Goal: Task Accomplishment & Management: Complete application form

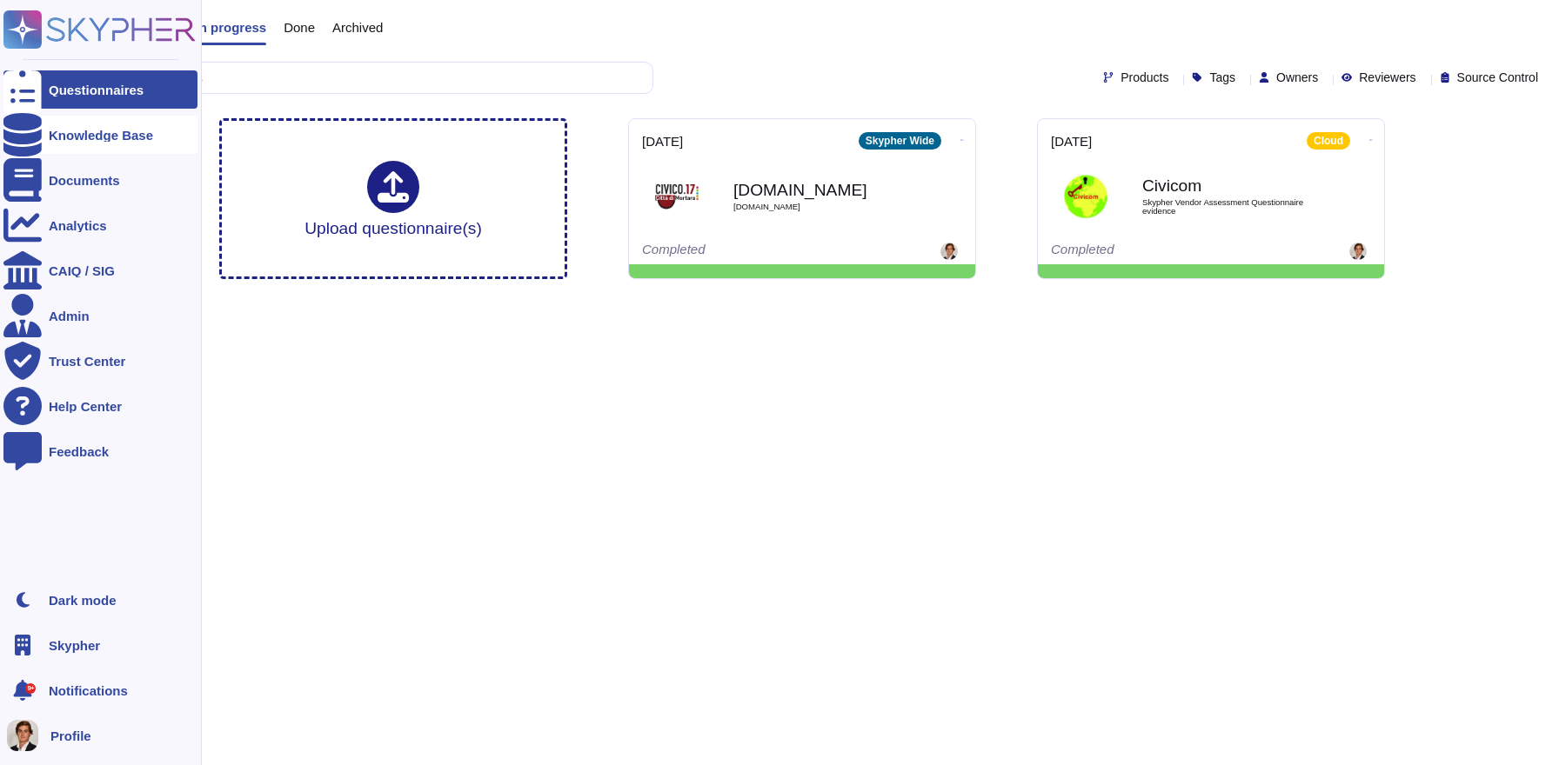
click at [27, 130] on icon at bounding box center [22, 134] width 38 height 43
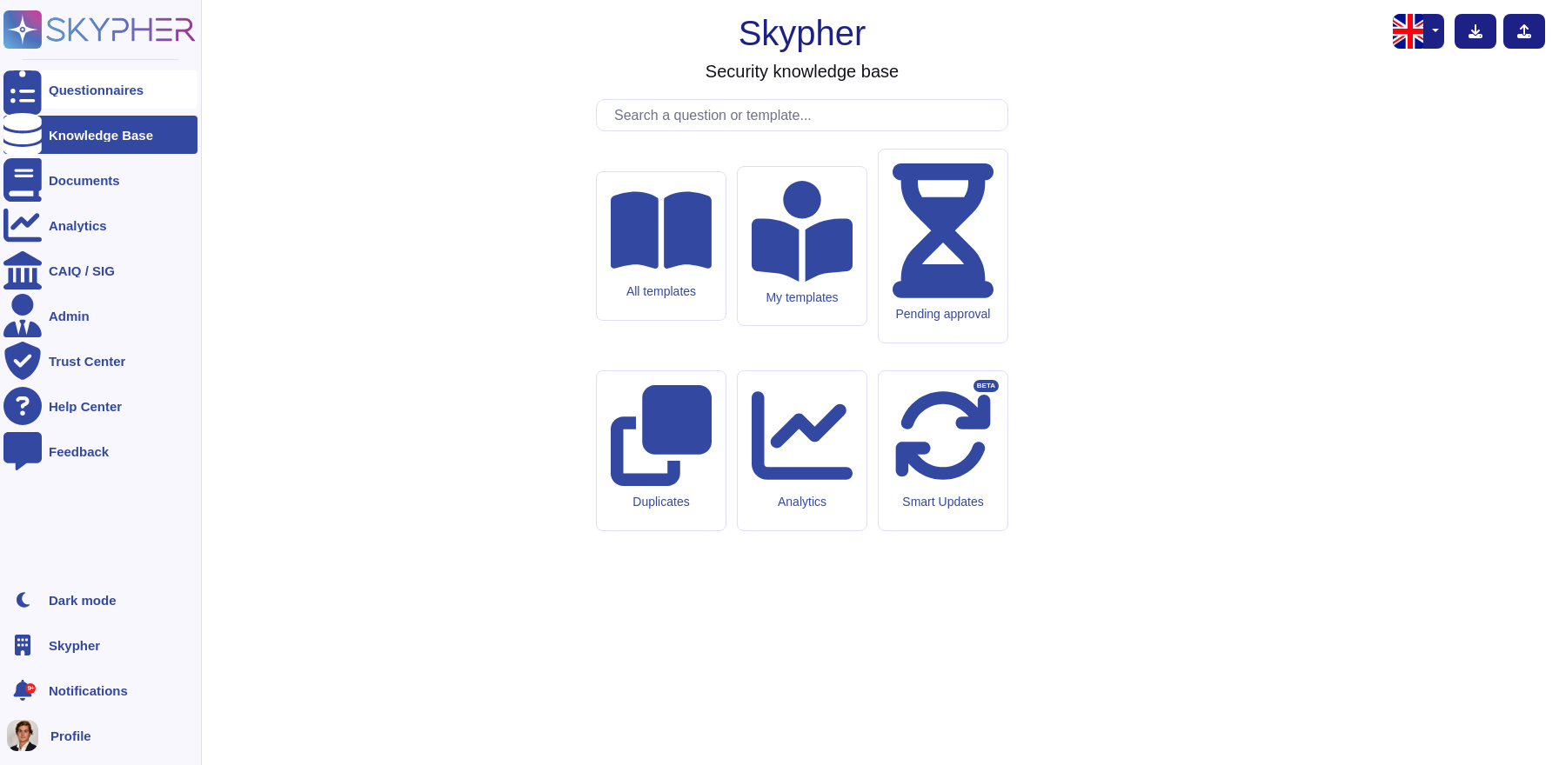
click at [91, 80] on div "Questionnaires" at bounding box center [100, 89] width 194 height 38
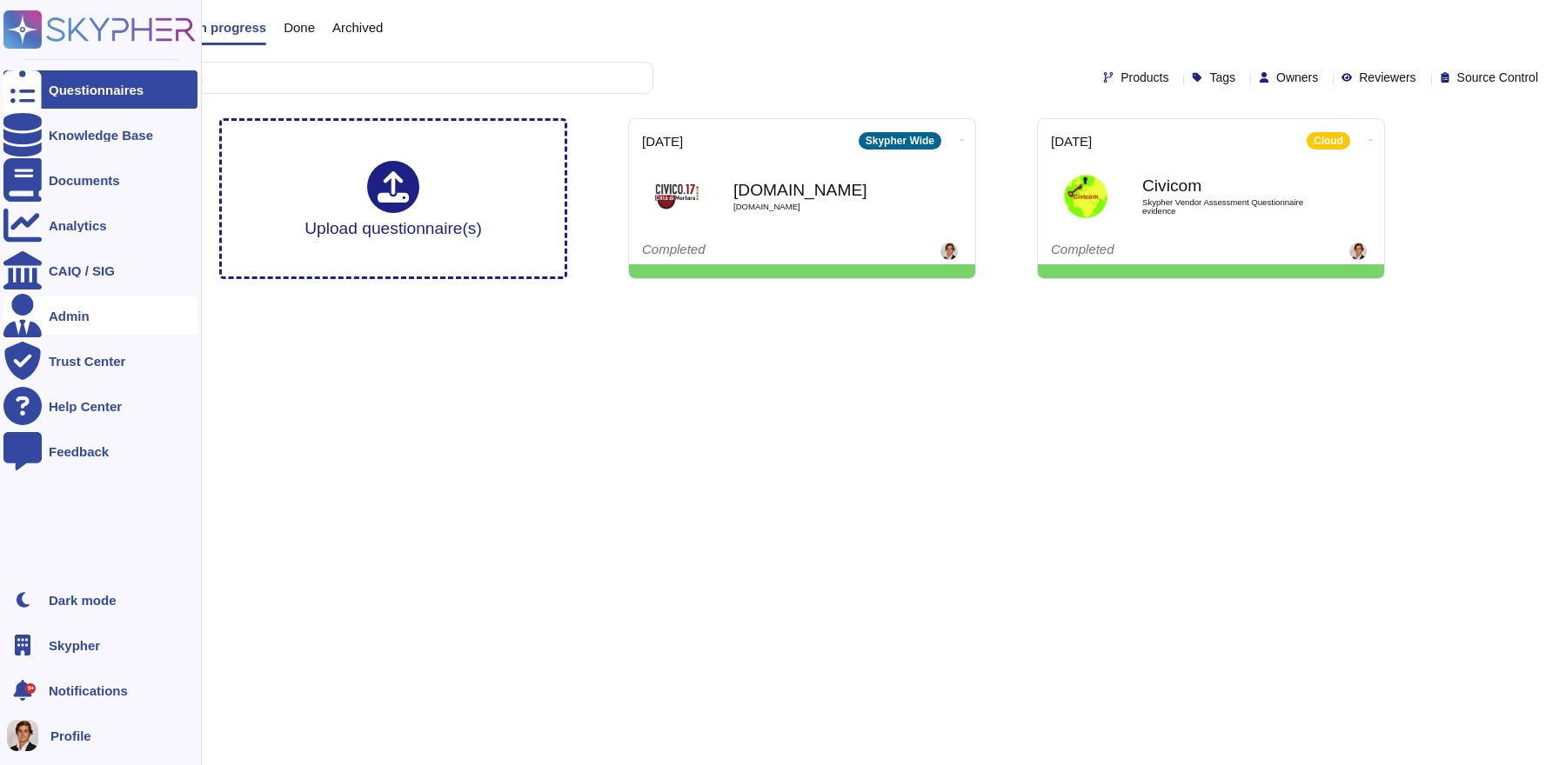
click at [27, 317] on icon at bounding box center [22, 315] width 38 height 43
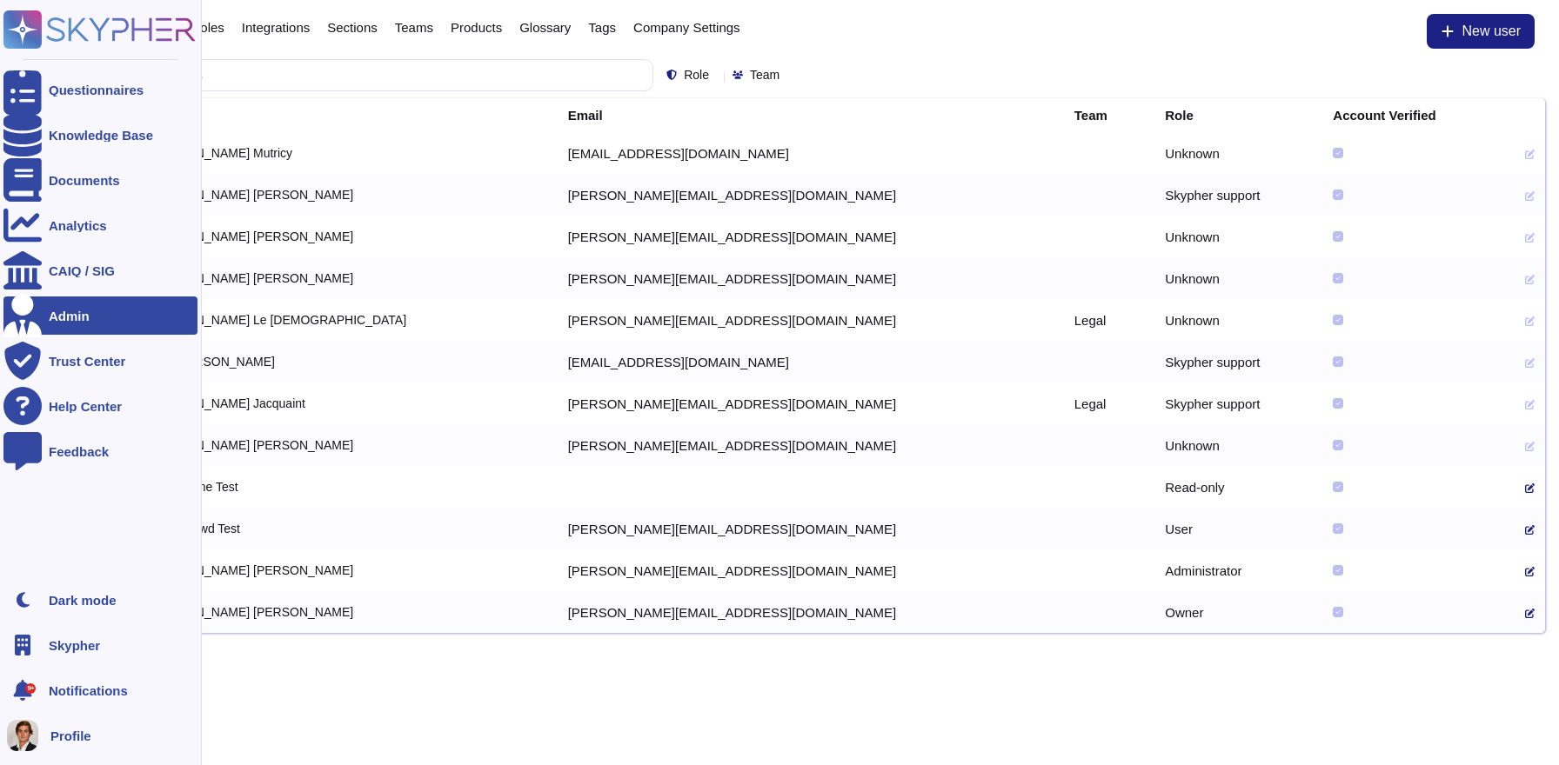
click at [79, 662] on div "Skypher" at bounding box center [100, 645] width 194 height 38
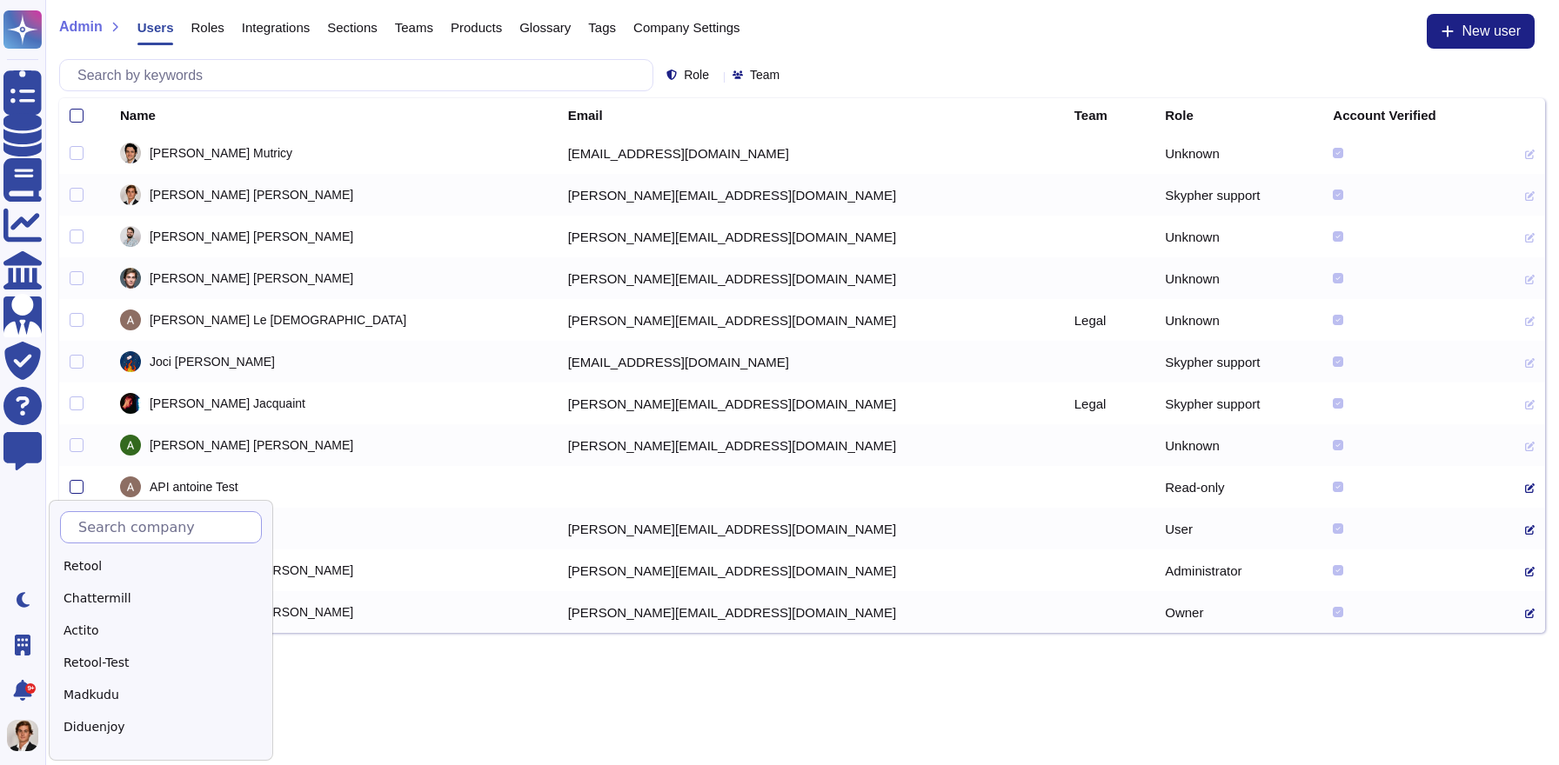
click at [194, 531] on input "text" at bounding box center [165, 527] width 191 height 30
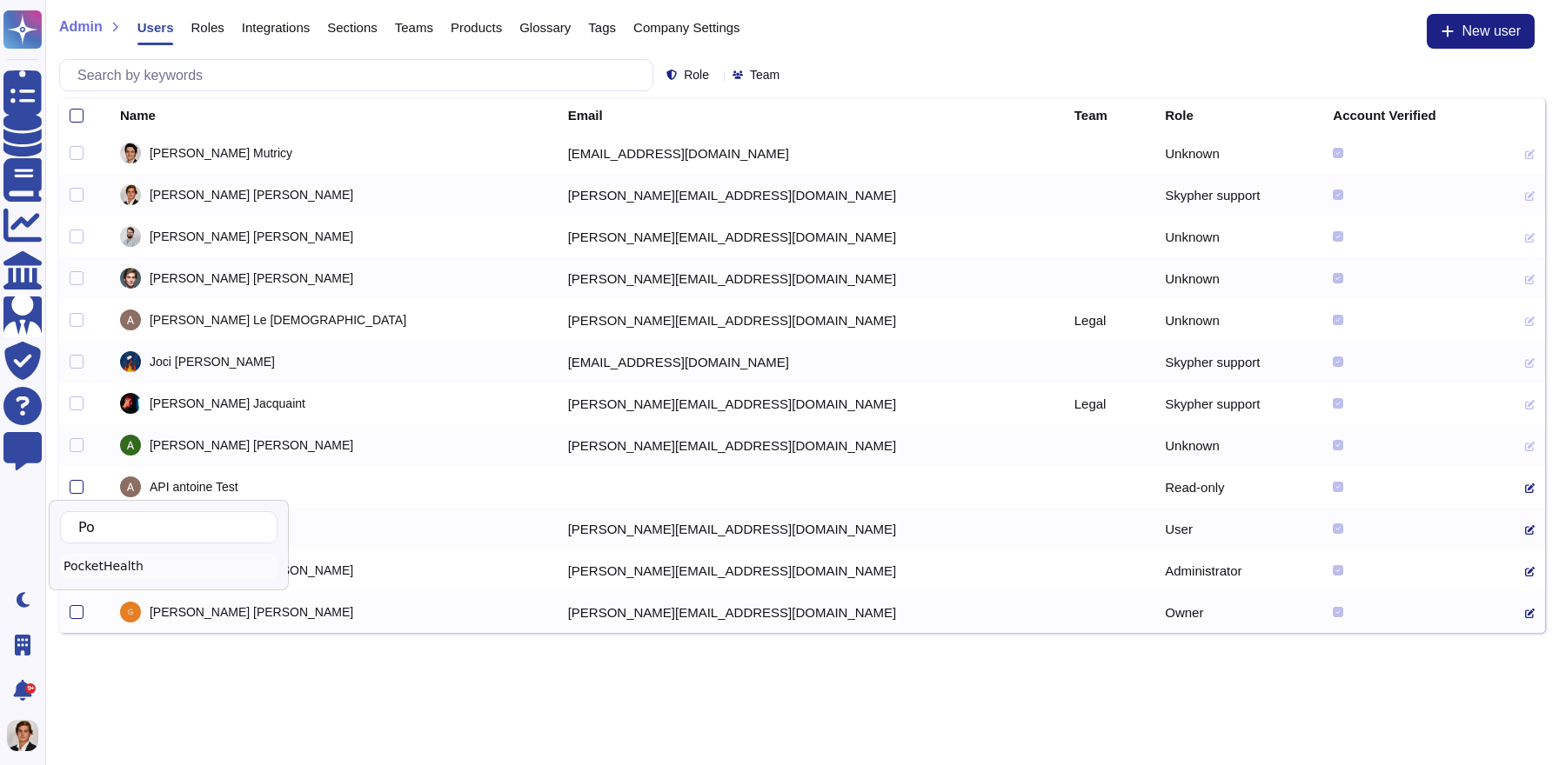
type input "Po"
click at [189, 564] on div "PocketHealth" at bounding box center [168, 566] width 217 height 25
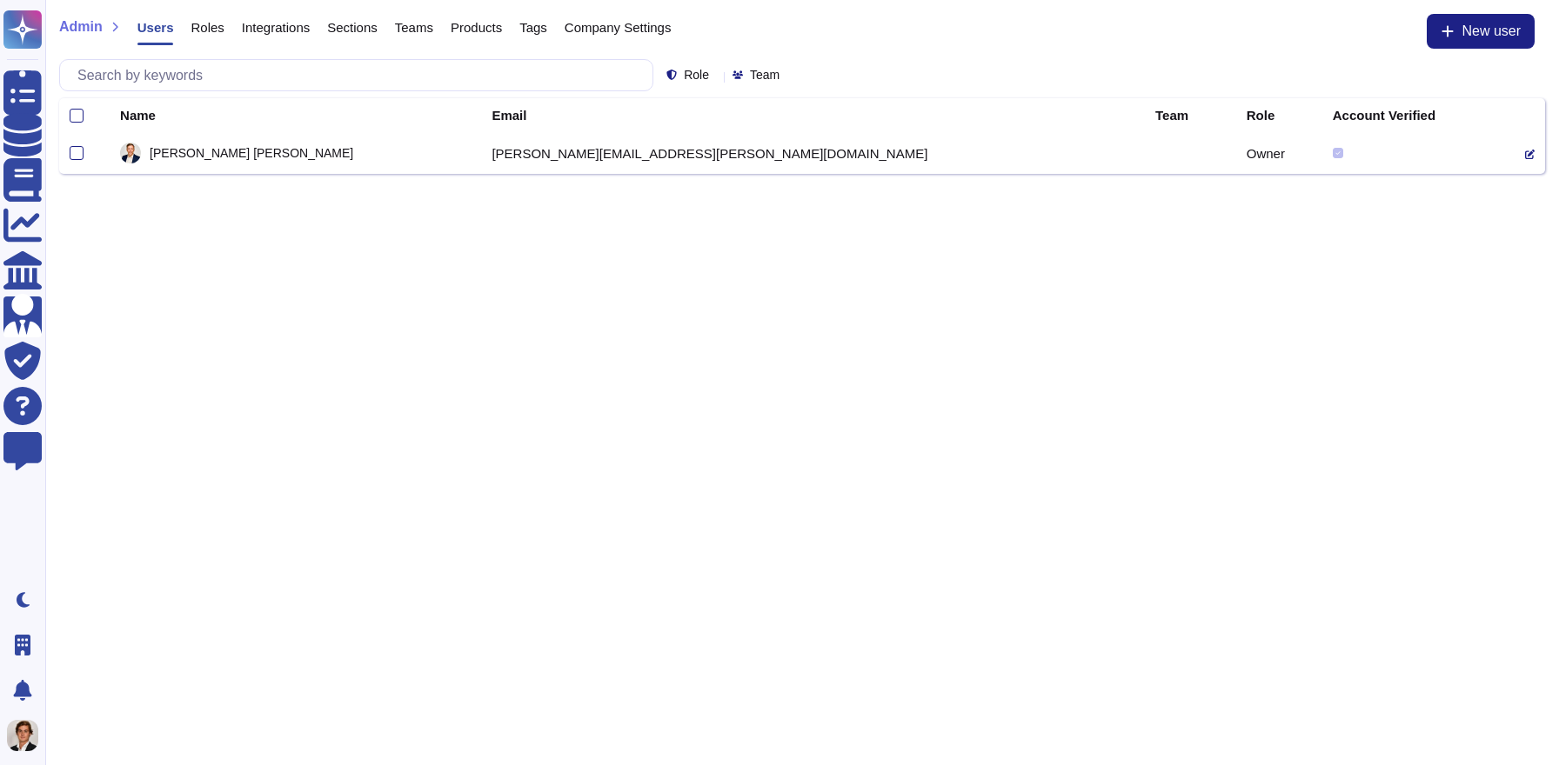
click at [1525, 156] on icon at bounding box center [1530, 155] width 10 height 10
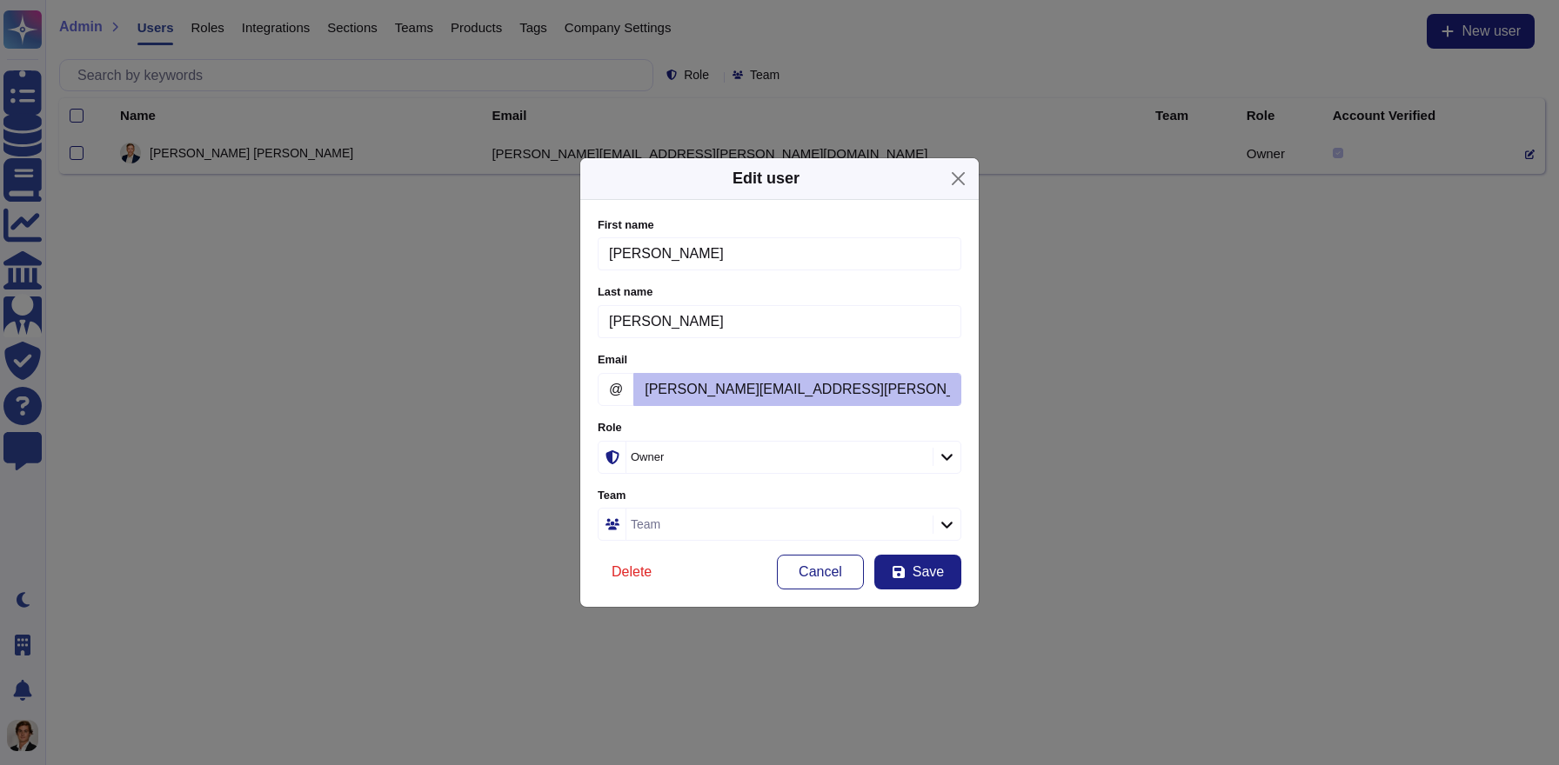
click at [974, 189] on div "Edit user" at bounding box center [779, 179] width 398 height 42
click at [967, 189] on button "Close" at bounding box center [958, 178] width 27 height 27
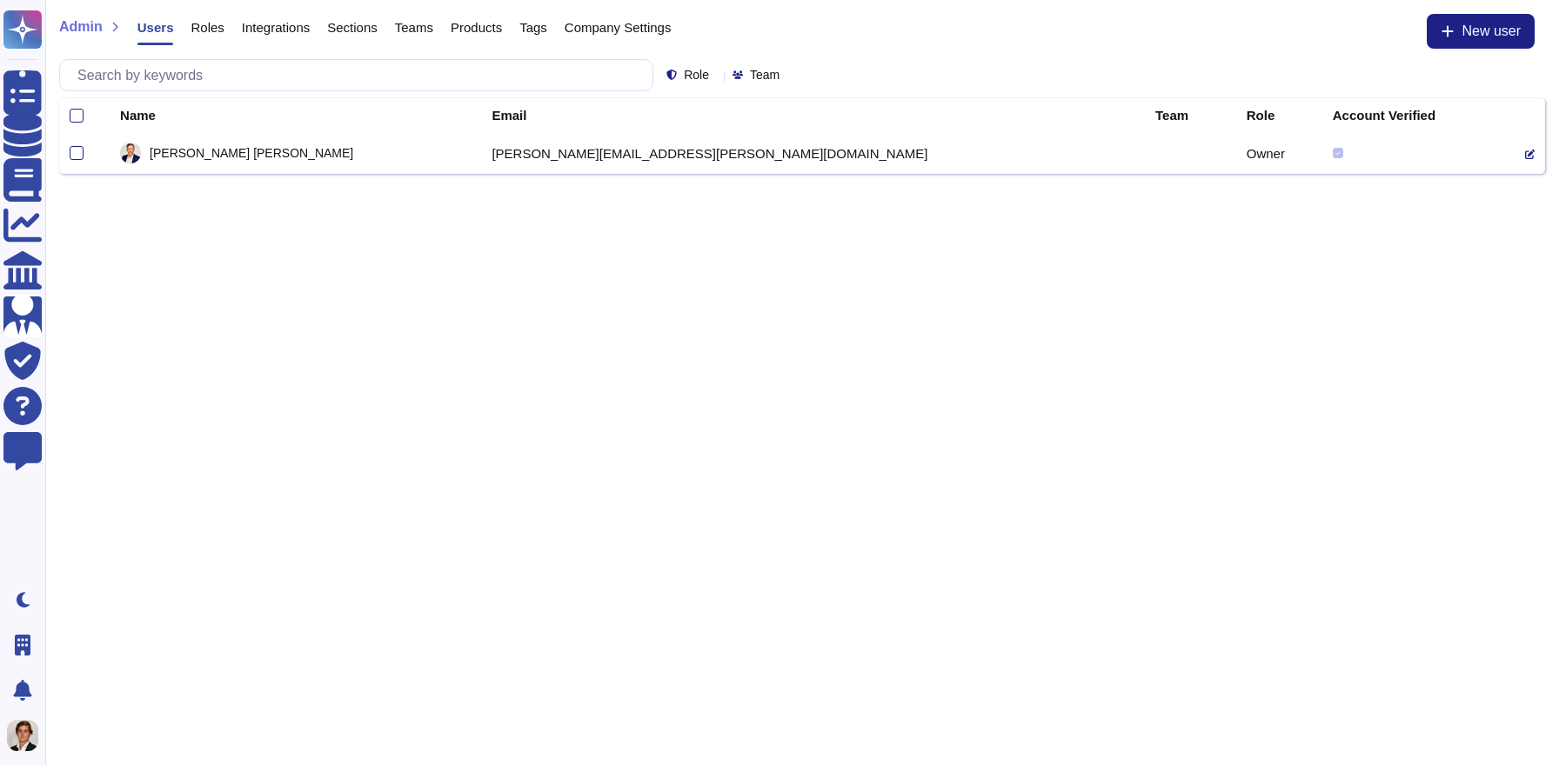
click at [1525, 157] on icon at bounding box center [1530, 155] width 10 height 10
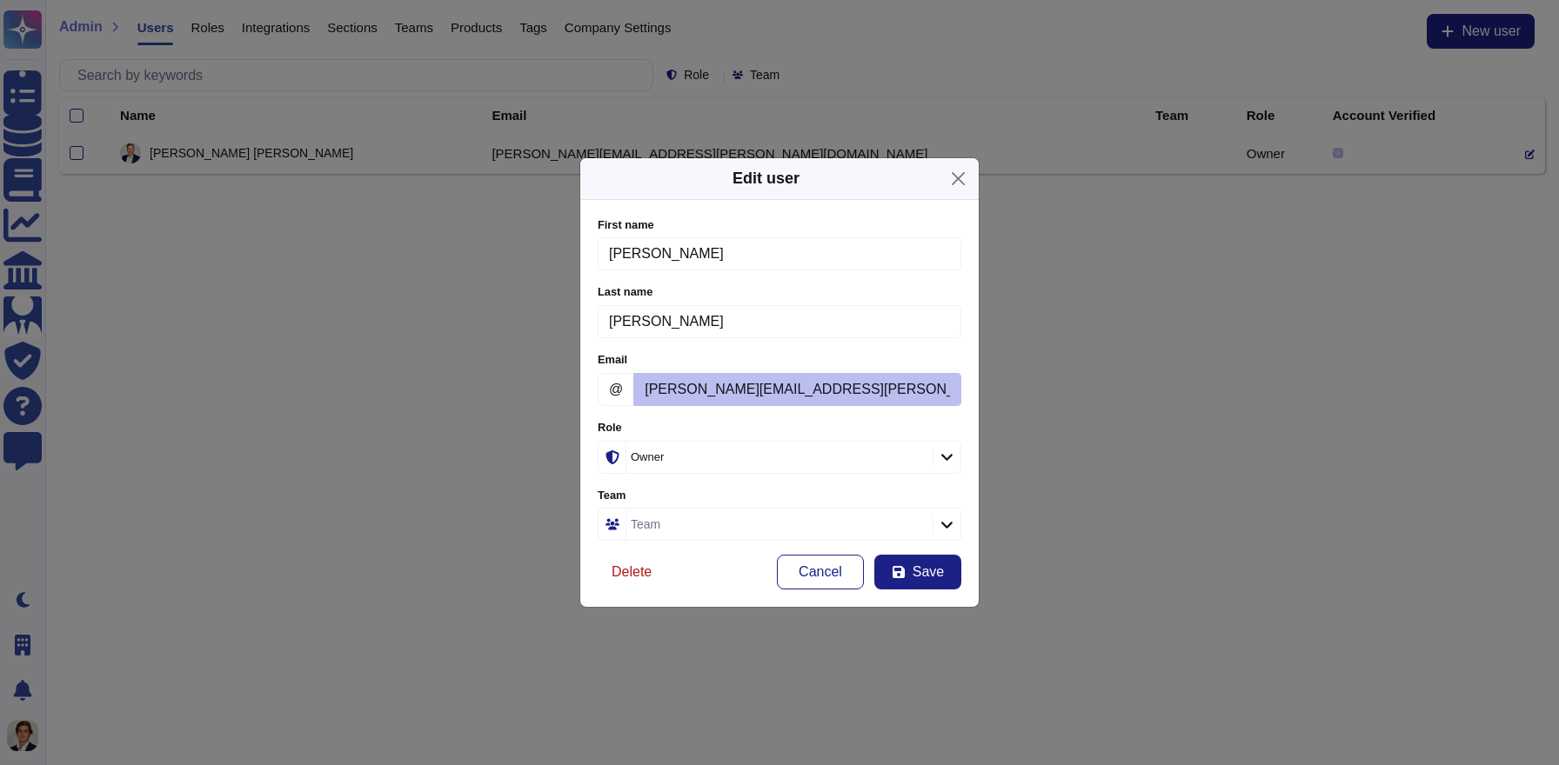
click at [621, 574] on span "Delete" at bounding box center [631, 572] width 40 height 14
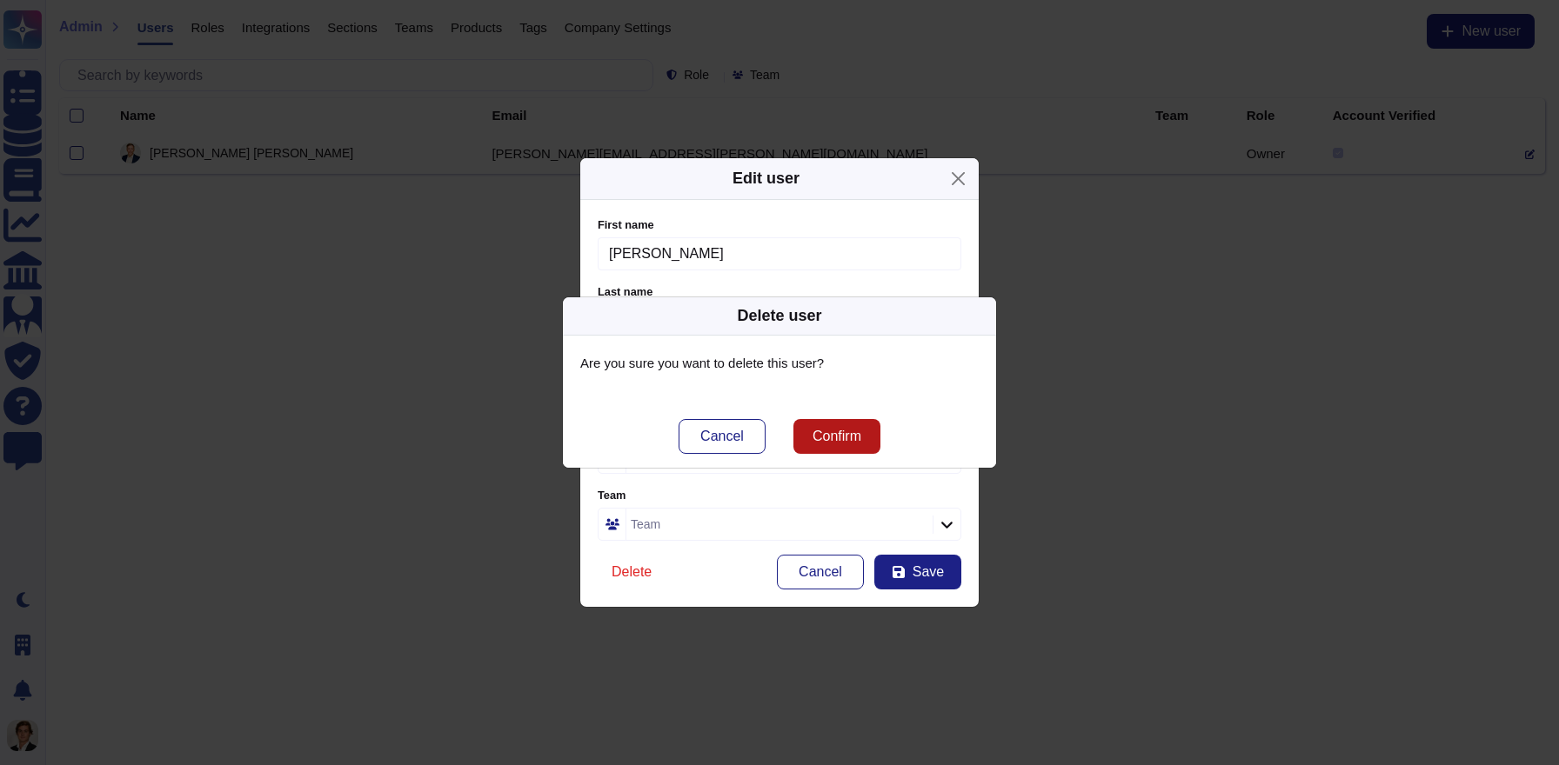
click at [851, 430] on span "Confirm" at bounding box center [836, 437] width 49 height 14
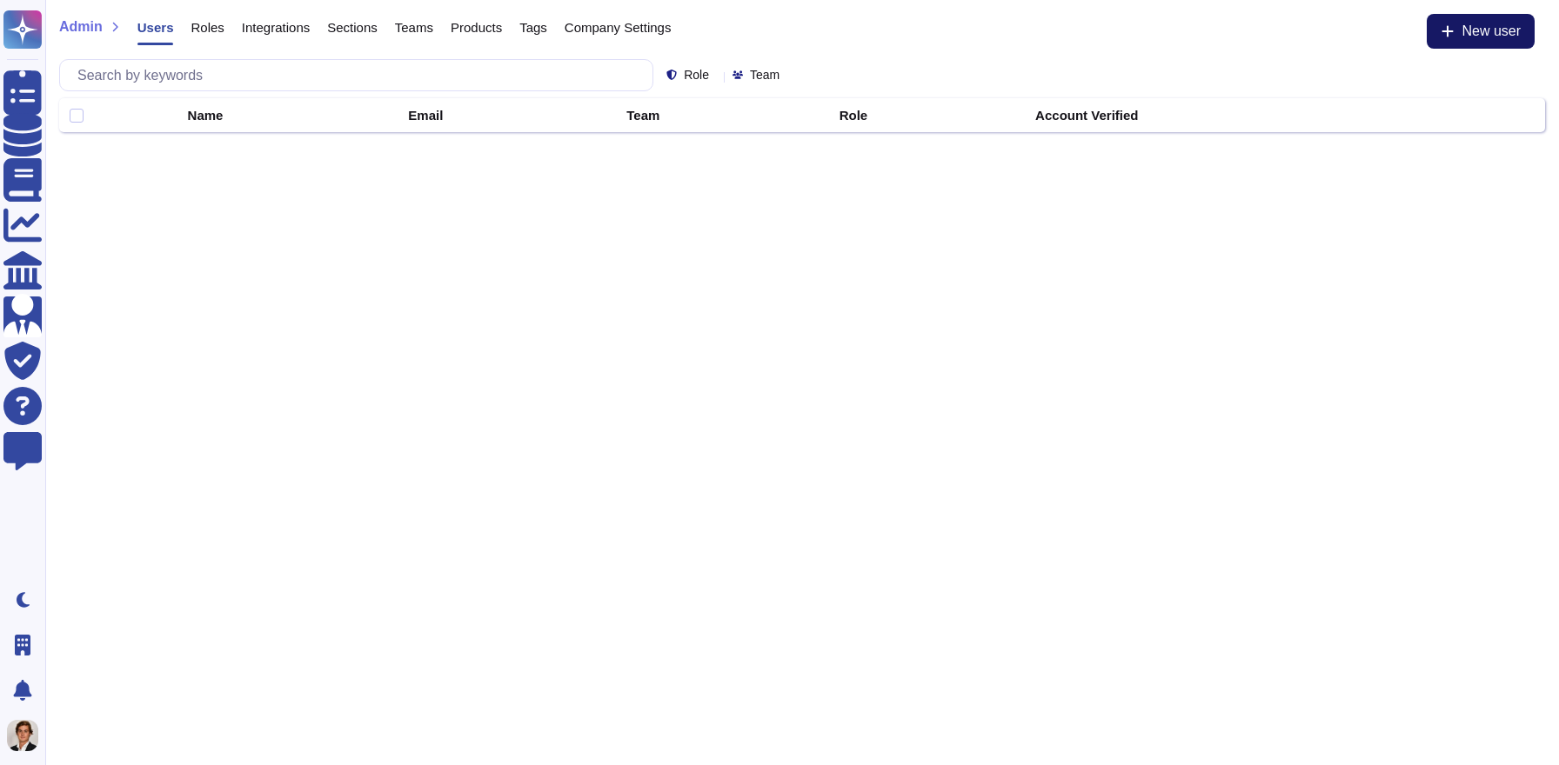
click at [1502, 30] on span "New user" at bounding box center [1490, 31] width 59 height 14
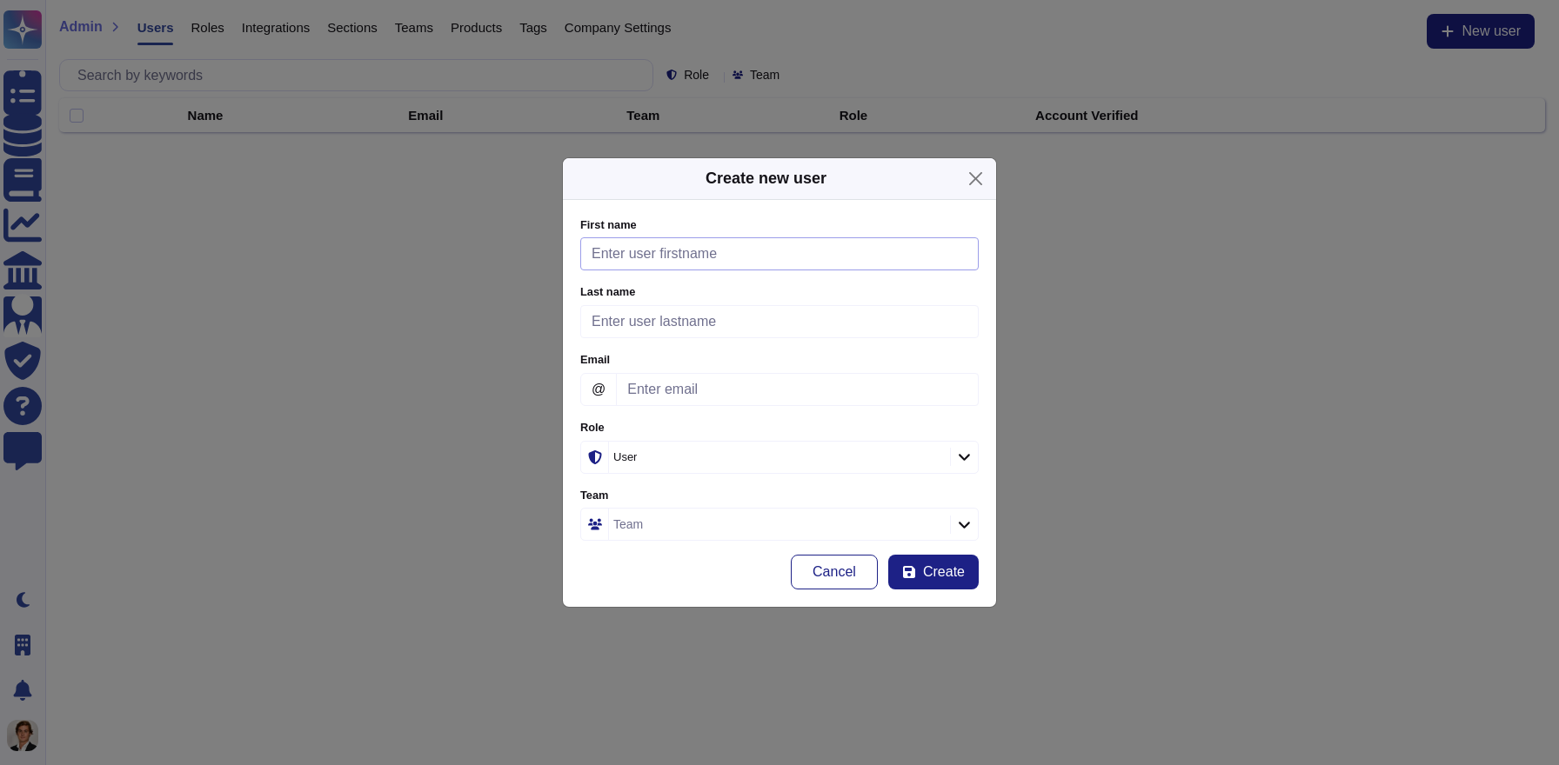
click at [727, 256] on input "First name" at bounding box center [779, 253] width 398 height 33
click at [672, 386] on input "Email" at bounding box center [798, 389] width 364 height 33
paste input "tony@pocket.health"
type input "tony@pocket.health"
click at [688, 132] on body "Questionnaires Knowledge Base Documents Analytics CAIQ / SIG Admin Trust Center…" at bounding box center [779, 66] width 1559 height 132
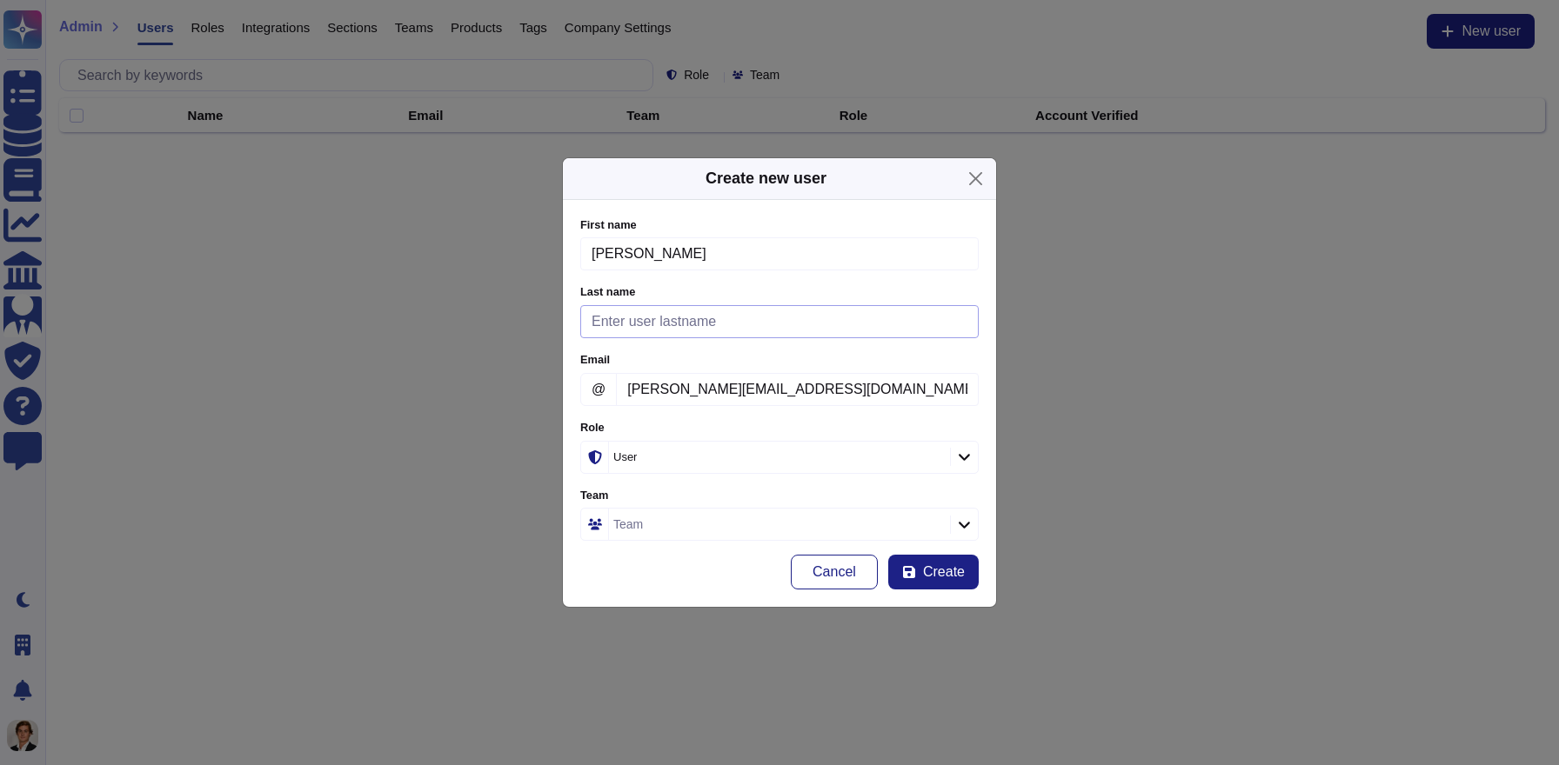
type input "Anthony"
click at [622, 317] on input "Last name" at bounding box center [779, 321] width 398 height 33
type input "Gress"
click at [965, 451] on icon at bounding box center [964, 457] width 13 height 15
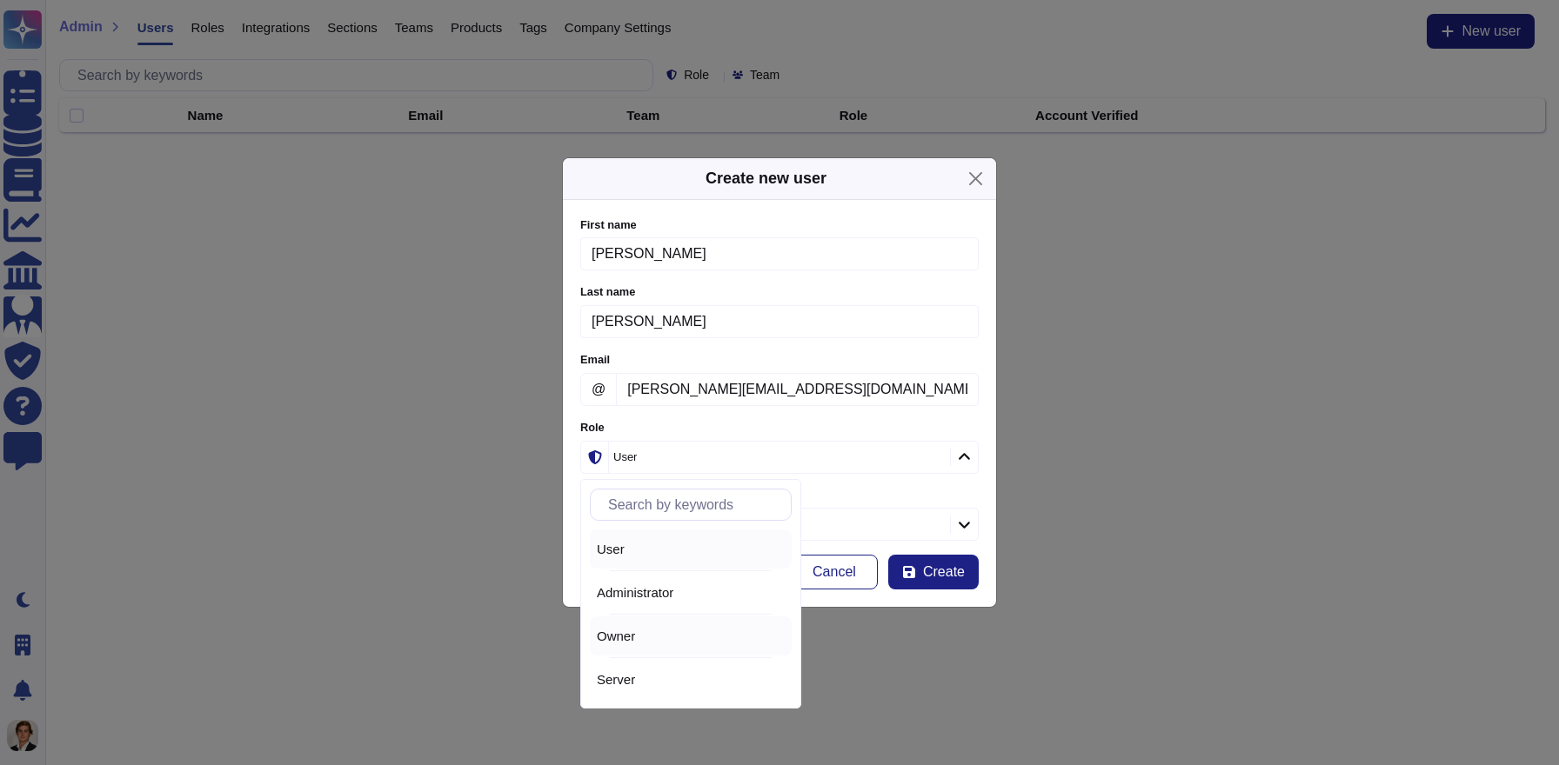
click at [653, 638] on div "Owner" at bounding box center [691, 637] width 188 height 16
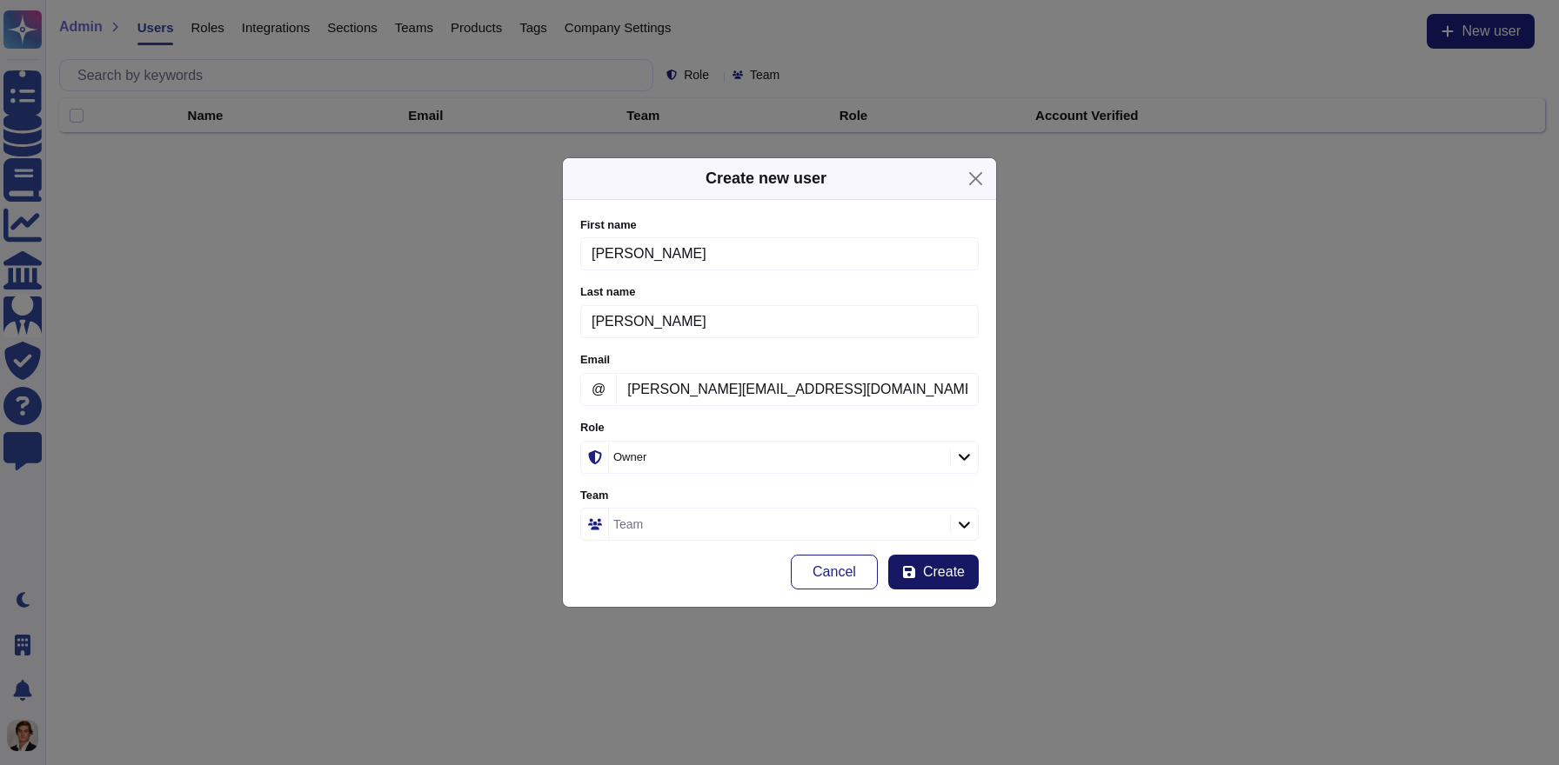
click at [923, 565] on span "Create" at bounding box center [944, 572] width 42 height 14
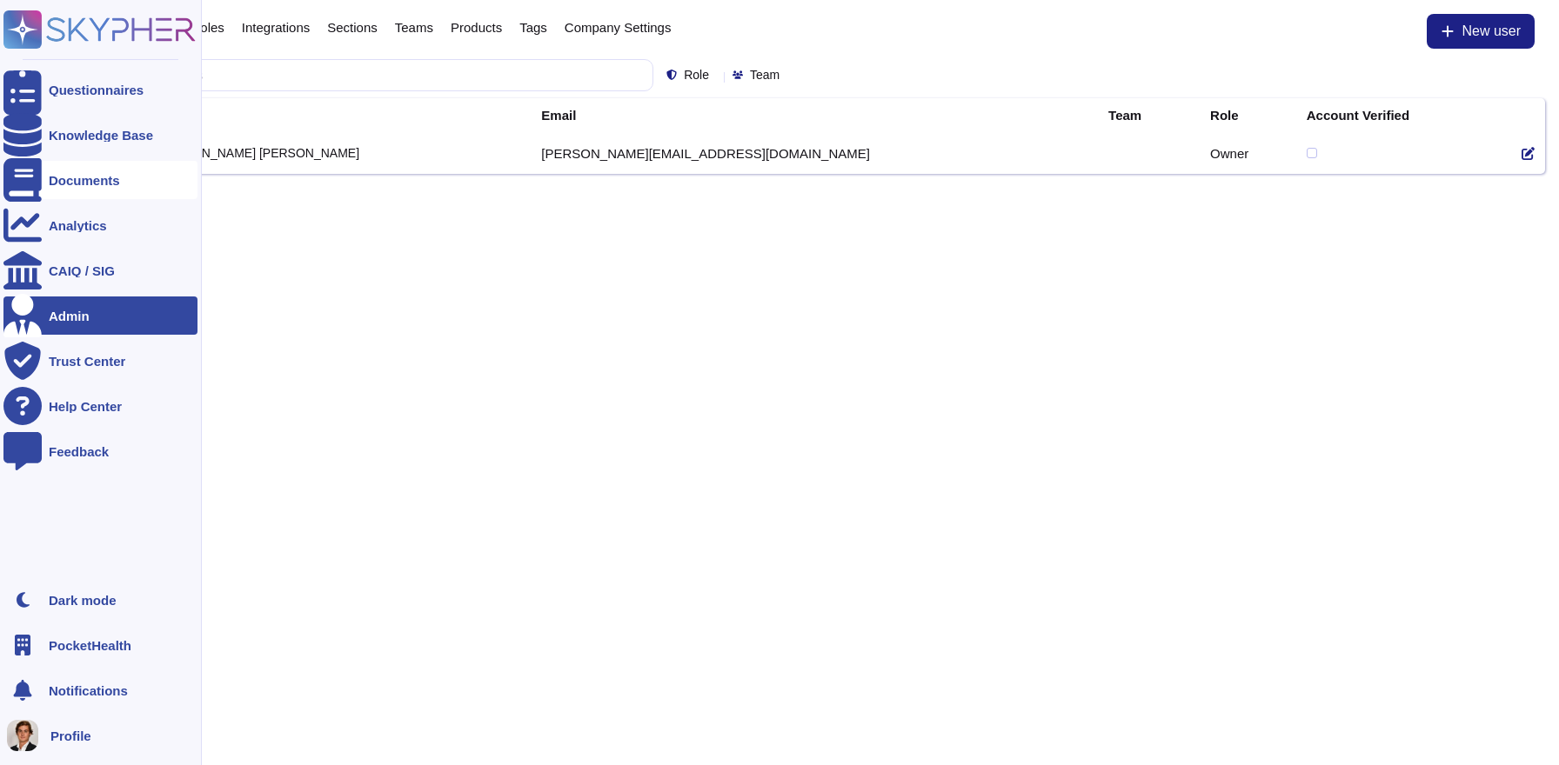
click at [51, 183] on div "Documents" at bounding box center [84, 180] width 71 height 13
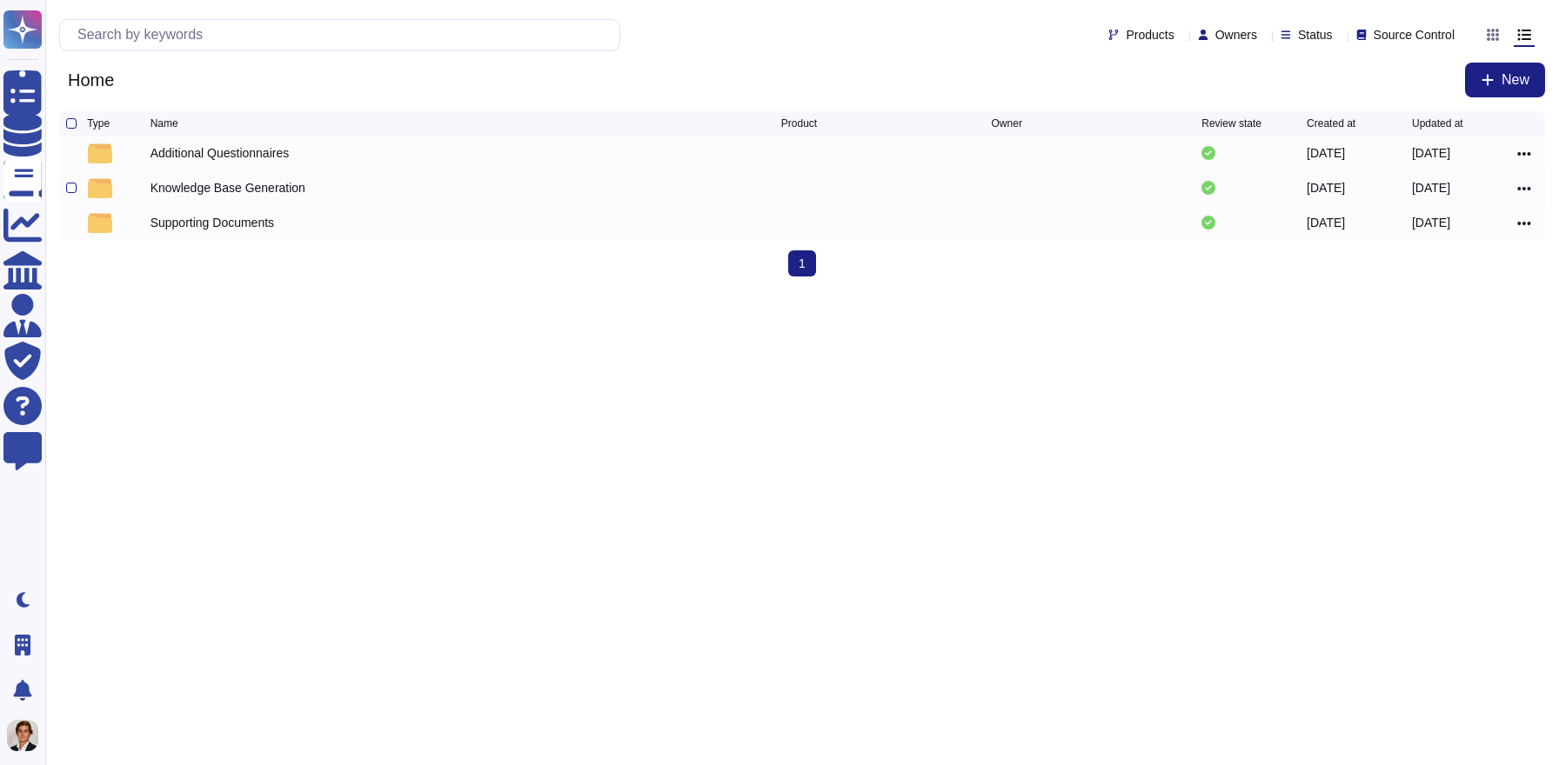
click at [240, 191] on div "Knowledge Base Generation" at bounding box center [227, 187] width 155 height 17
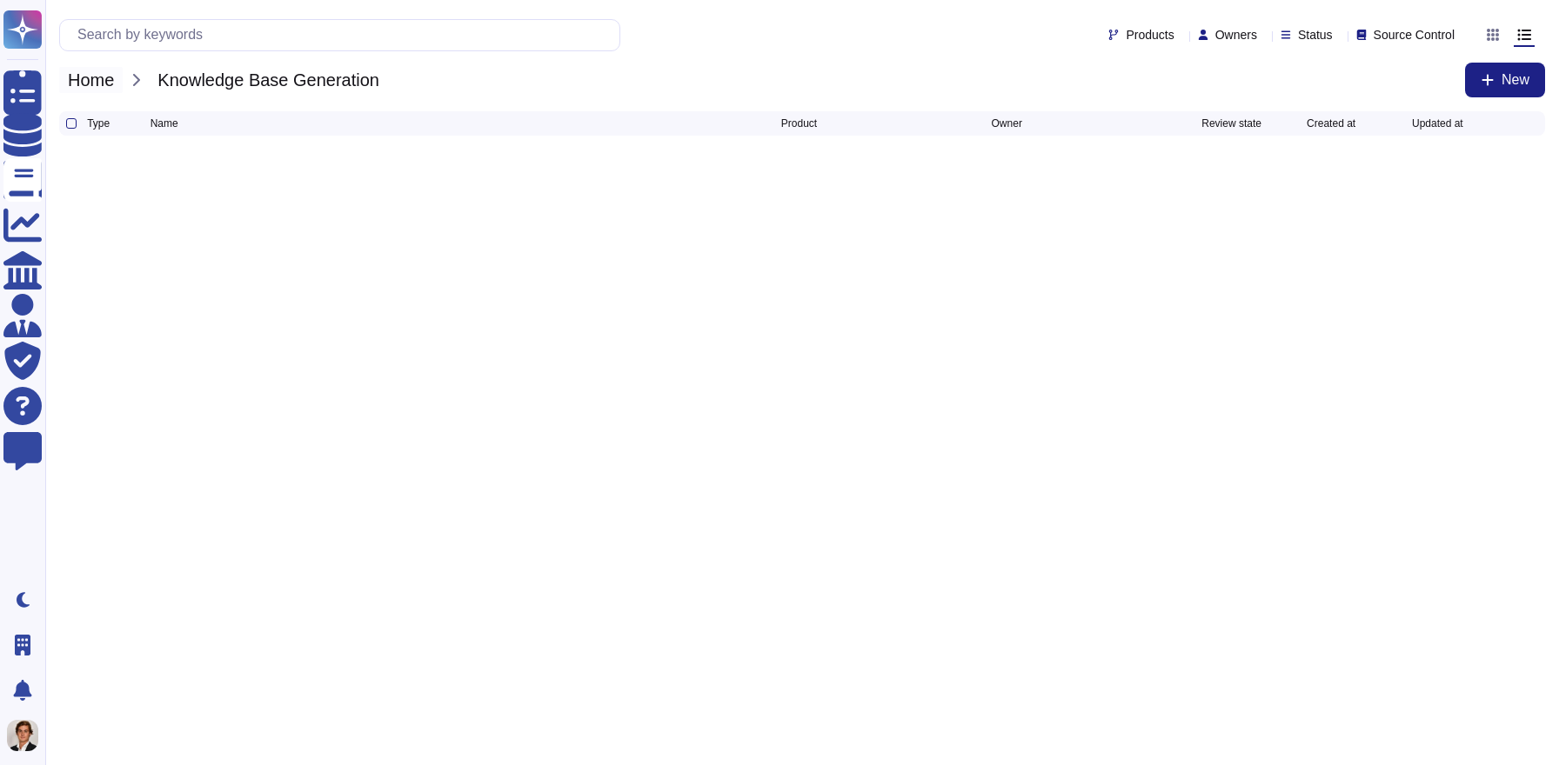
click at [104, 82] on span "Home" at bounding box center [90, 80] width 63 height 26
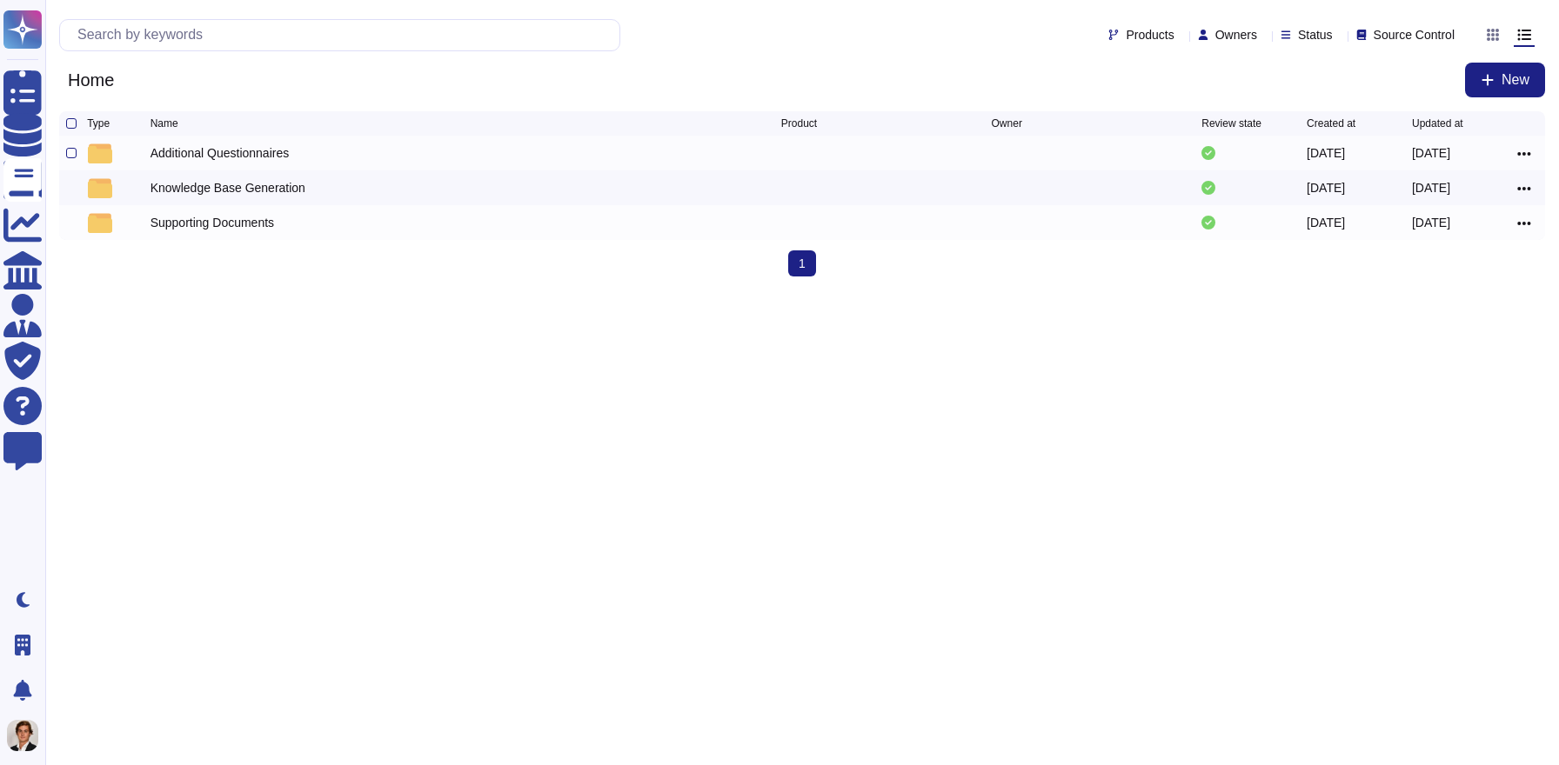
click at [205, 160] on div "Additional Questionnaires" at bounding box center [219, 152] width 139 height 17
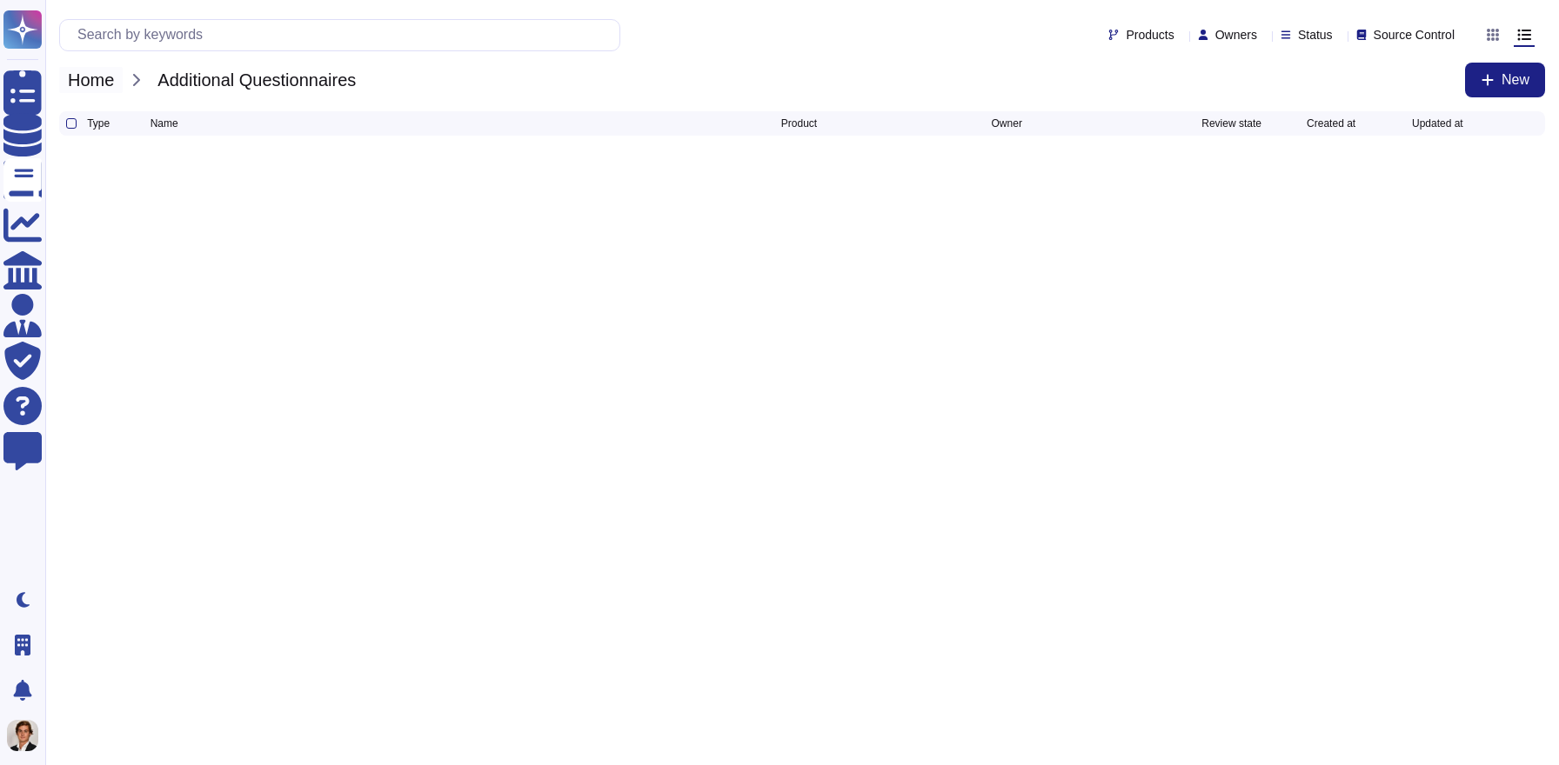
click at [110, 86] on span "Home" at bounding box center [90, 80] width 63 height 26
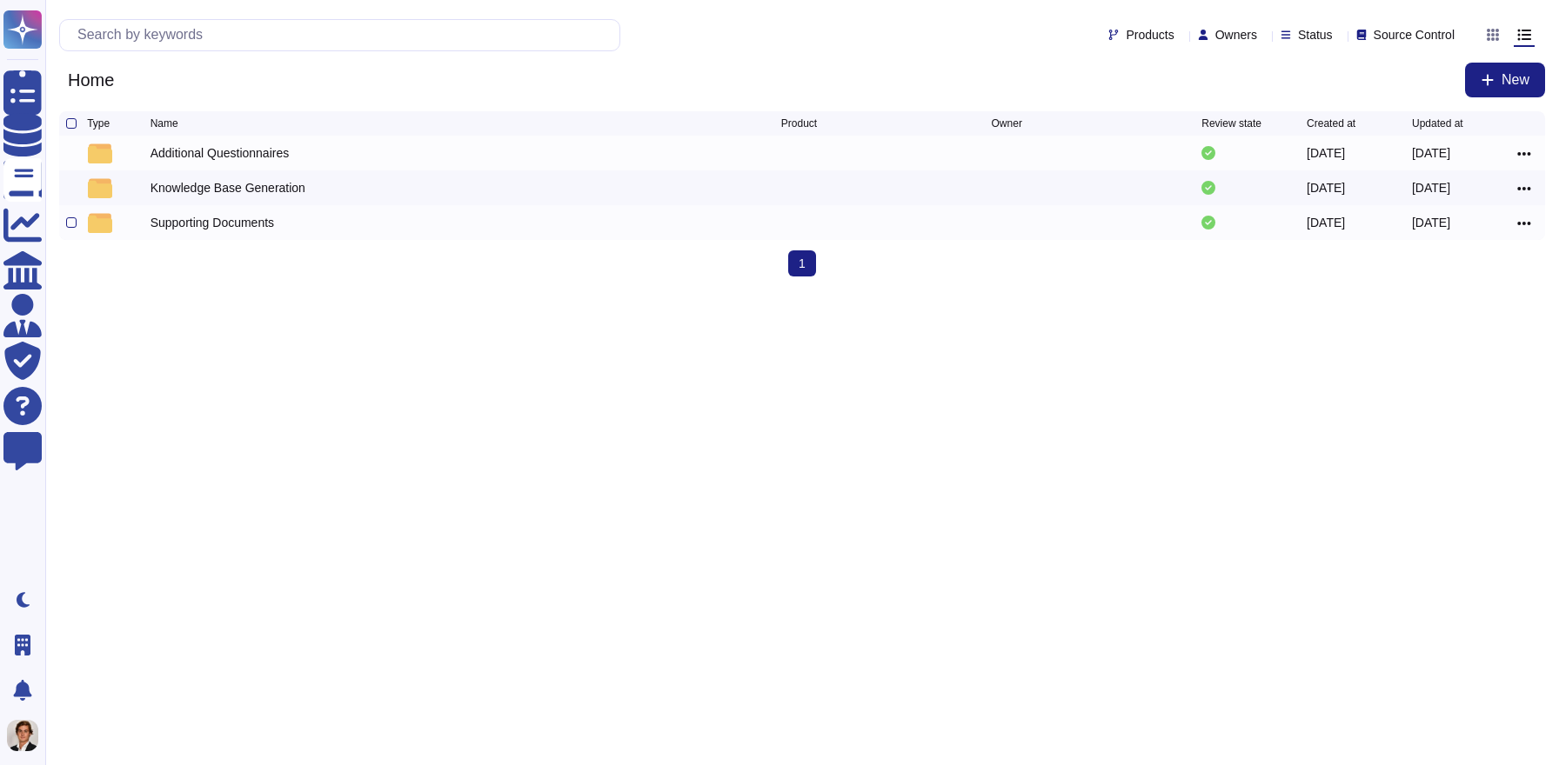
click at [223, 220] on div "Supporting Documents" at bounding box center [212, 222] width 124 height 17
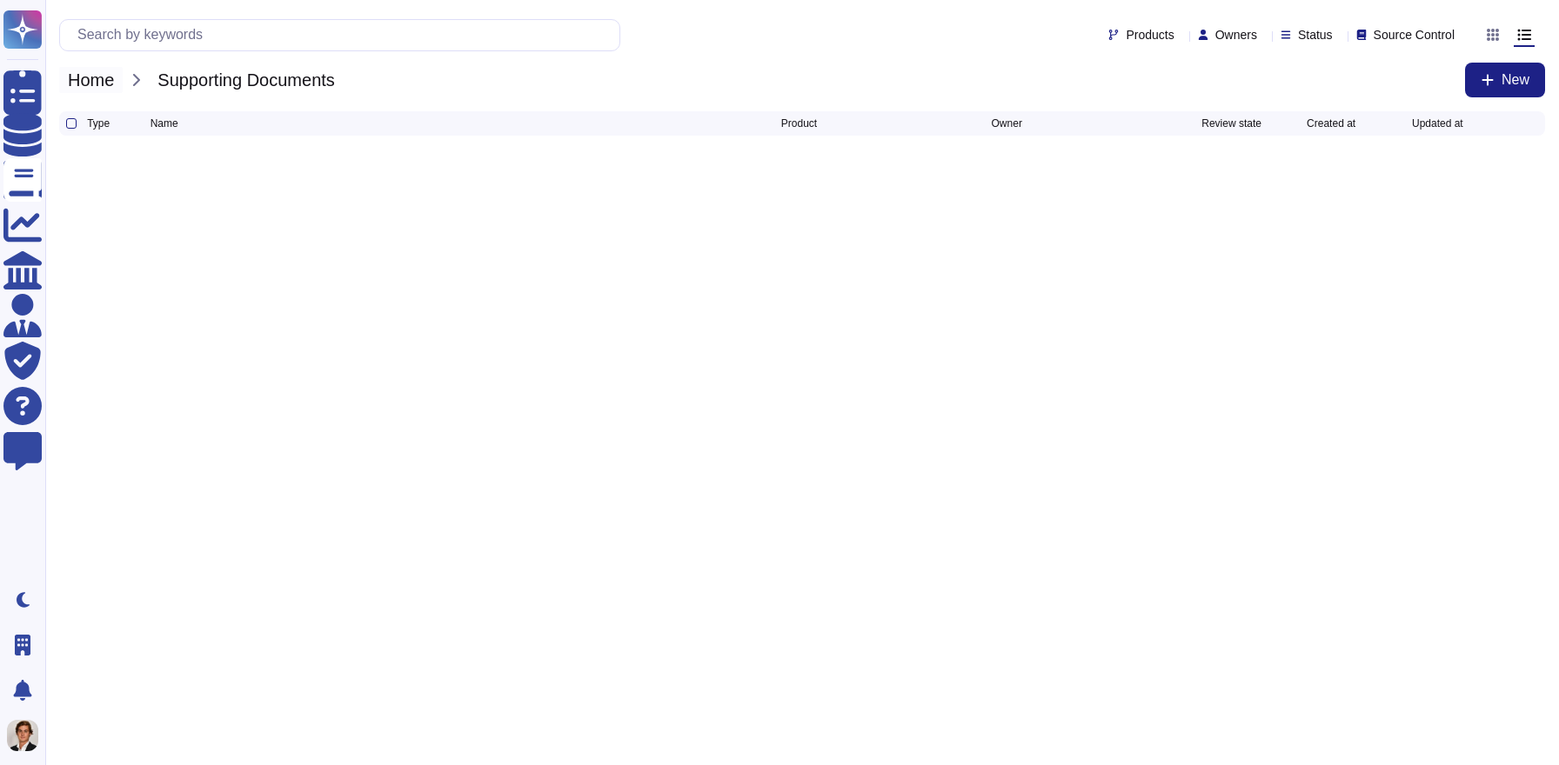
click at [79, 80] on span "Home" at bounding box center [90, 80] width 63 height 26
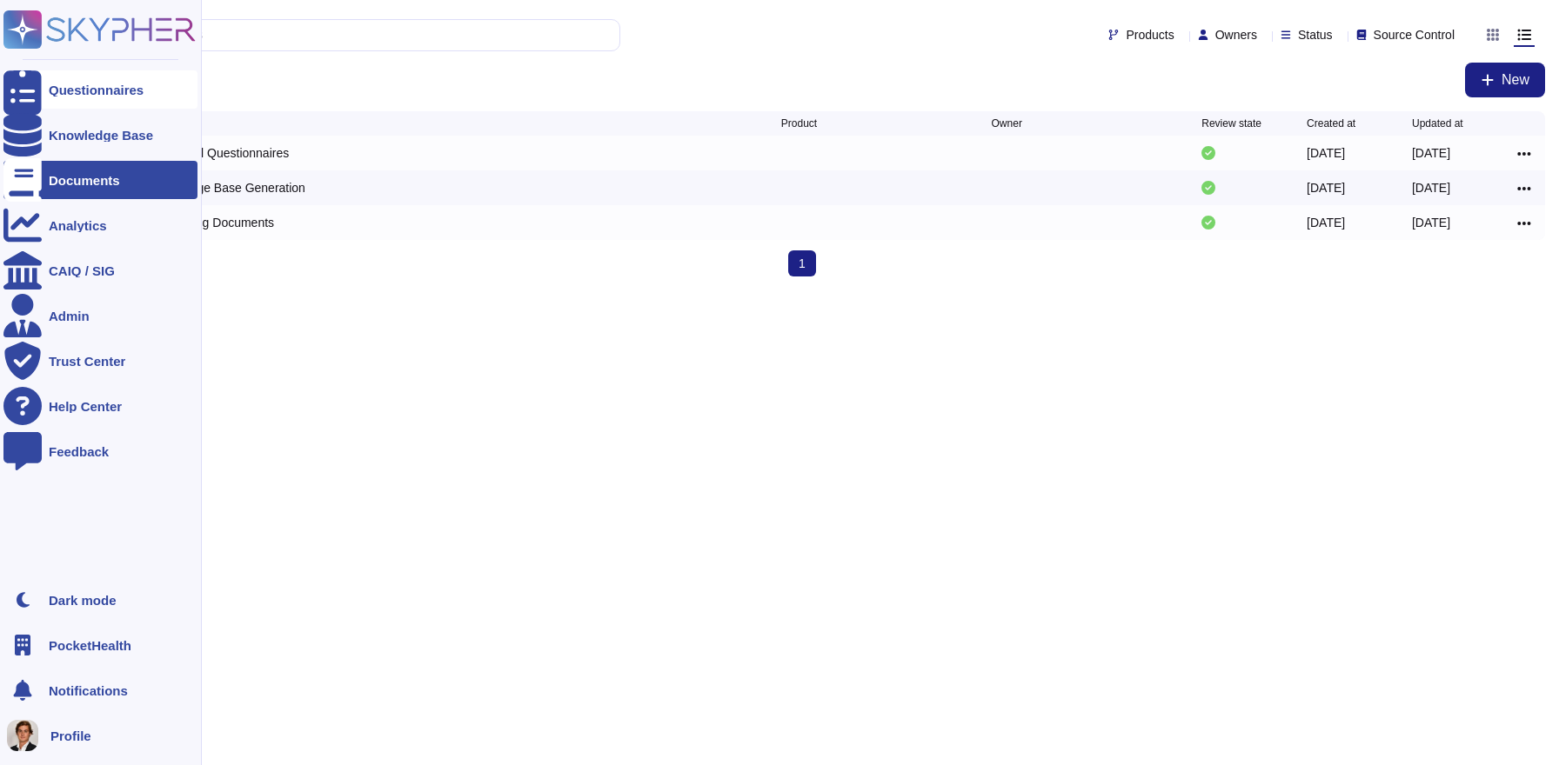
click at [4, 83] on div at bounding box center [22, 89] width 38 height 38
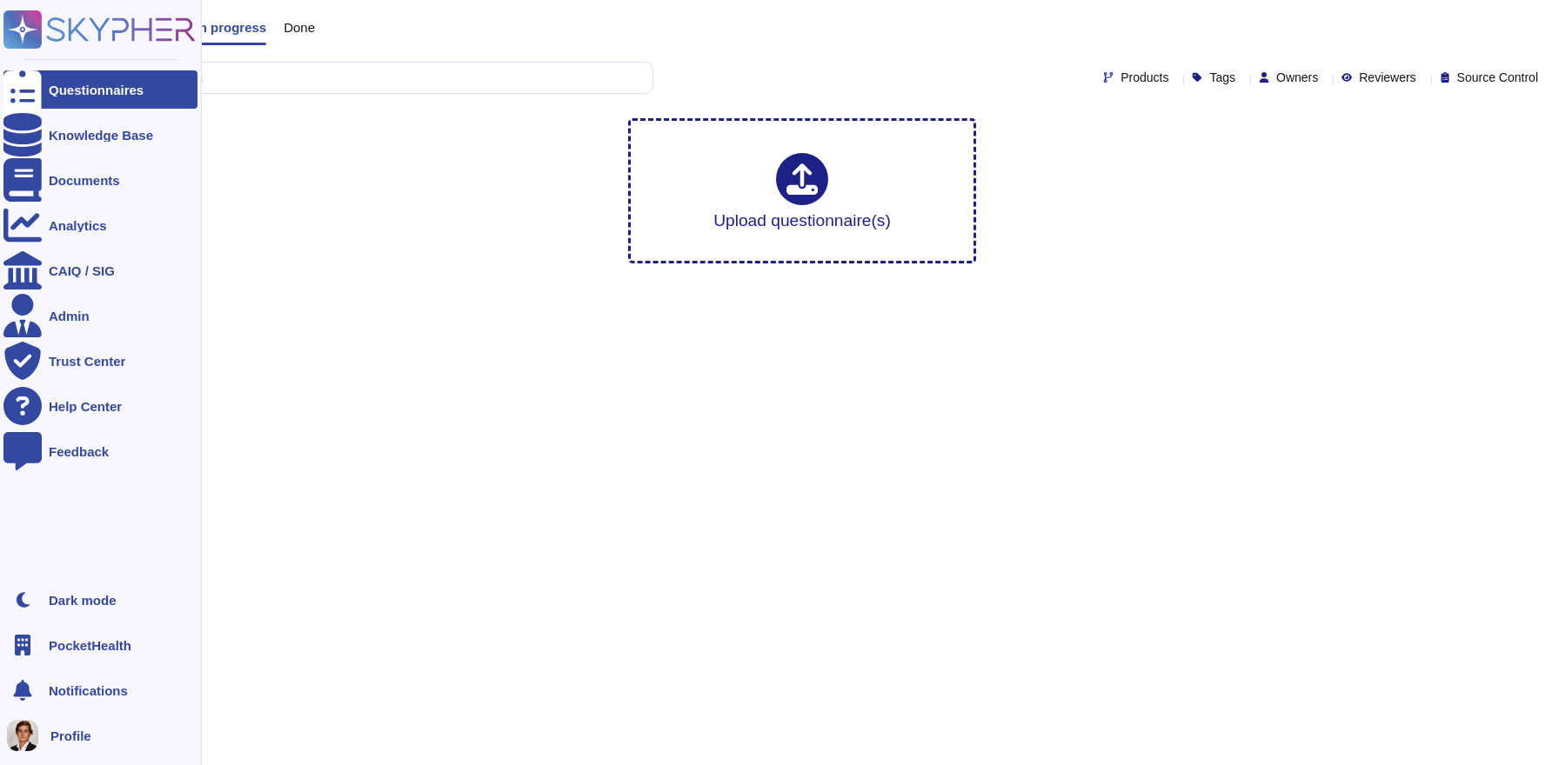
click at [72, 42] on icon at bounding box center [99, 29] width 192 height 38
click at [41, 183] on div at bounding box center [22, 180] width 38 height 38
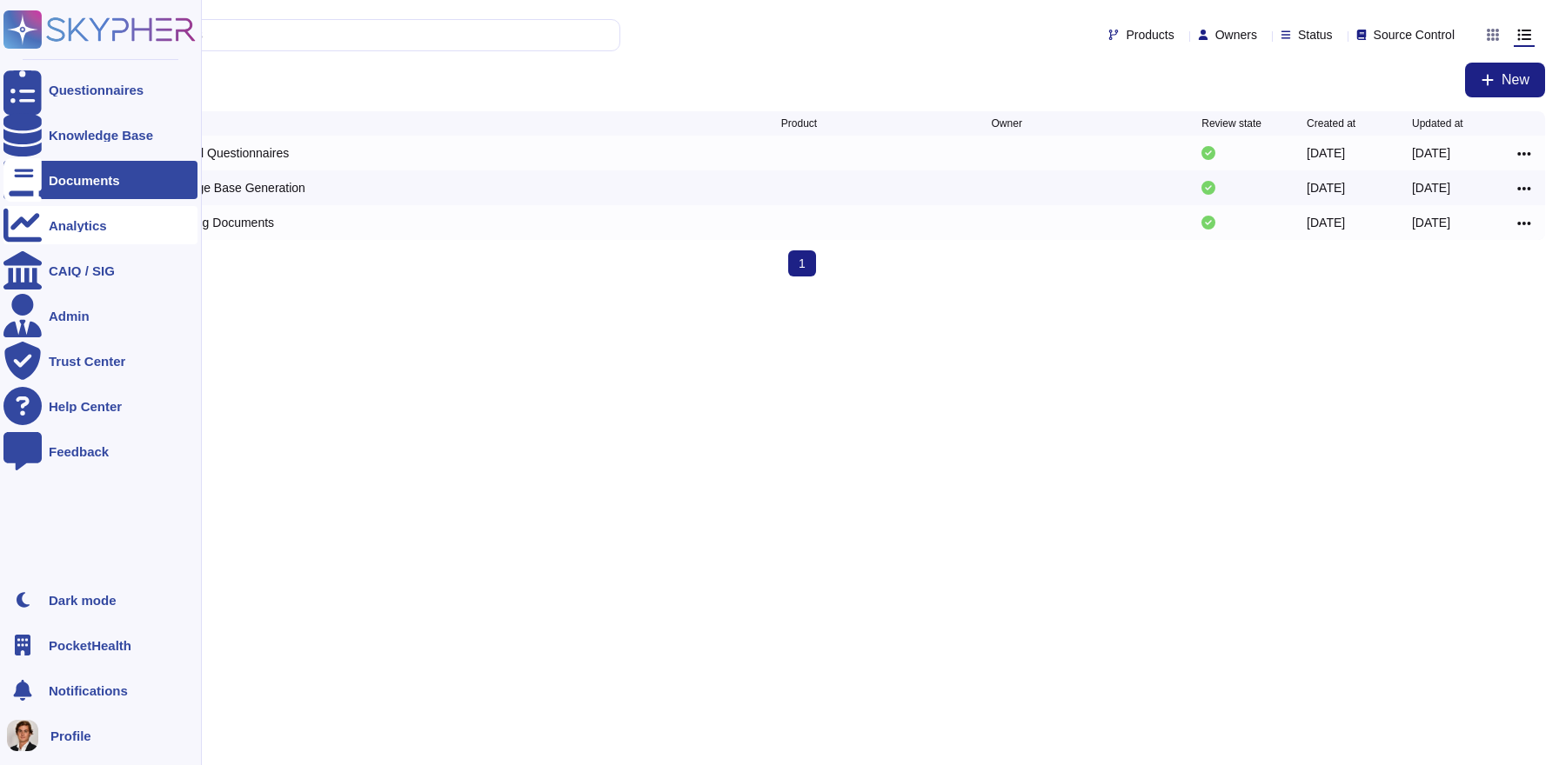
click at [55, 231] on div "Analytics" at bounding box center [78, 225] width 58 height 13
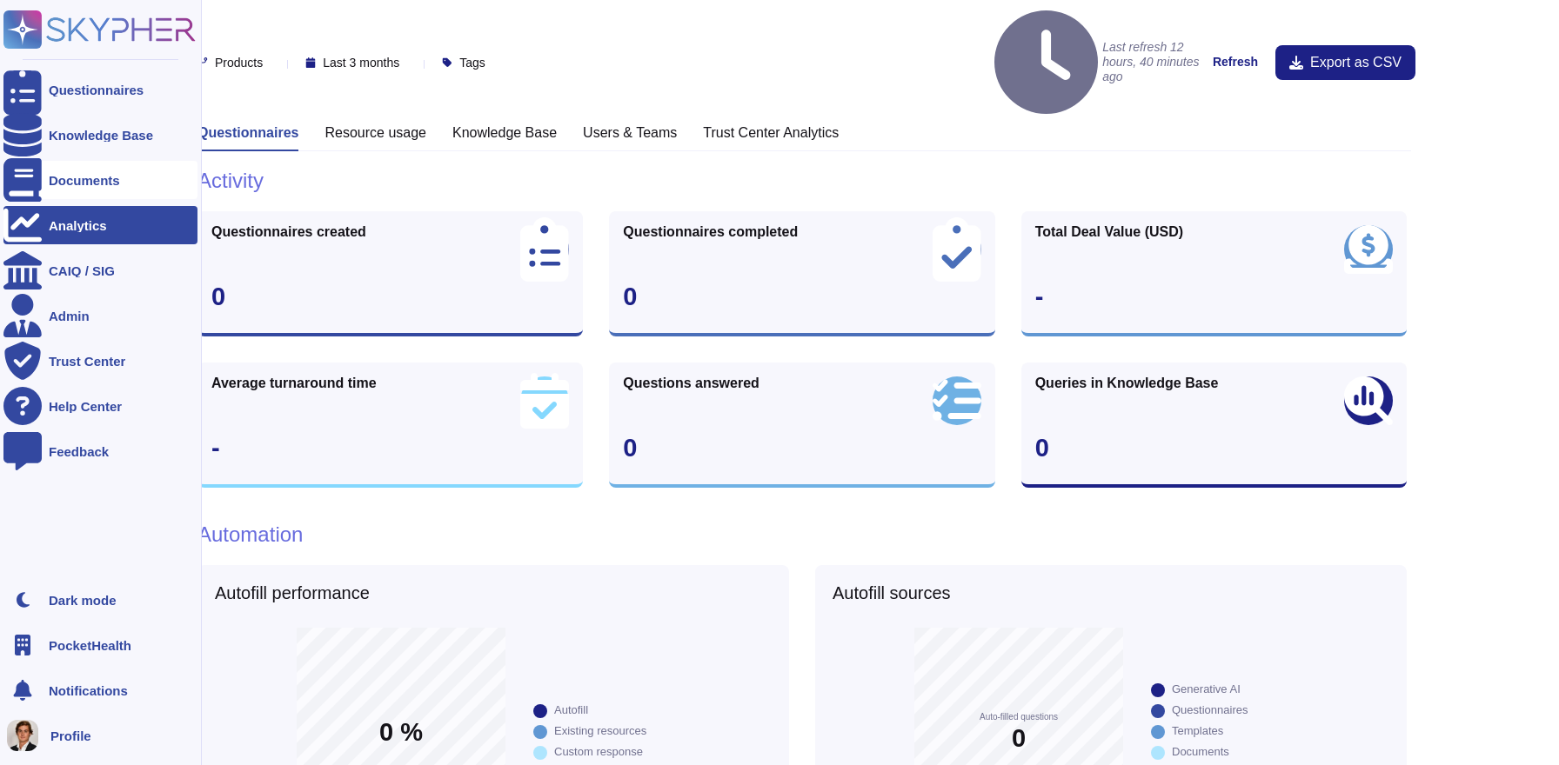
click at [38, 177] on div at bounding box center [22, 180] width 38 height 38
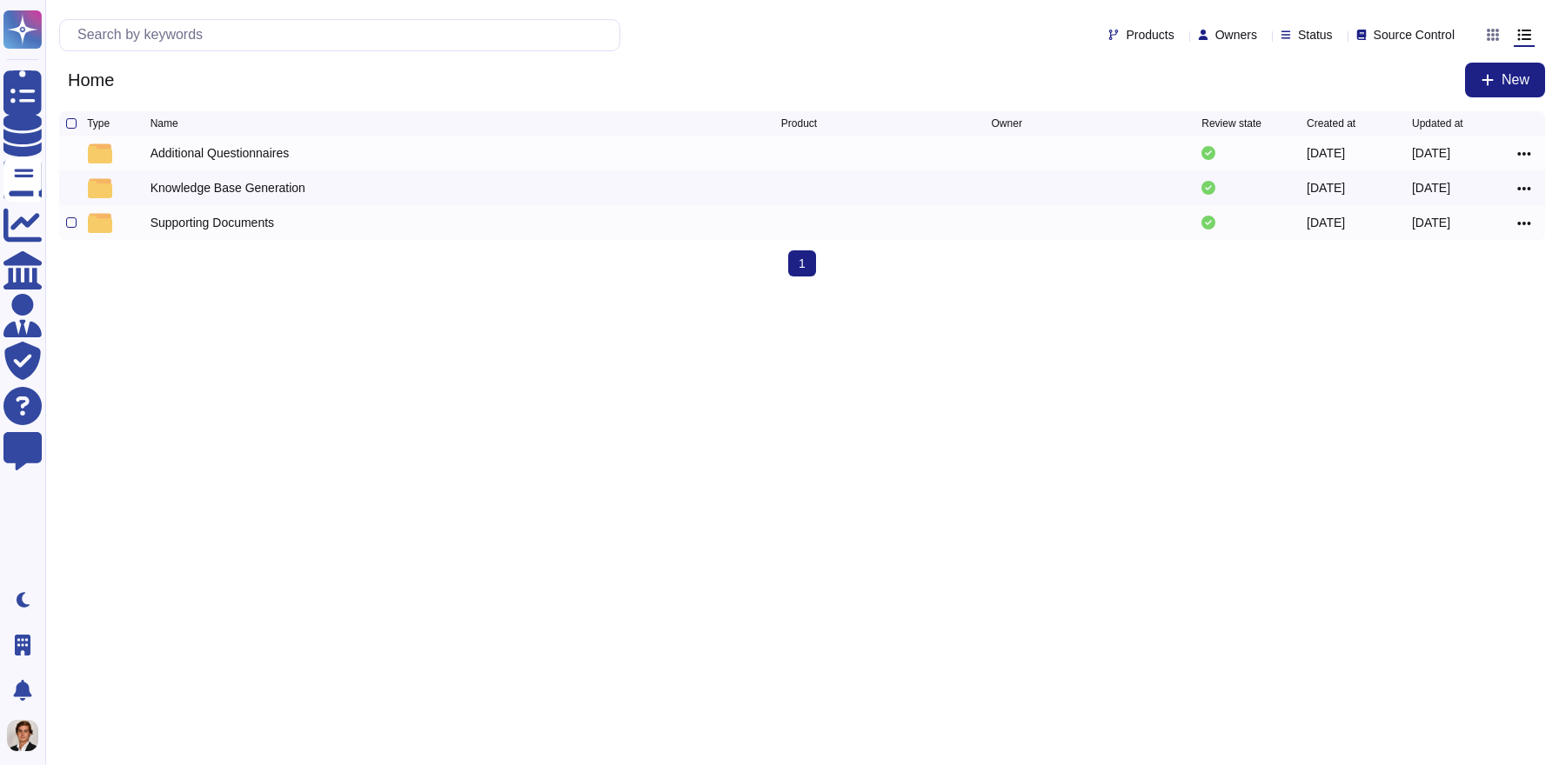
click at [274, 229] on div "Supporting Documents" at bounding box center [212, 222] width 124 height 17
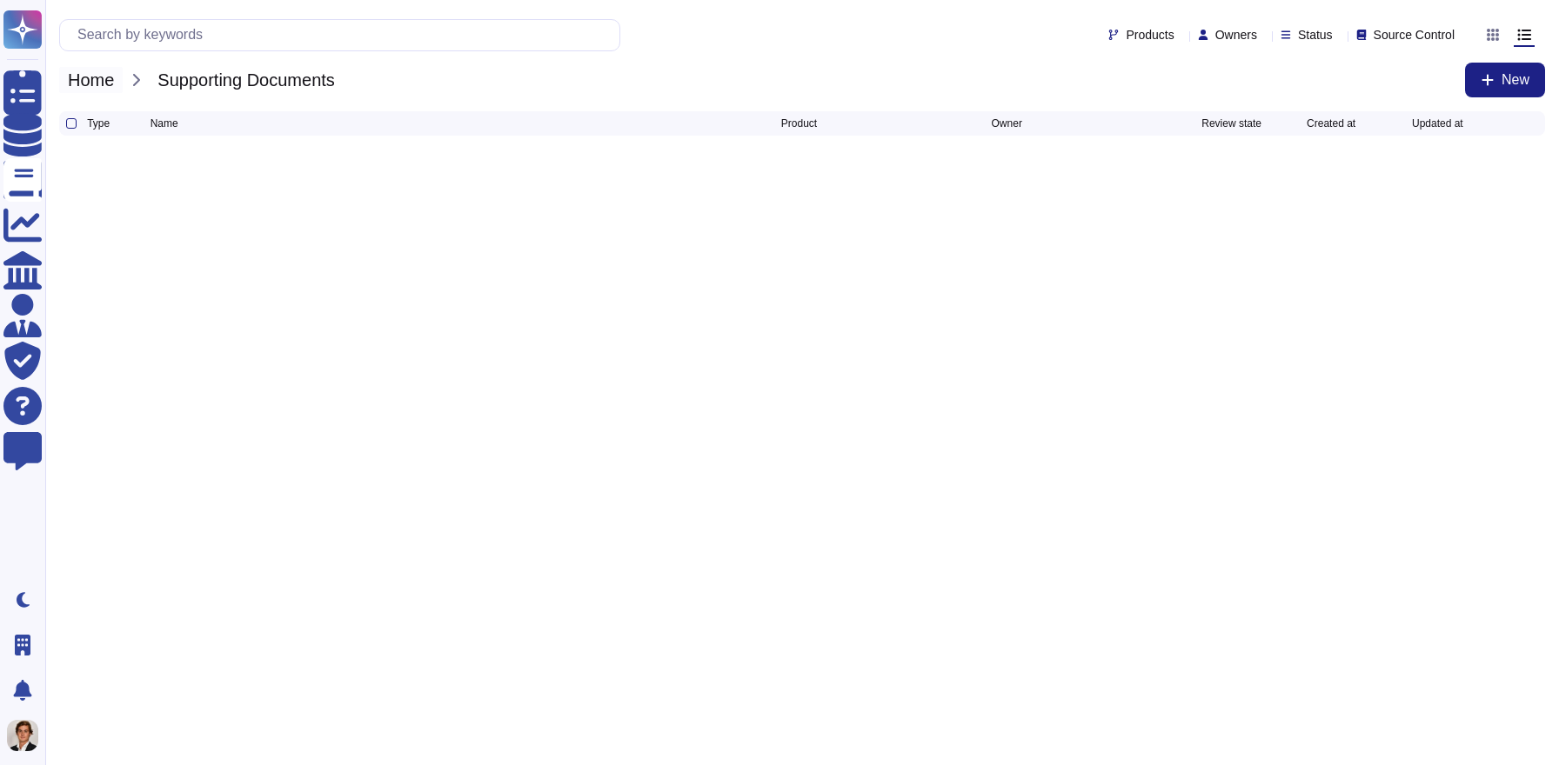
click at [95, 76] on span "Home" at bounding box center [90, 80] width 63 height 26
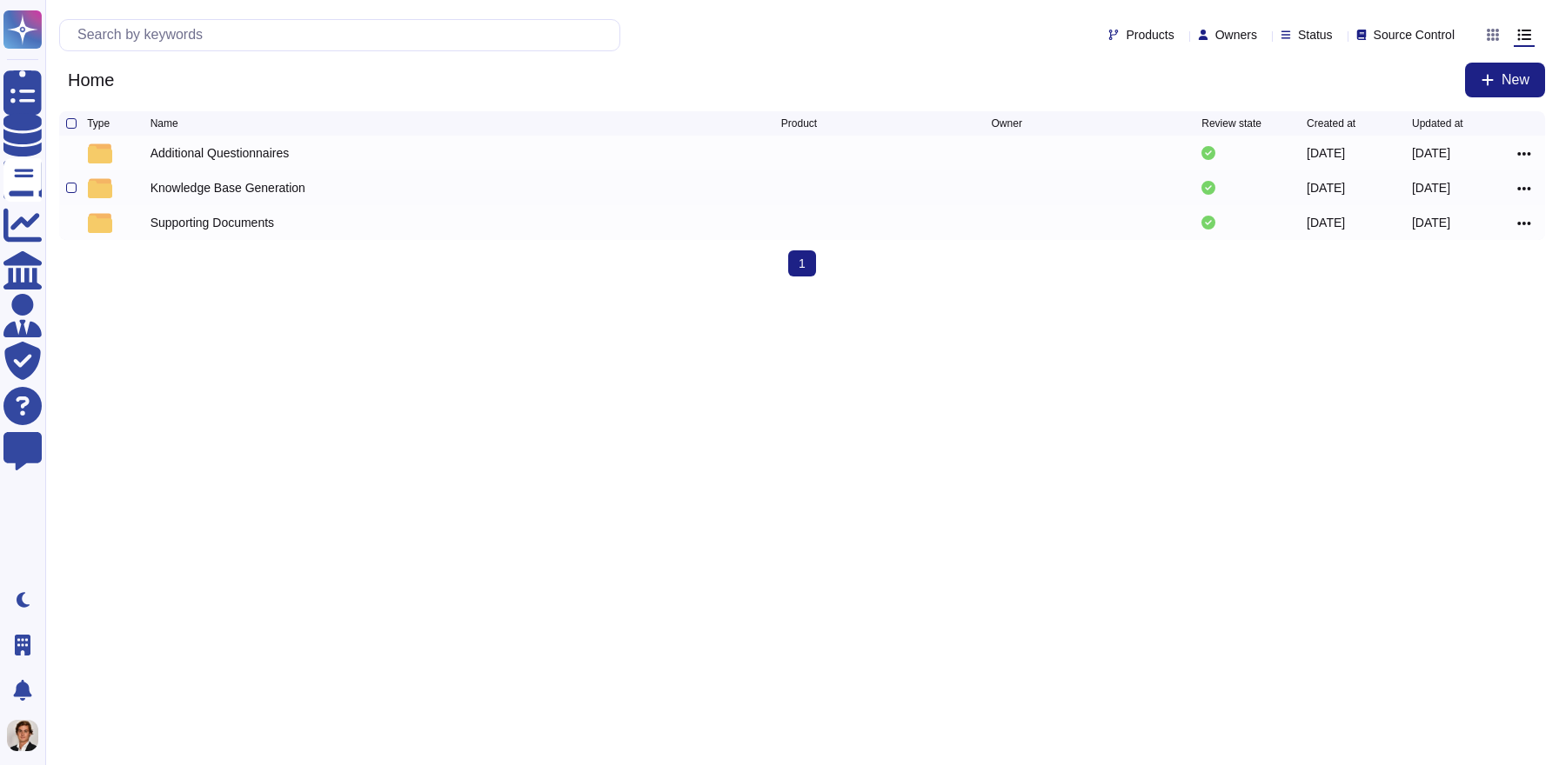
click at [236, 192] on div "Knowledge Base Generation" at bounding box center [227, 187] width 155 height 17
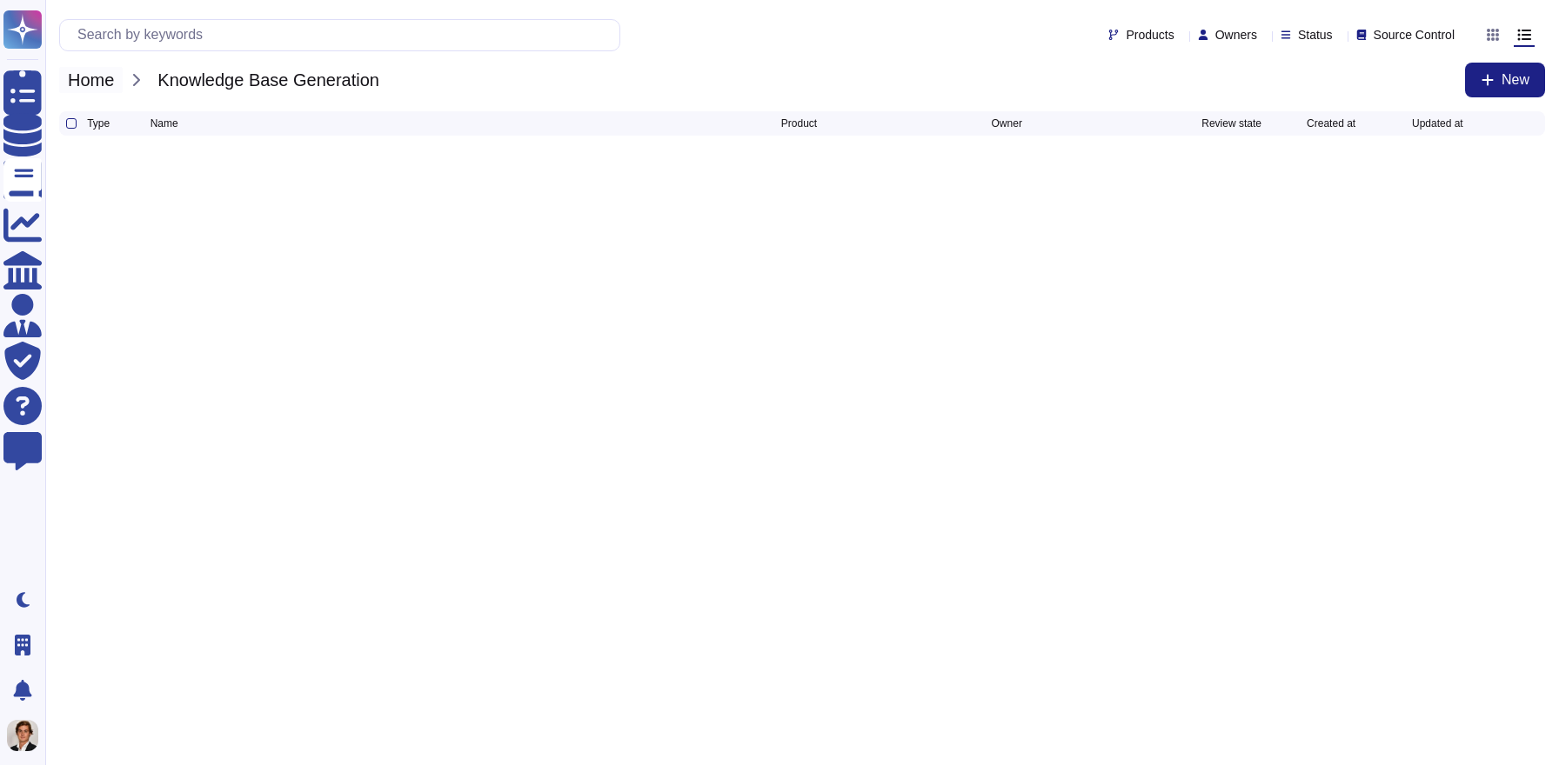
click at [106, 79] on span "Home" at bounding box center [90, 80] width 63 height 26
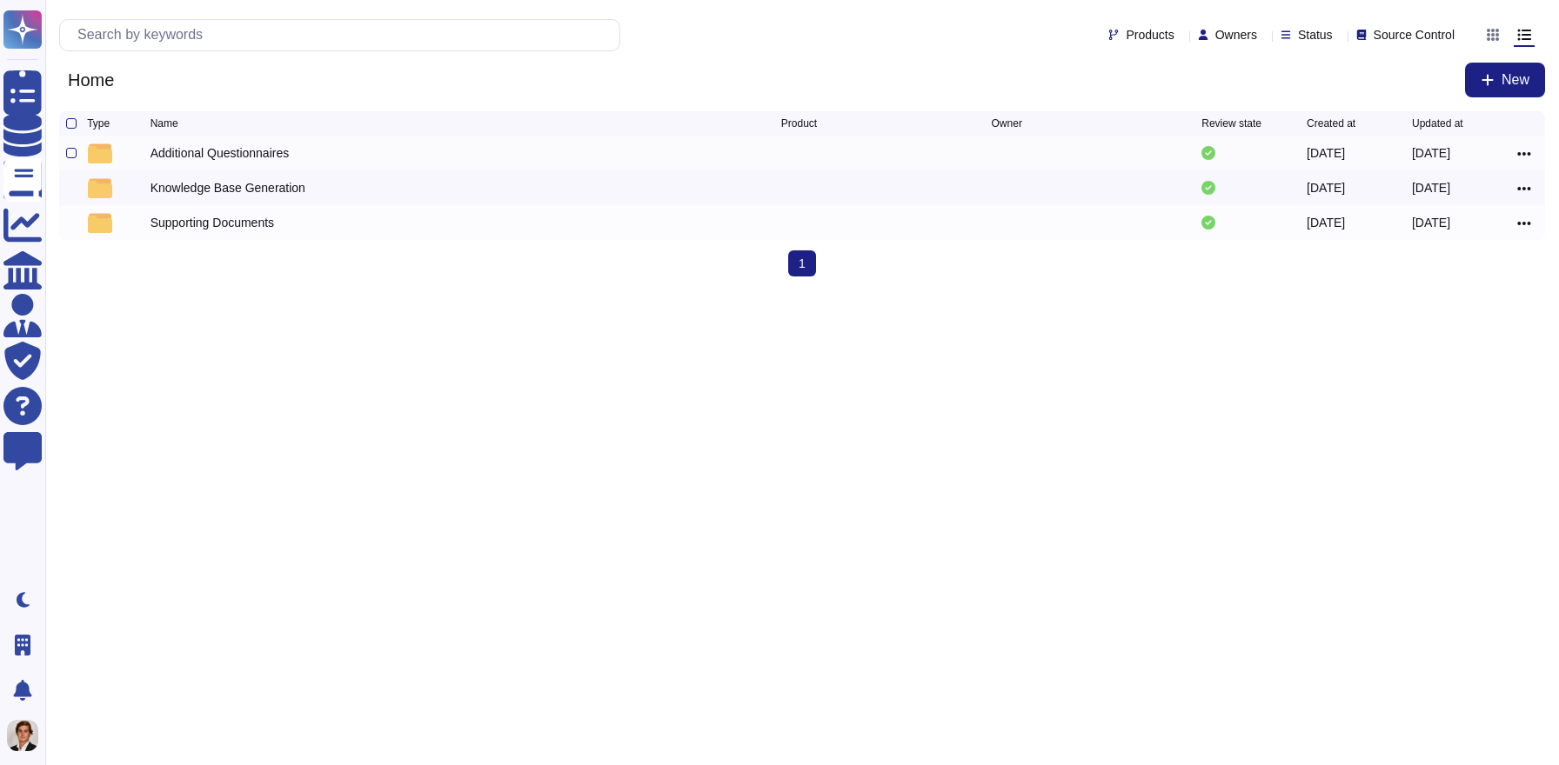
click at [202, 152] on div "Additional Questionnaires" at bounding box center [219, 152] width 139 height 17
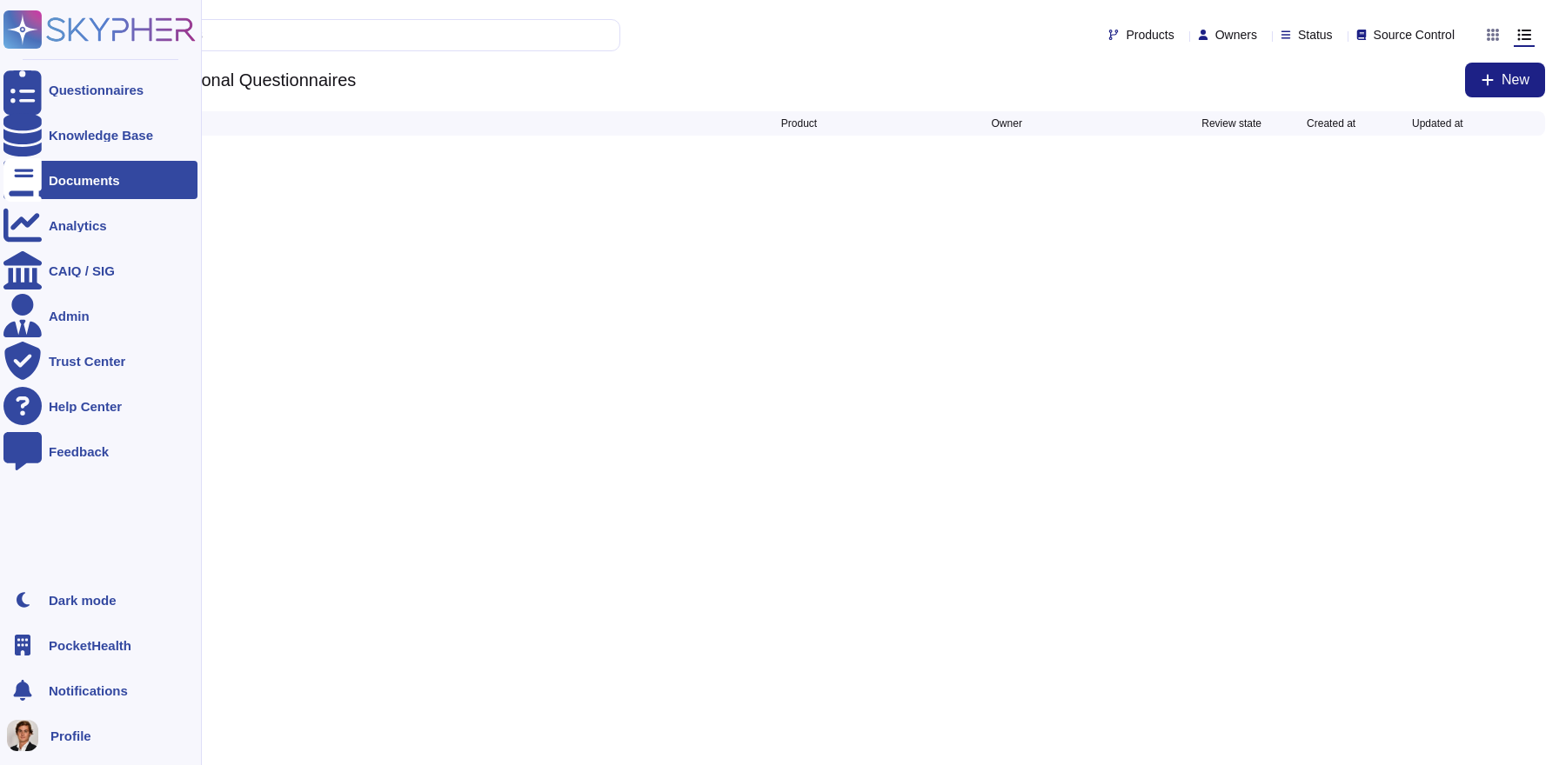
click at [81, 174] on div "Documents" at bounding box center [84, 180] width 71 height 13
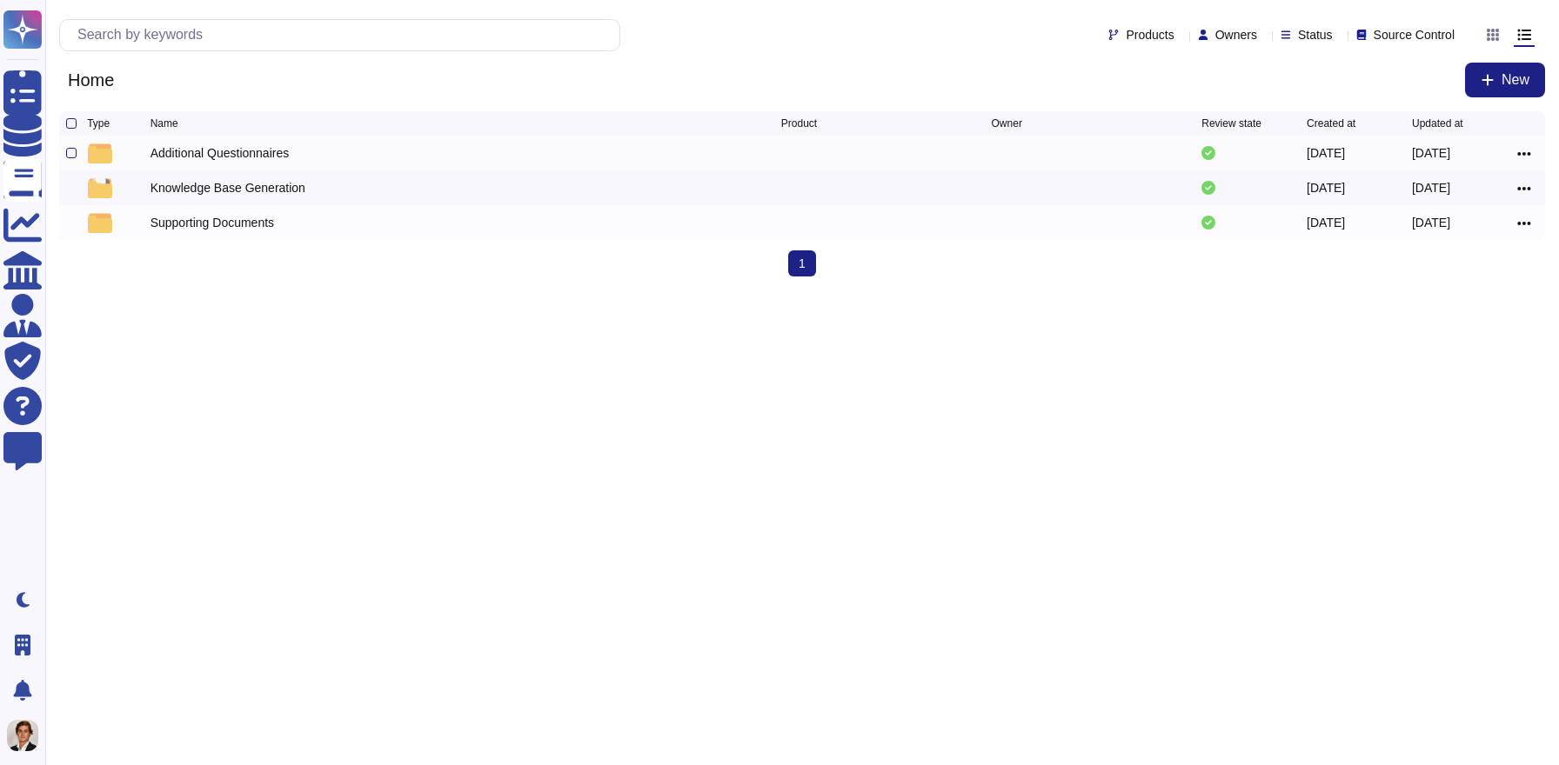
click at [254, 159] on div "Additional Questionnaires" at bounding box center [219, 152] width 139 height 17
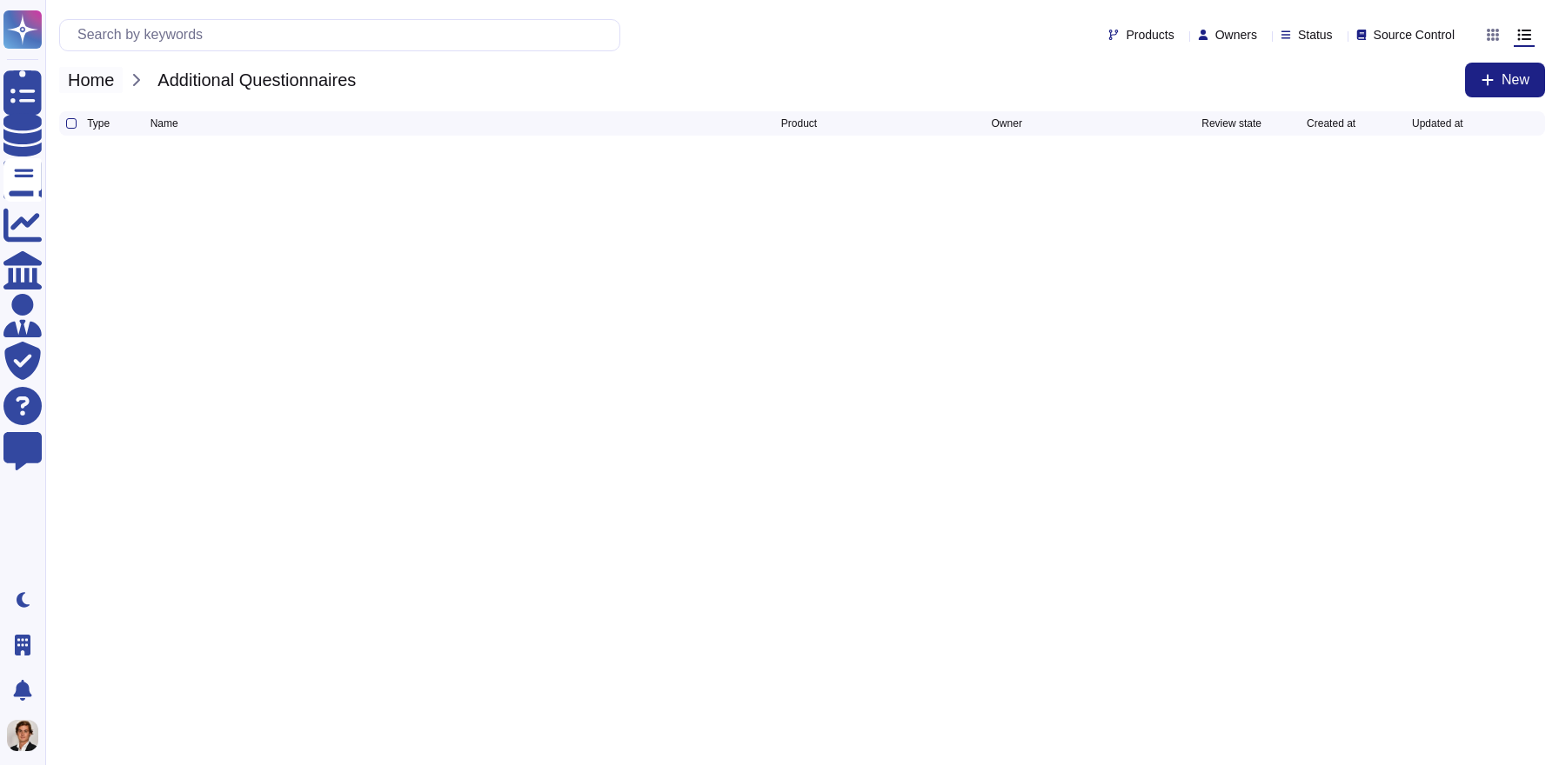
click at [105, 79] on span "Home" at bounding box center [90, 80] width 63 height 26
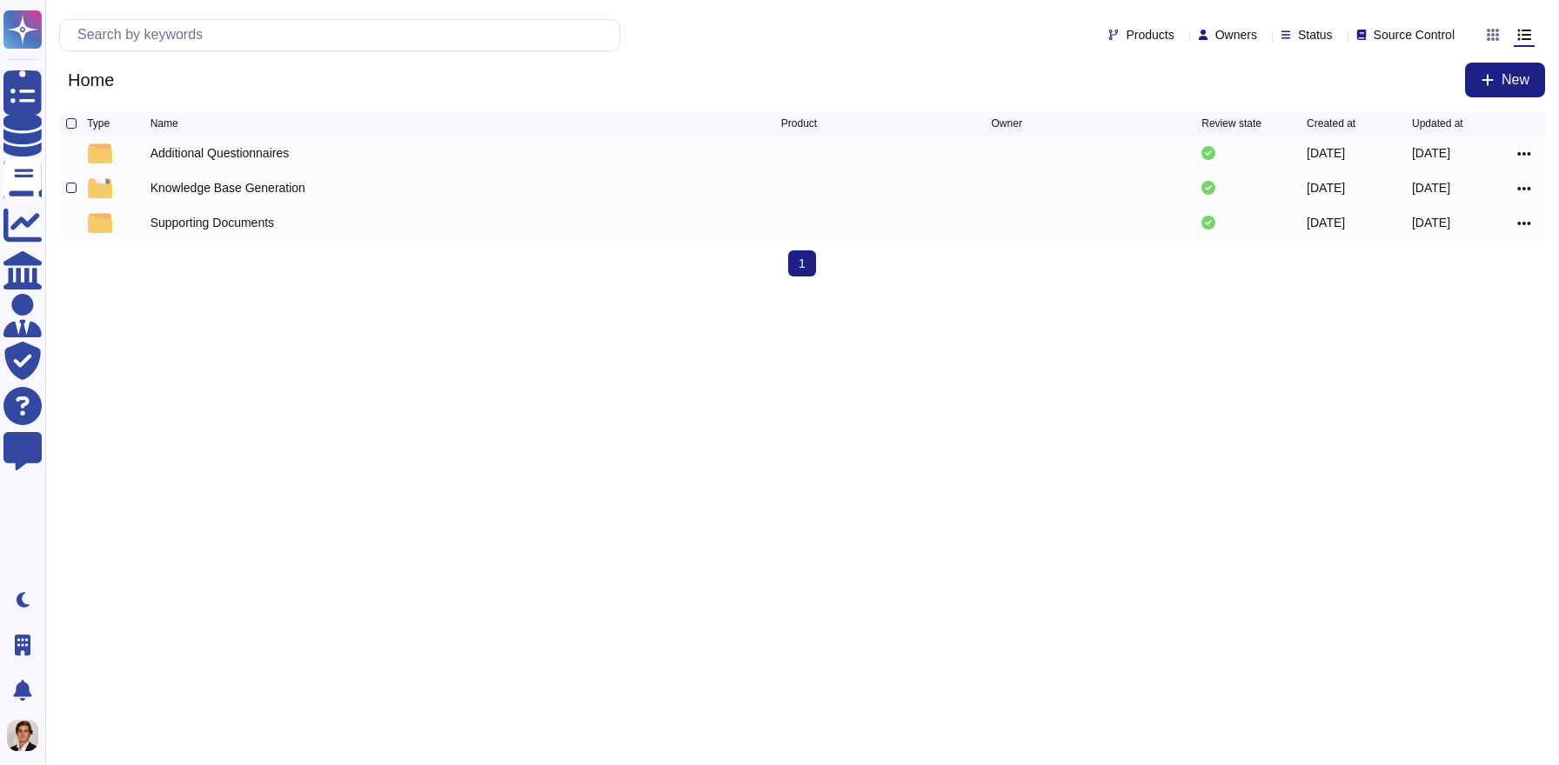
click at [163, 174] on div "Knowledge Base Generation 2025-08-25 2025-08-25" at bounding box center [802, 187] width 1486 height 35
click at [162, 191] on div "Knowledge Base Generation" at bounding box center [227, 187] width 155 height 17
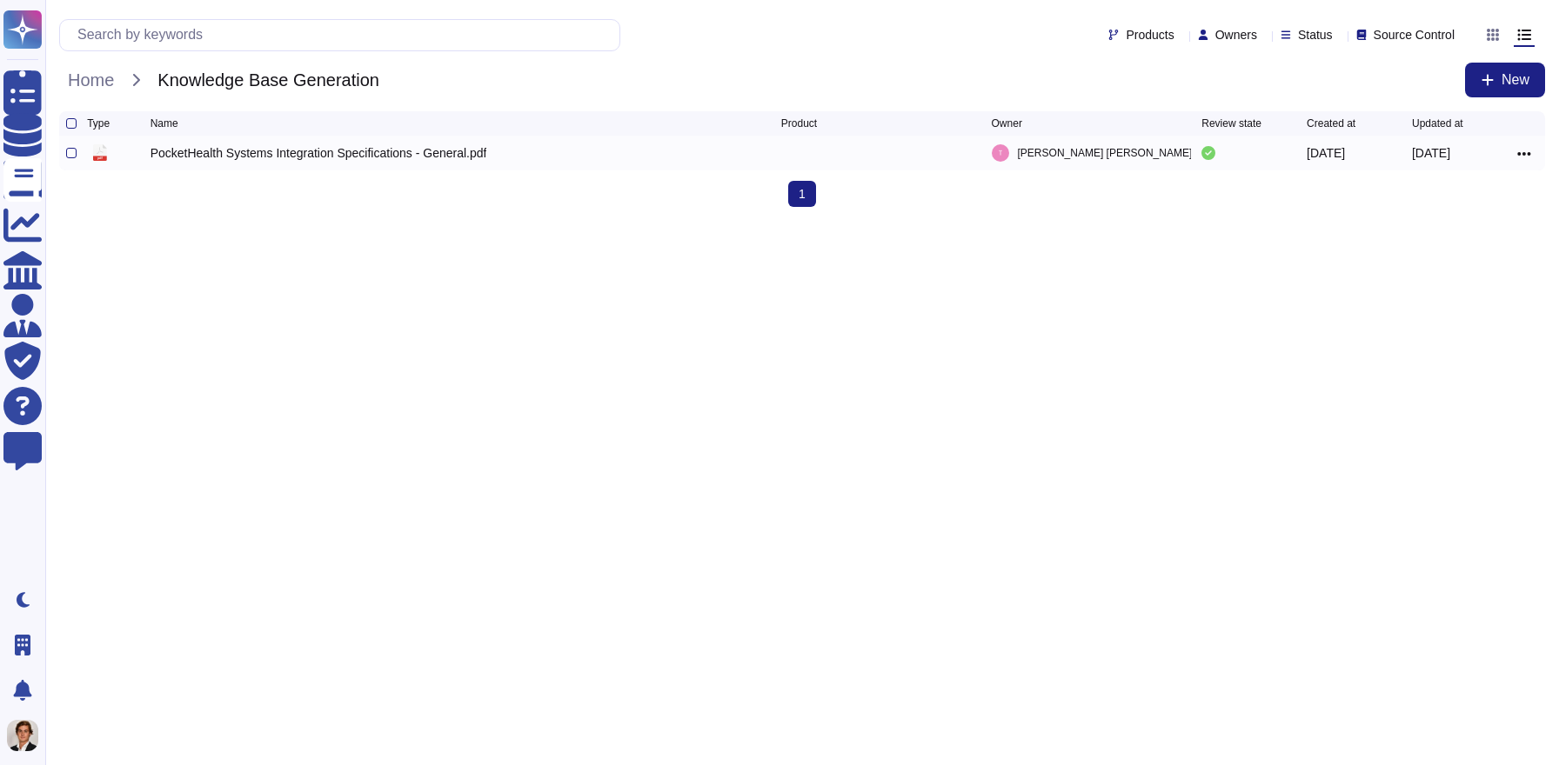
click at [229, 161] on div "PocketHealth Systems Integration Specifications - General.pdf" at bounding box center [318, 152] width 337 height 17
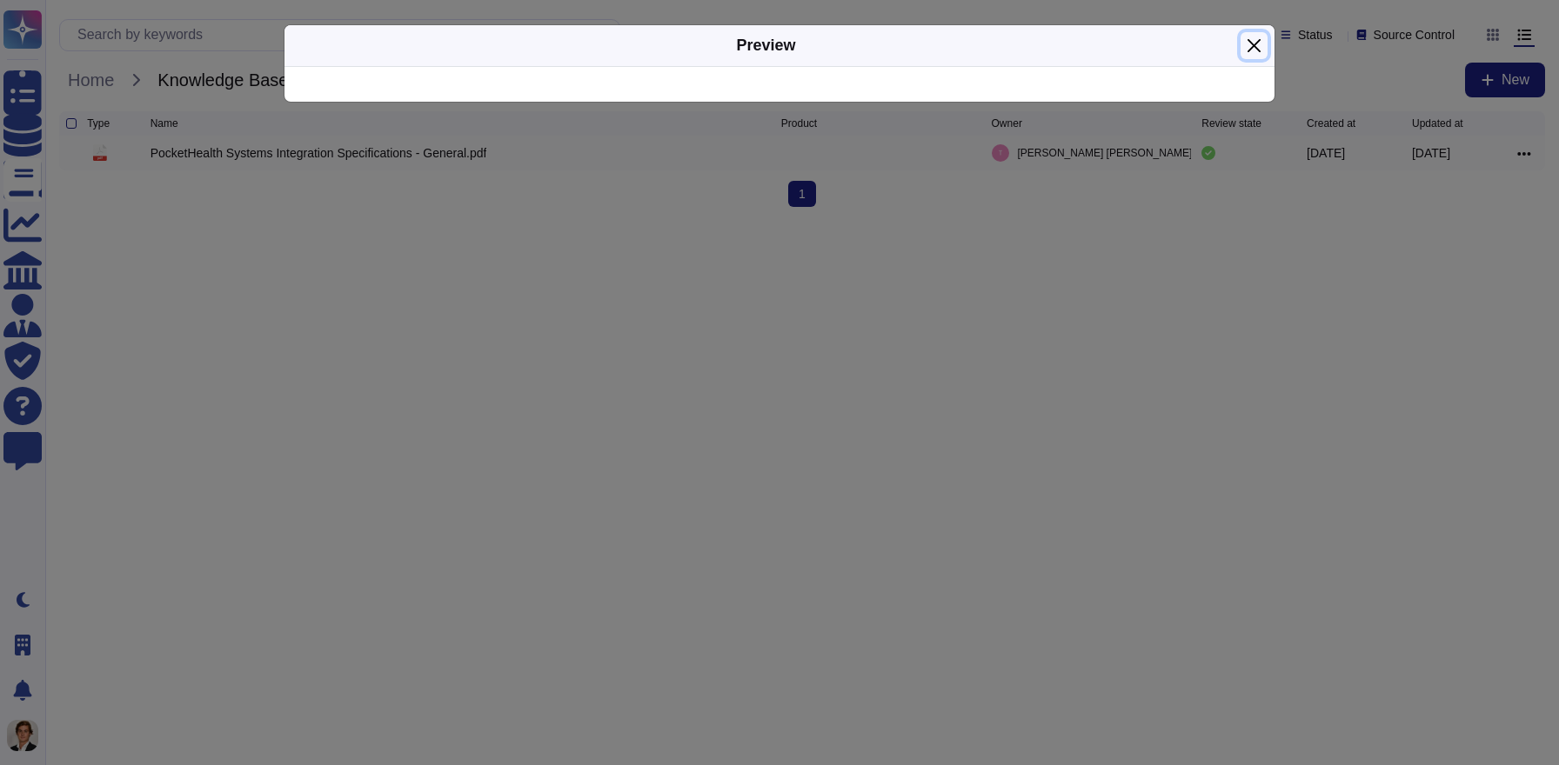
click at [1252, 50] on button "Close" at bounding box center [1253, 45] width 27 height 27
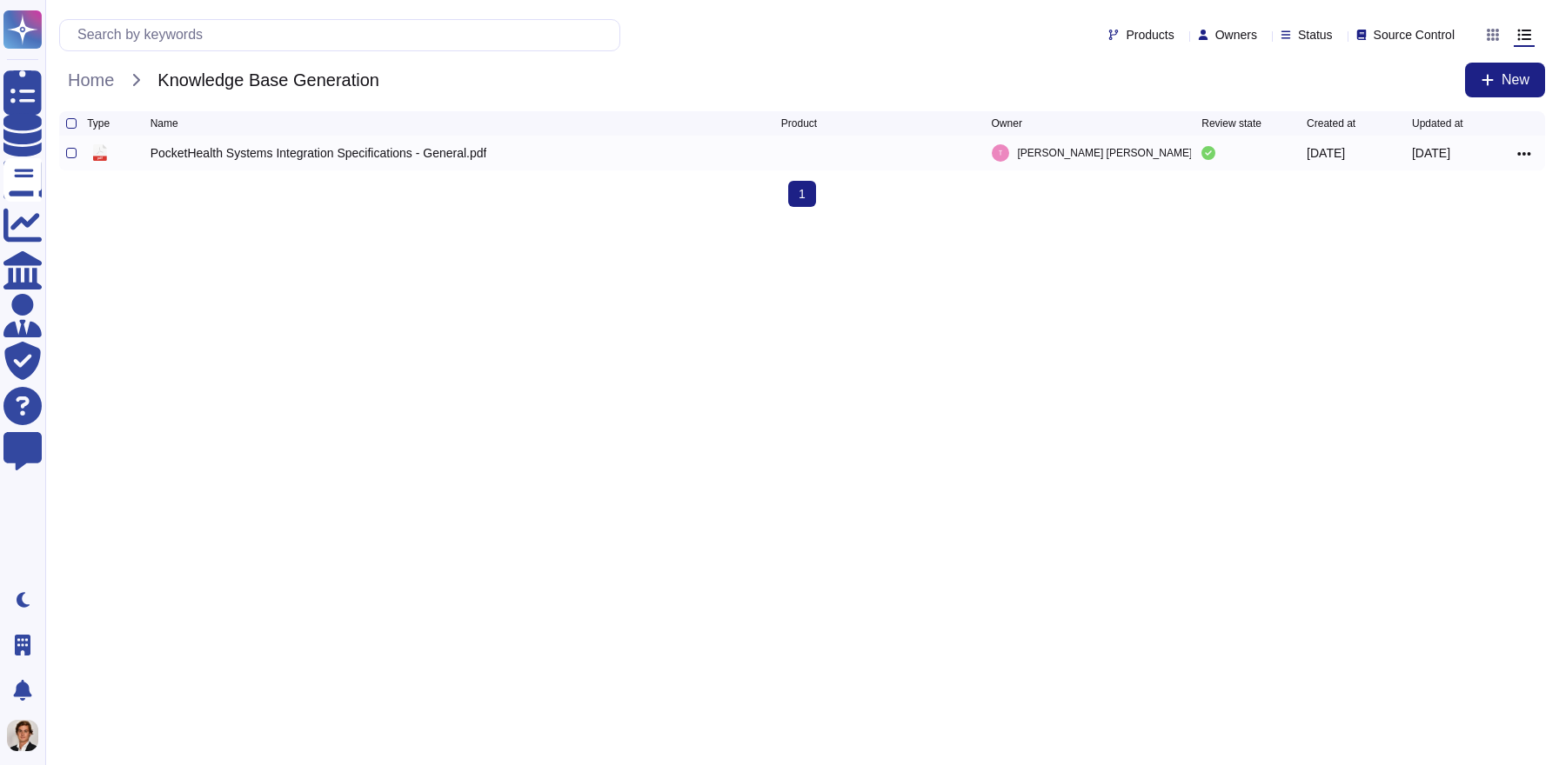
click at [357, 162] on div "PocketHealth Systems Integration Specifications - General.pdf" at bounding box center [318, 152] width 337 height 17
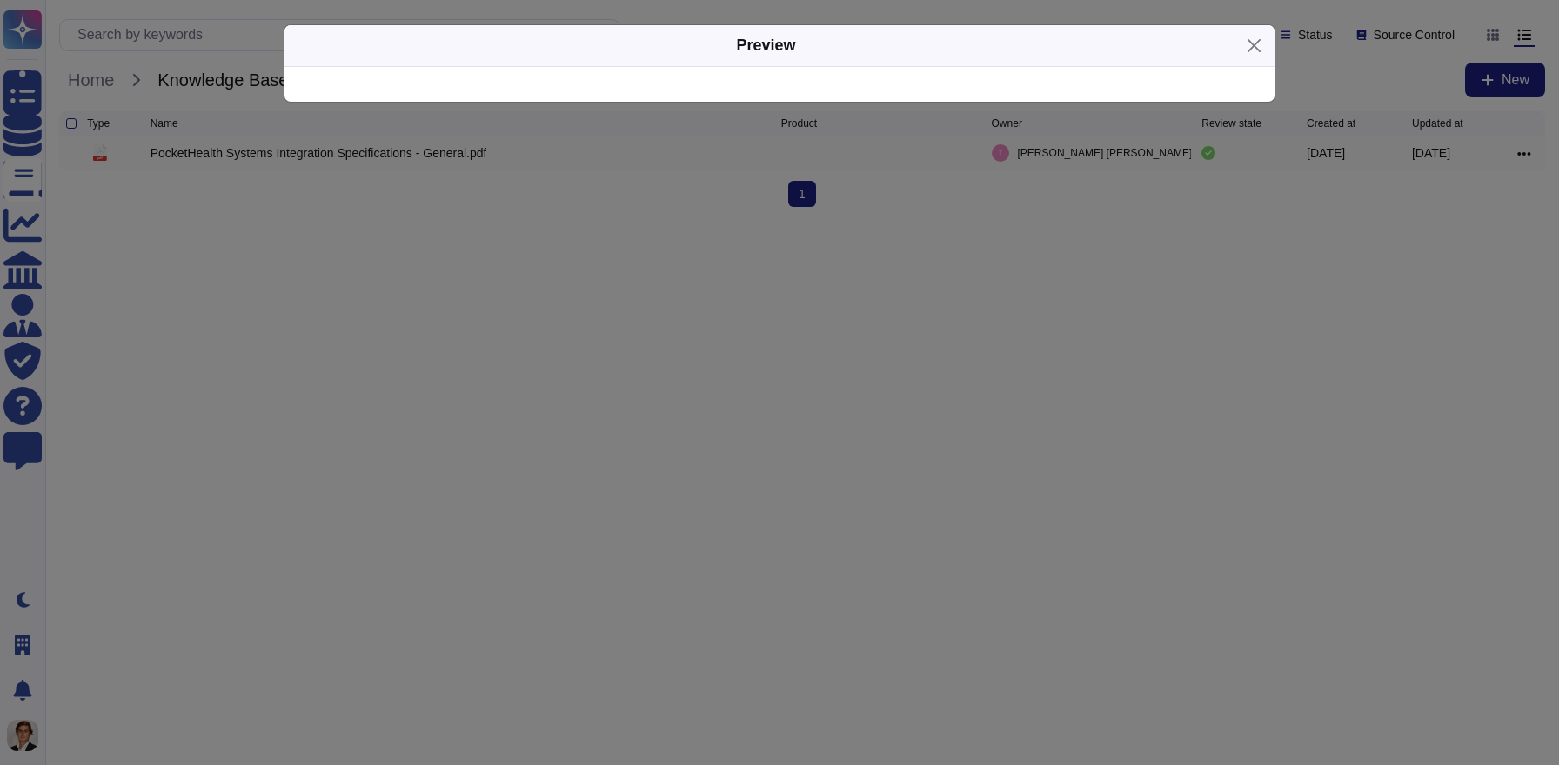
click at [244, 285] on div "Preview" at bounding box center [779, 382] width 1559 height 765
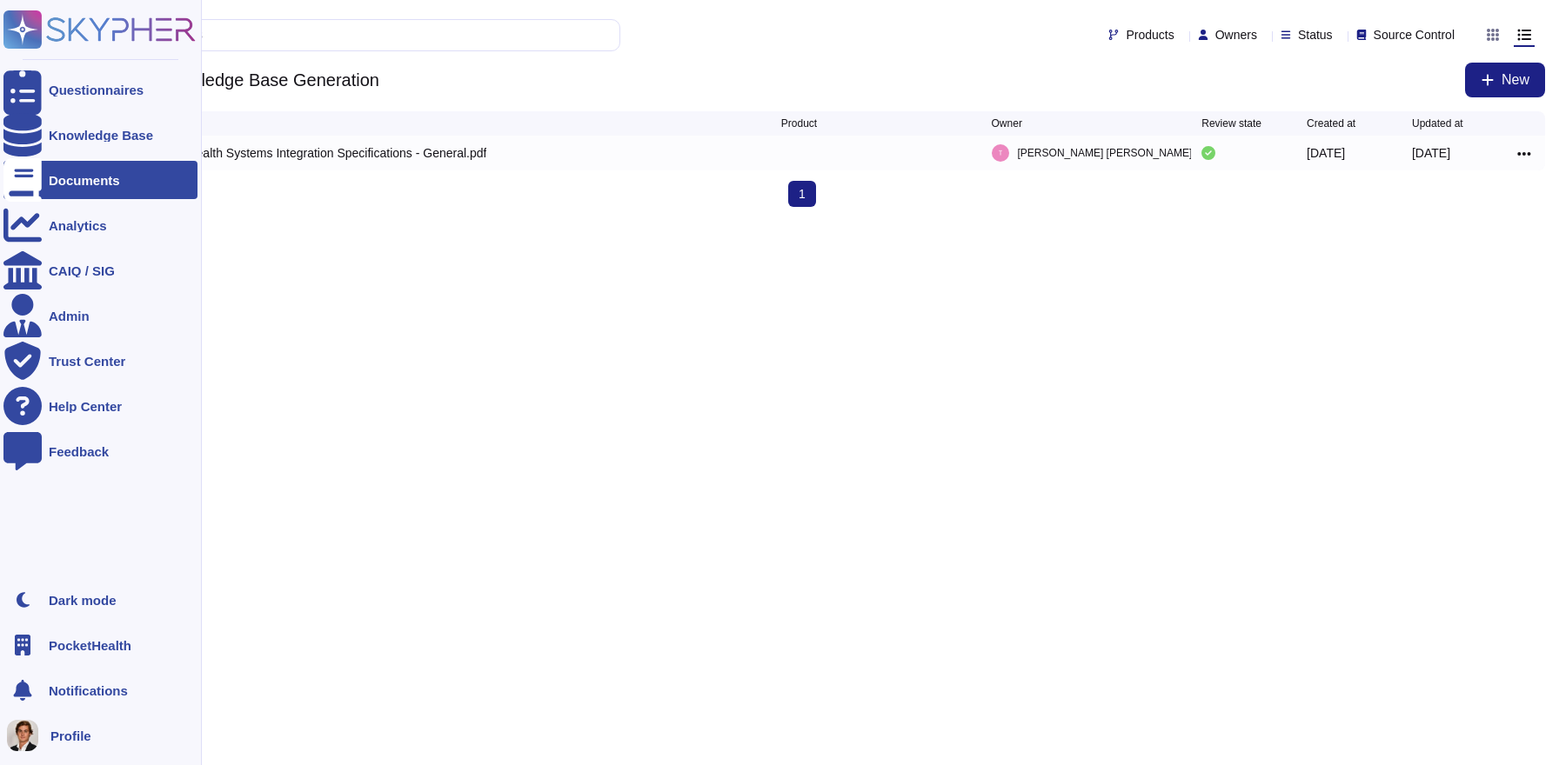
click at [37, 35] on rect at bounding box center [22, 29] width 38 height 38
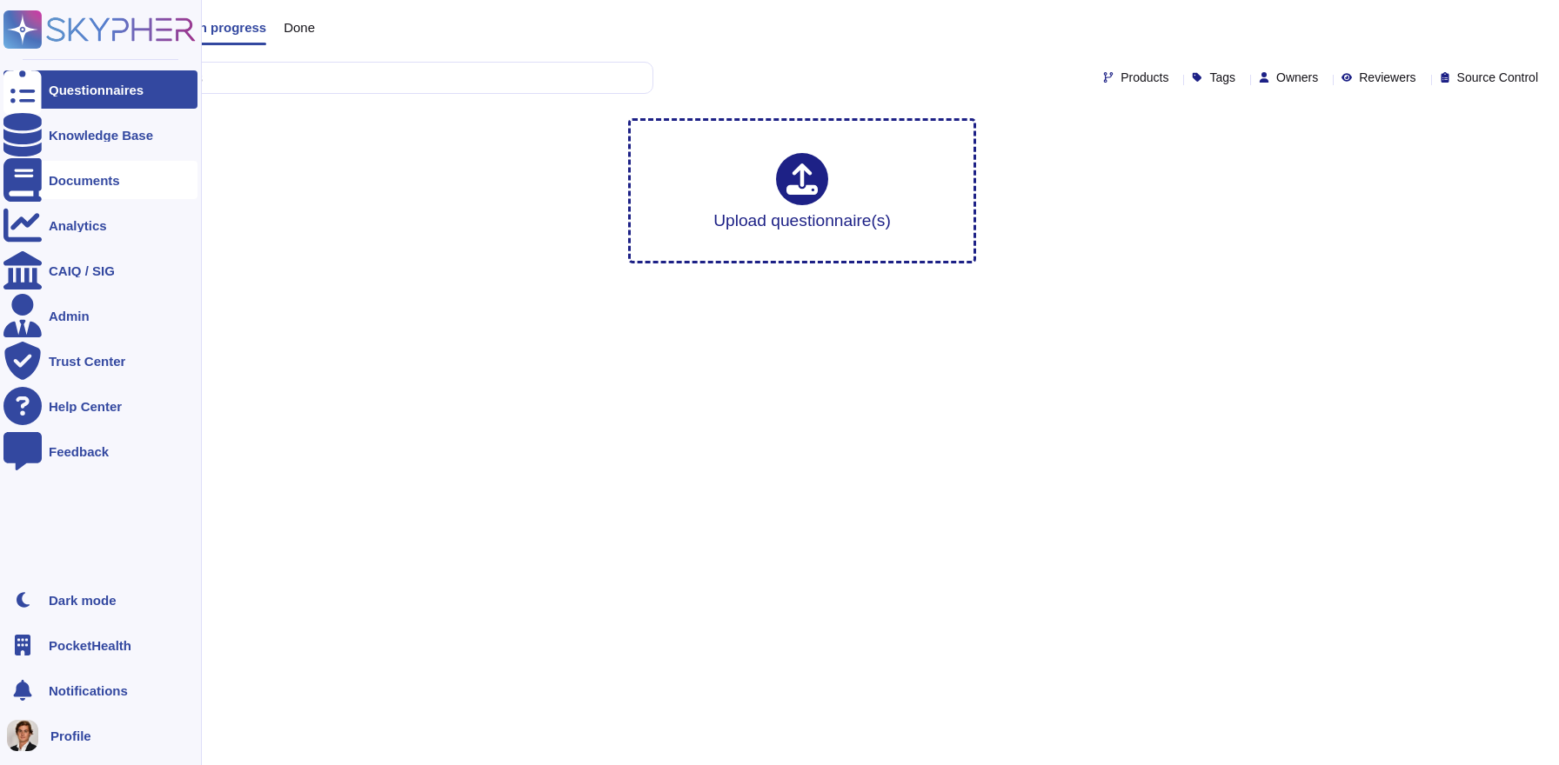
click at [35, 178] on div at bounding box center [22, 180] width 38 height 38
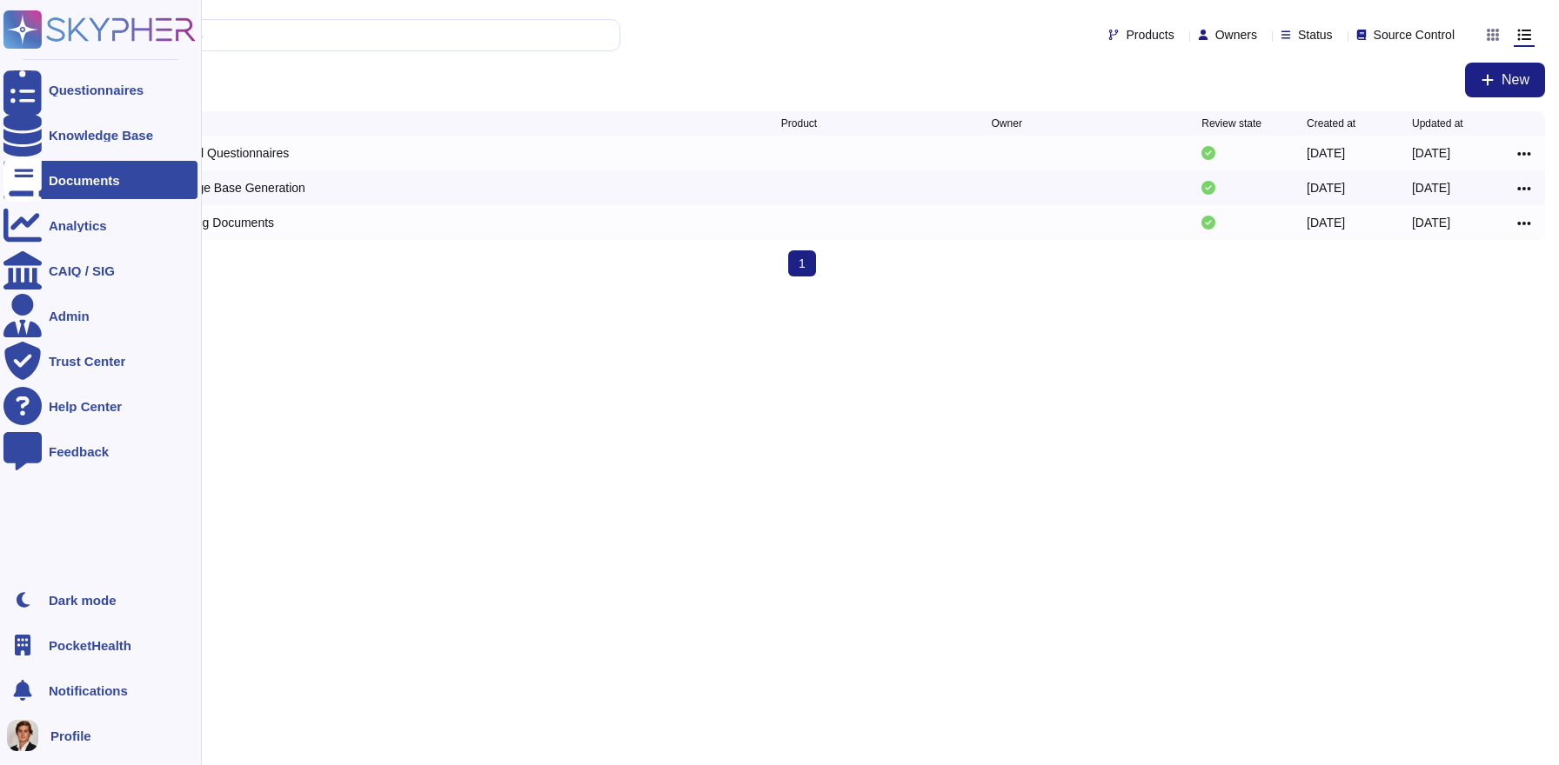
click at [42, 655] on div "PocketHealth" at bounding box center [100, 645] width 194 height 38
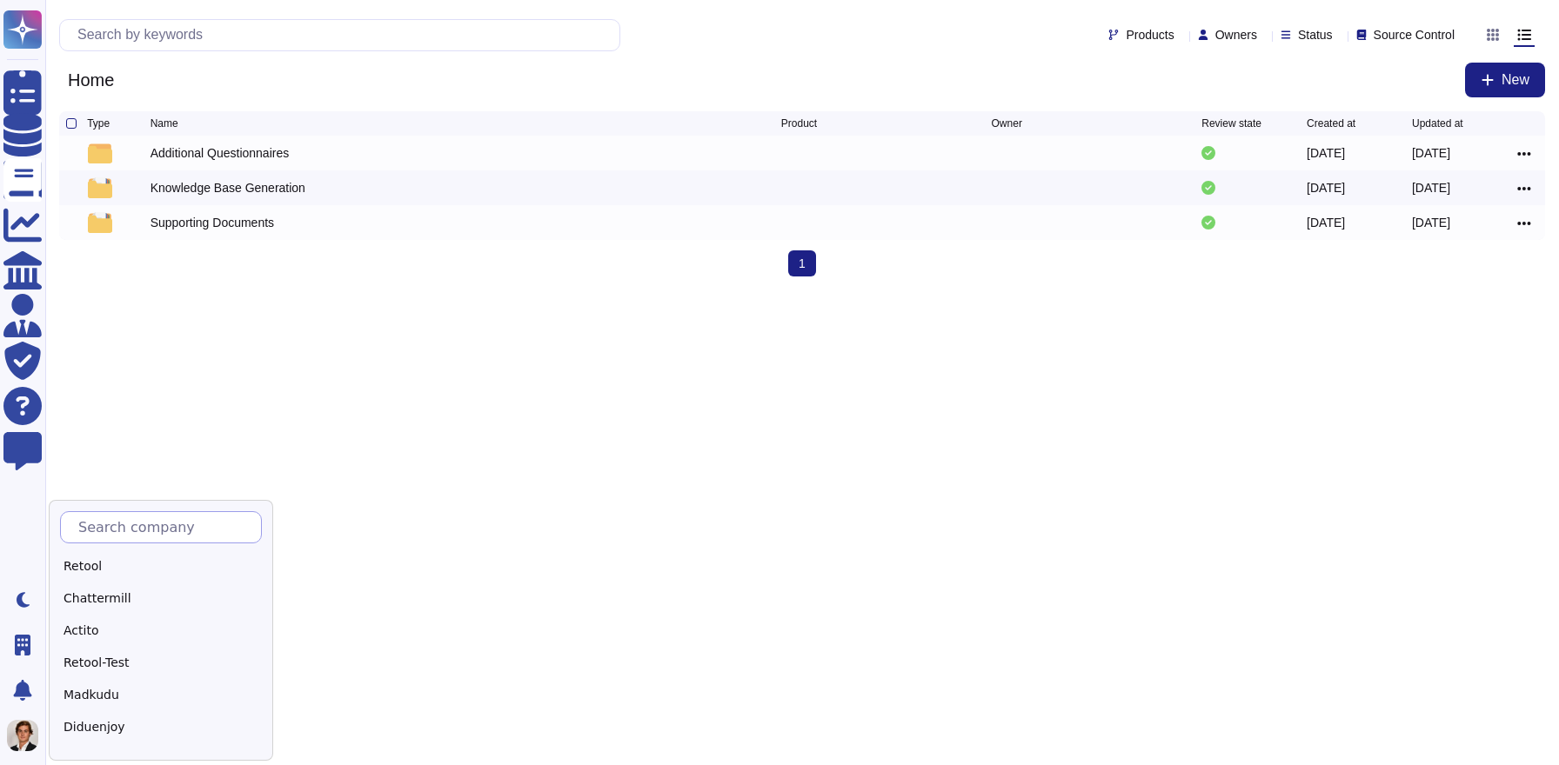
click at [221, 523] on input "text" at bounding box center [165, 527] width 191 height 30
type input "Sk"
click at [162, 561] on div "Skypher" at bounding box center [168, 566] width 217 height 25
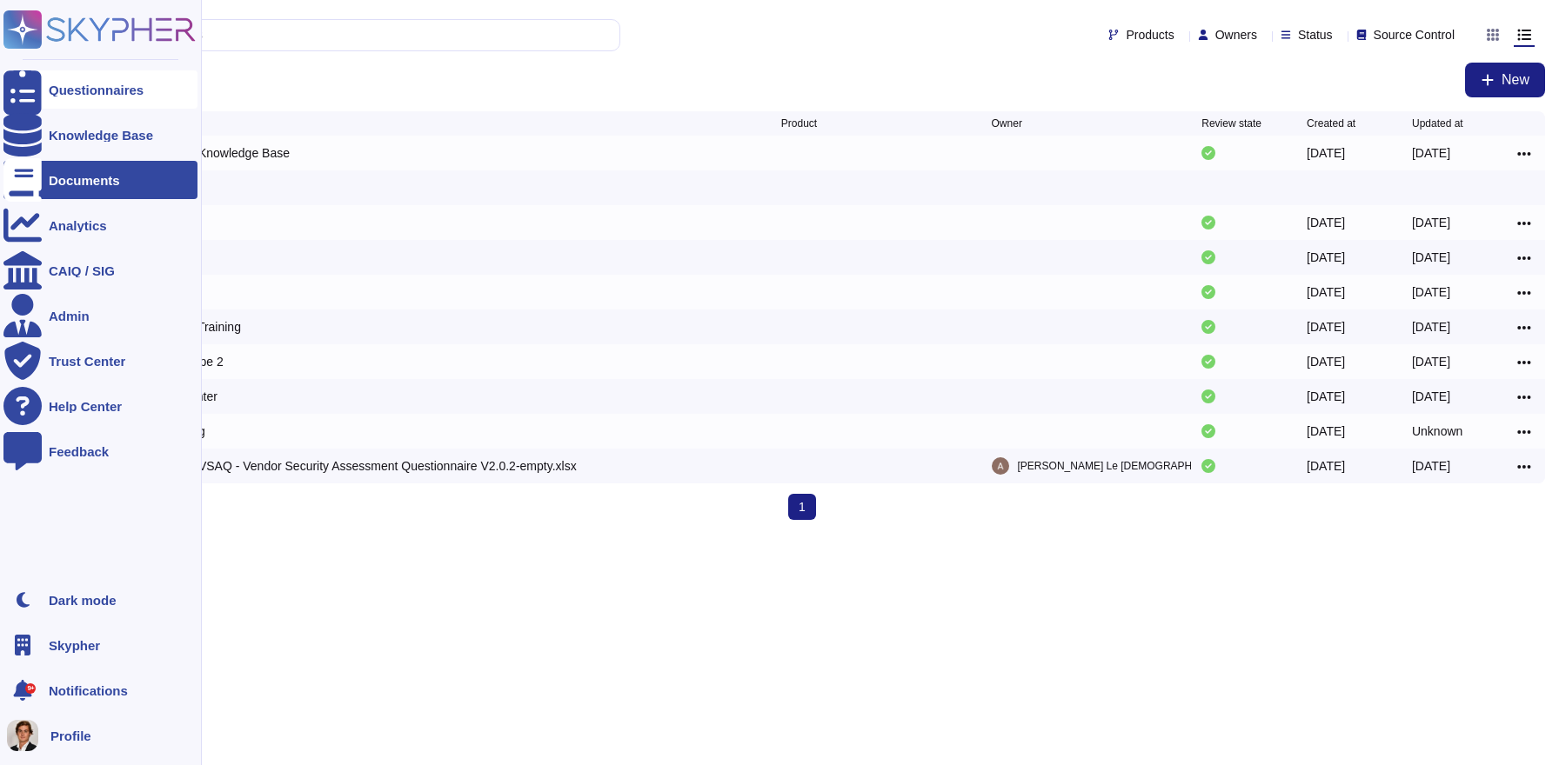
click at [18, 90] on icon at bounding box center [22, 89] width 38 height 51
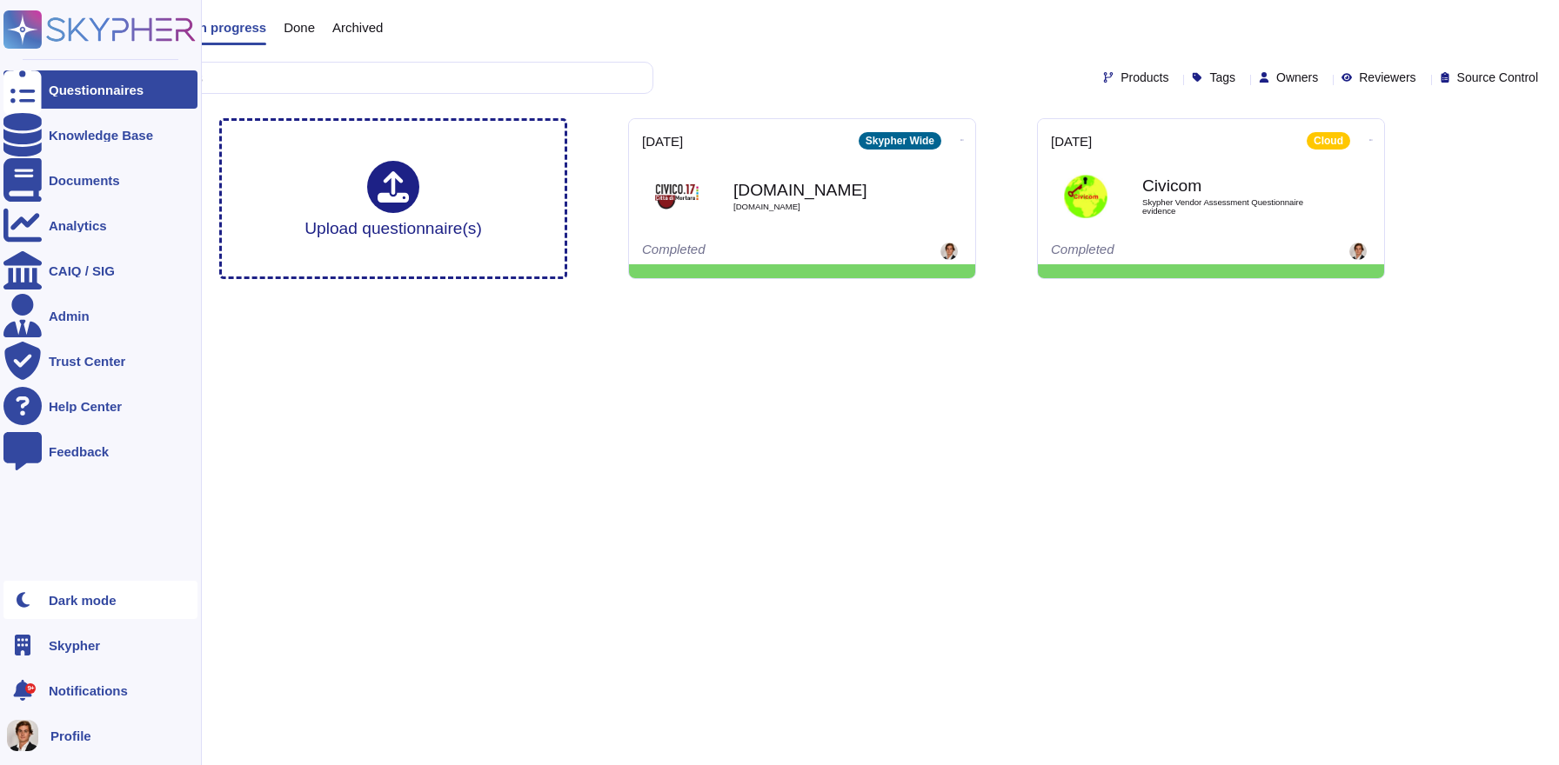
click at [100, 606] on div "Dark mode" at bounding box center [100, 600] width 194 height 38
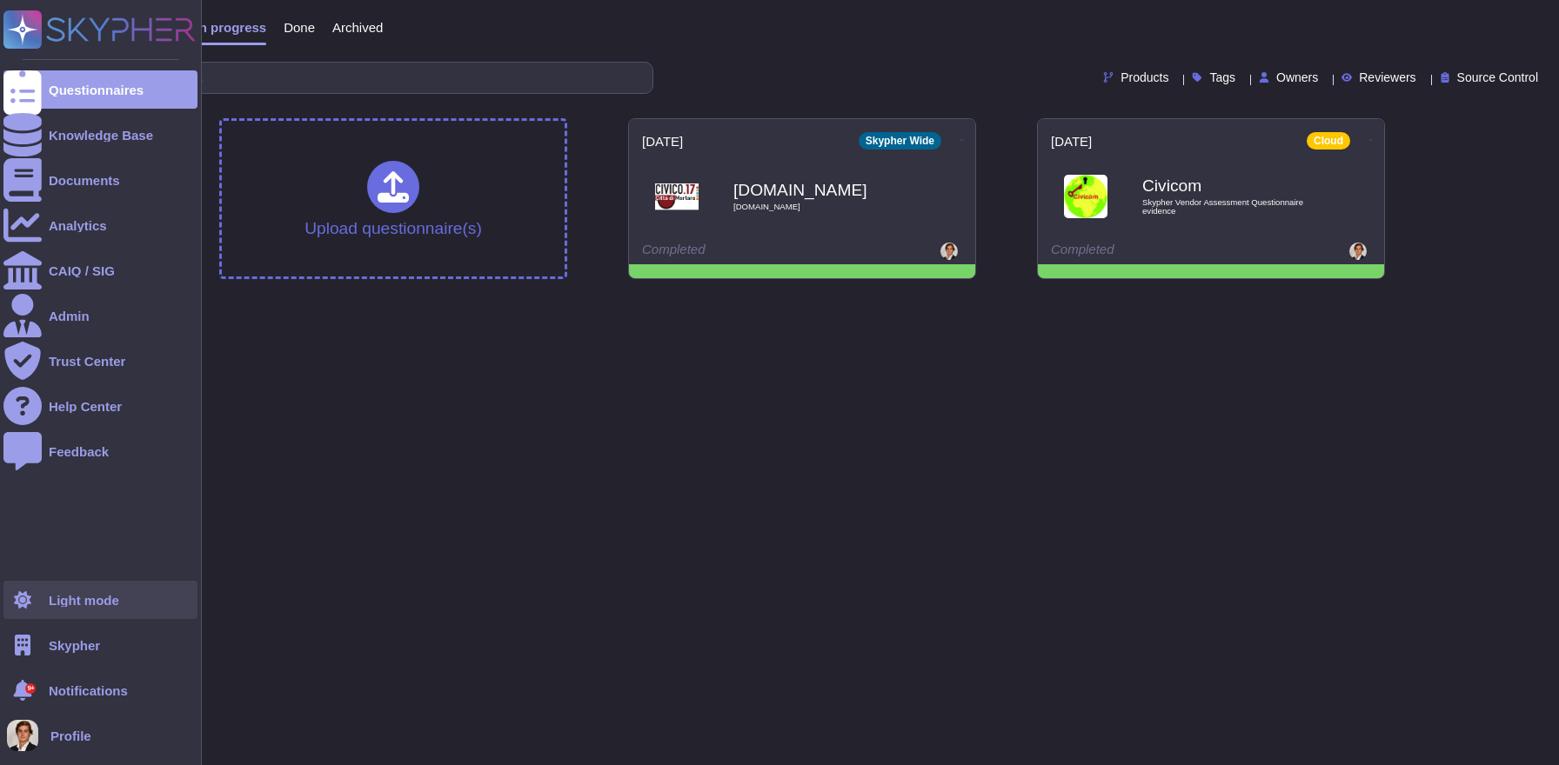
click at [100, 603] on div "Light mode" at bounding box center [84, 600] width 70 height 13
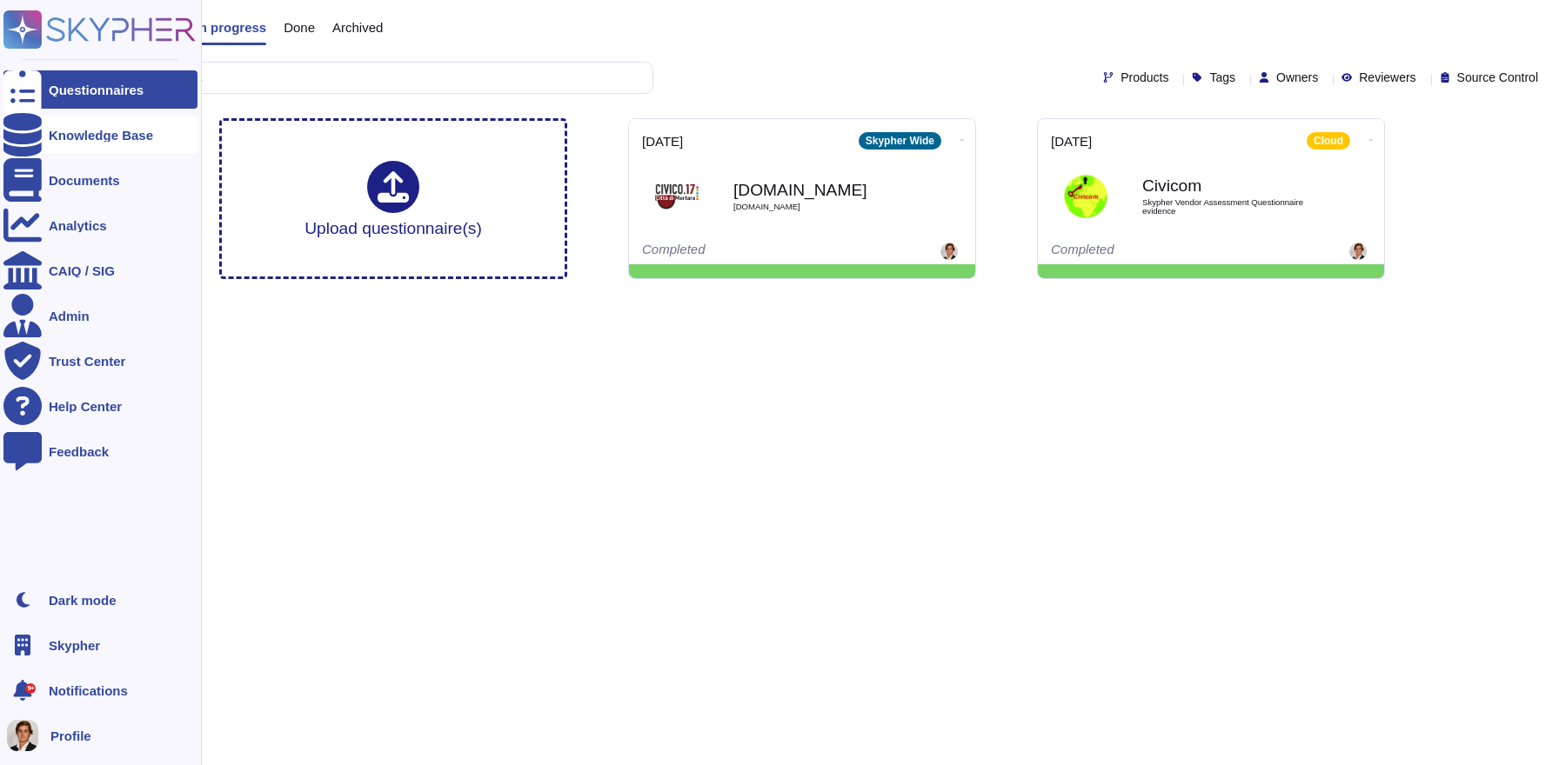
click at [103, 132] on div "Knowledge Base" at bounding box center [101, 135] width 104 height 13
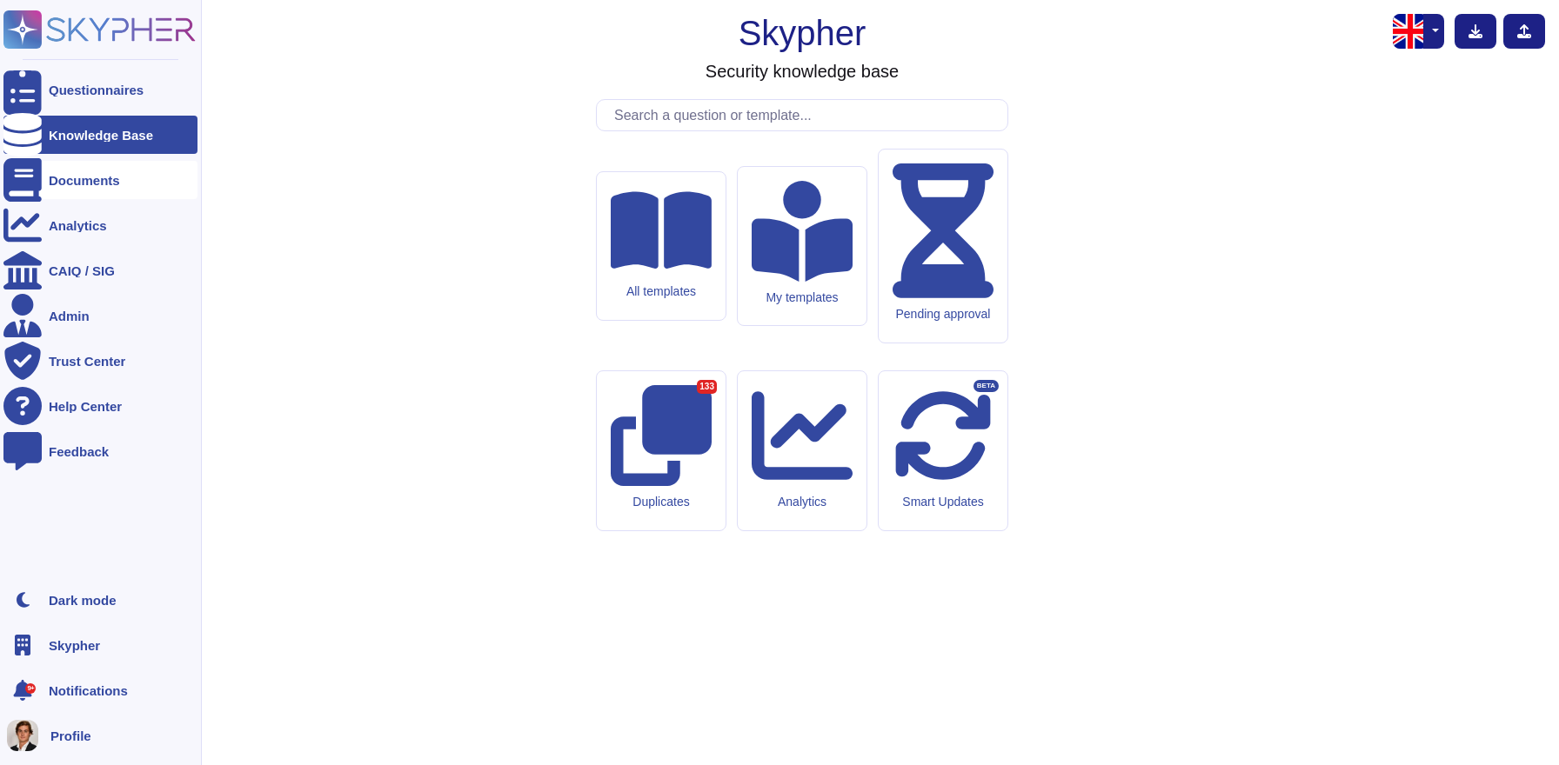
click at [78, 180] on div "Documents" at bounding box center [84, 180] width 71 height 13
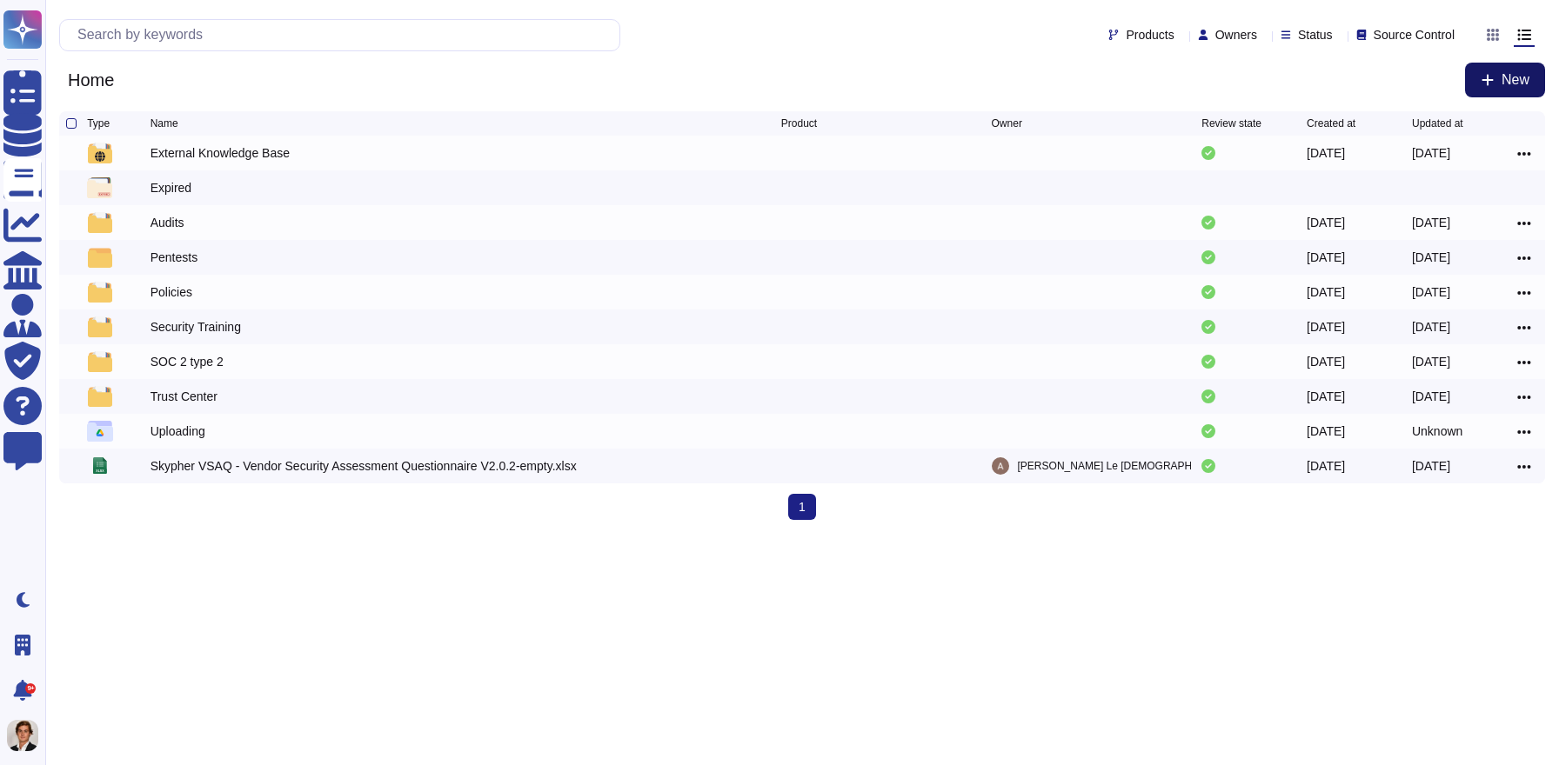
click at [1503, 75] on span "New" at bounding box center [1515, 80] width 28 height 14
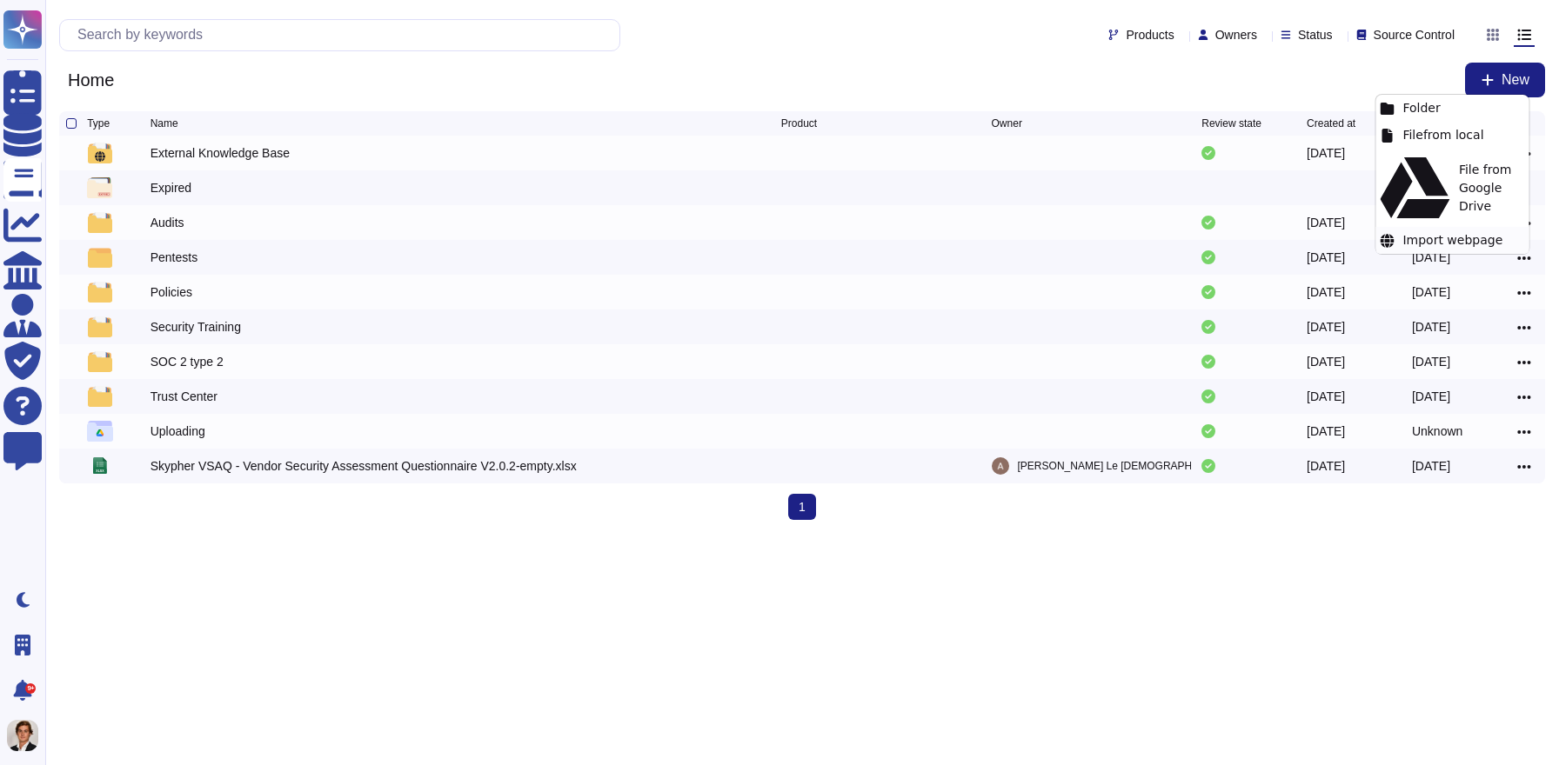
click at [1426, 227] on div "Import webpage" at bounding box center [1451, 240] width 153 height 27
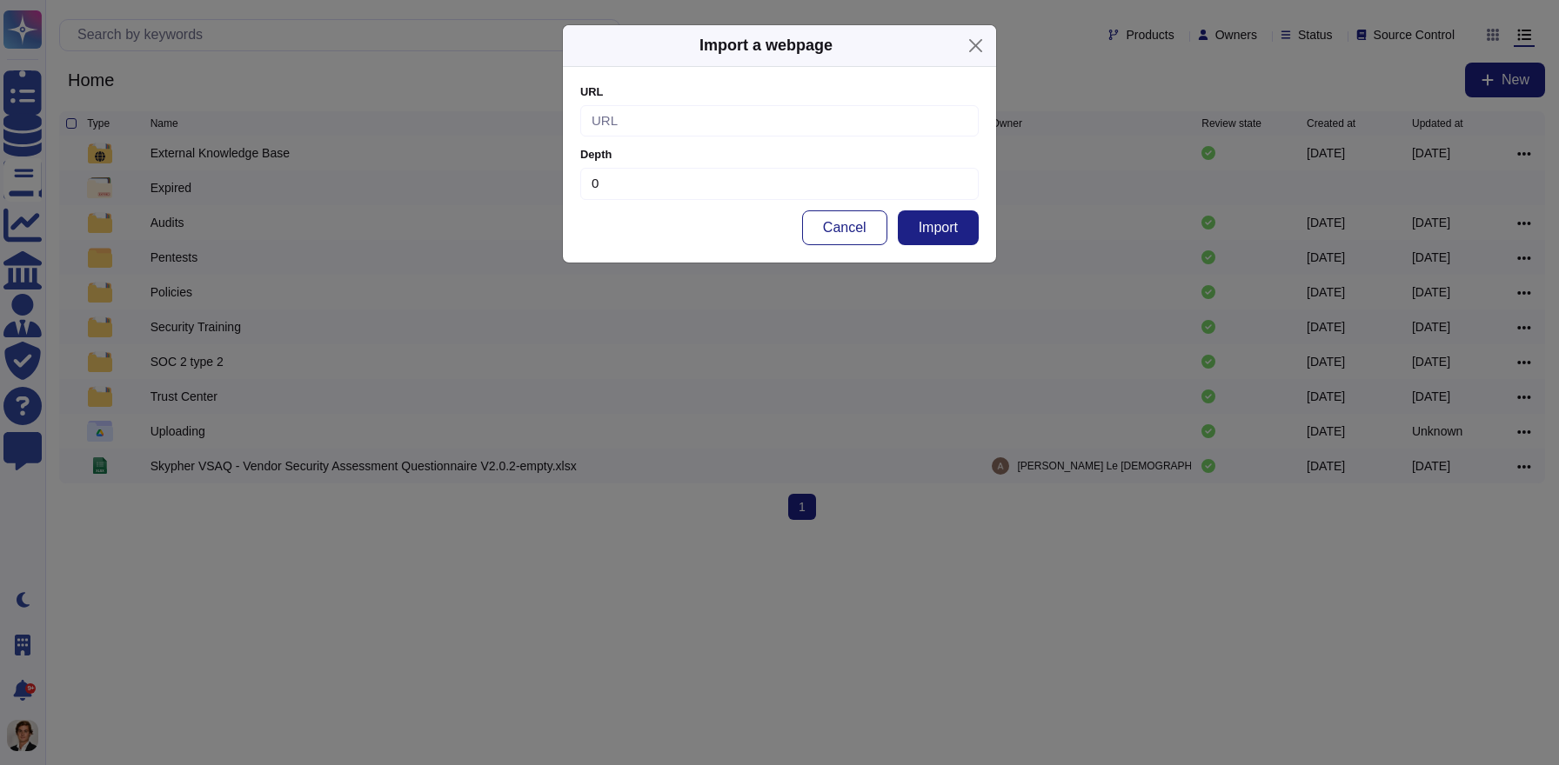
click at [713, 128] on input at bounding box center [779, 121] width 398 height 32
paste input "[URL][DOMAIN_NAME]"
type input "[URL][DOMAIN_NAME]"
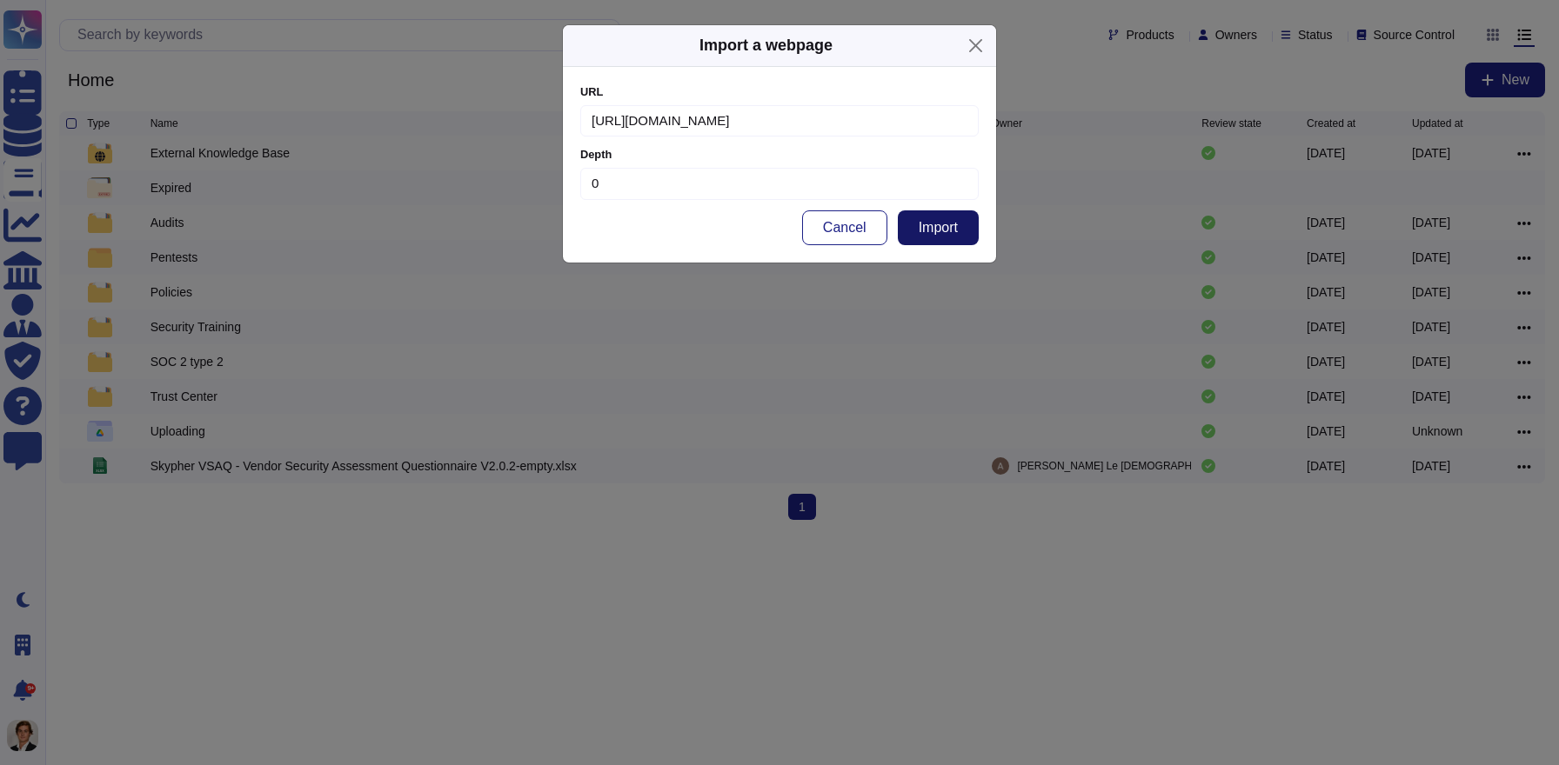
click at [937, 221] on span "Import" at bounding box center [937, 228] width 39 height 14
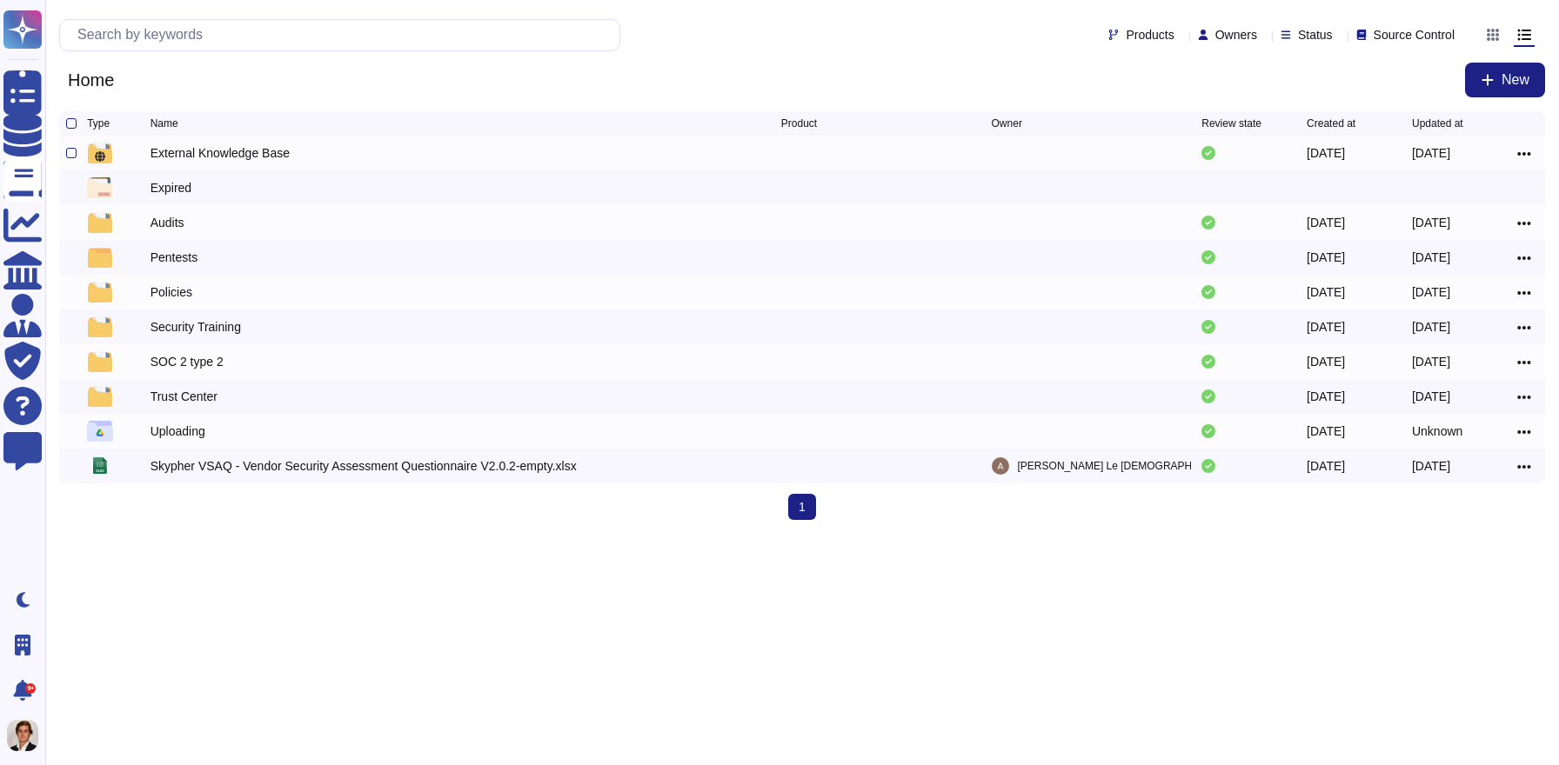
click at [262, 159] on div "External Knowledge Base" at bounding box center [219, 152] width 139 height 17
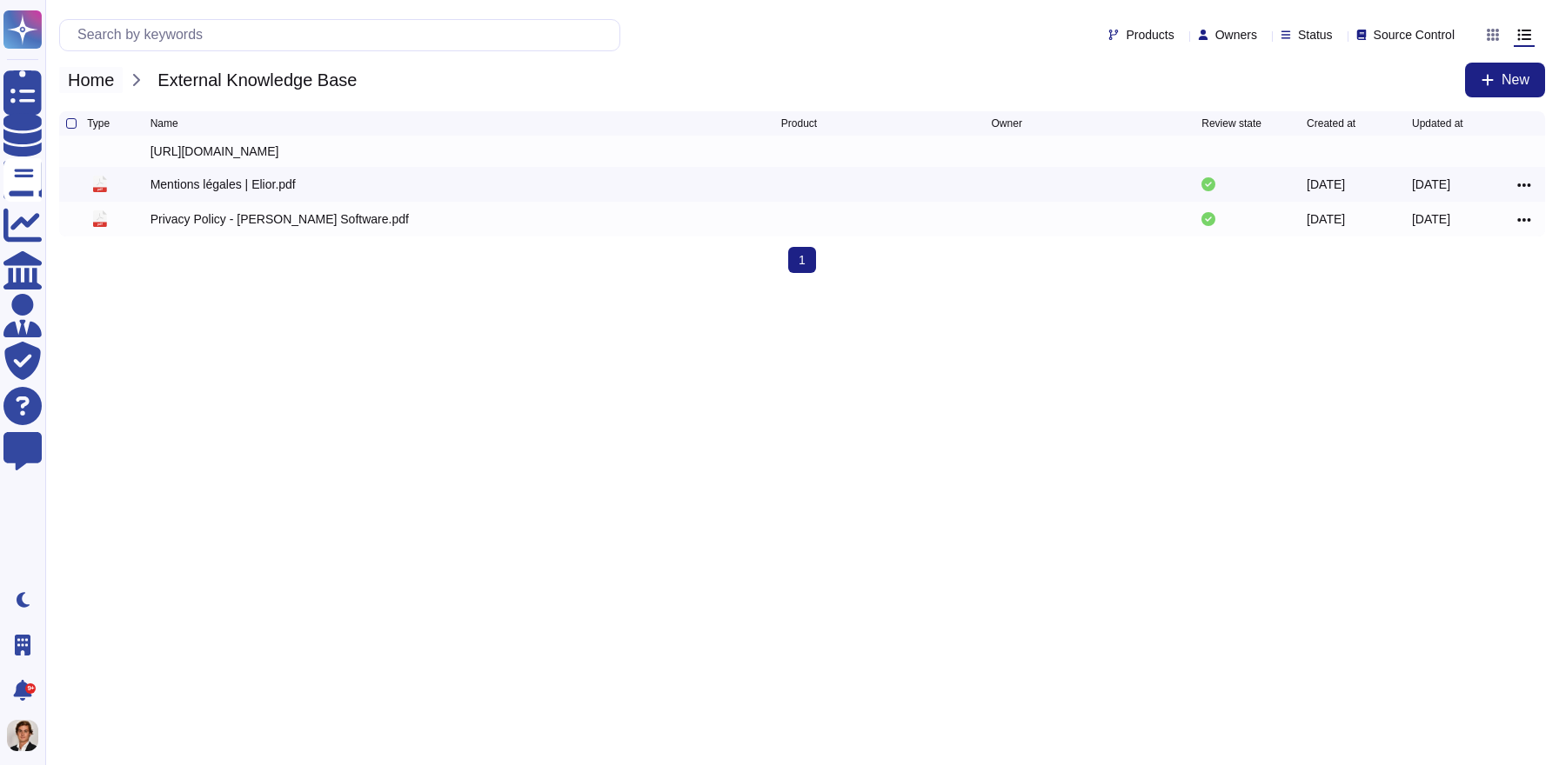
click at [77, 76] on span "Home" at bounding box center [90, 80] width 63 height 26
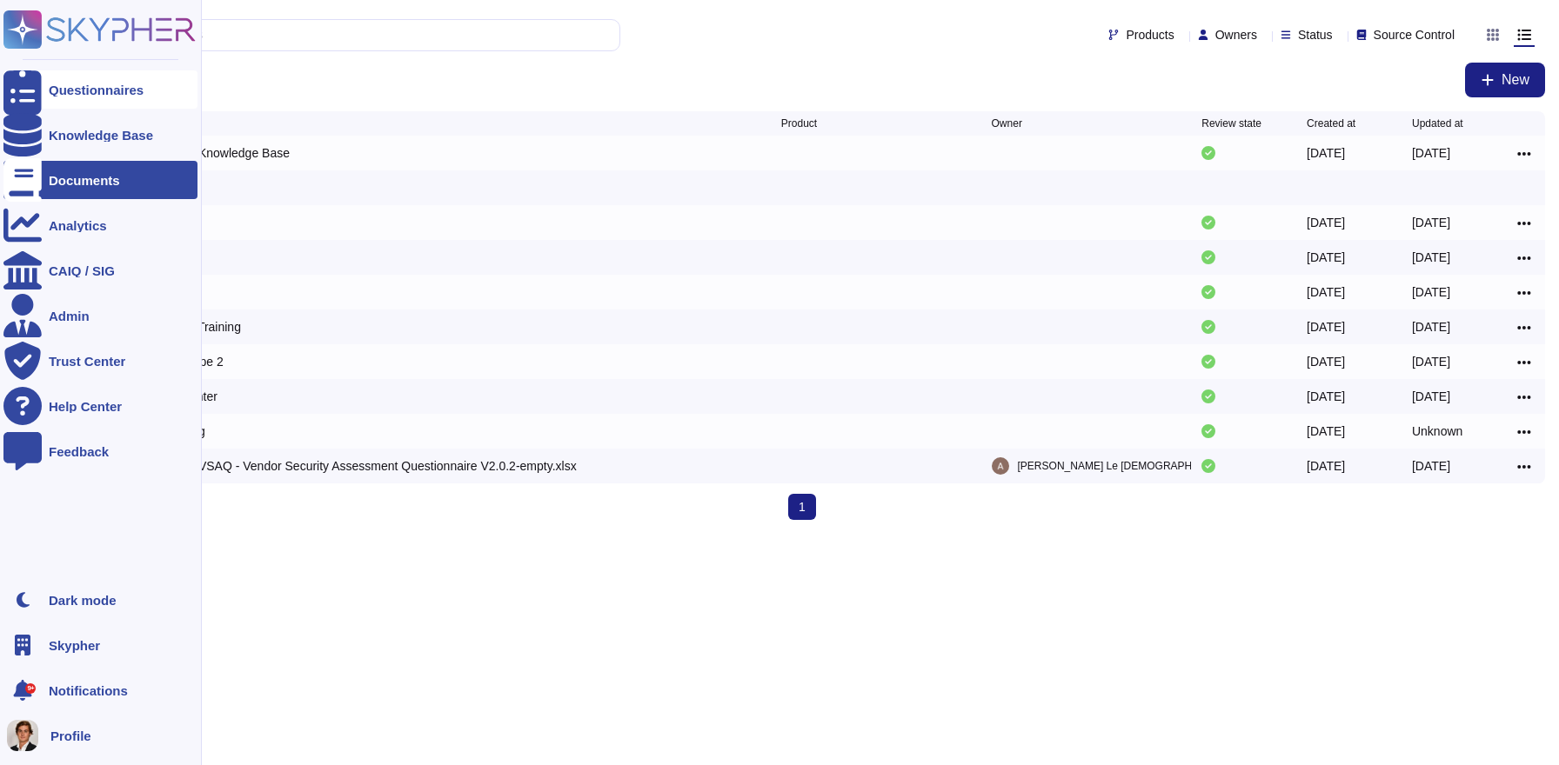
click at [67, 91] on div "Questionnaires" at bounding box center [96, 89] width 95 height 13
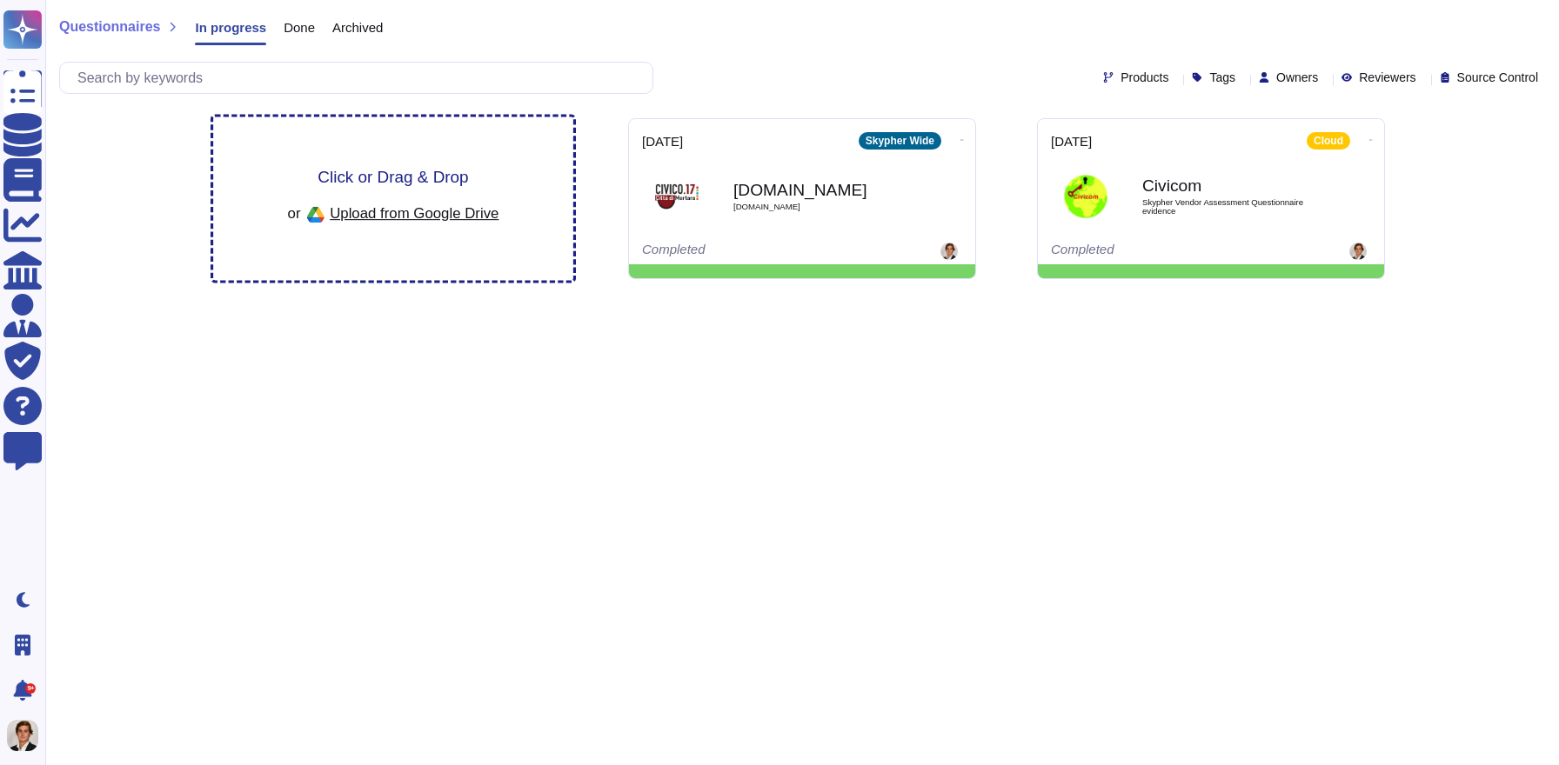
click at [404, 166] on div "Click or Drag & Drop or Upload from Google Drive" at bounding box center [393, 199] width 360 height 164
click at [417, 175] on span "Click or Drag & Drop" at bounding box center [392, 177] width 150 height 17
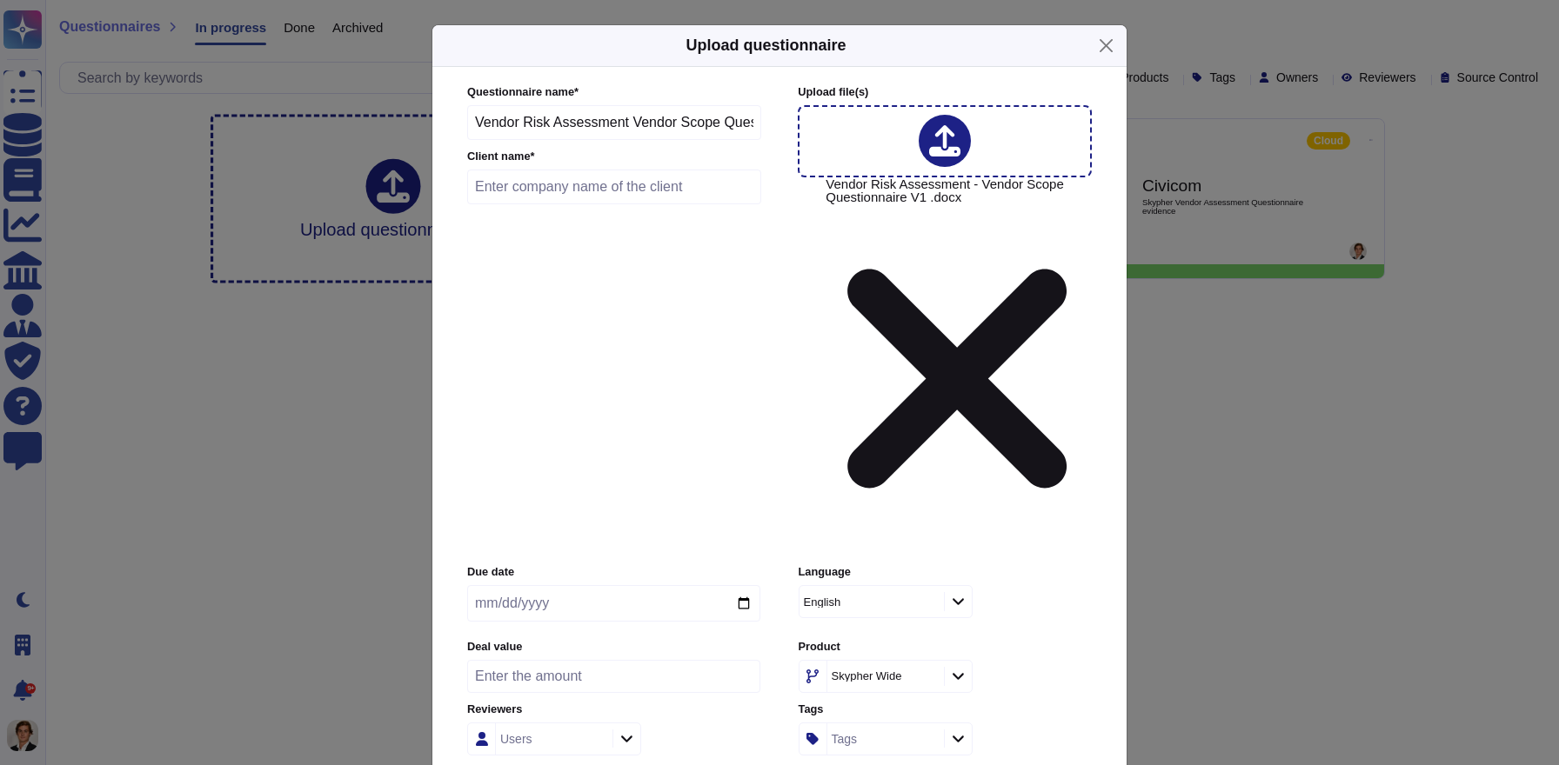
click at [636, 204] on input "text" at bounding box center [614, 187] width 294 height 35
type input "S"
type input "PocketHeal"
click at [1105, 59] on button "Close" at bounding box center [1105, 45] width 27 height 27
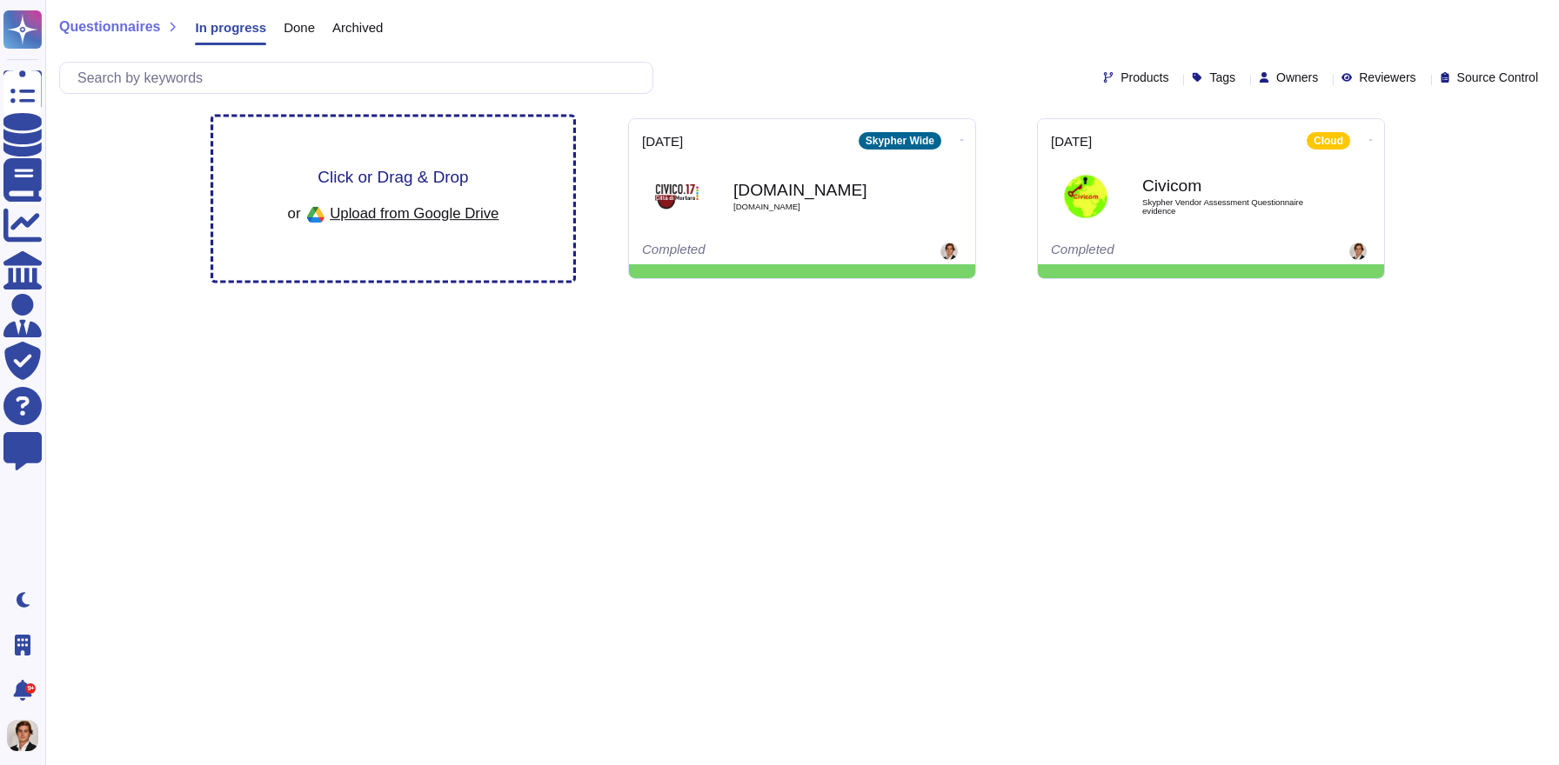
click at [347, 160] on div "Click or Drag & Drop or Upload from Google Drive" at bounding box center [393, 199] width 360 height 164
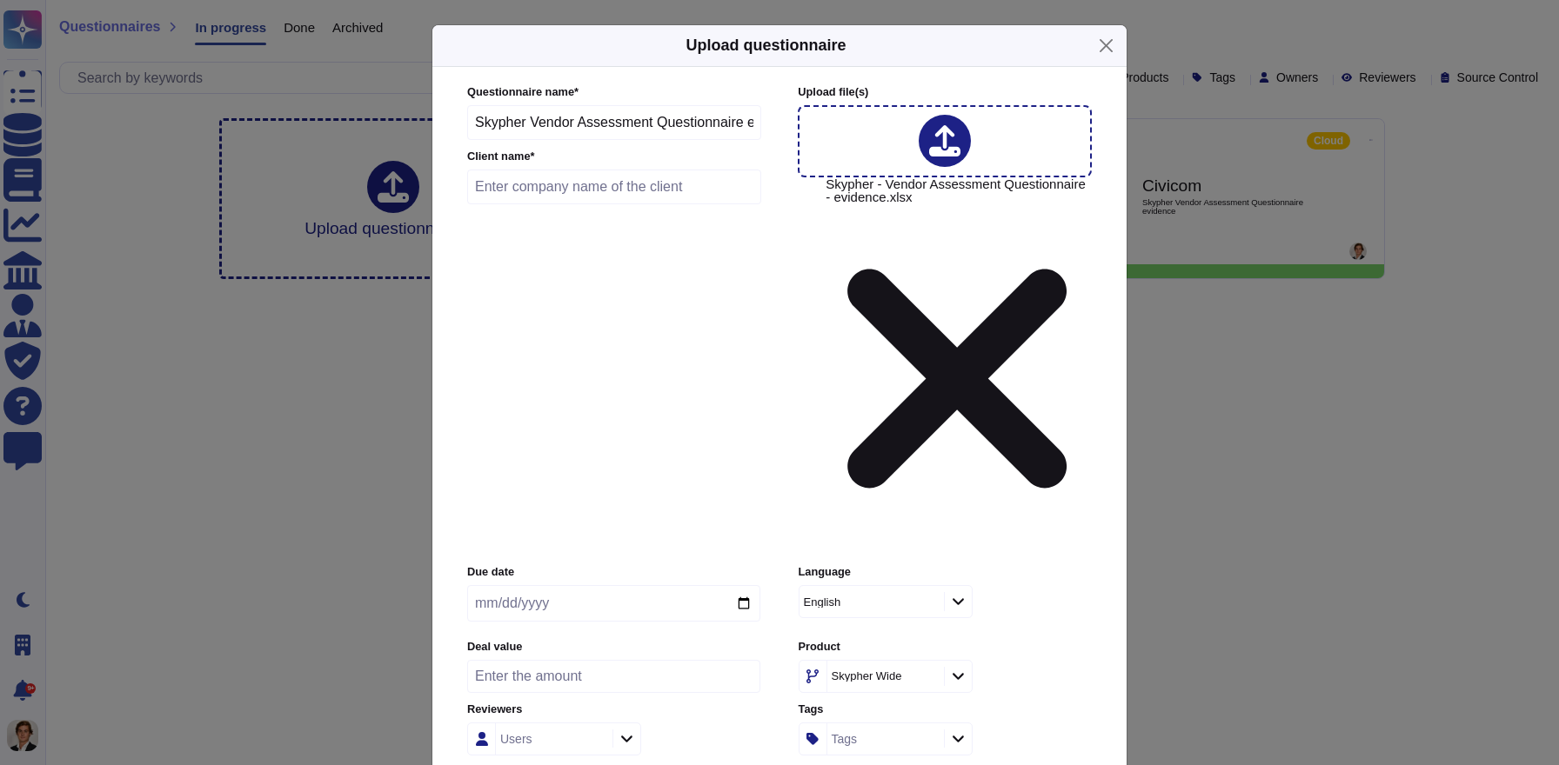
click at [564, 204] on input "text" at bounding box center [614, 187] width 294 height 35
type input "PocketHealth"
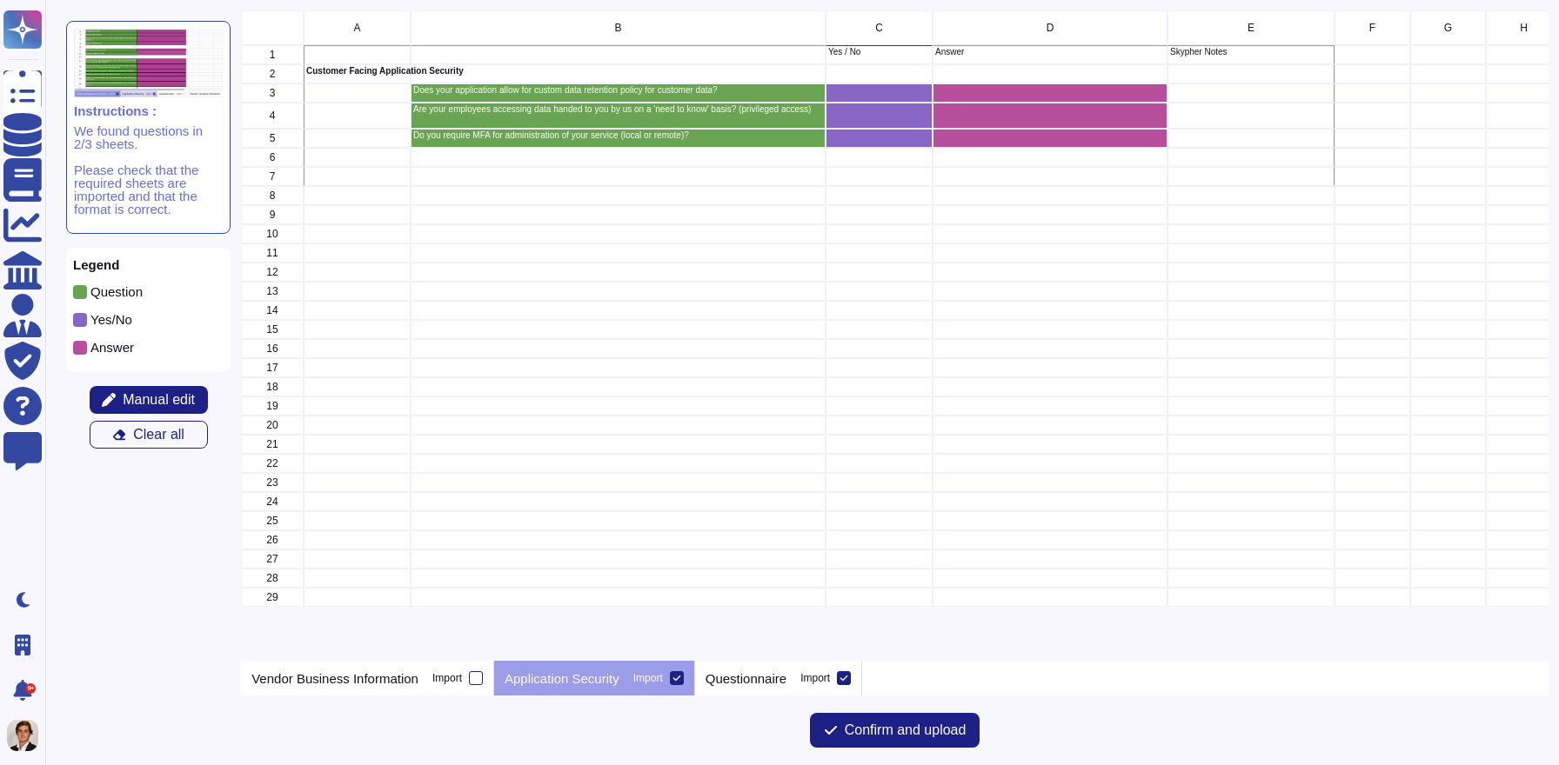
scroll to position [651, 1306]
click at [773, 675] on p "Questionnaire" at bounding box center [745, 678] width 81 height 13
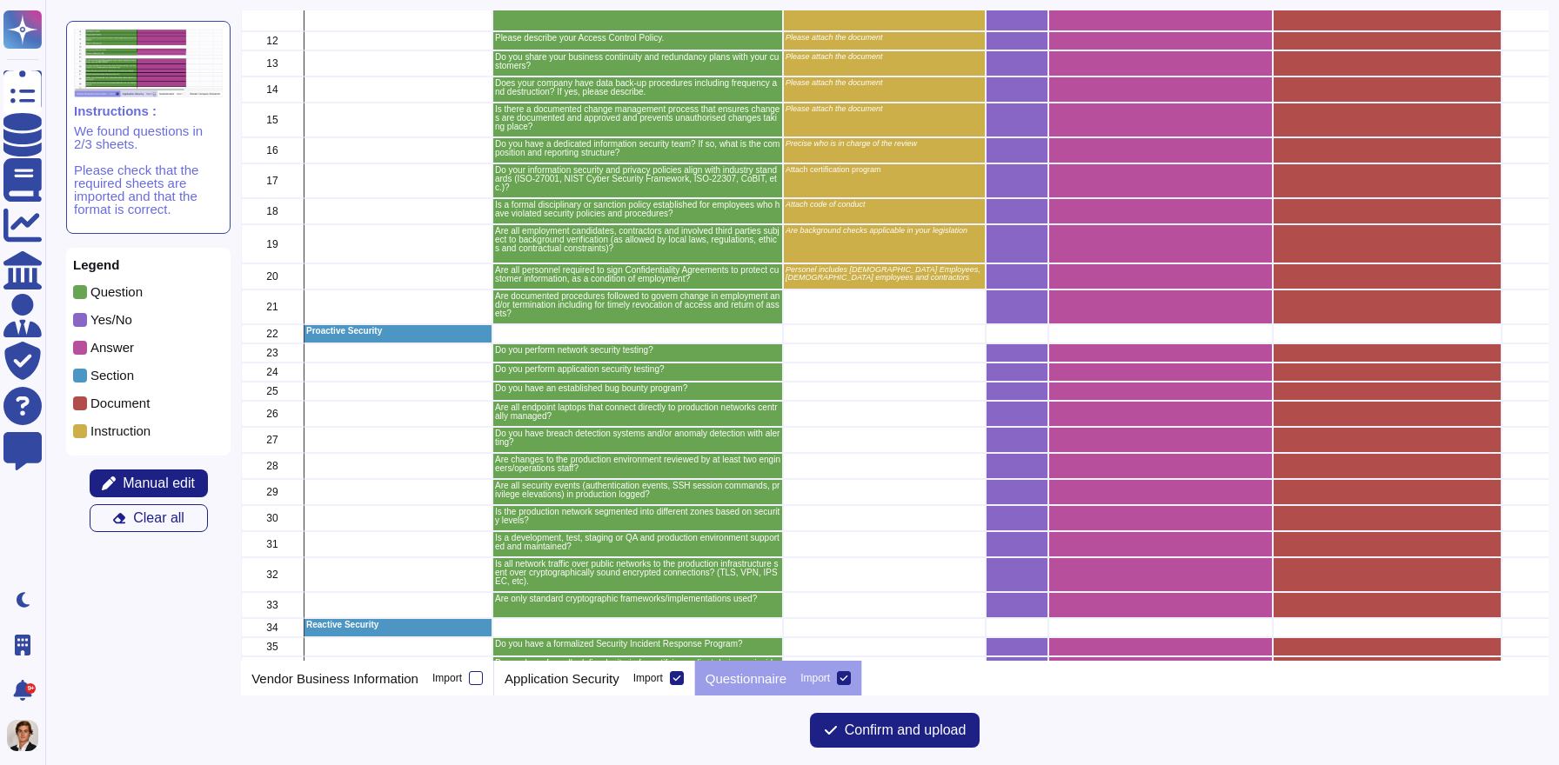
scroll to position [0, 0]
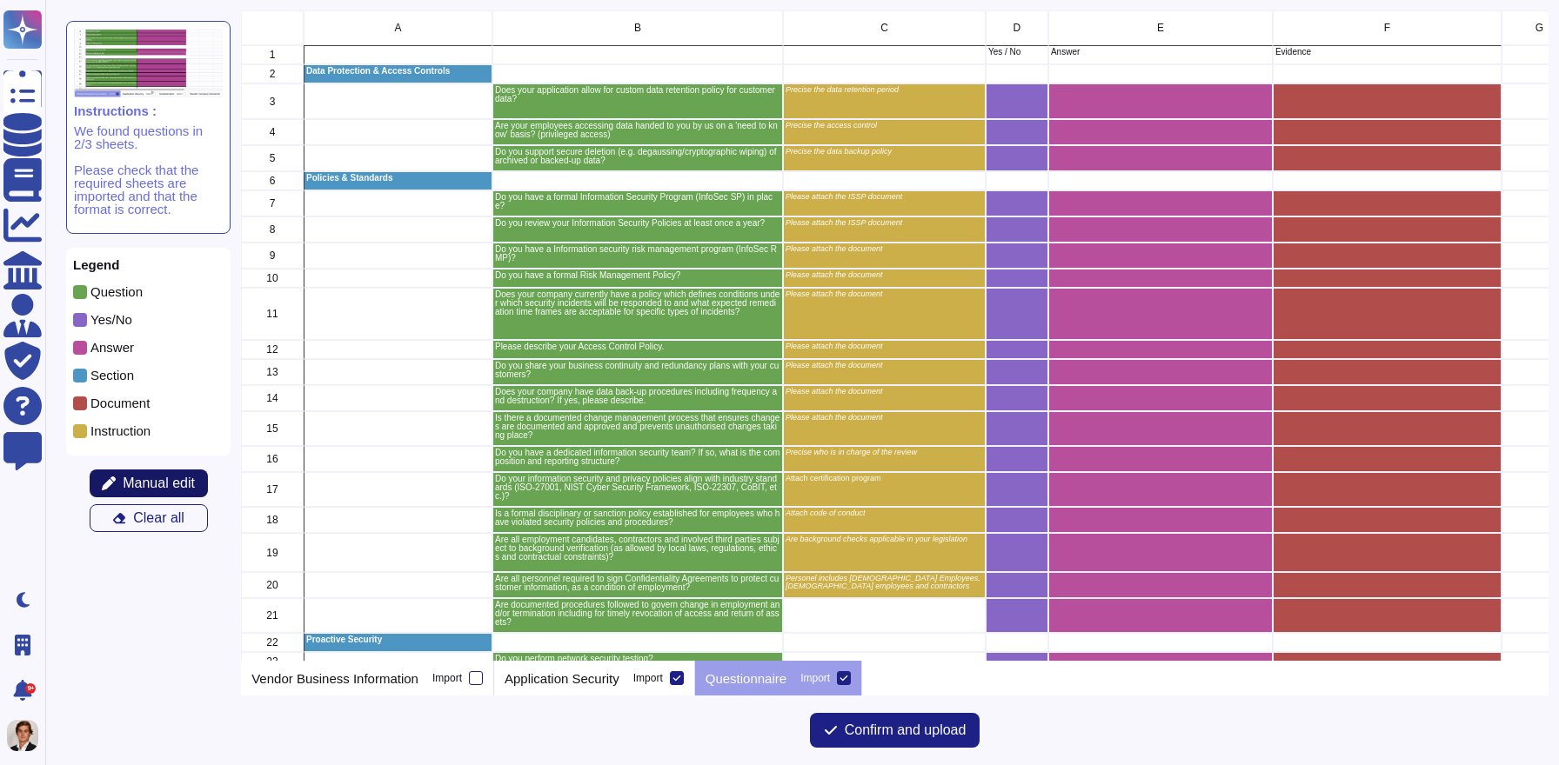
click at [137, 482] on span "Manual edit" at bounding box center [159, 484] width 72 height 14
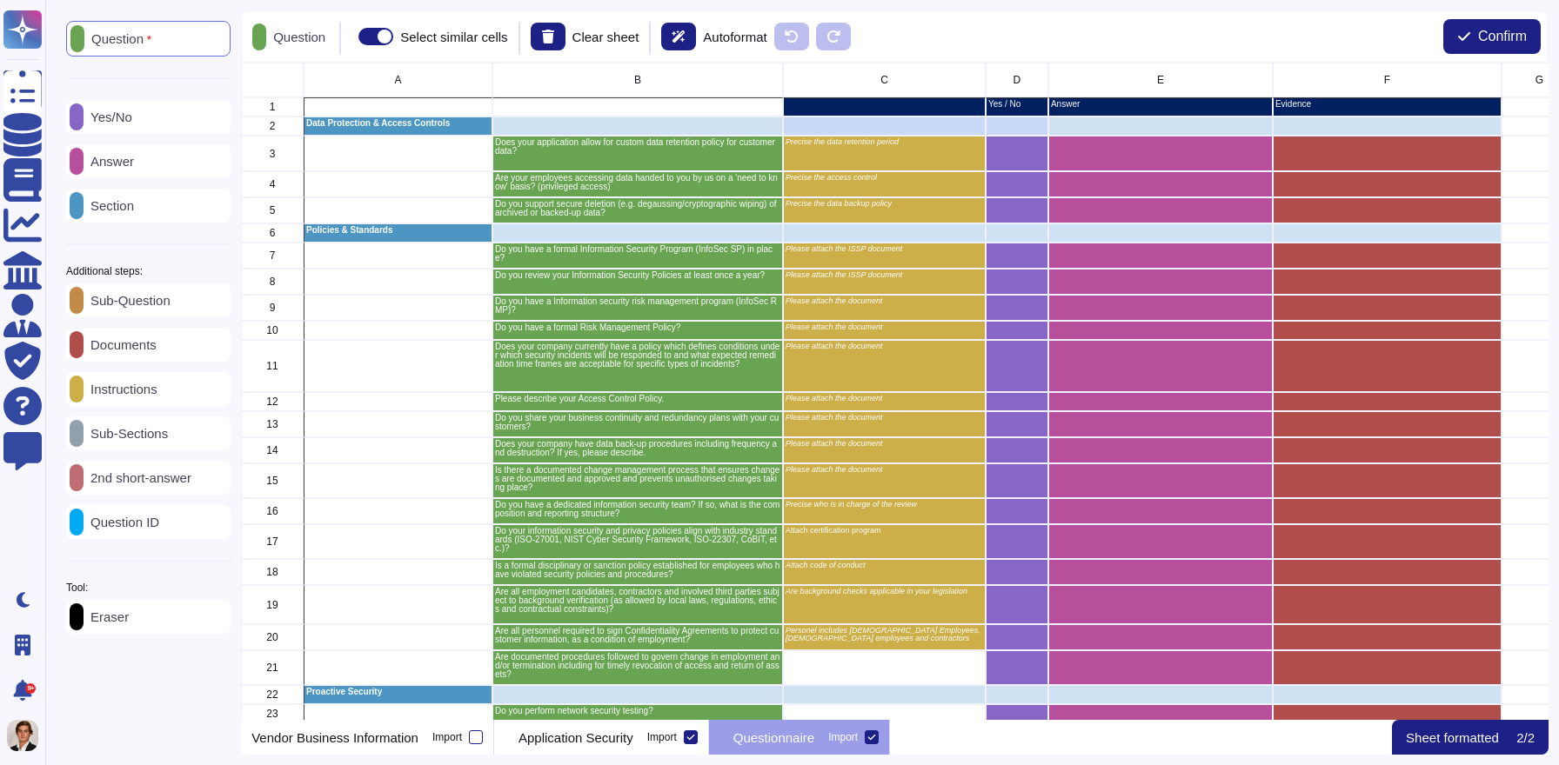
scroll to position [658, 1306]
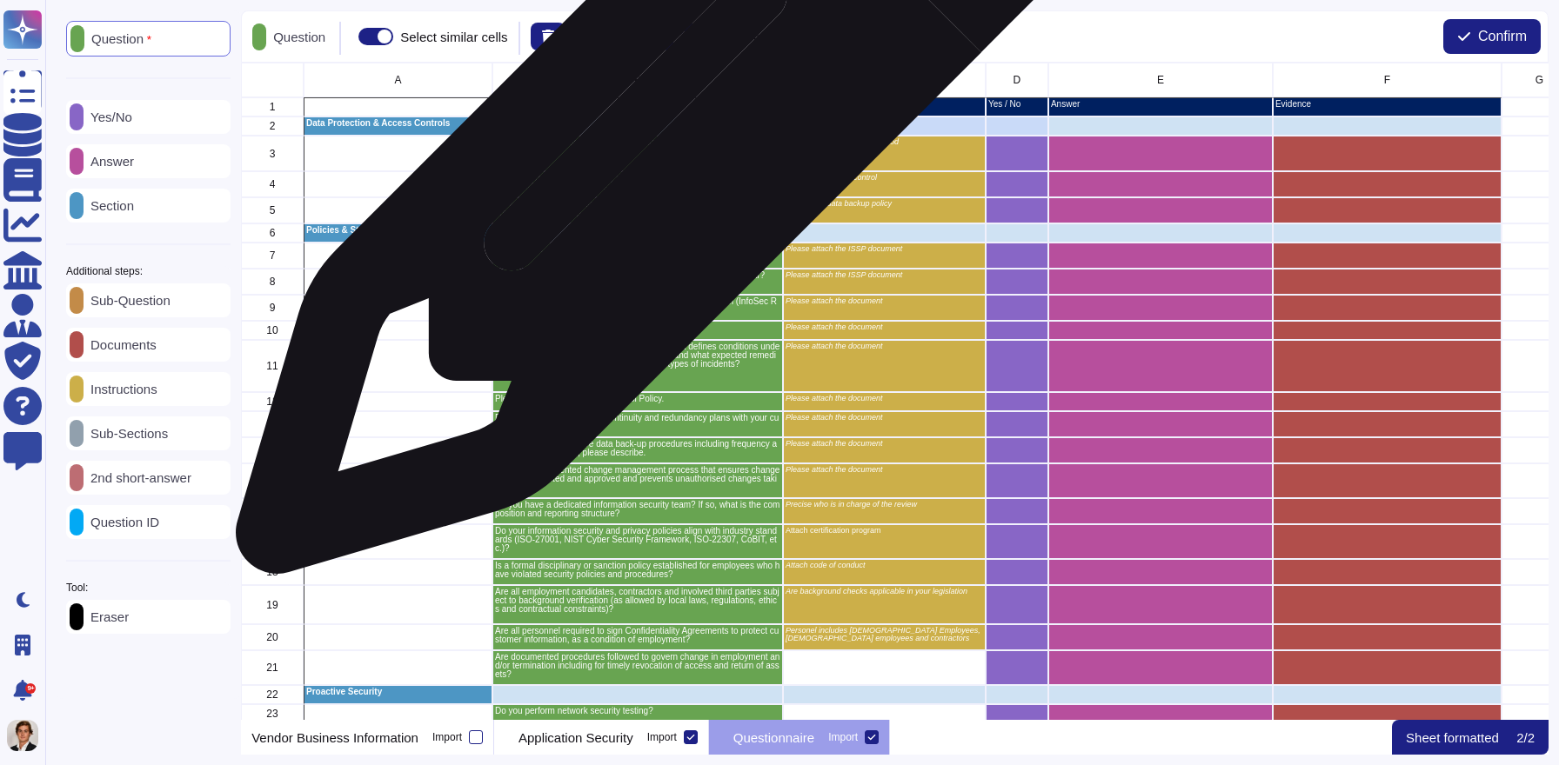
click at [670, 144] on p "Does your application allow for custom data retention policy for customer data?" at bounding box center [637, 146] width 285 height 17
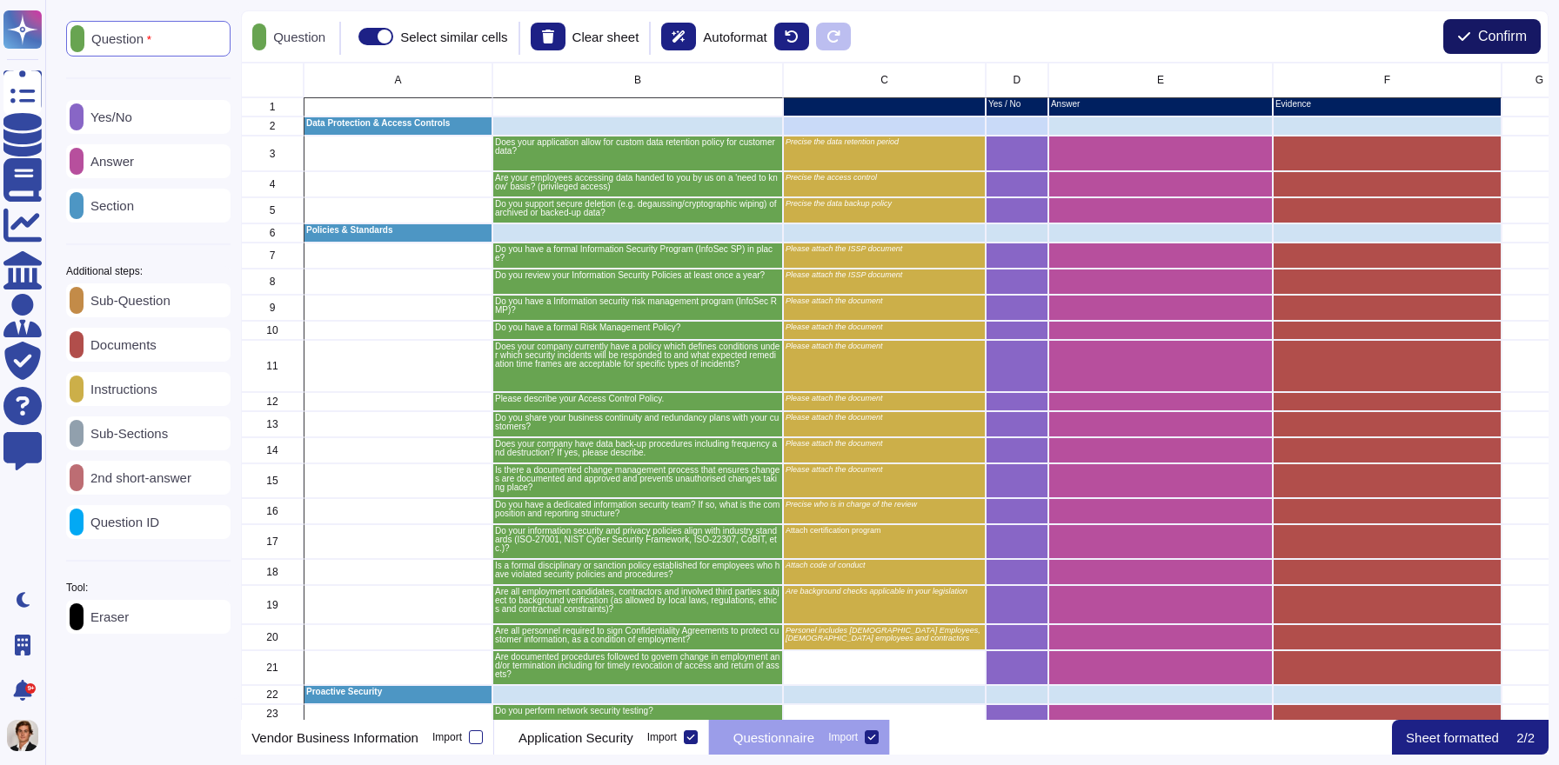
click at [1469, 48] on button "Confirm" at bounding box center [1491, 36] width 97 height 35
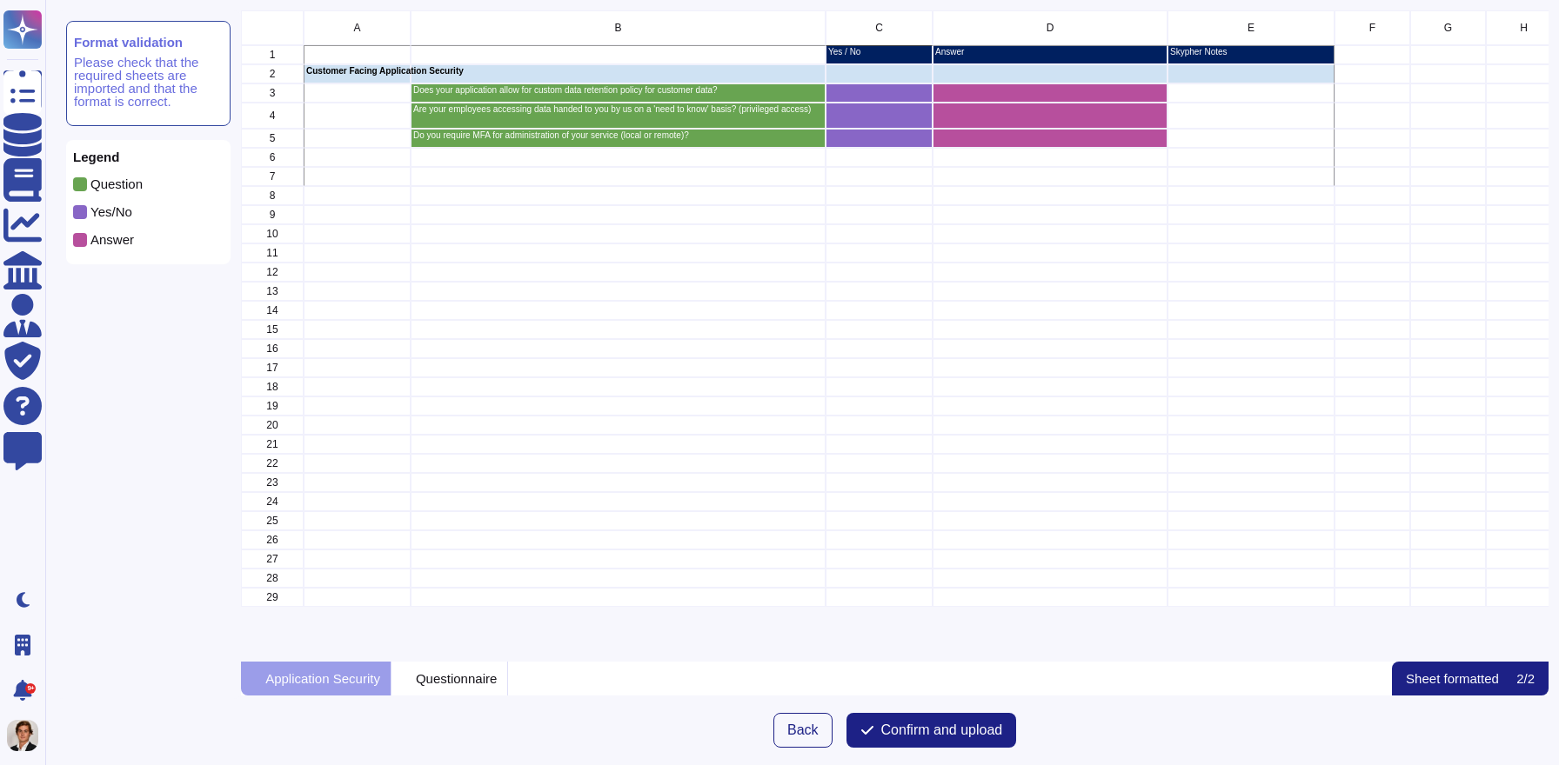
scroll to position [651, 1306]
click at [945, 731] on span "Confirm and upload" at bounding box center [942, 731] width 122 height 14
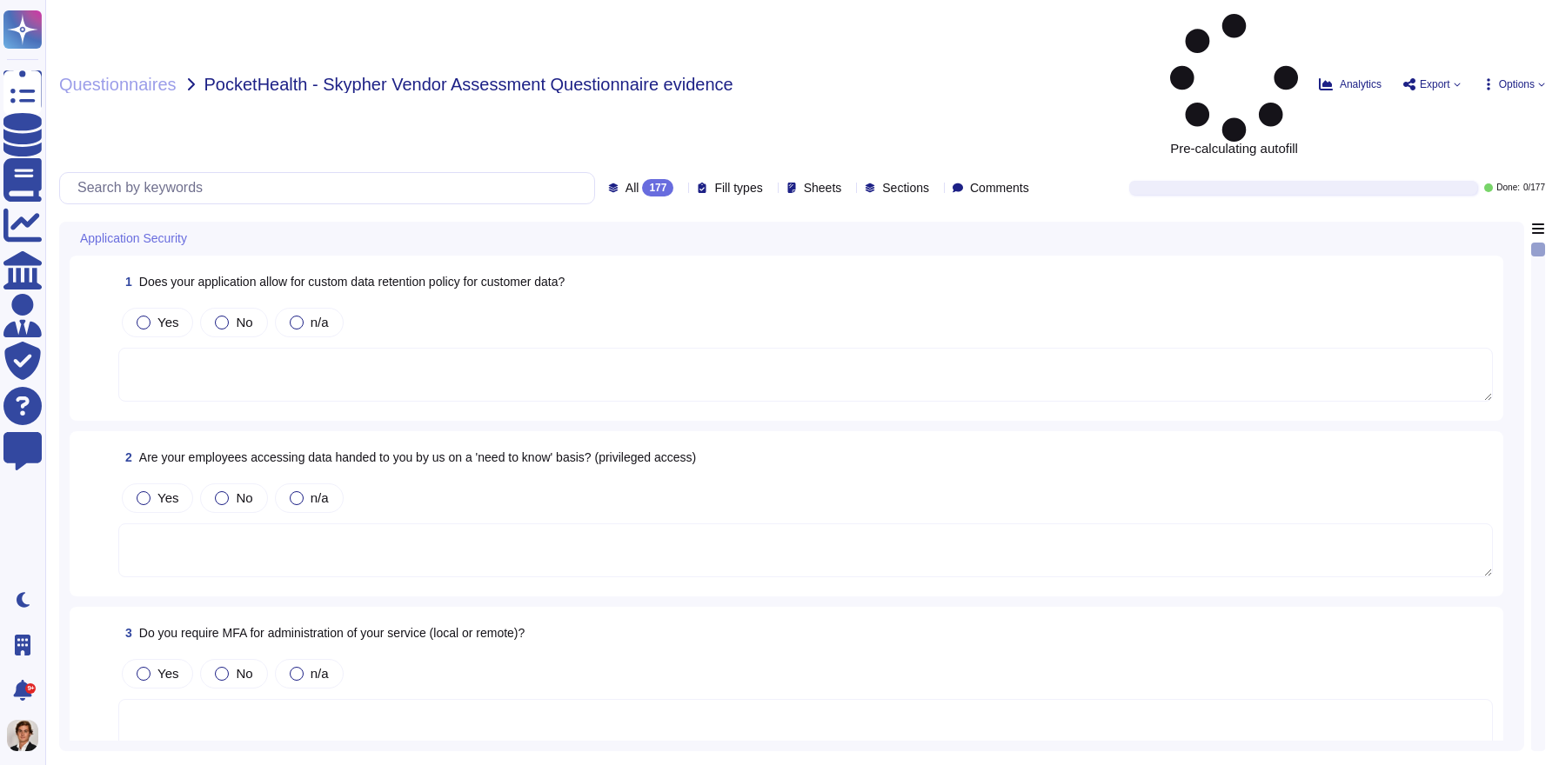
click at [1542, 81] on icon at bounding box center [1541, 84] width 7 height 7
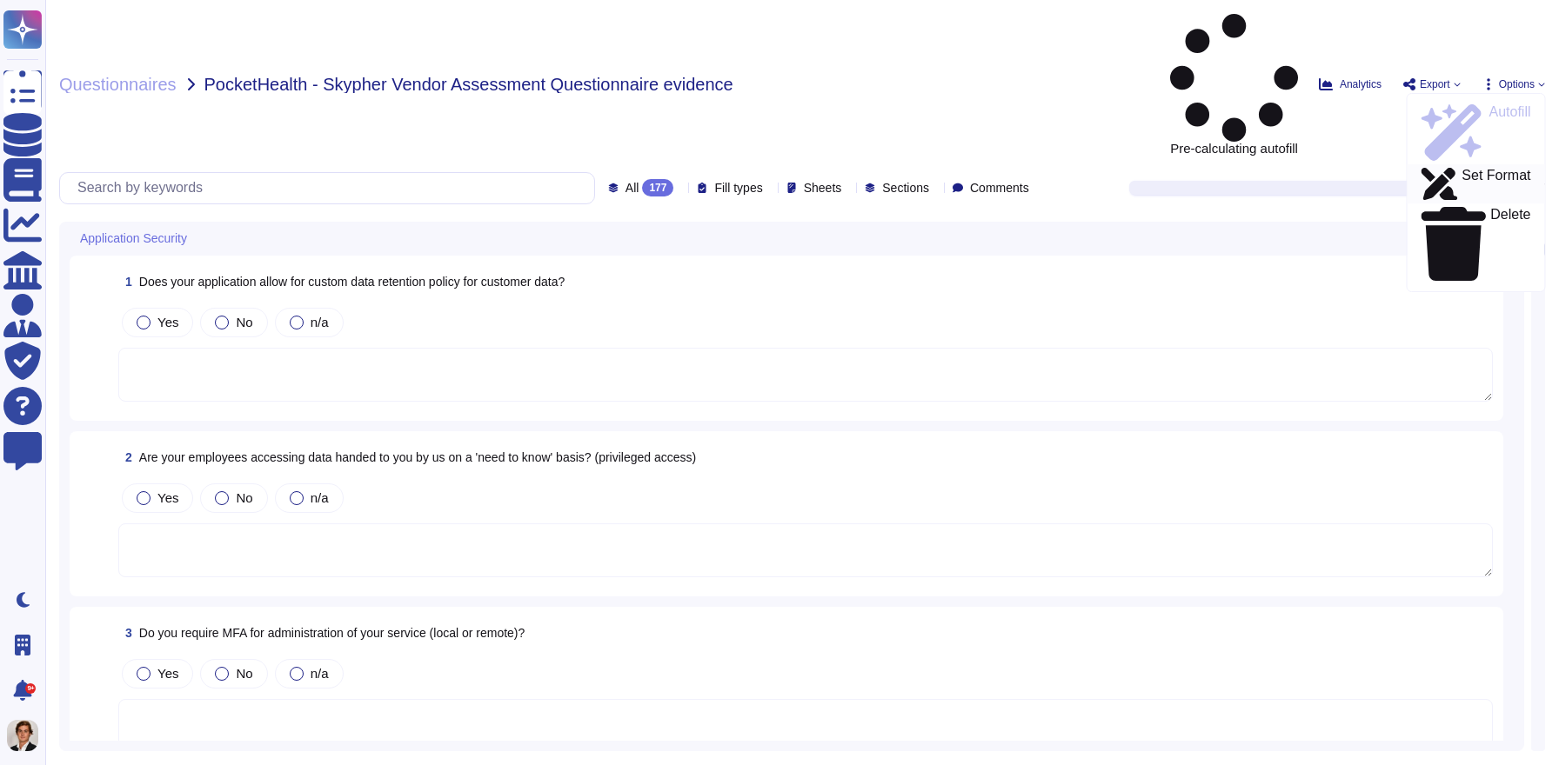
click at [1461, 169] on p "Set Format" at bounding box center [1495, 184] width 69 height 31
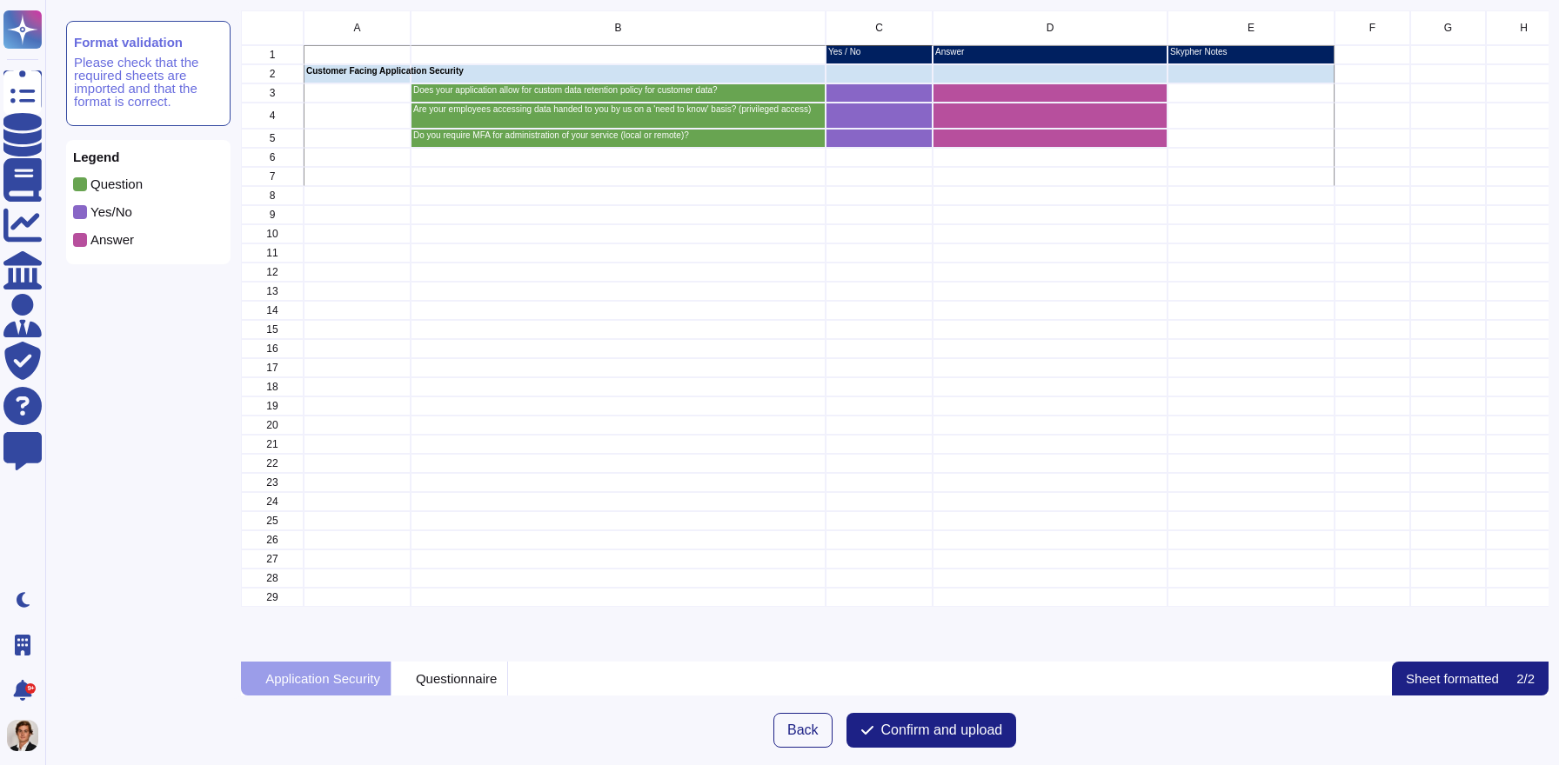
scroll to position [651, 1306]
click at [477, 672] on p "Questionnaire" at bounding box center [456, 678] width 81 height 13
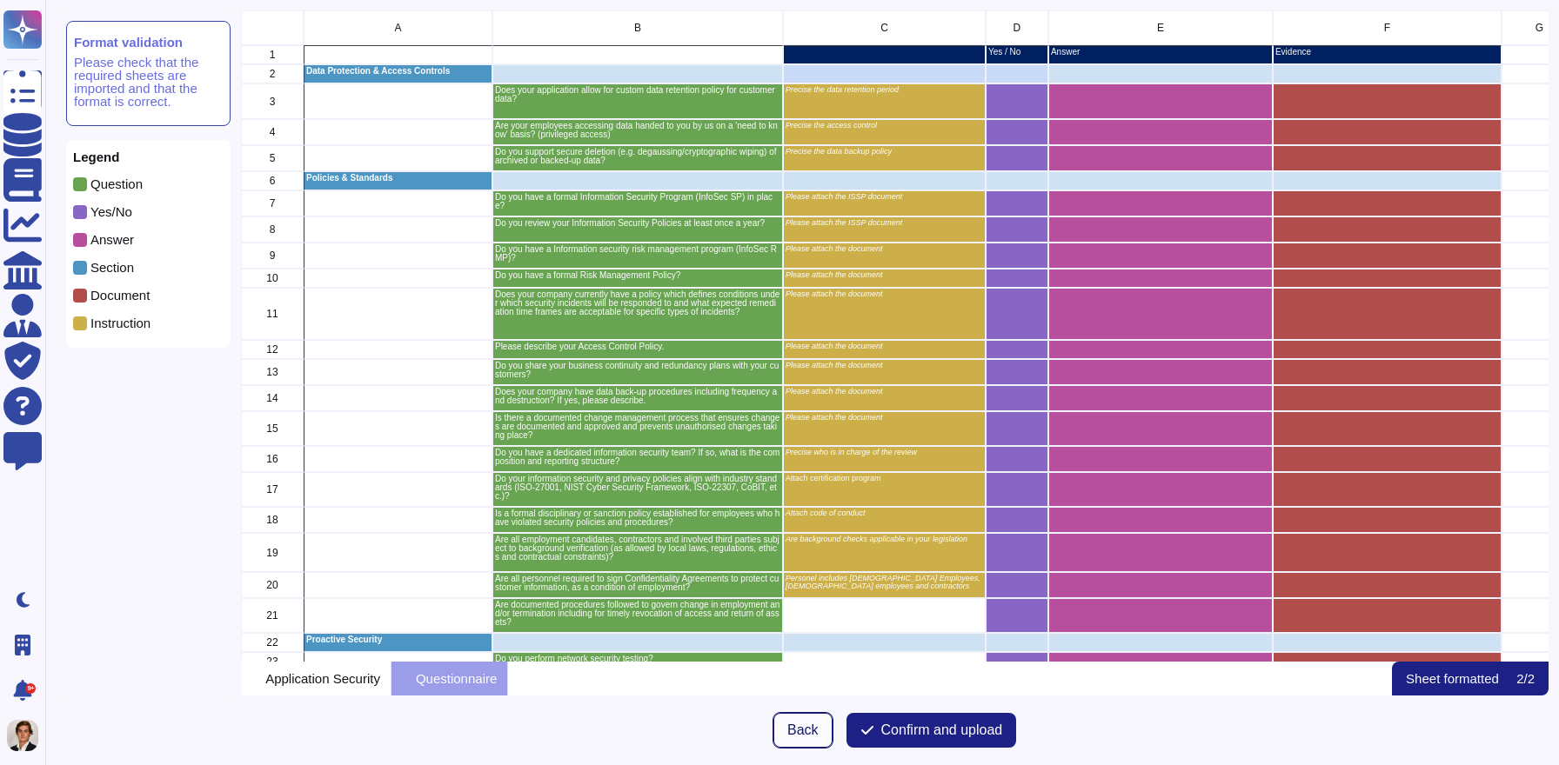
click at [790, 733] on span "Back" at bounding box center [802, 731] width 31 height 14
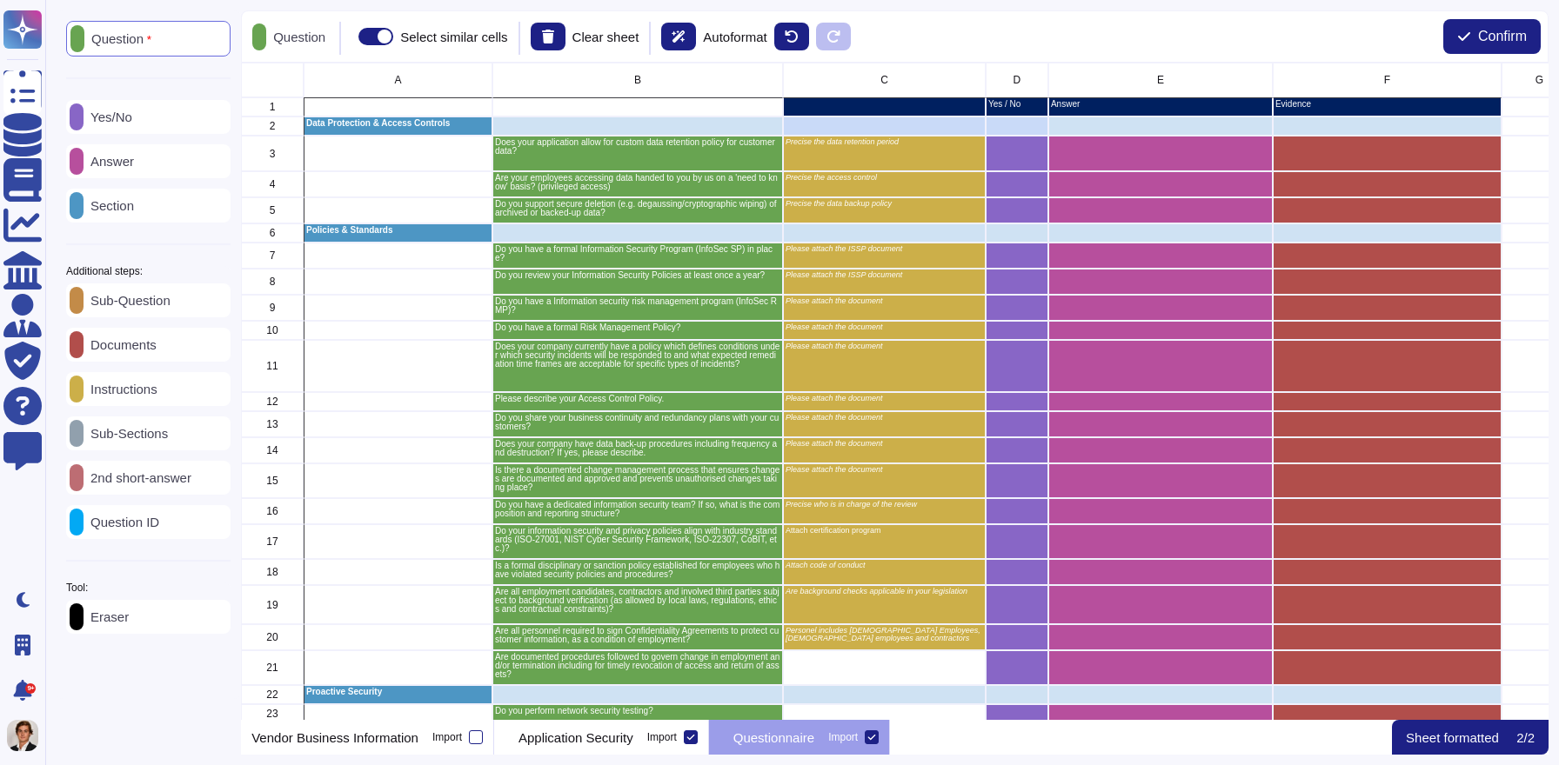
scroll to position [658, 1306]
click at [117, 602] on div "Tool: Eraser" at bounding box center [148, 608] width 164 height 51
click at [110, 624] on p "Eraser" at bounding box center [105, 617] width 45 height 13
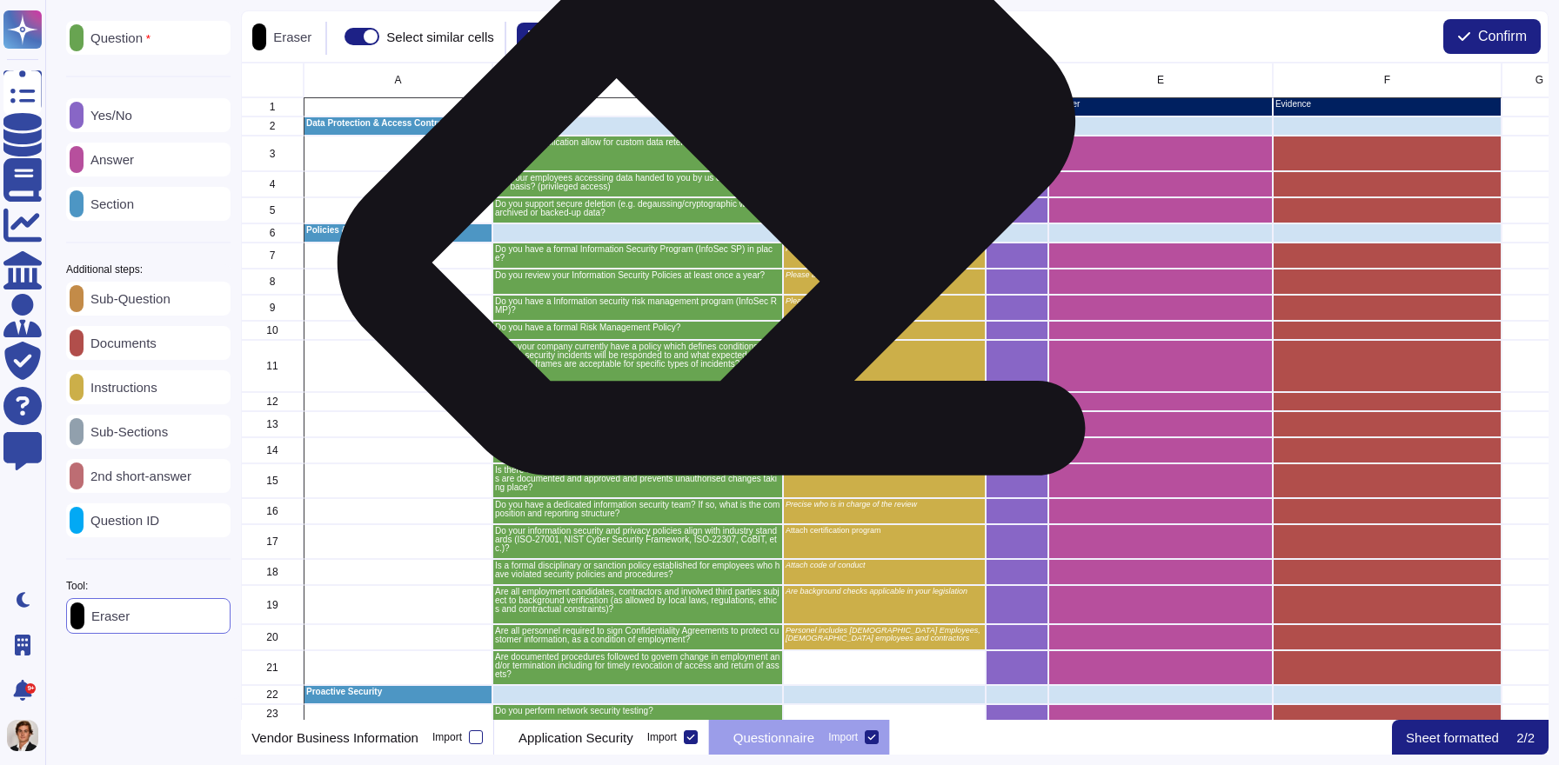
click at [699, 153] on p "Does your application allow for custom data retention policy for customer data?" at bounding box center [637, 146] width 285 height 17
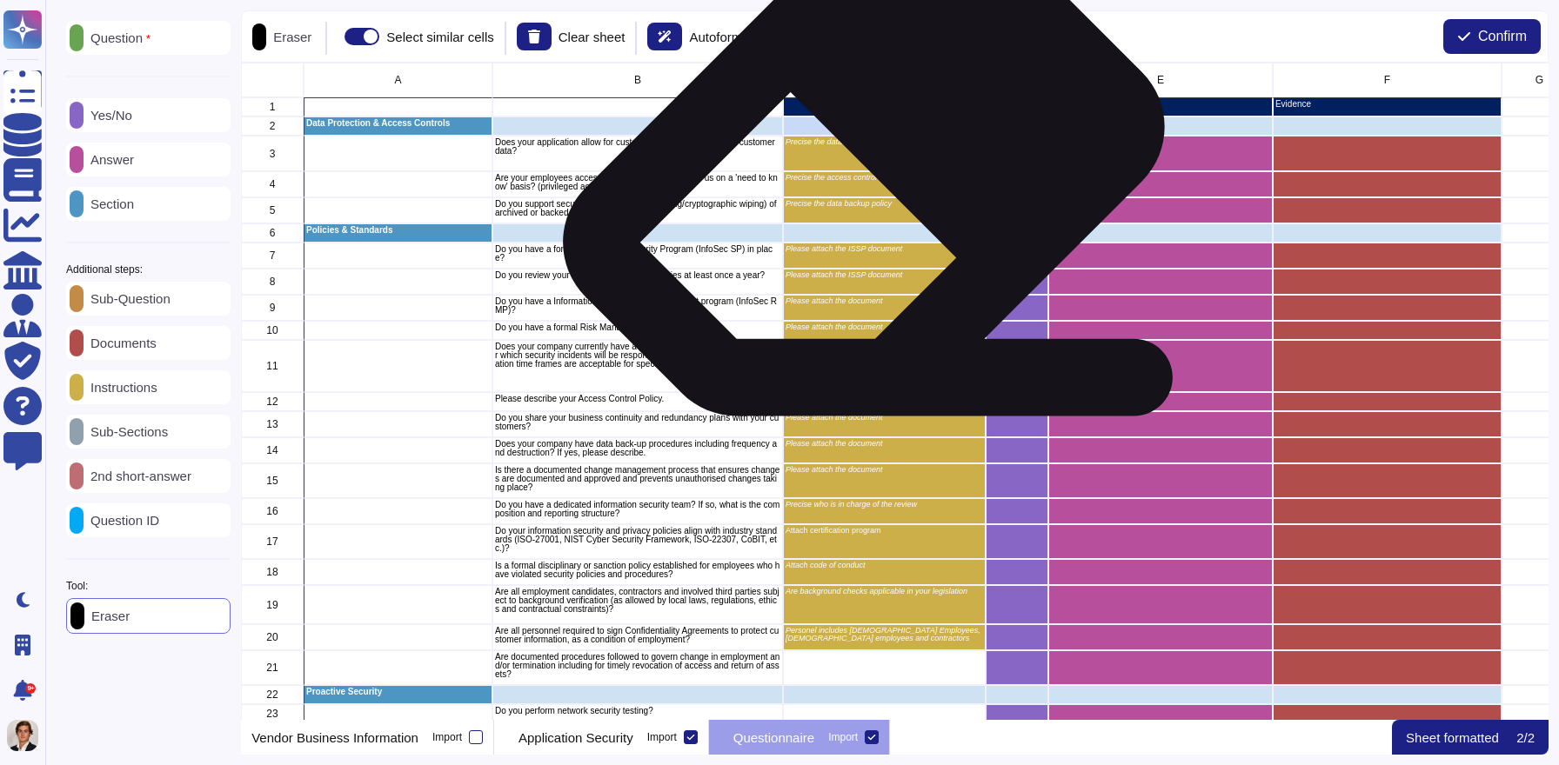
click at [858, 153] on div "Precise the data retention period" at bounding box center [884, 154] width 203 height 36
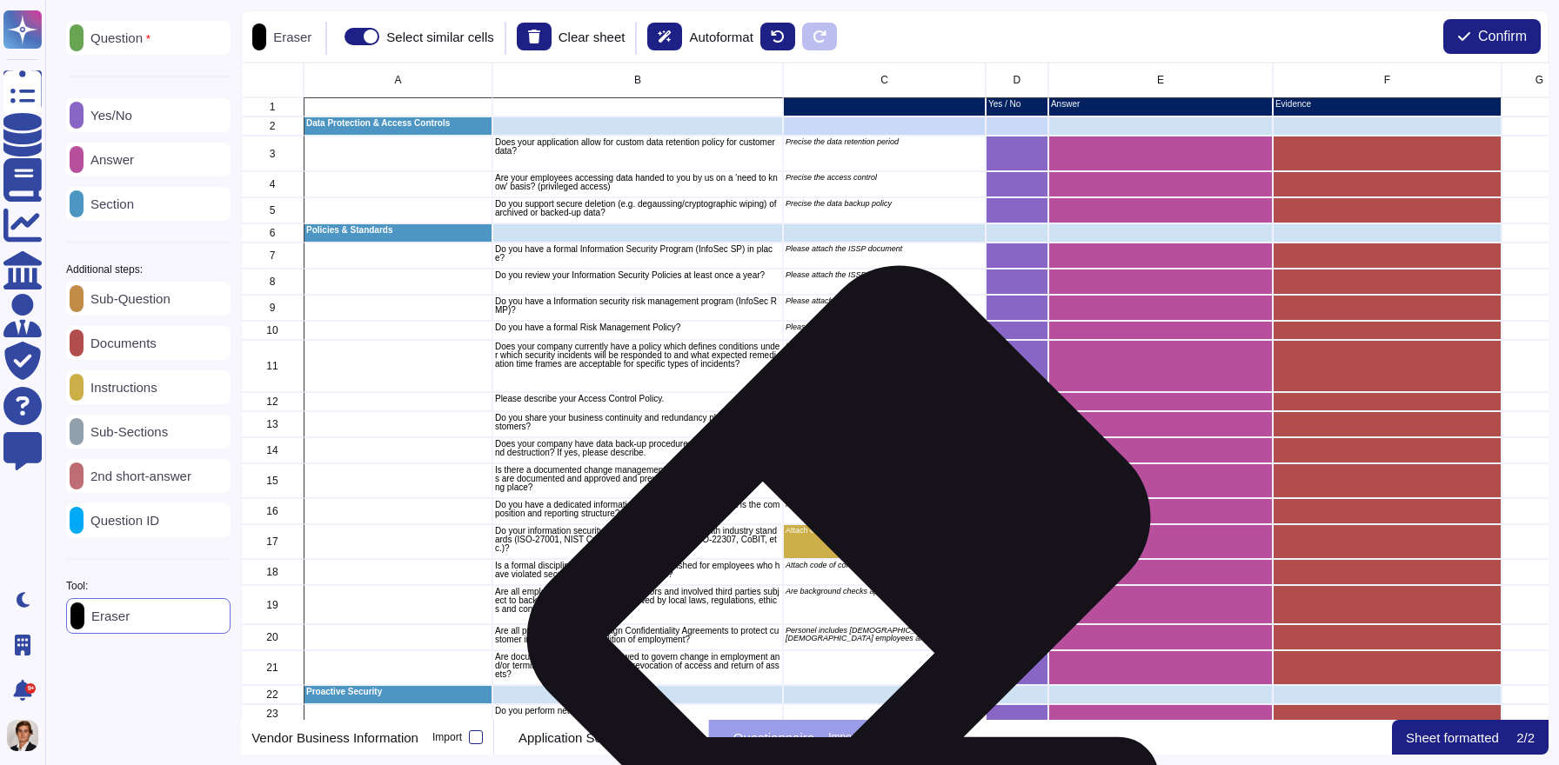
click at [831, 546] on div "Attach certification program" at bounding box center [884, 541] width 203 height 35
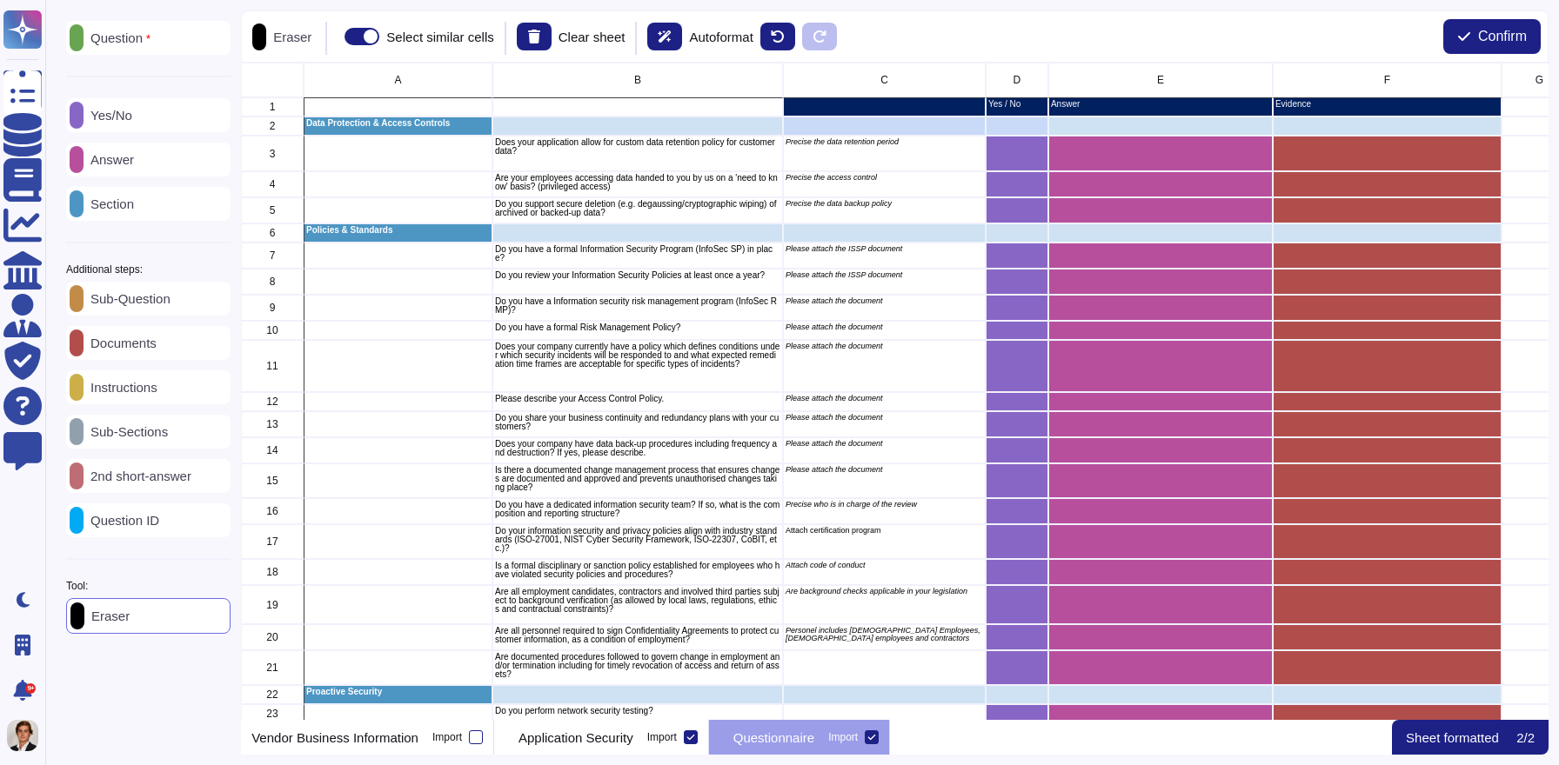
click at [157, 394] on p "Instructions" at bounding box center [120, 387] width 74 height 13
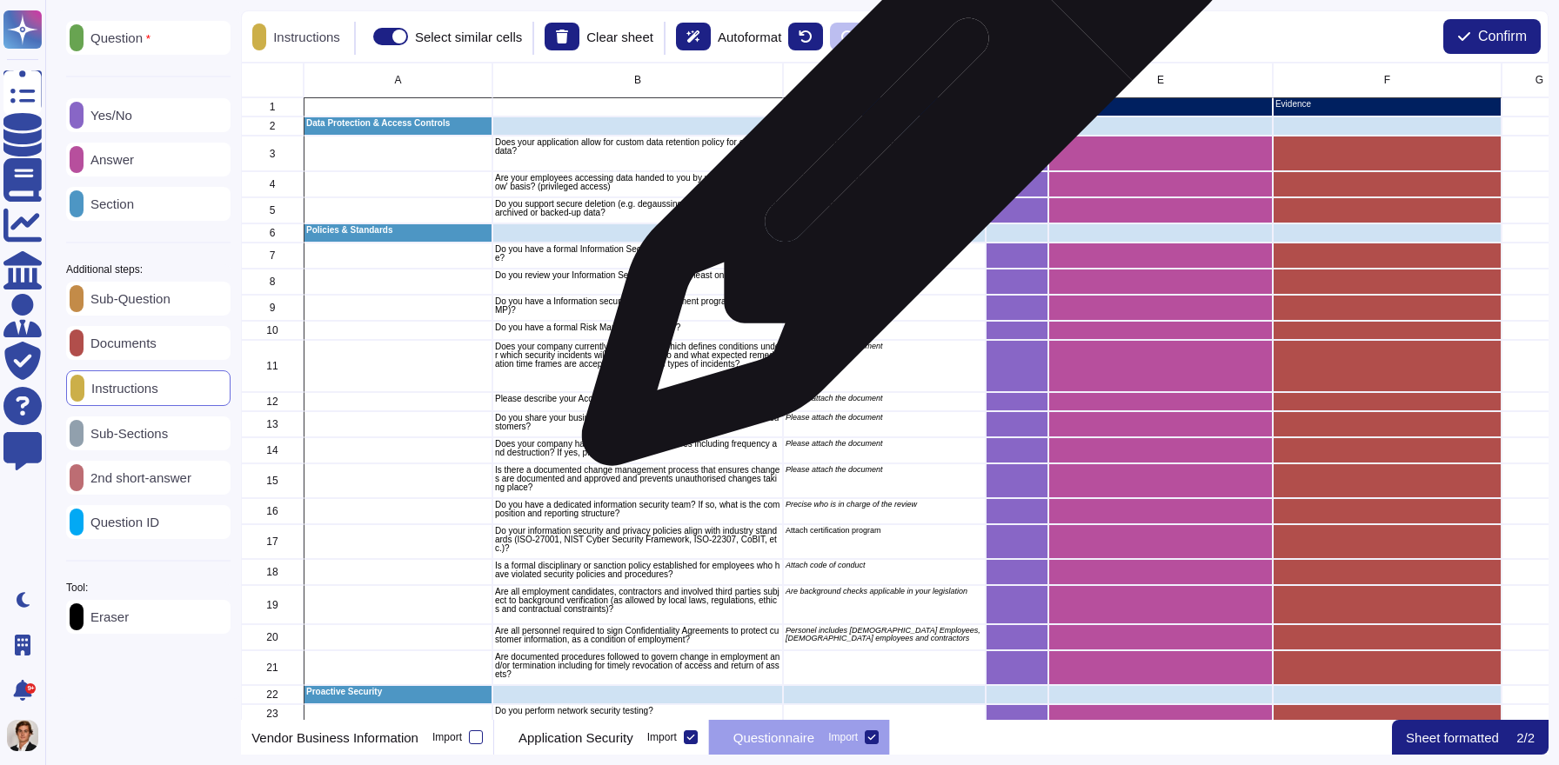
click at [900, 150] on div "Precise the data retention period" at bounding box center [884, 154] width 203 height 36
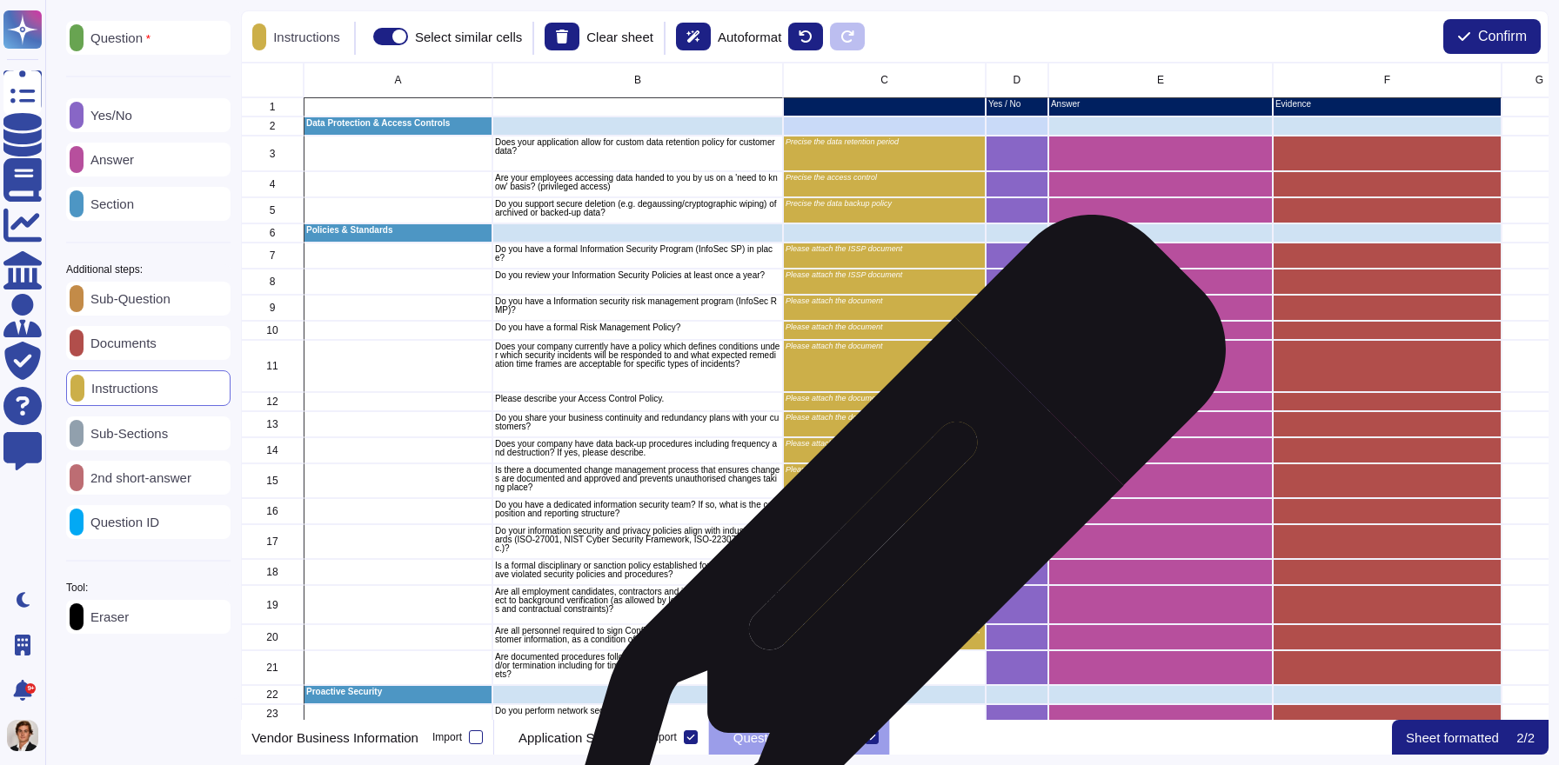
click at [887, 556] on div "Attach certification program" at bounding box center [884, 541] width 203 height 35
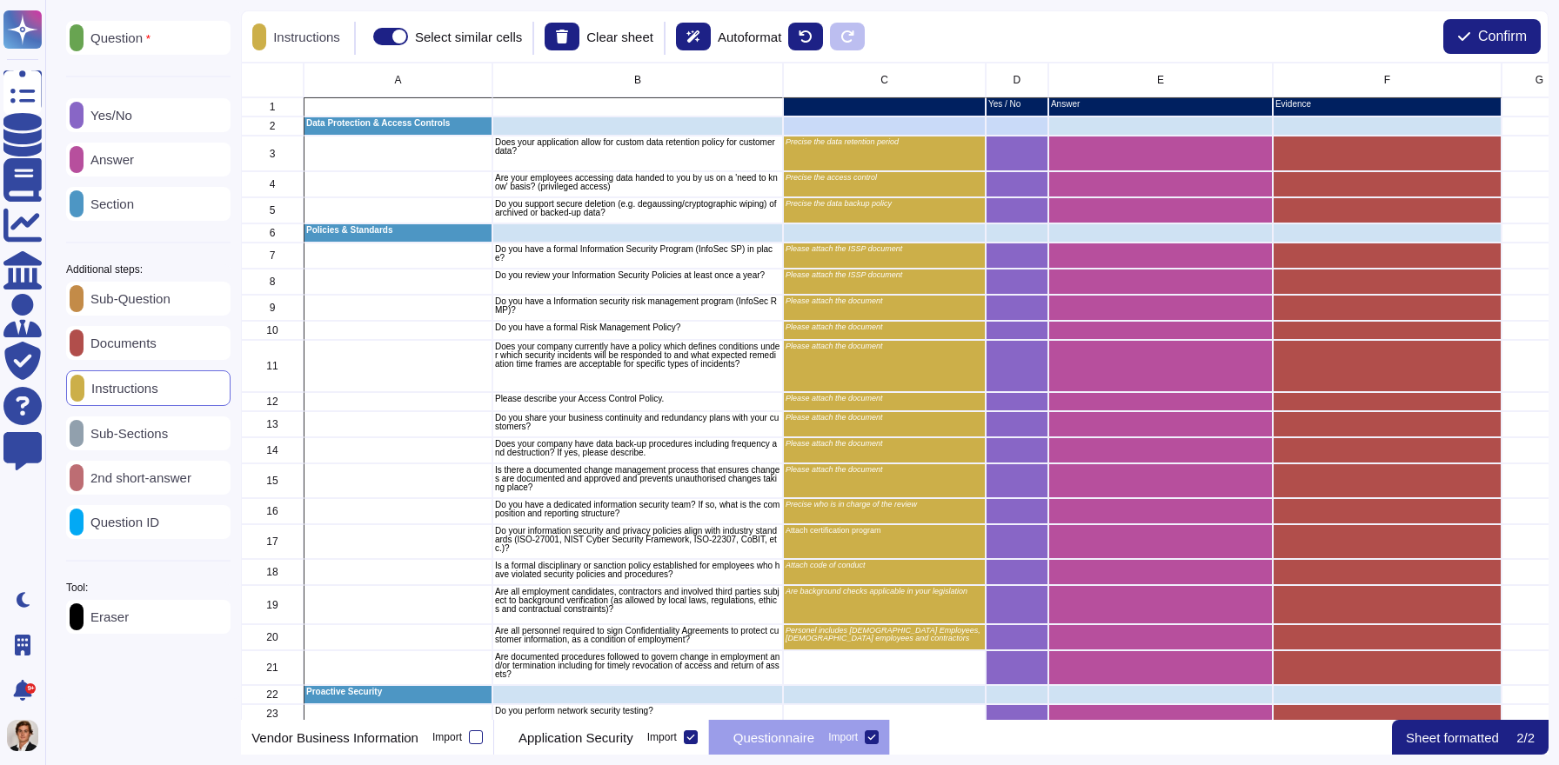
click at [144, 42] on p "Question" at bounding box center [116, 38] width 67 height 14
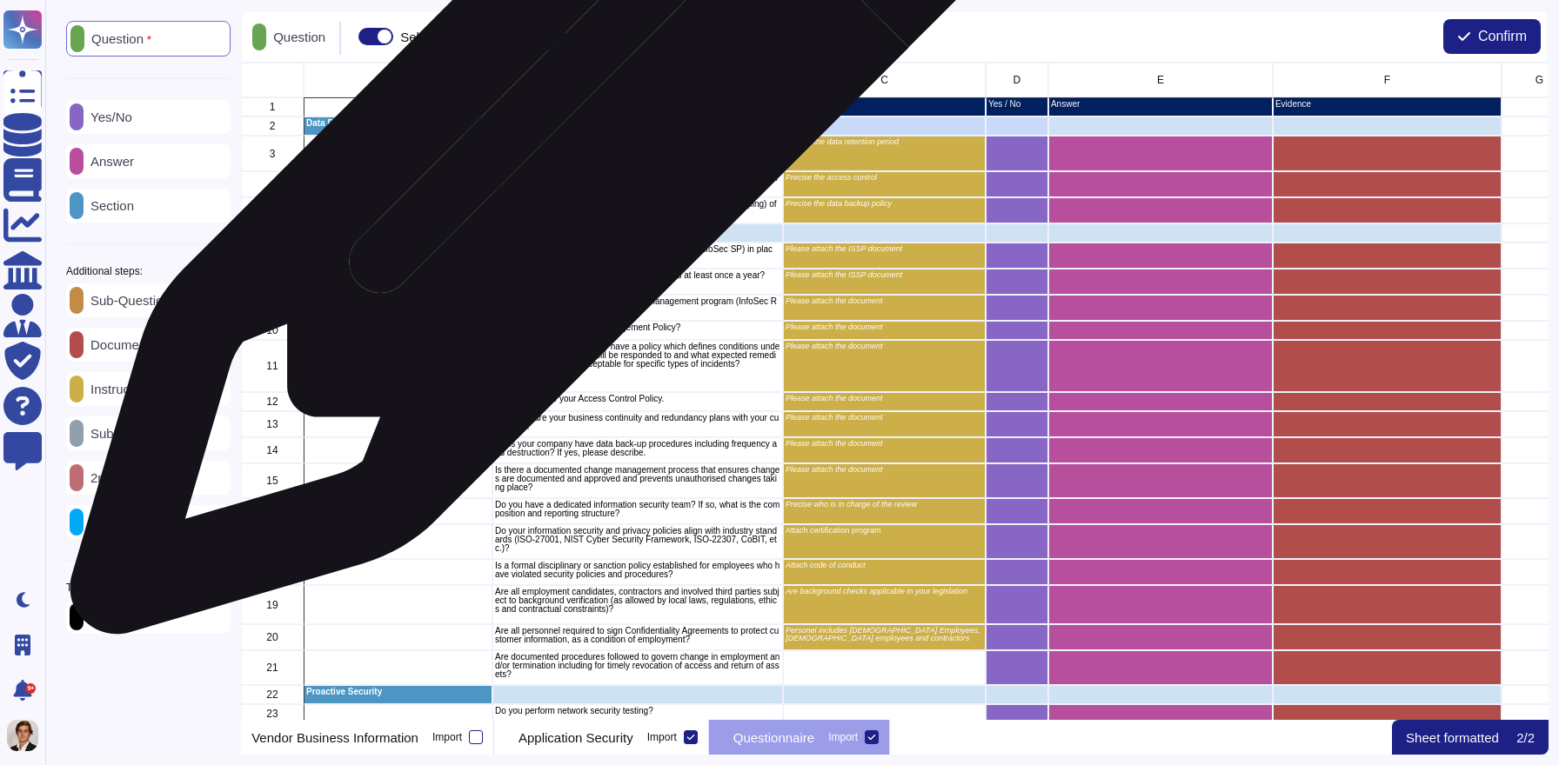
click at [559, 148] on p "Does your application allow for custom data retention policy for customer data?" at bounding box center [637, 146] width 285 height 17
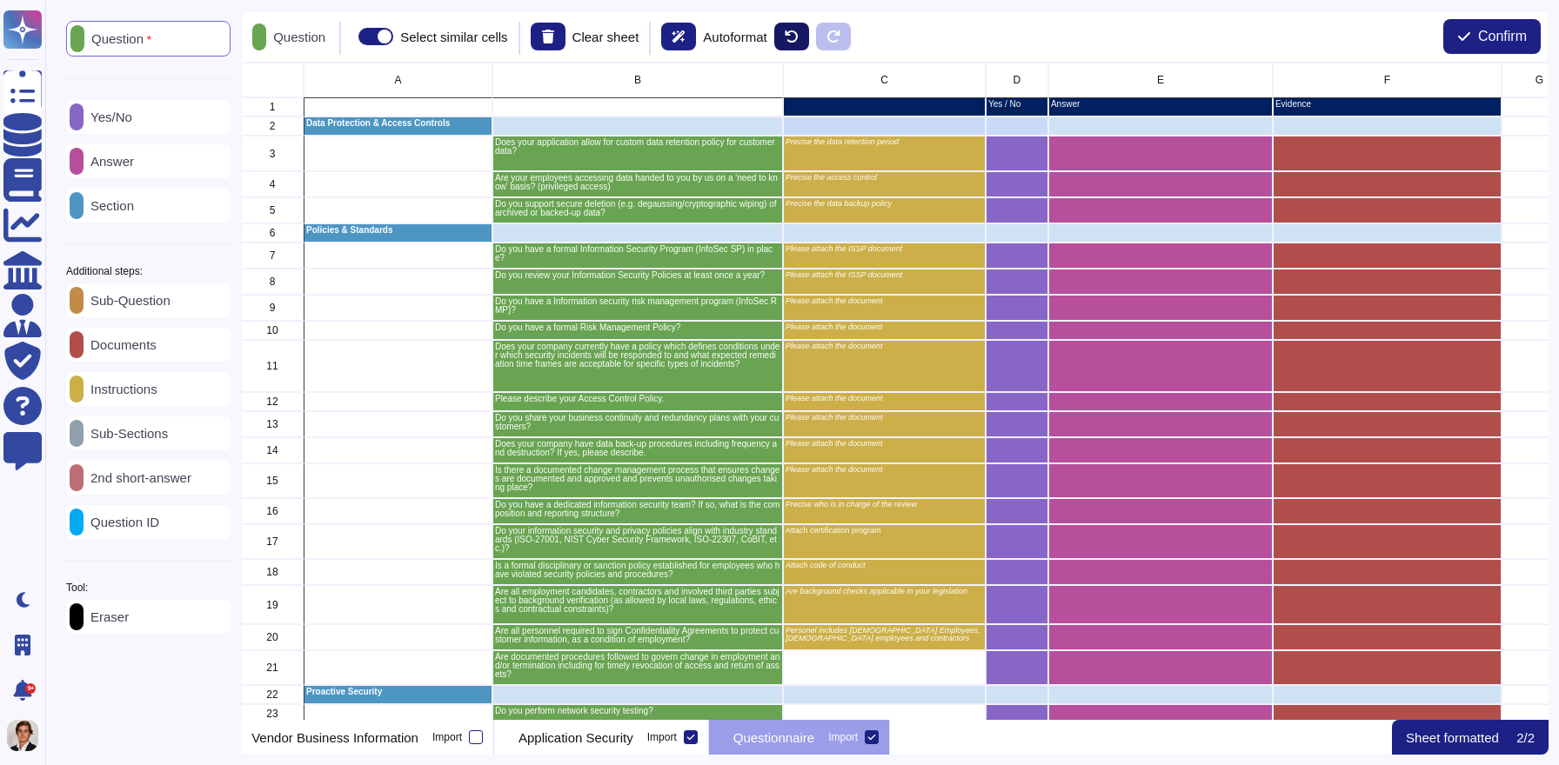
click at [809, 40] on button at bounding box center [791, 37] width 35 height 28
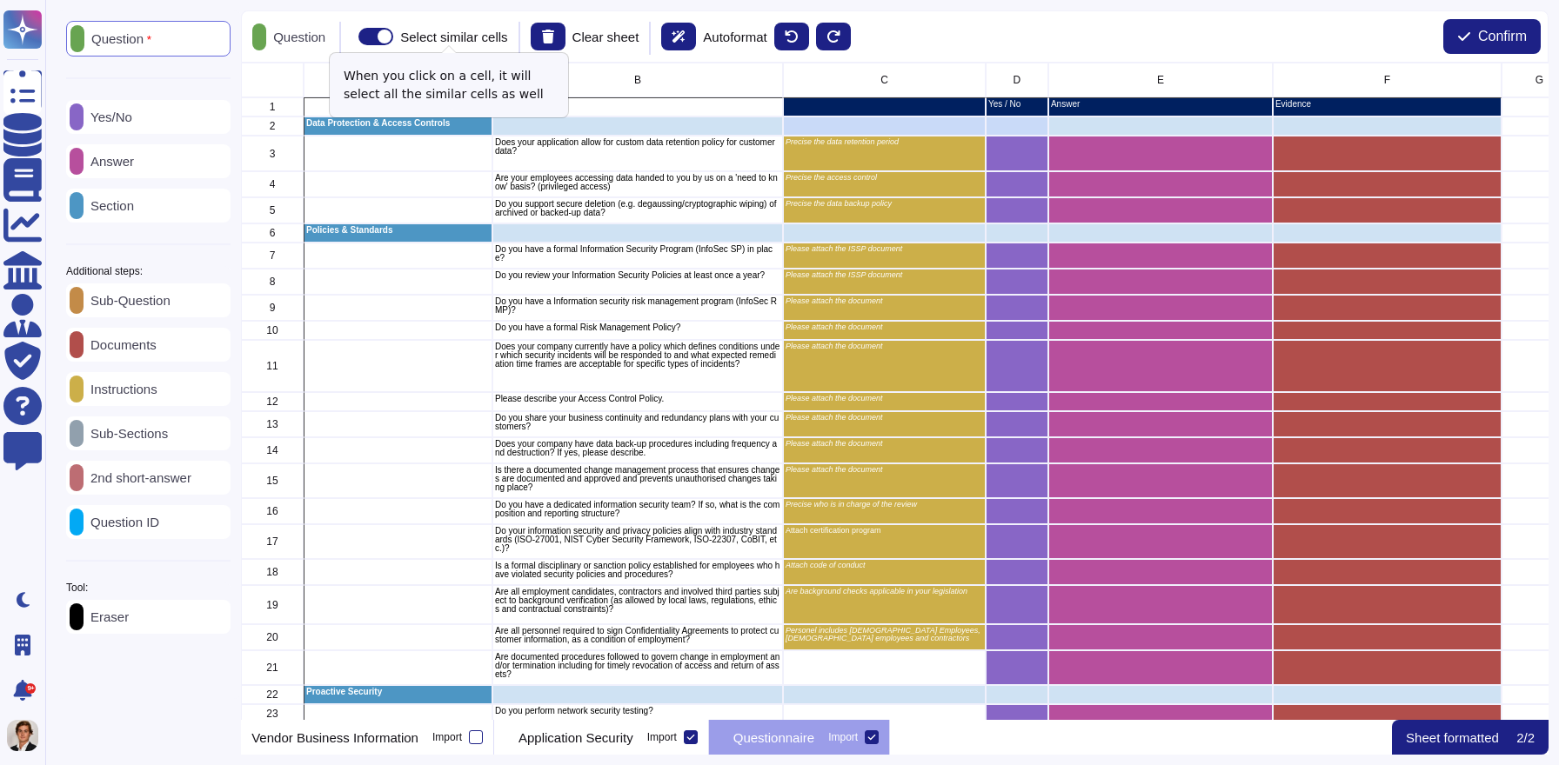
click at [393, 43] on span at bounding box center [375, 36] width 35 height 17
click at [351, 37] on input "Select similar cells" at bounding box center [351, 37] width 0 height 0
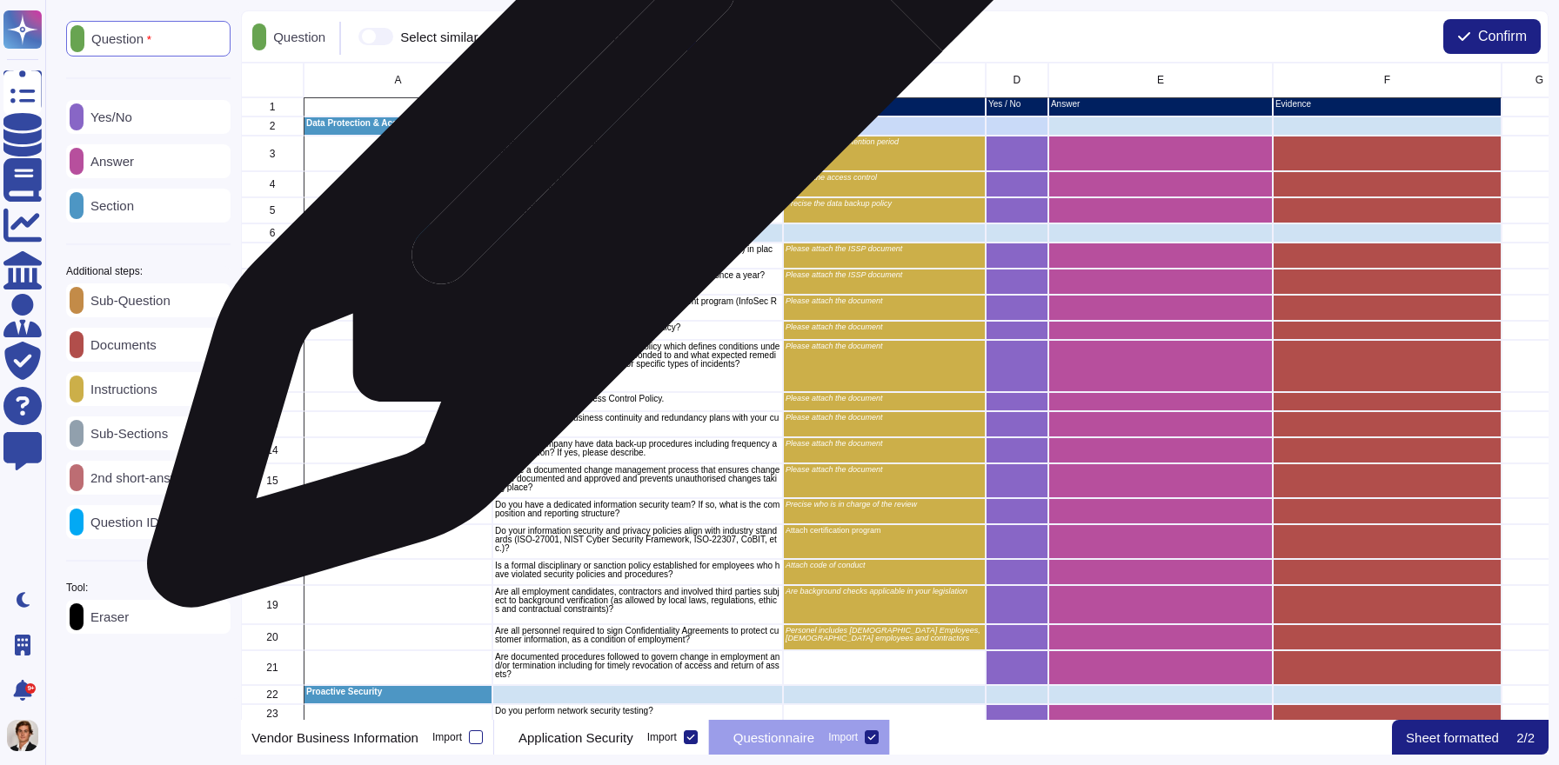
click at [611, 147] on p "Does your application allow for custom data retention policy for customer data?" at bounding box center [637, 146] width 285 height 17
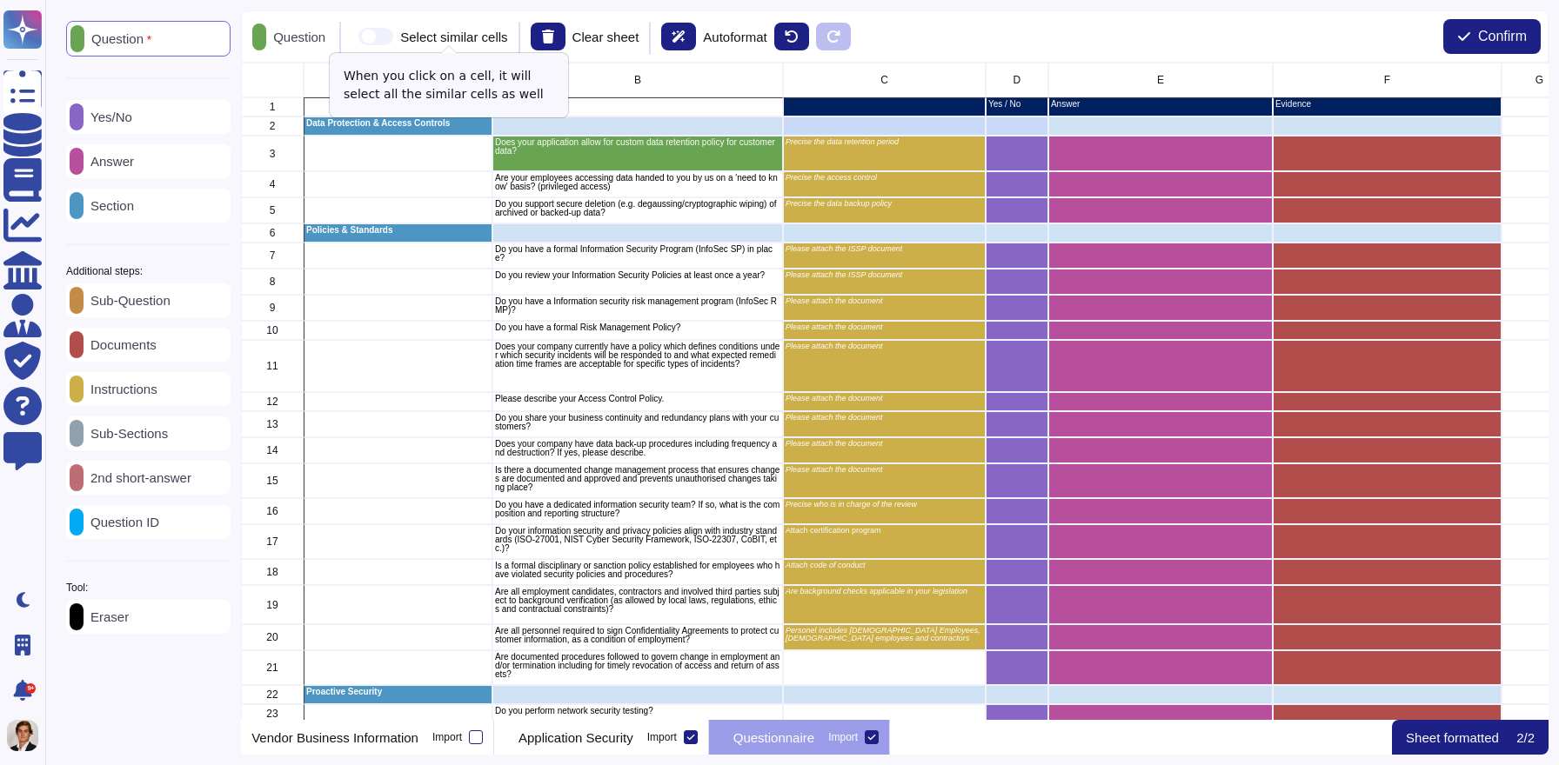
click at [390, 35] on span at bounding box center [375, 36] width 35 height 17
click at [351, 37] on input "Select similar cells" at bounding box center [351, 37] width 0 height 0
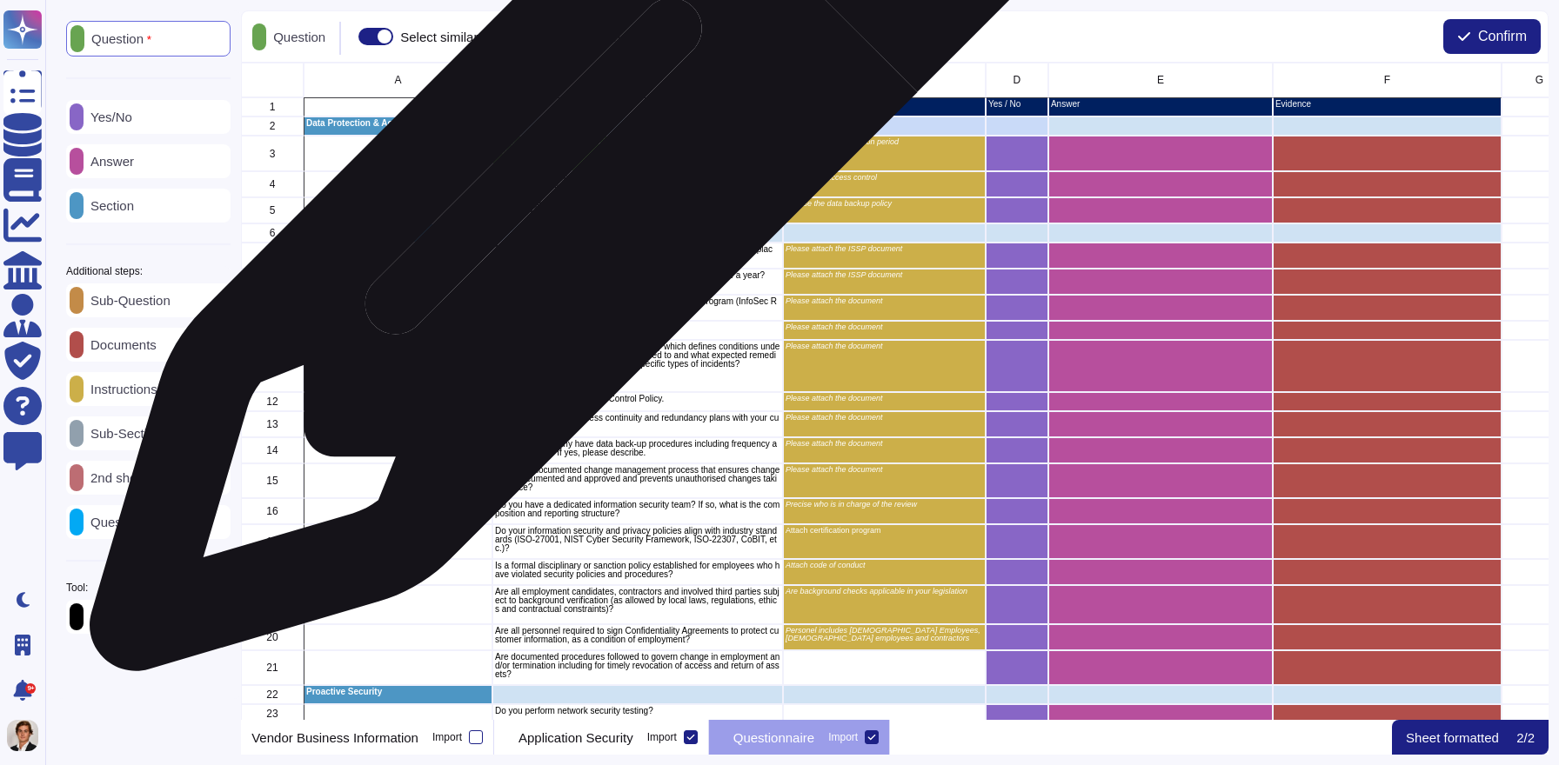
click at [572, 191] on div "Are your employees accessing data handed to you by us on a 'need to know' basis…" at bounding box center [637, 184] width 290 height 26
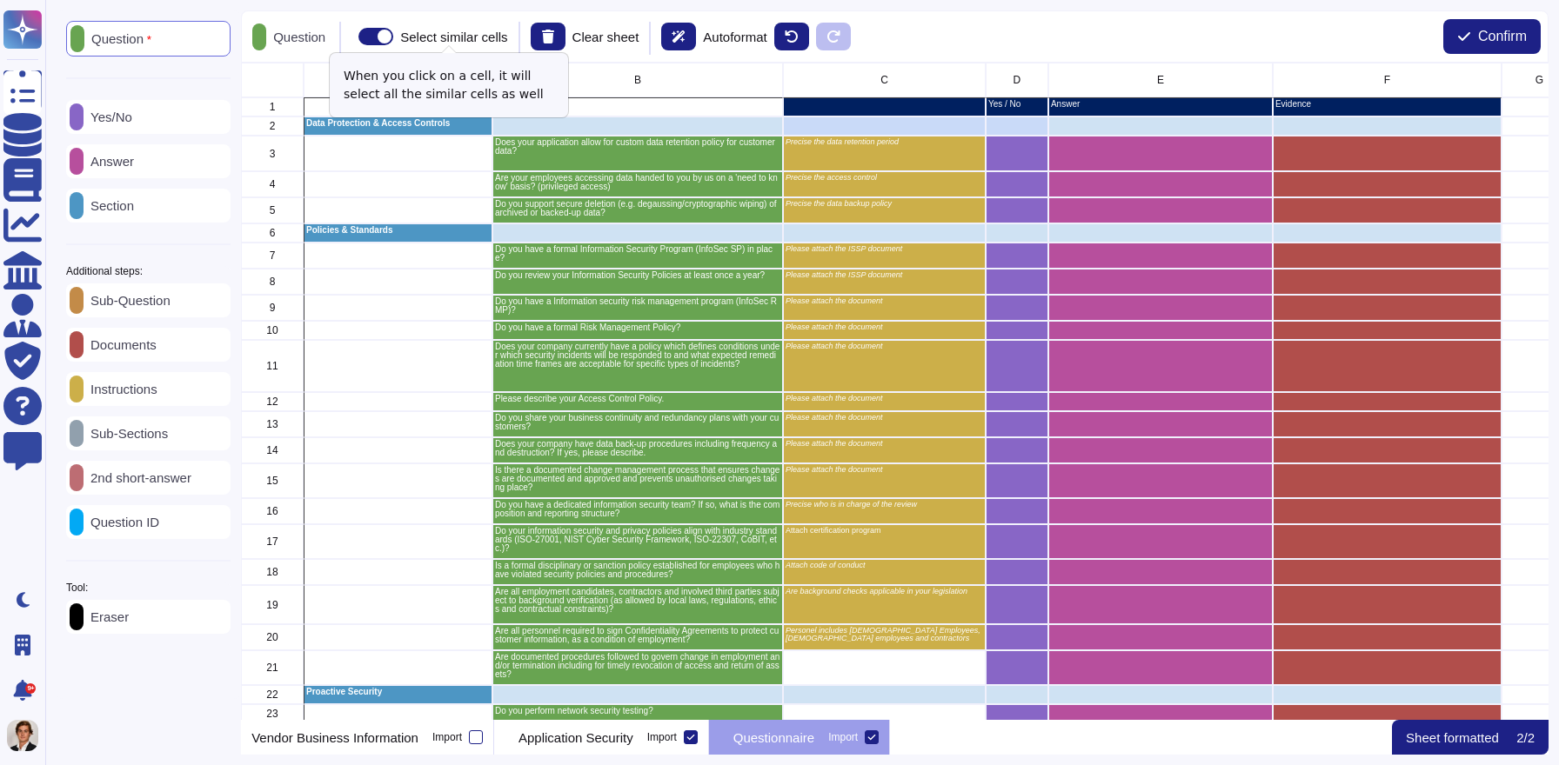
click at [393, 42] on span at bounding box center [375, 36] width 35 height 17
click at [351, 37] on input "Select similar cells" at bounding box center [351, 37] width 0 height 0
click at [1489, 36] on span "Confirm" at bounding box center [1502, 37] width 49 height 14
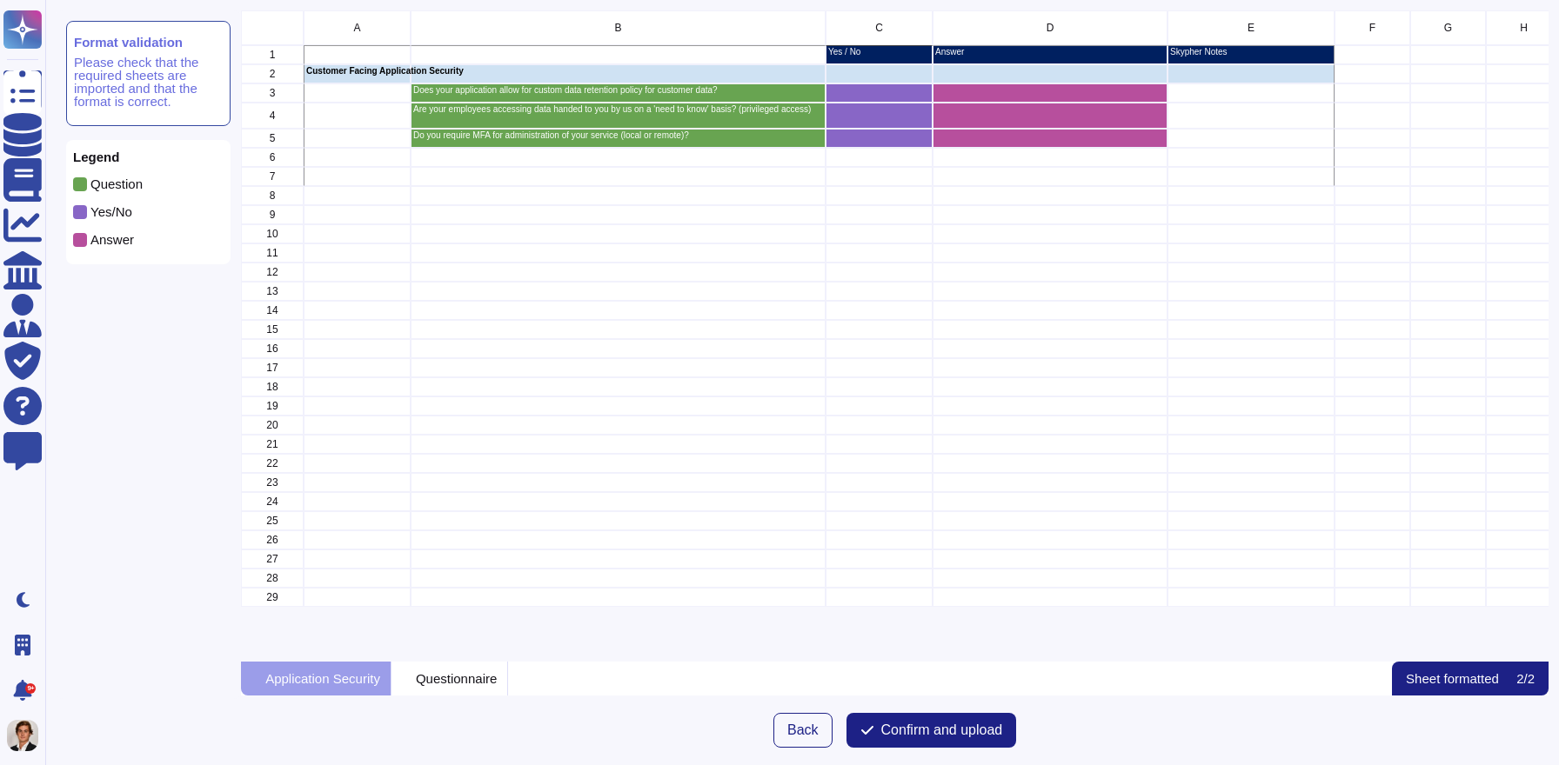
scroll to position [651, 1306]
click at [918, 724] on span "Confirm and upload" at bounding box center [942, 731] width 122 height 14
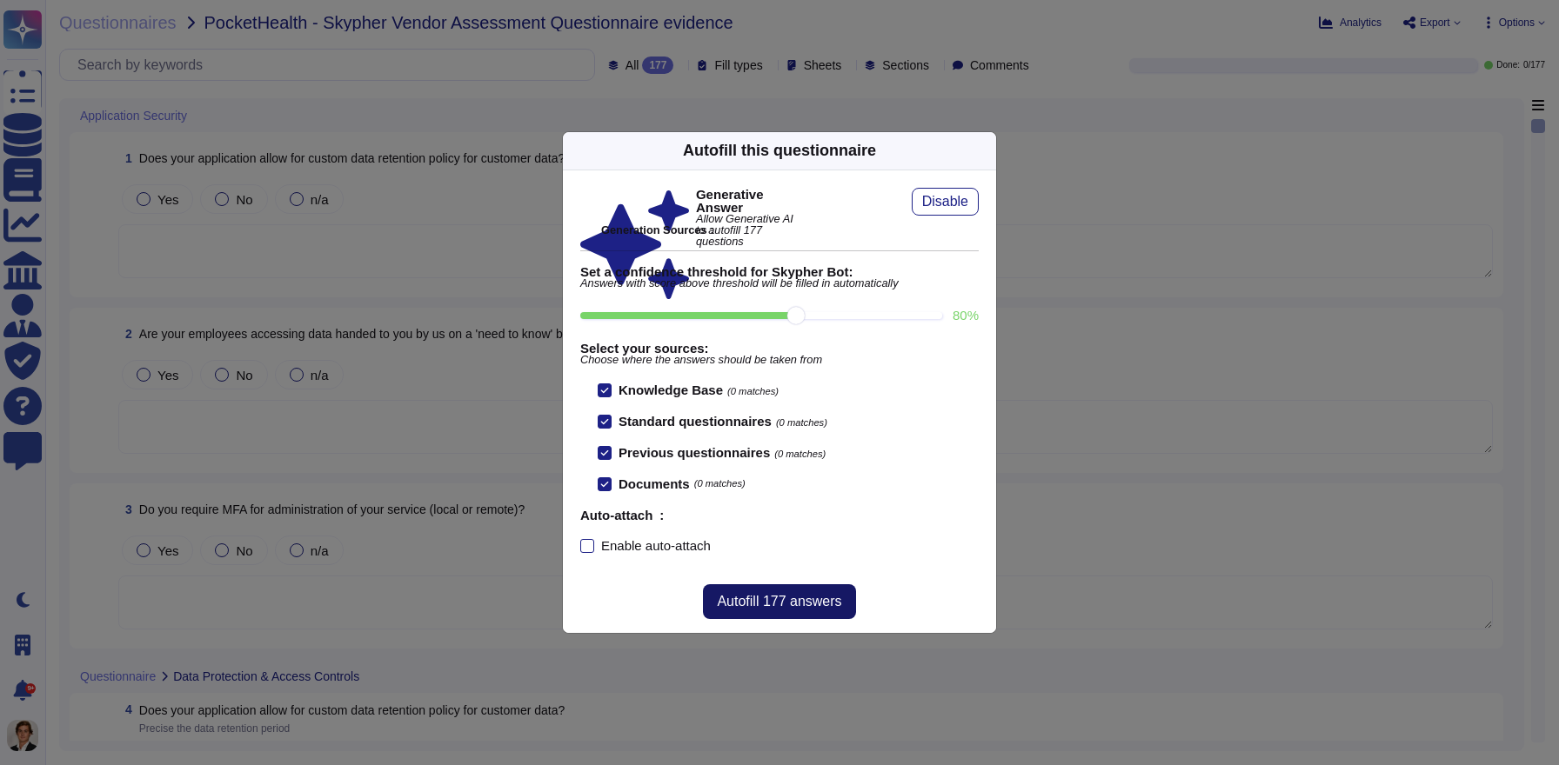
click at [770, 604] on span "Autofill 177 answers" at bounding box center [779, 602] width 124 height 14
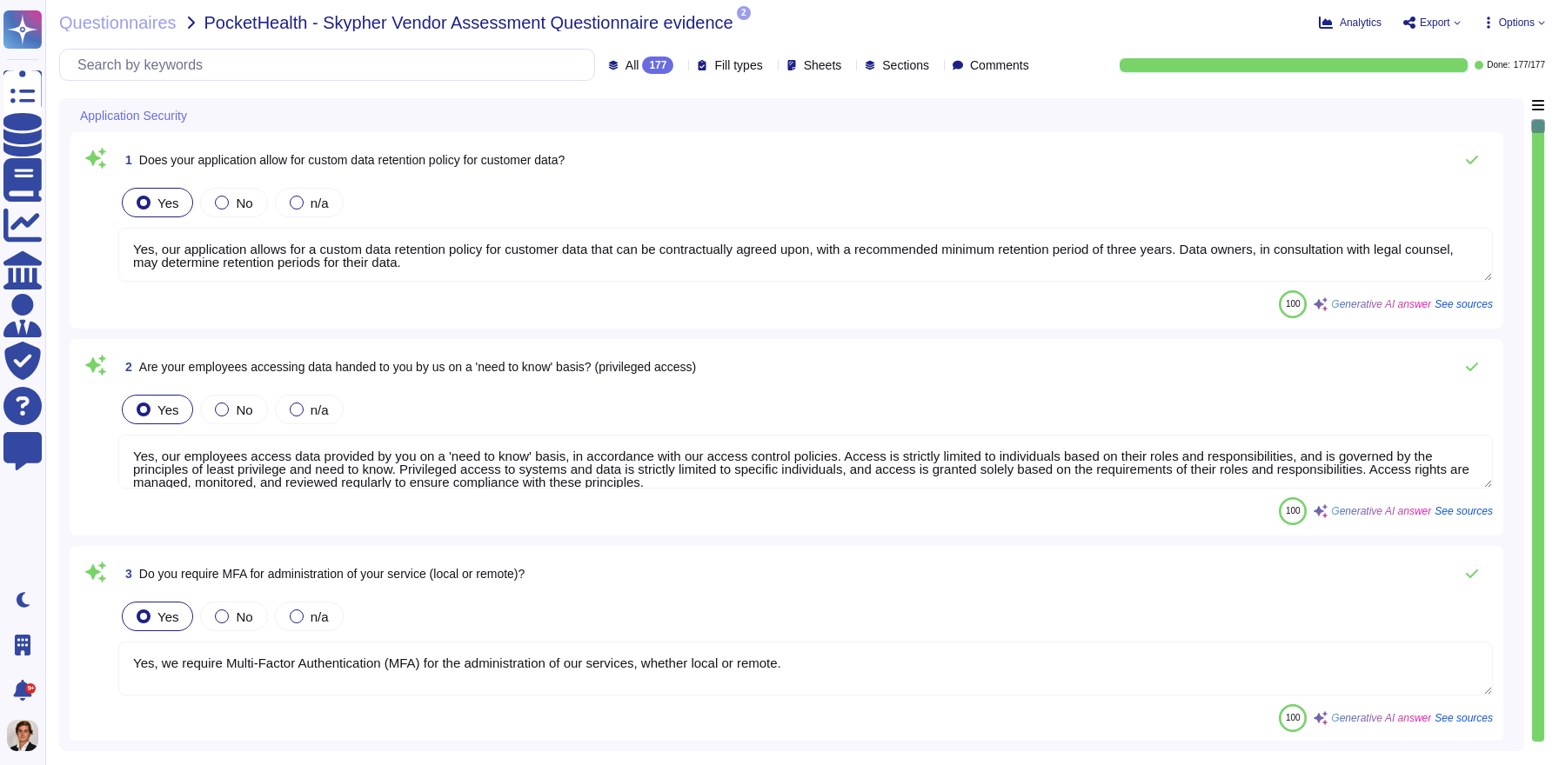
type textarea "Yes, our application allows for a custom data retention policy for customer dat…"
type textarea "Yes, our employees access data provided by you on a 'need to know' basis, in ac…"
type textarea "Yes, we require Multi-Factor Authentication (MFA) for the administration of our…"
type textarea "Yes, our application allows for a custom data retention policy for customer dat…"
type textarea "Yes, our employees access data provided by you on a 'need to know' basis, in ac…"
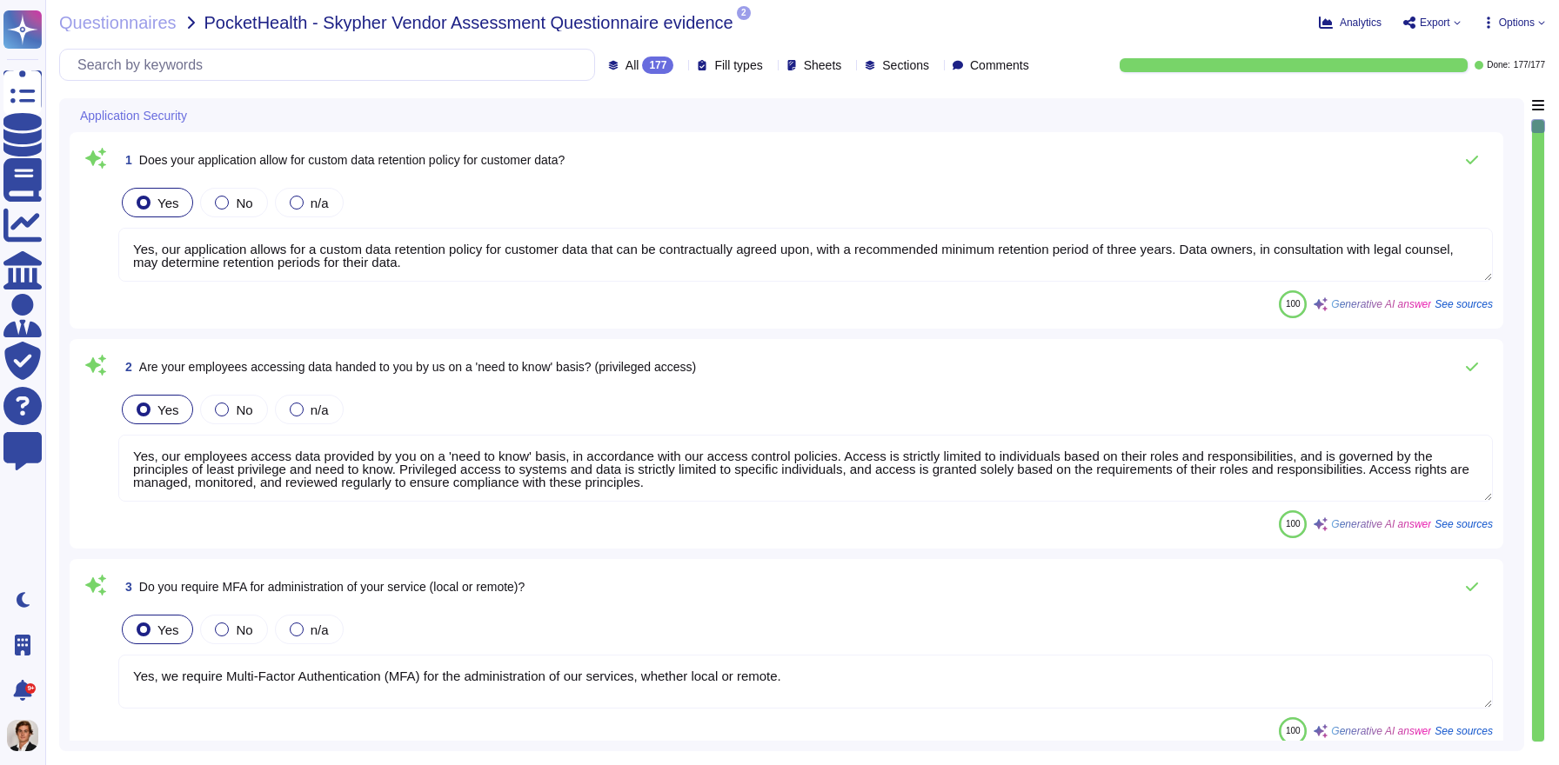
type textarea "Yes, we support secure deletion of archived or backed-up data through our Data …"
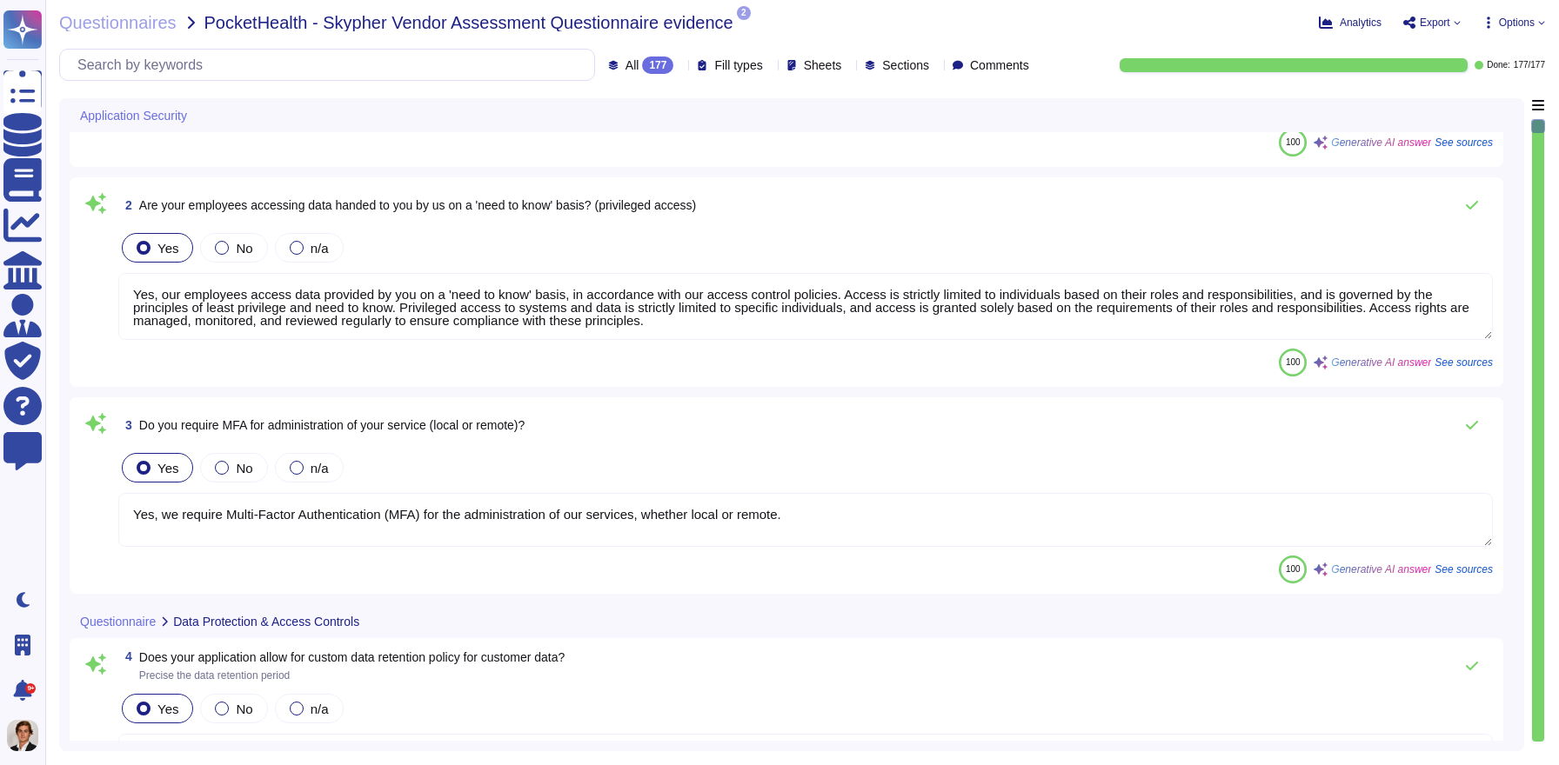
scroll to position [177, 0]
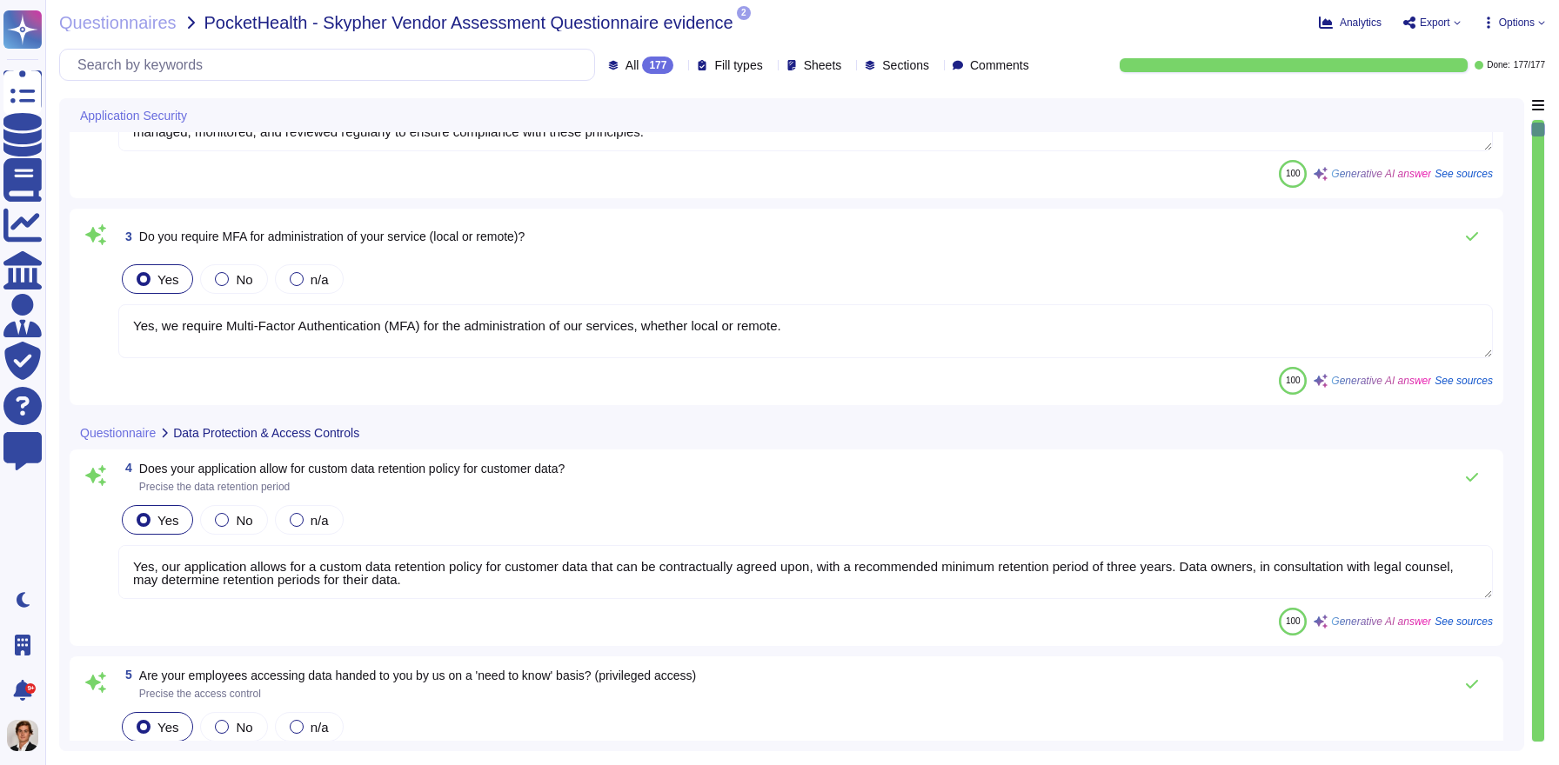
type textarea "Yes, Skypher has a formal Information Security Program (InfoSec SP) in place. T…"
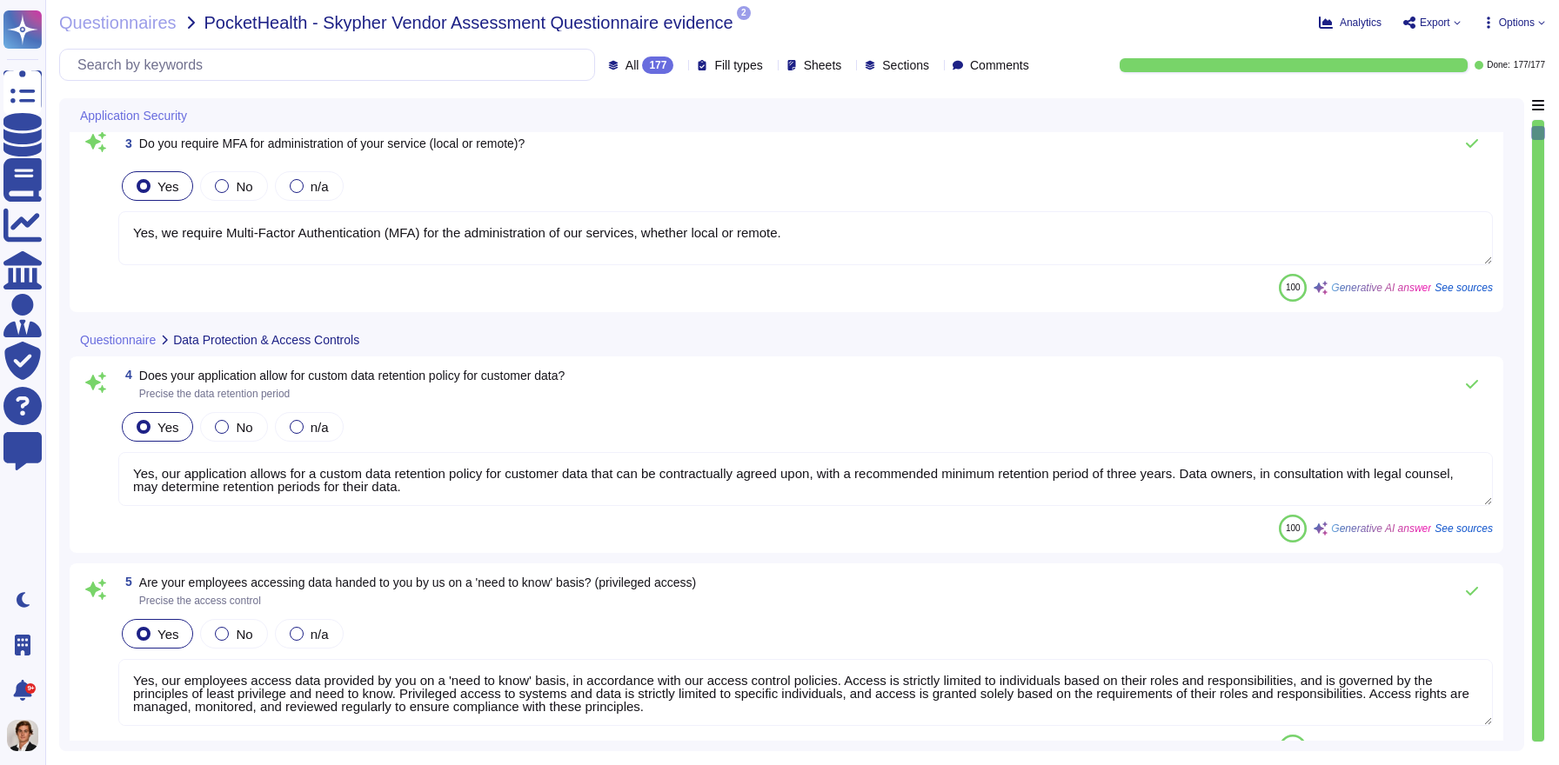
type textarea "Yes, Skypher reviews its Information Security Policies at least once a year. Ma…"
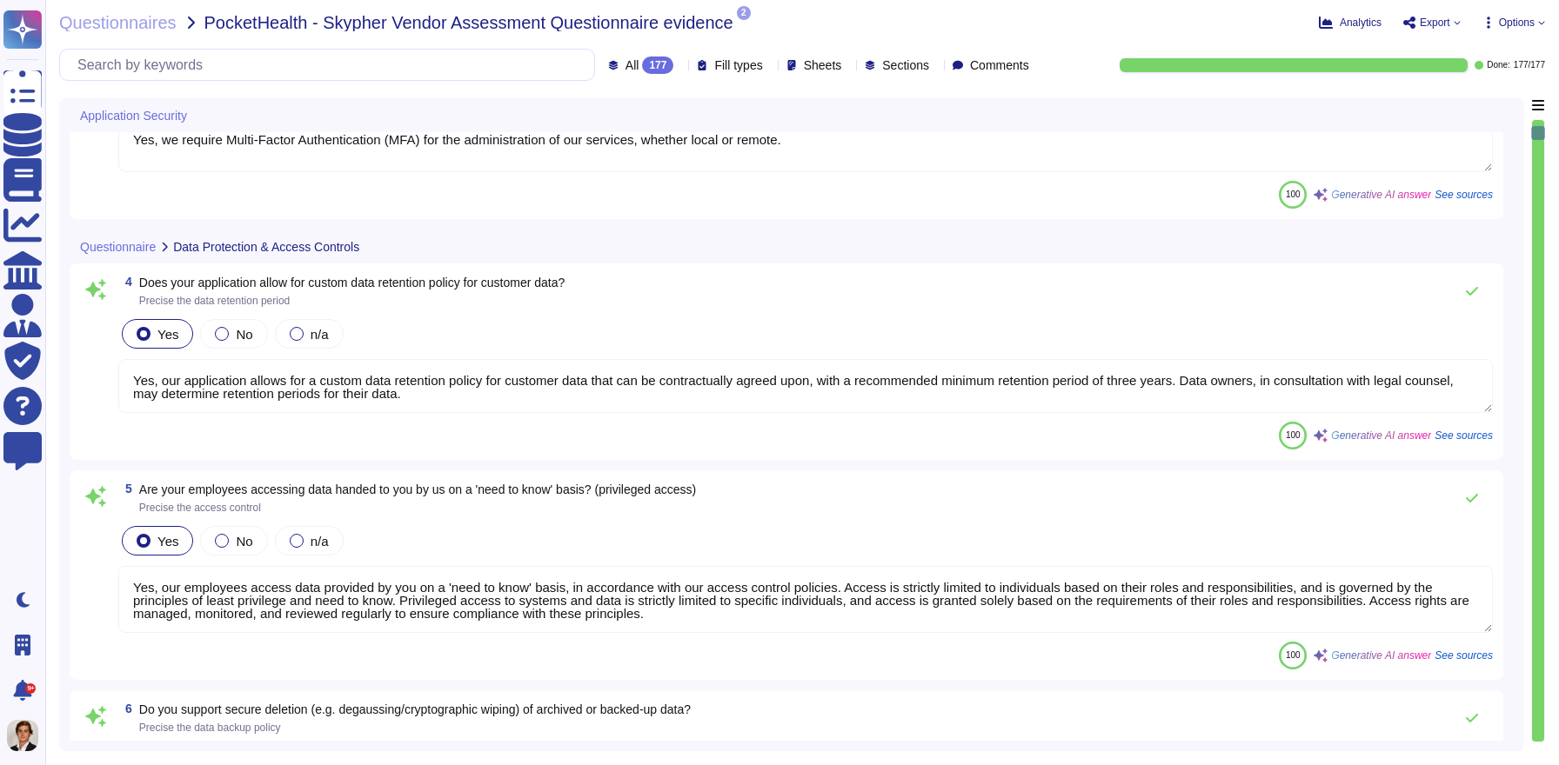
scroll to position [532, 0]
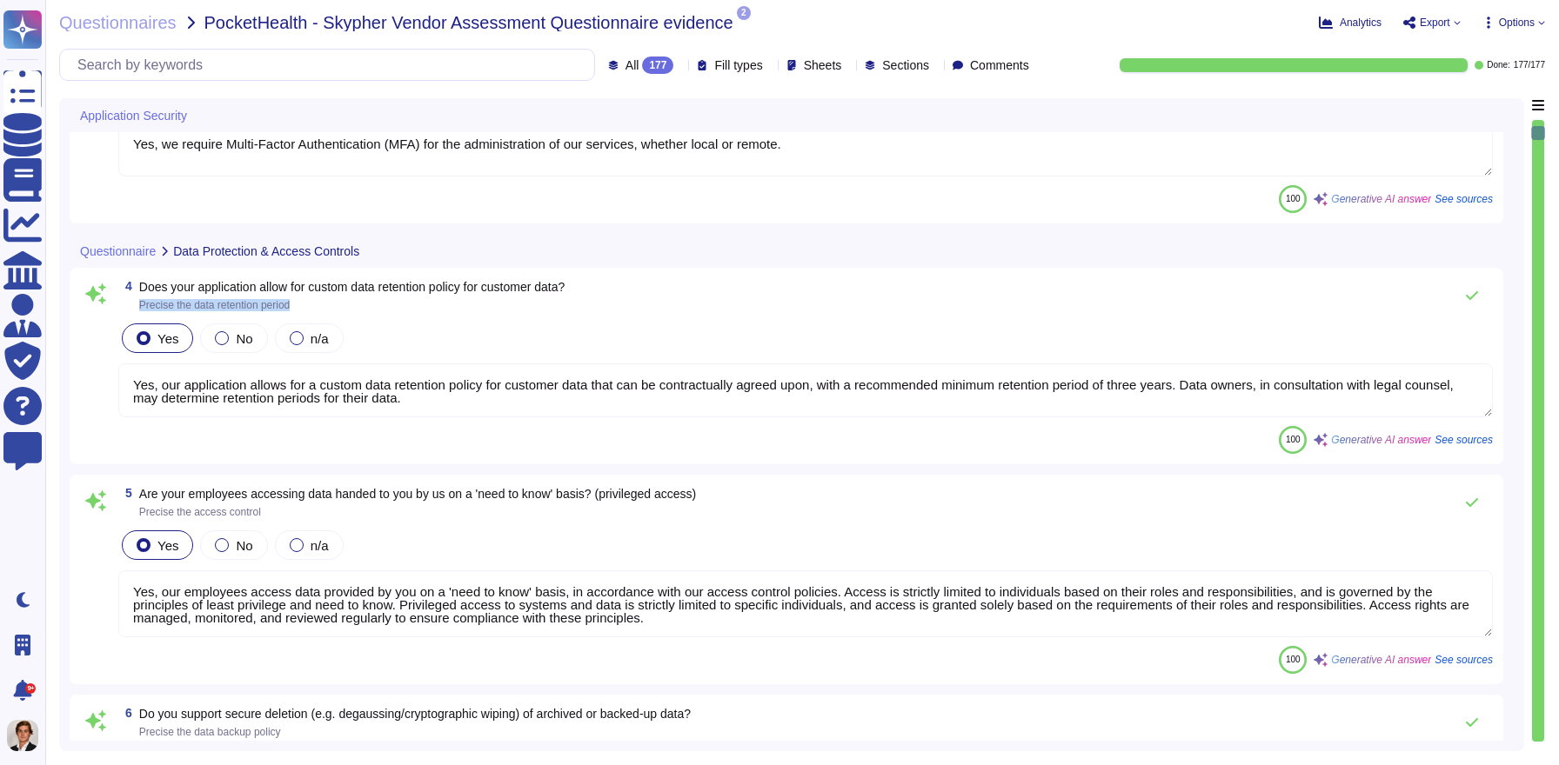
drag, startPoint x: 140, startPoint y: 304, endPoint x: 318, endPoint y: 305, distance: 178.3
click at [318, 305] on span "Precise the data retention period" at bounding box center [351, 305] width 425 height 10
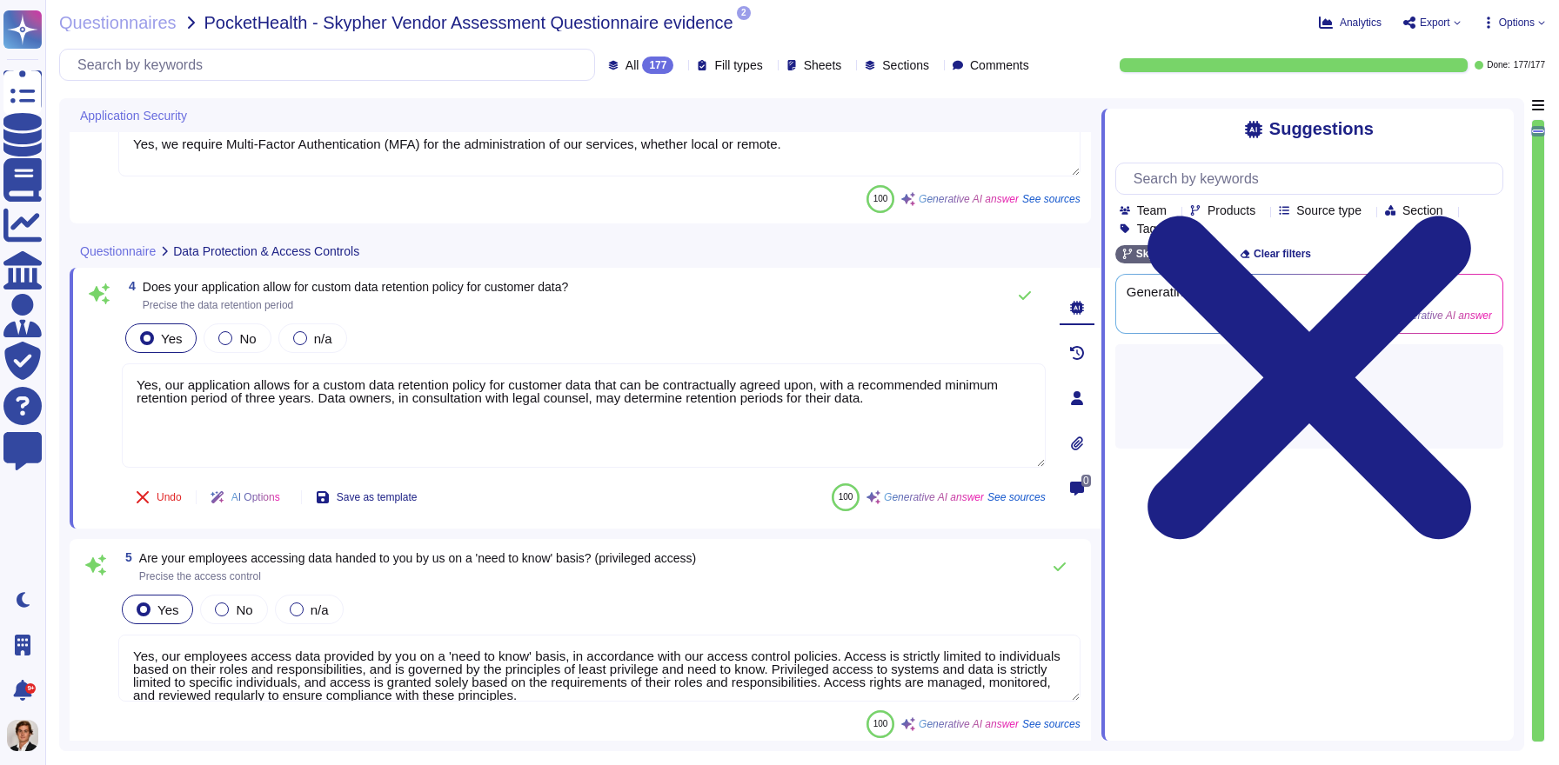
click at [318, 305] on span "Precise the data retention period" at bounding box center [355, 305] width 425 height 10
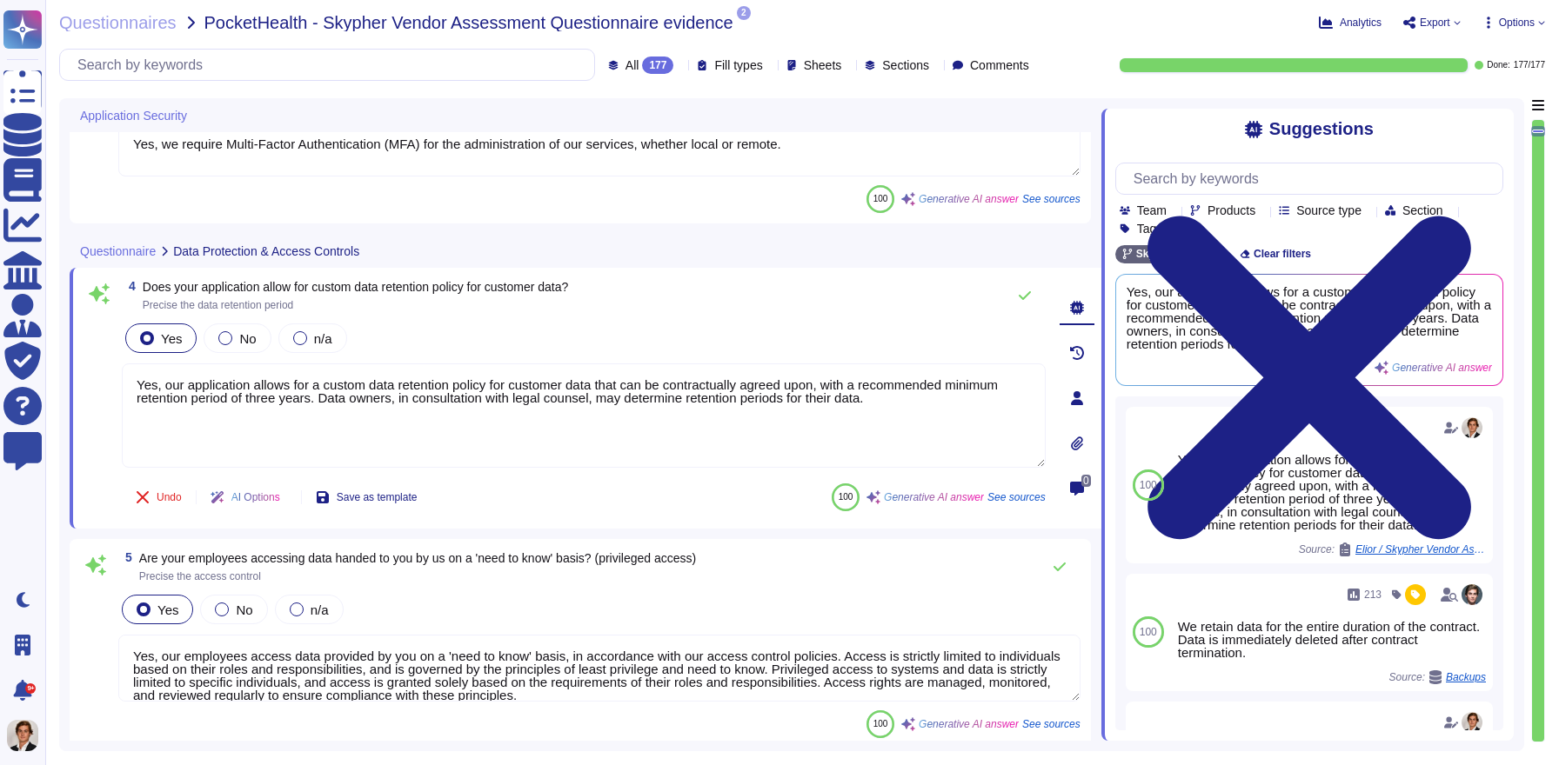
click at [1000, 493] on span "See sources" at bounding box center [1016, 497] width 58 height 10
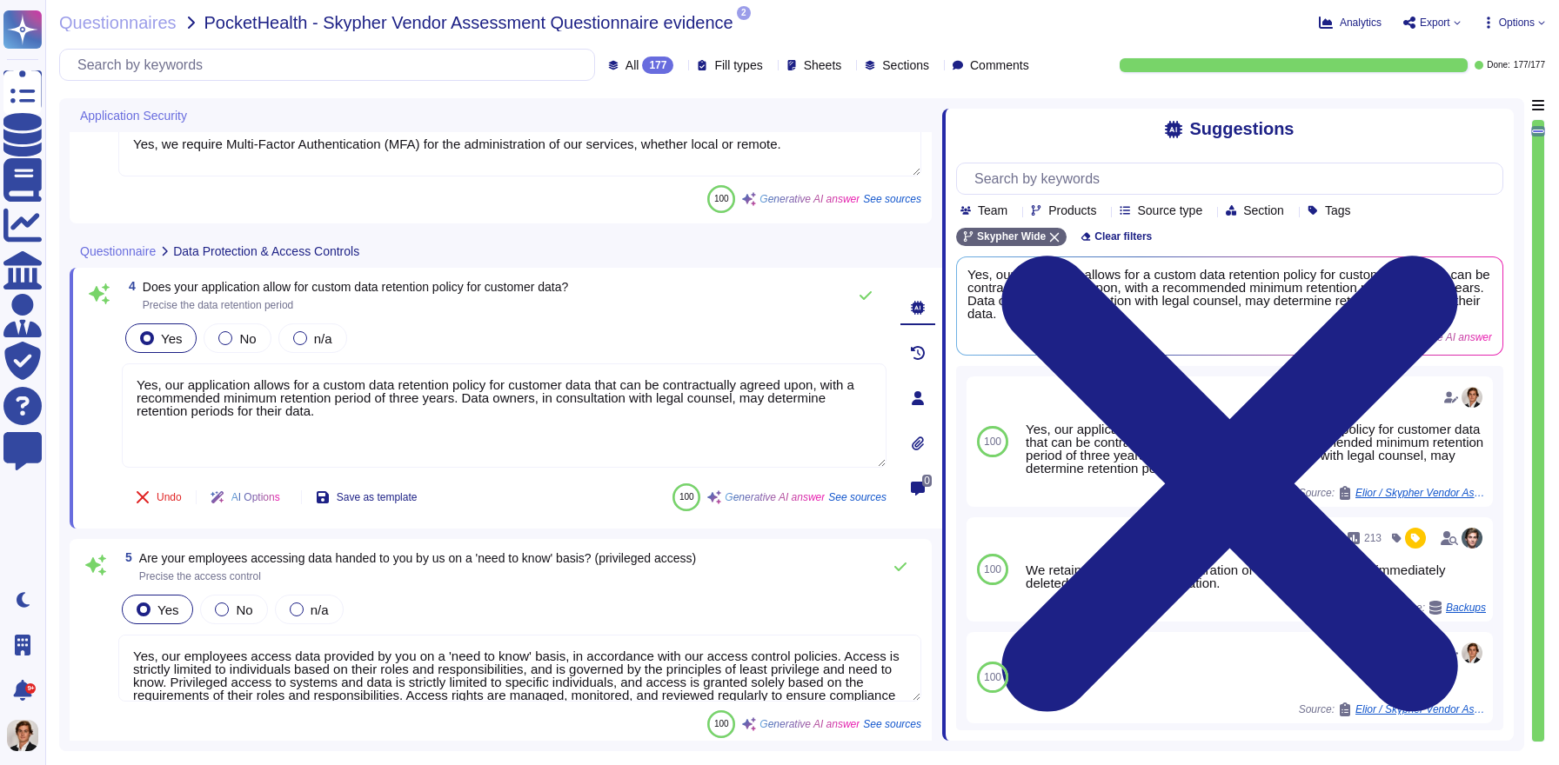
drag, startPoint x: 1104, startPoint y: 442, endPoint x: 942, endPoint y: 484, distance: 167.1
click at [942, 484] on span at bounding box center [941, 419] width 7 height 643
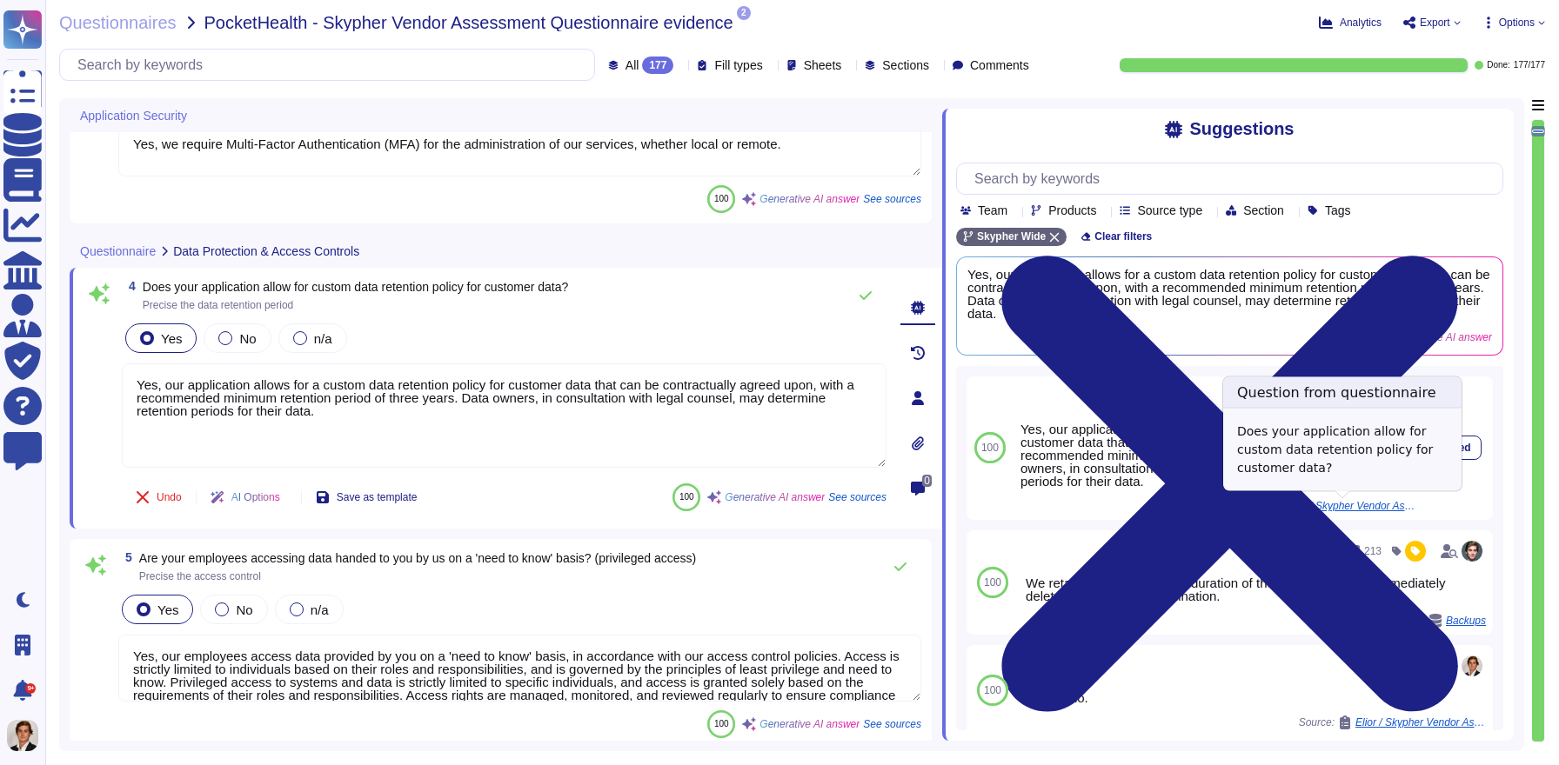
click at [1363, 504] on span "Elior / Skypher Vendor Assessment Questionnaire evidence" at bounding box center [1350, 506] width 130 height 10
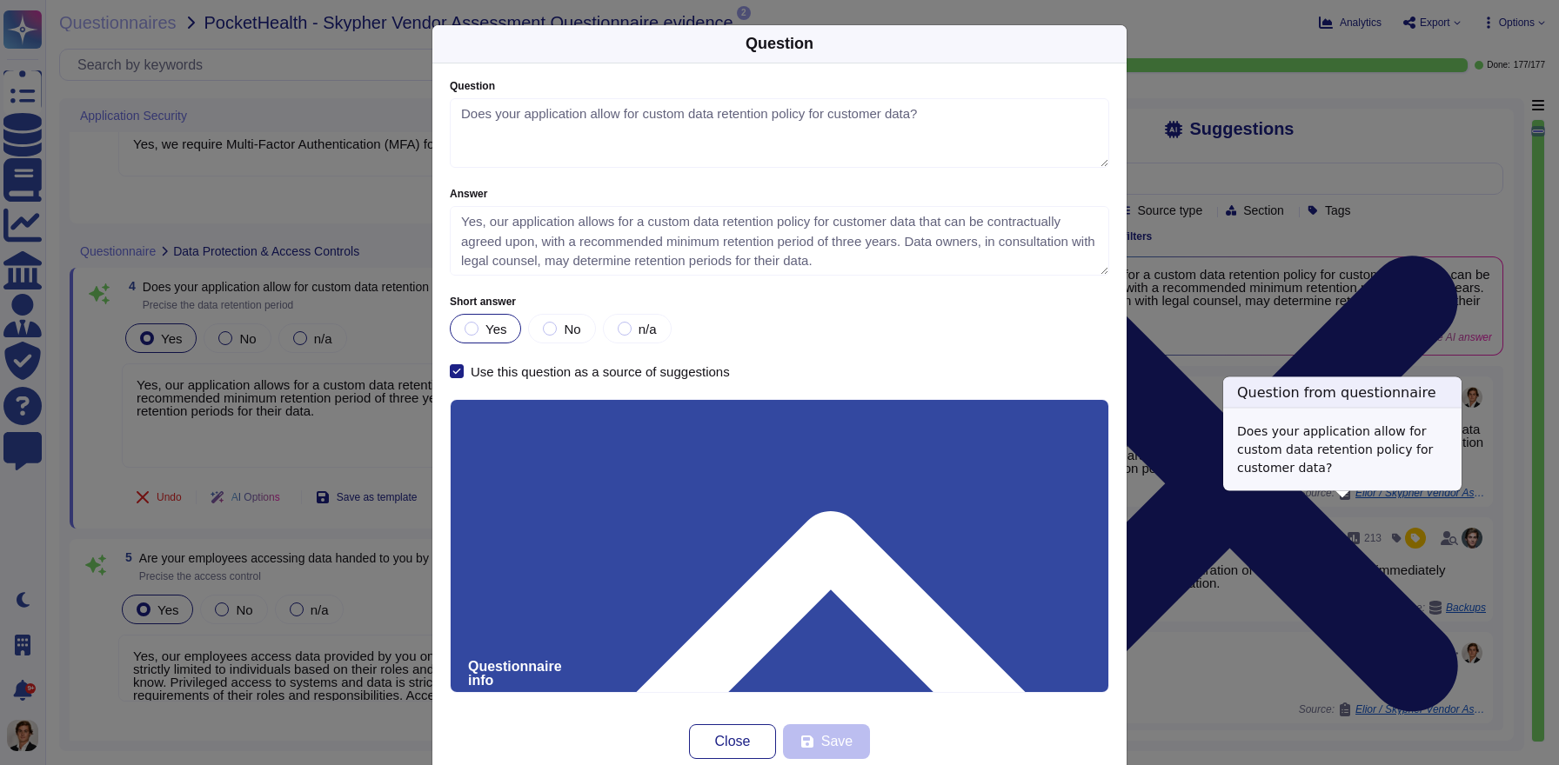
type textarea "Does your application allow for custom data retention policy for customer data?"
type textarea "Yes, our application allows for a custom data retention policy for customer dat…"
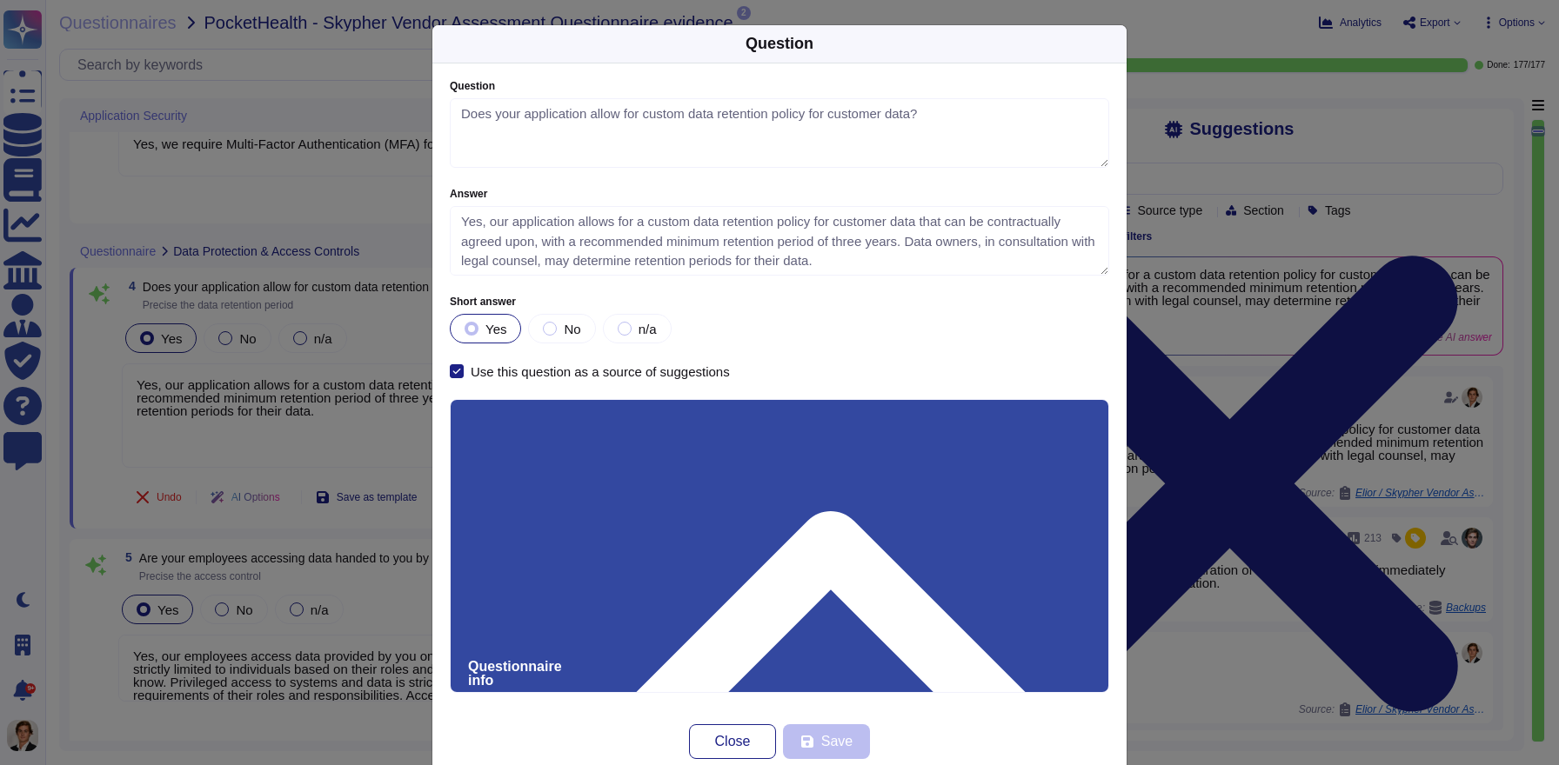
click at [1322, 333] on div "Question Question Does your application allow for custom data retention policy …" at bounding box center [779, 382] width 1559 height 765
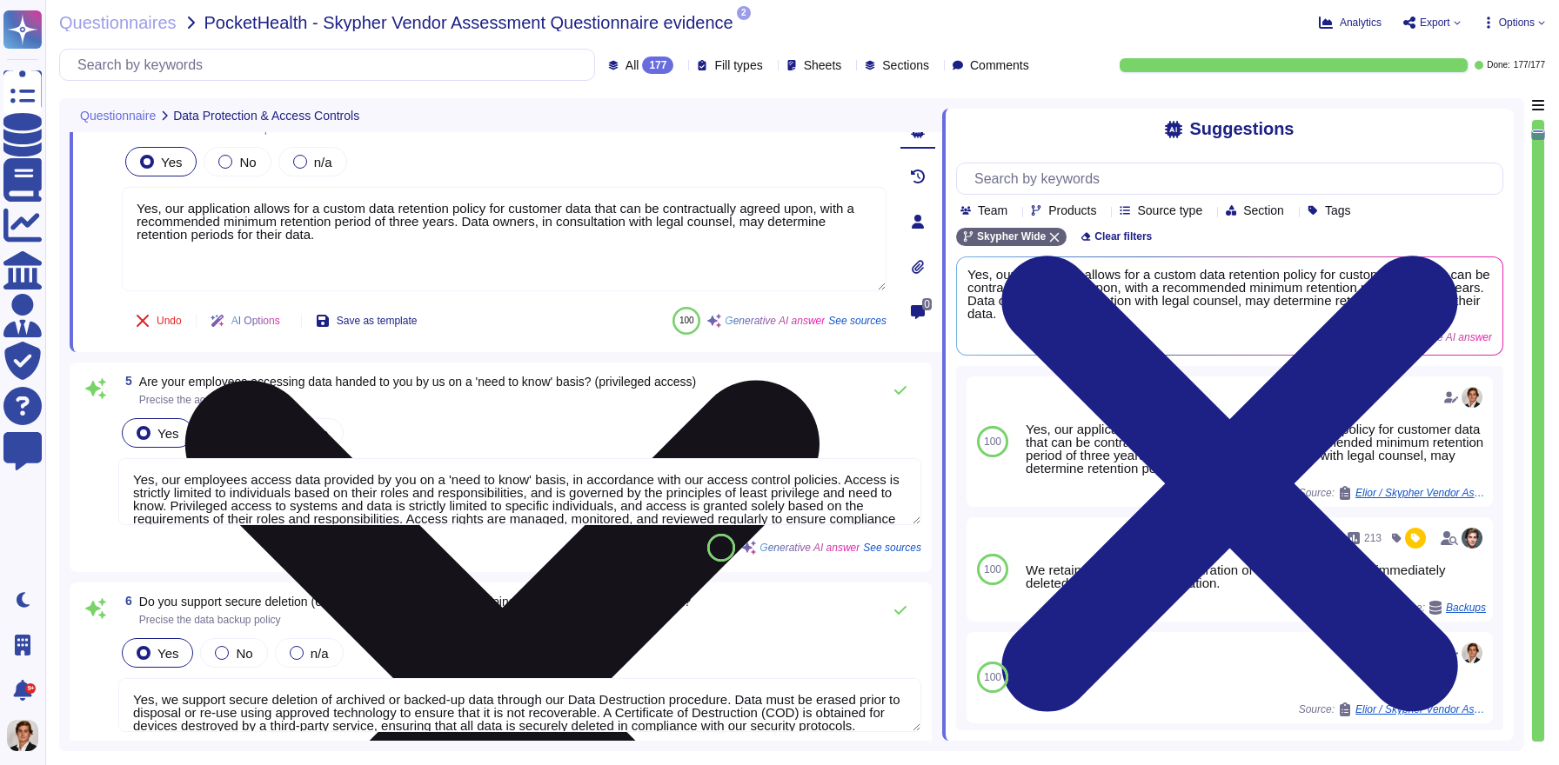
type textarea "Yes, Skypher reviews its Information Security Policies at least once a year. Ma…"
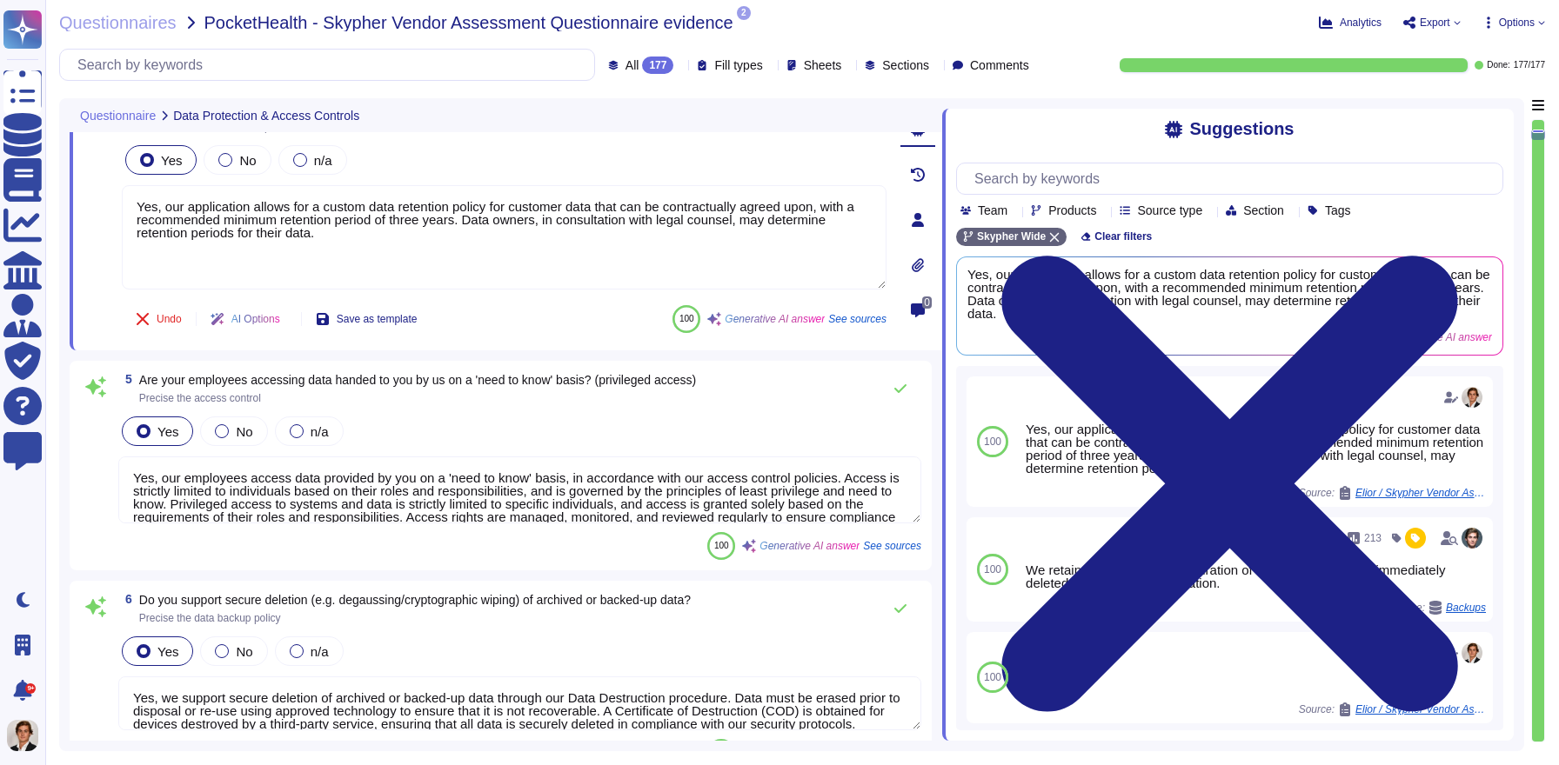
click at [266, 315] on span "AI Options" at bounding box center [255, 319] width 49 height 10
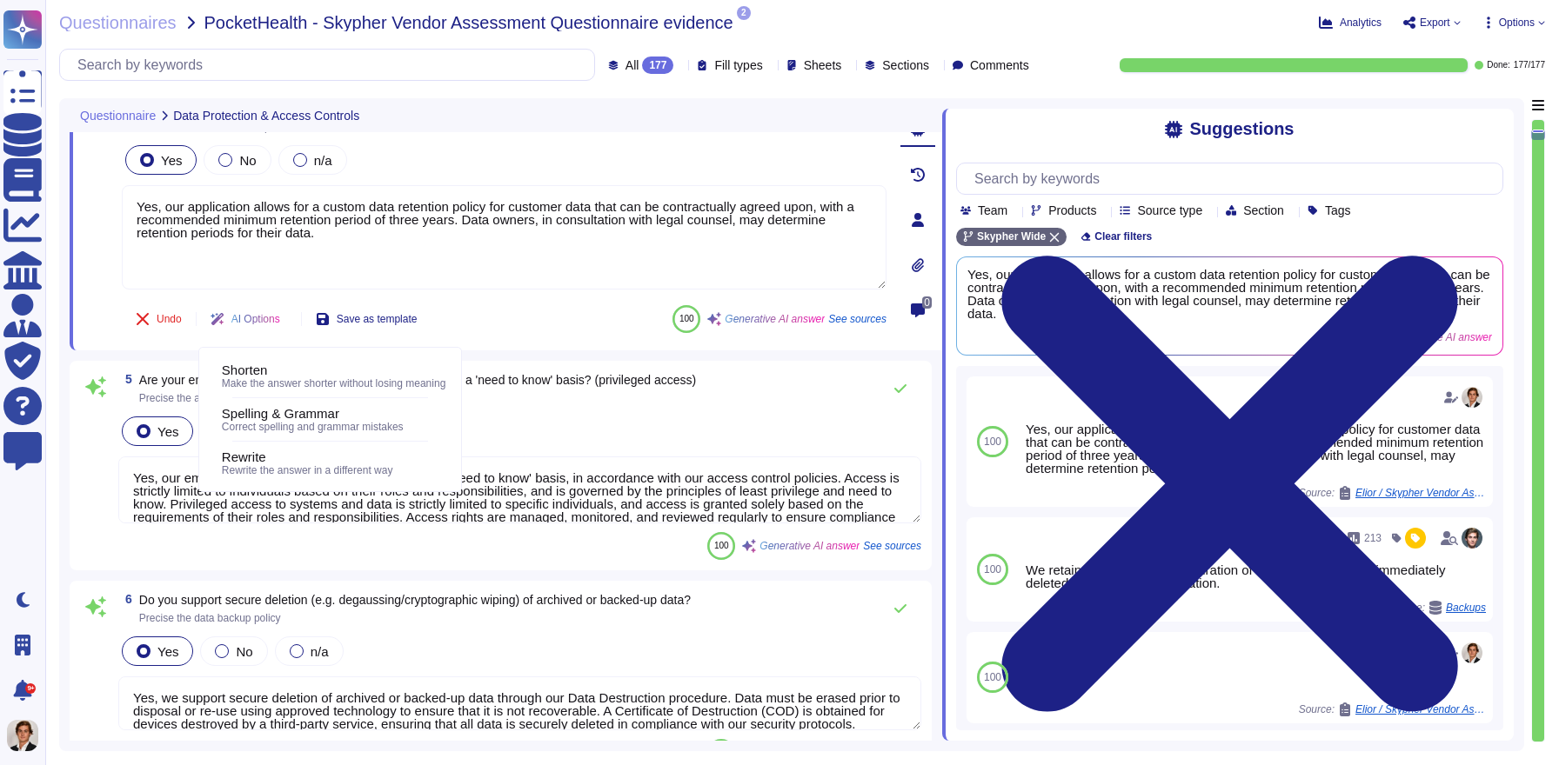
click at [289, 317] on div "AI Options" at bounding box center [249, 319] width 104 height 42
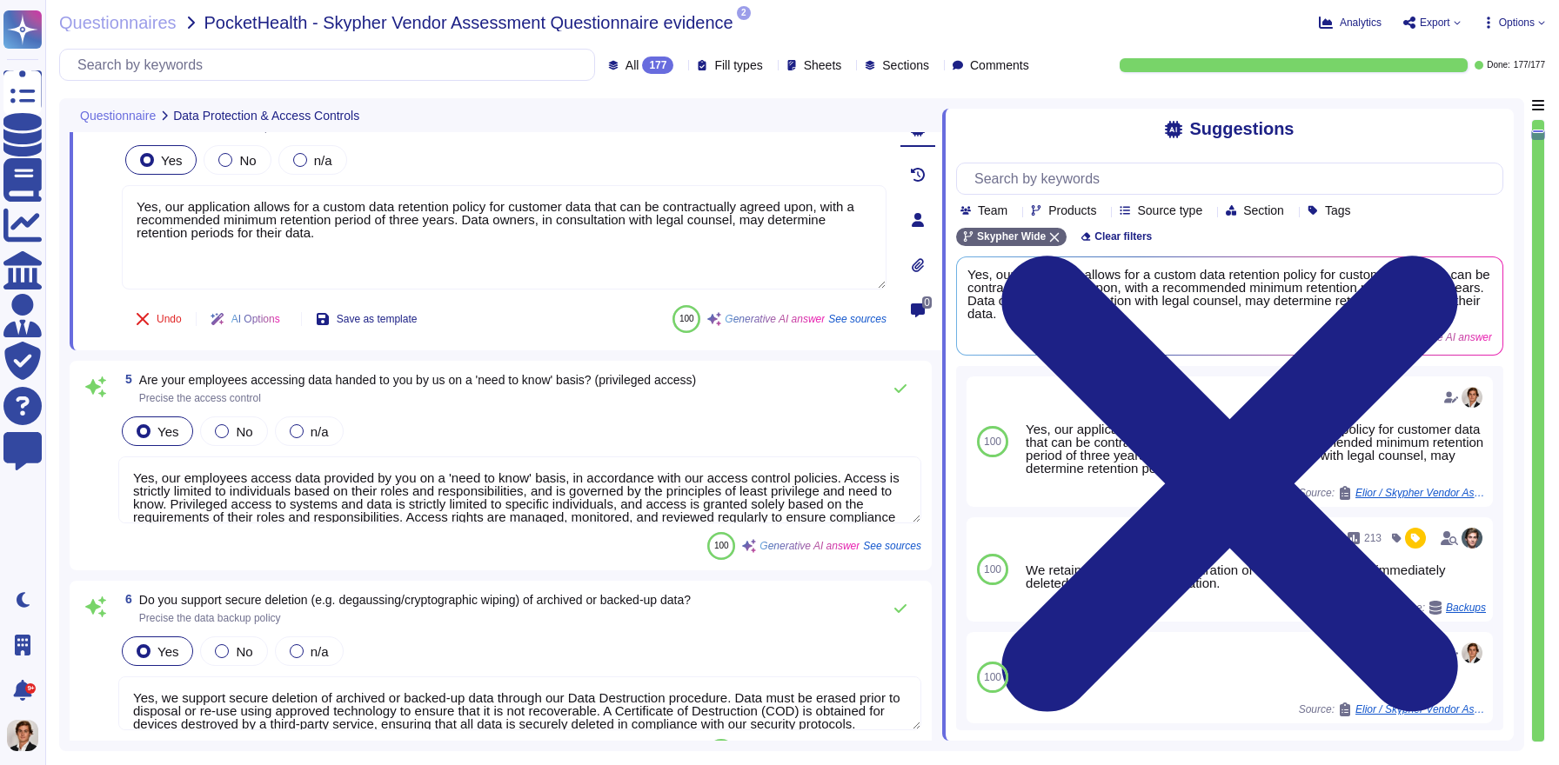
click at [879, 491] on textarea "Yes, our employees access data provided by you on a 'need to know' basis, in ac…" at bounding box center [519, 490] width 803 height 67
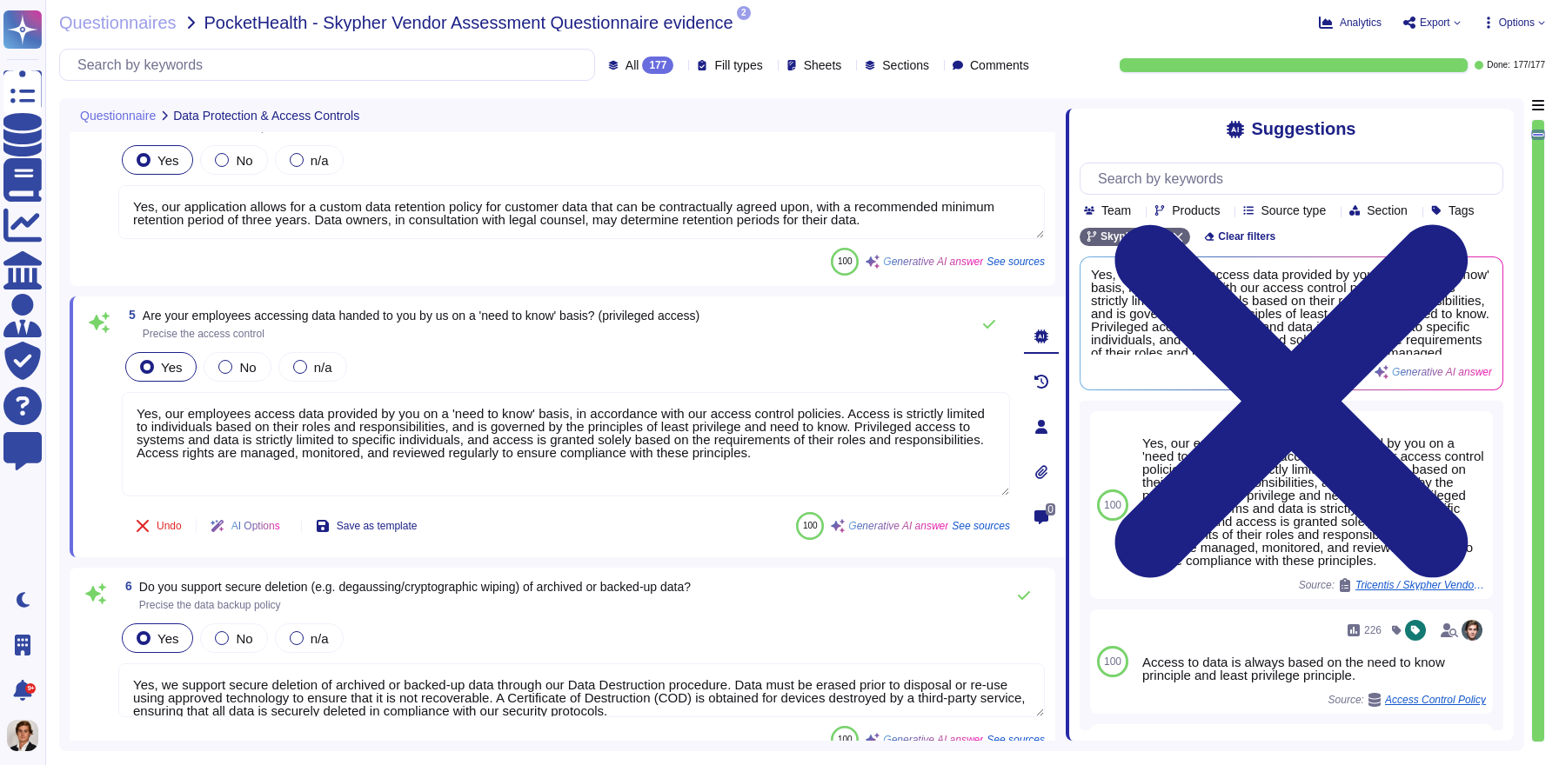
drag, startPoint x: 940, startPoint y: 348, endPoint x: 1065, endPoint y: 350, distance: 125.3
click at [1065, 350] on span at bounding box center [1065, 419] width 7 height 643
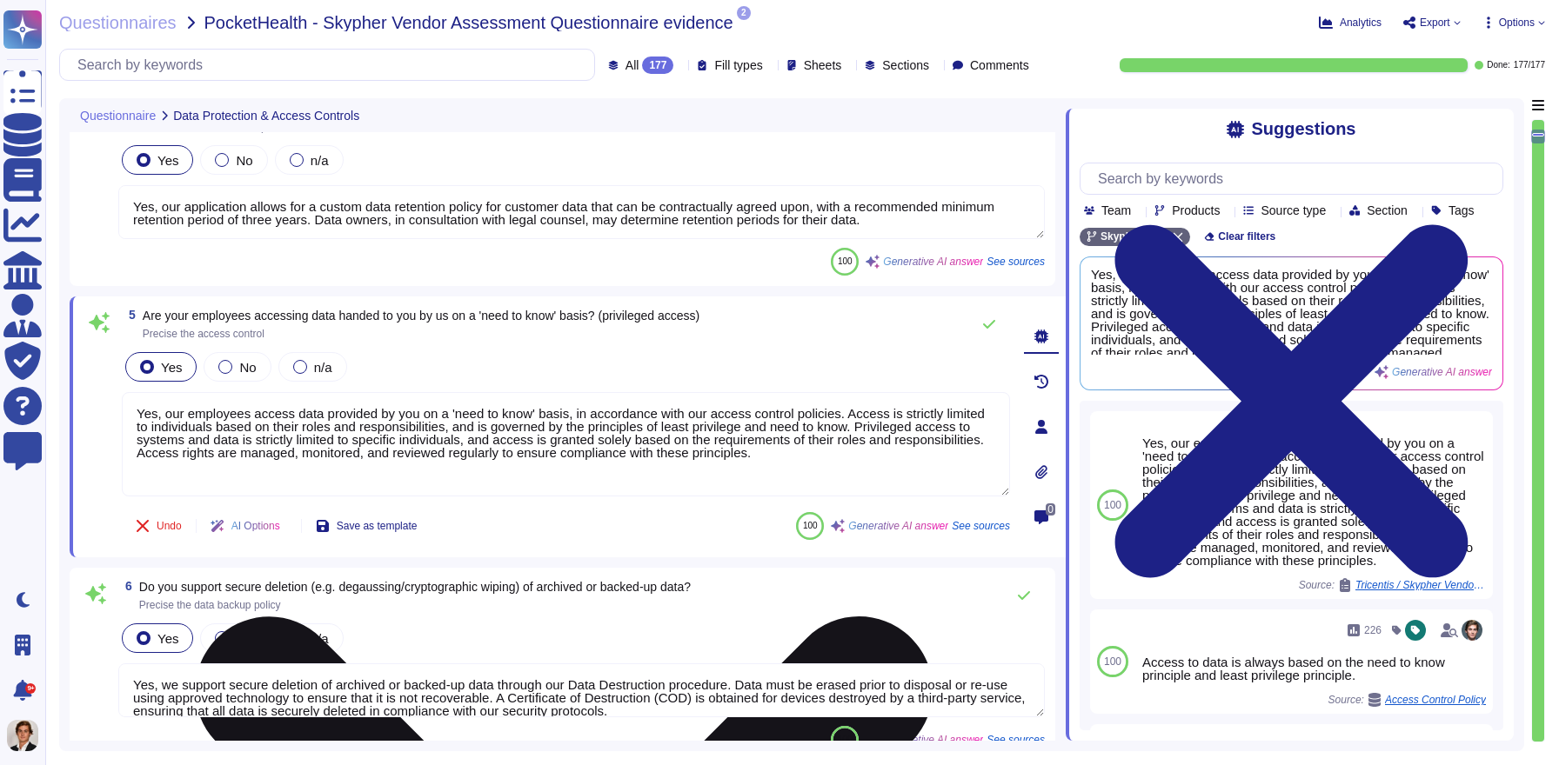
type textarea "Yes, we have a formal risk management program for assessing and mitigating info…"
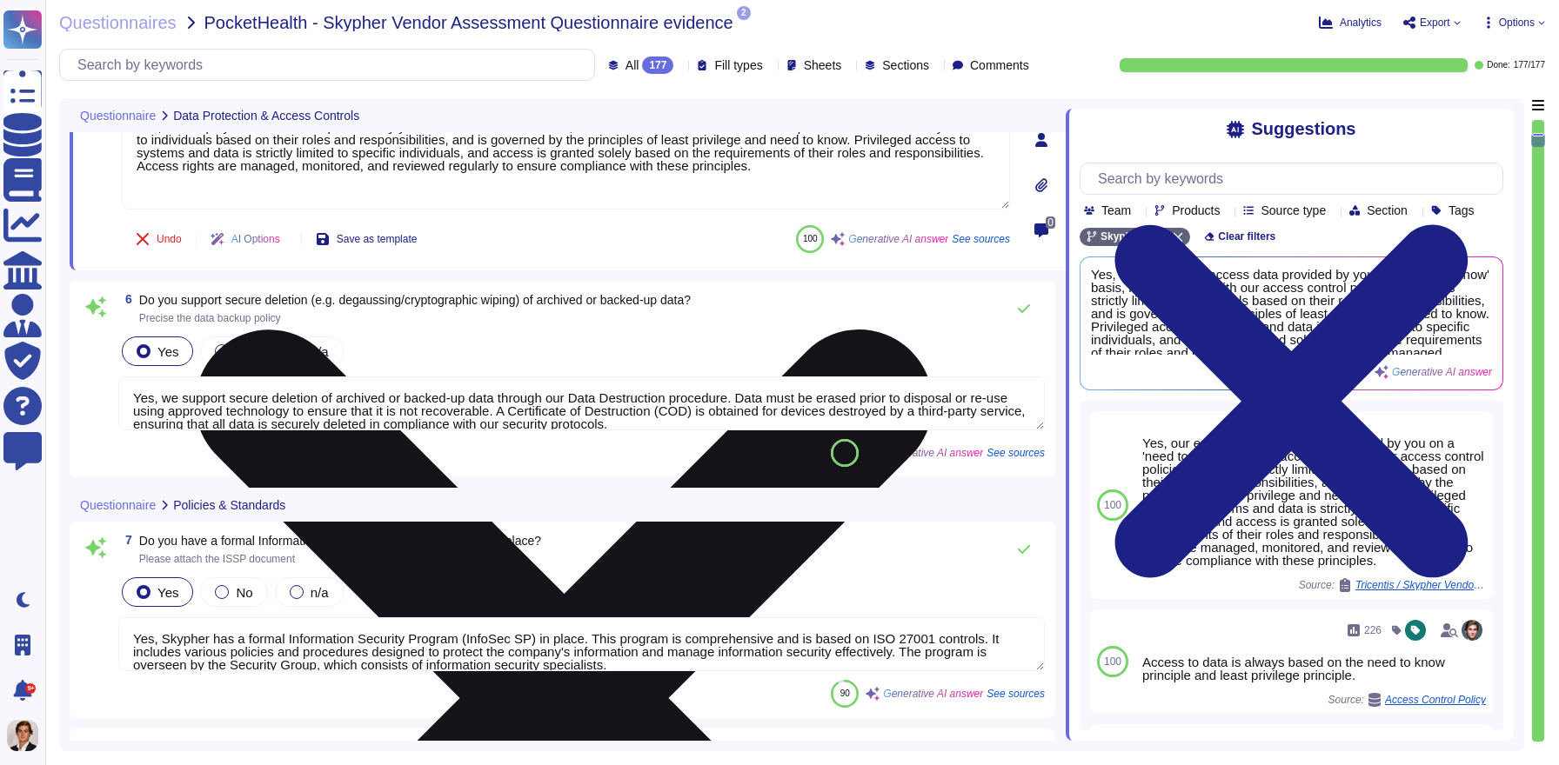
scroll to position [15, 0]
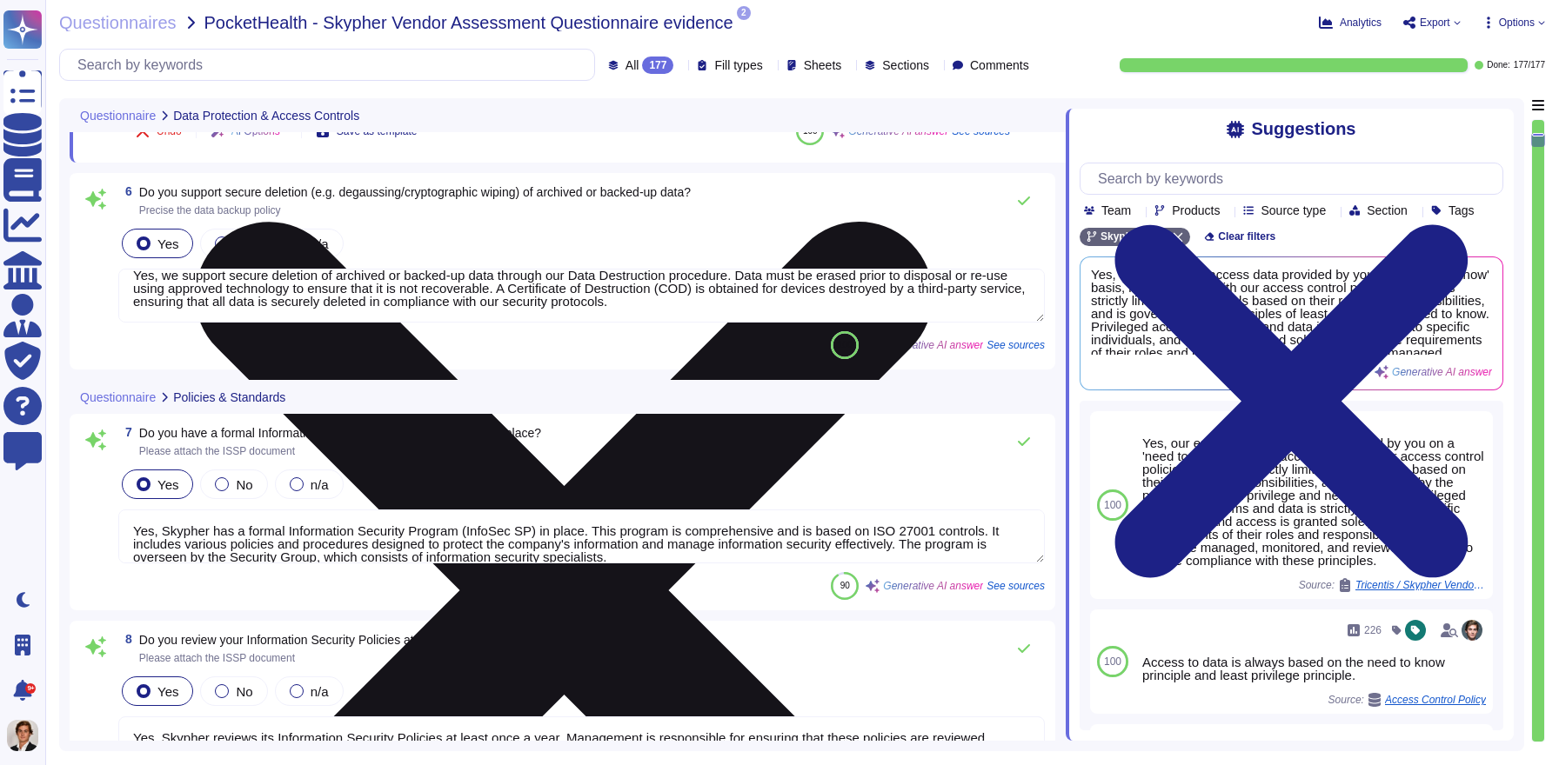
type textarea "Yes, Skypher, INC. has a formal Risk Management Policy designed to ensure that …"
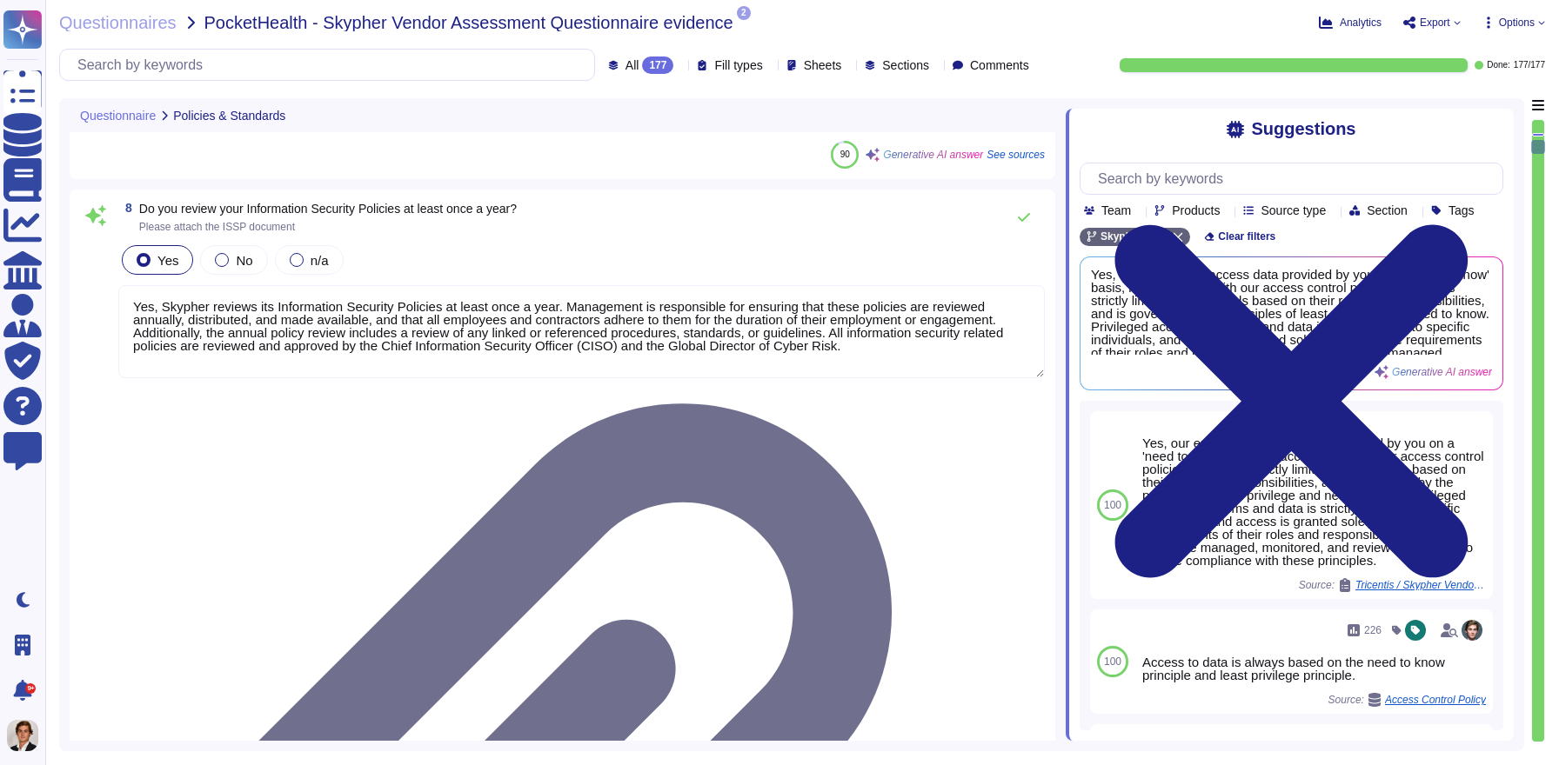
type textarea "Yes, [PERSON_NAME] has a detailed, comprehensive Cyber Security Incident Respon…"
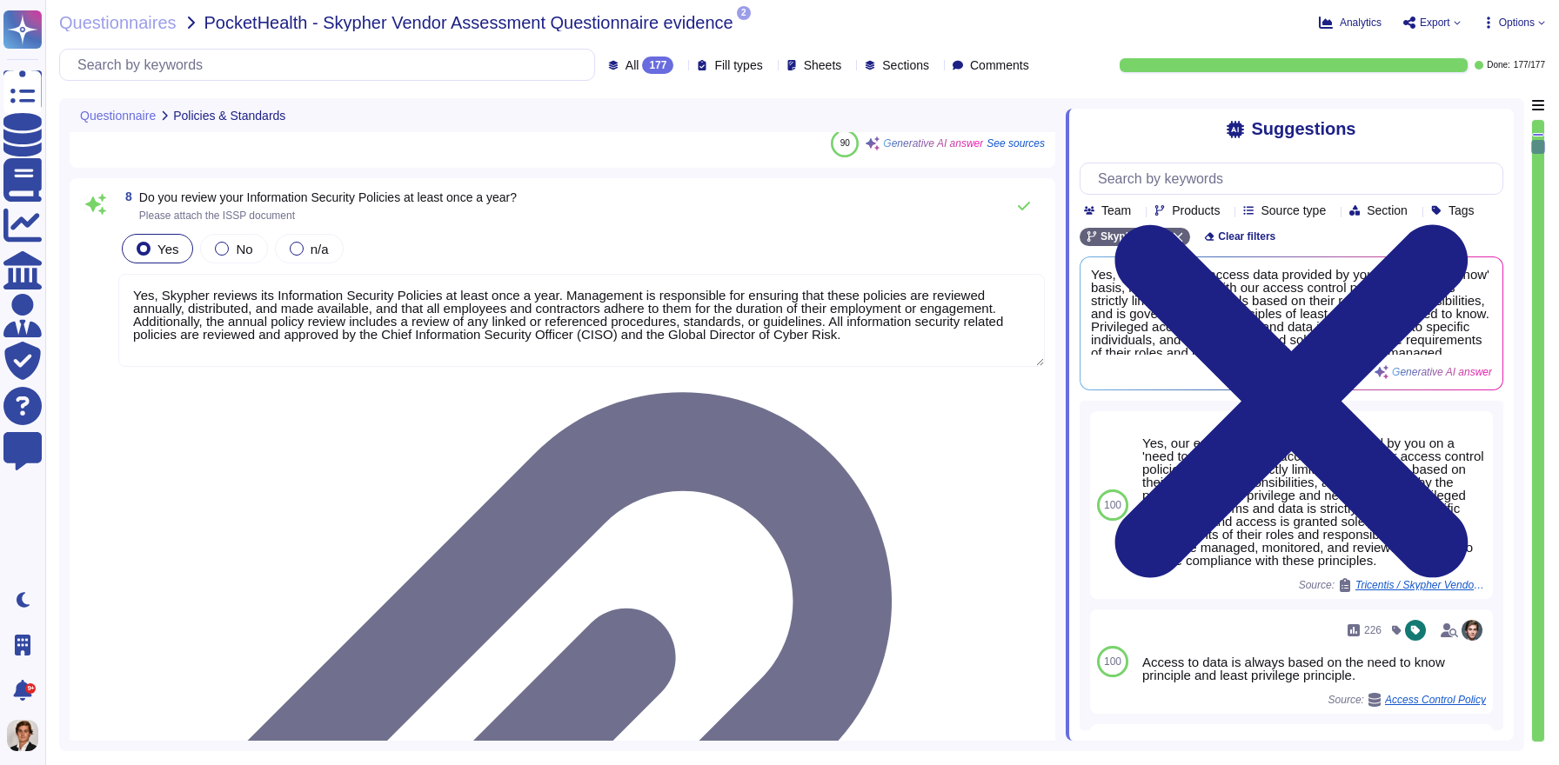
scroll to position [1486, 0]
click at [948, 341] on textarea "Yes, Skypher reviews its Information Security Policies at least once a year. Ma…" at bounding box center [581, 319] width 926 height 93
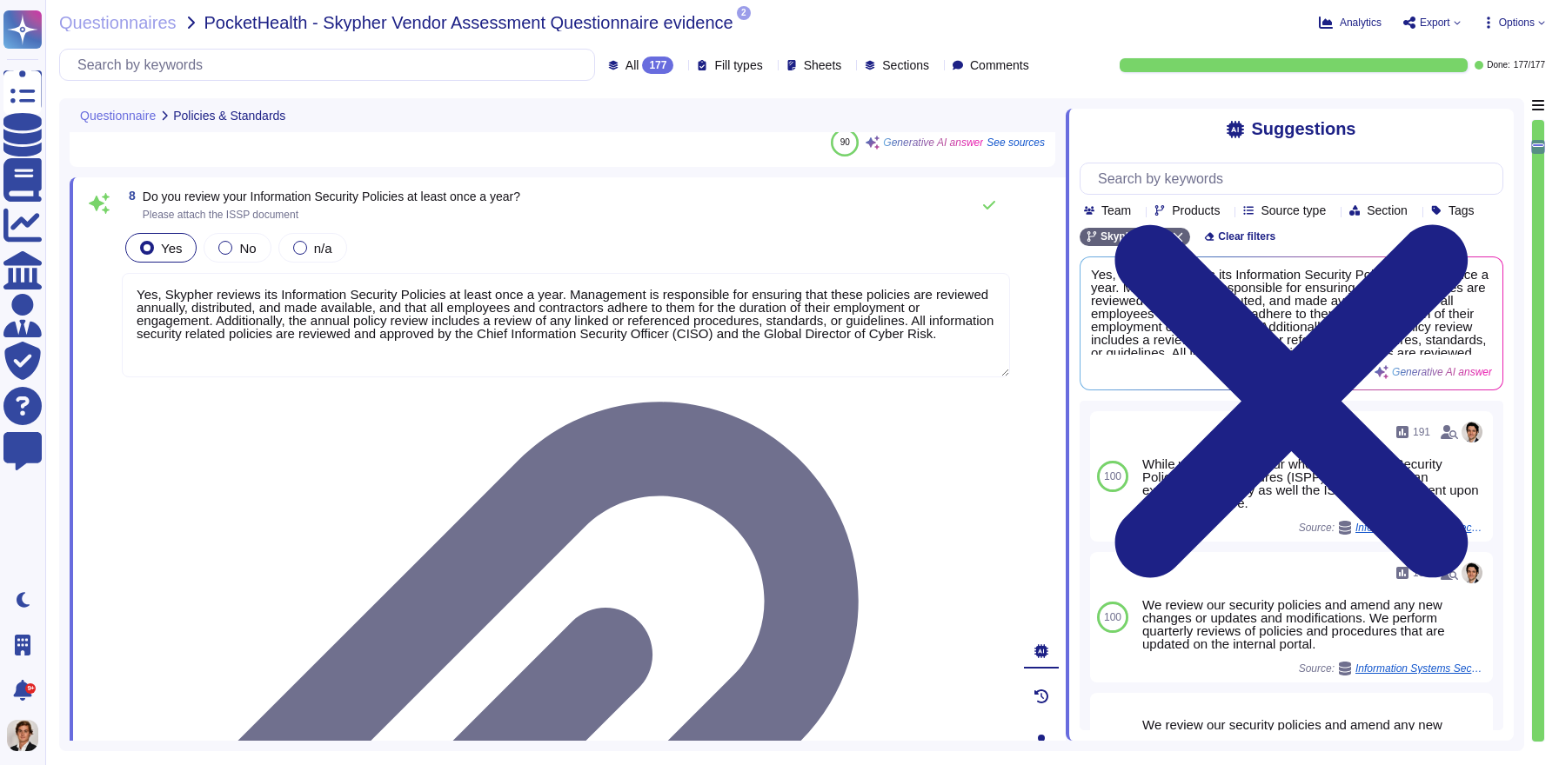
click at [1050, 724] on div at bounding box center [1041, 741] width 35 height 35
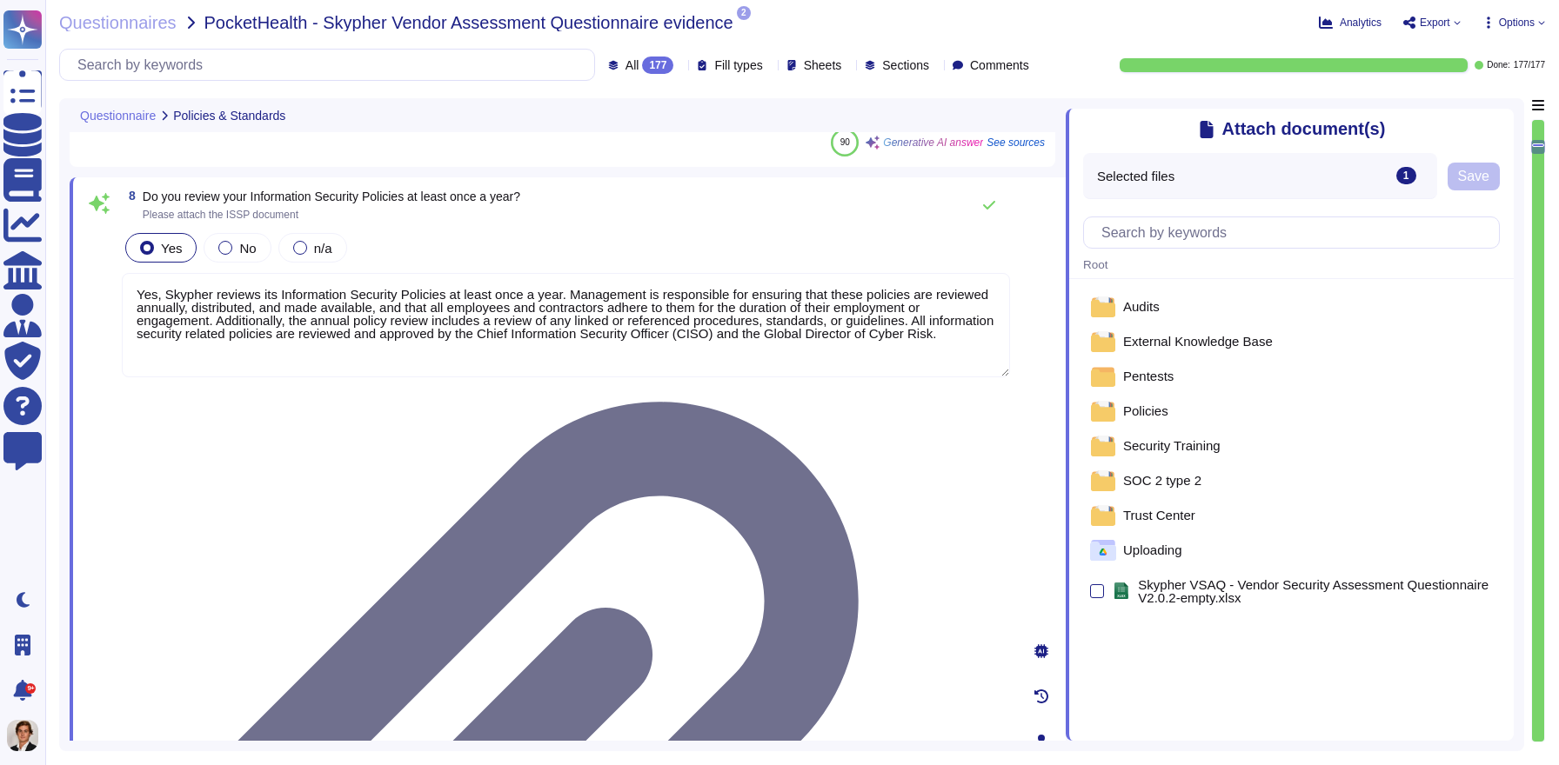
click at [1038, 690] on icon at bounding box center [1041, 697] width 14 height 14
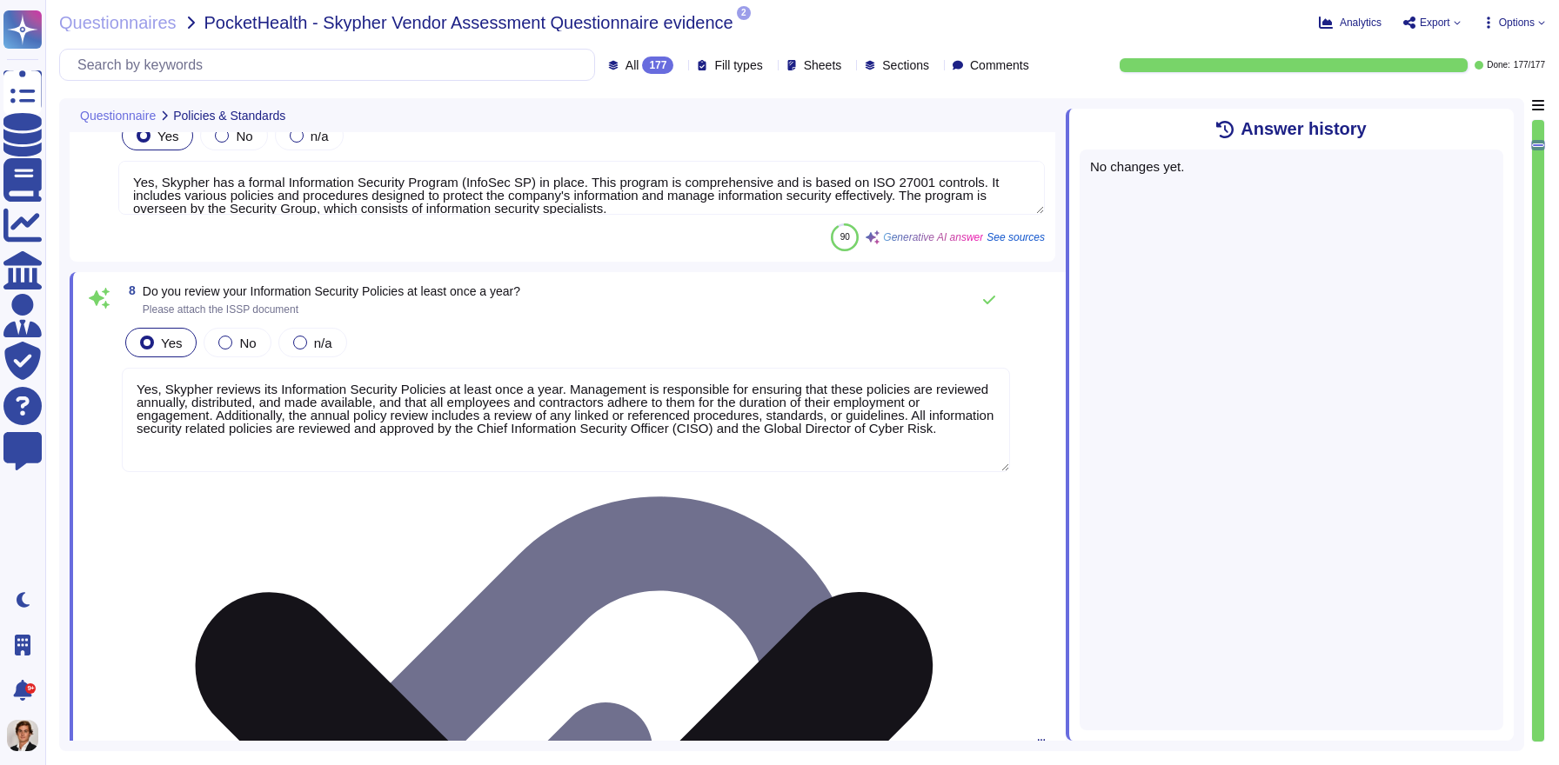
scroll to position [1391, 0]
drag, startPoint x: 721, startPoint y: 438, endPoint x: 471, endPoint y: 429, distance: 250.7
click at [471, 429] on textarea "Yes, Skypher reviews its Information Security Policies at least once a year. Ma…" at bounding box center [566, 421] width 888 height 104
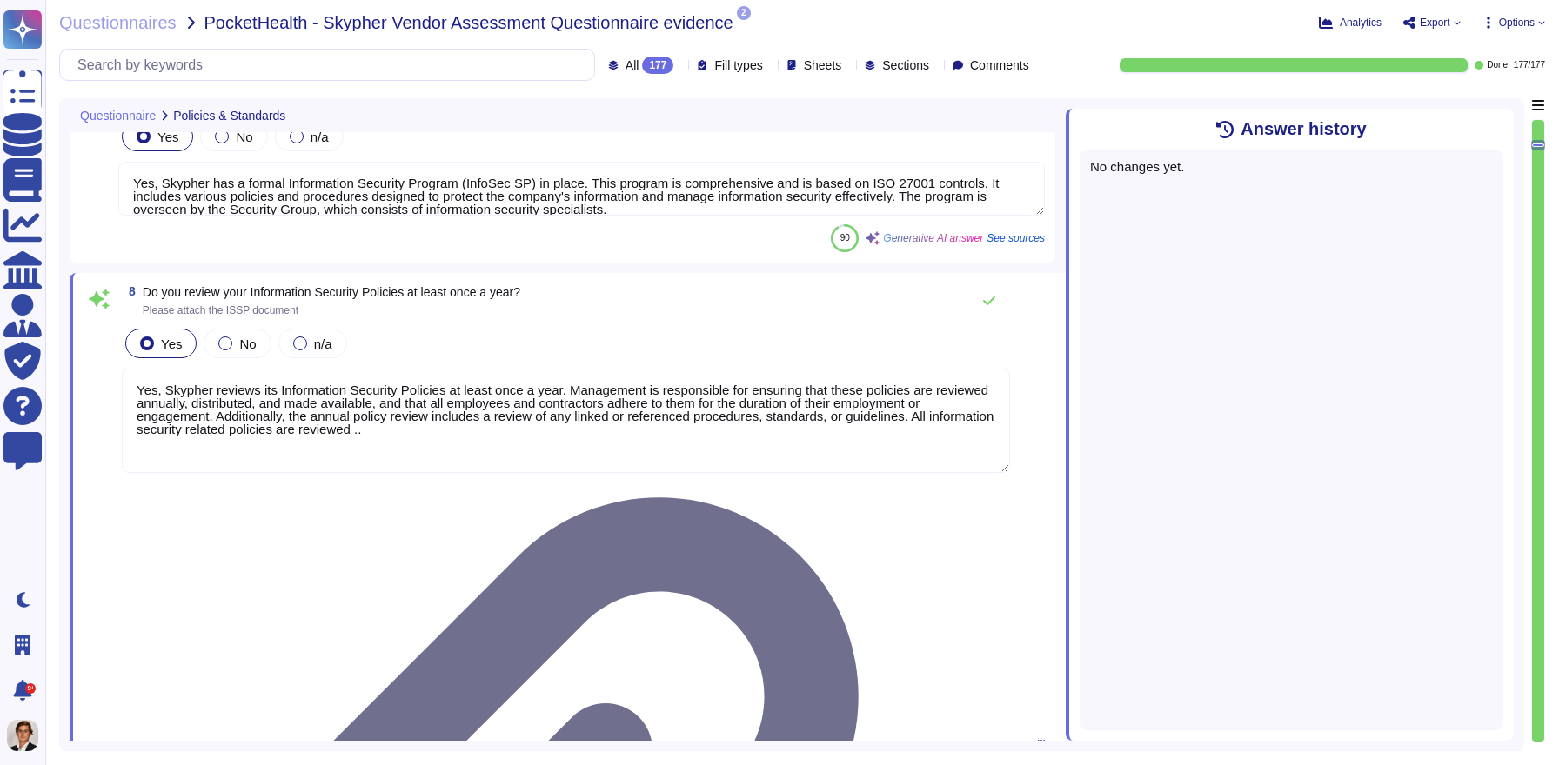
type textarea "Yes, Skypher reviews its Information Security Policies at least once a year. Ma…"
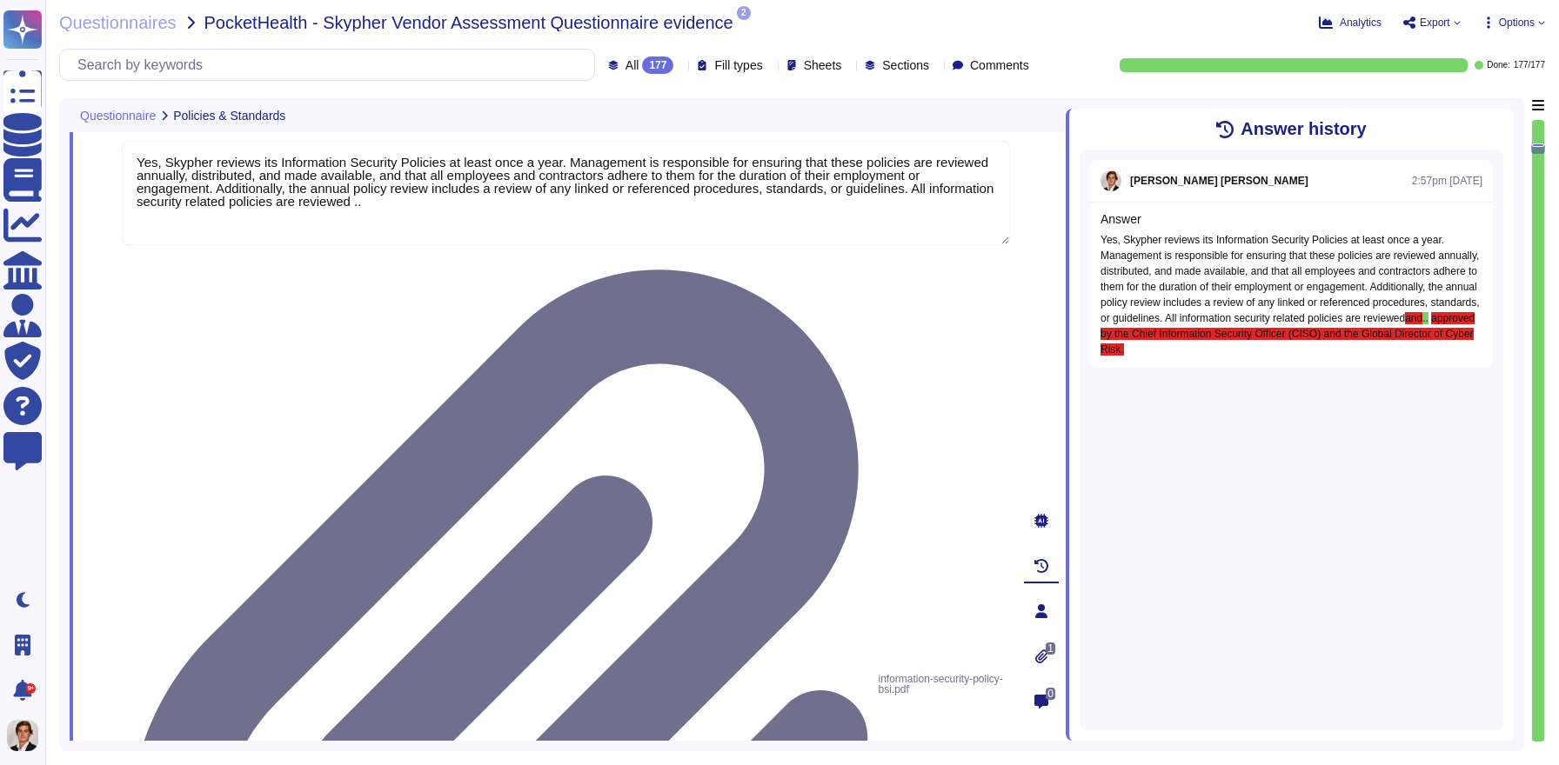
type textarea "Skypher, INC. has established a comprehensive Access Control Policy designed to…"
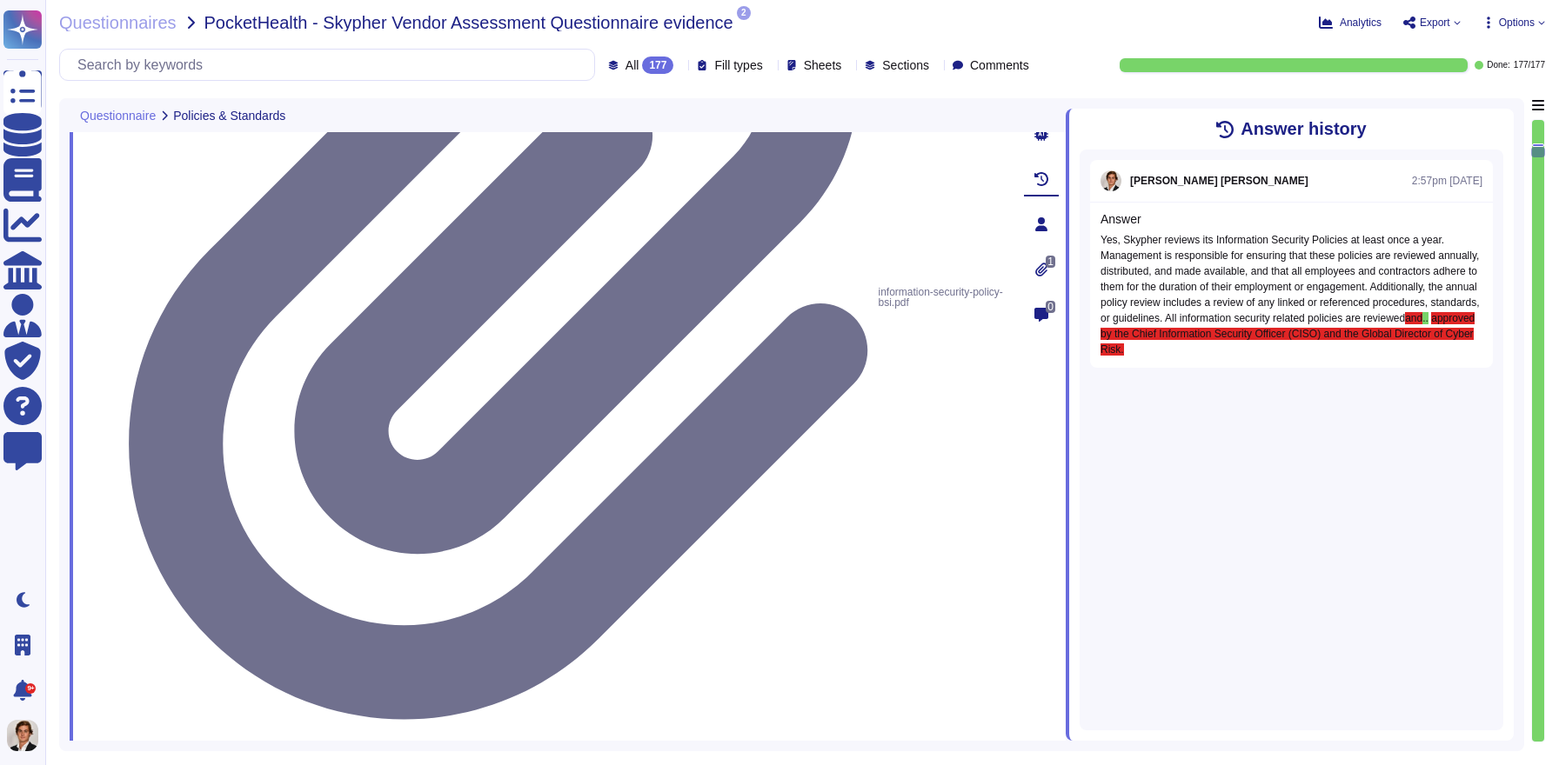
scroll to position [2046, 0]
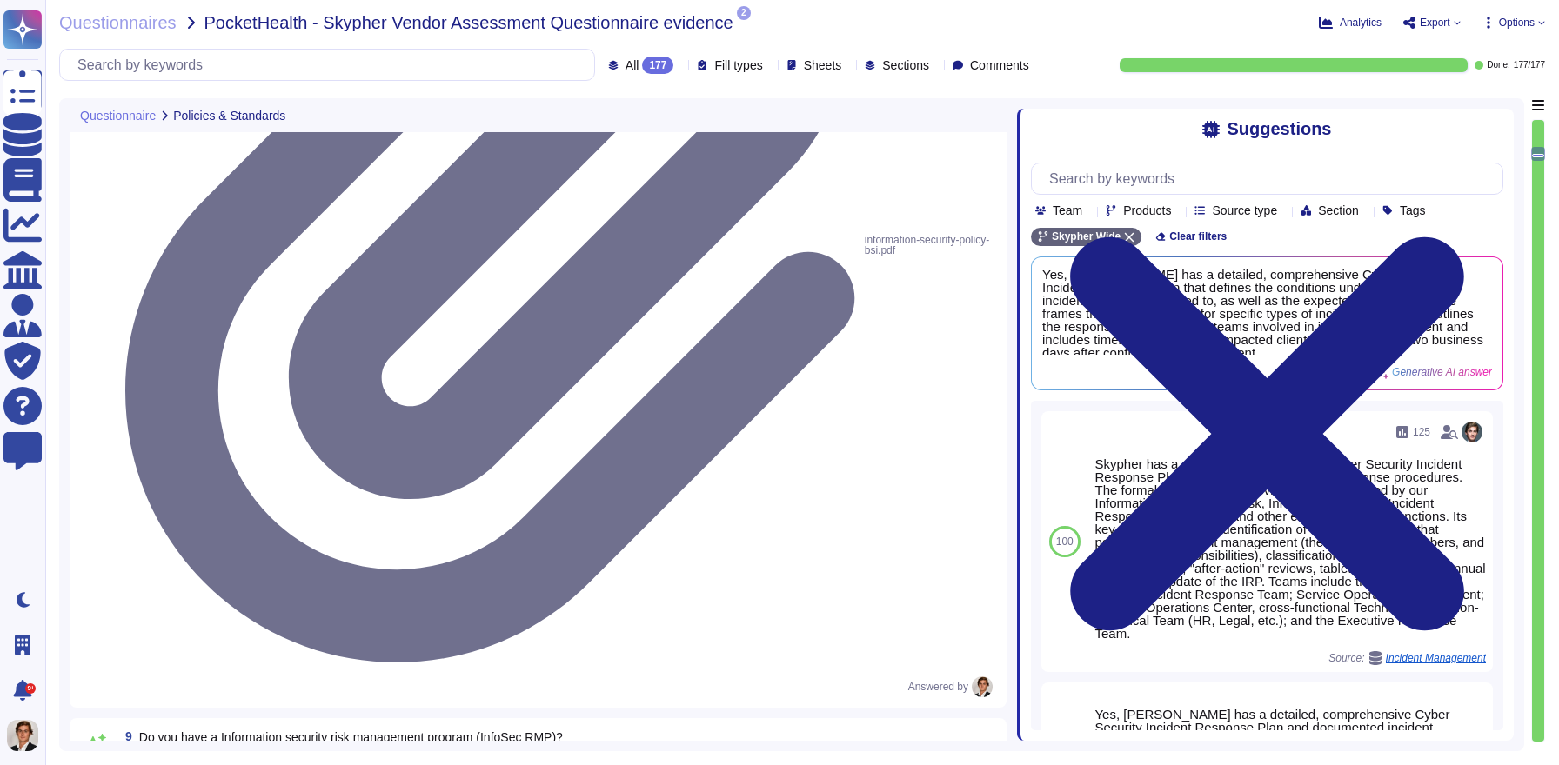
drag, startPoint x: 1064, startPoint y: 369, endPoint x: 1017, endPoint y: 369, distance: 47.0
click at [1017, 369] on span at bounding box center [1016, 419] width 7 height 643
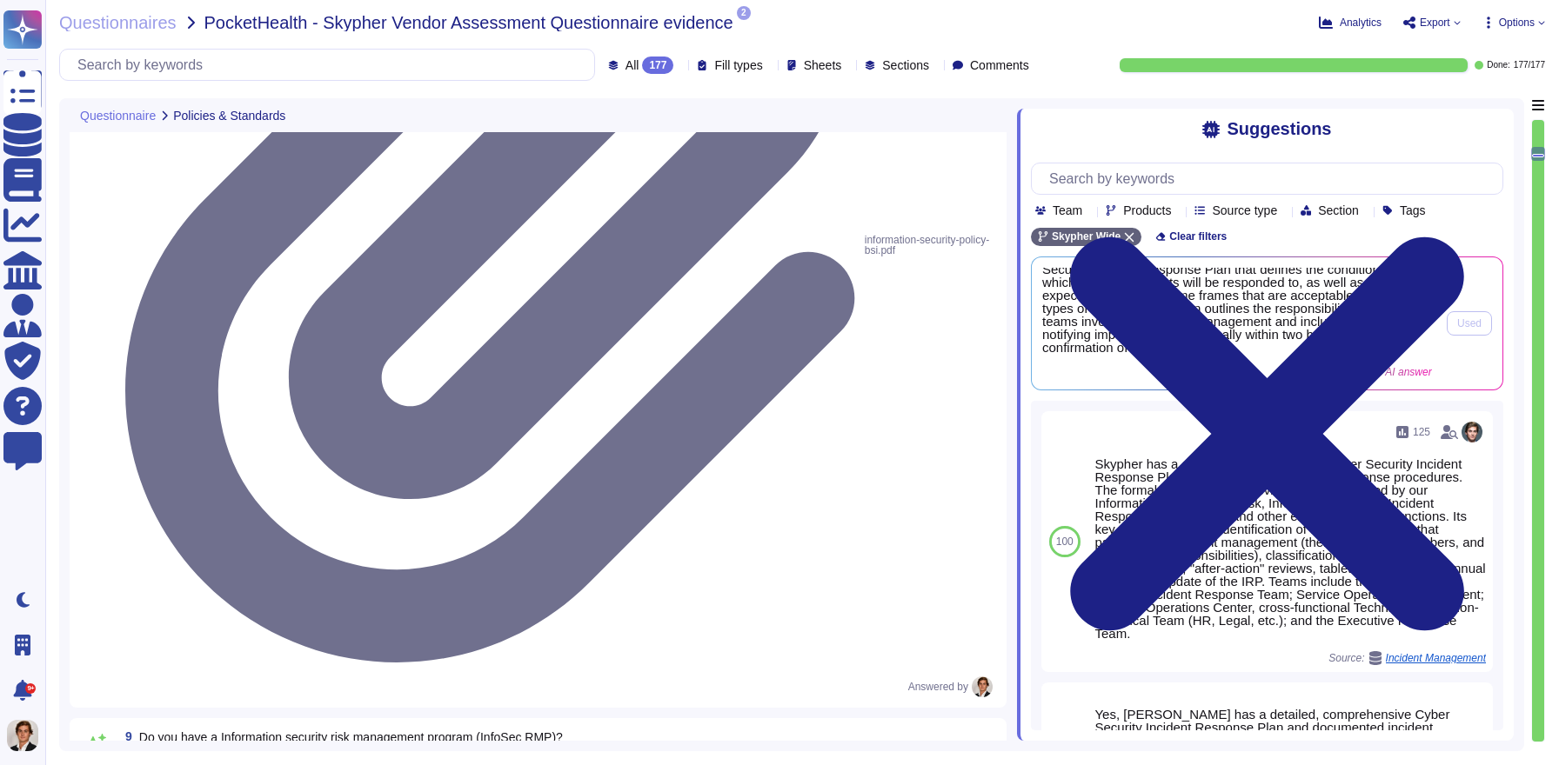
scroll to position [0, 0]
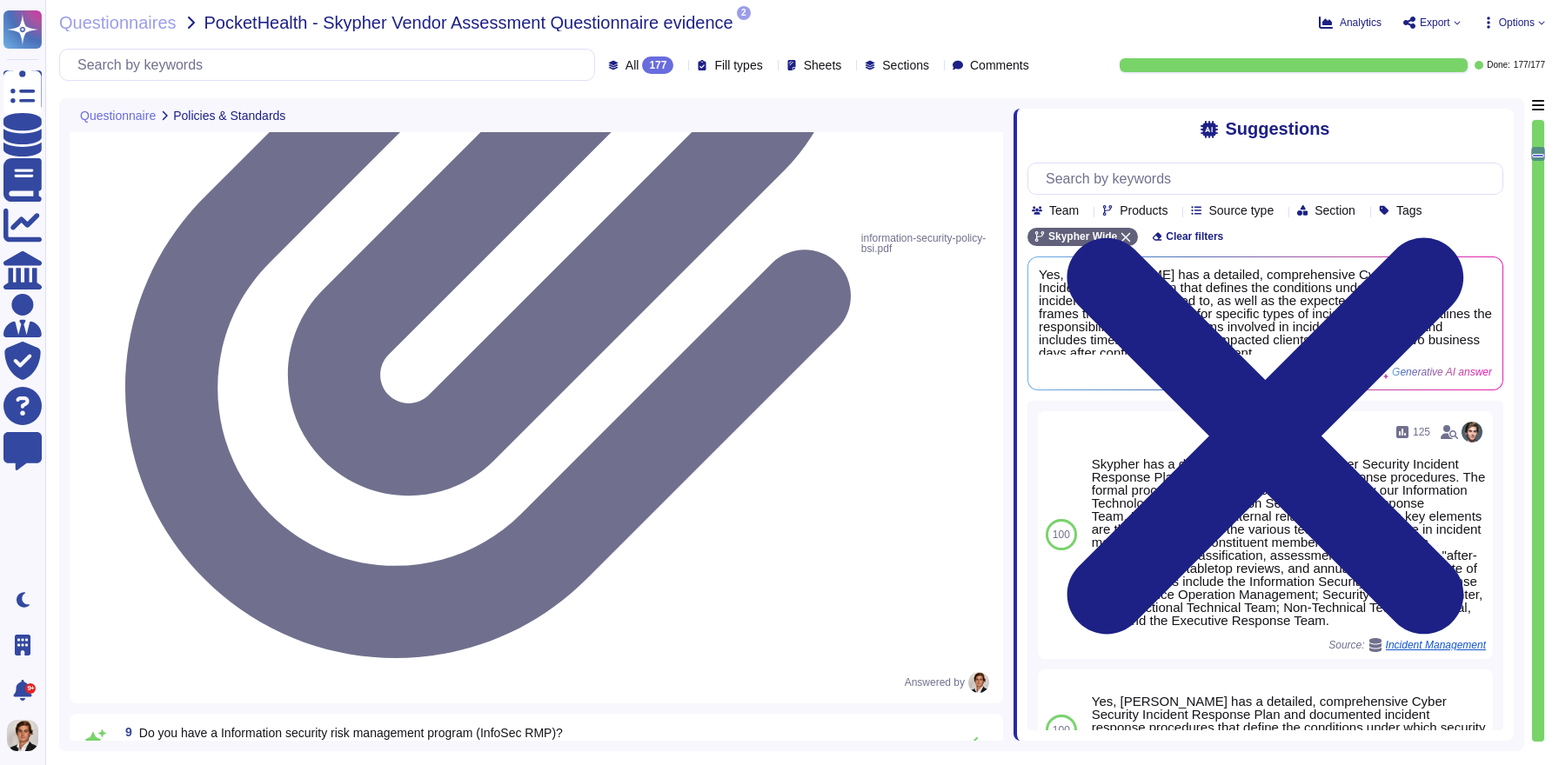
click at [1012, 280] on span at bounding box center [1013, 419] width 7 height 643
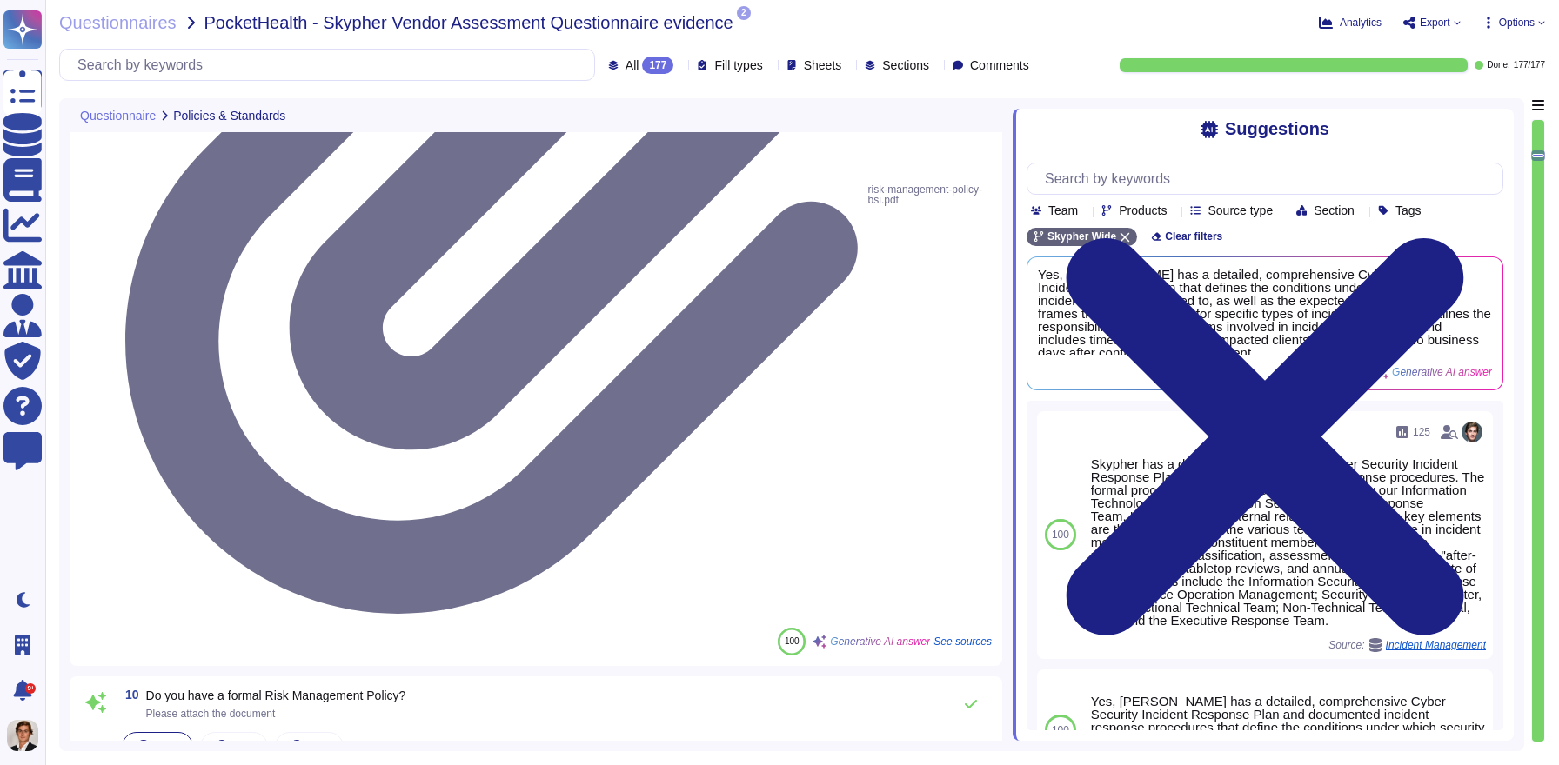
scroll to position [2345, 0]
type textarea "Yes, we share our business continuity and redundancy plans with our customers u…"
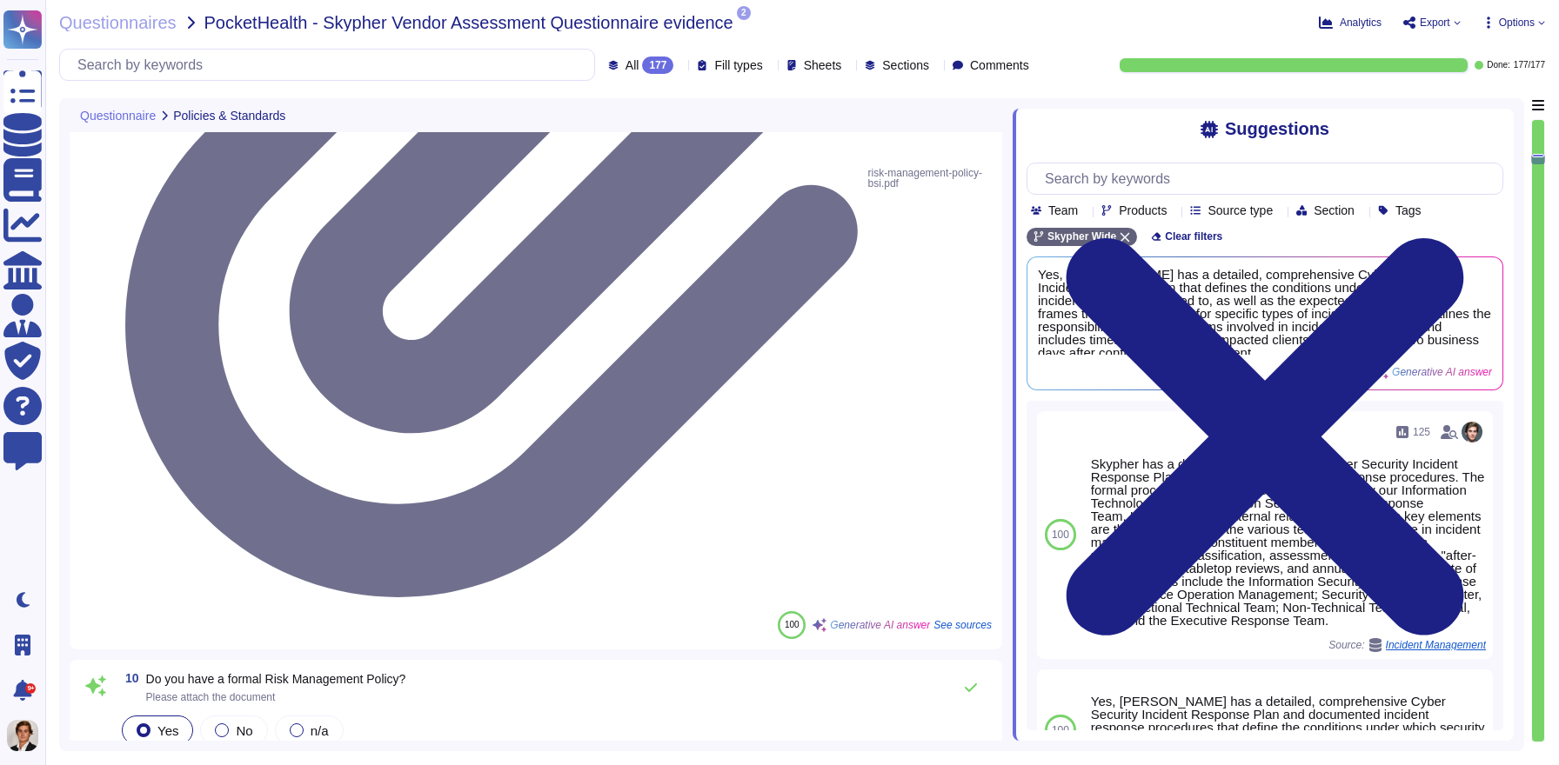
scroll to position [28, 0]
type textarea "Yes, Skypher has established data backup procedures that include both frequency…"
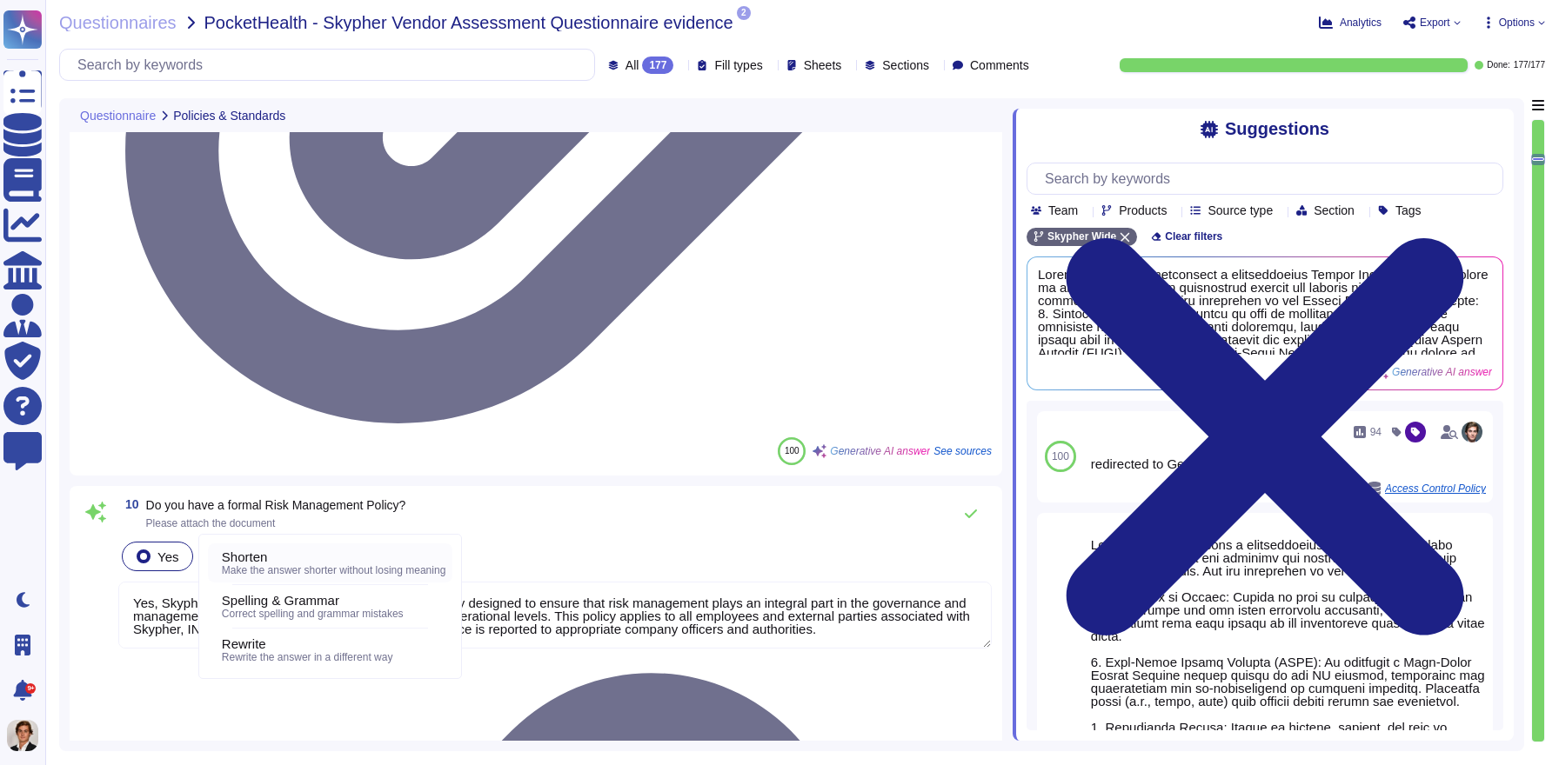
click at [324, 562] on div "Shorten" at bounding box center [334, 558] width 224 height 16
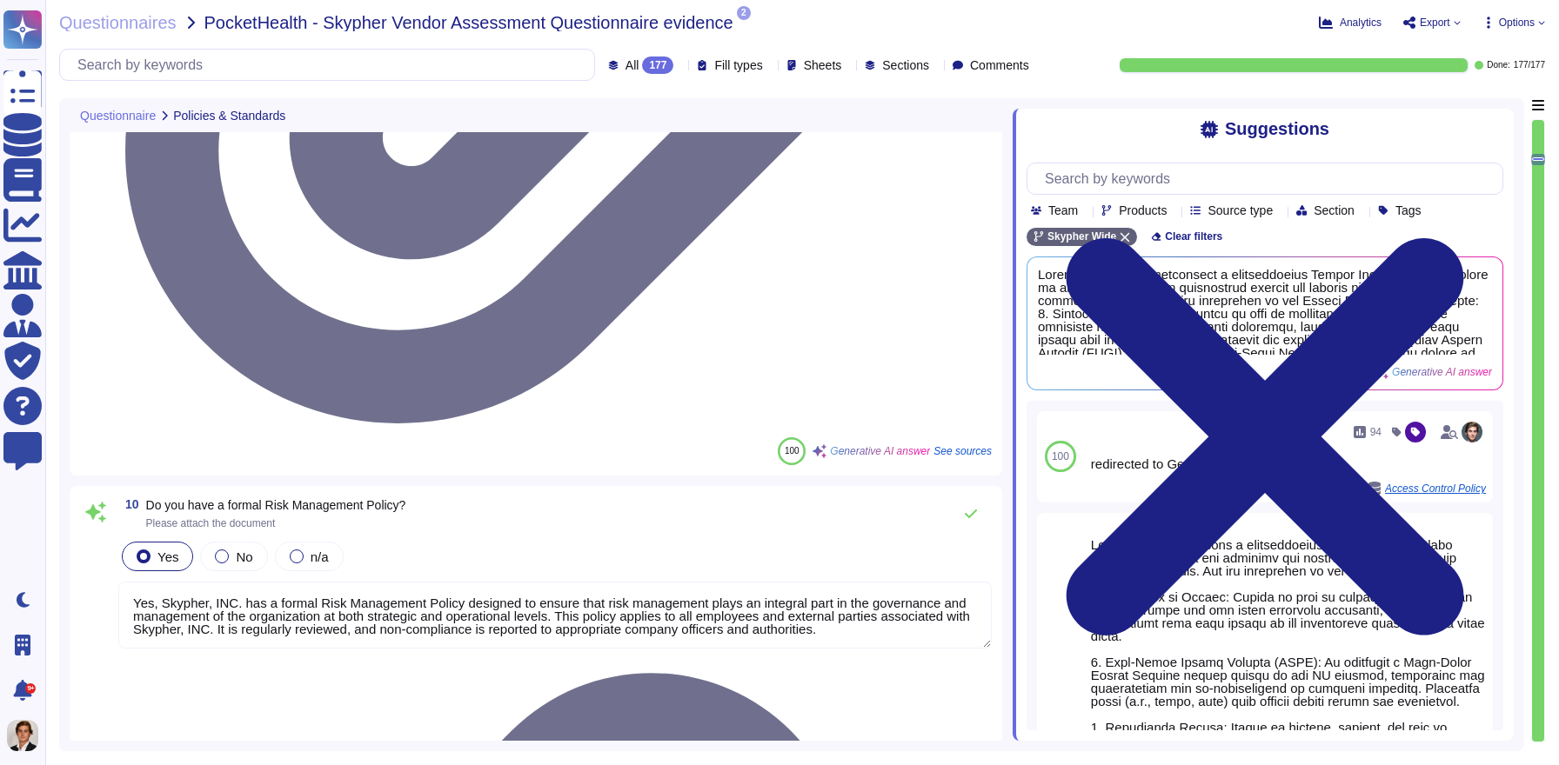
type textarea "Skypher, INC. has a comprehensive Access Control Policy to protect electronic i…"
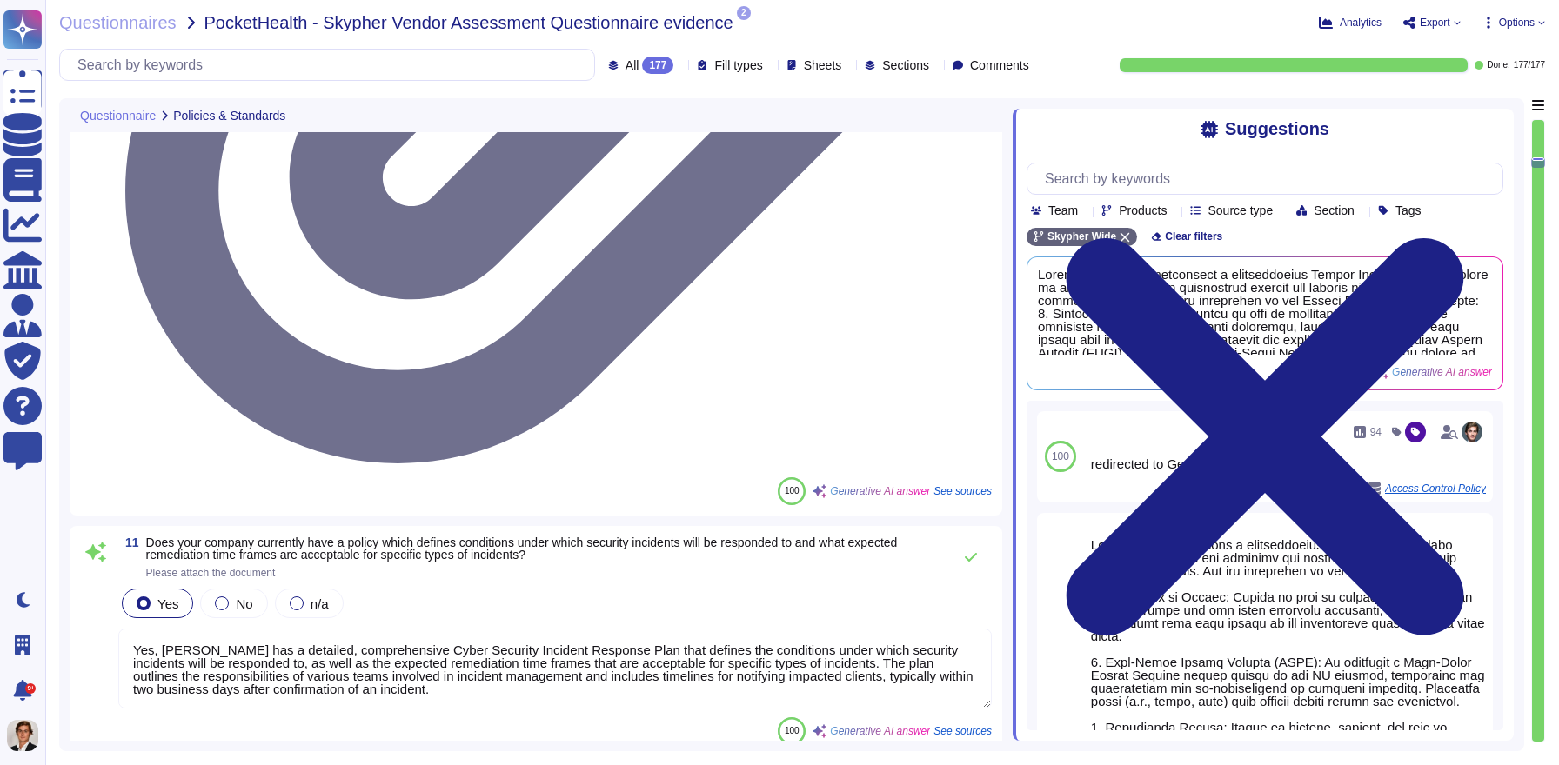
type textarea "Yes, there is a documented change management process at Skypher that ensures ch…"
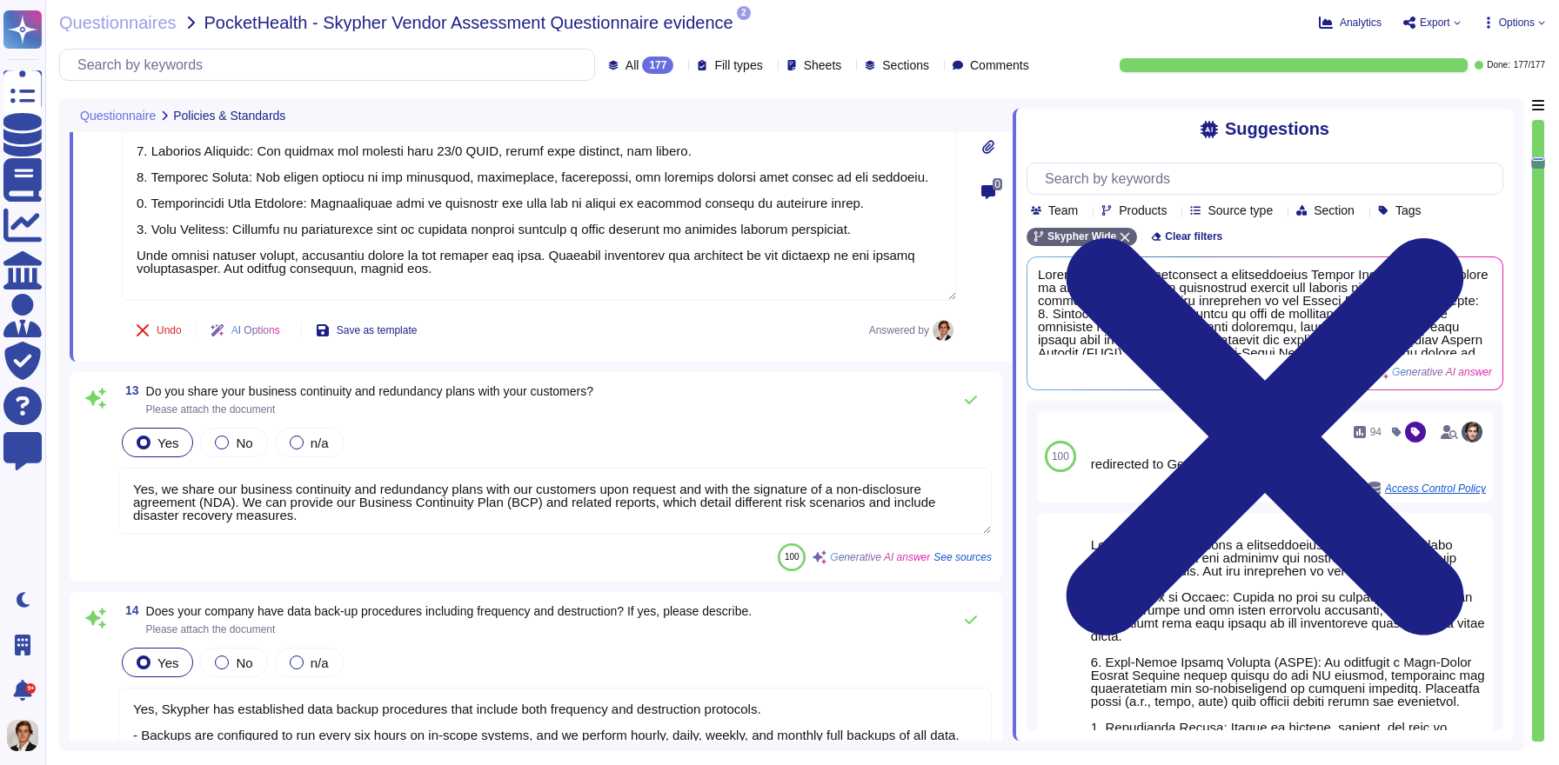
scroll to position [2800, 0]
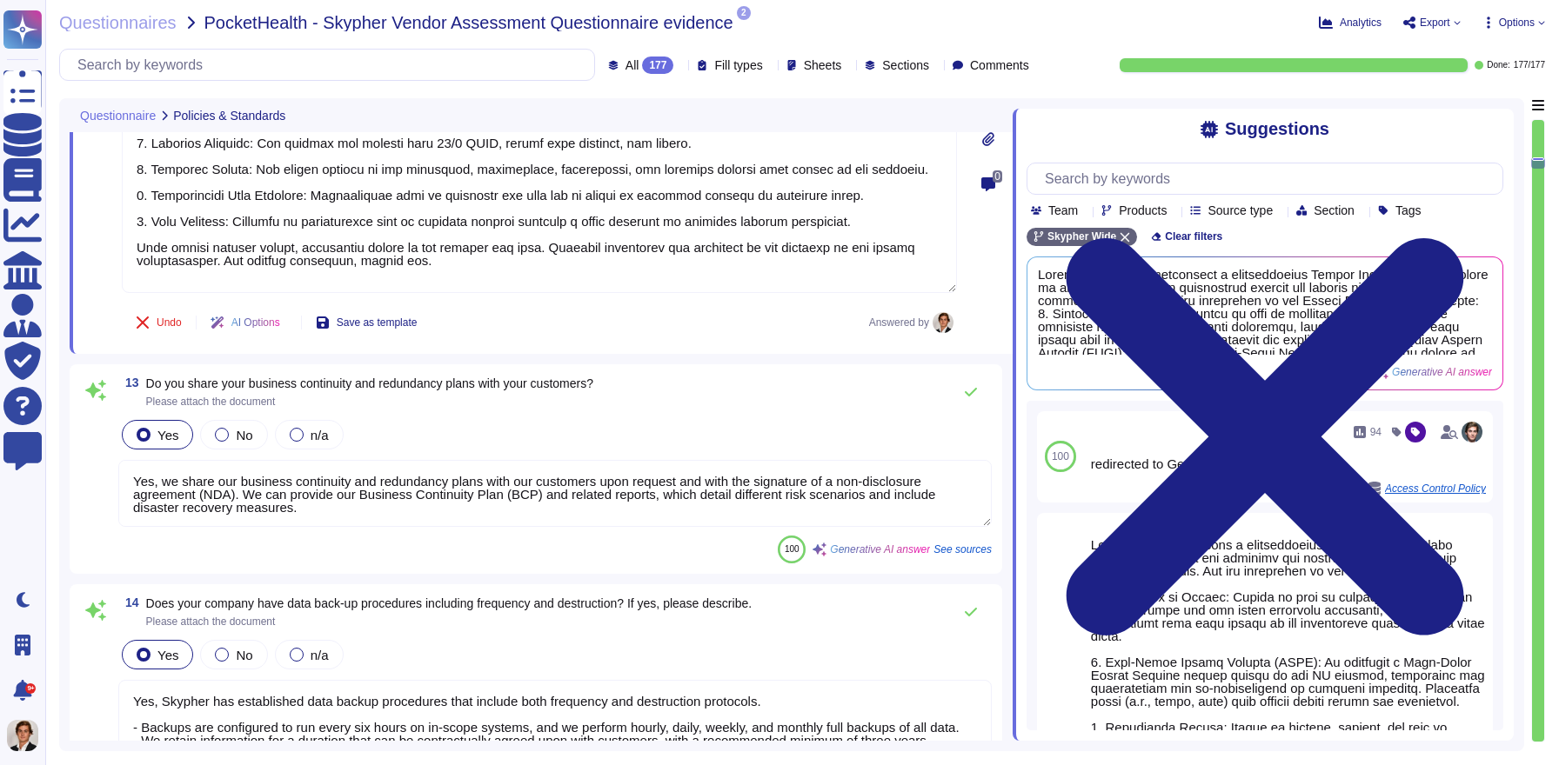
type textarea "Yes, [PERSON_NAME] has a dedicated information security team called Skypher's S…"
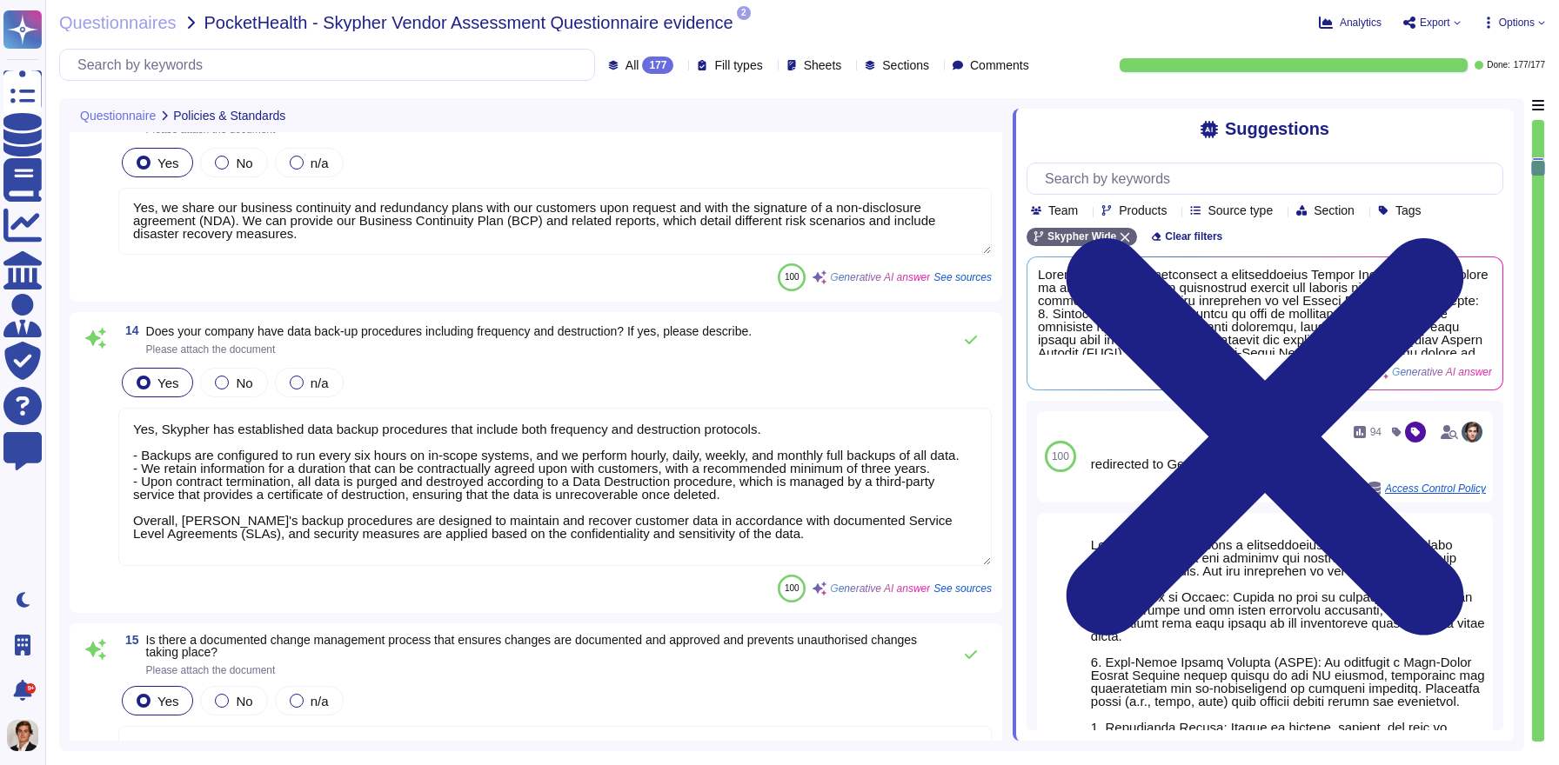
scroll to position [3475, 0]
type textarea "Yes, our information security and privacy policies align with industry standard…"
type textarea "Yes, a formal disciplinary or sanction policy is established for employees who …"
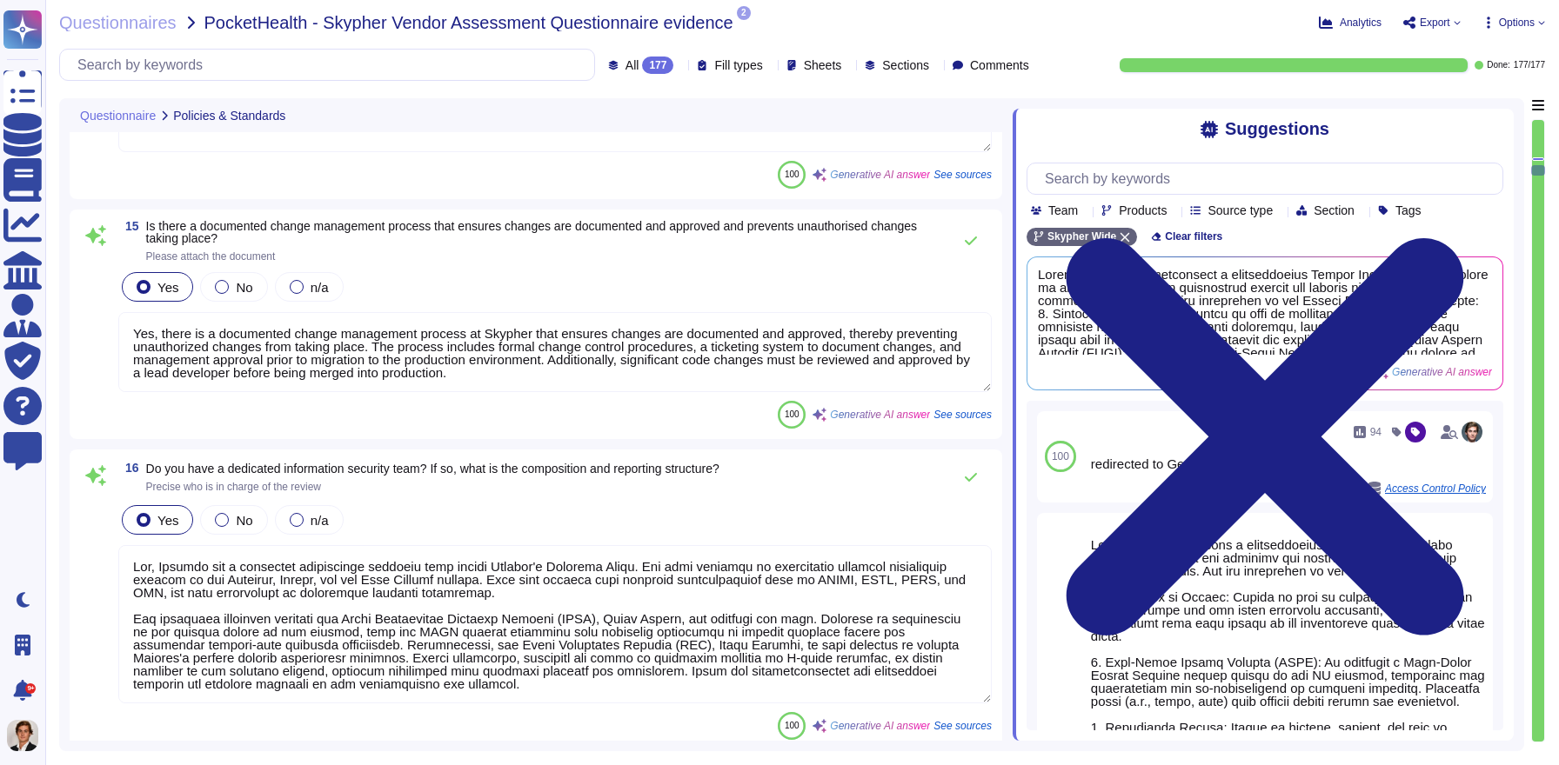
click at [725, 585] on textarea at bounding box center [554, 624] width 873 height 158
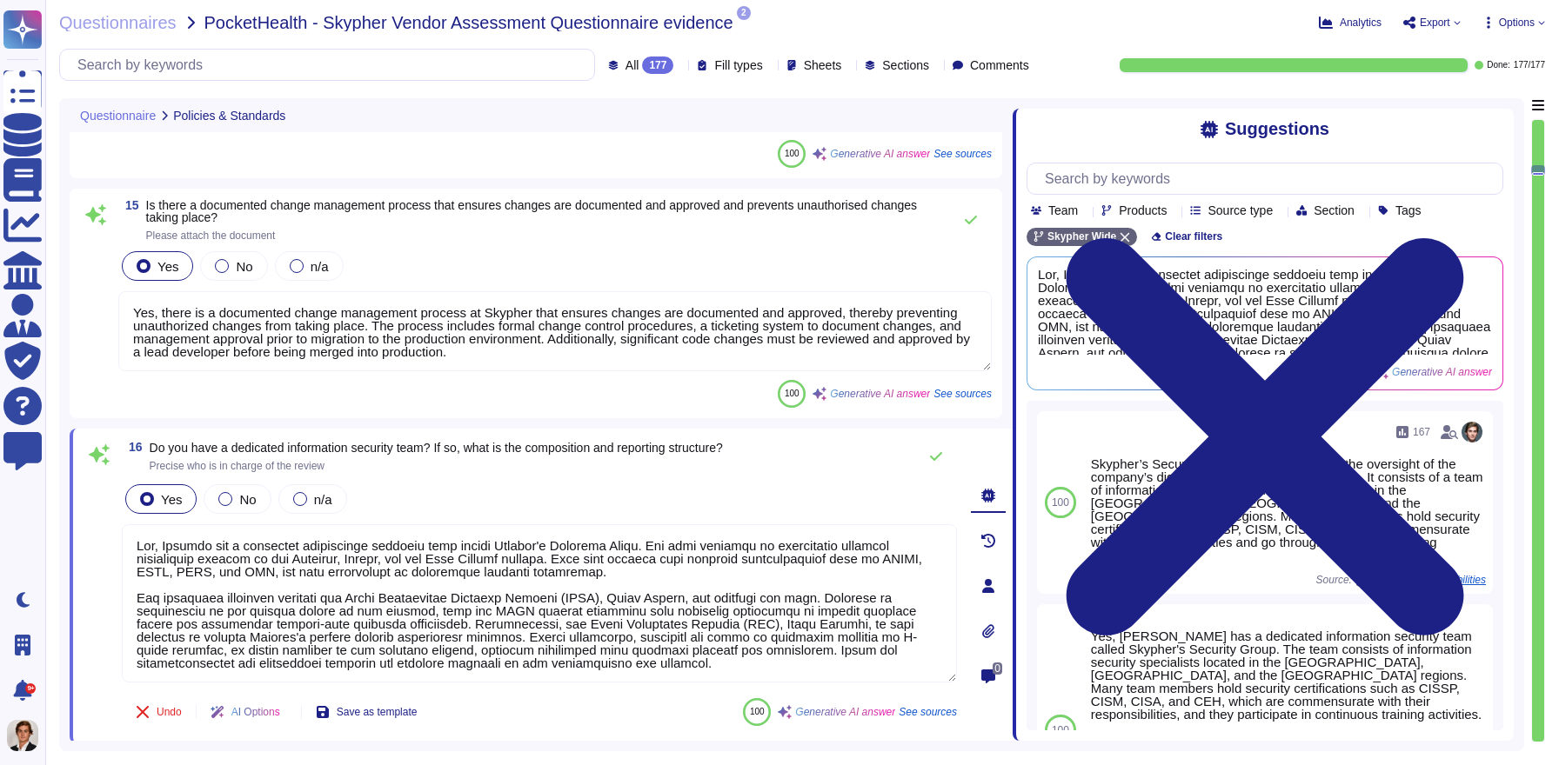
scroll to position [0, 0]
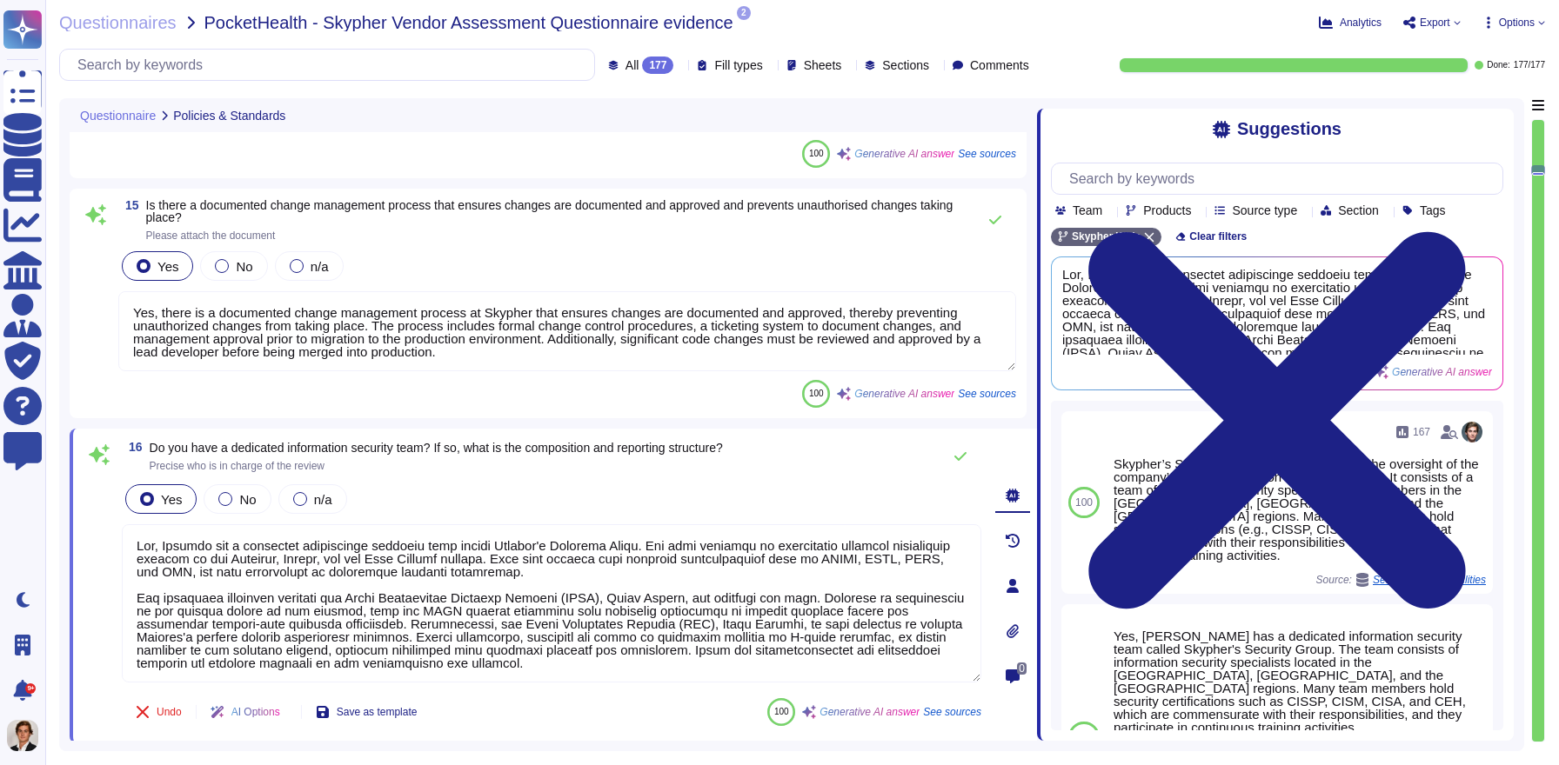
drag, startPoint x: 1014, startPoint y: 344, endPoint x: 1037, endPoint y: 345, distance: 22.7
click at [1037, 345] on span at bounding box center [1036, 419] width 7 height 643
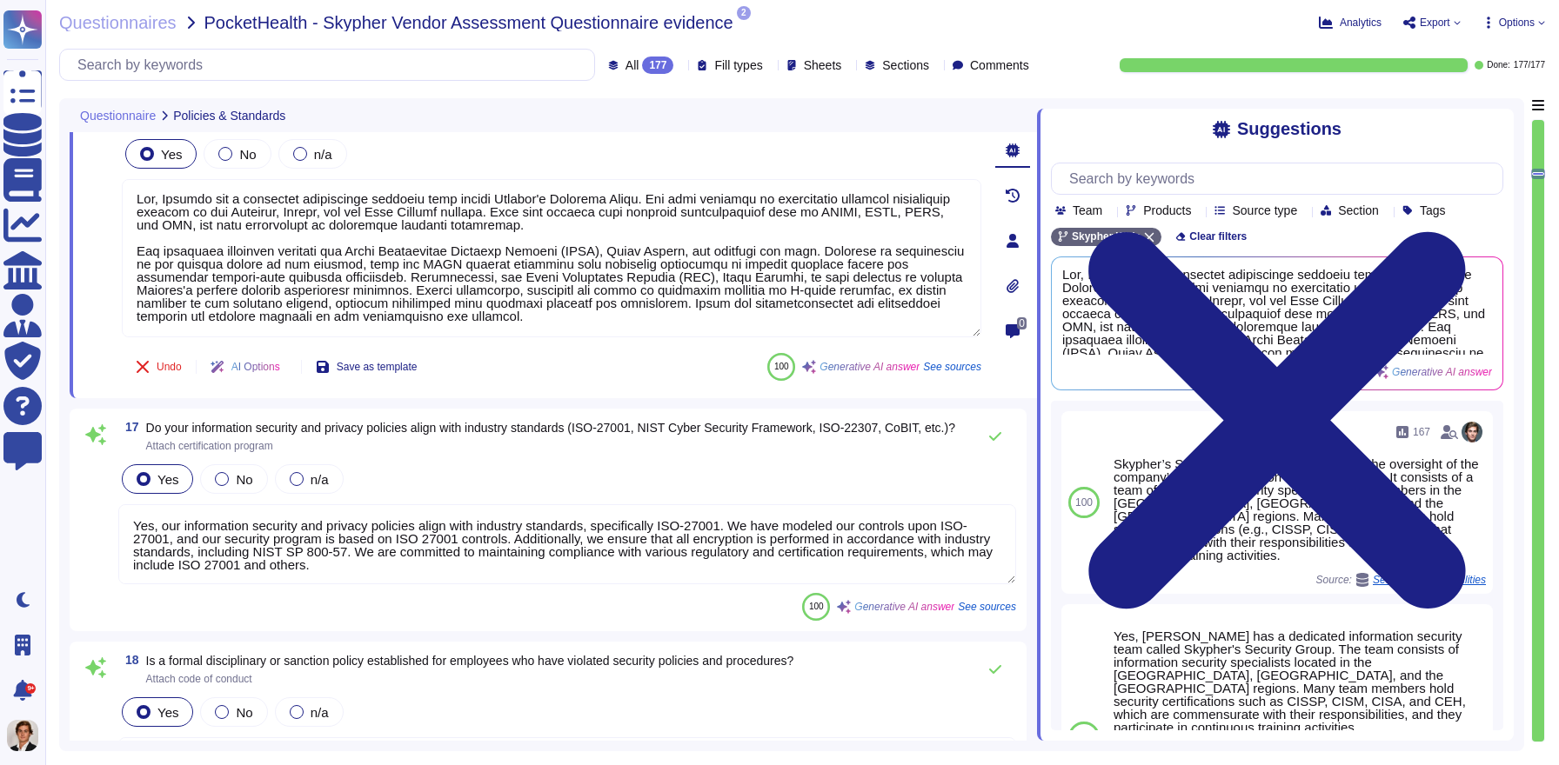
type textarea "Yes, all employment candidates, contractors, and involved third parties are sub…"
type textarea "Yes, all personnel are required to sign confidentiality agreements to protect c…"
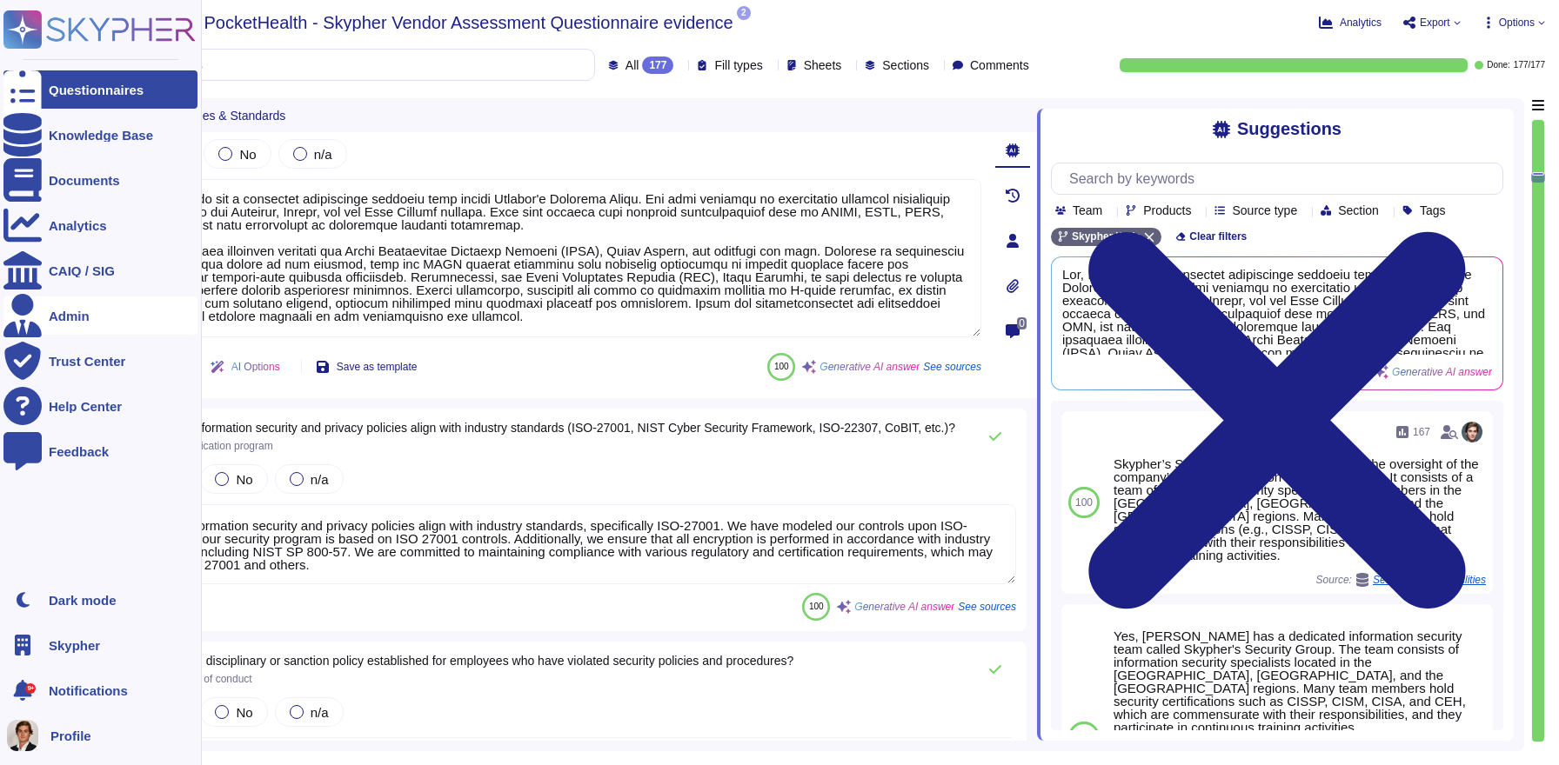
click at [80, 301] on div "Admin" at bounding box center [100, 316] width 194 height 38
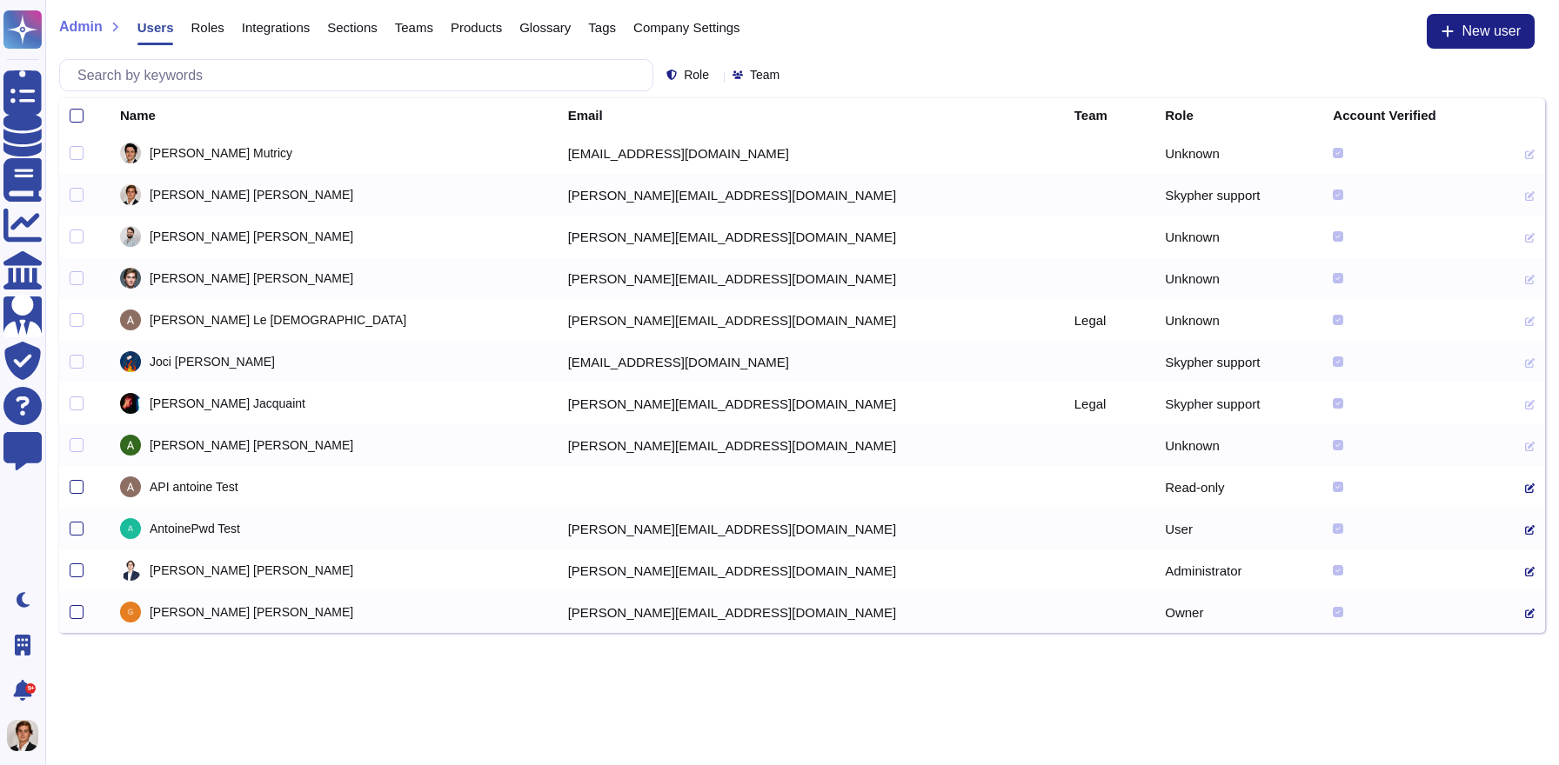
click at [714, 33] on span "Company Settings" at bounding box center [686, 27] width 107 height 13
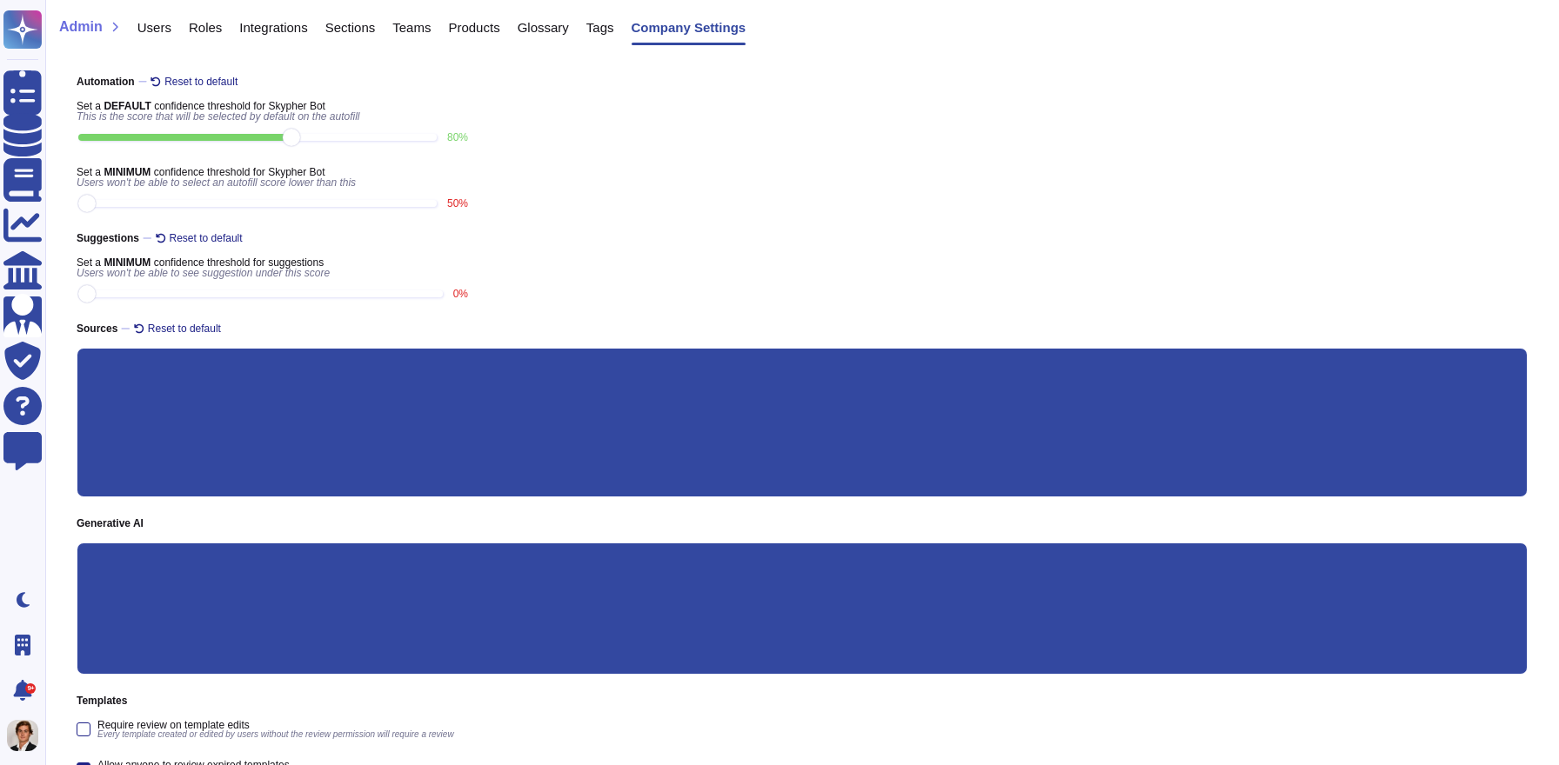
scroll to position [254, 0]
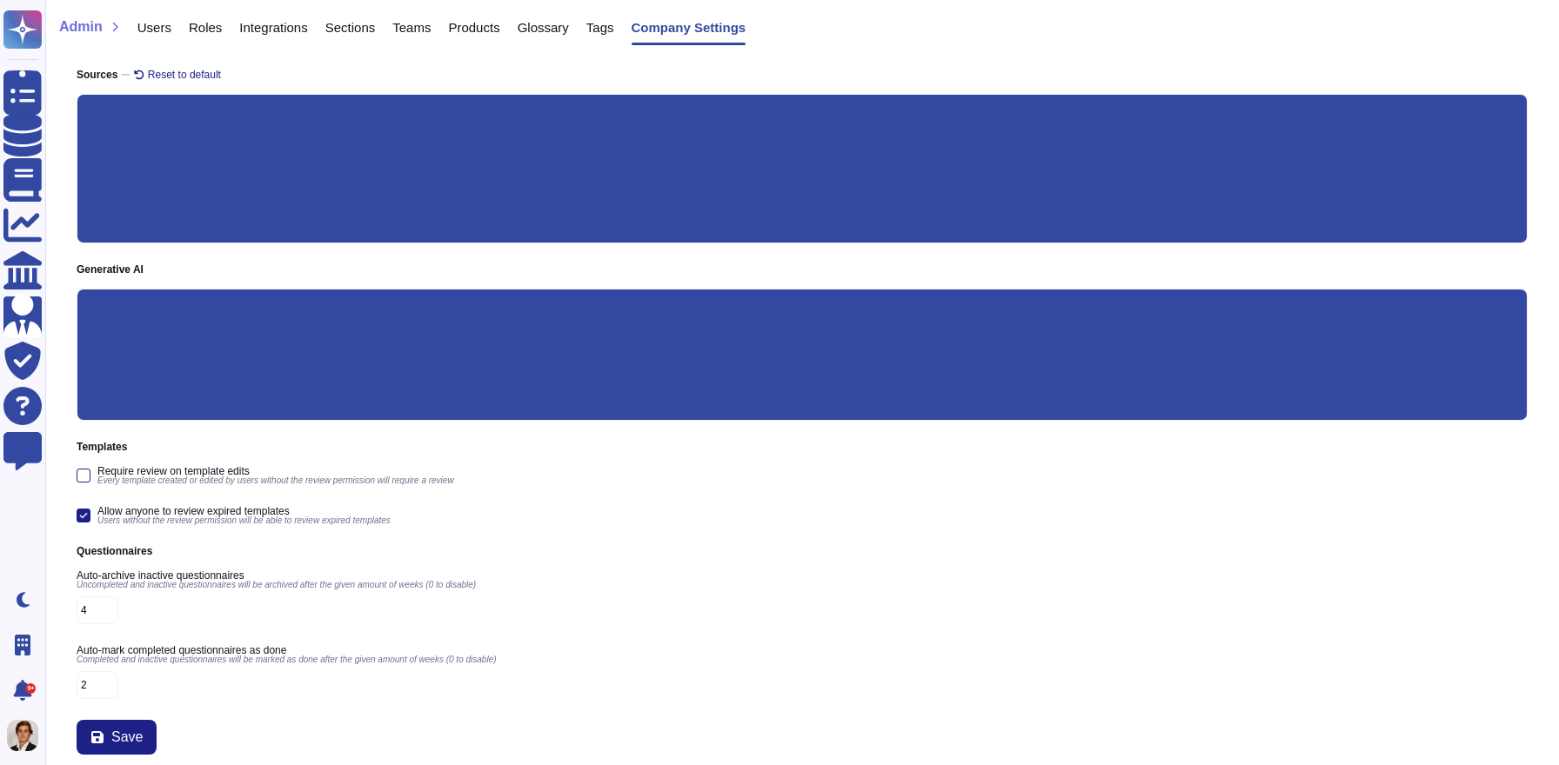
click at [0, 0] on input "Custom prompt" at bounding box center [0, 0] width 0 height 0
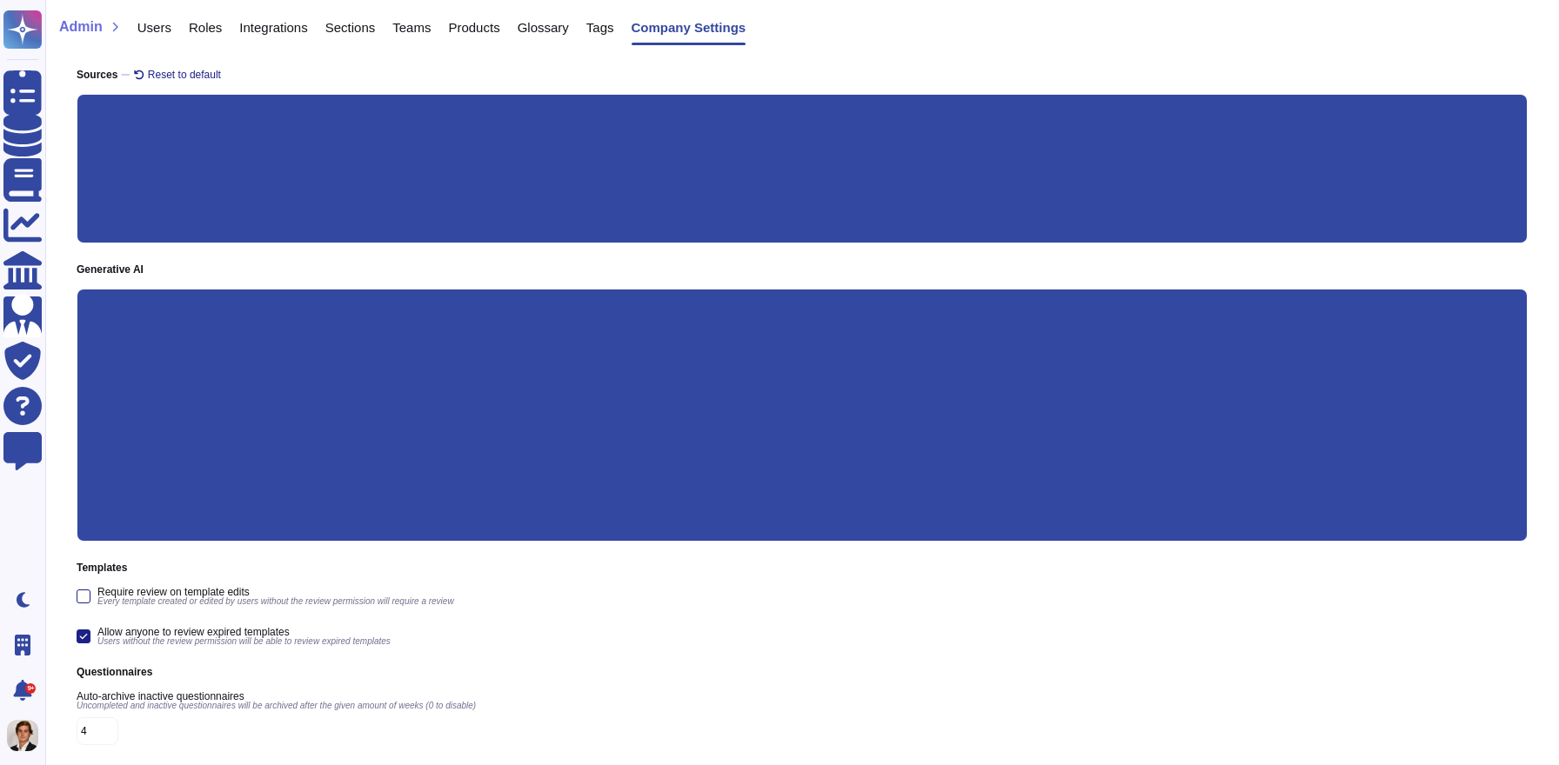
click at [0, 0] on input "Custom" at bounding box center [0, 0] width 0 height 0
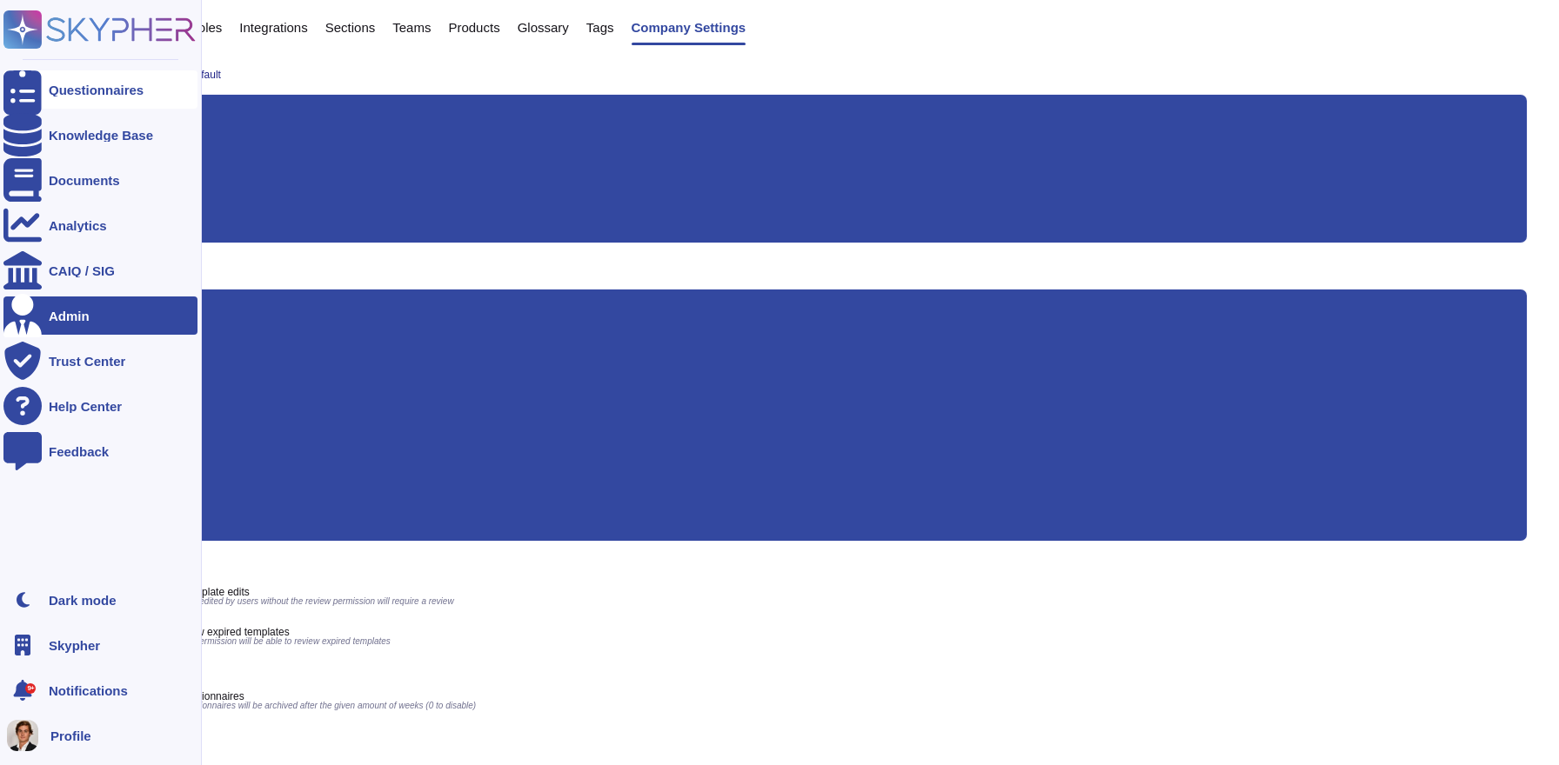
click at [70, 95] on div "Questionnaires" at bounding box center [96, 89] width 95 height 13
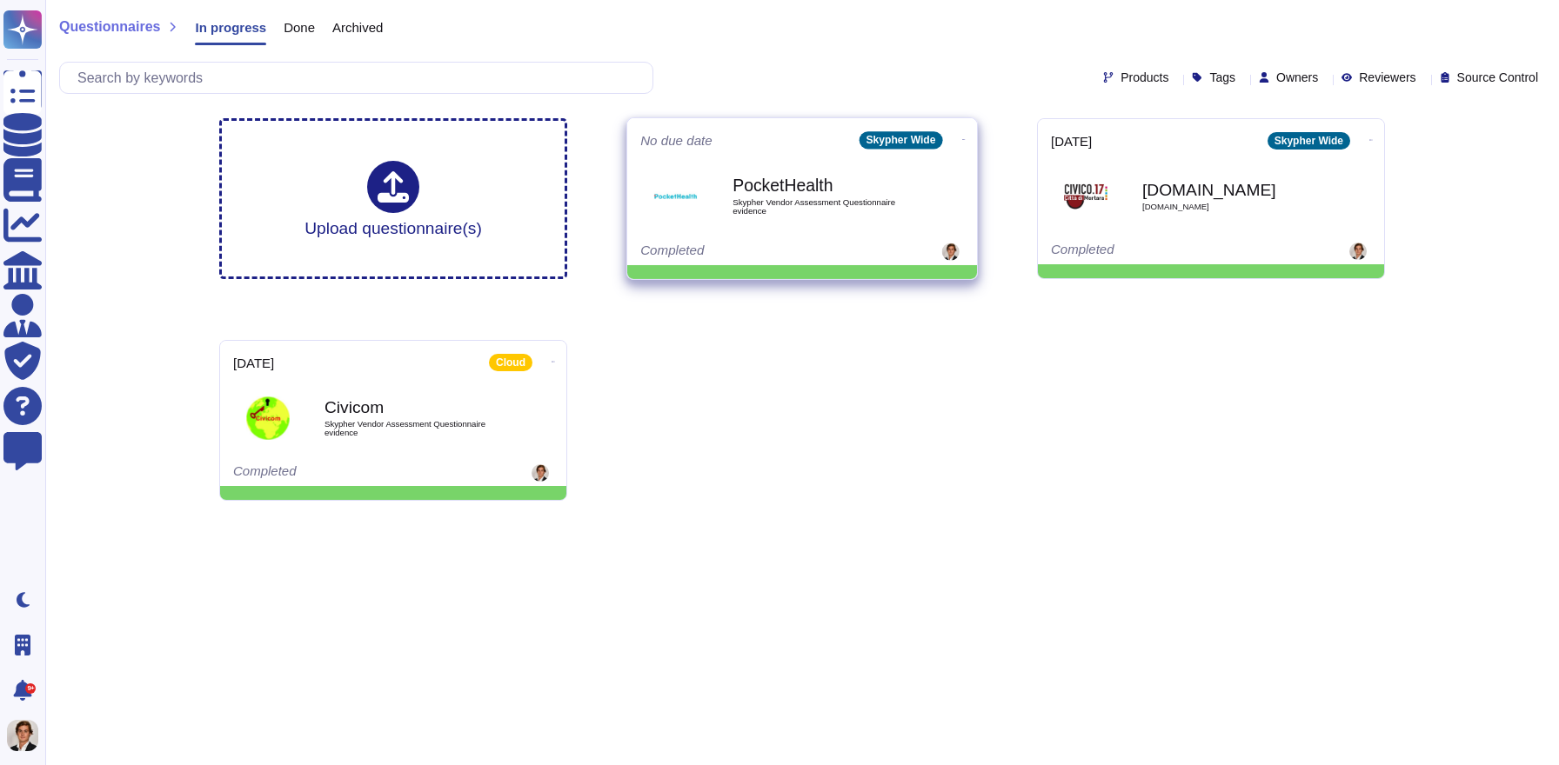
click at [784, 224] on div "PocketHealth Skypher Vendor Assessment Questionnaire evidence" at bounding box center [820, 196] width 176 height 70
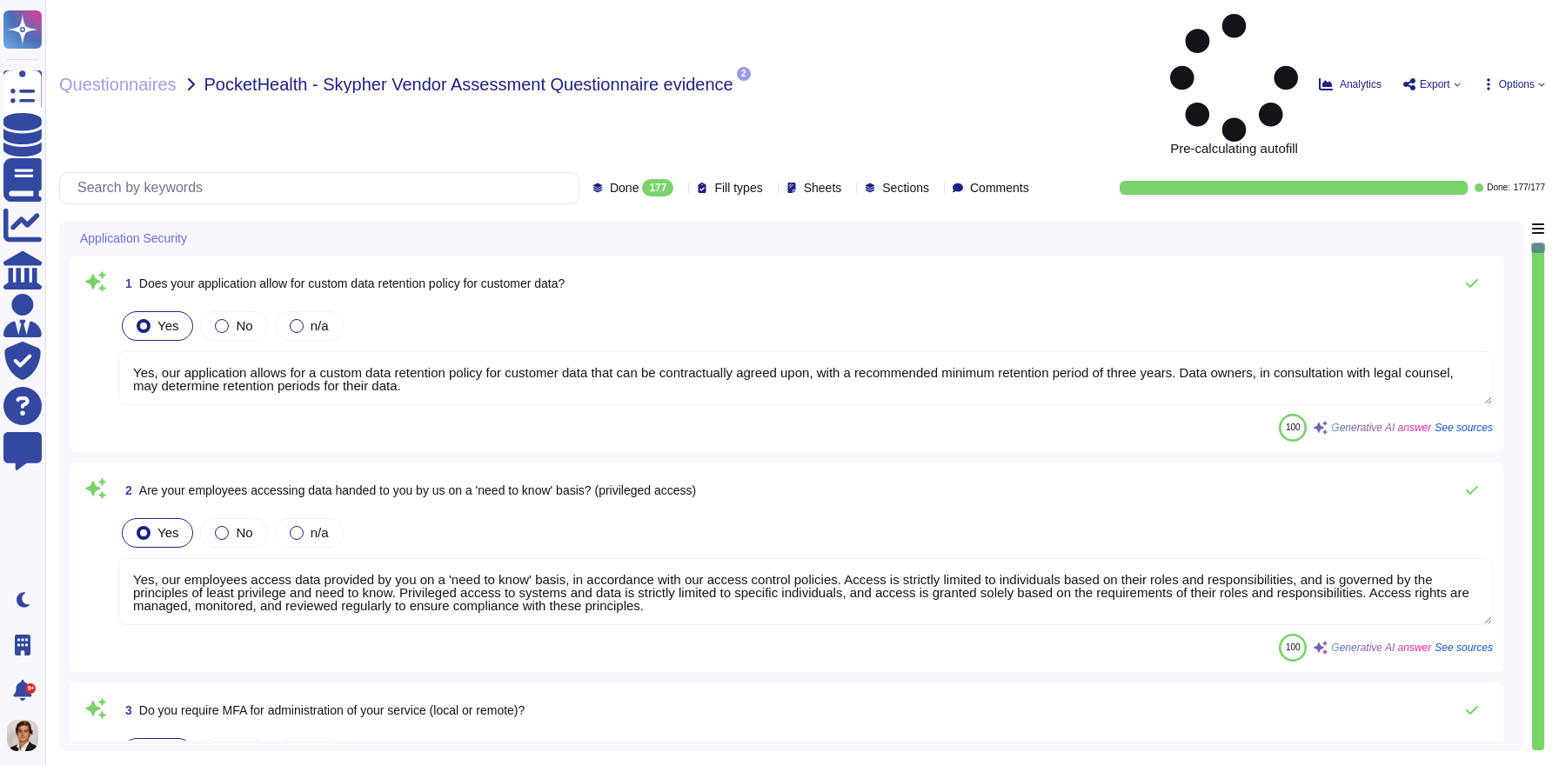
type textarea "Yes, our application allows for a custom data retention policy for customer dat…"
type textarea "Yes, our employees access data provided by you on a 'need to know' basis, in ac…"
type textarea "Yes, we require Multi-Factor Authentication (MFA) for the administration of our…"
type textarea "Yes, our application allows for a custom data retention policy for customer dat…"
type textarea "Yes, our employees access data provided by you on a 'need to know' basis, in ac…"
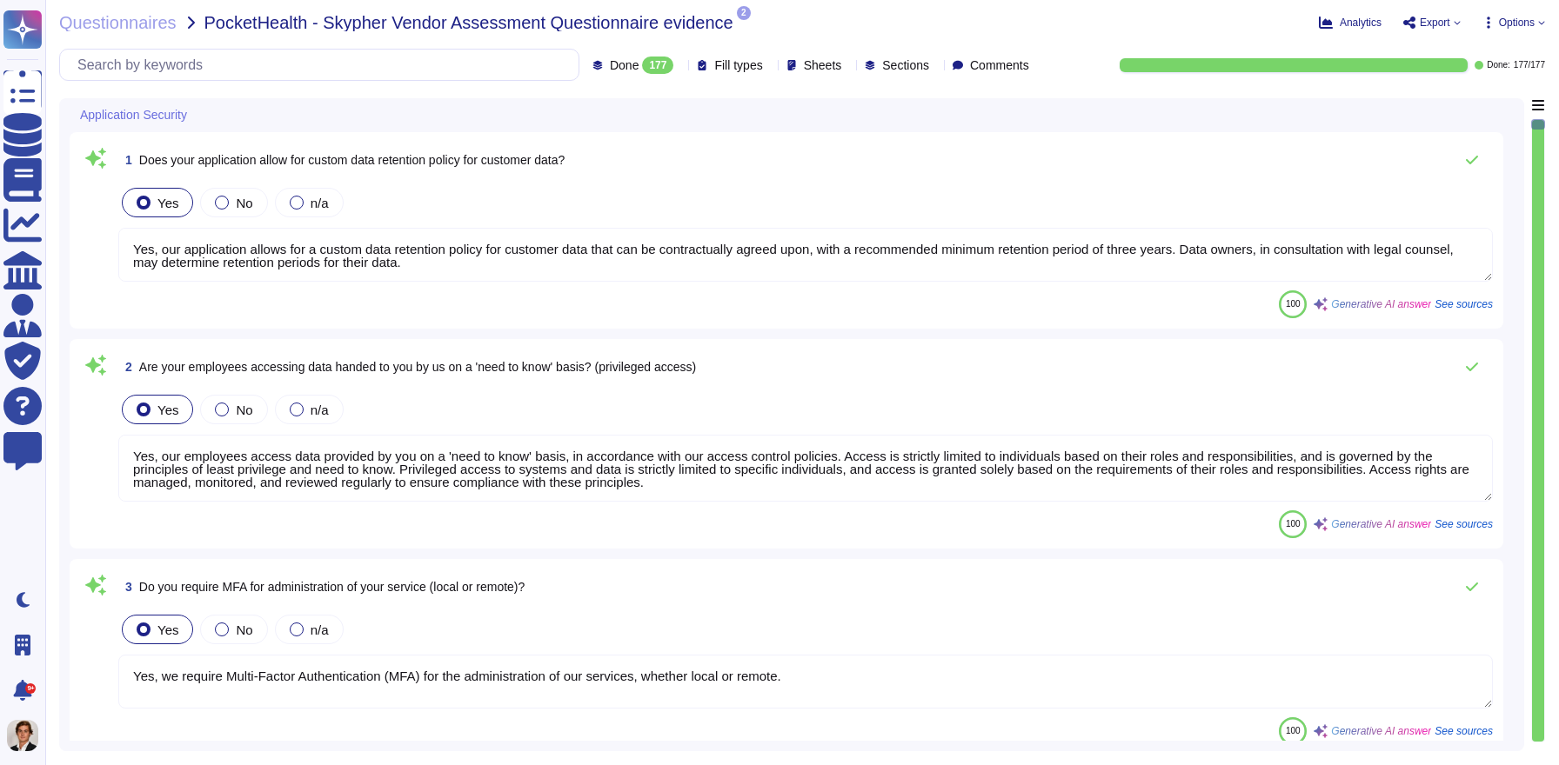
scroll to position [2, 0]
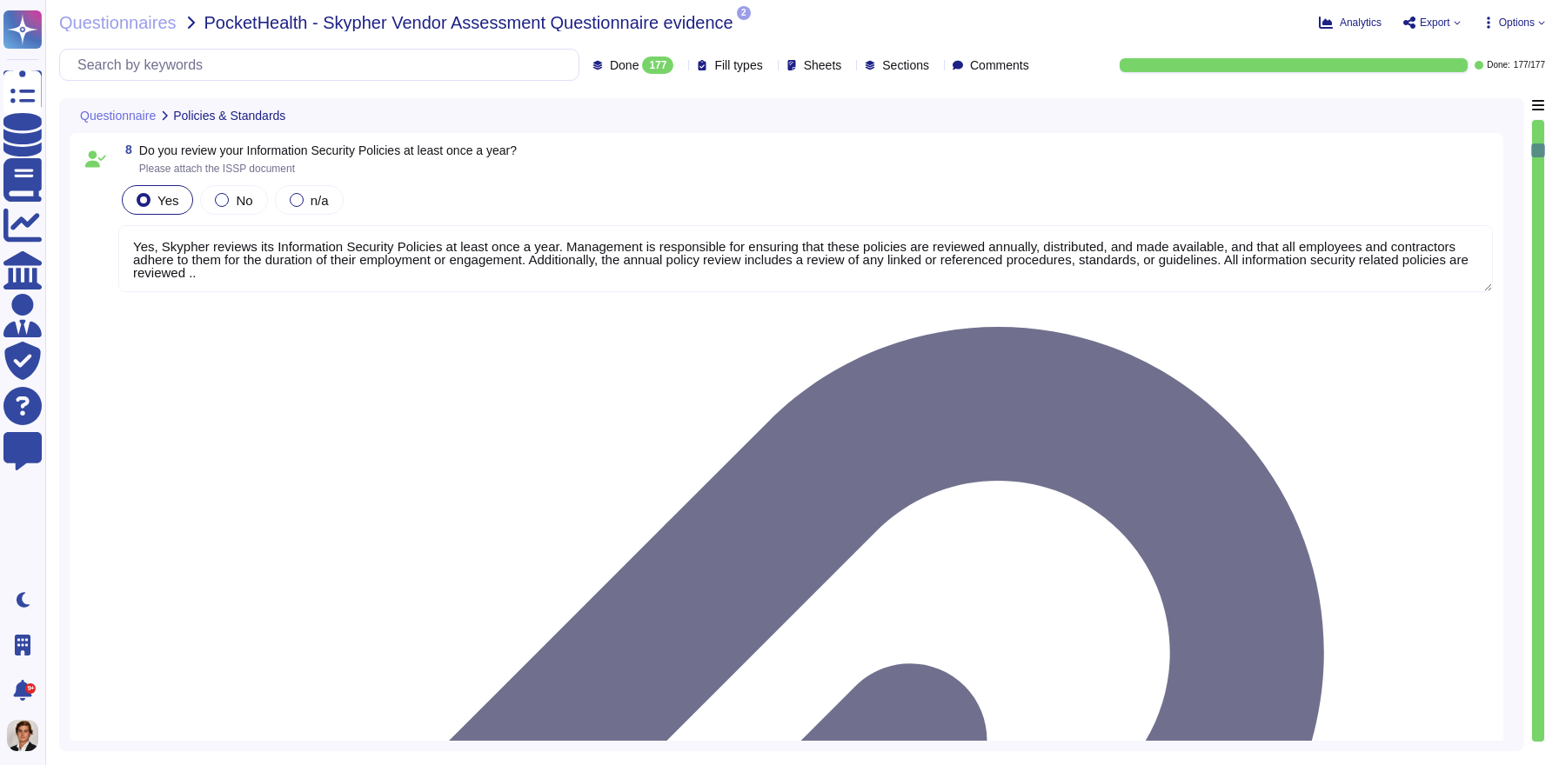
type textarea "Yes, Skypher has a formal Information Security Program (InfoSec SP) in place. T…"
type textarea "Yes, Skypher reviews its Information Security Policies at least once a year. Ma…"
type textarea "Yes, we have a formal risk management program for assessing and mitigating info…"
type textarea "Yes, Skypher, INC. has a formal Risk Management Policy designed to ensure that …"
type textarea "Yes, [PERSON_NAME] has a detailed, comprehensive Cyber Security Incident Respon…"
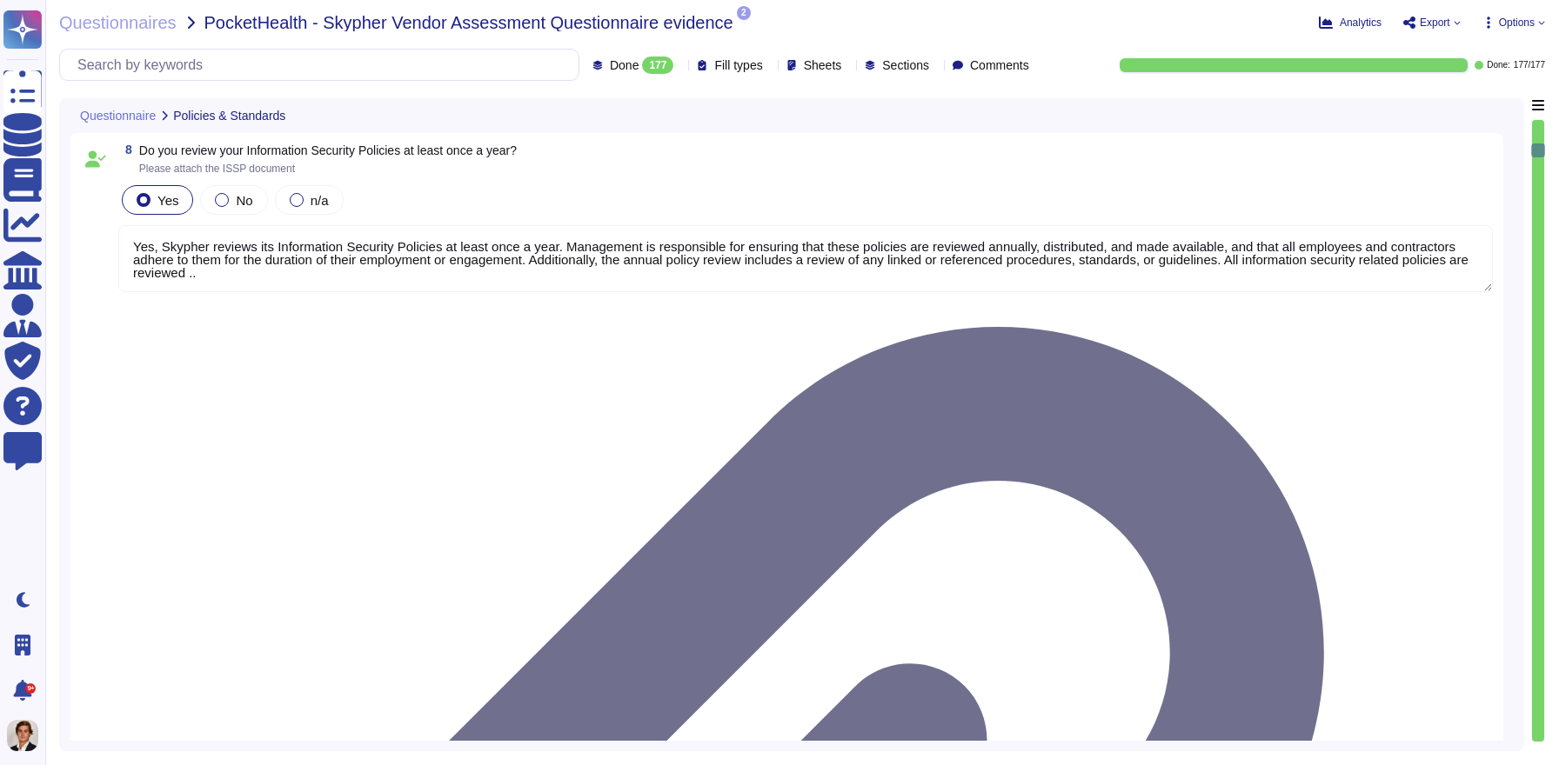
type textarea "Skypher, INC. has a comprehensive Access Control Policy to protect electronic i…"
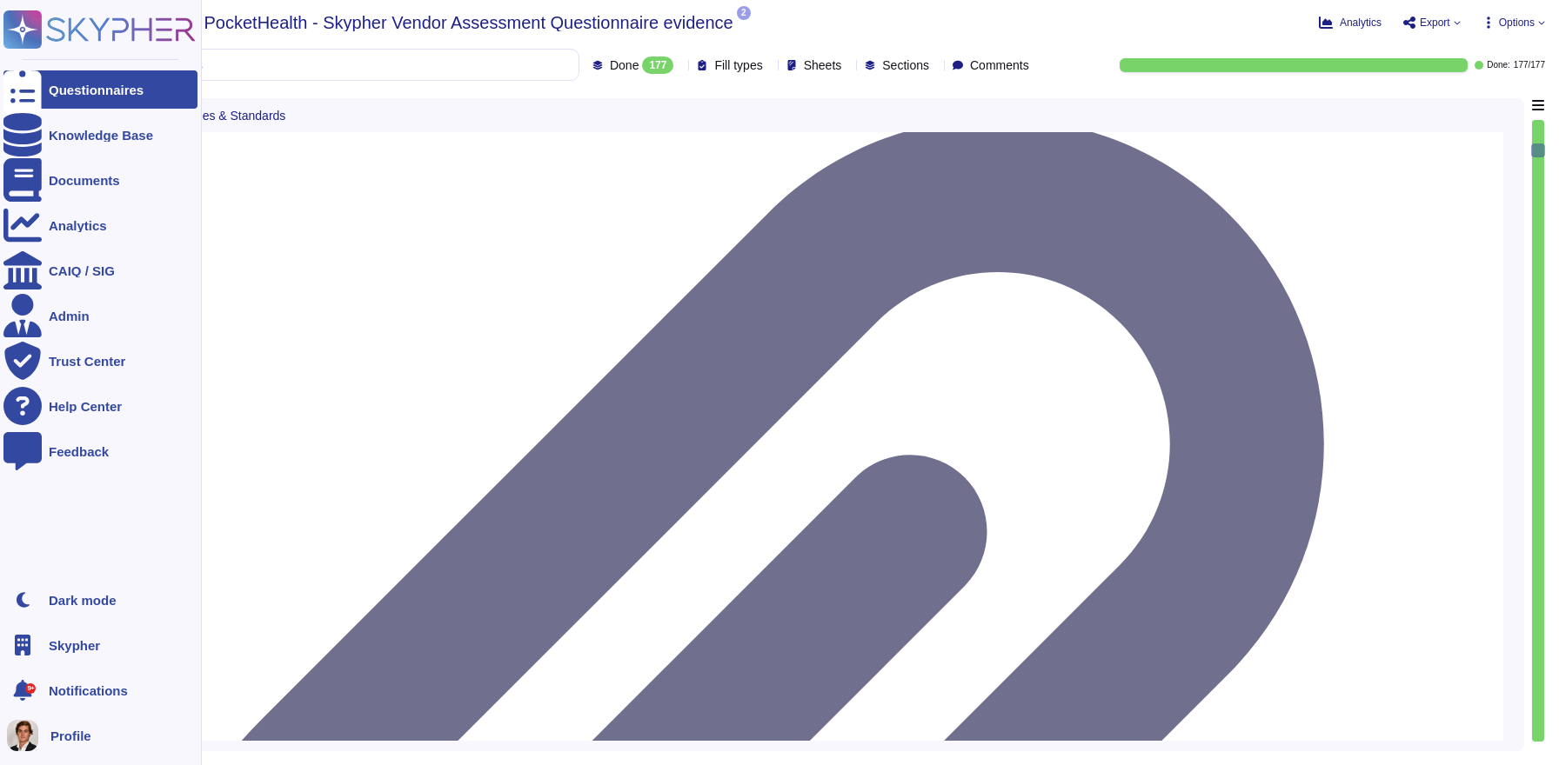
click at [45, 78] on div "Questionnaires" at bounding box center [100, 89] width 194 height 38
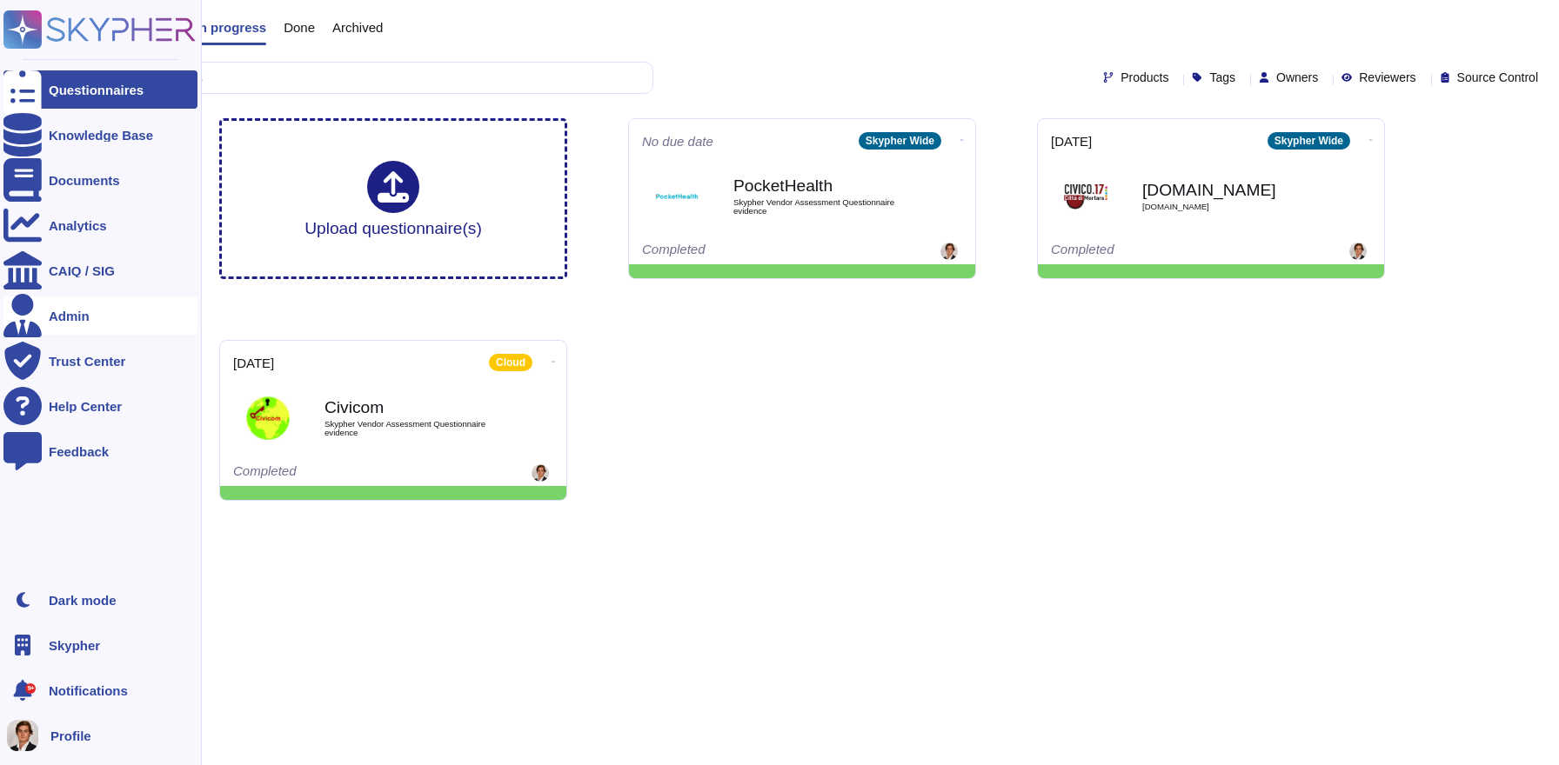
click at [47, 306] on div "Admin" at bounding box center [100, 316] width 194 height 38
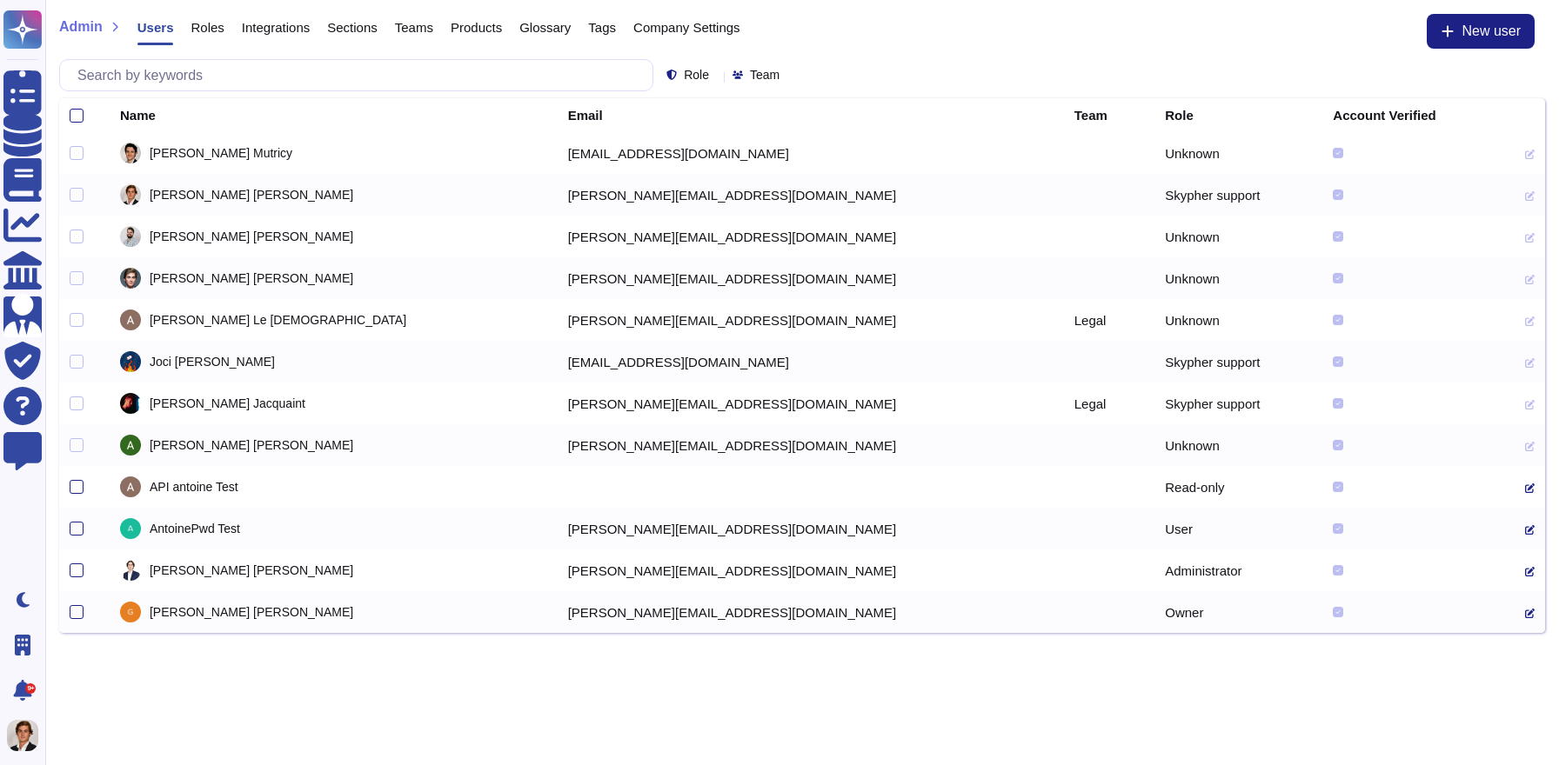
click at [673, 23] on span "Company Settings" at bounding box center [686, 27] width 107 height 13
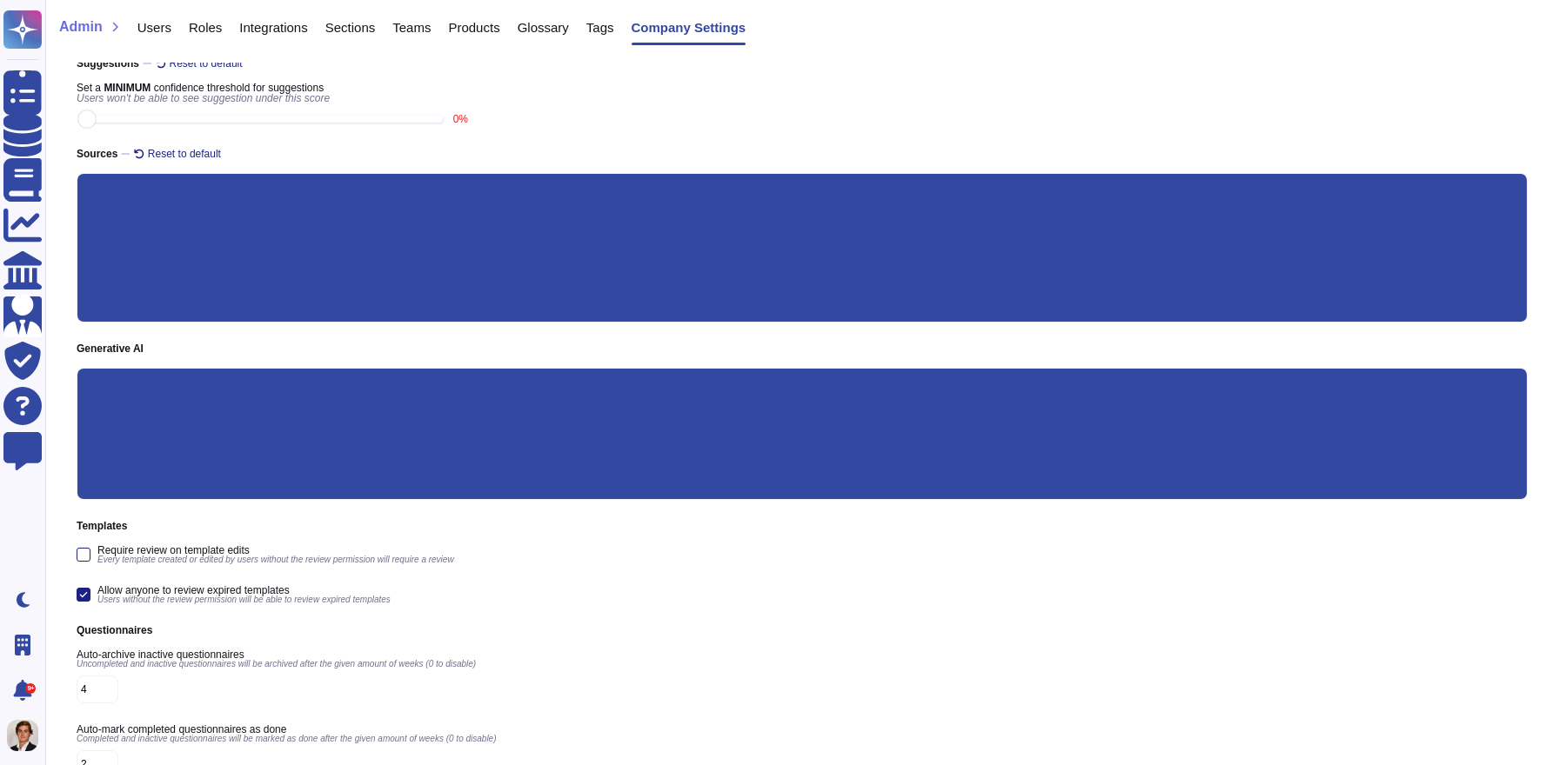
scroll to position [226, 0]
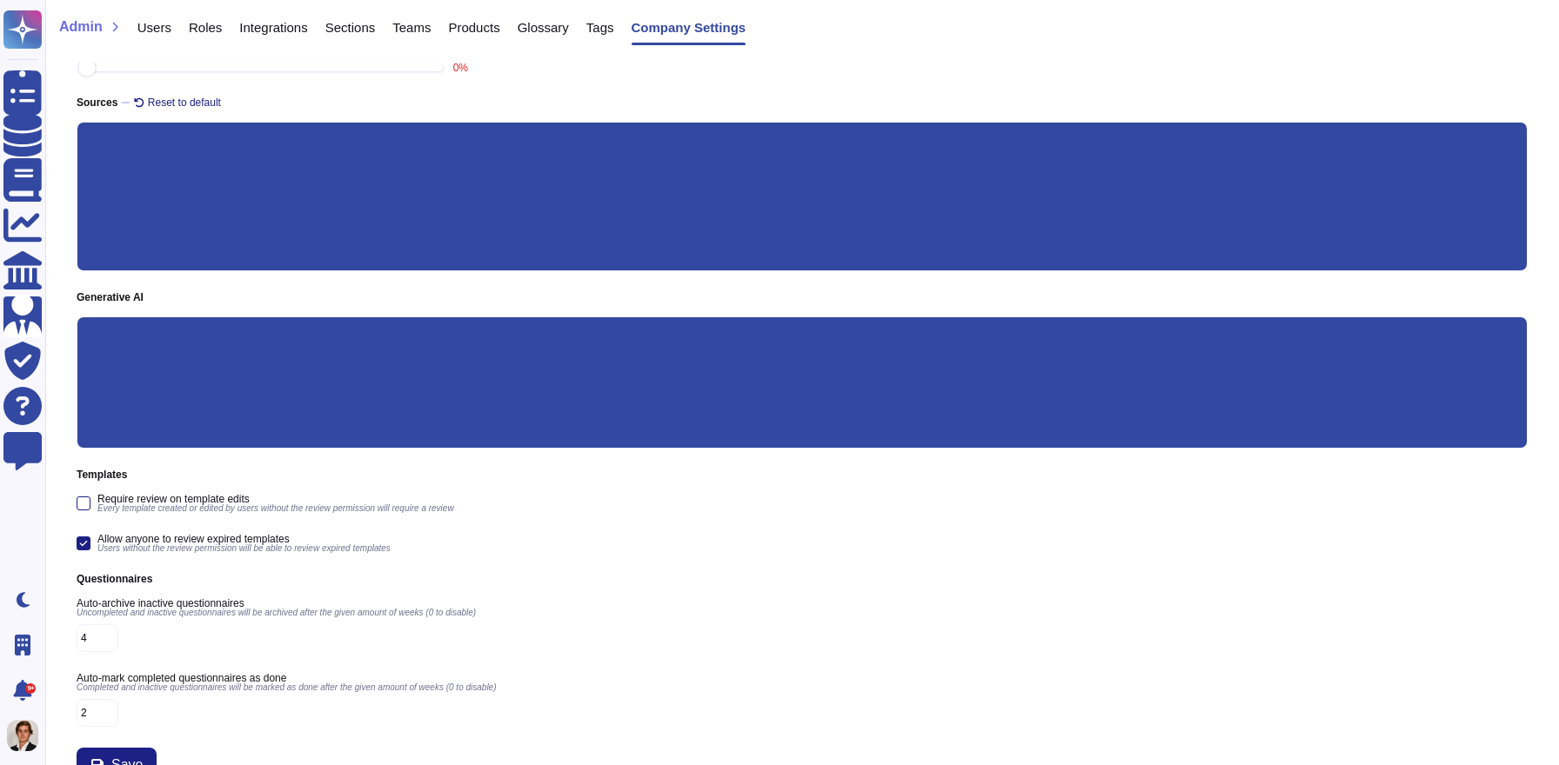
click at [0, 0] on input "Custom prompt" at bounding box center [0, 0] width 0 height 0
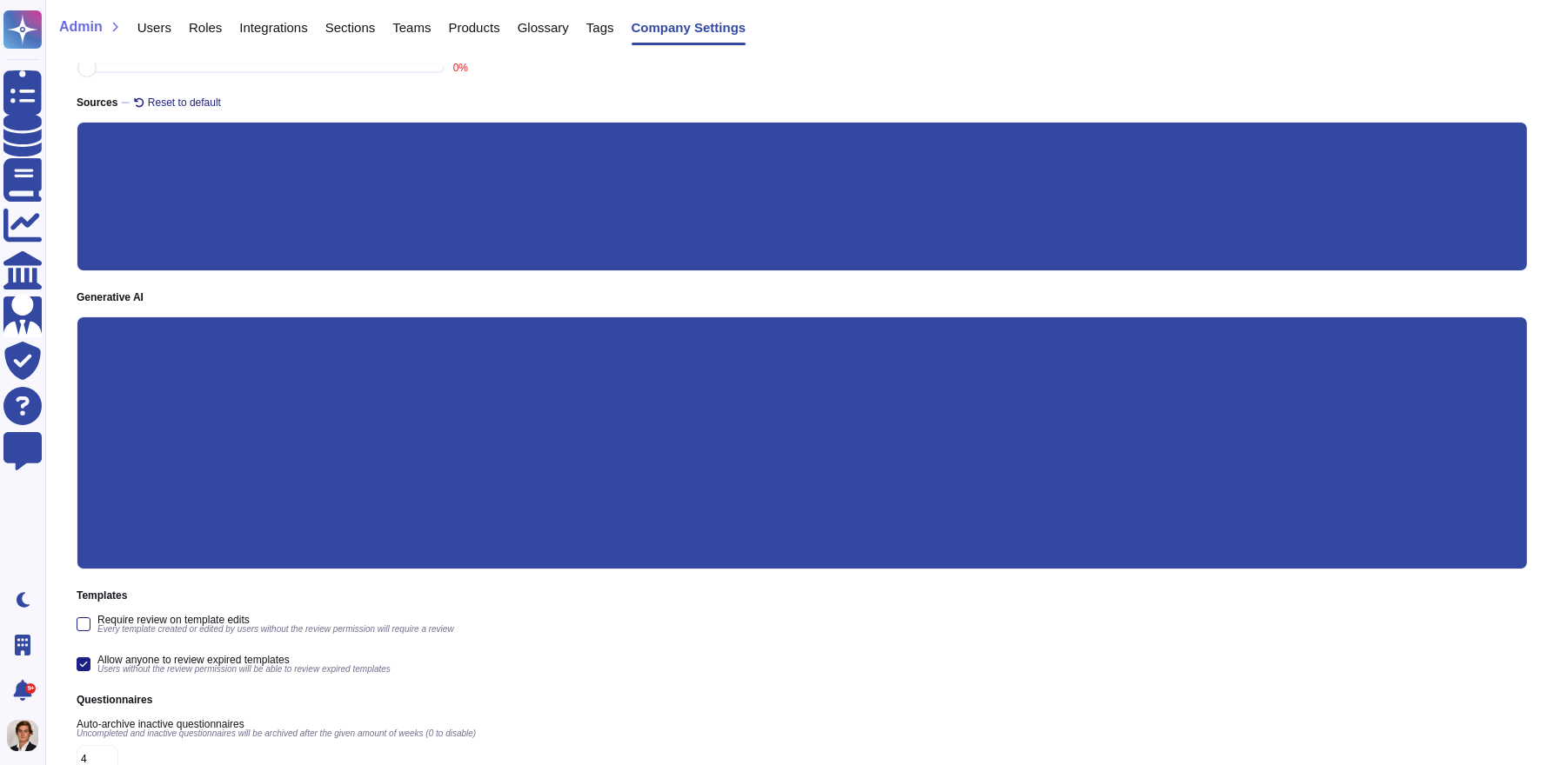
click at [0, 0] on input "Custom" at bounding box center [0, 0] width 0 height 0
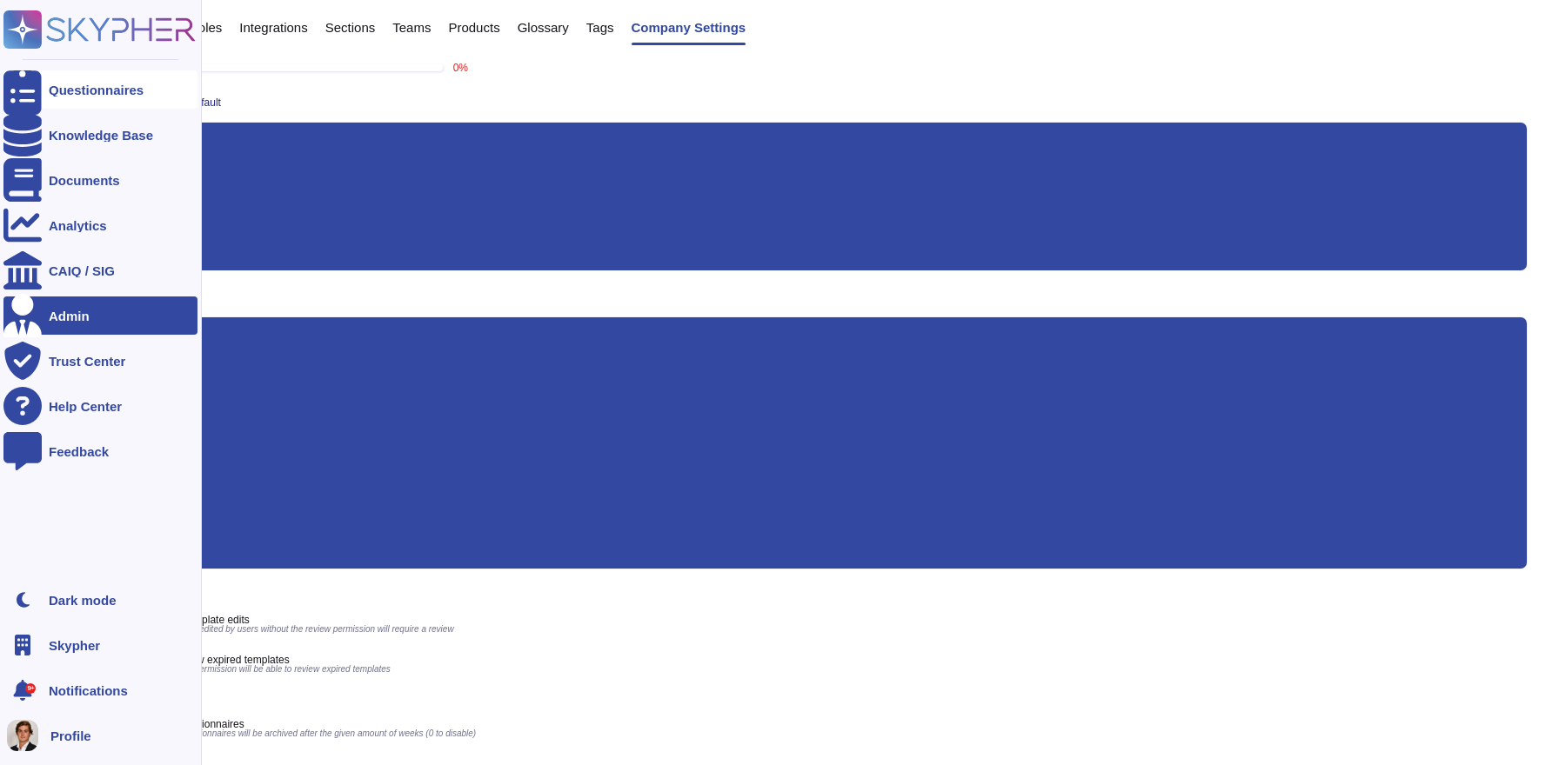
click at [30, 83] on div at bounding box center [22, 89] width 38 height 38
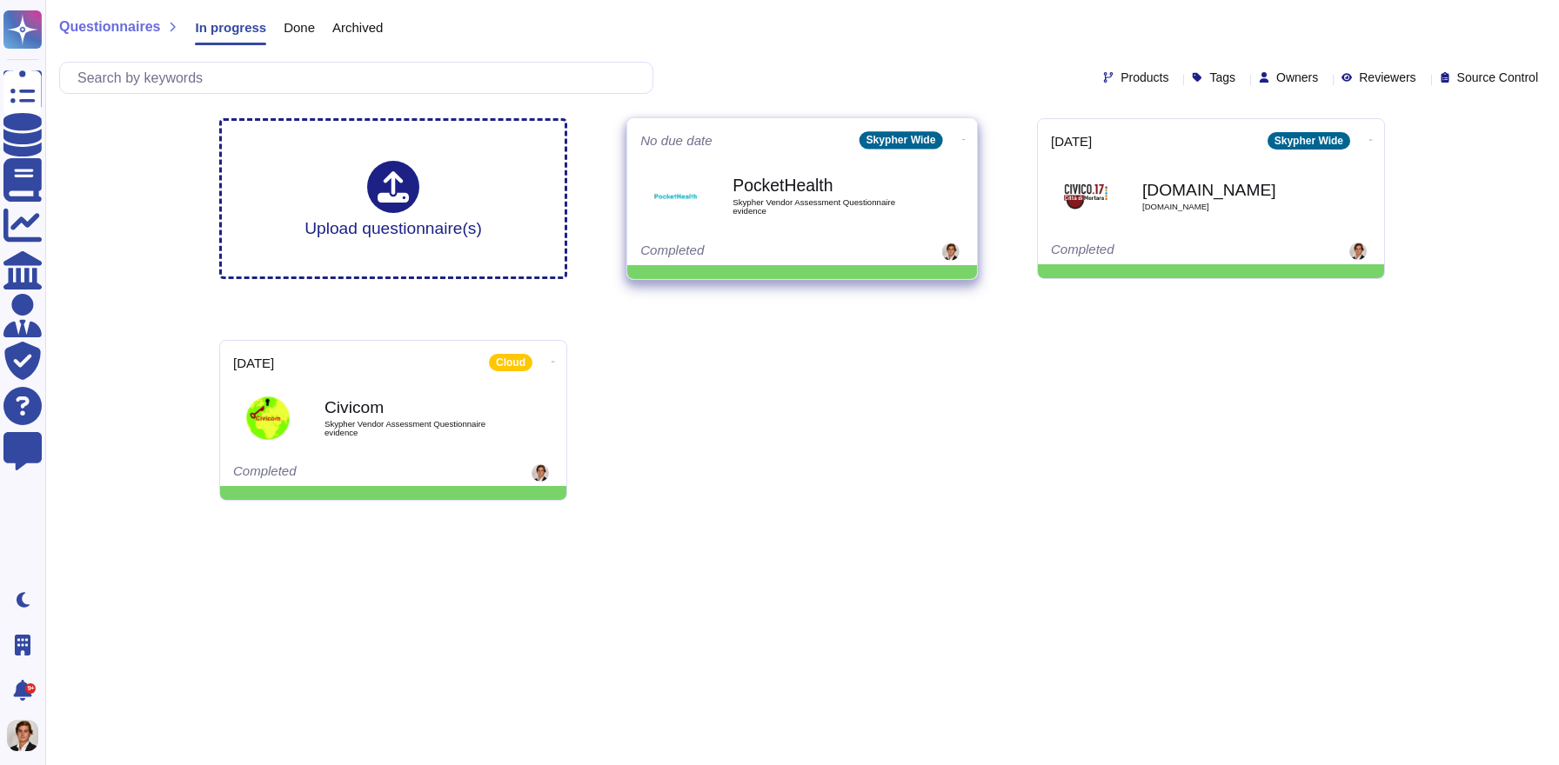
click at [785, 191] on b "PocketHealth" at bounding box center [820, 185] width 176 height 17
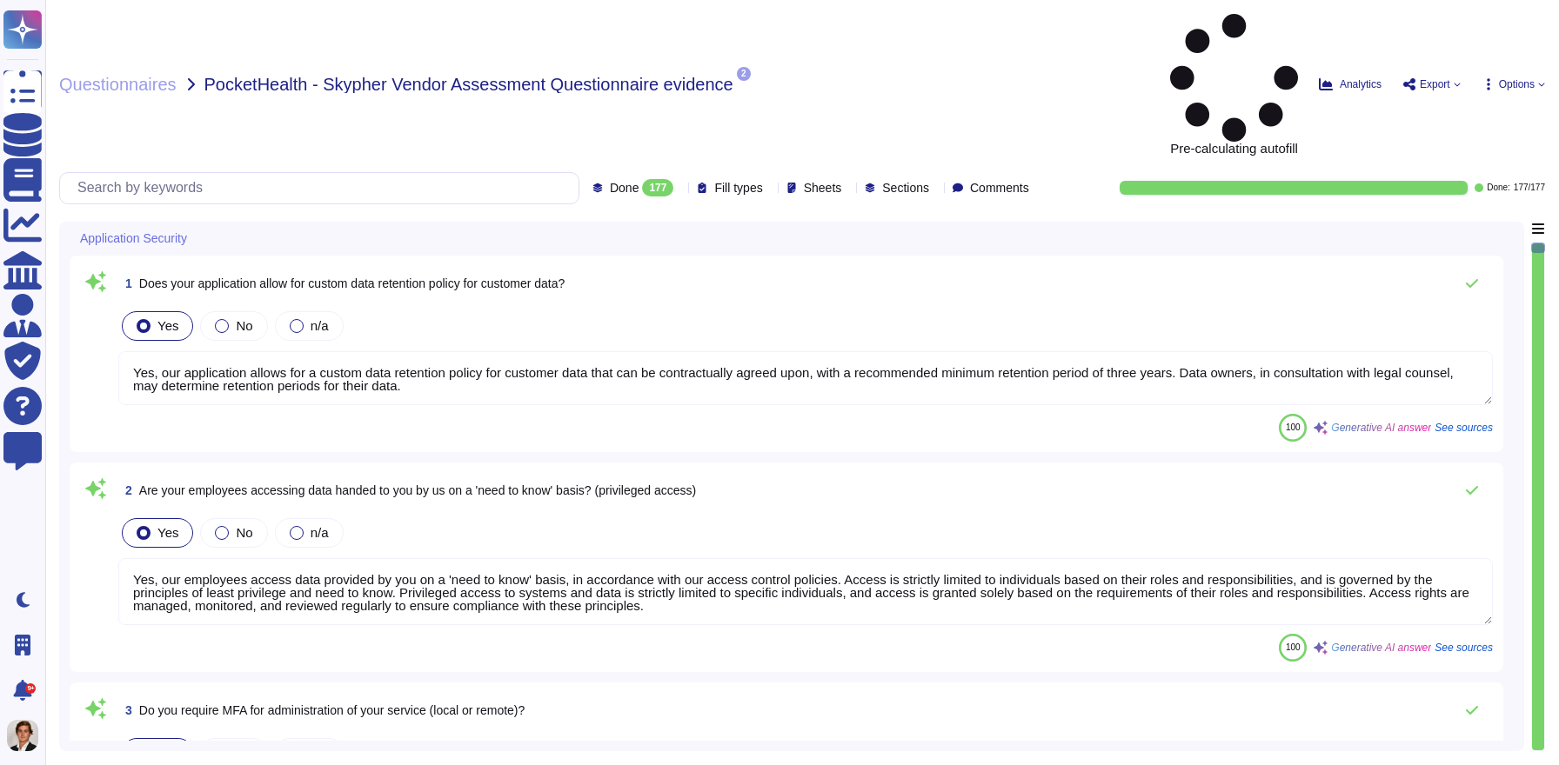
type textarea "Yes, our application allows for a custom data retention policy for customer dat…"
type textarea "Yes, our employees access data provided by you on a 'need to know' basis, in ac…"
type textarea "Yes, we require Multi-Factor Authentication (MFA) for the administration of our…"
type textarea "Yes, our application allows for a custom data retention policy for customer dat…"
type textarea "Yes, our employees access data provided by you on a 'need to know' basis, in ac…"
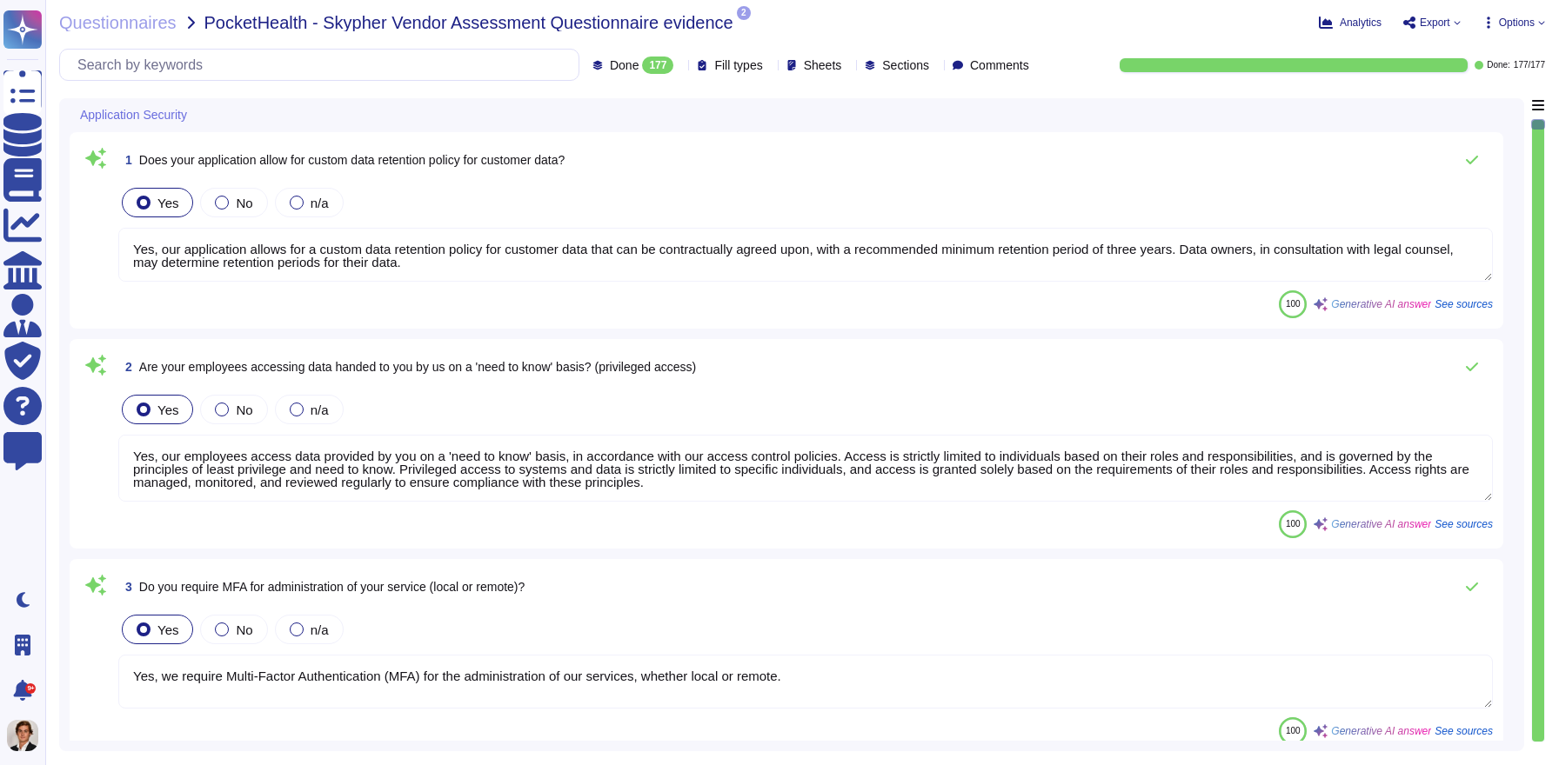
click at [1177, 459] on textarea "Yes, our employees access data provided by you on a 'need to know' basis, in ac…" at bounding box center [805, 468] width 1374 height 67
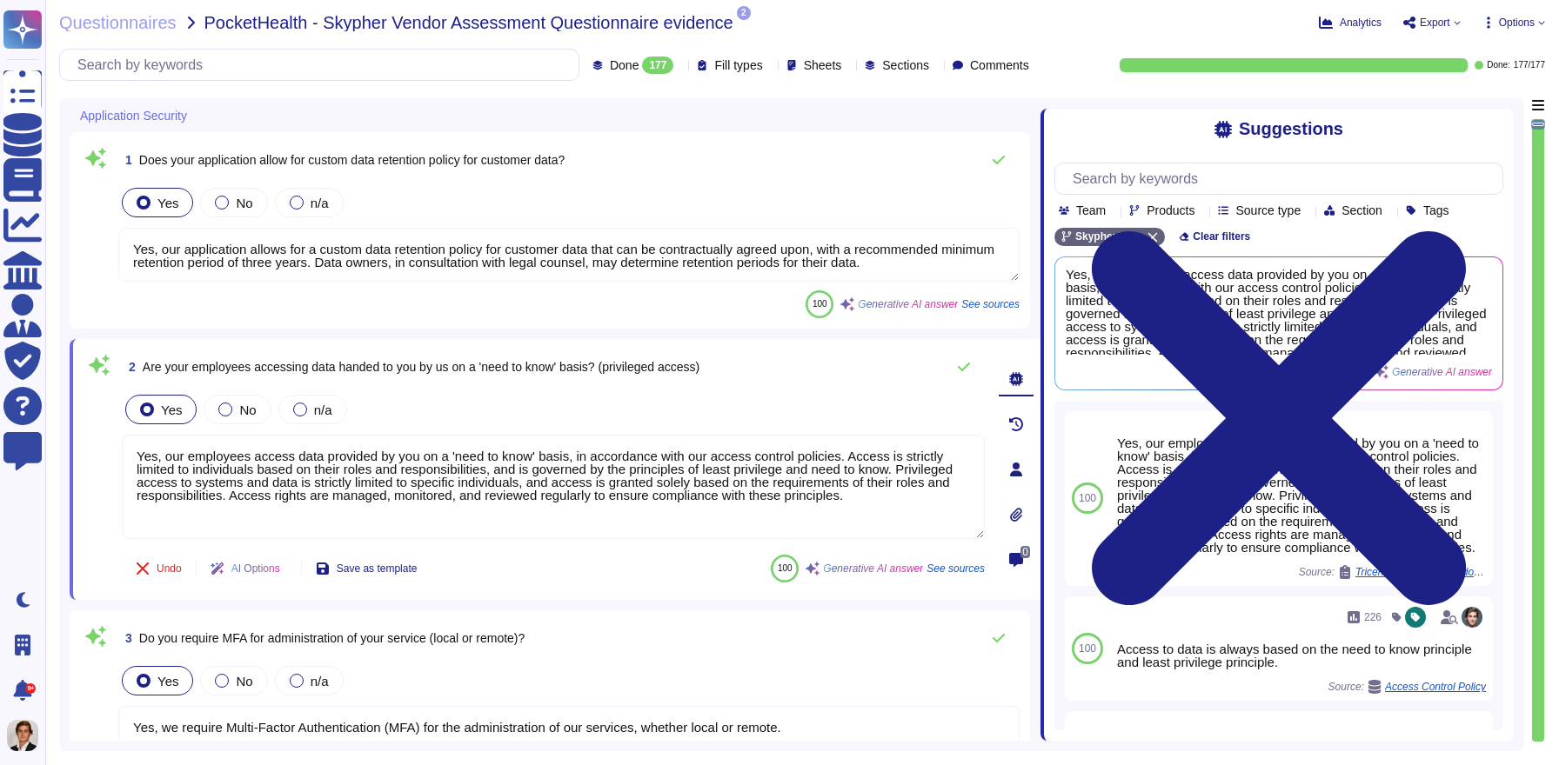
drag, startPoint x: 1102, startPoint y: 324, endPoint x: 1010, endPoint y: 330, distance: 92.3
click at [1037, 330] on span at bounding box center [1040, 419] width 7 height 643
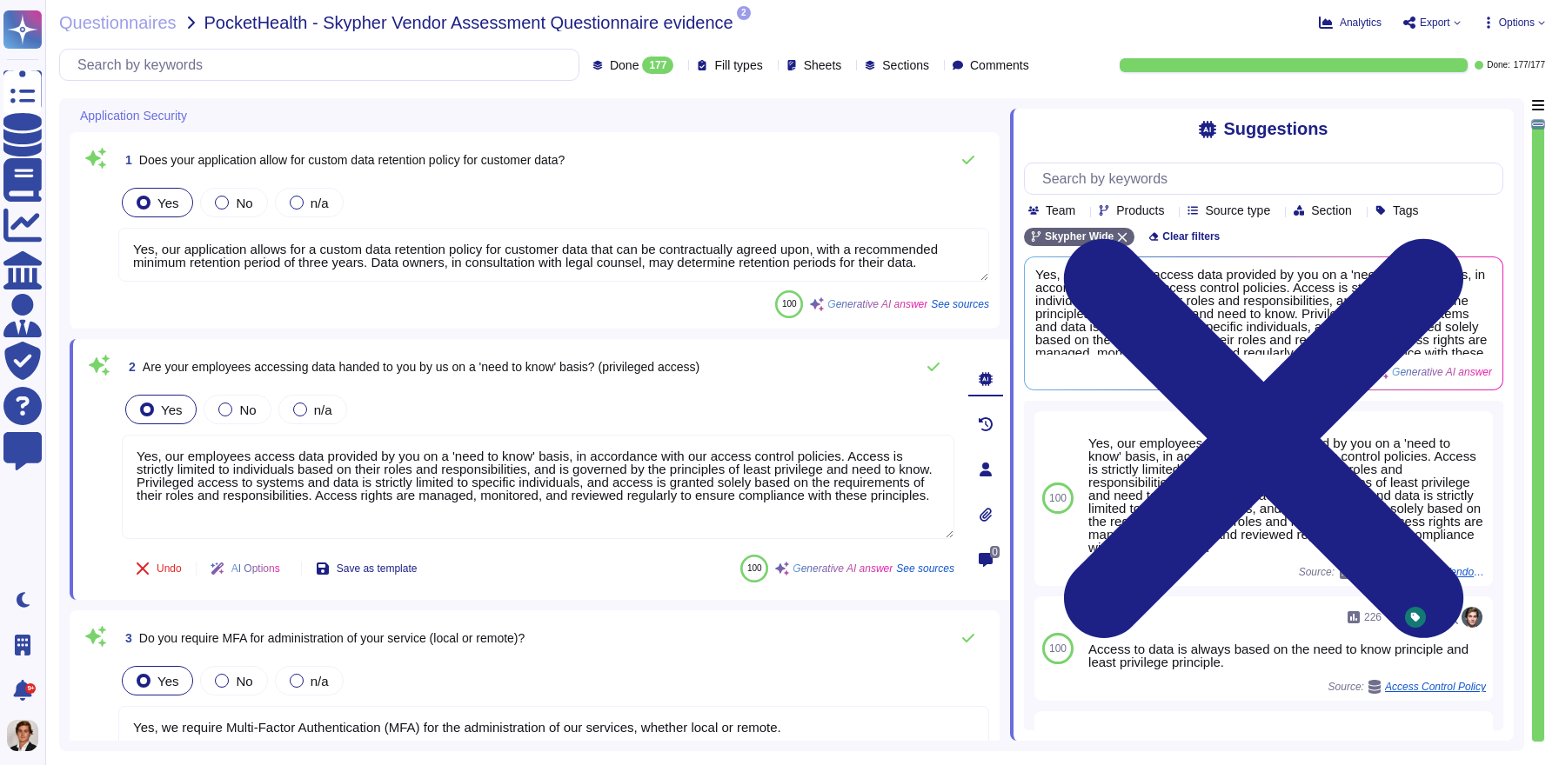
click at [197, 117] on icon at bounding box center [197, 117] width 0 height 0
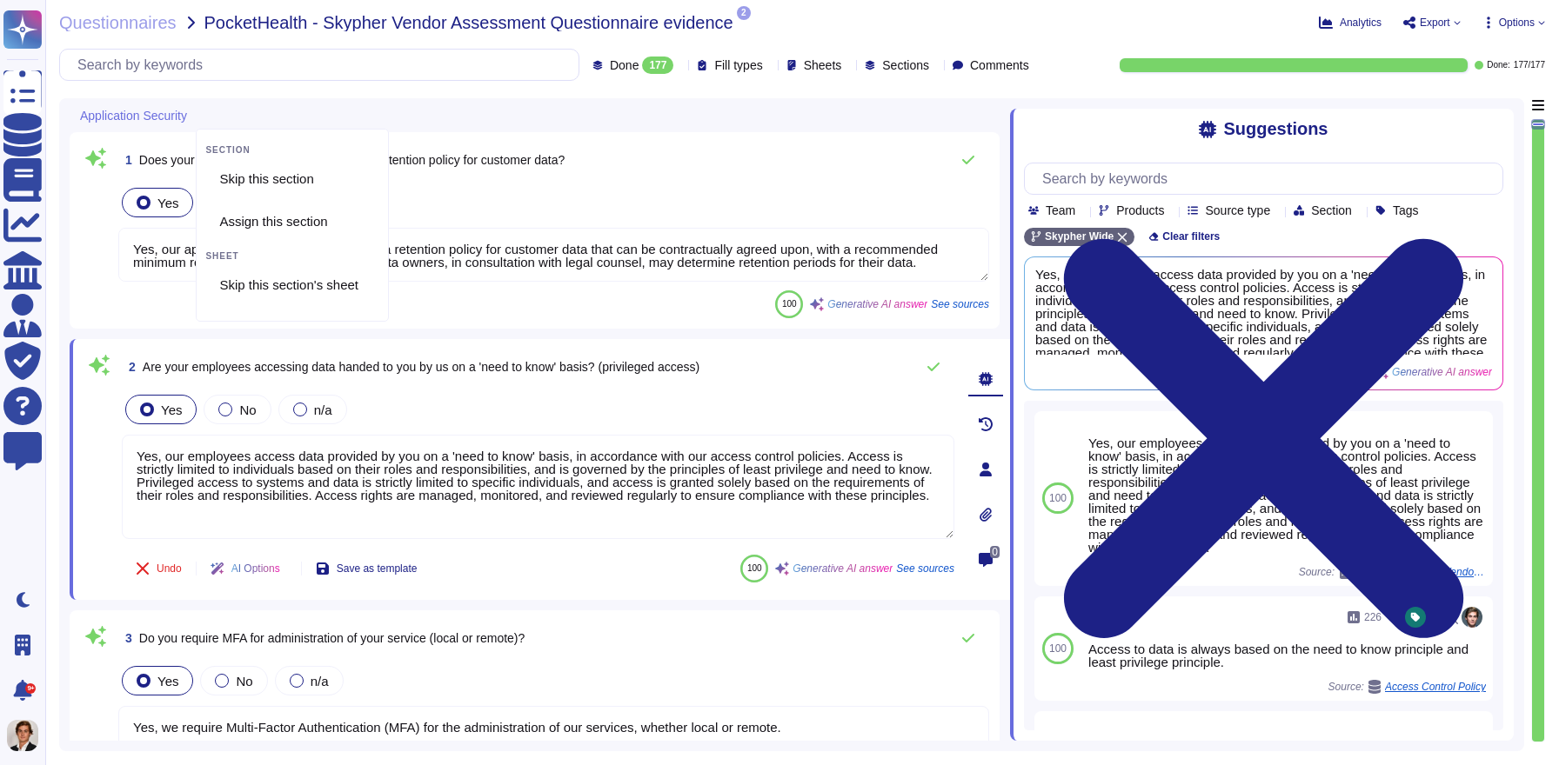
click at [197, 117] on icon at bounding box center [197, 117] width 0 height 0
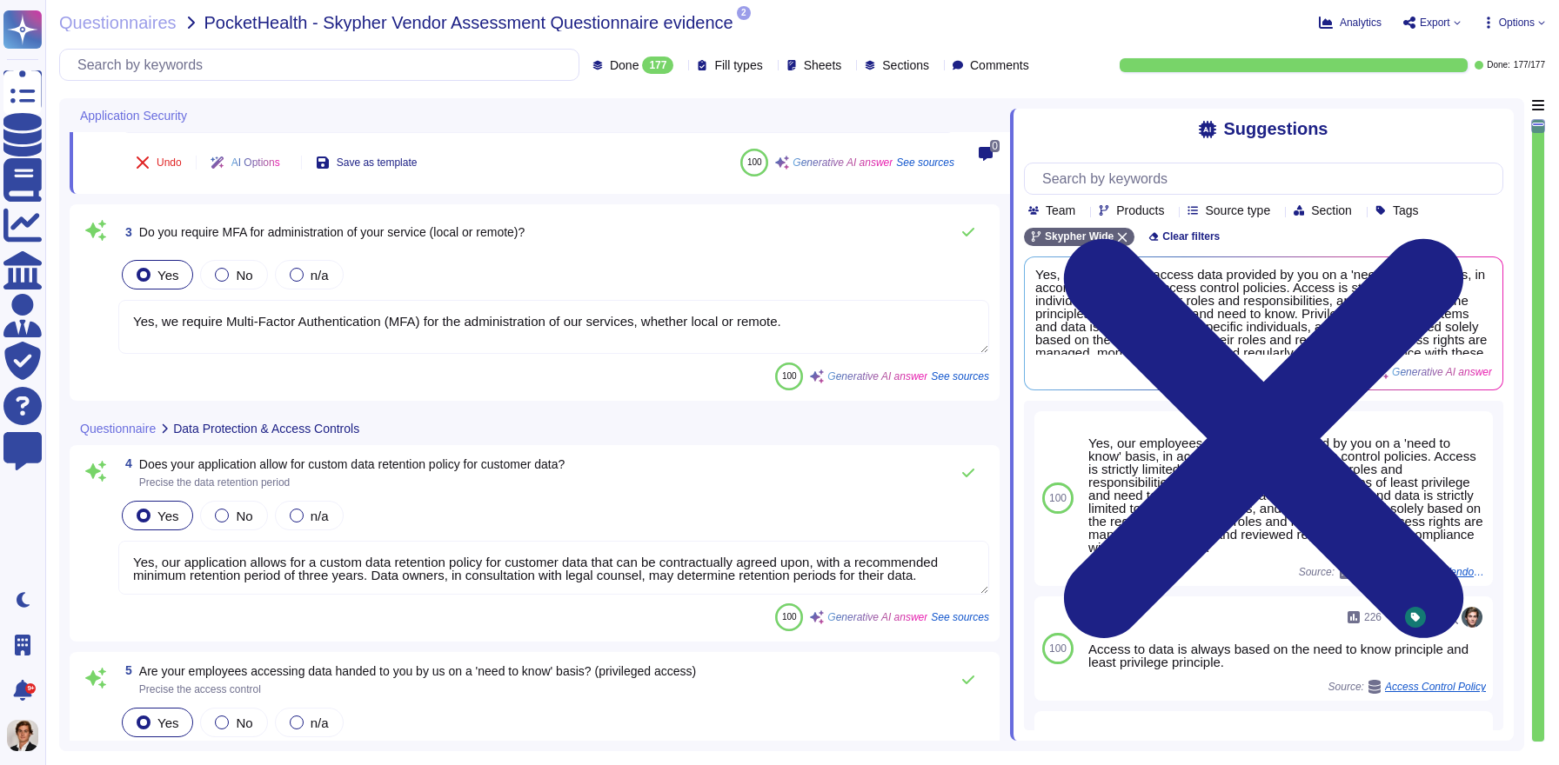
type textarea "Yes, we support secure deletion of archived or backed-up data through our Data …"
type textarea "Yes, Skypher has a formal Information Security Program (InfoSec SP) in place. T…"
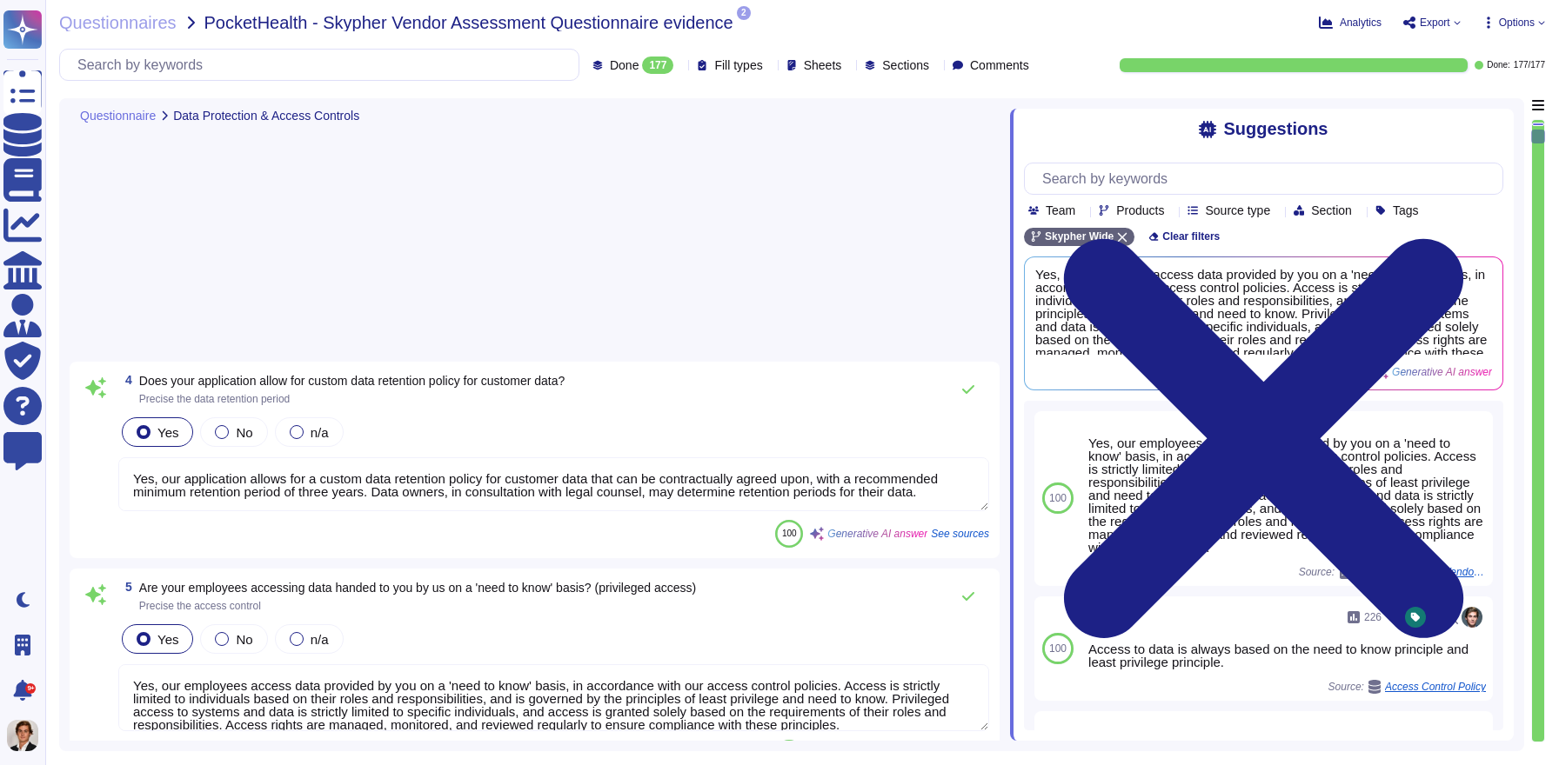
type textarea "Yes, Skypher reviews its Information Security Policies at least once a year. Ma…"
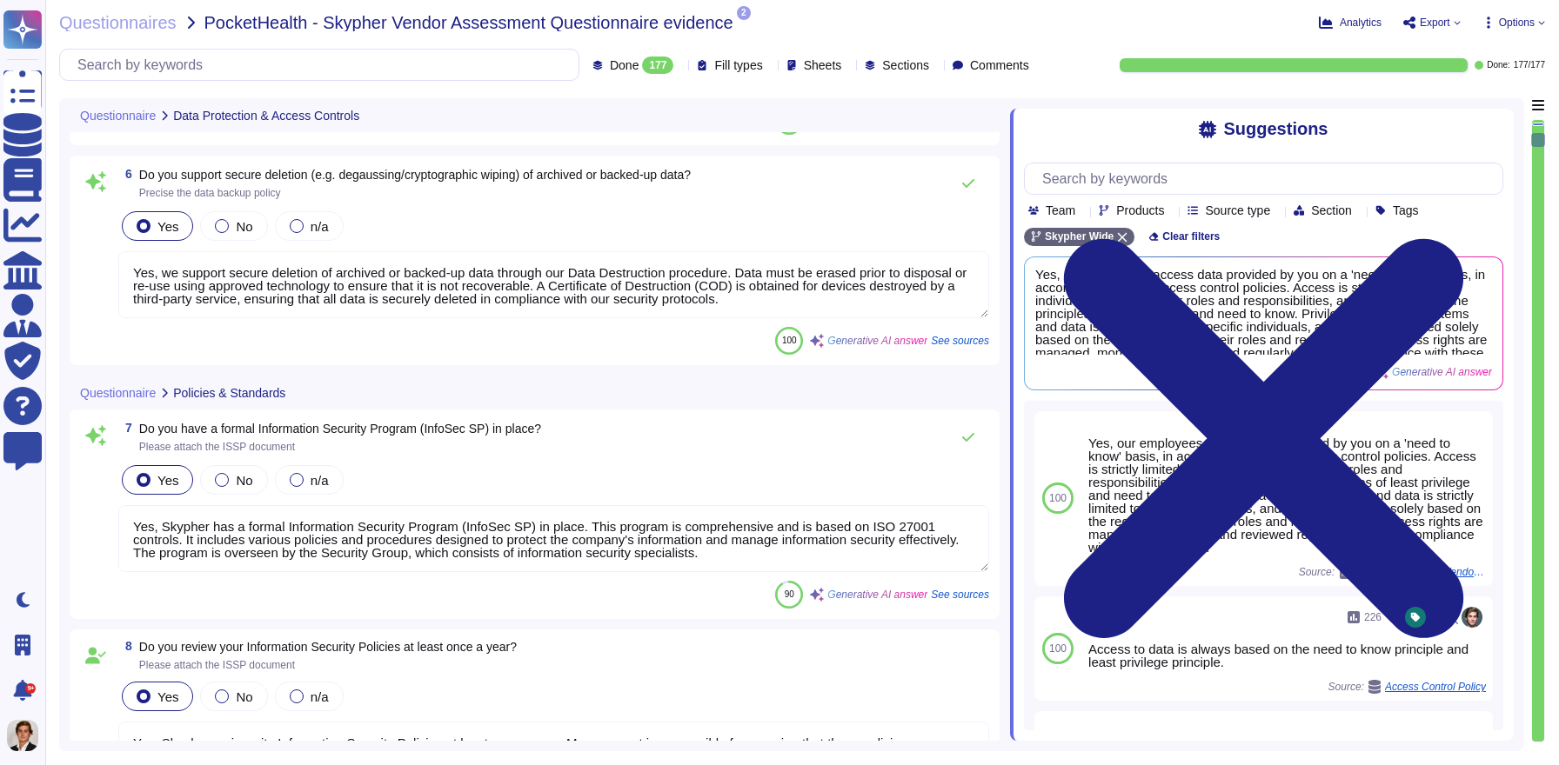
type textarea "Yes, we have a formal risk management program for assessing and mitigating info…"
type textarea "Yes, Skypher, INC. has a formal Risk Management Policy designed to ensure that …"
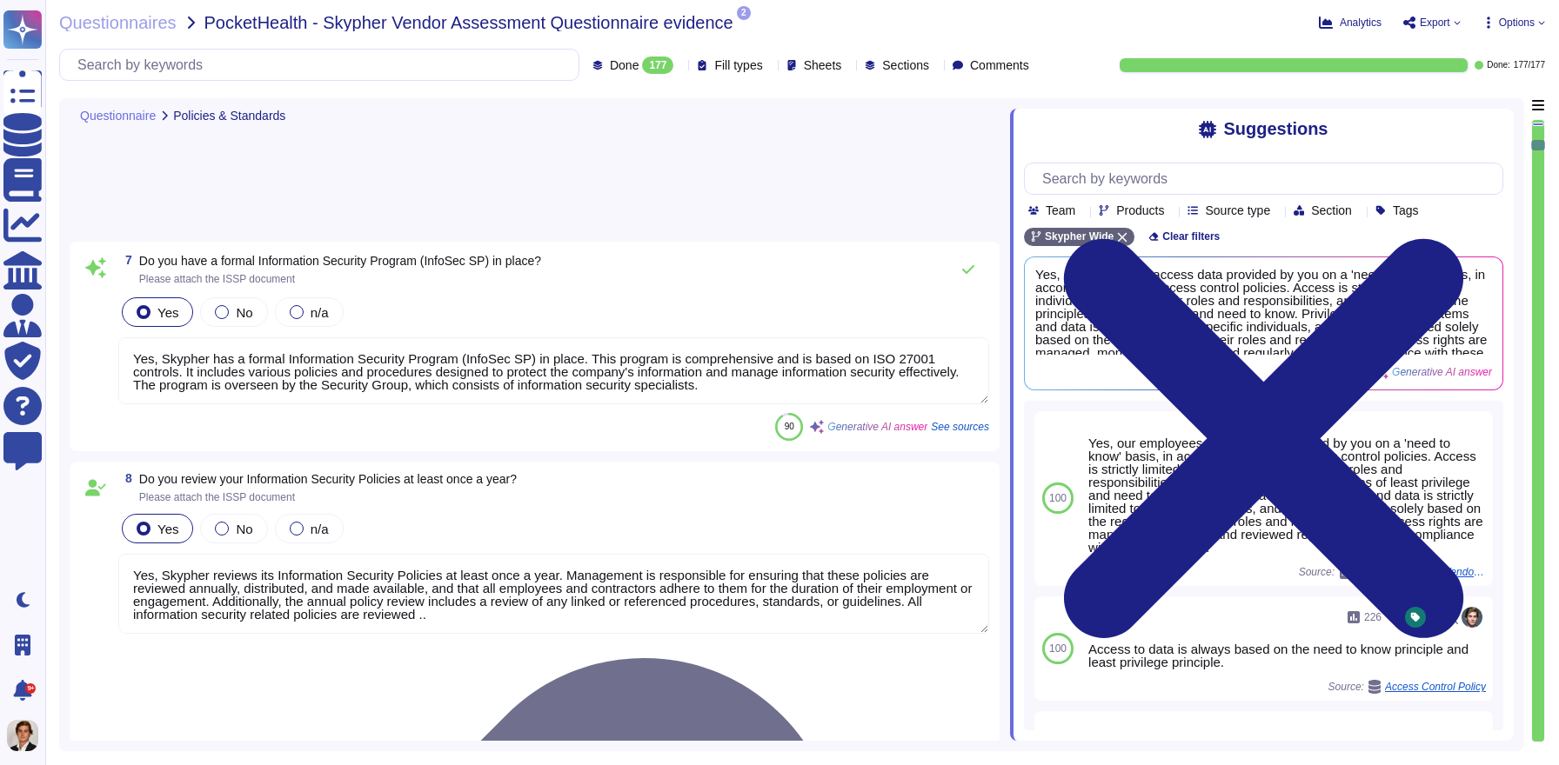
type textarea "Yes, [PERSON_NAME] has a detailed, comprehensive Cyber Security Incident Respon…"
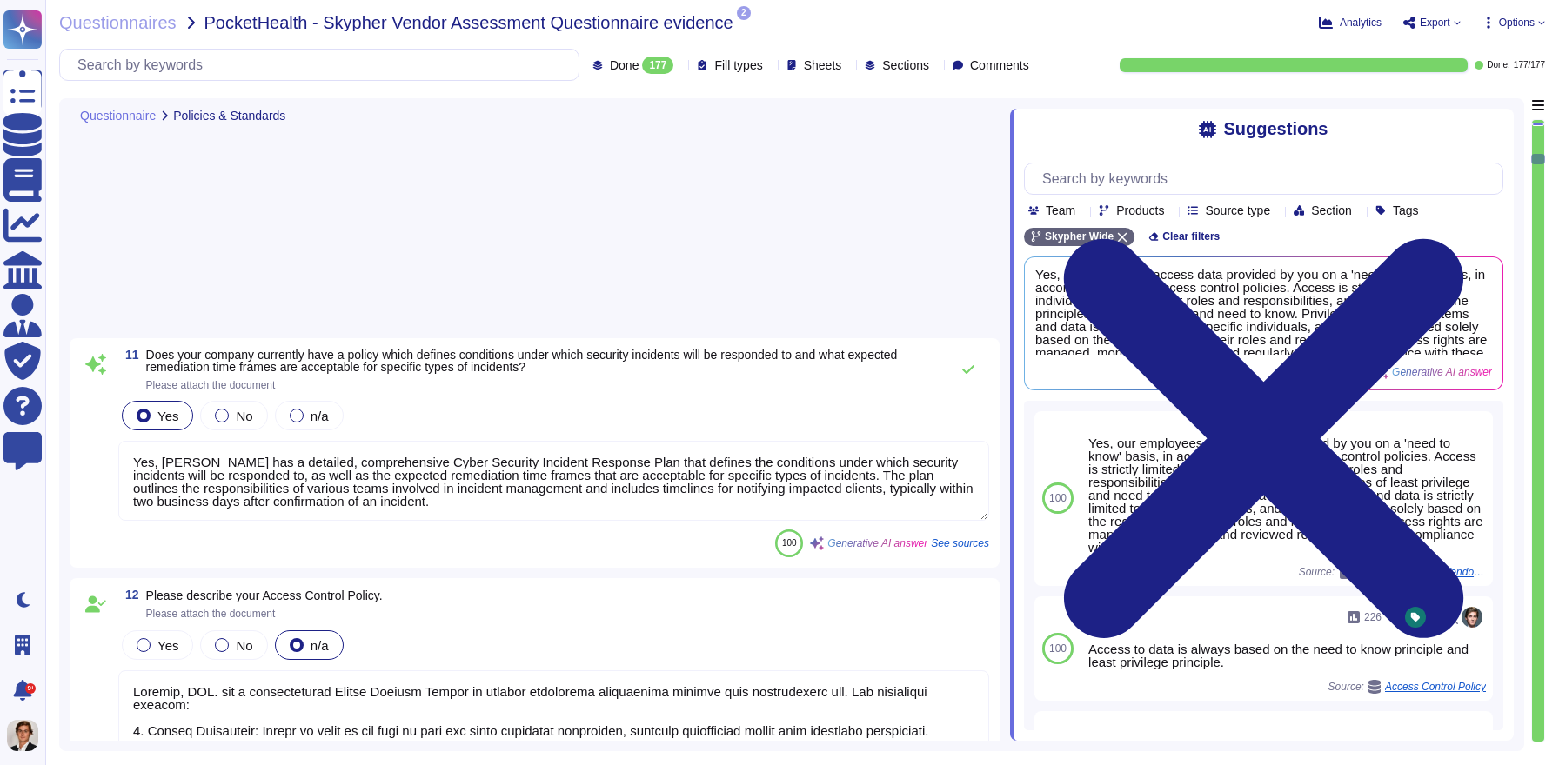
type textarea "Skypher, INC. has a comprehensive Access Control Policy to protect electronic i…"
type textarea "Yes, we share our business continuity and redundancy plans with our customers u…"
type textarea "Yes, Skypher has established data backup procedures that include both frequency…"
type textarea "Yes, there is a documented change management process at Skypher that ensures ch…"
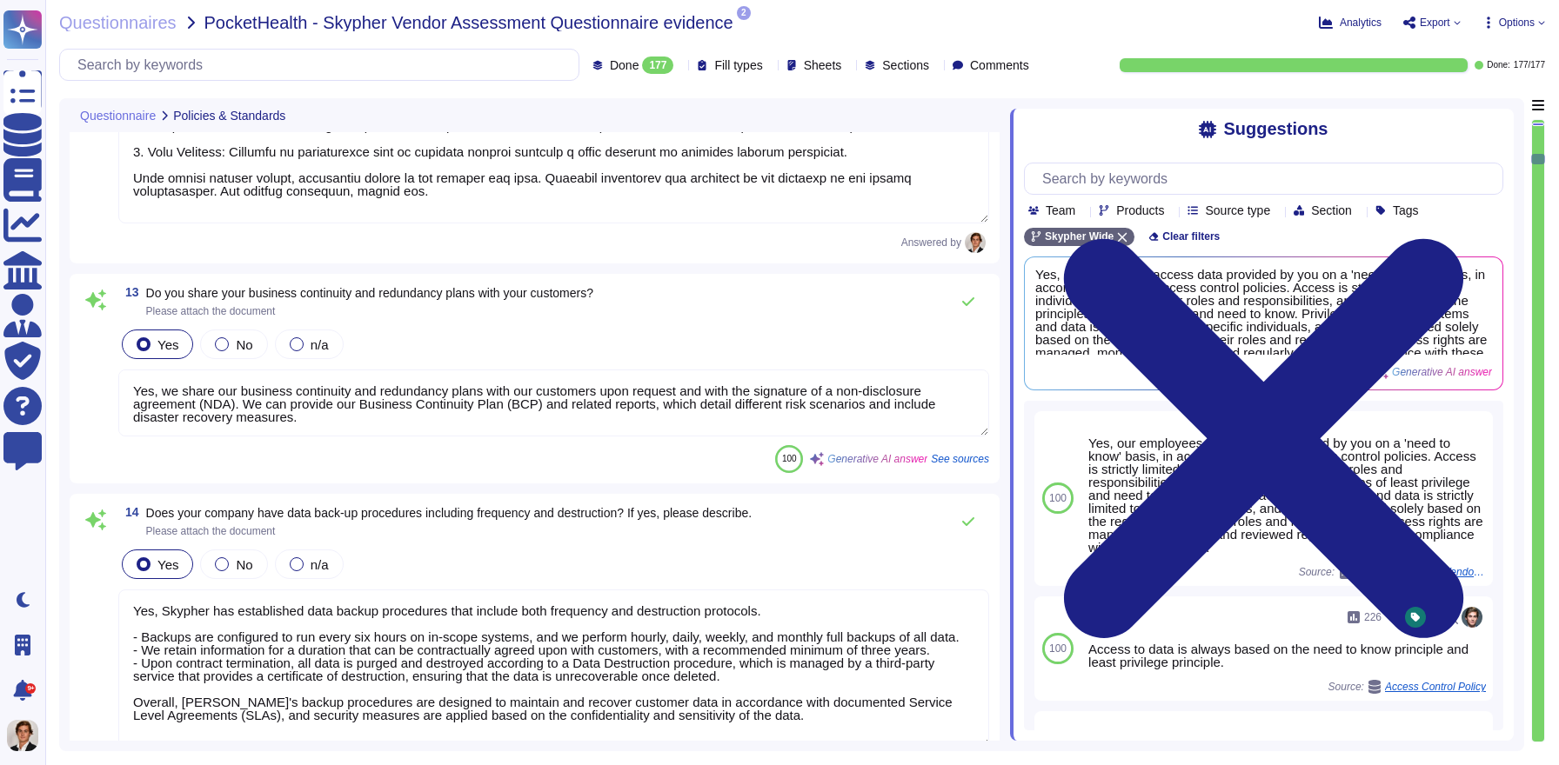
type textarea "Yes, [PERSON_NAME] has a dedicated information security team called Skypher's S…"
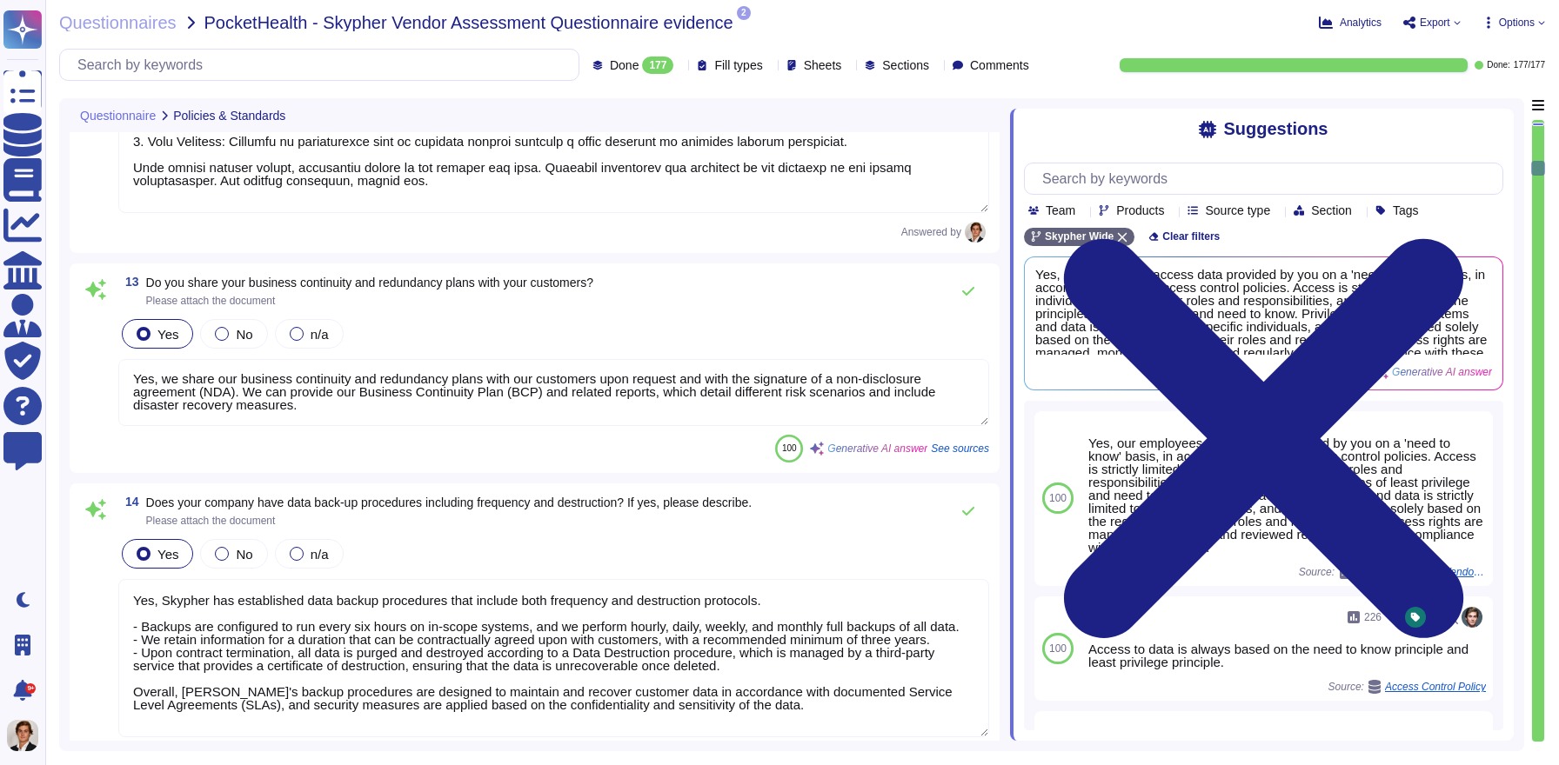
type textarea "Yes, our information security and privacy policies align with industry standard…"
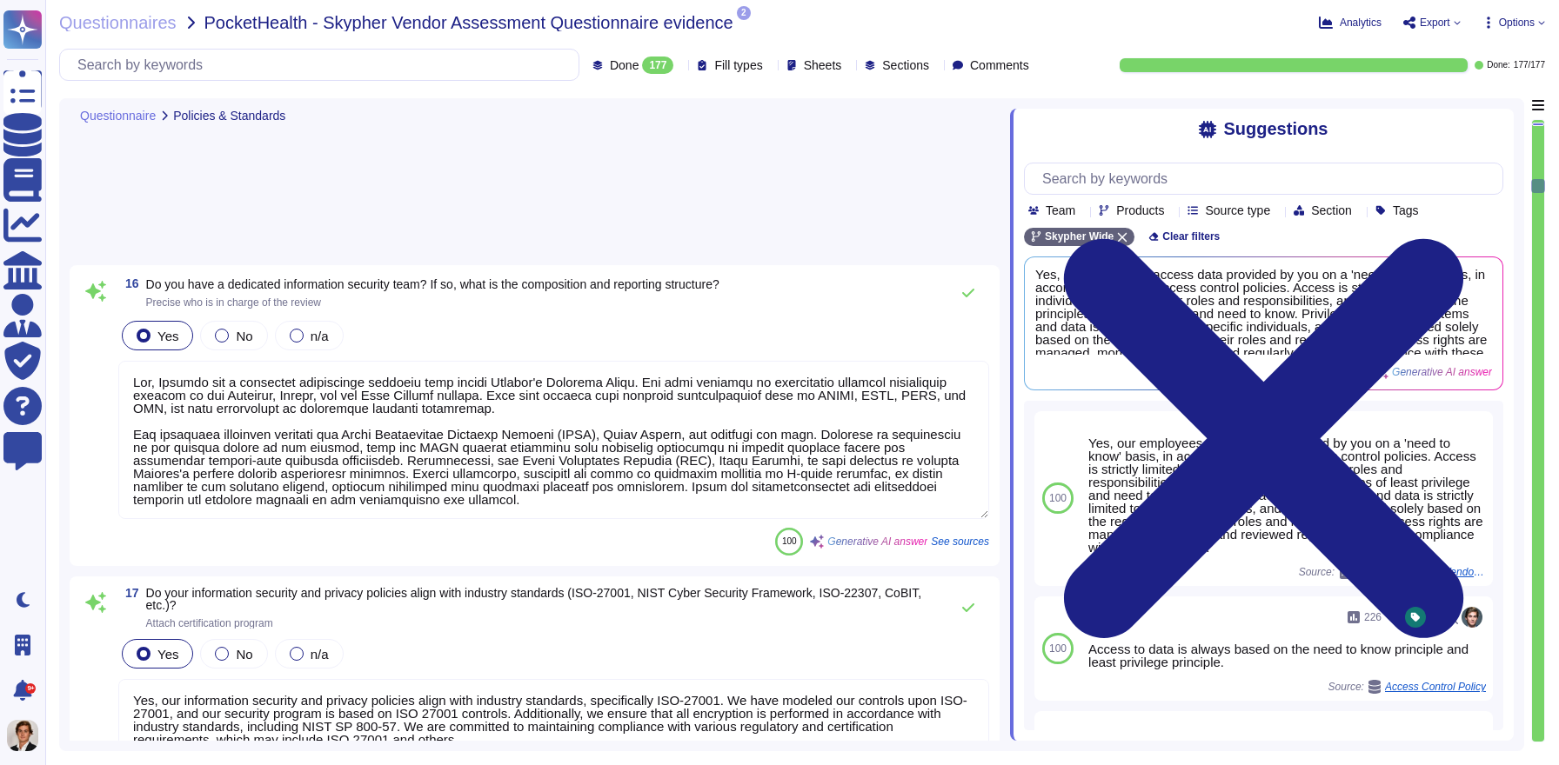
type textarea "Yes, a formal disciplinary or sanction policy is established for employees who …"
type textarea "Yes, all employment candidates, contractors, and involved third parties are sub…"
type textarea "Yes, all personnel are required to sign confidentiality agreements to protect c…"
type textarea "Yes, documented procedures are followed to govern change in employment and/or t…"
type textarea "Yes, we perform network security testing annually. This includes penetration te…"
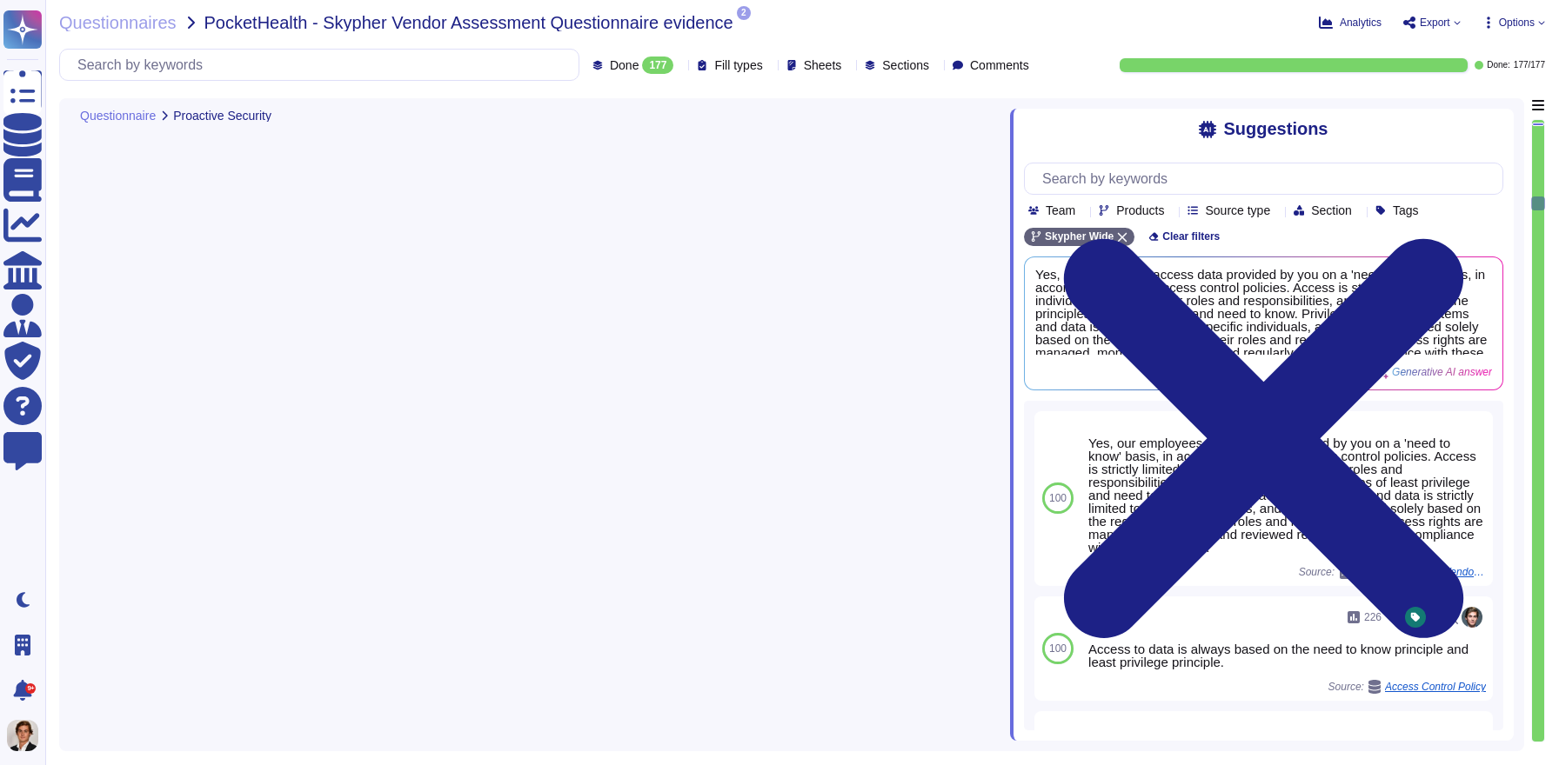
scroll to position [5858, 0]
type textarea "Yes, we perform application security testing. All new applications and major re…"
type textarea "Yes, we have a bug bounty program in place."
type textarea "Yes, all endpoint laptops that connect directly to production networks are cent…"
type textarea "Yes, Skypher has several systems in place for breach detection and anomaly dete…"
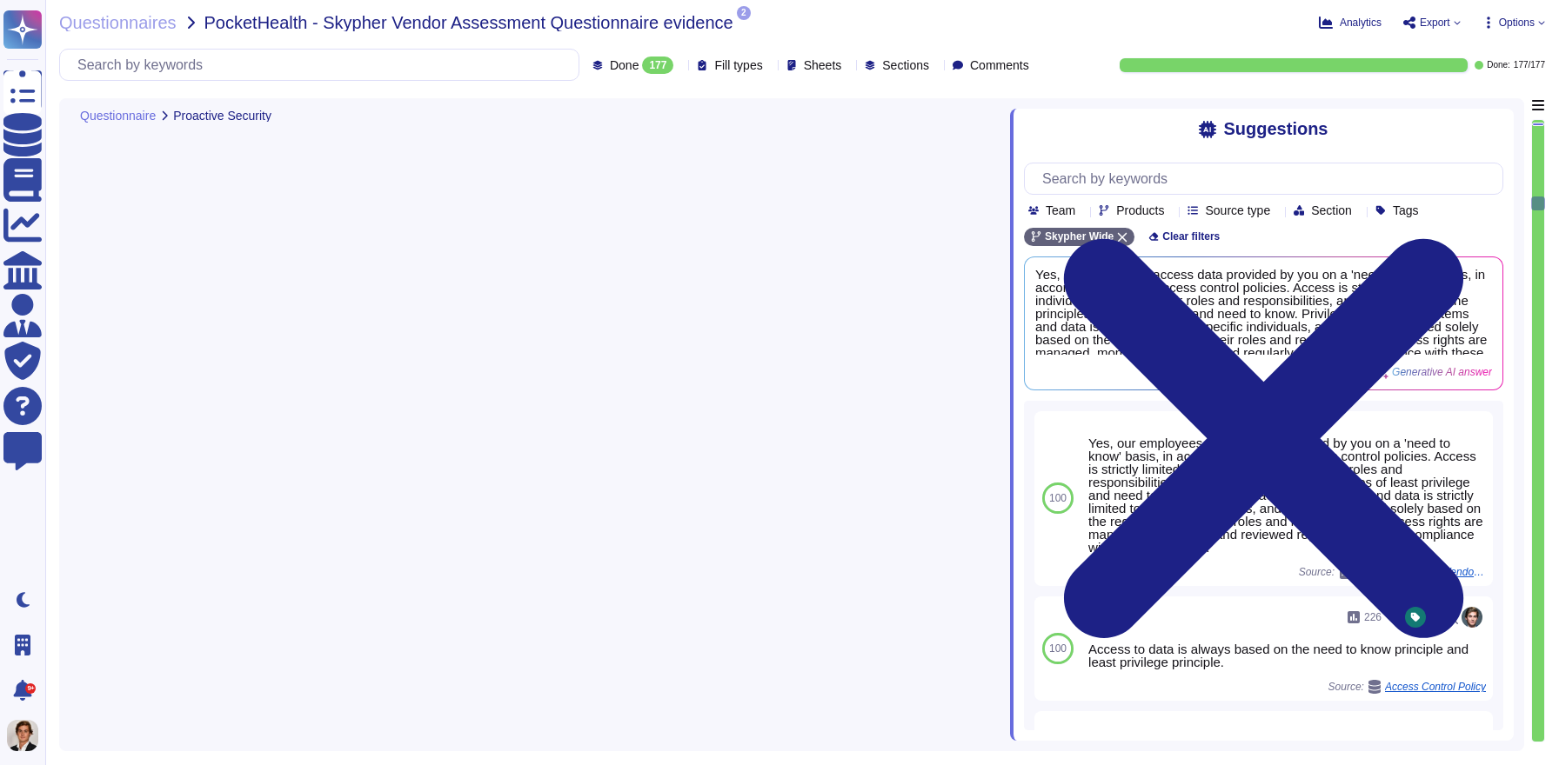
type textarea "Yes, changes to the production environment are reviewed by at least two enginee…"
type textarea "Yes, all security events in production, including authentication events, SSH se…"
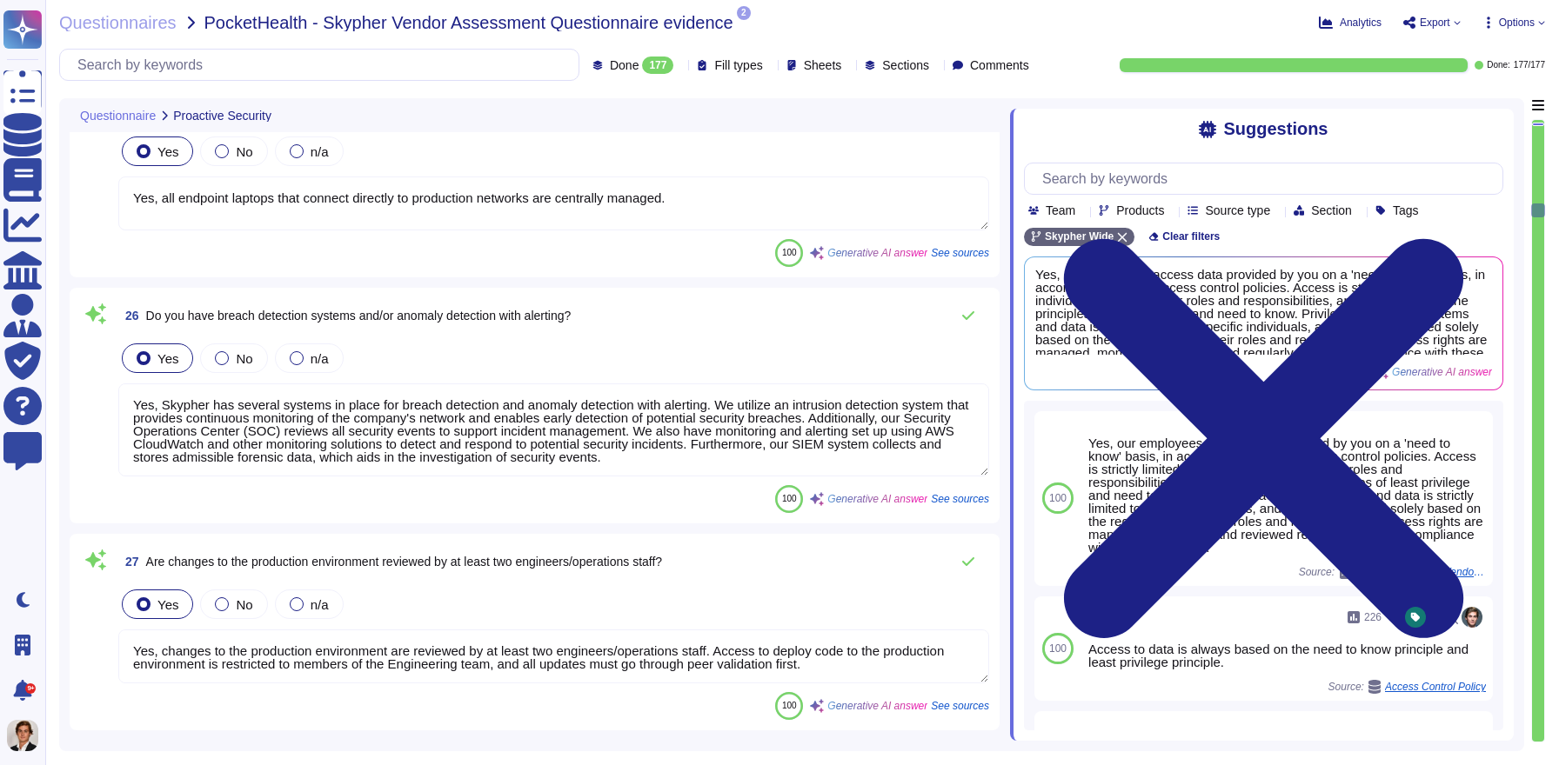
type textarea "Yes, the production network is segmented into different zones based on security…"
type textarea "Yes, Skypher, INC. supports and maintains development, test, staging, and produ…"
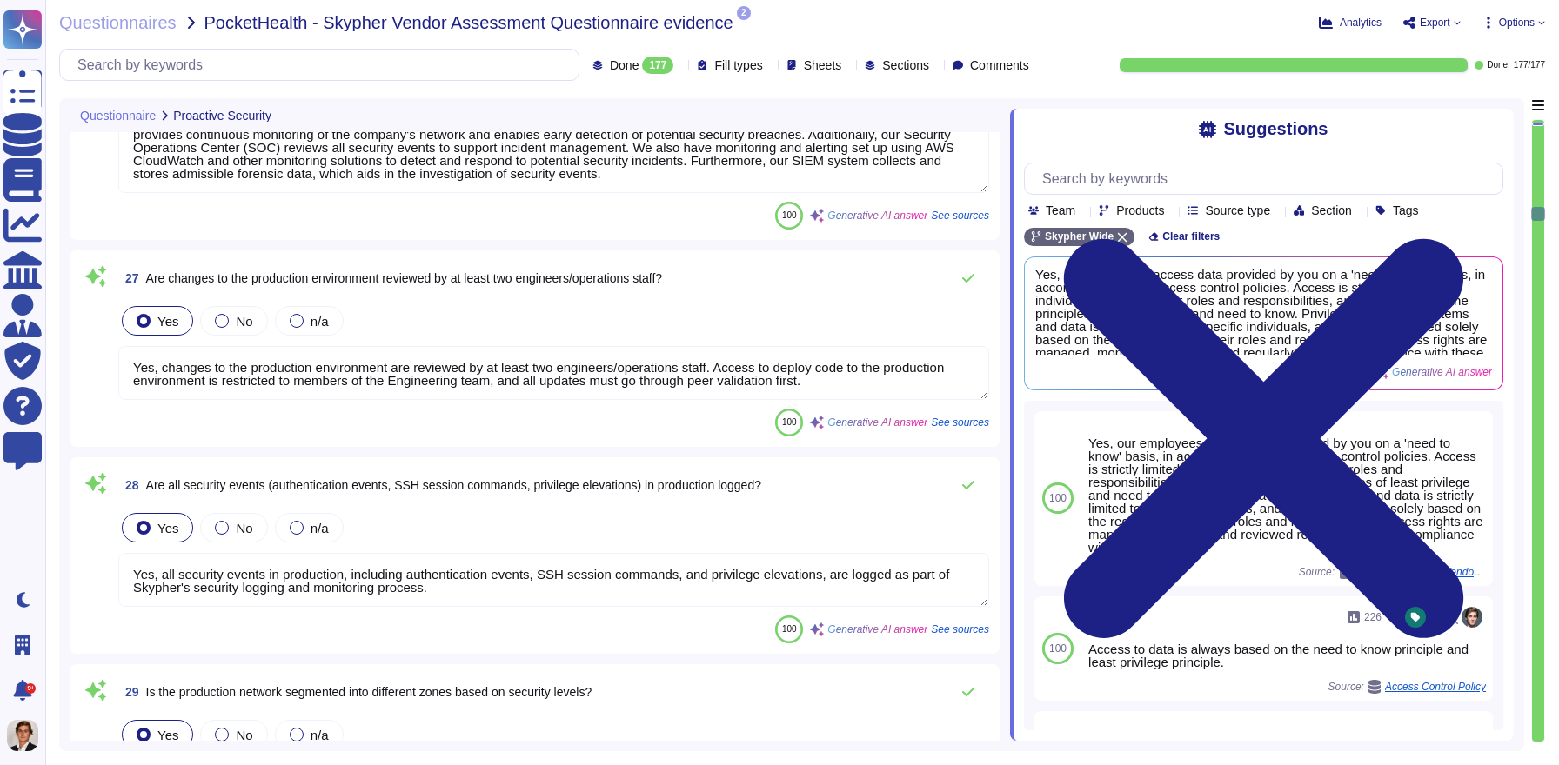
type textarea "Yes, all network traffic over public networks to the production infrastructure …"
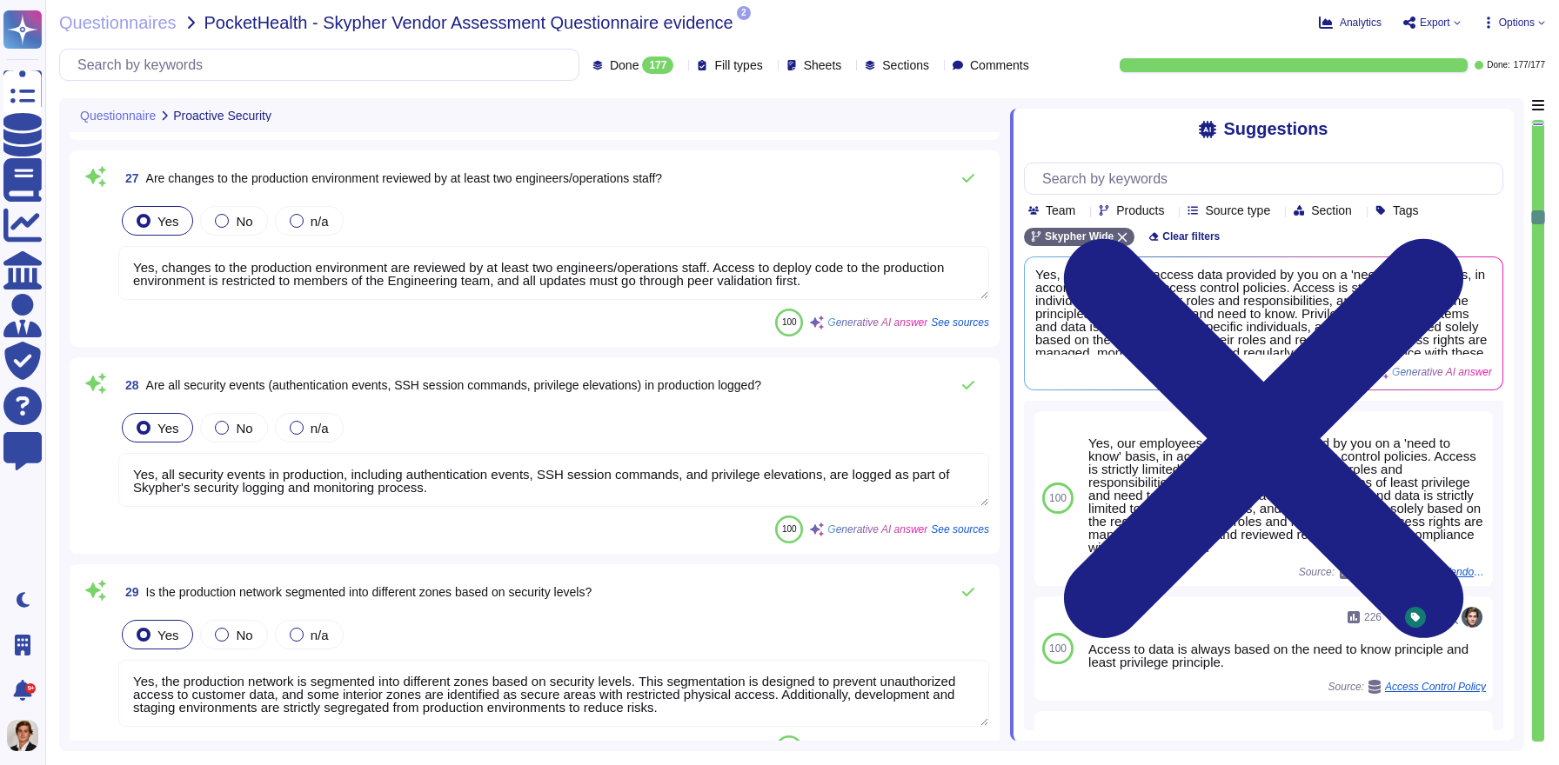
type textarea "Yes, only standard cryptographic frameworks and implementations are used, adher…"
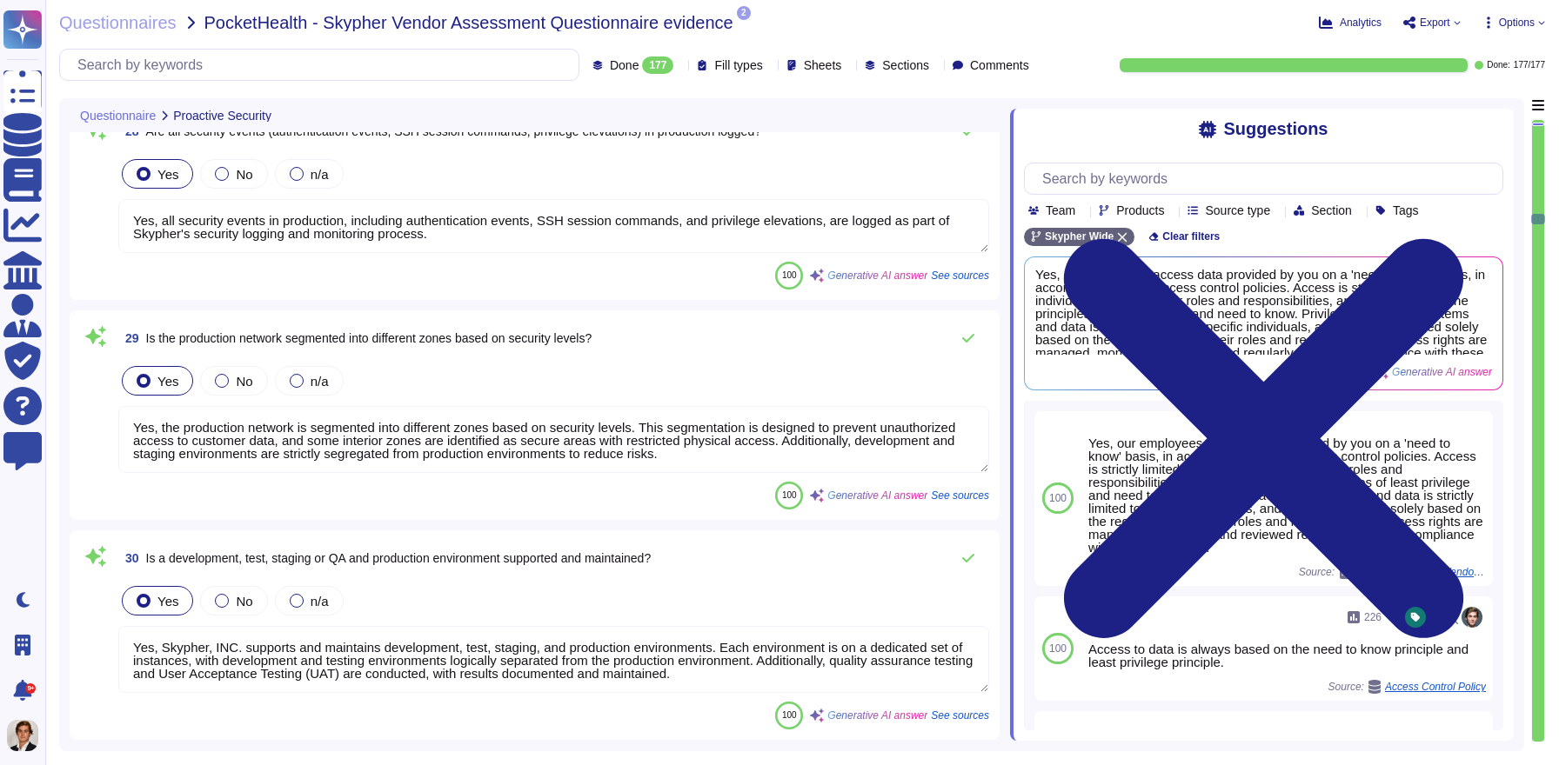
scroll to position [6479, 0]
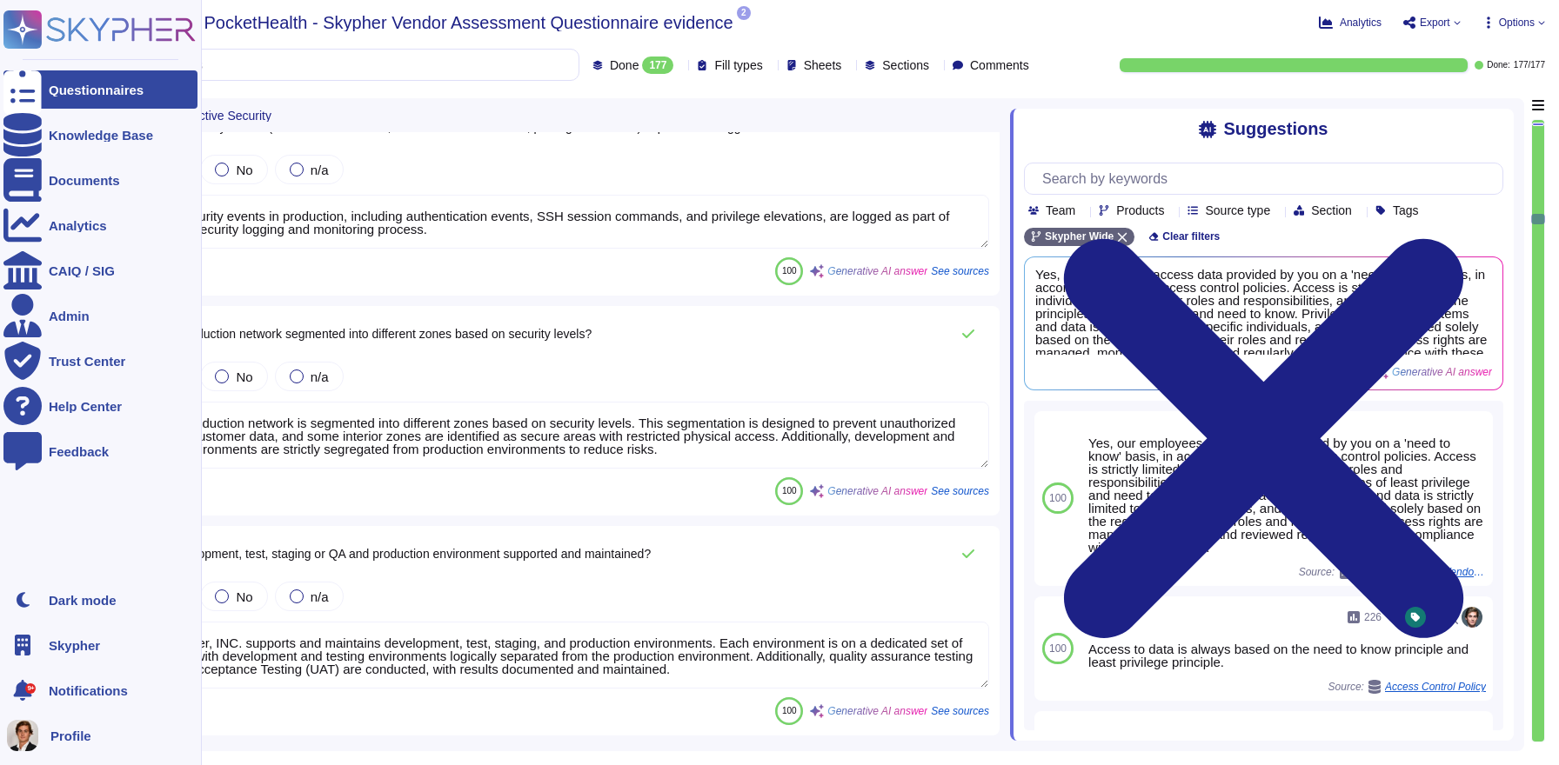
click at [18, 86] on icon at bounding box center [22, 89] width 38 height 51
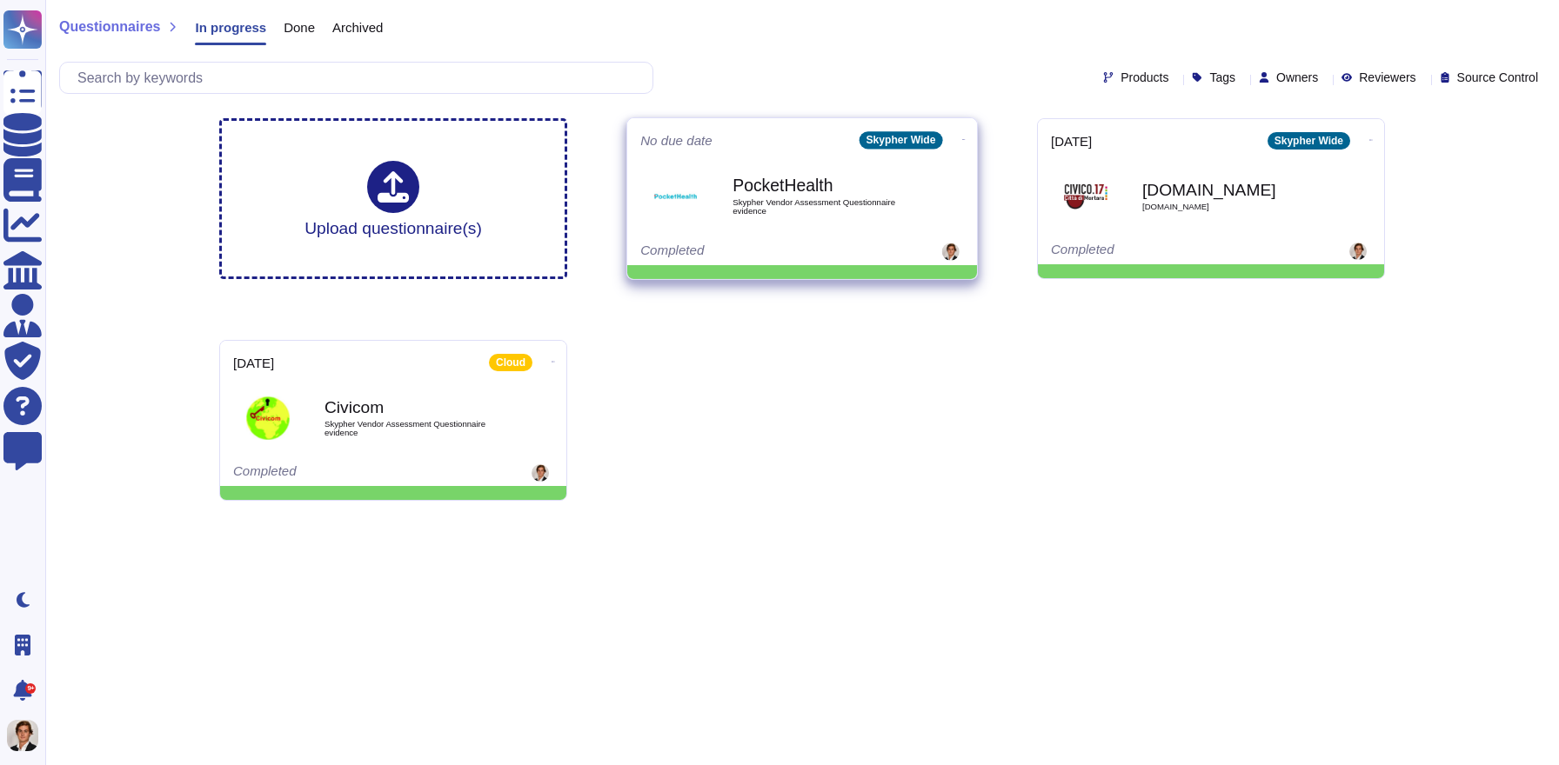
click at [756, 188] on b "PocketHealth" at bounding box center [820, 185] width 176 height 17
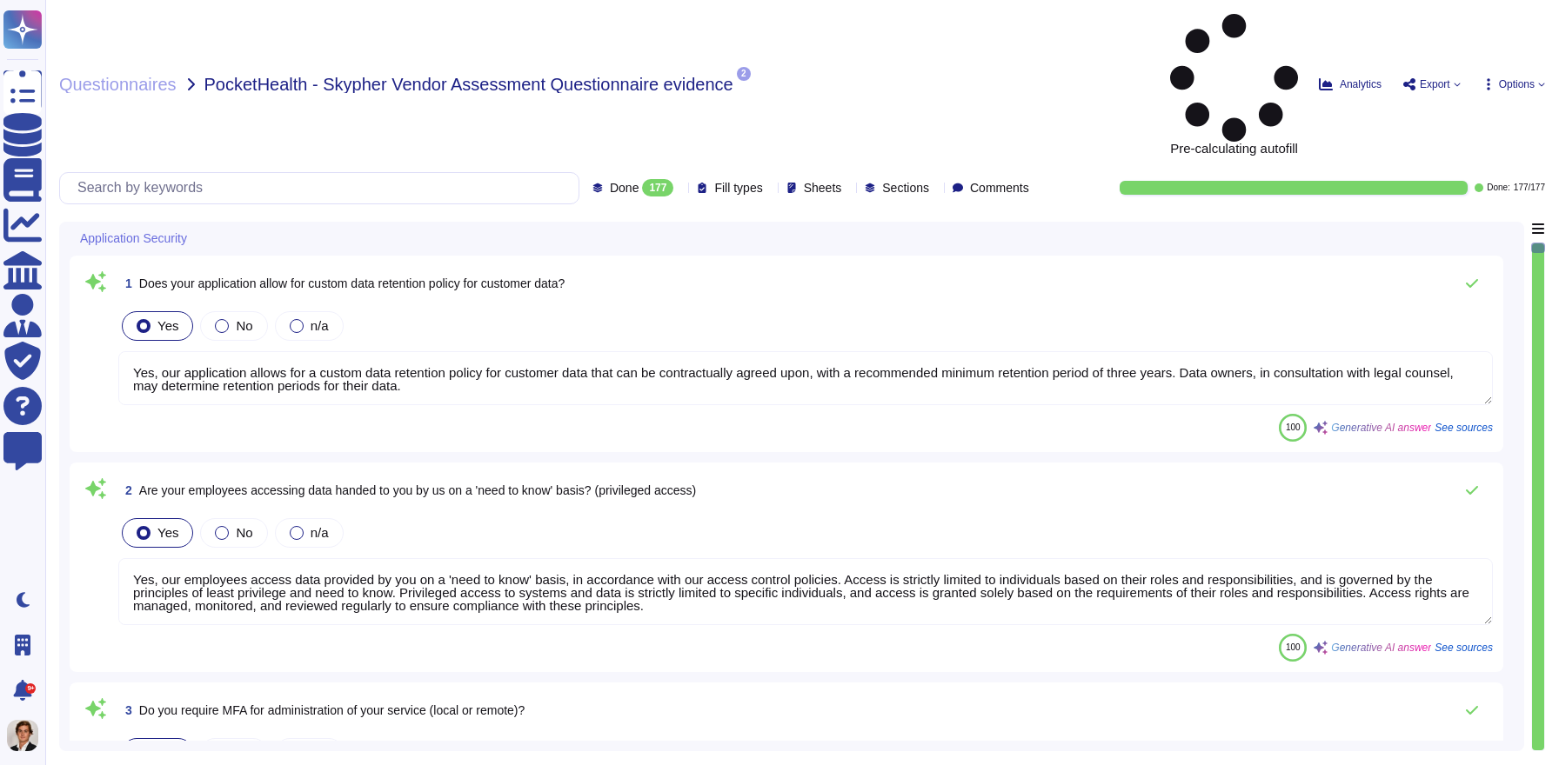
type textarea "Yes, our application allows for a custom data retention policy for customer dat…"
type textarea "Yes, our employees access data provided by you on a 'need to know' basis, in ac…"
type textarea "Yes, we require Multi-Factor Authentication (MFA) for the administration of our…"
type textarea "Yes, our application allows for a custom data retention policy for customer dat…"
type textarea "Yes, our employees access data provided by you on a 'need to know' basis, in ac…"
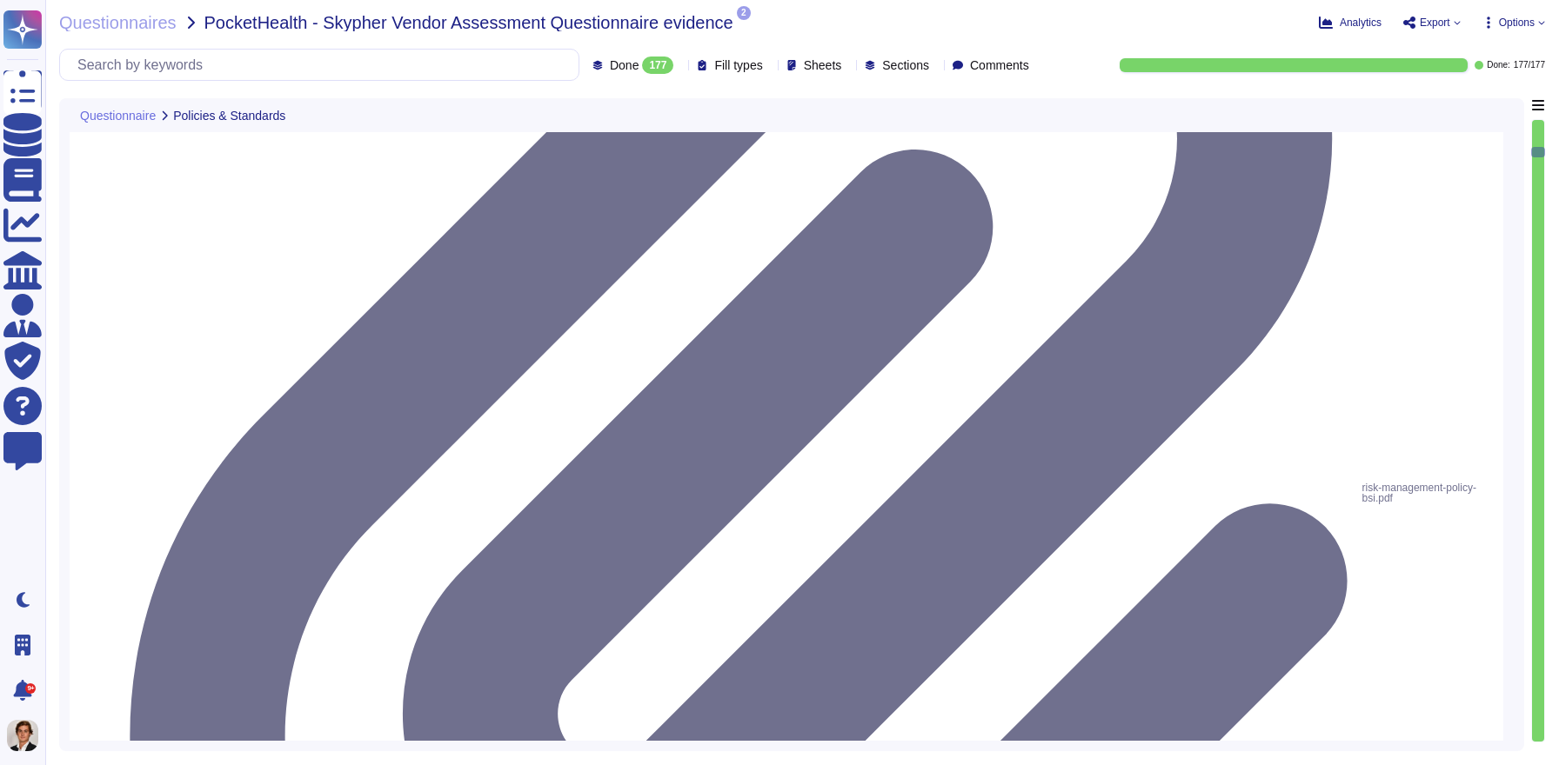
type textarea "Yes, we have a formal risk management program for assessing and mitigating info…"
type textarea "Yes, Skypher, INC. has a formal Risk Management Policy designed to ensure that …"
type textarea "Yes, [PERSON_NAME] has a detailed, comprehensive Cyber Security Incident Respon…"
type textarea "Skypher, INC. has a comprehensive Access Control Policy to protect electronic i…"
type textarea "Yes, we share our business continuity and redundancy plans with our customers u…"
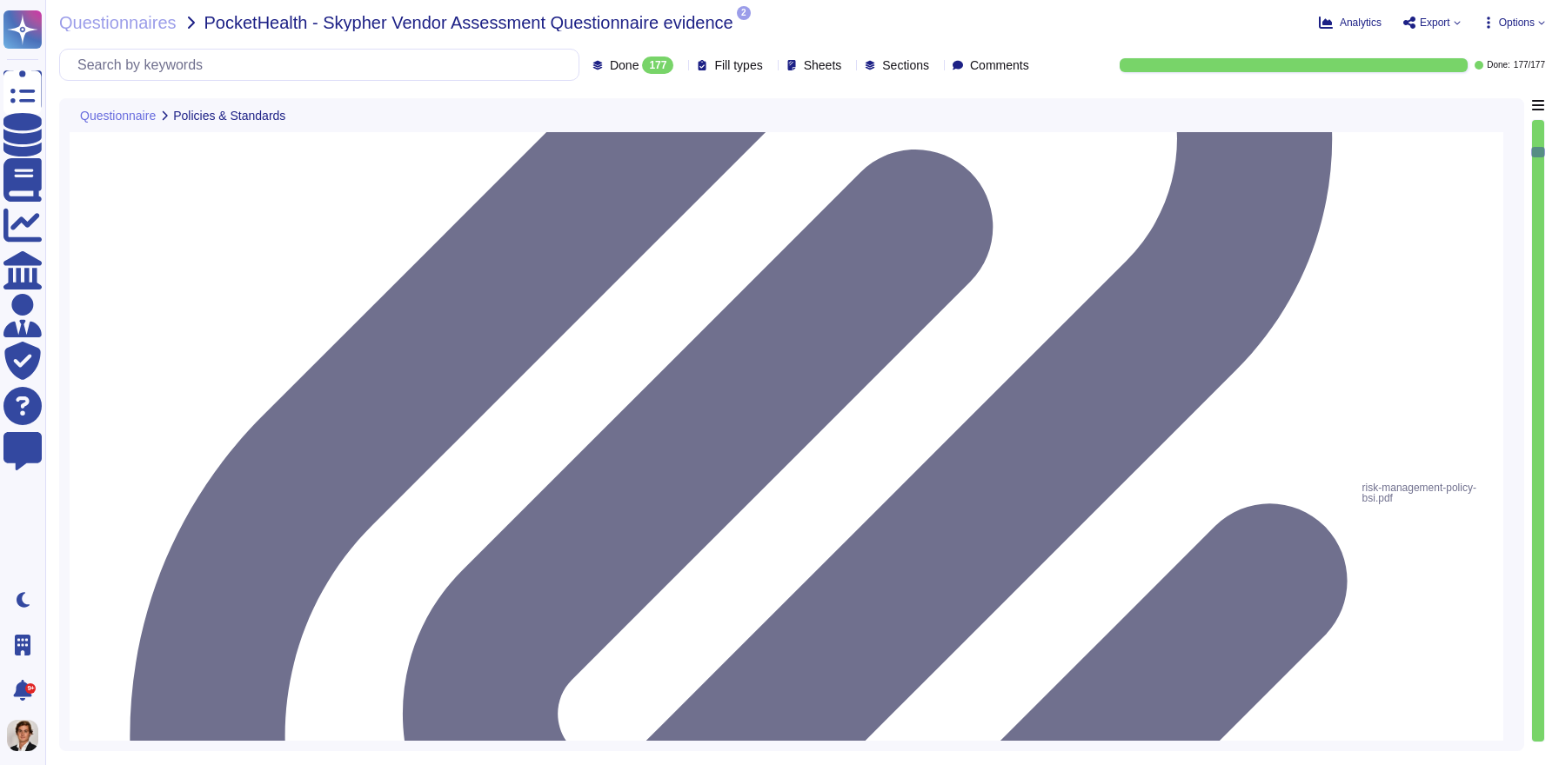
type textarea "Yes, Skypher has established data backup procedures that include both frequency…"
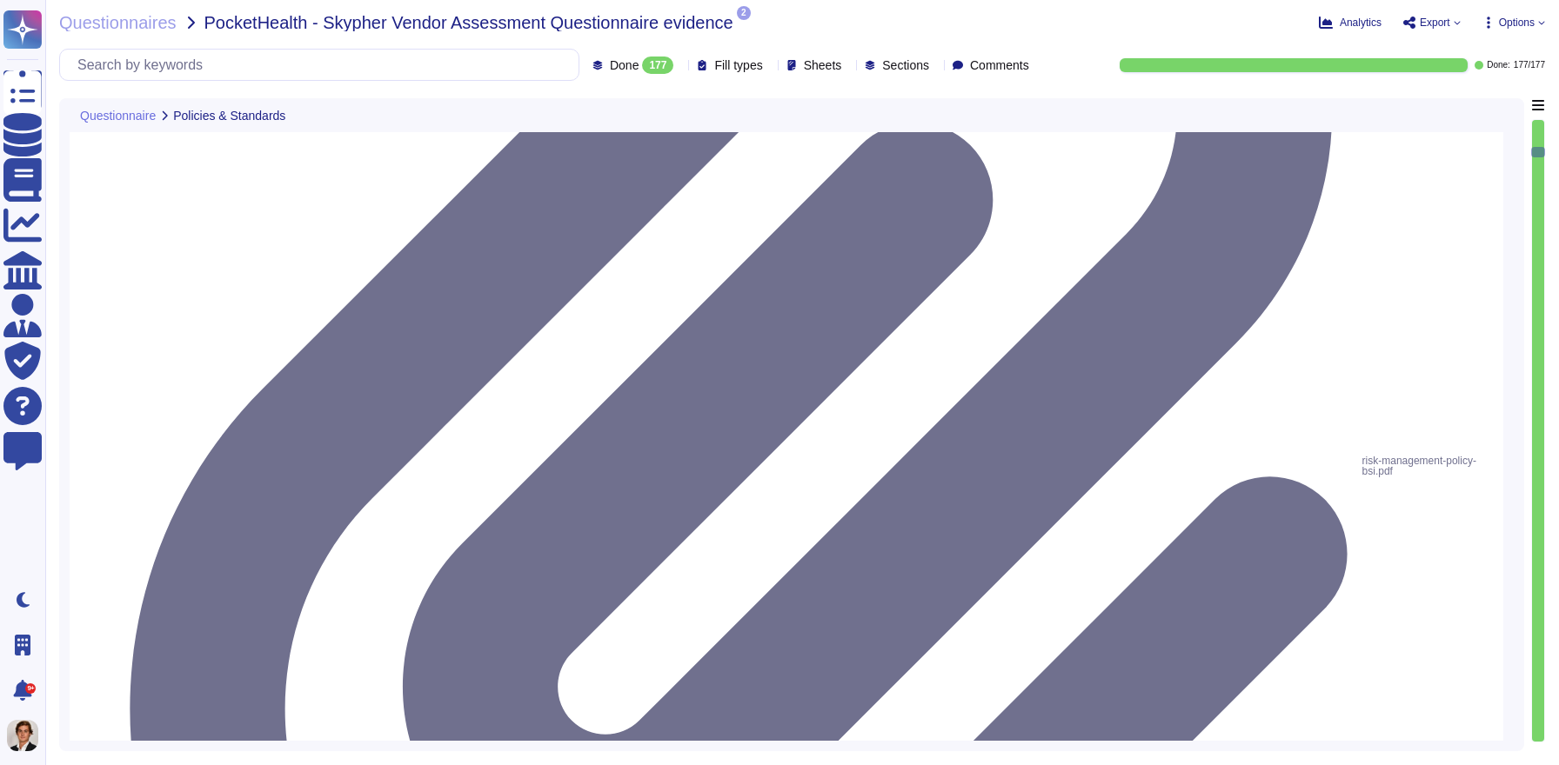
scroll to position [2, 0]
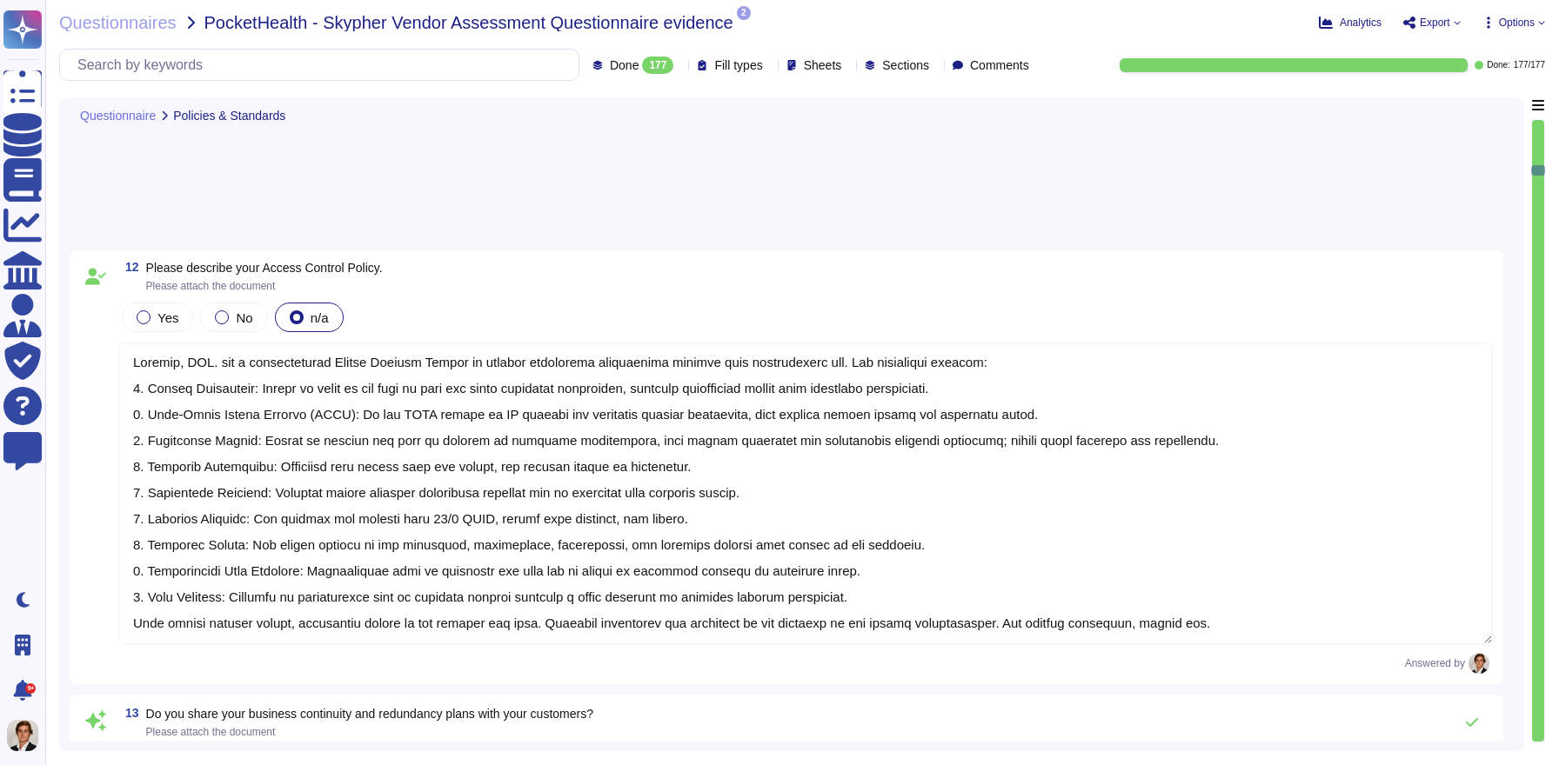
type textarea "Yes, there is a documented change management process at Skypher that ensures ch…"
type textarea "Yes, [PERSON_NAME] has a dedicated information security team called Skypher's S…"
type textarea "Yes, our information security and privacy policies align with industry standard…"
type textarea "Yes, a formal disciplinary or sanction policy is established for employees who …"
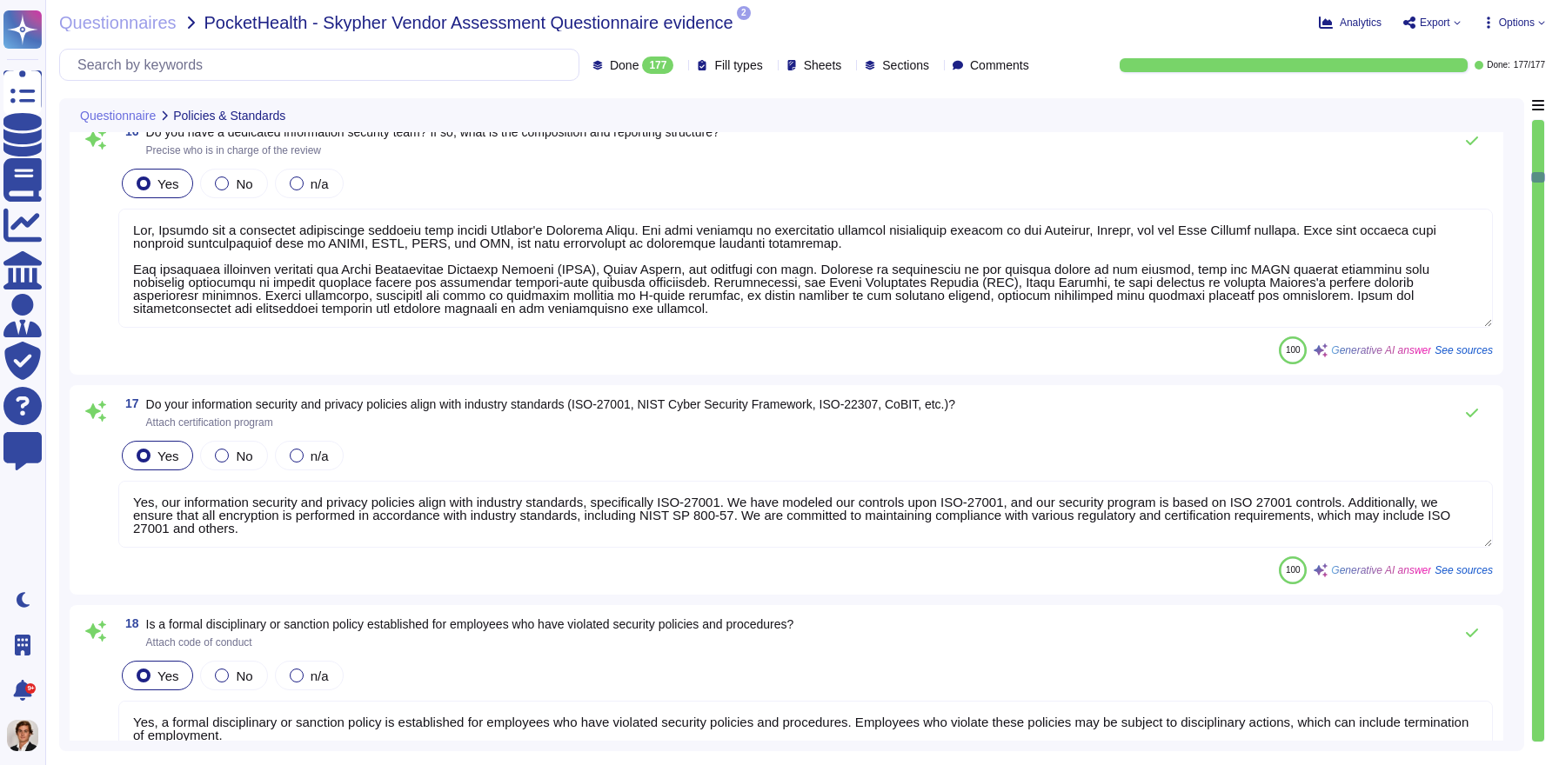
type textarea "Yes, all employment candidates, contractors, and involved third parties are sub…"
type textarea "Yes, all personnel are required to sign confidentiality agreements to protect c…"
type textarea "Yes, documented procedures are followed to govern change in employment and/or t…"
type textarea "Yes, we perform network security testing annually. This includes penetration te…"
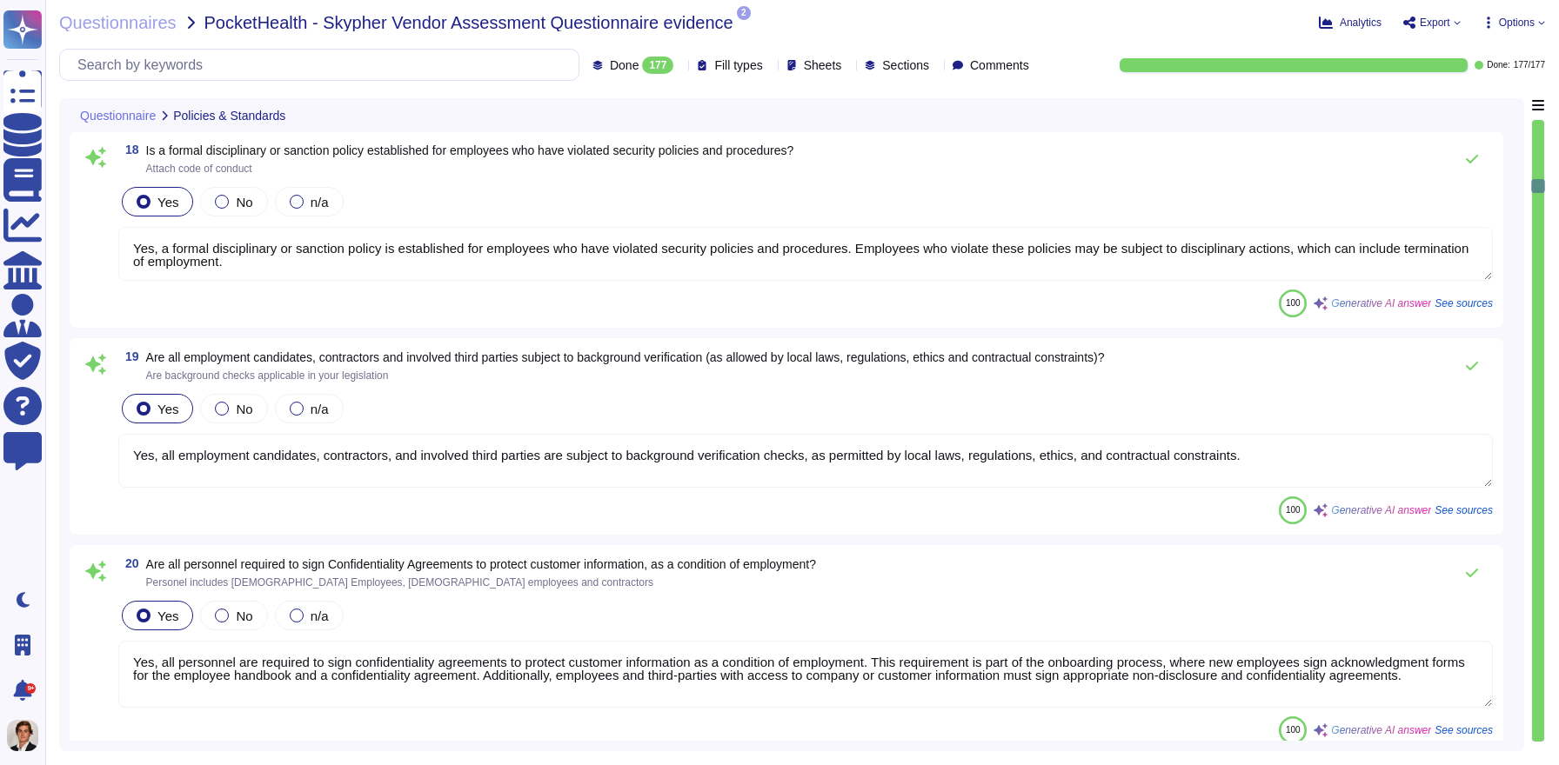
type textarea "Yes, we perform application security testing. All new applications and major re…"
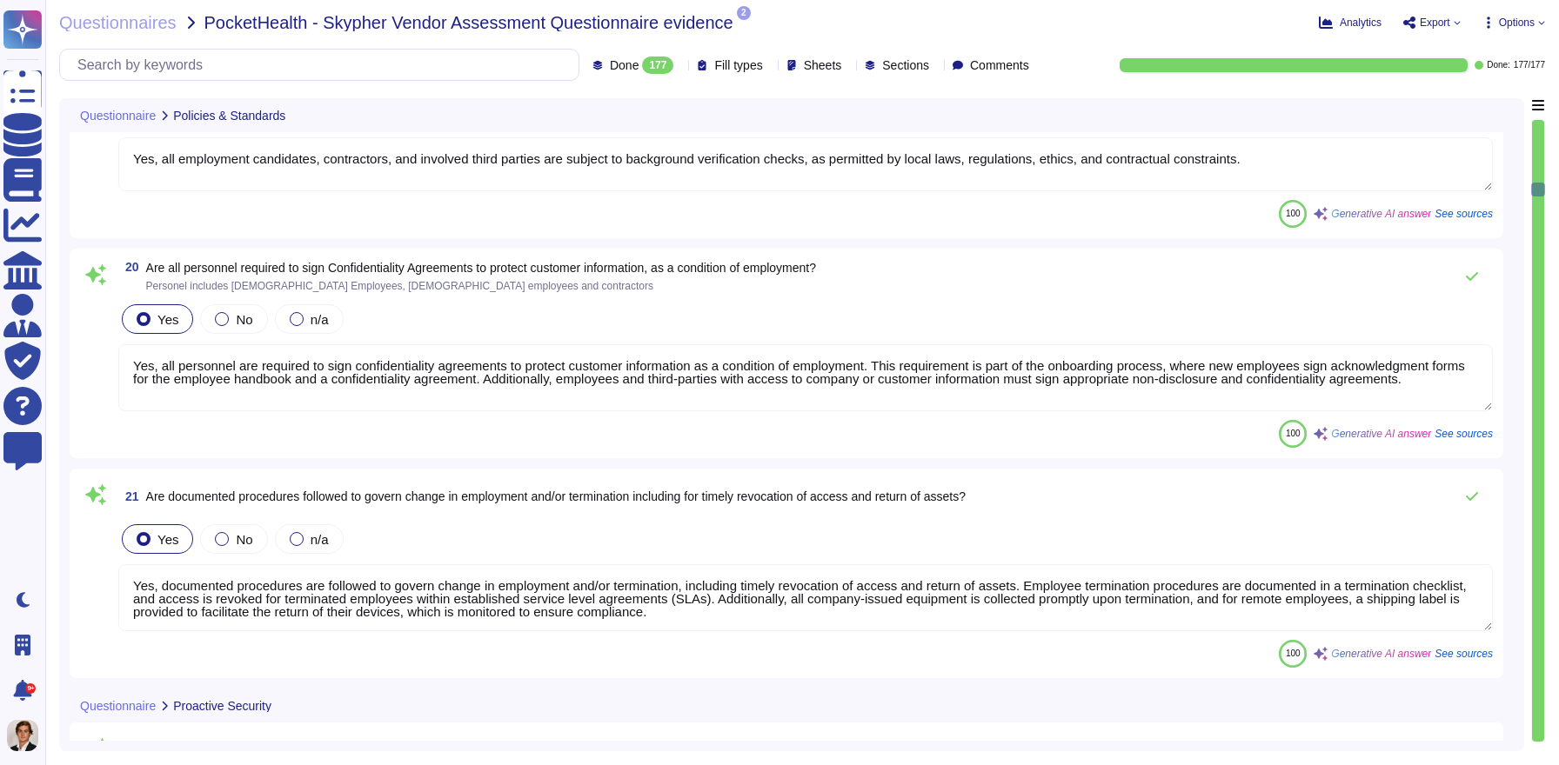
type textarea "Yes, we have a bug bounty program in place."
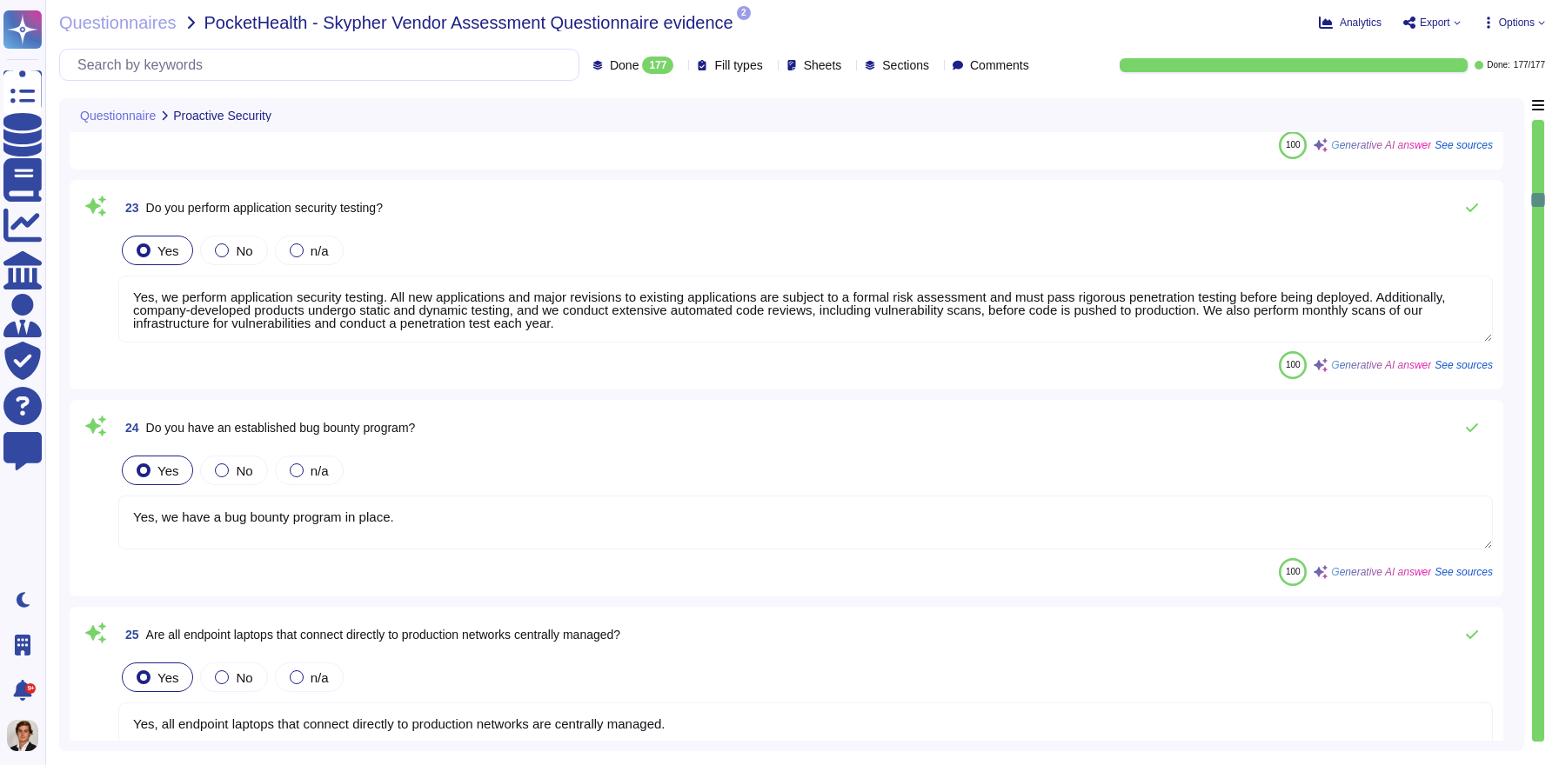
type textarea "Yes, all endpoint laptops that connect directly to production networks are cent…"
type textarea "Yes, Skypher has several systems in place for breach detection and anomaly dete…"
type textarea "Yes, changes to the production environment are reviewed by at least two enginee…"
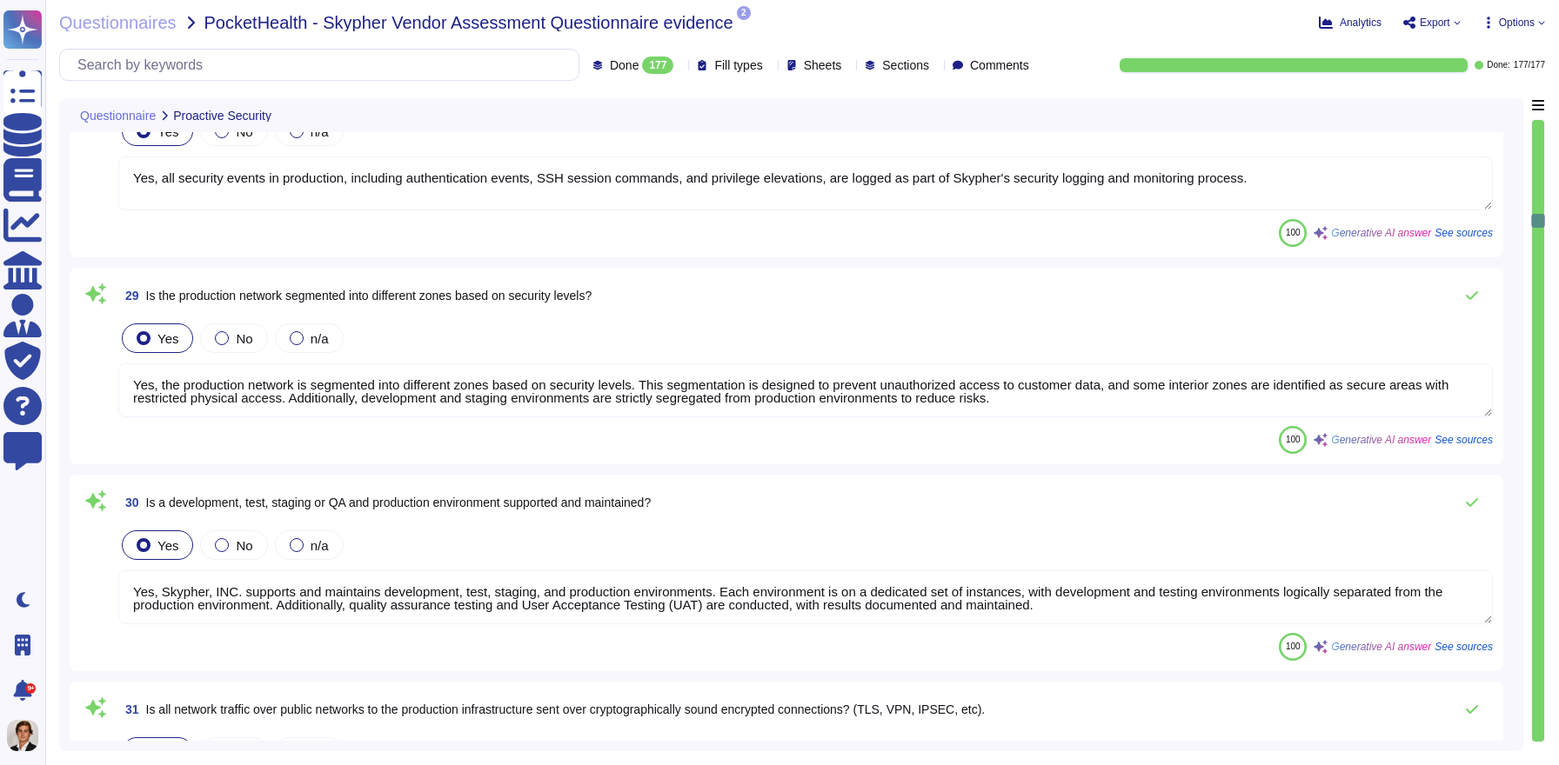
type textarea "Yes, Skypher, INC. supports and maintains development, test, staging, and produ…"
type textarea "Yes, all network traffic over public networks to the production infrastructure …"
type textarea "Yes, only standard cryptographic frameworks and implementations are used, adher…"
type textarea "Yes, Skypher has a formalized Security Incident Response Program. This program …"
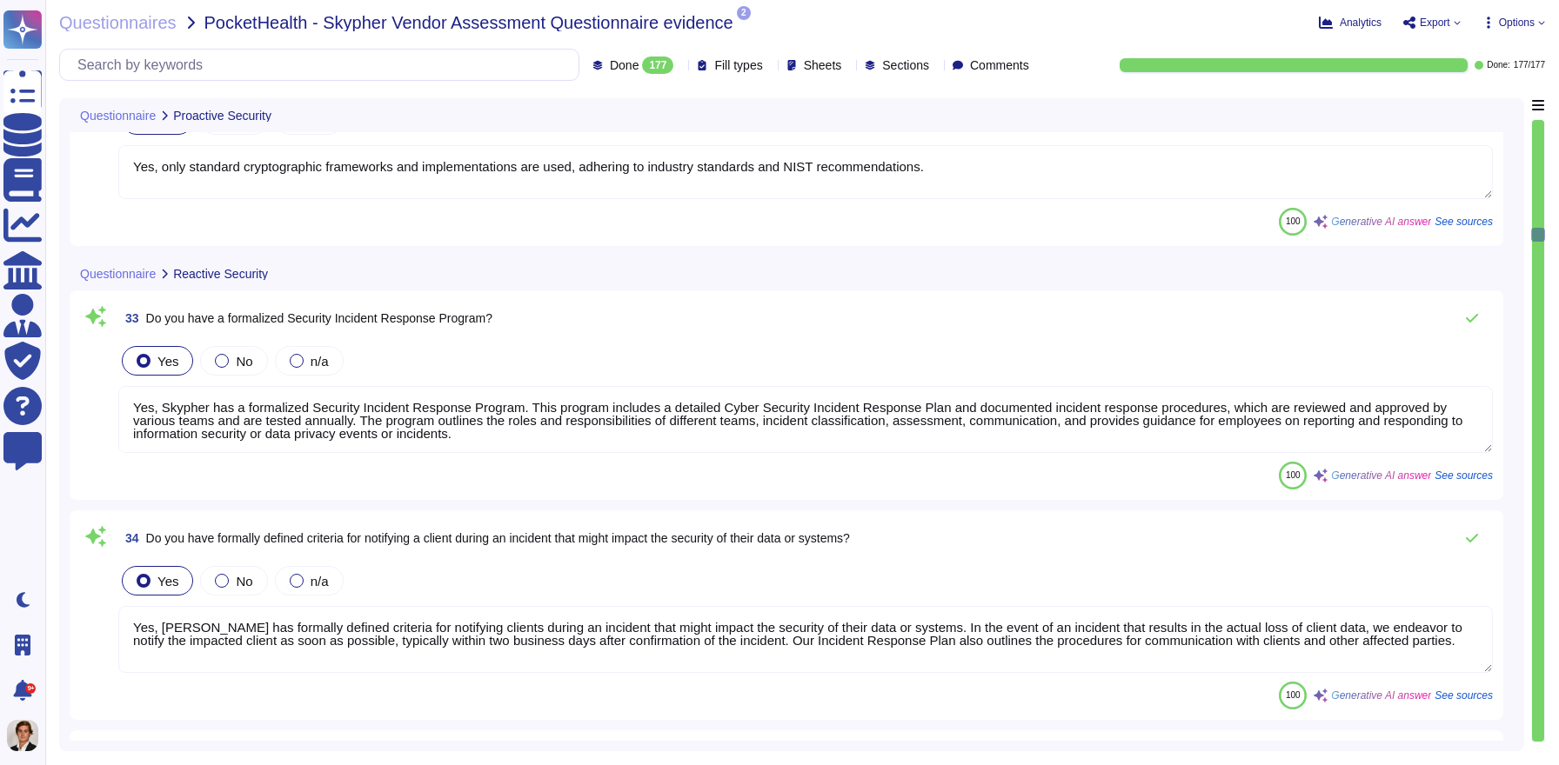
type textarea "Yes, [PERSON_NAME] has formally defined criteria for notifying clients during a…"
type textarea "Yes, we have a documented Incident Management Policy in place."
type textarea "Yes, [PERSON_NAME] conducts incident response training scenarios, including tab…"
type textarea "Yes, we have a Business Continuity and Disaster Recovery (BC/DR) program in pla…"
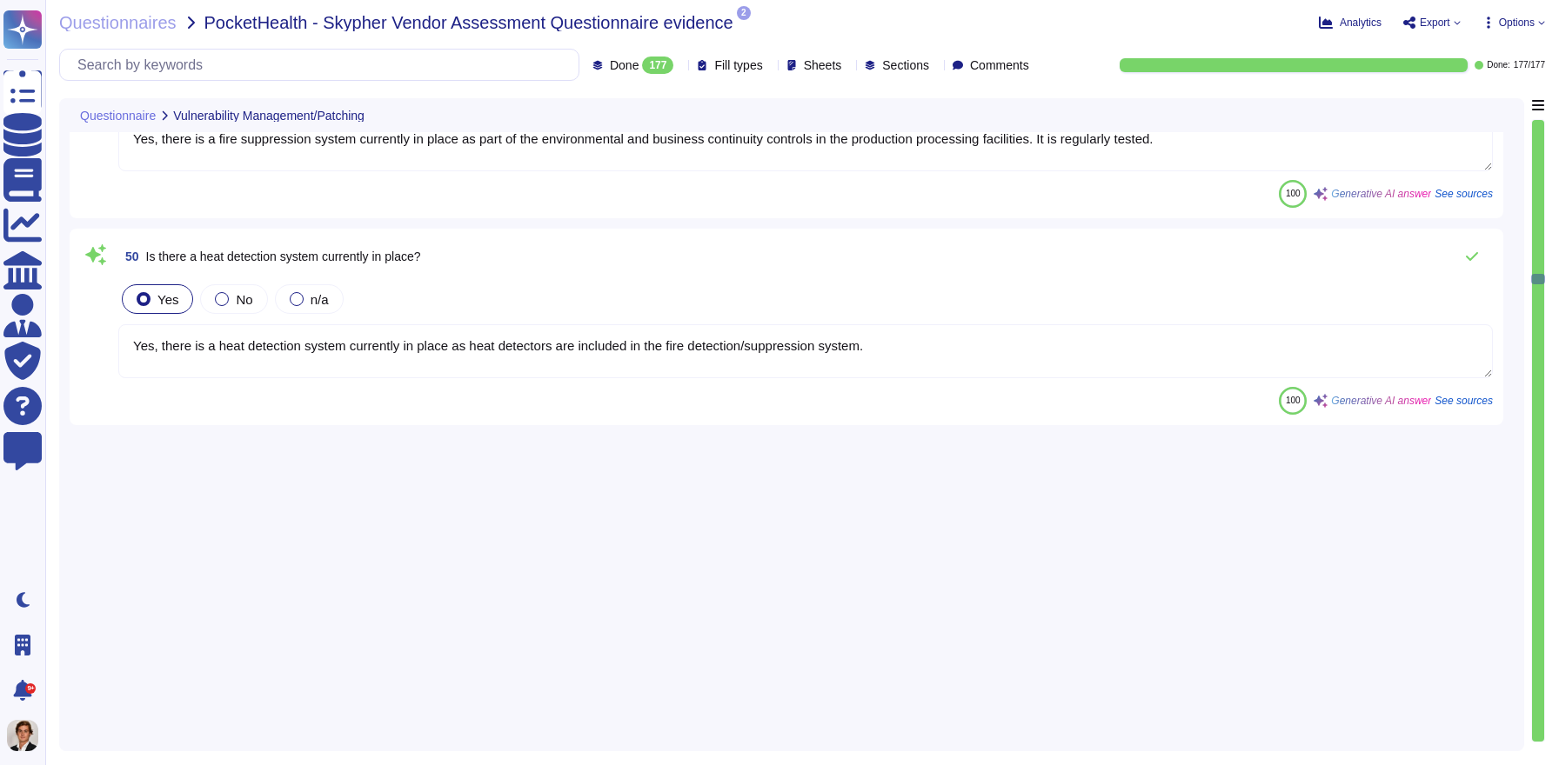
type textarea "Yes, CCTV is utilized with video storage, reporting, and playback capabilities …"
type textarea "Yes, a smoke detection system is currently in place."
type textarea "Yes, there is a fire suppression system currently in place as part of the envir…"
type textarea "Yes, there is a heat detection system currently in place as heat detectors are …"
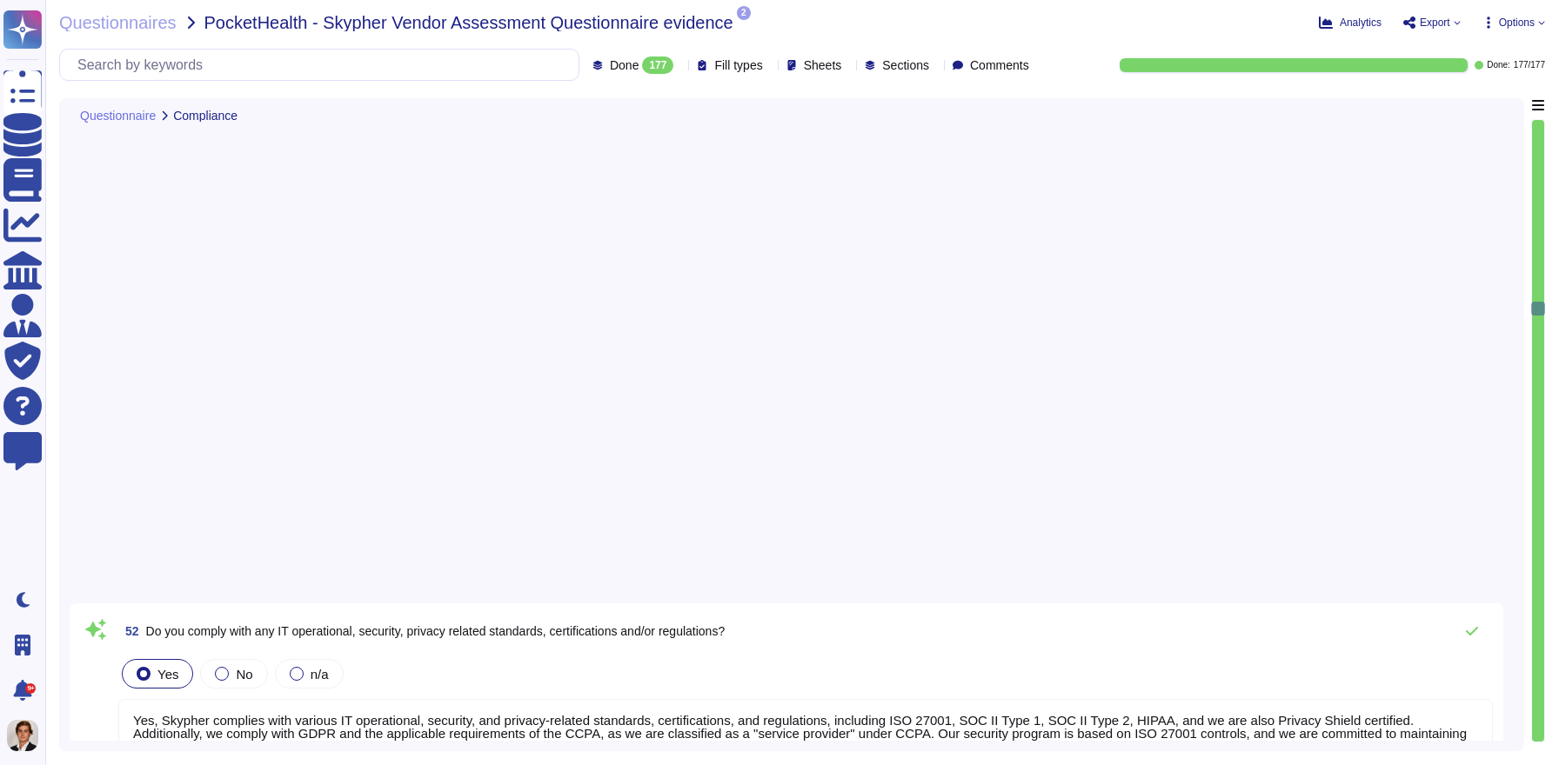
type textarea "No, we do not share customer data with or enable direct access by any third-par…"
type textarea "Yes, the organization holds the following security certifications: ISO-27001, S…"
type textarea "Yes, Skypher refrains from using customer derived data for its own purposes. Cu…"
type textarea "Yes, we conduct risk assessments associated with data governance requirements a…"
type textarea "Yes, our technical, business, and executive managers are responsible for mainta…"
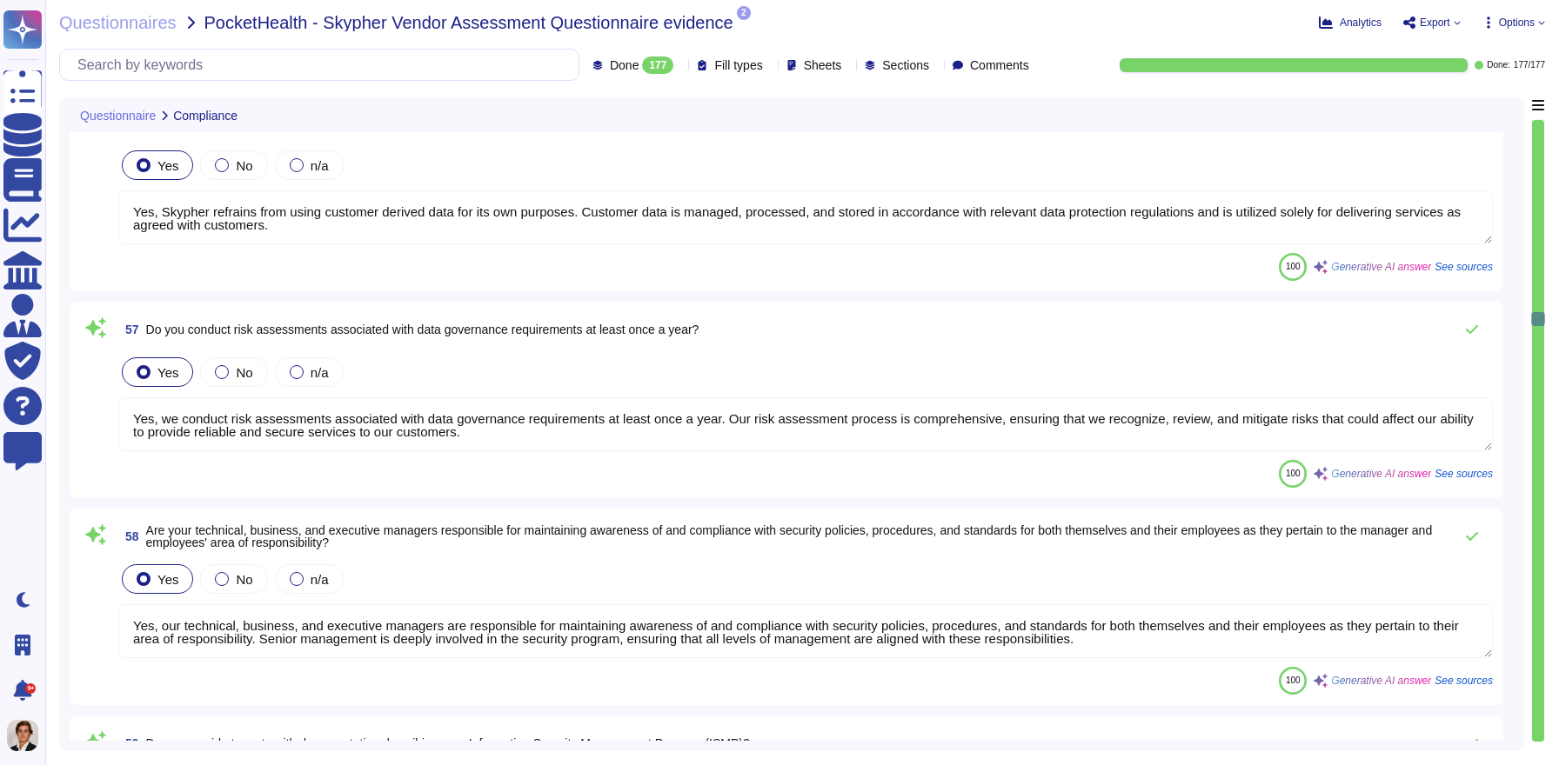
type textarea "Yes, we provide tenants with documentation describing our Information Security …"
type textarea "Yes, we review our Information Security Management Program (ISMP) at least once…"
type textarea "Yes, executive and line management take formal action to support information se…"
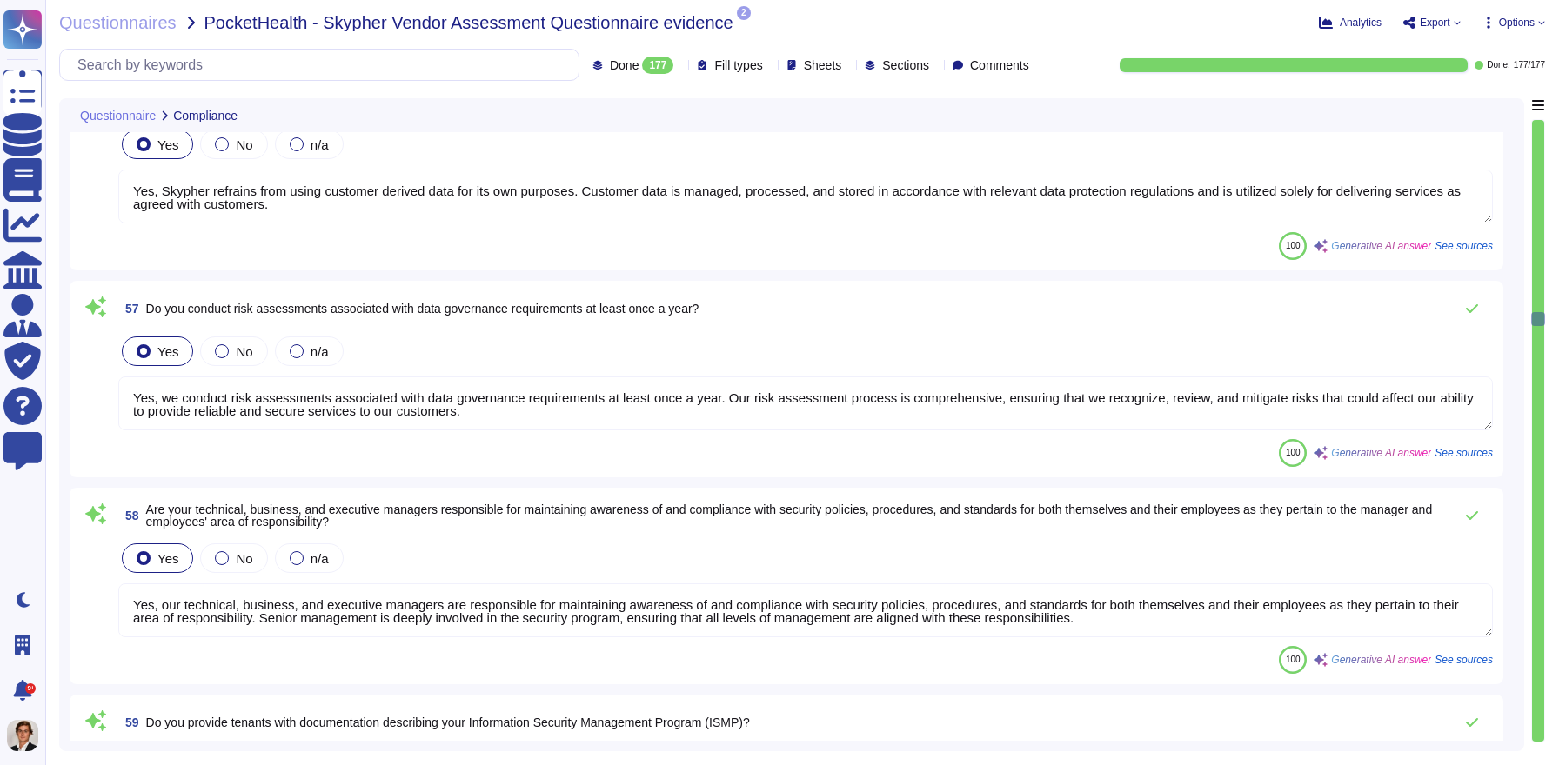
type textarea "Yes, our information security policies and procedures are made available to all…"
type textarea "Yes, information security policies at Skypher are authorized by the organizatio…"
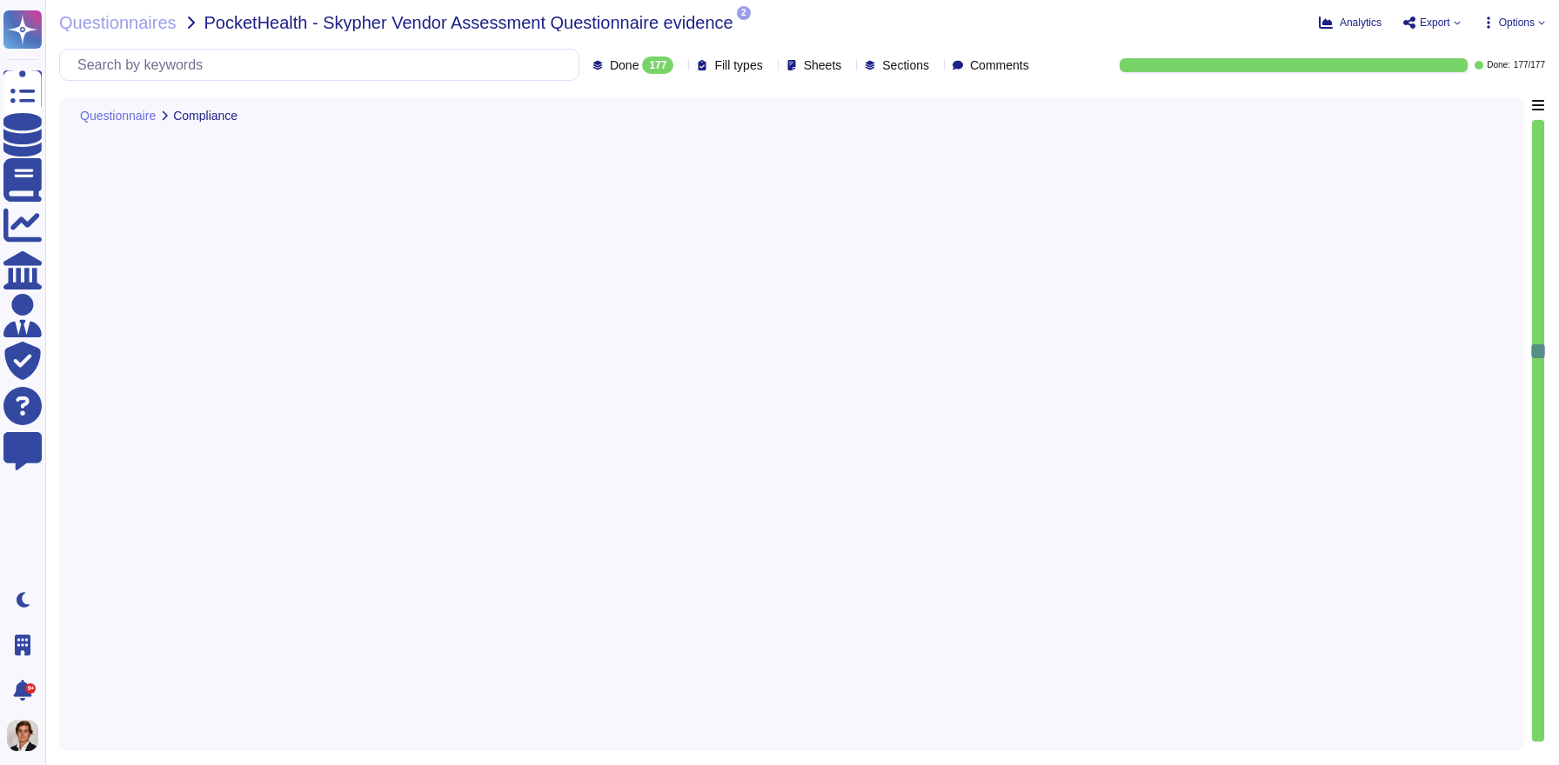
type textarea "Yes, we disclose which controls, standards, certifications, and regulations we …"
type textarea "Yes, a formal disciplinary or sanction policy is established for employees who …"
type textarea "Yes, employees are made aware of what actions could be taken in the event of a …"
type textarea "Yes, risk assessment results include updates to security policies, procedures, …"
type textarea "Yes, we notify our tenants of any material changes to our information security …"
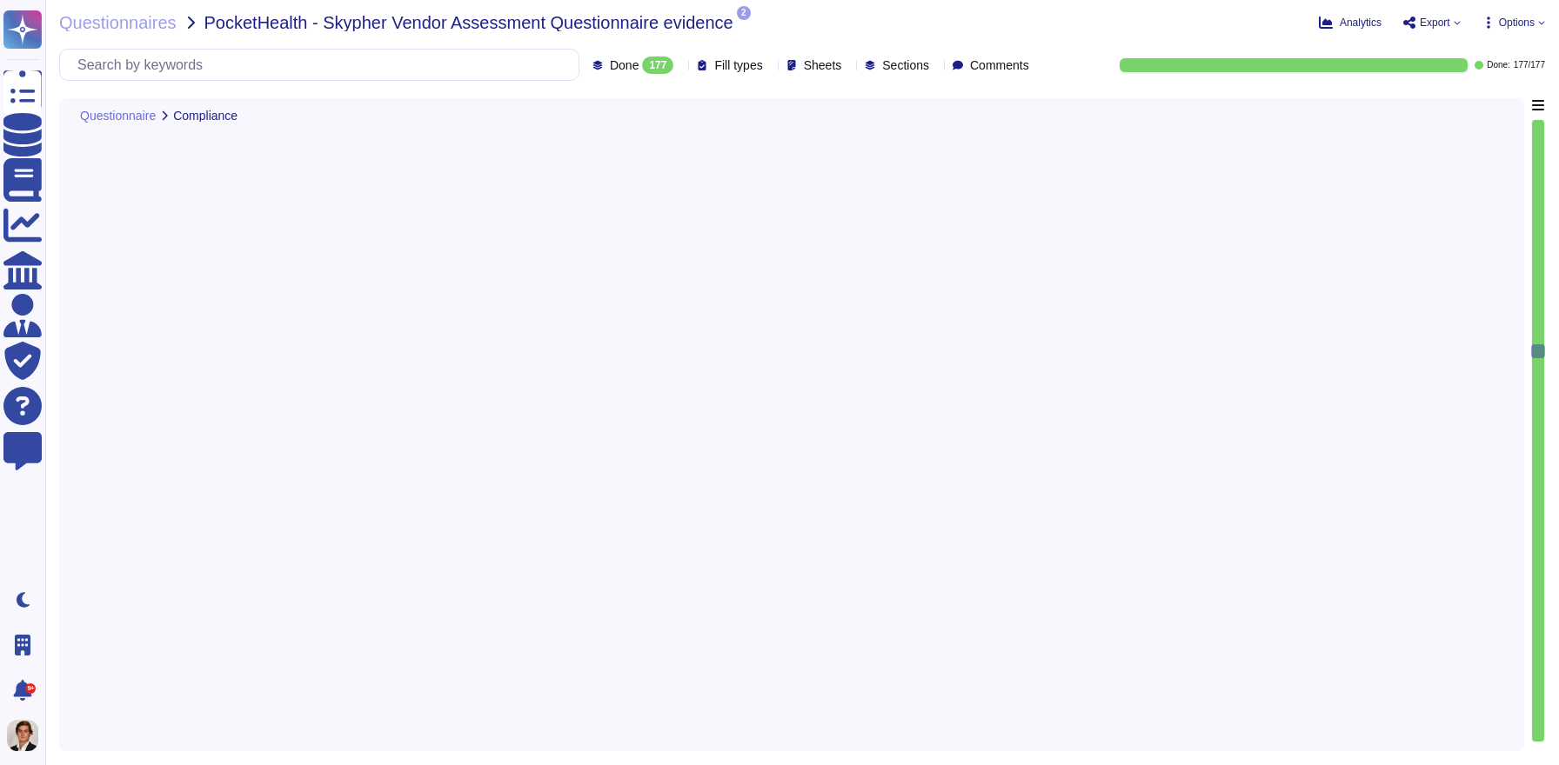
type textarea "Yes, Skypher performs, at minimum, annual reviews of its privacy and security p…"
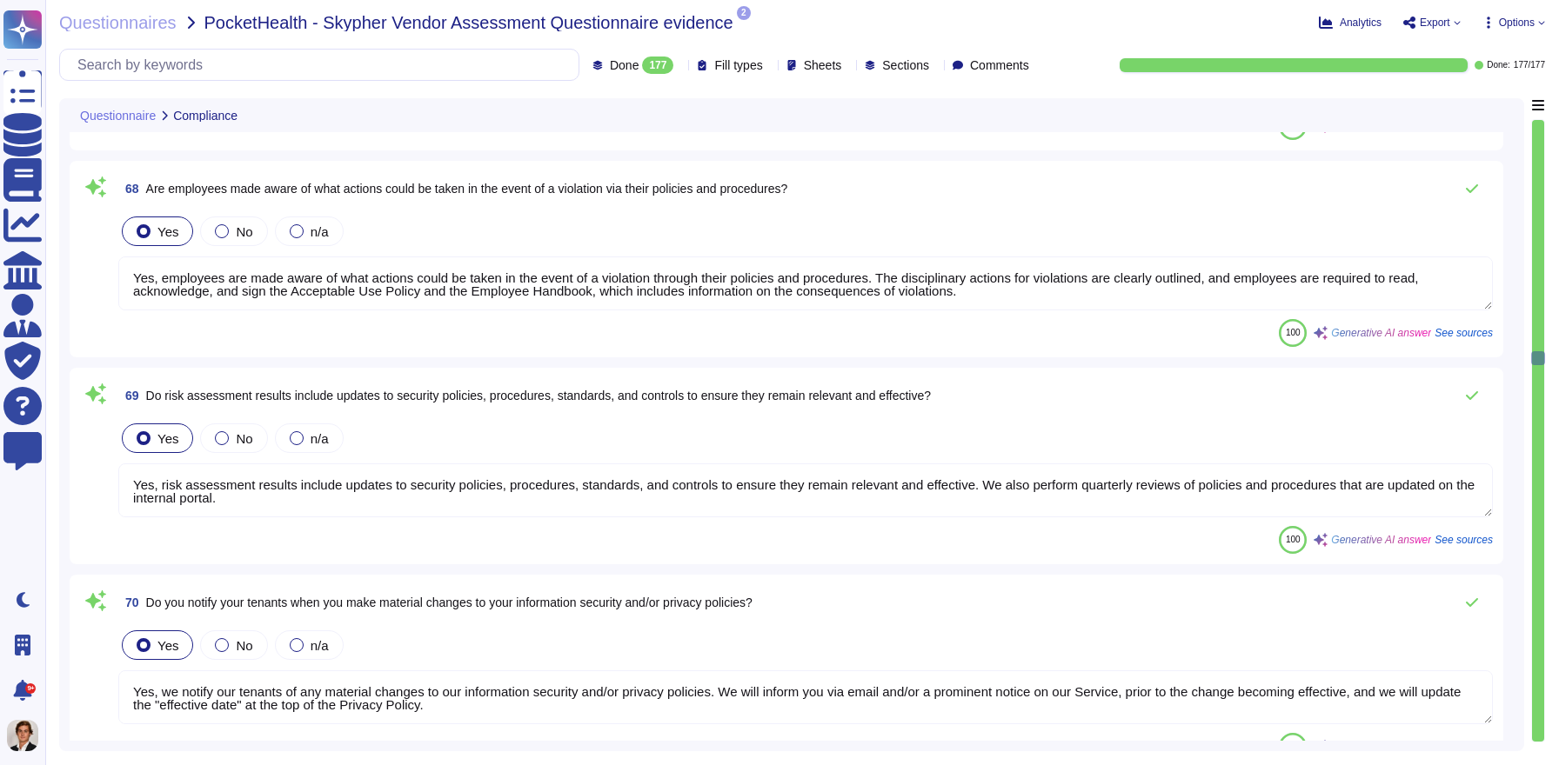
type textarea "Yes, formal risk assessments are aligned with the enterprise-wide framework and…"
type textarea "Yes, the likelihood and impact associated with inherent and residual risk are d…"
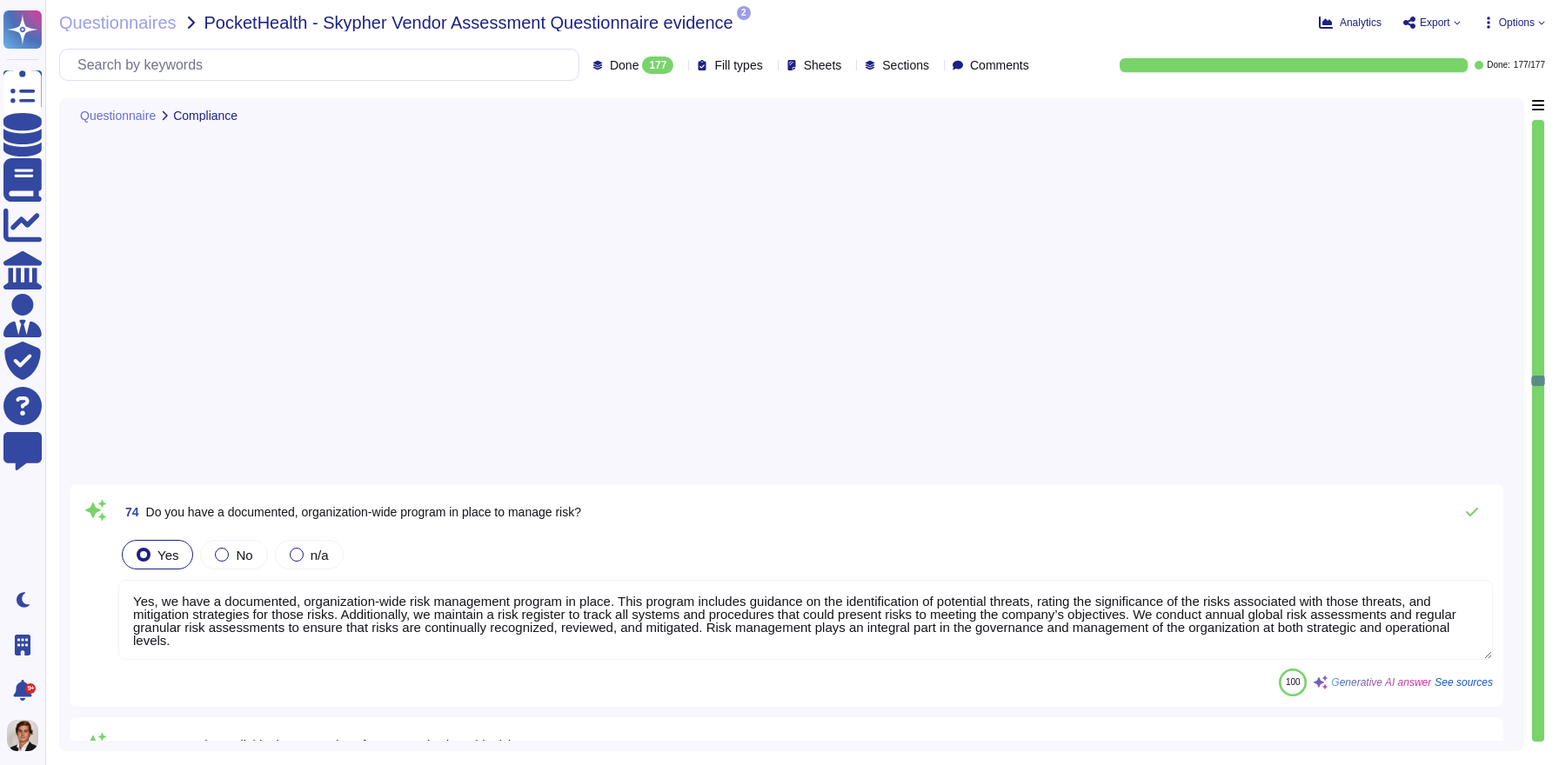
type textarea "Yes, we make available documentation of our organization-wide risk management p…"
type textarea "Yes, employees and business partners are adequately informed of their obligatio…"
type textarea "Yes, we have asset return procedures that outline how assets should be returned…"
type textarea "Yes, all employment candidates, contractors, and involved third parties are sub…"
type textarea "Yes, our employment agreements include provisions and terms in adherence to our…"
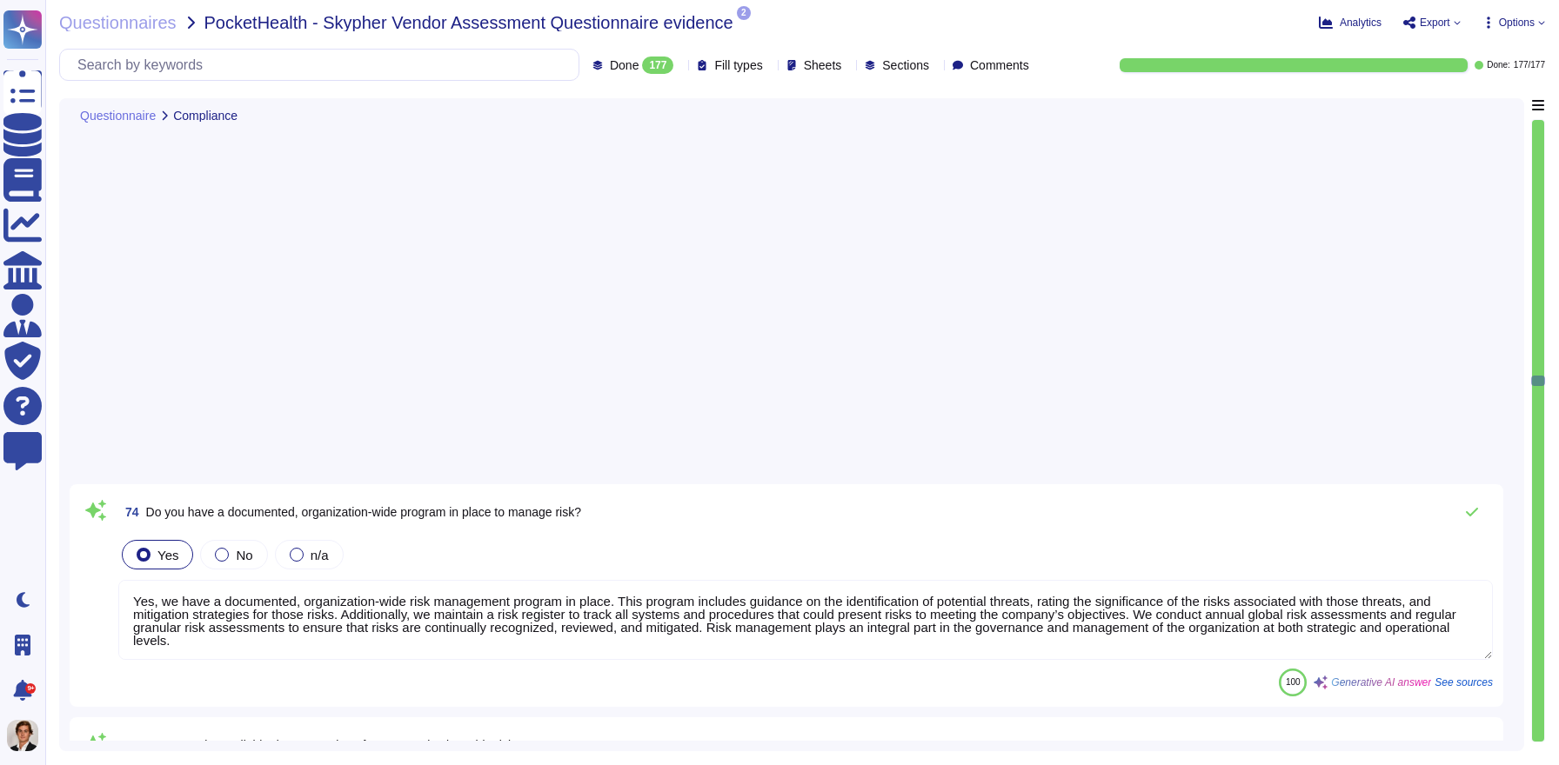
type textarea "Yes, we require newly hired or onboarded workforce personnel to sign employment…"
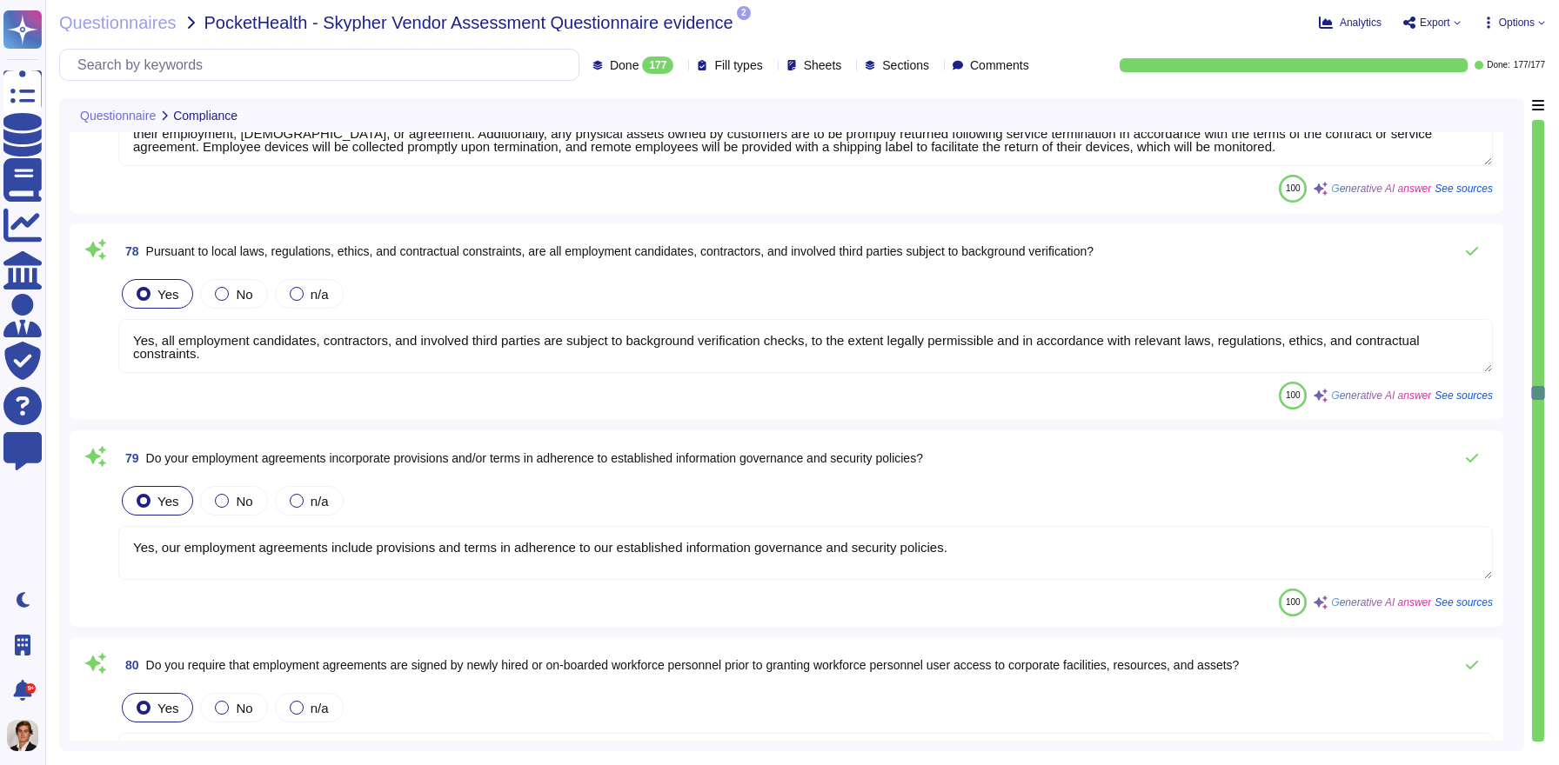
type textarea "Yes, documented policies, procedures, and guidelines are in place to govern cha…"
type textarea "Yes, the procedures and guidelines account for timely revocation of access and …"
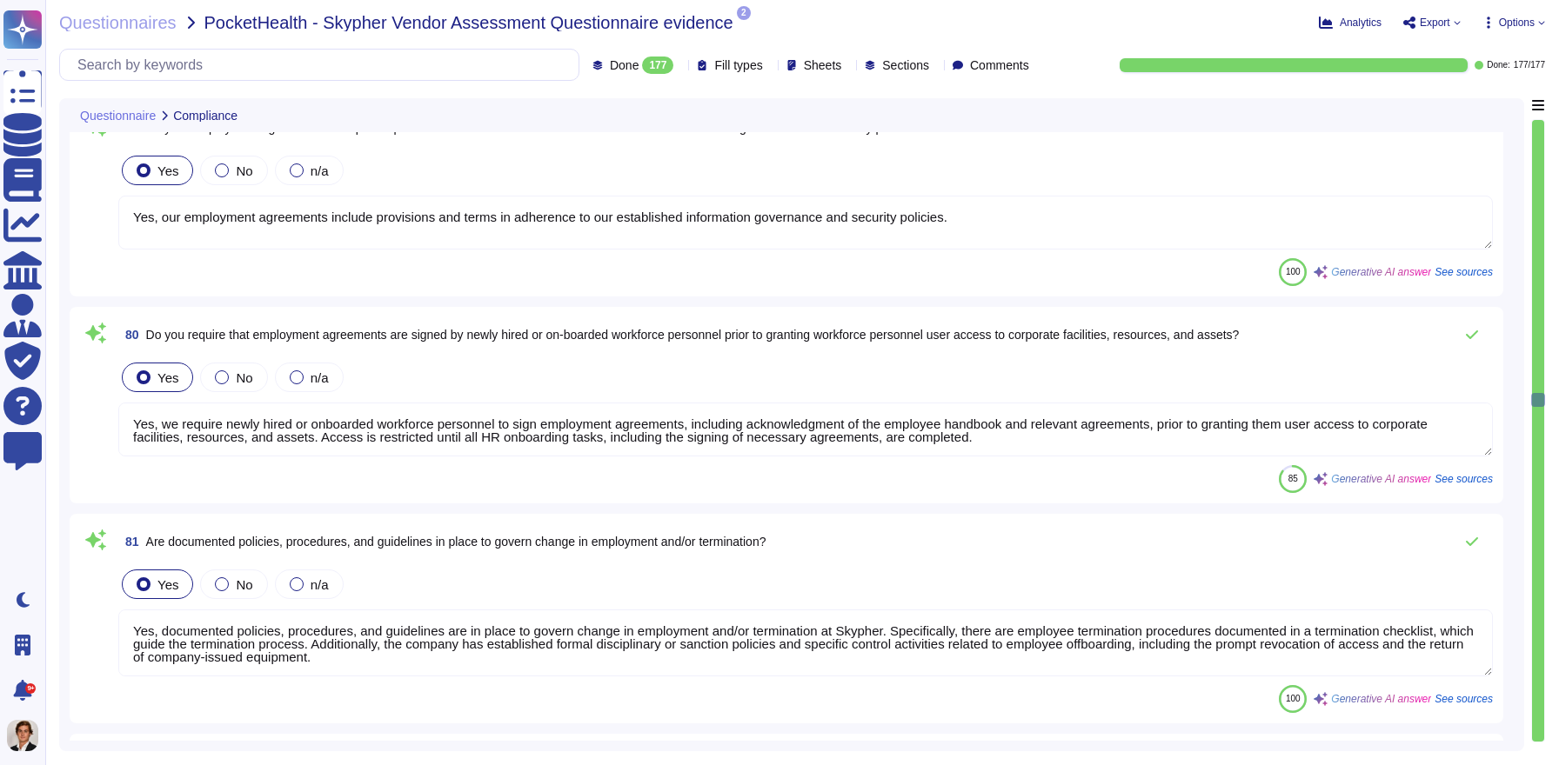
type textarea "Yes, Skypher has established policies and procedures to strictly limit access t…"
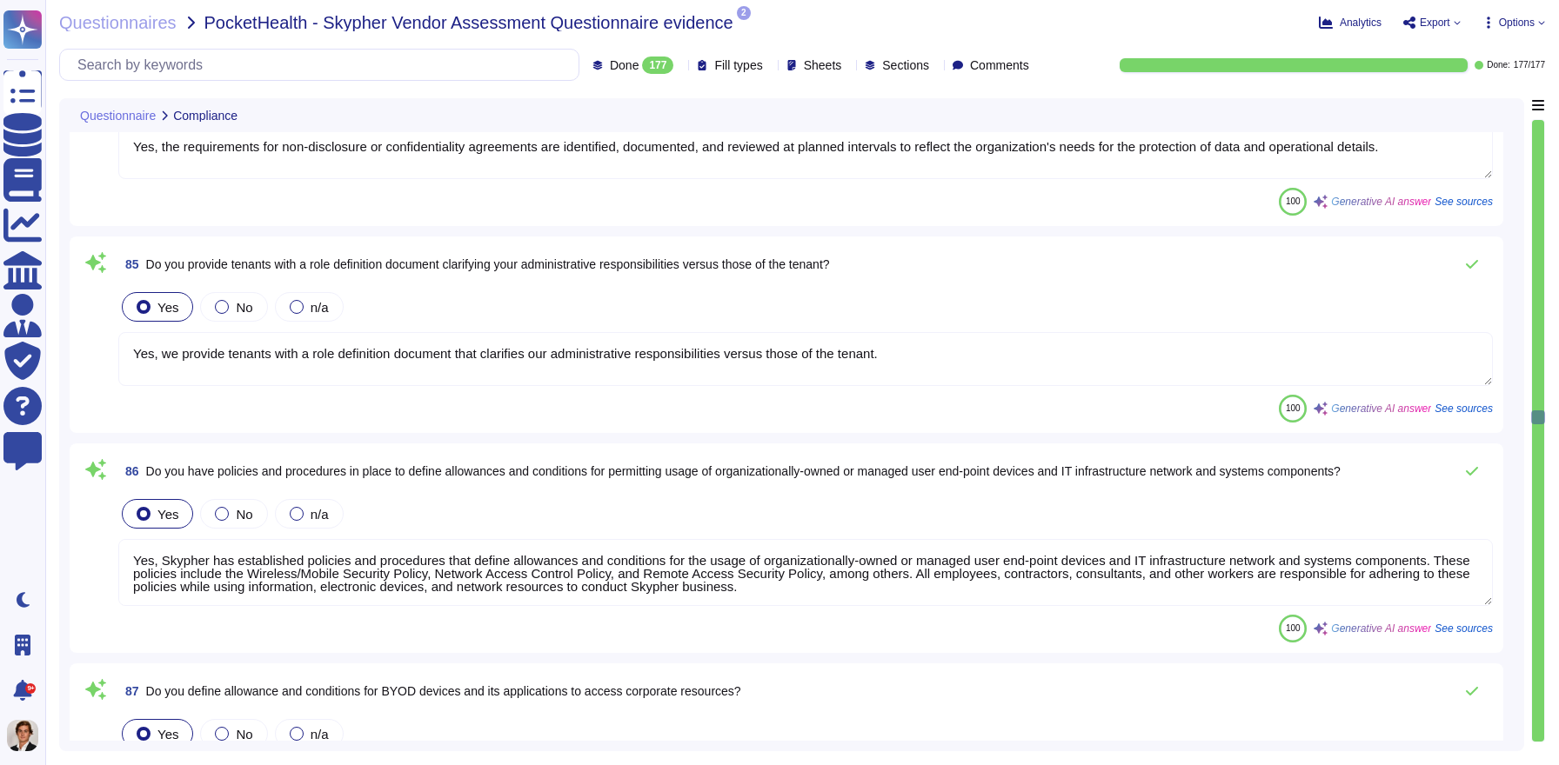
type textarea "Yes, the requirements for non-disclosure or confidentiality agreements are iden…"
type textarea "Yes, we provide tenants with a role definition document that clarifies our admi…"
type textarea "Yes, Skypher has established policies and procedures that define allowances and…"
type textarea "Yes, [PERSON_NAME] defines allowances and conditions for Bring Your Own Device …"
type textarea "Yes, we provide a formal, role-based security awareness training program for cl…"
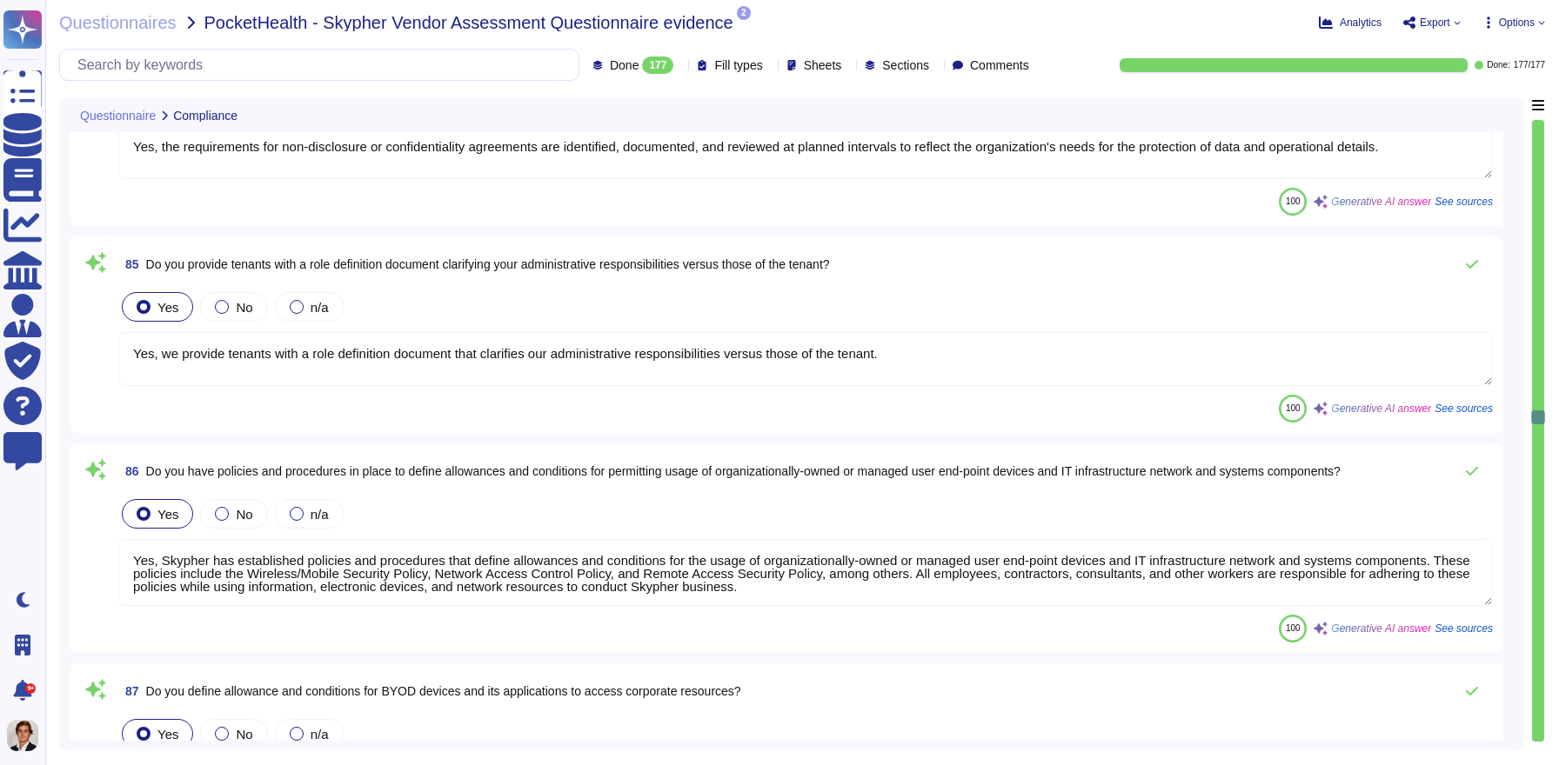
type textarea "Yes, we specifically train our employees regarding their specific roles and the…"
type textarea "Yes, we document employee acknowledgment of training they have completed as par…"
type textarea "Yes, successful and timely completion of the training program(s) is considered …"
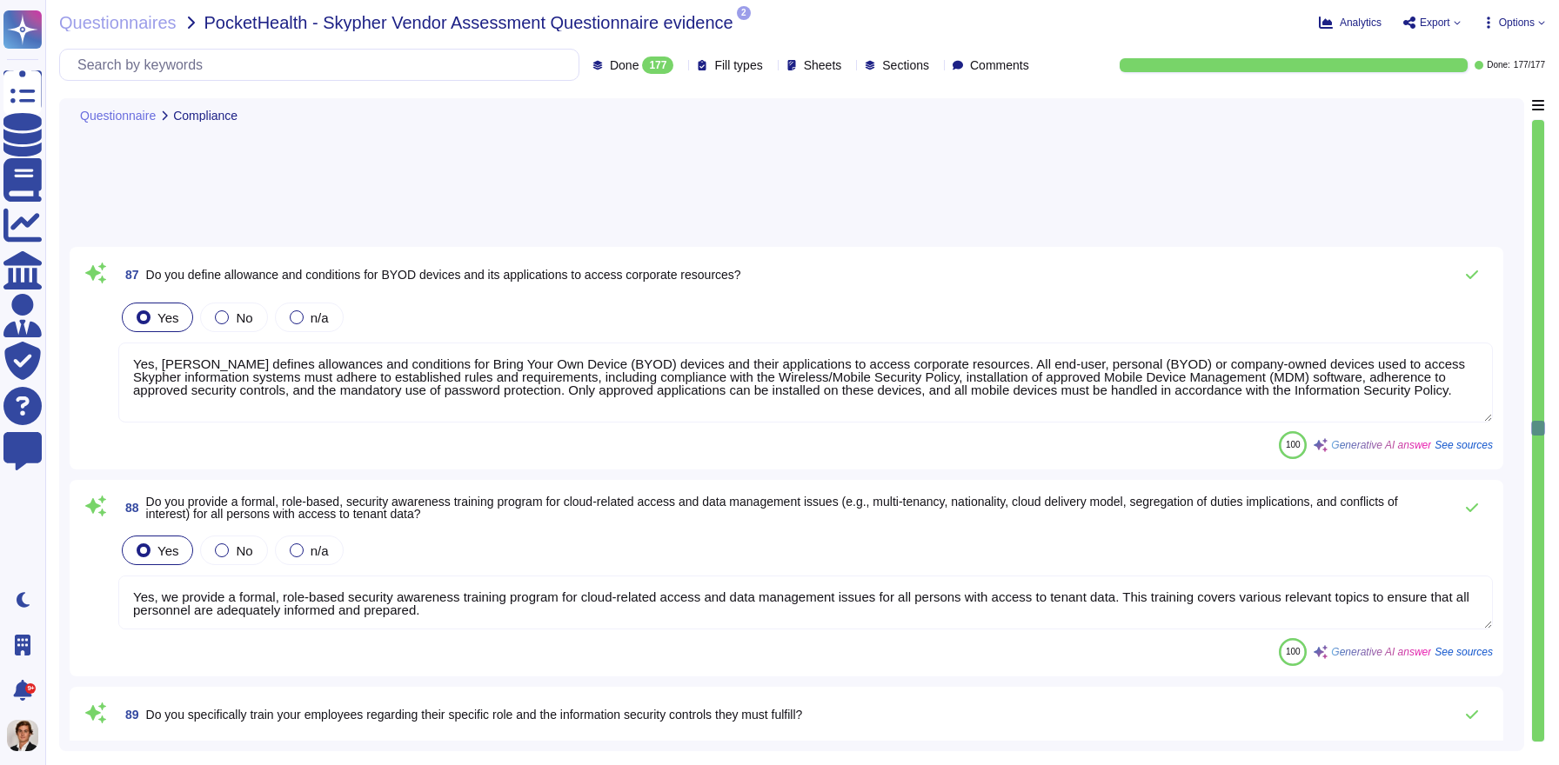
type textarea "Yes, personnel are trained and provided with awareness programs at least once a…"
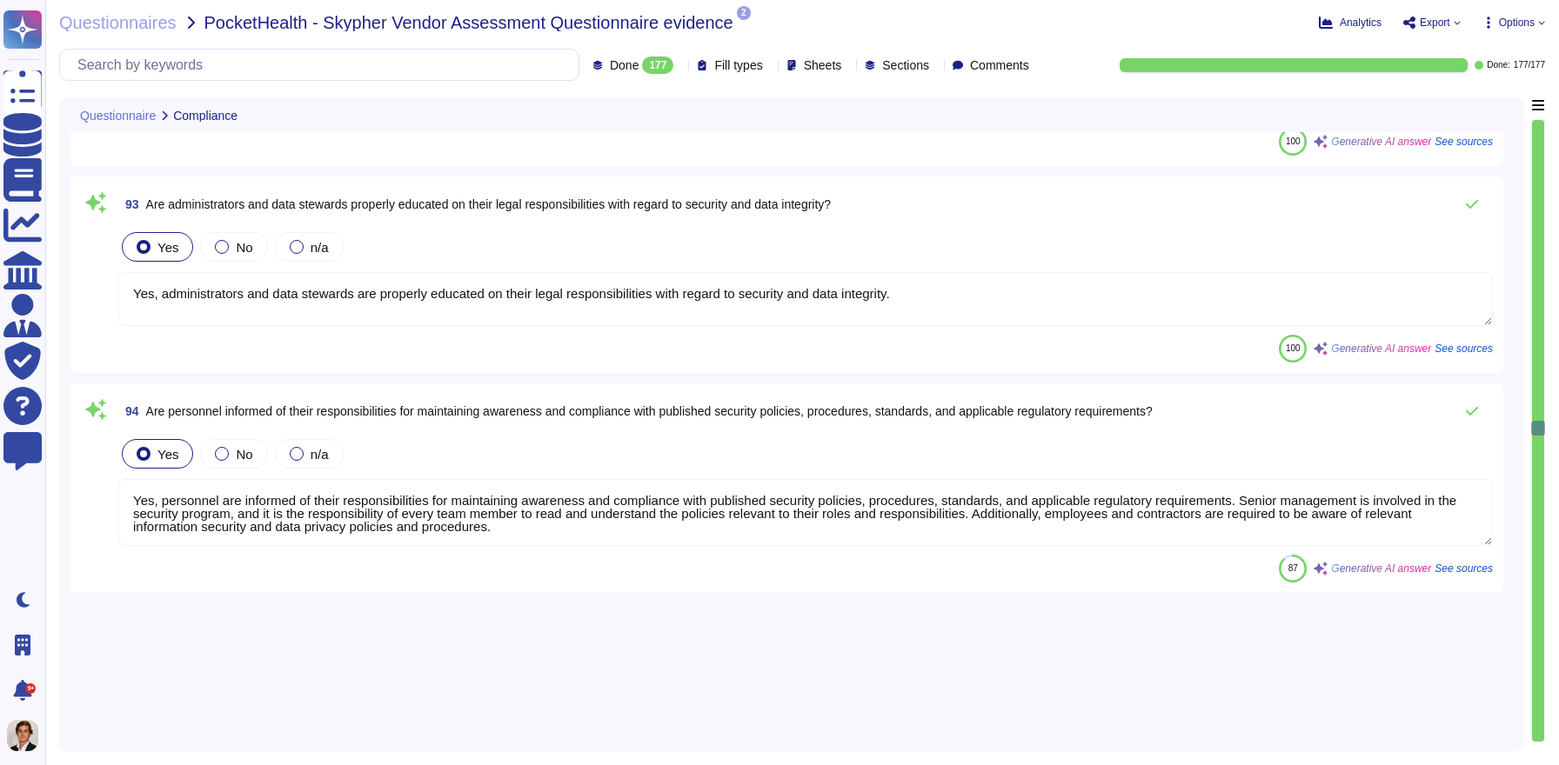
type textarea "Yes, administrators and data stewards are properly educated on their legal resp…"
type textarea "Yes, personnel are informed of their responsibilities for maintaining awareness…"
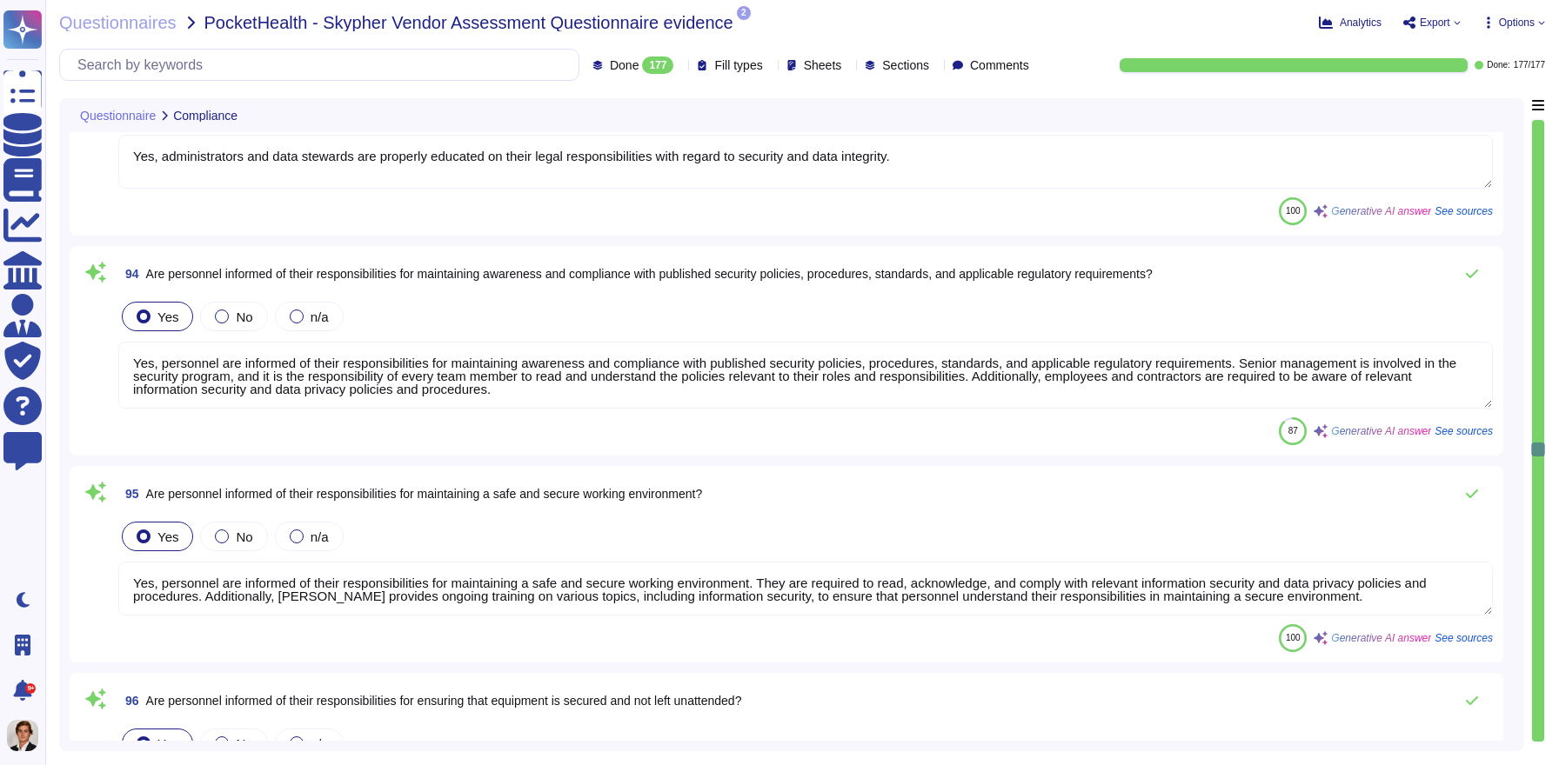
type textarea "Yes, personnel are informed of their responsibilities for maintaining a safe an…"
type textarea "Yes, personnel are informed of their responsibilities for ensuring that equipme…"
type textarea "Yes, all computers and laptops are configured to have a lockout screen after a …"
type textarea "Yes, there are policies and procedures in place to ensure that unattended works…"
click at [891, 594] on textarea "Yes, personnel are informed of their responsibilities for maintaining a safe an…" at bounding box center [805, 589] width 1374 height 54
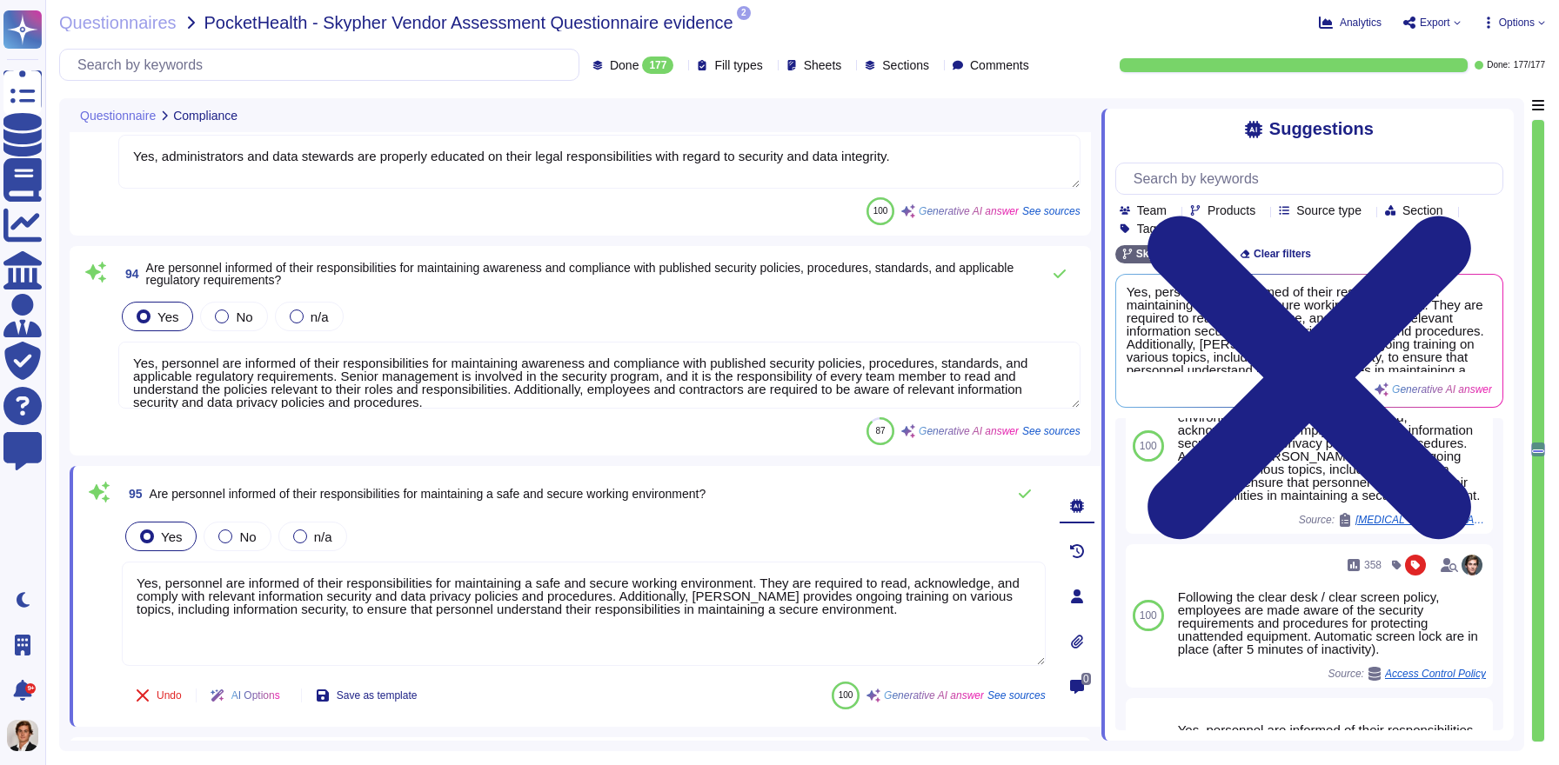
scroll to position [57, 0]
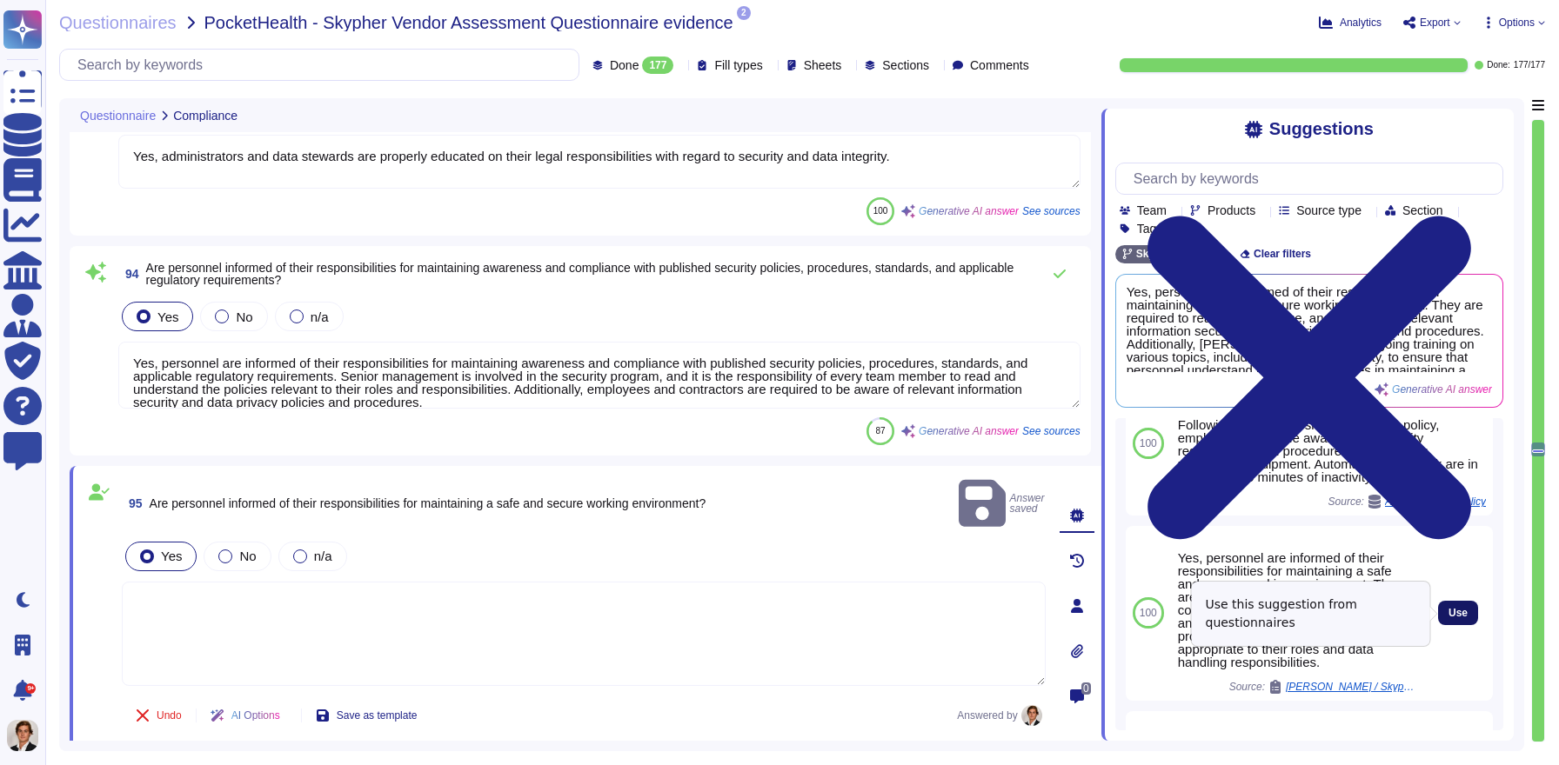
click at [1456, 612] on span "Use" at bounding box center [1457, 613] width 19 height 10
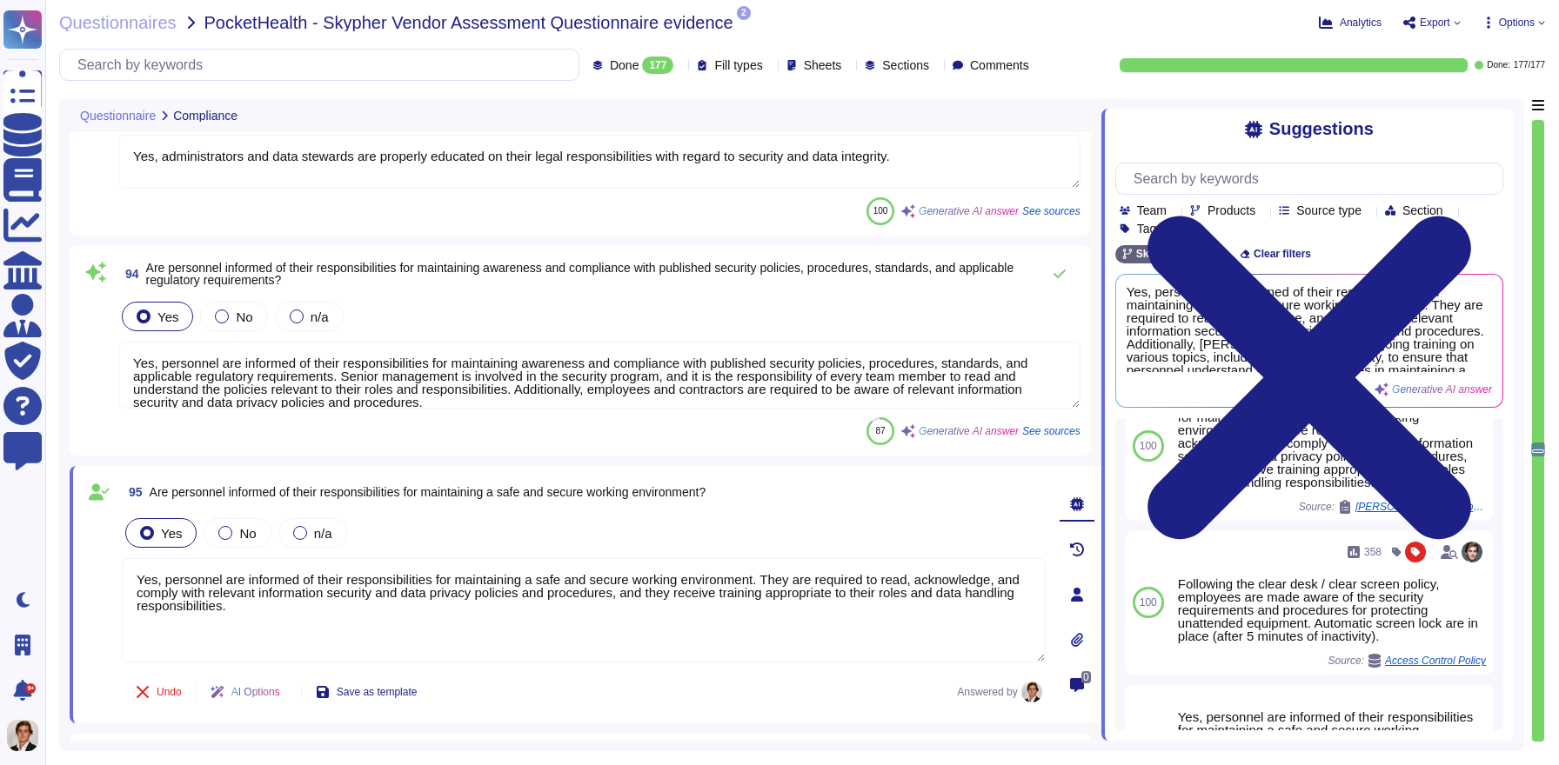
drag, startPoint x: 303, startPoint y: 610, endPoint x: 188, endPoint y: 608, distance: 114.8
click at [188, 608] on textarea "Yes, personnel are informed of their responsibilities for maintaining a safe an…" at bounding box center [584, 610] width 924 height 104
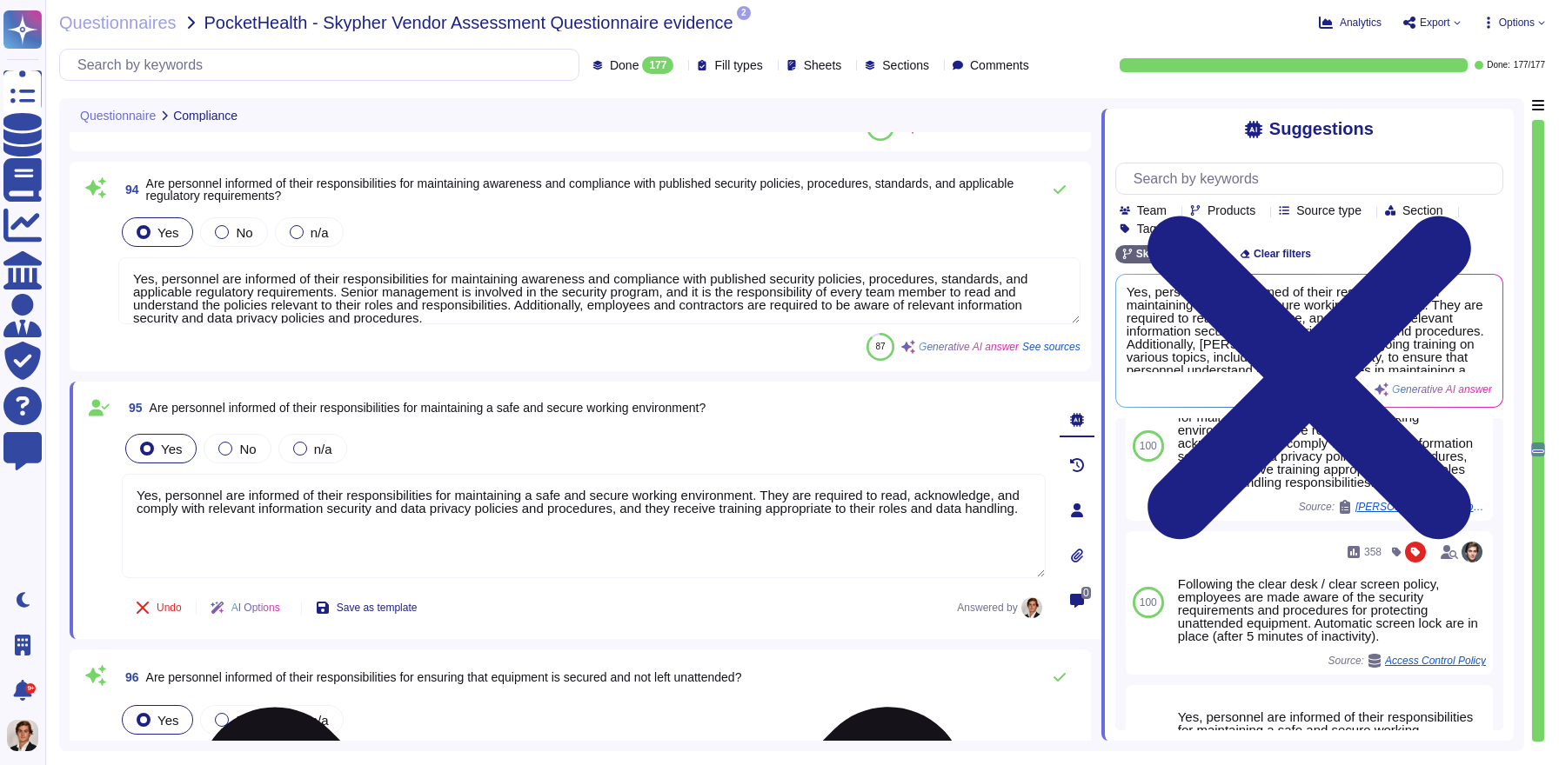
scroll to position [19580, 0]
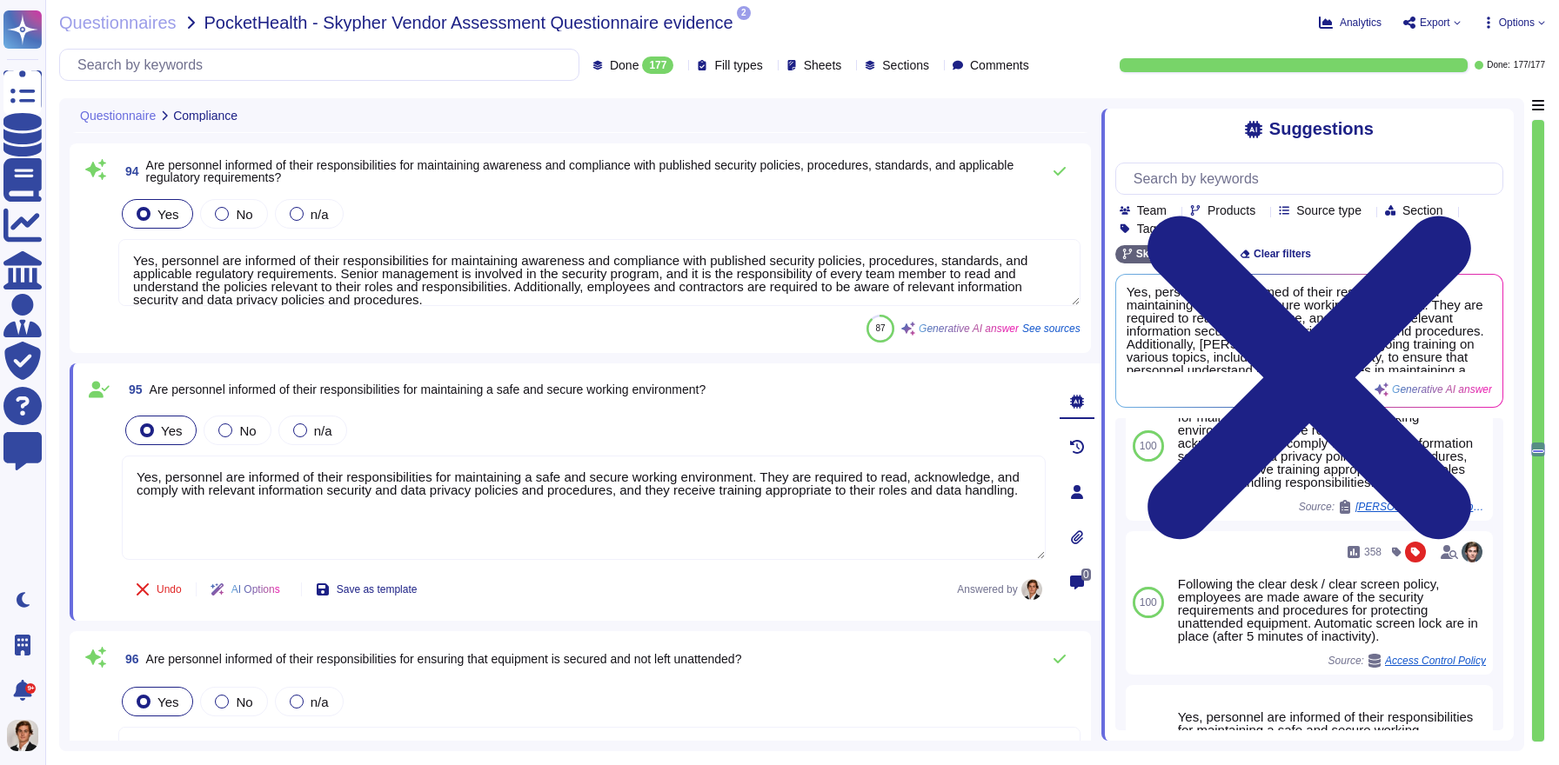
type textarea "Yes, personnel are informed of their responsibilities for maintaining a safe an…"
click at [862, 613] on div "95 Are personnel informed of their responsibilities for maintaining a safe and …" at bounding box center [586, 492] width 1032 height 257
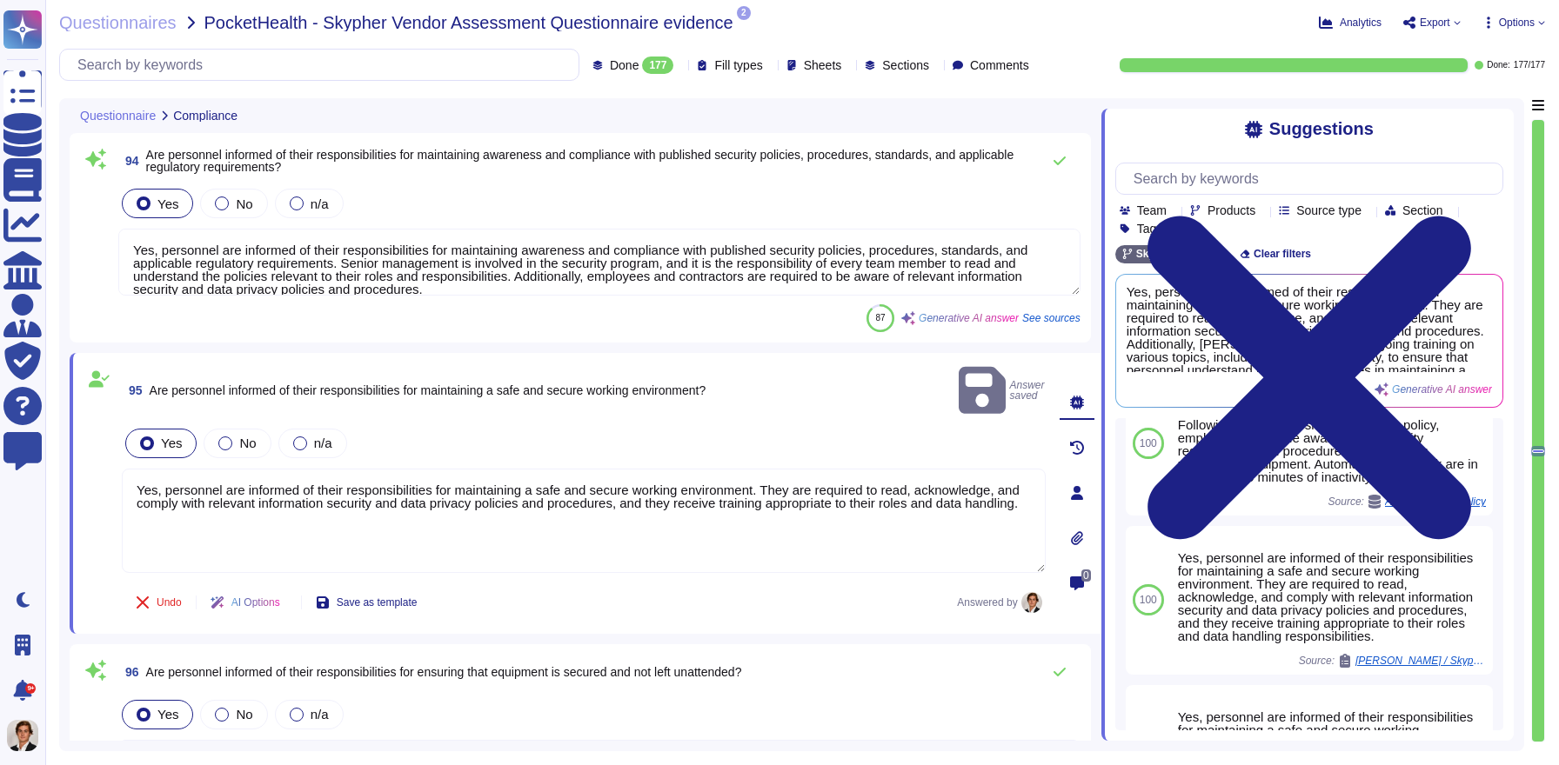
type textarea "Yes, we restrict, log, and monitor access to our information security managemen…"
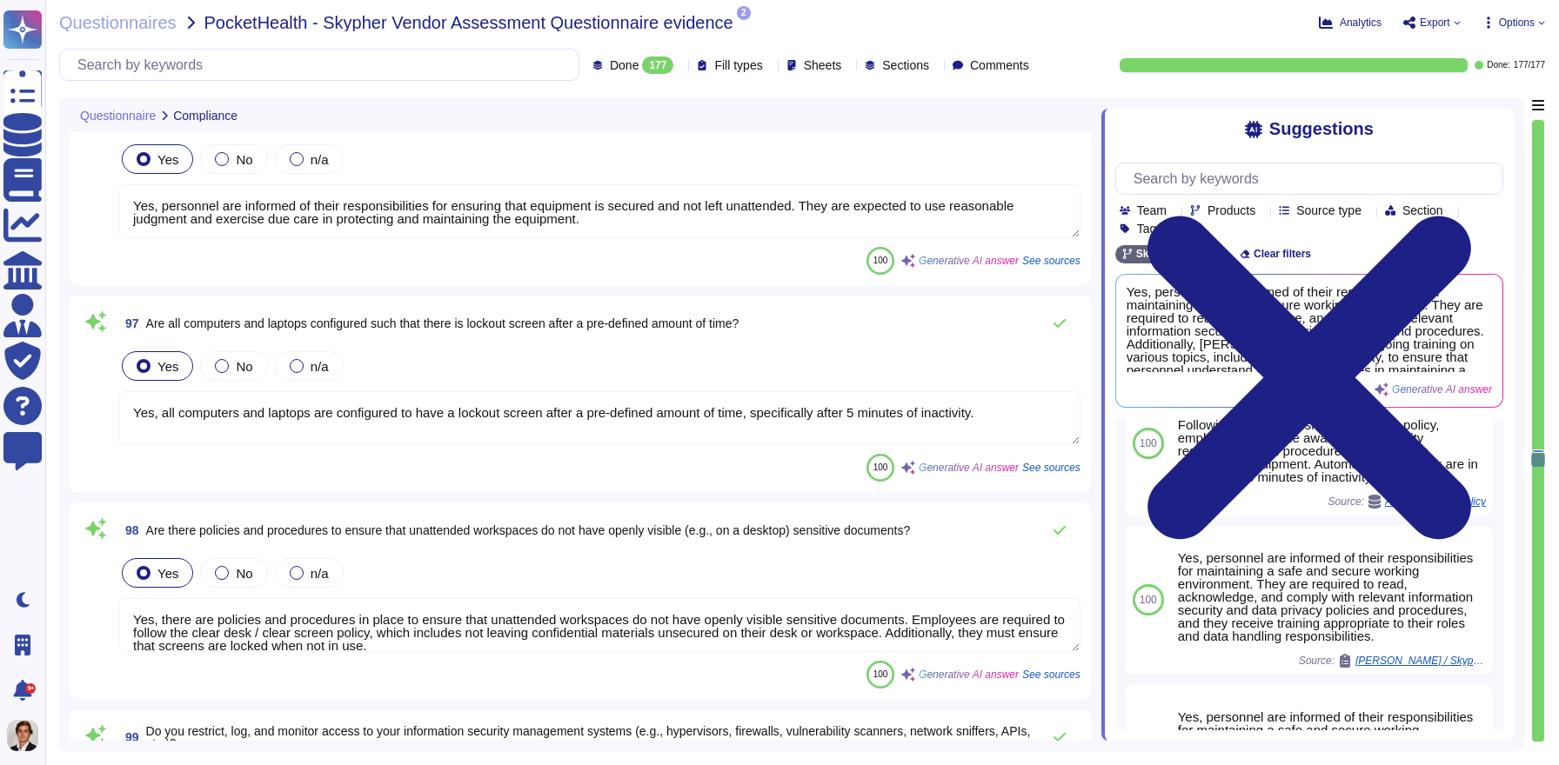
type textarea "Yes, we monitor and log privileged access, including administrator-level access…"
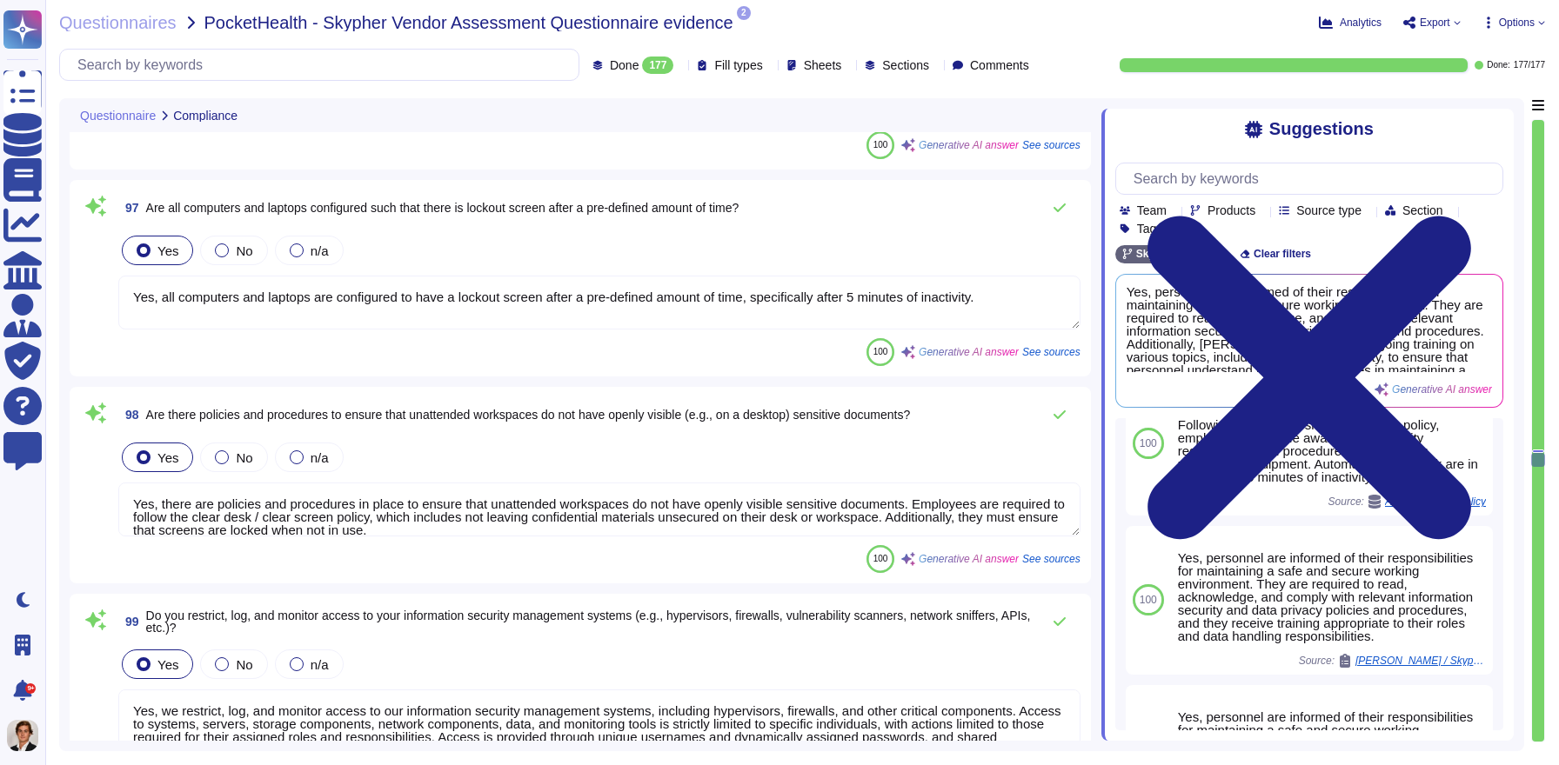
type textarea "Yes, we have controls in place to ensure timely removal of systems access that …"
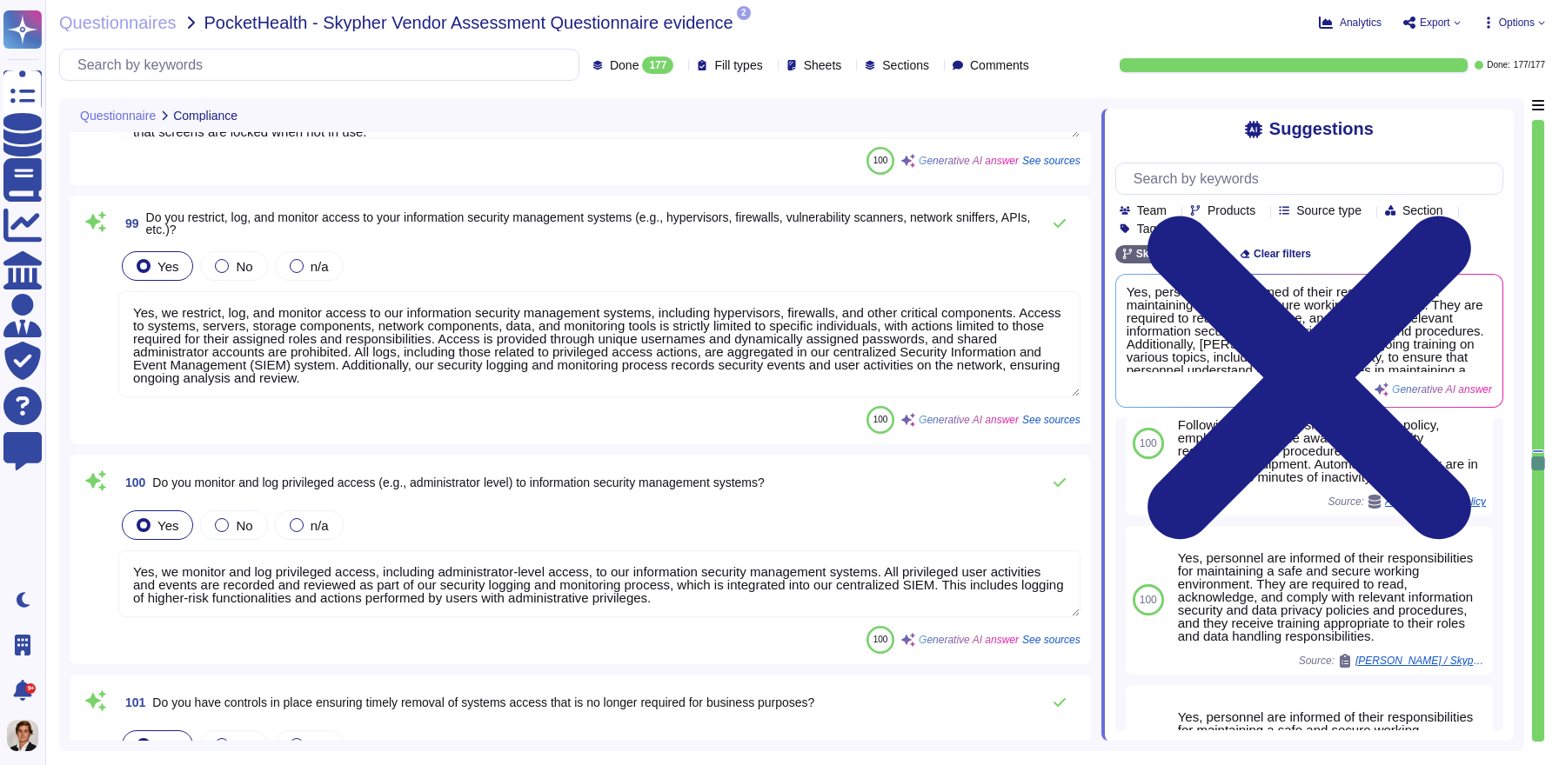
type textarea "Yes, Skypher has established comprehensive policies, procedures, and technical …"
click at [1419, 22] on span "Export" at bounding box center [1434, 22] width 30 height 10
click at [1465, 105] on p "Download" at bounding box center [1496, 126] width 62 height 43
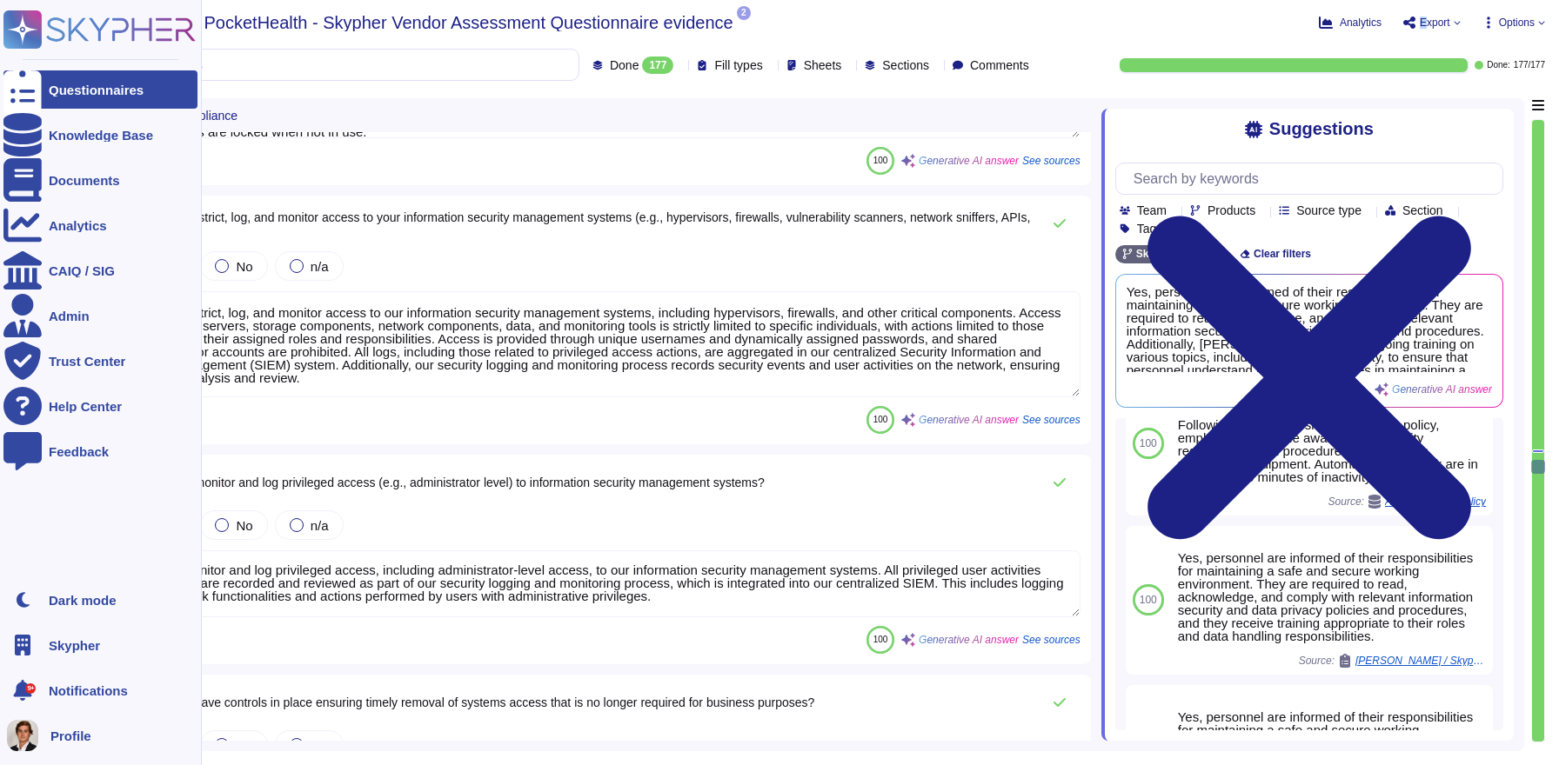
click at [21, 90] on icon at bounding box center [22, 89] width 38 height 51
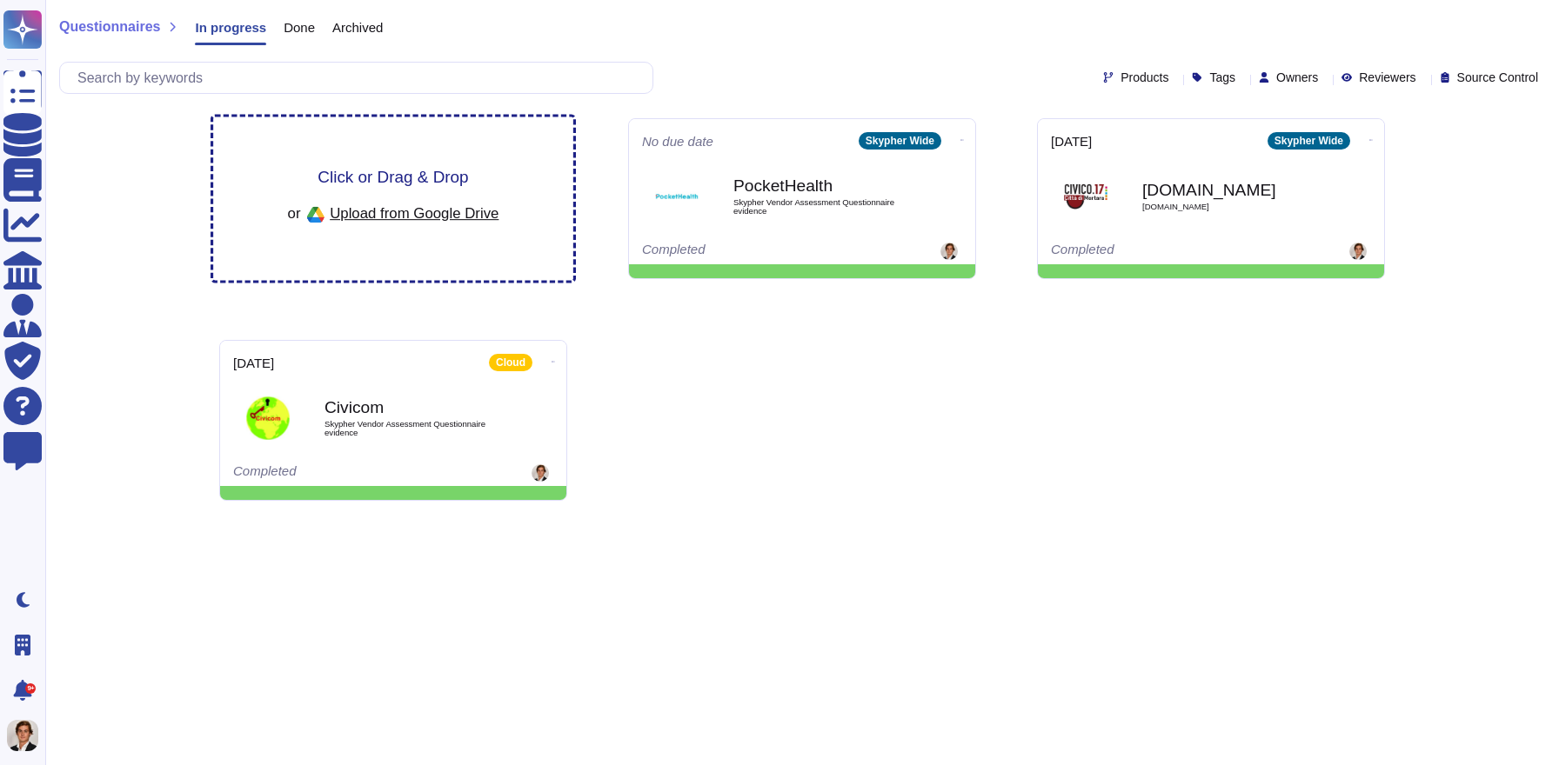
click at [396, 165] on div "Click or Drag & Drop or Upload from Google Drive" at bounding box center [393, 199] width 360 height 164
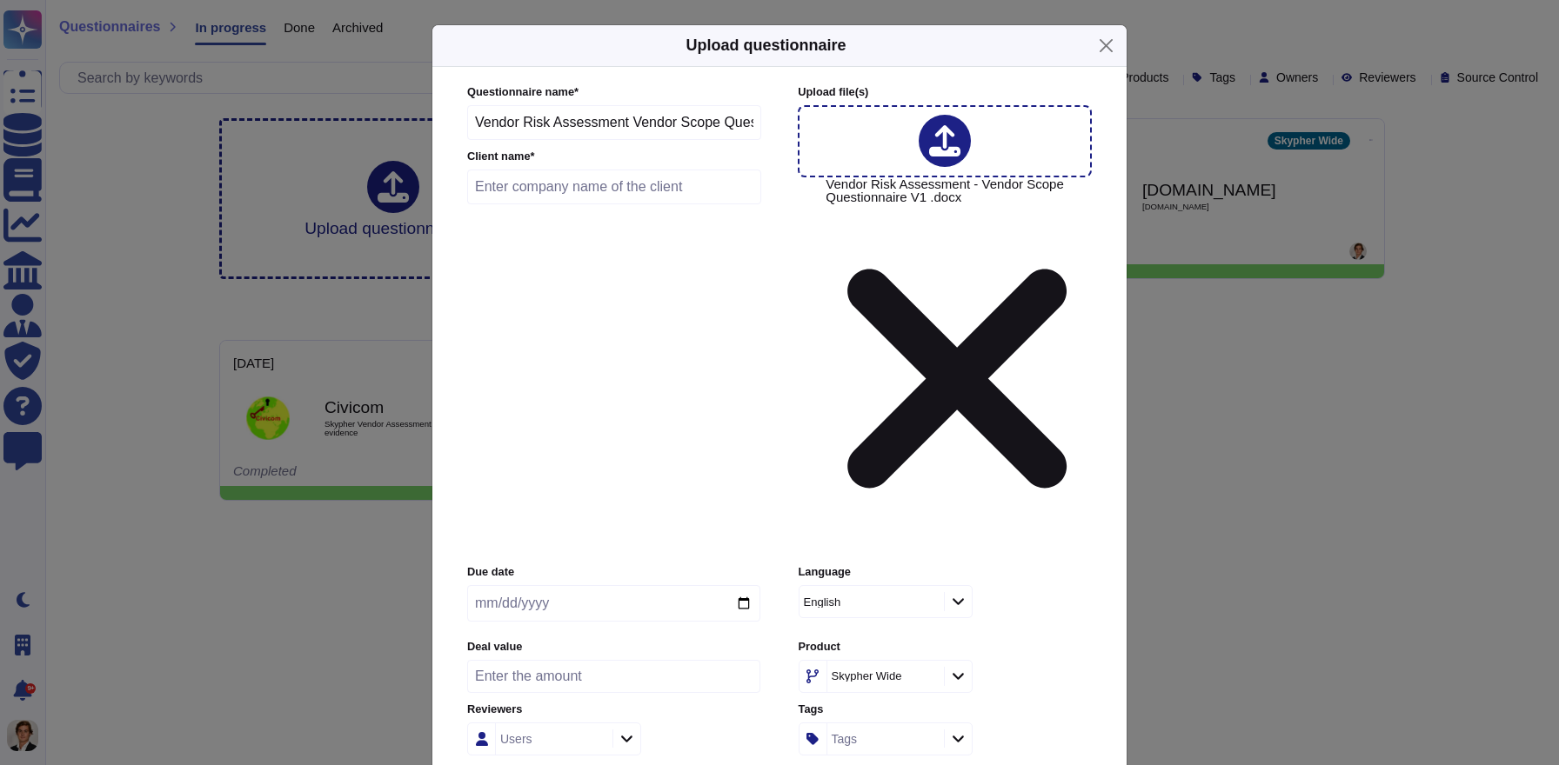
click at [542, 204] on input "text" at bounding box center [614, 187] width 294 height 35
type input "PocketHealth"
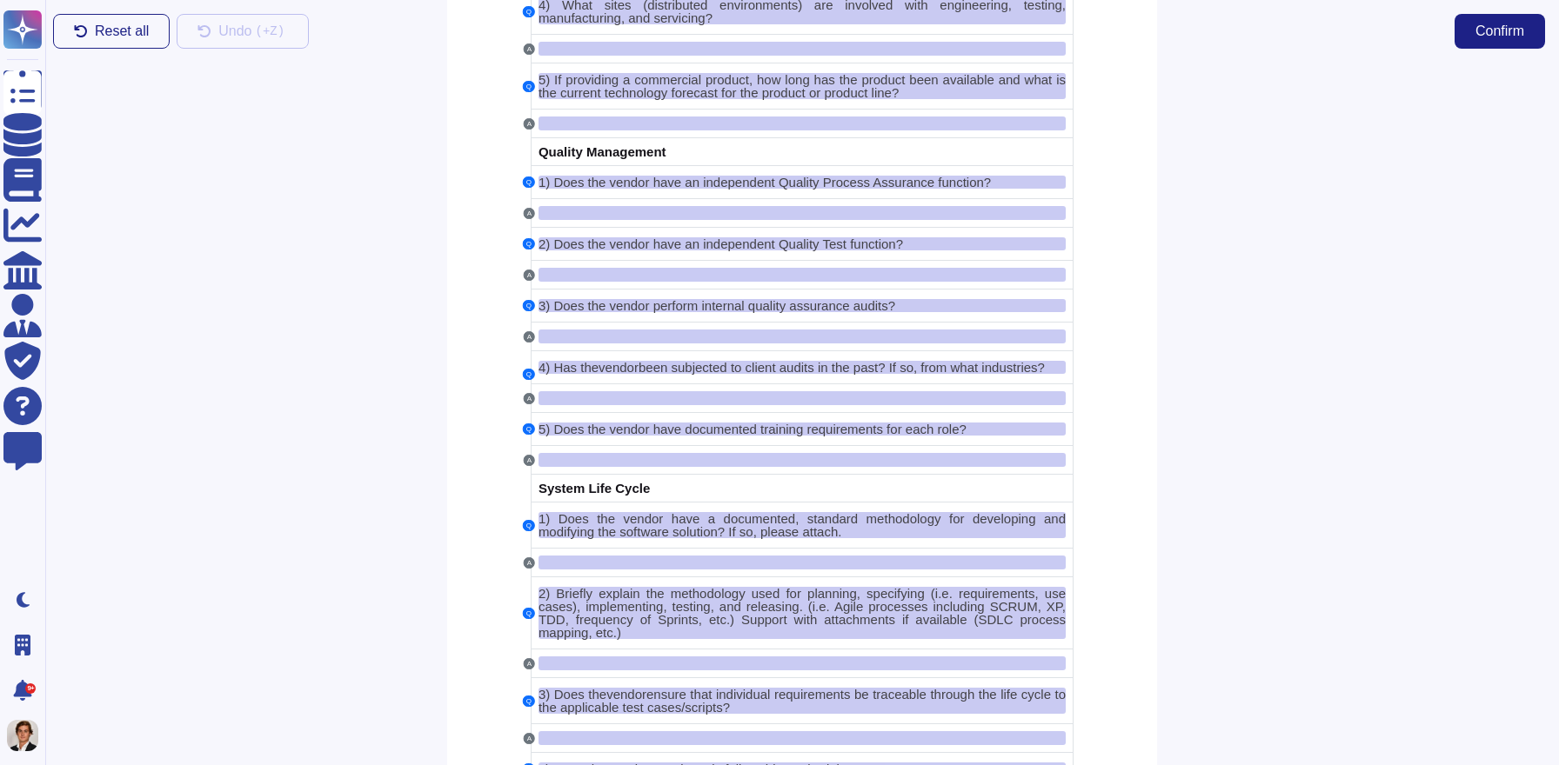
scroll to position [1210, 0]
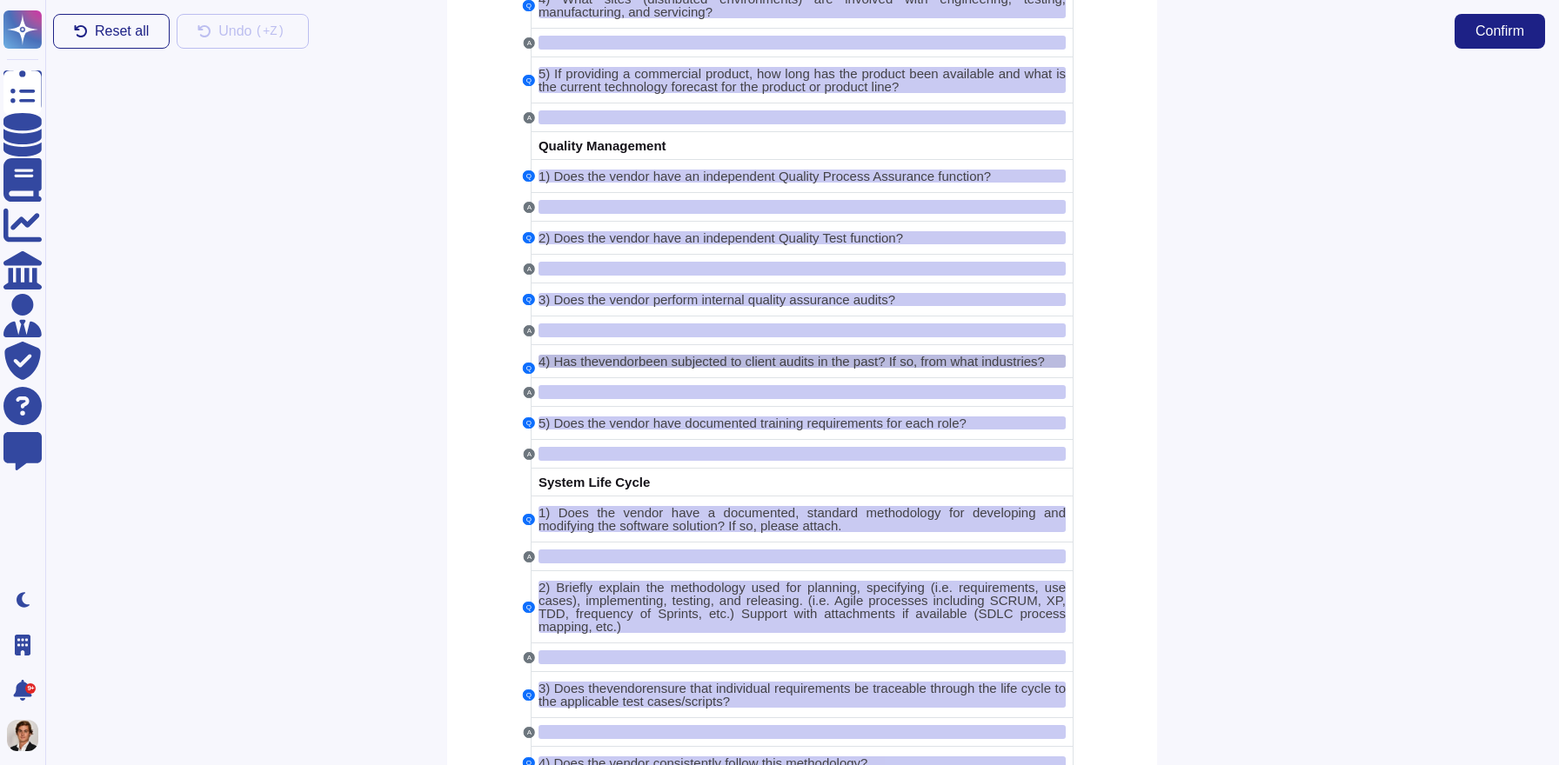
click at [617, 368] on div "4) Has the vendor been subjected to client audits in the past? If so, from what…" at bounding box center [801, 361] width 527 height 13
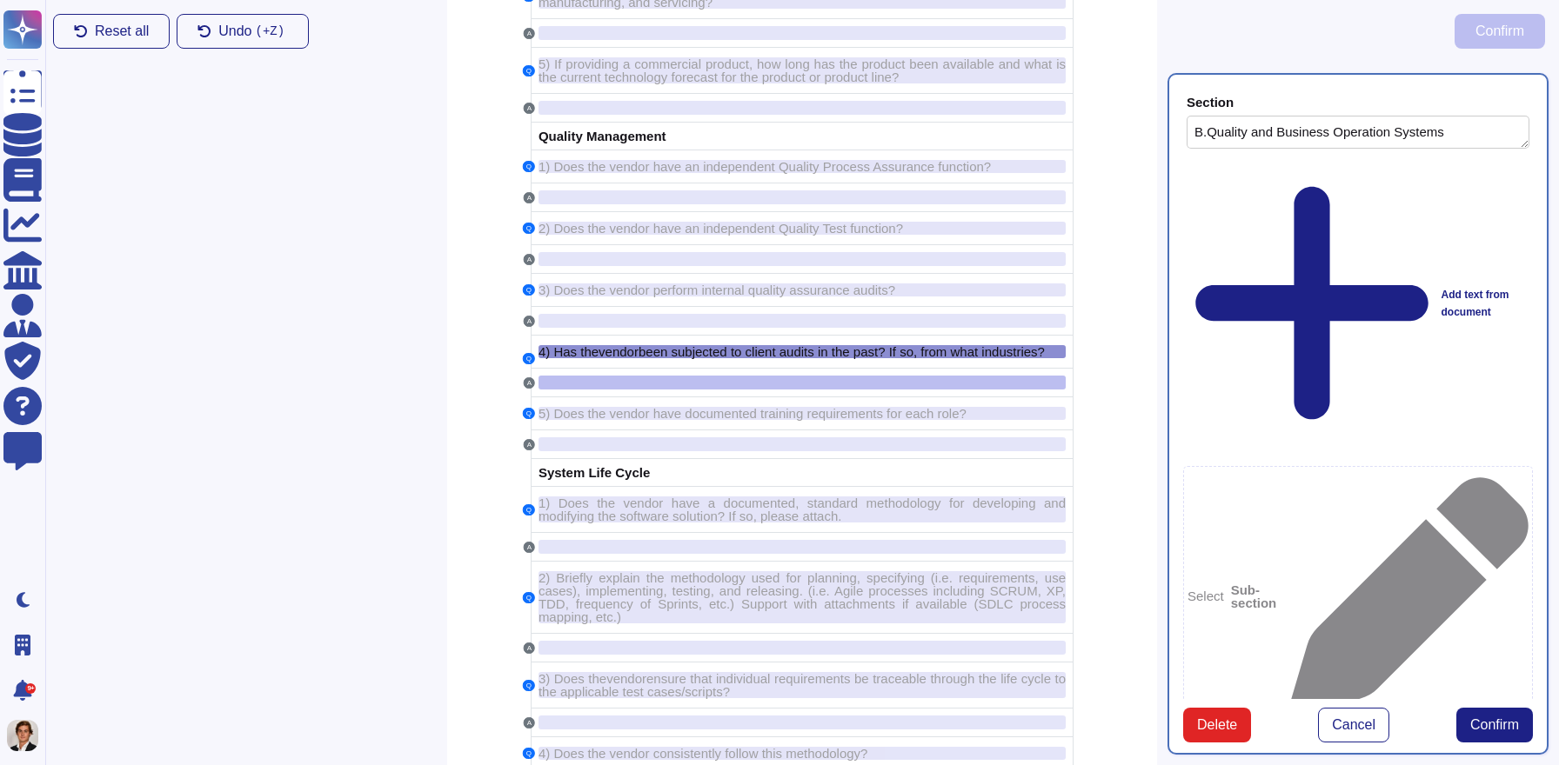
type textarea "B.Quality and Business Operation Systems"
type textarea "Has the vendor been subjected to client audits in the past? If so, from what in…"
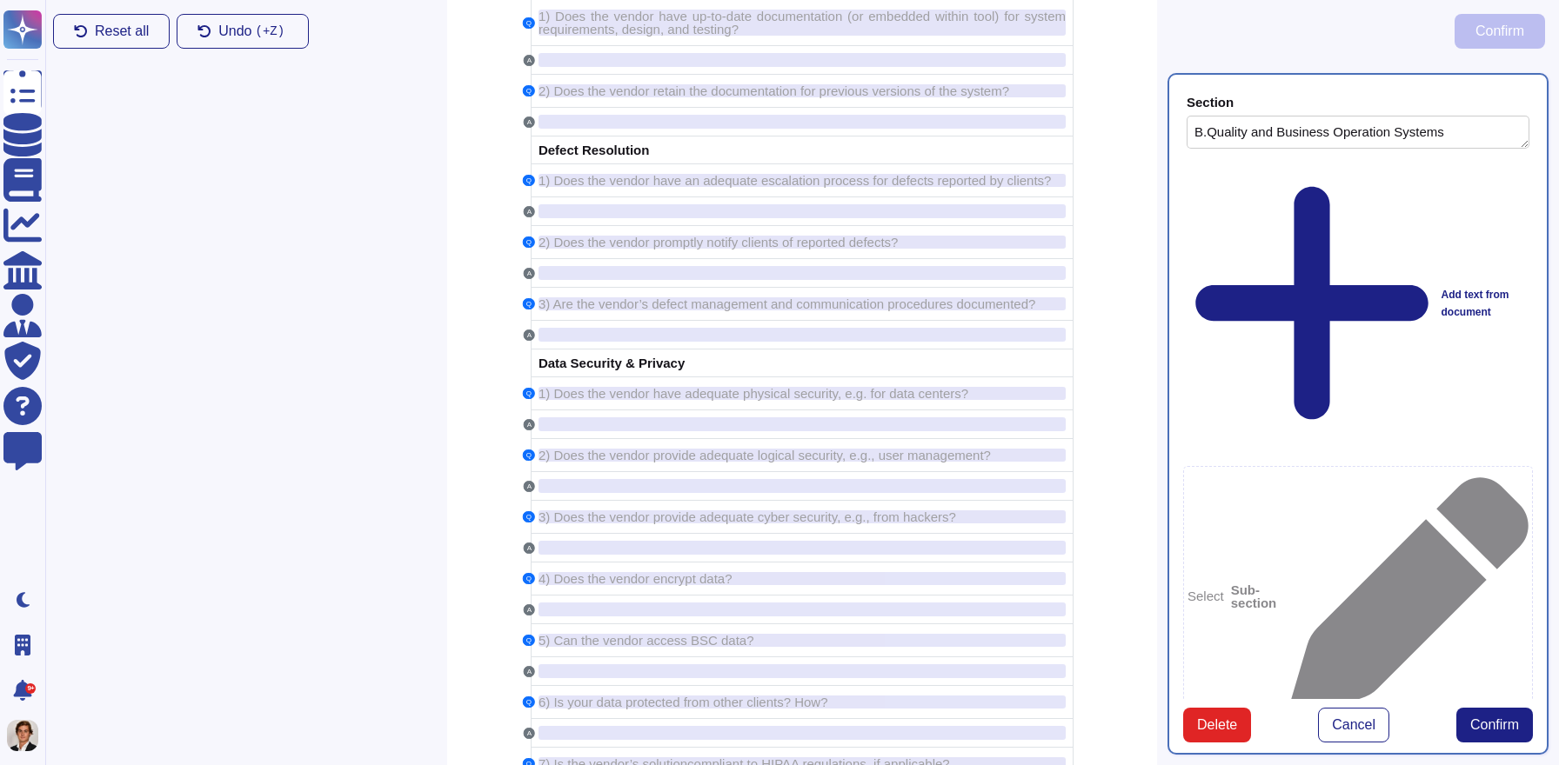
scroll to position [4225, 0]
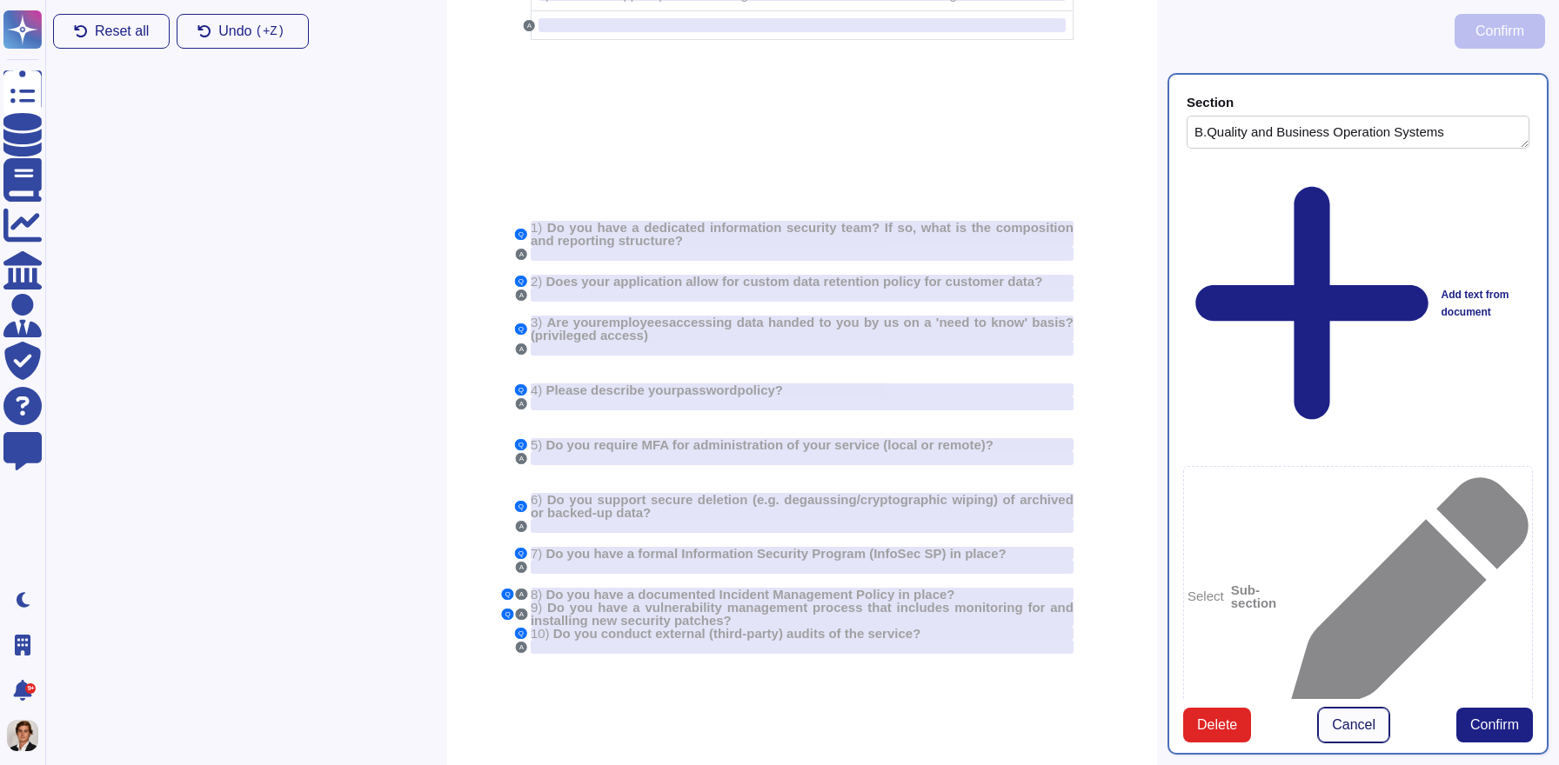
click at [1339, 731] on span "Cancel" at bounding box center [1353, 725] width 43 height 14
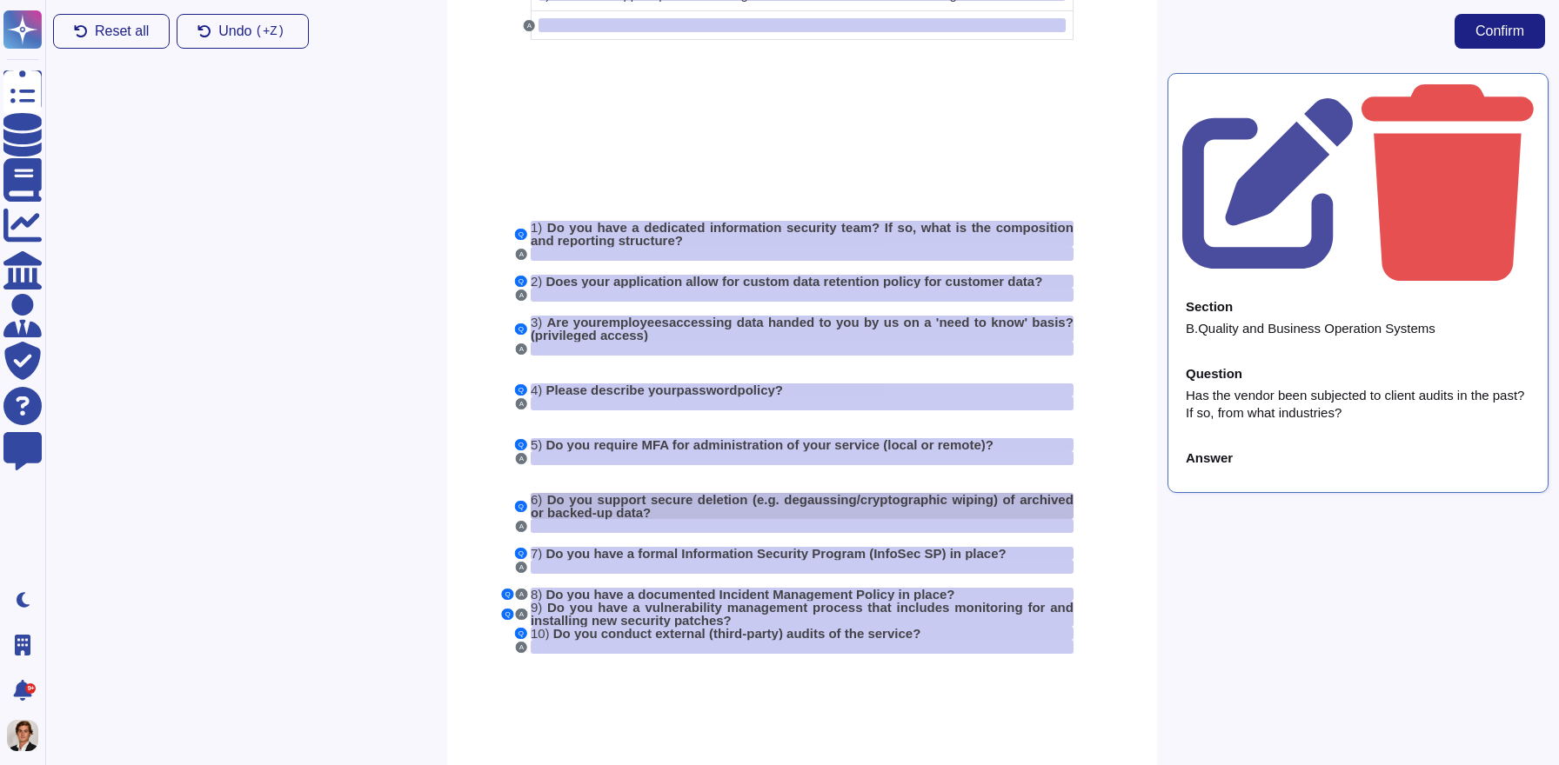
click at [610, 499] on span "Do you support secure deletion (e.g. degaussing/cryptographic wiping) of archiv…" at bounding box center [802, 506] width 543 height 28
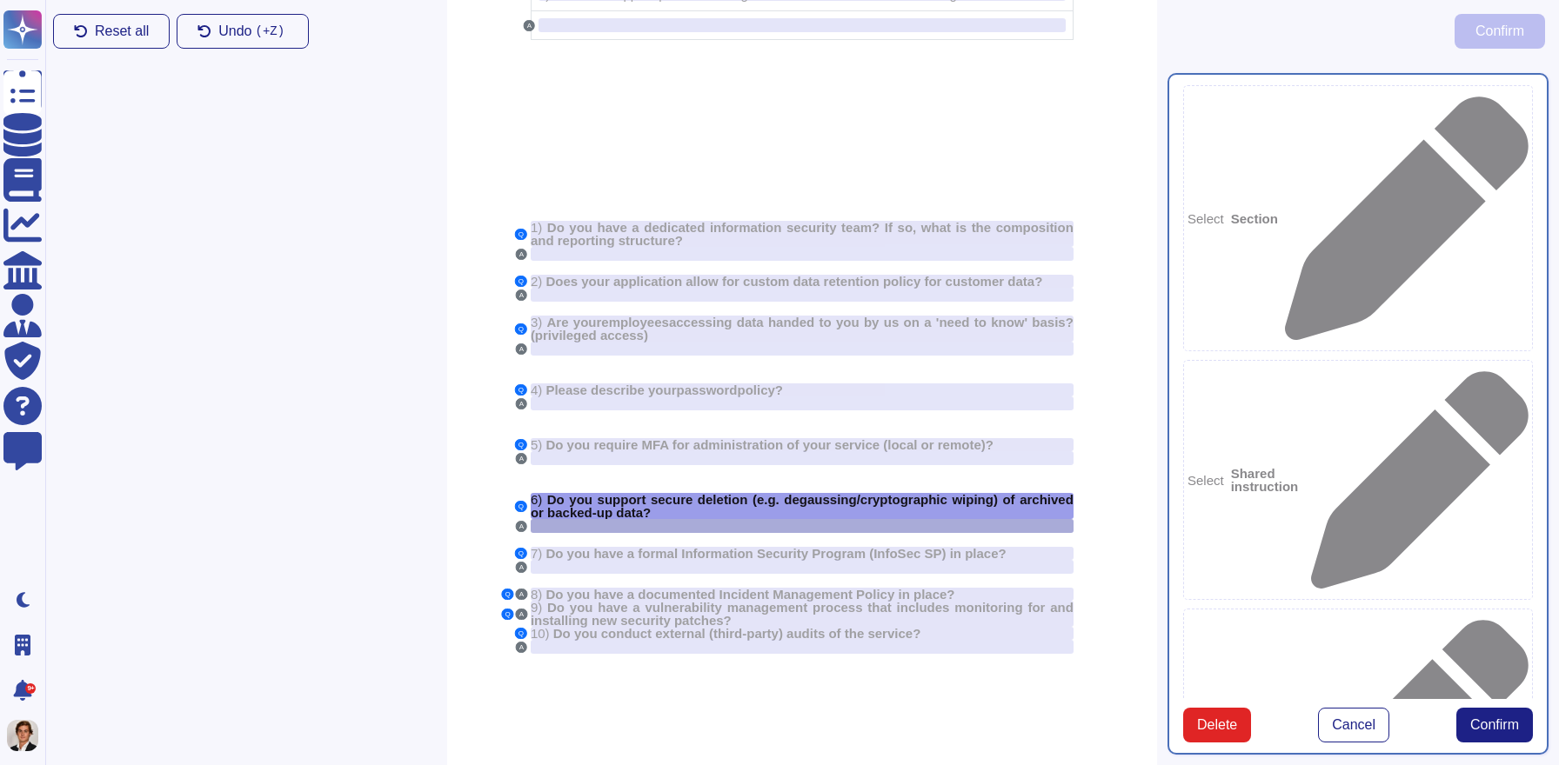
click at [610, 523] on div at bounding box center [802, 526] width 543 height 14
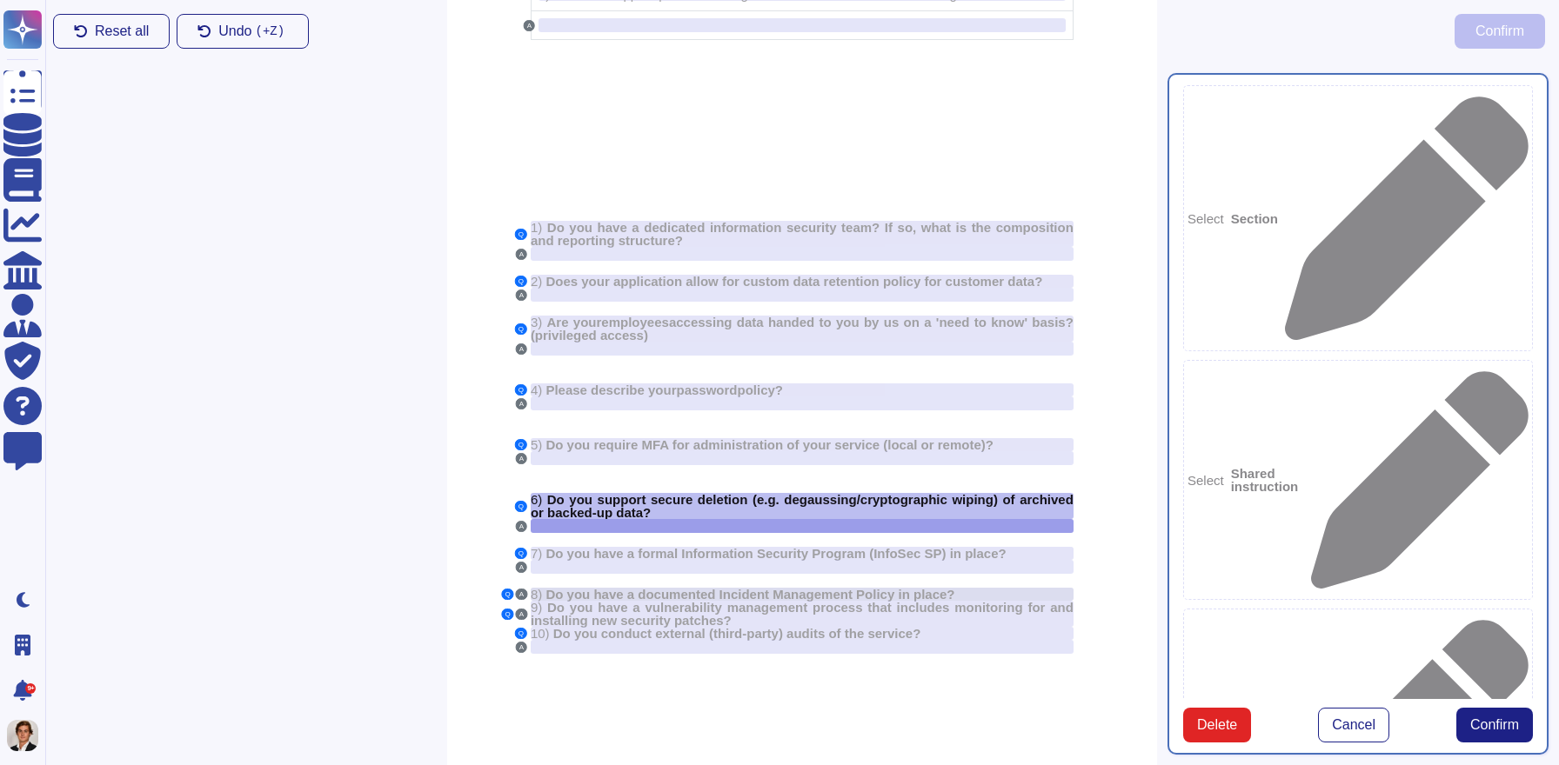
click at [582, 598] on span "Do you have a documented Incident Management Policy in place?" at bounding box center [749, 594] width 409 height 15
type textarea "Do you have a documented Incident Management Policy in place?"
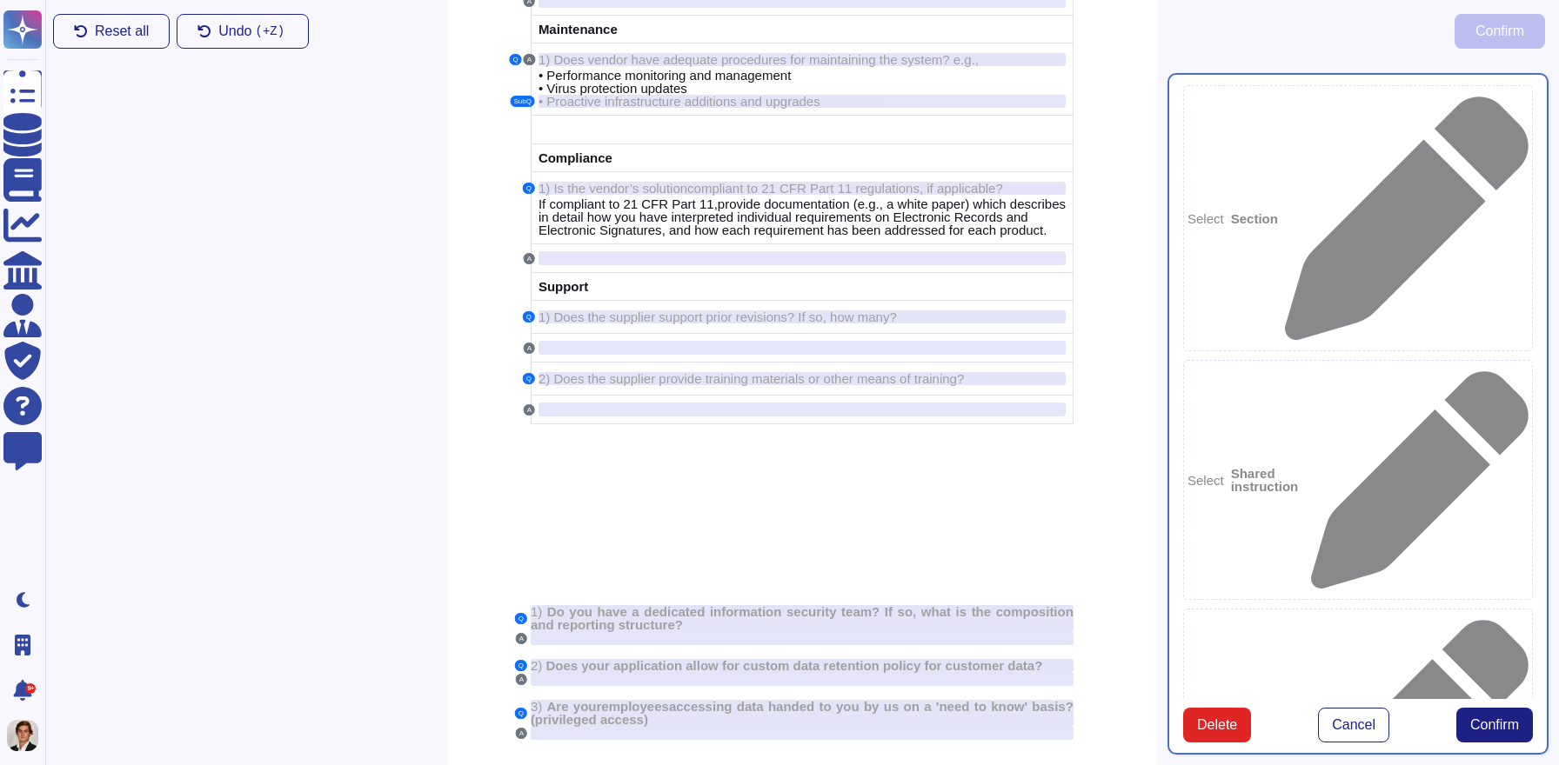
scroll to position [3789, 0]
click at [1502, 723] on span "Confirm" at bounding box center [1494, 725] width 49 height 14
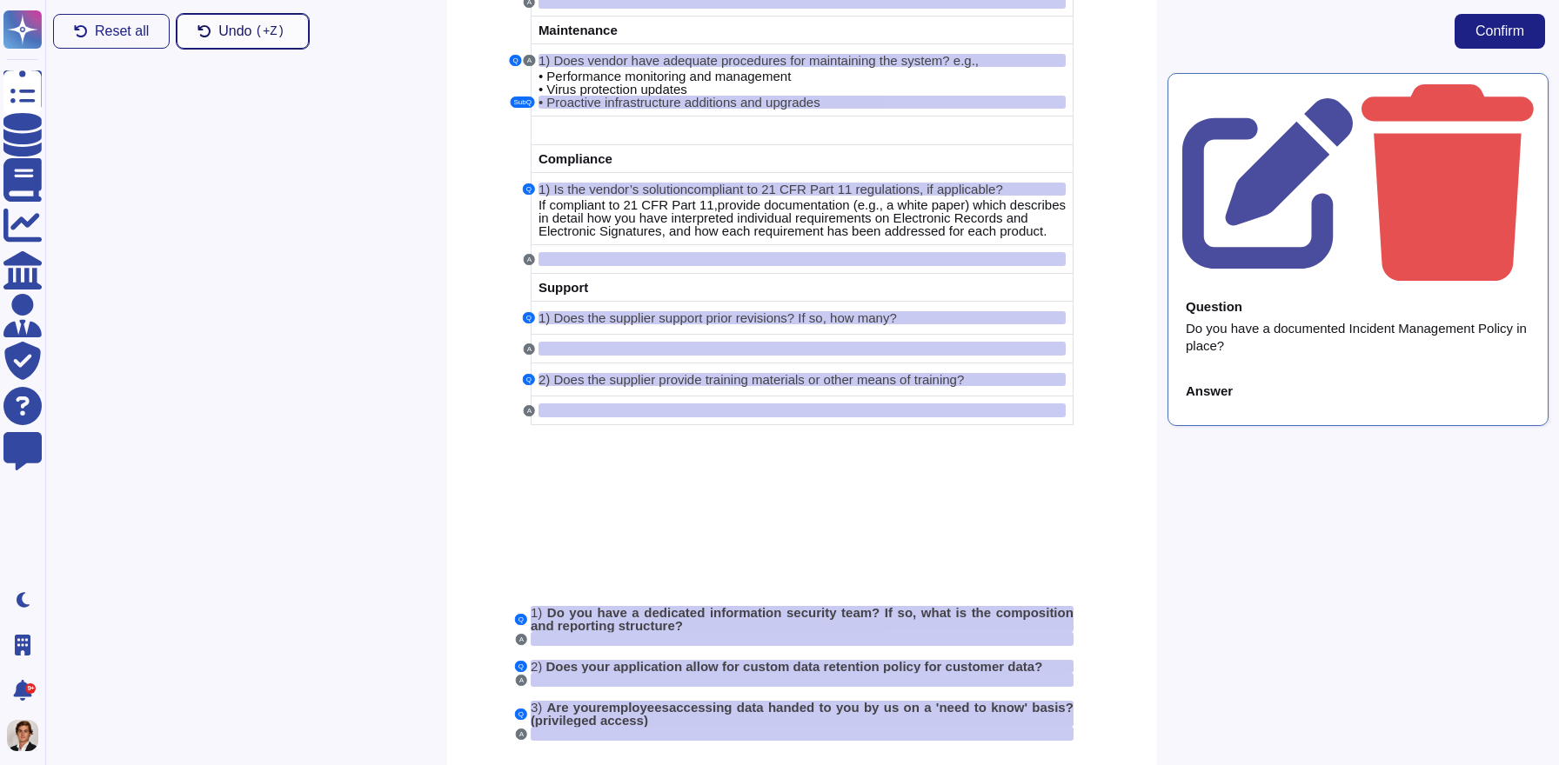
click at [230, 30] on span "Undo ( +Z)" at bounding box center [253, 31] width 70 height 14
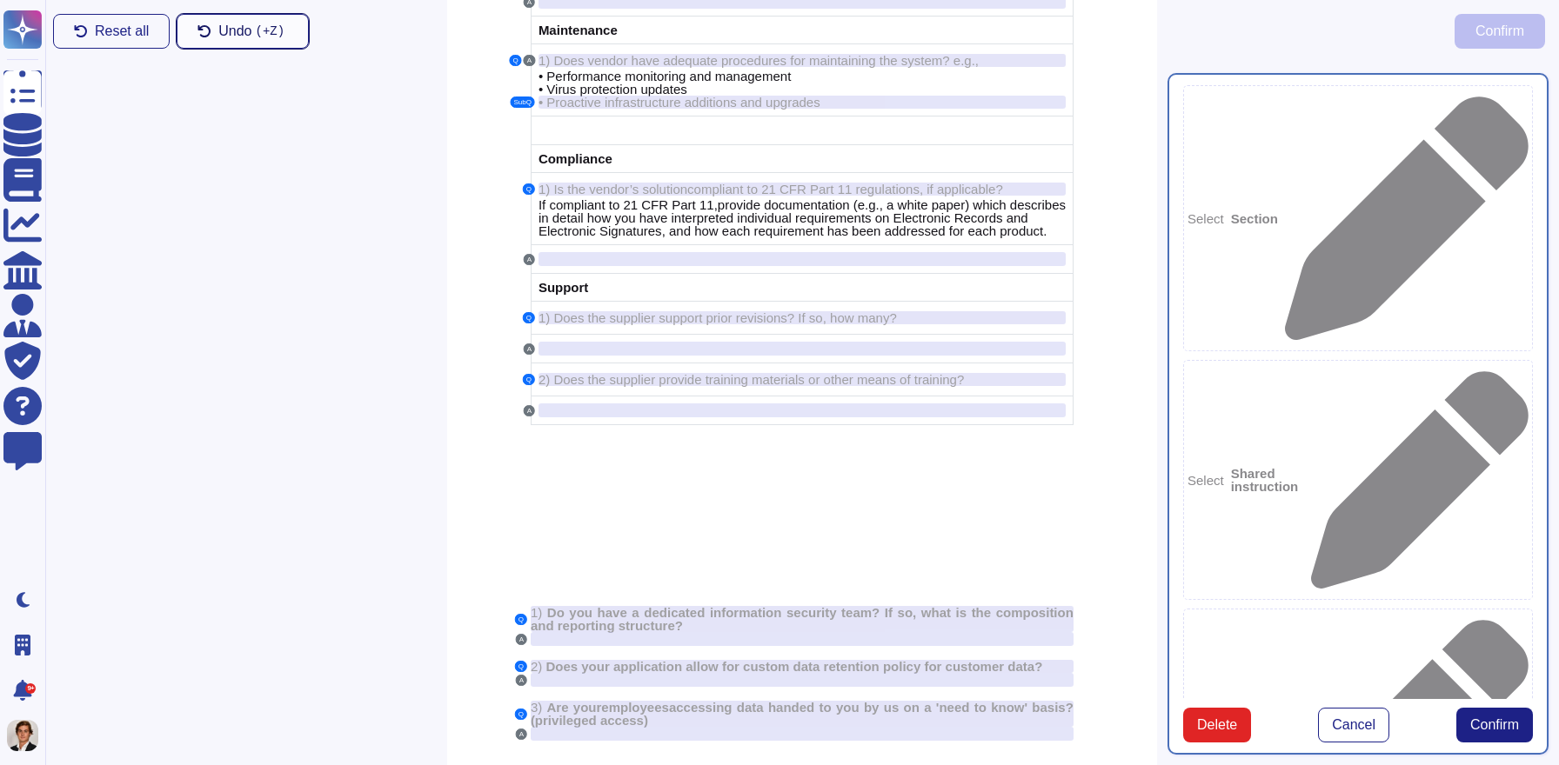
type textarea "Do you have a documented Incident Management Policy in place?"
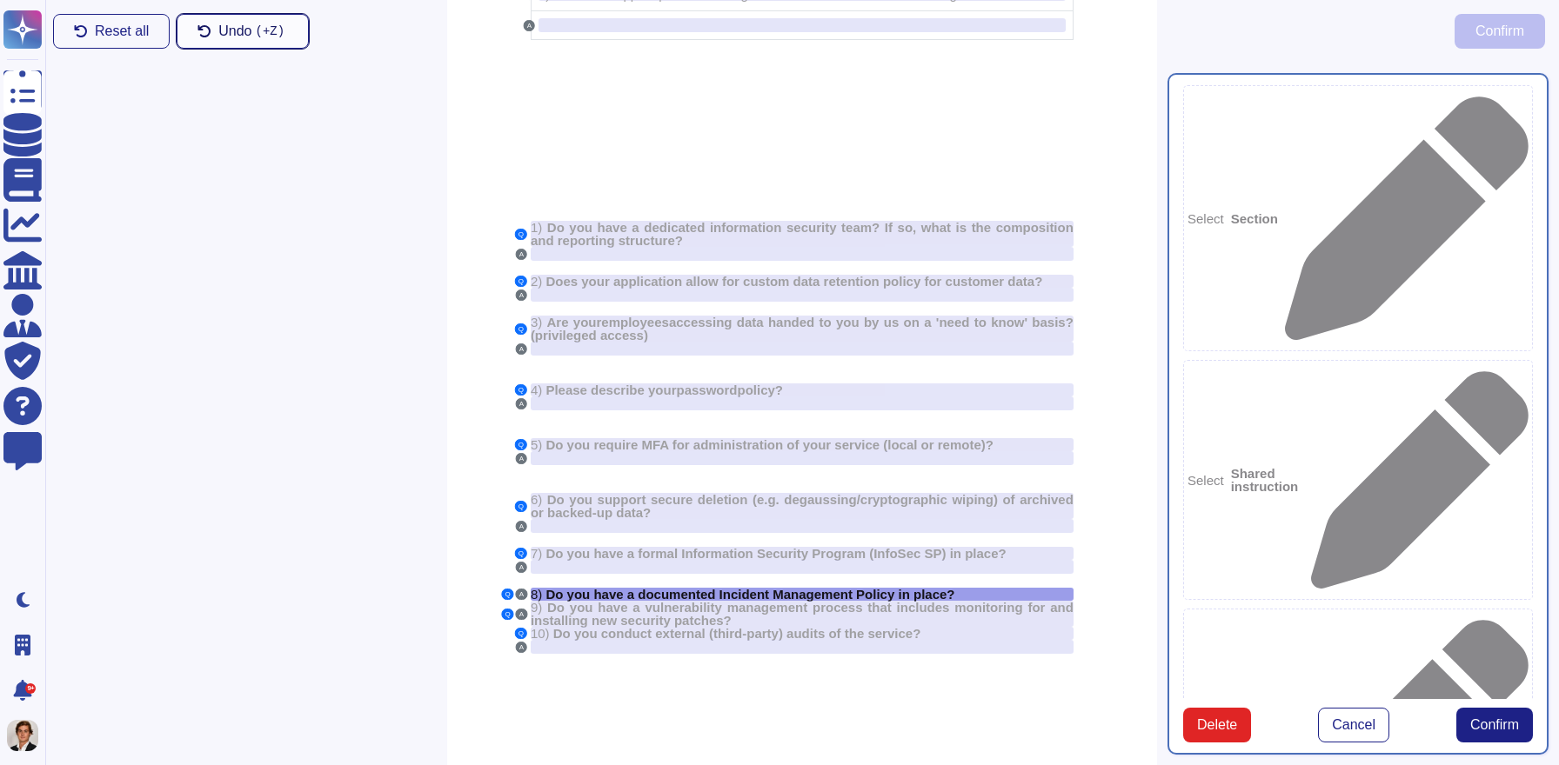
scroll to position [4225, 0]
click at [1345, 724] on span "Cancel" at bounding box center [1353, 725] width 43 height 14
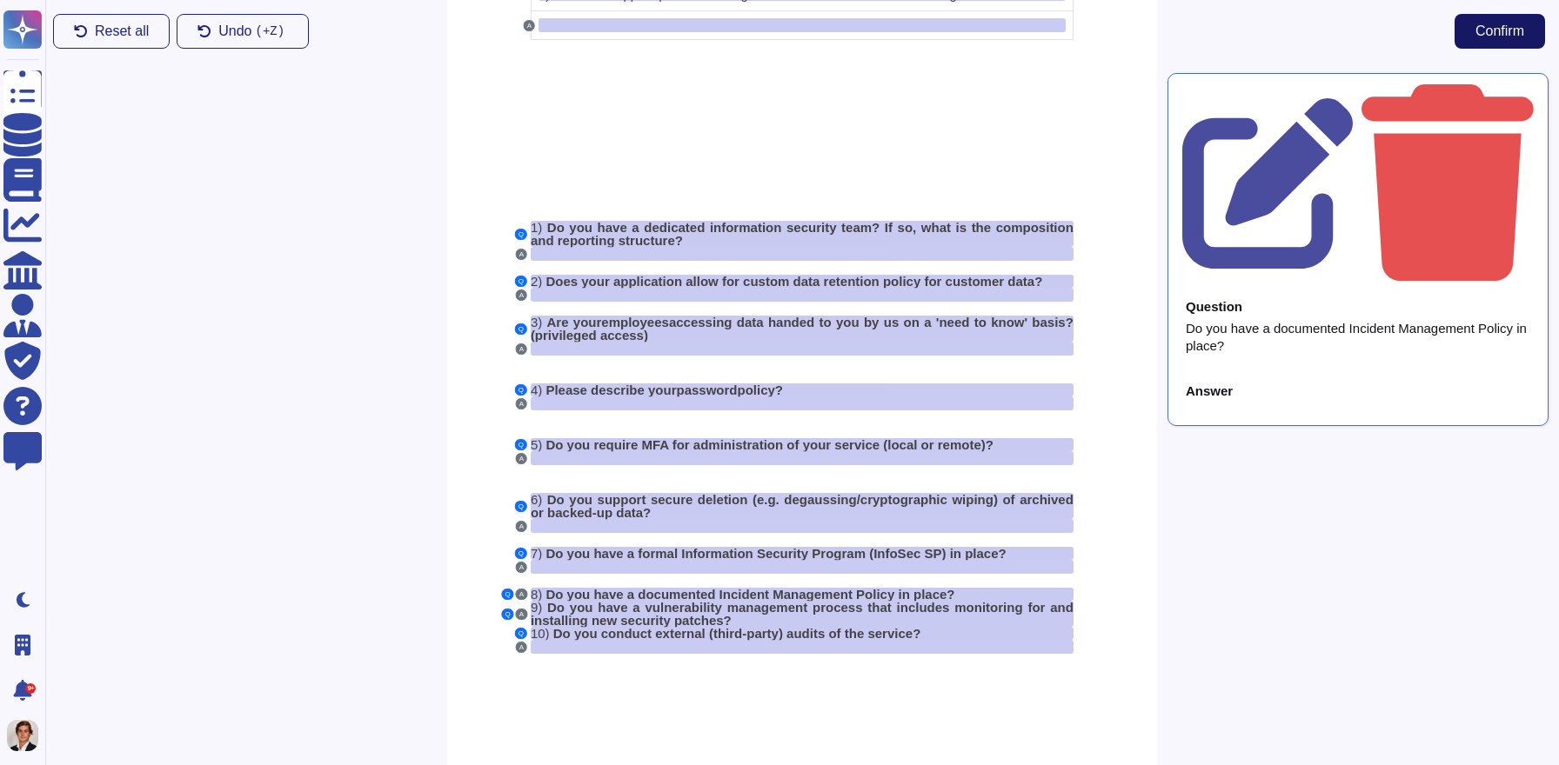
click at [1485, 40] on button "Confirm" at bounding box center [1499, 31] width 90 height 35
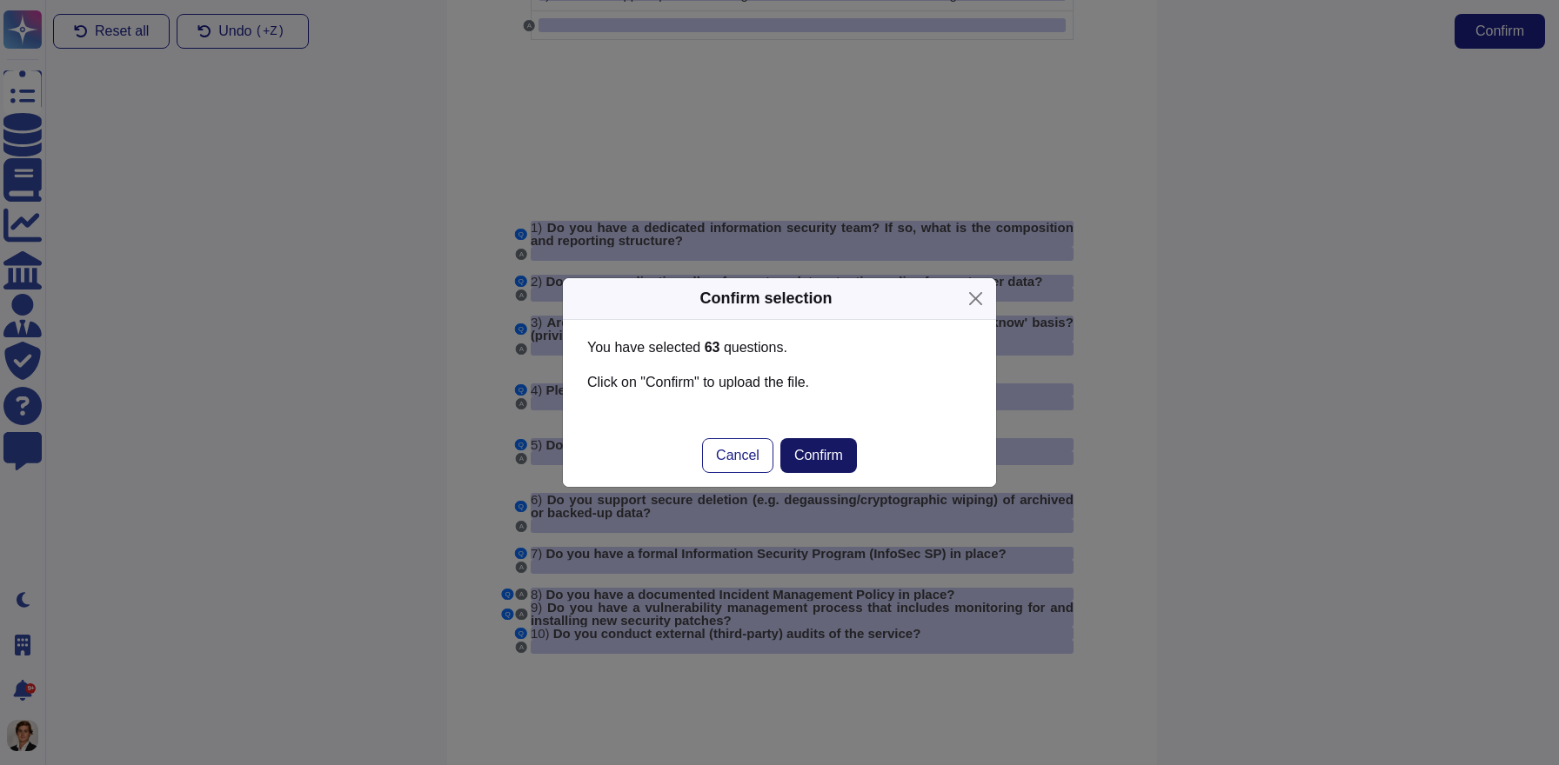
click at [818, 464] on button "Confirm" at bounding box center [818, 455] width 77 height 35
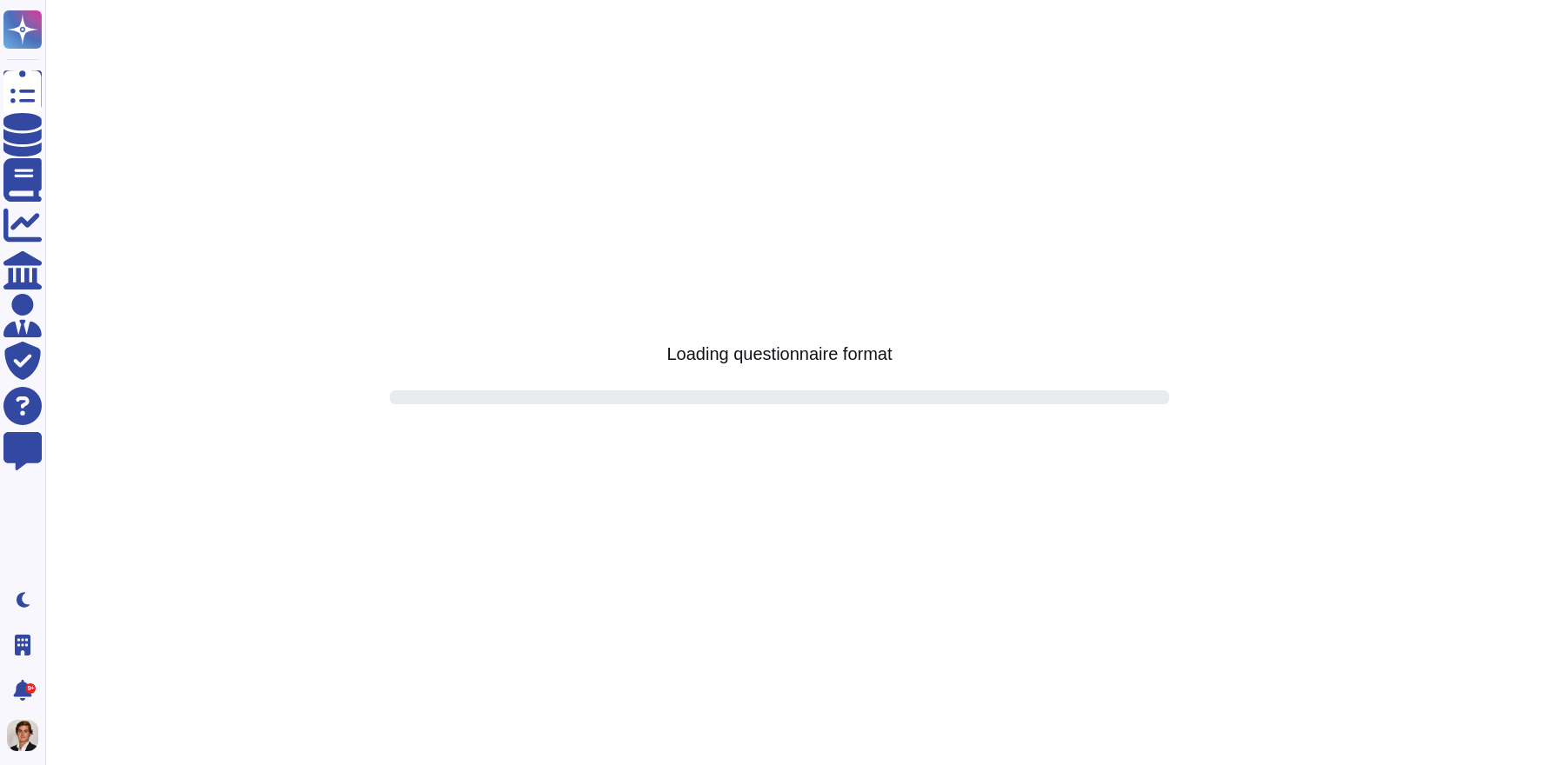
scroll to position [0, 0]
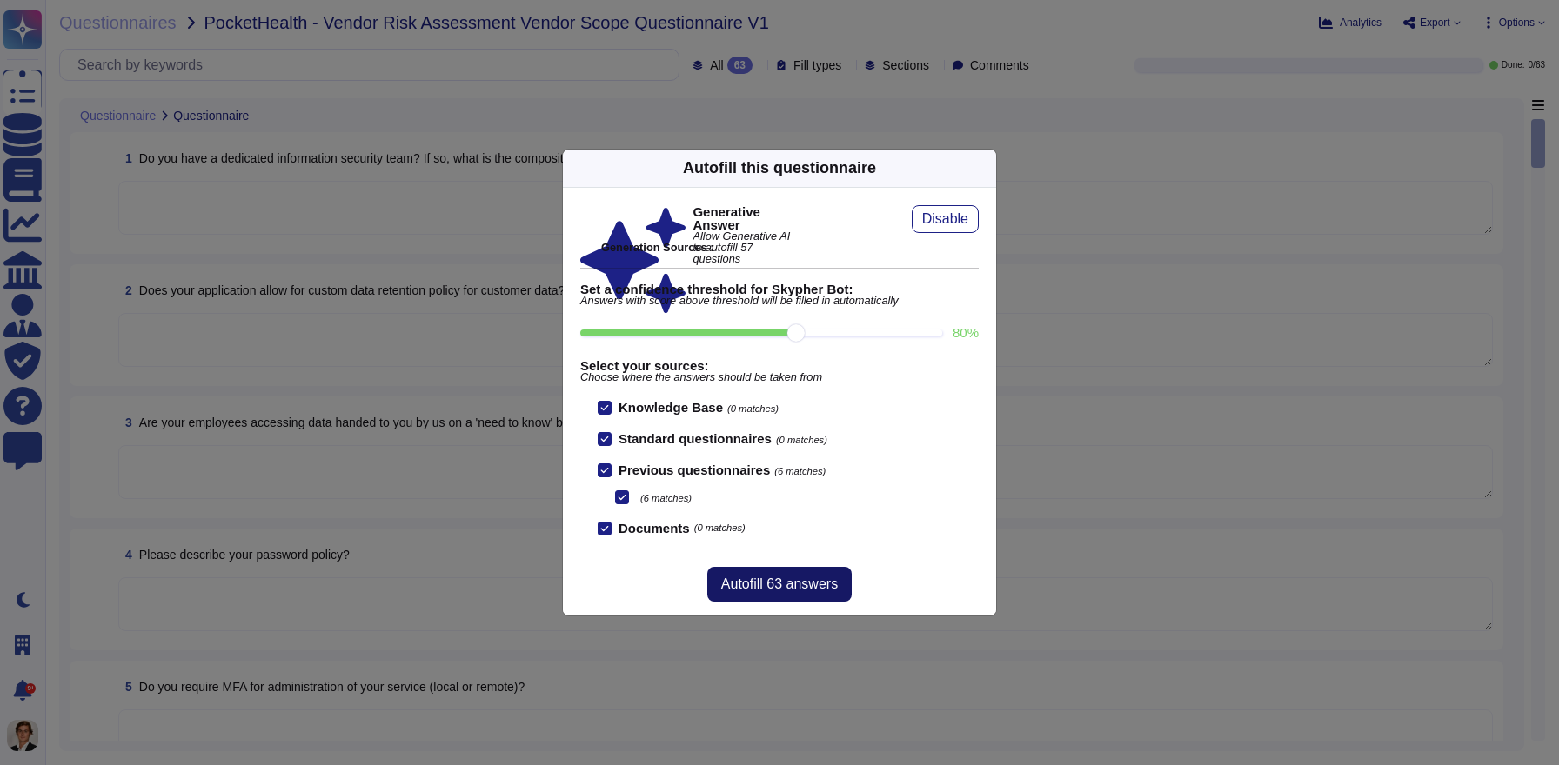
click at [795, 581] on span "Autofill 63 answers" at bounding box center [779, 585] width 117 height 14
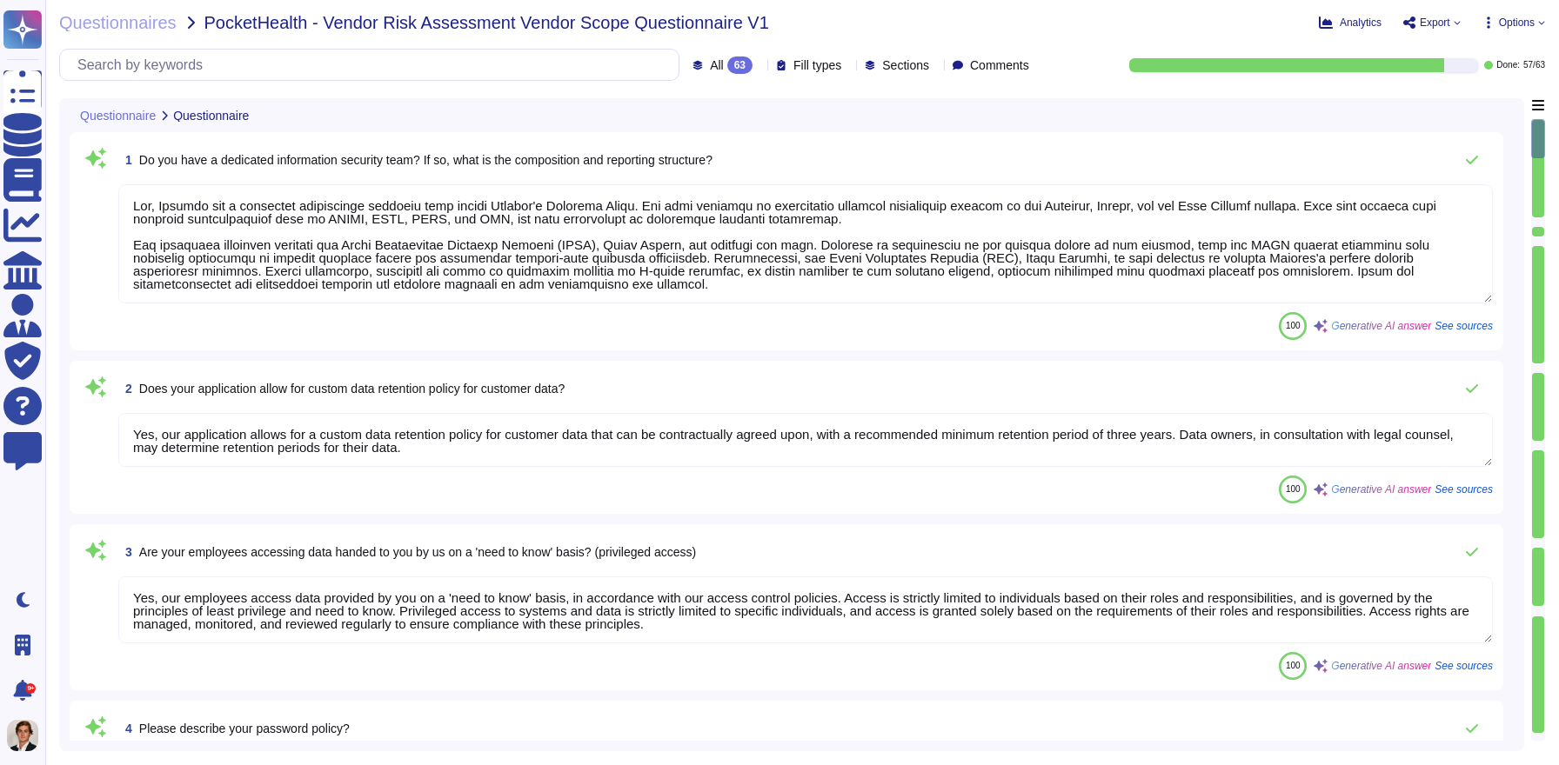
type textarea "Yes, [PERSON_NAME] has a dedicated information security team called Skypher's S…"
type textarea "Yes, our application allows for a custom data retention policy for customer dat…"
type textarea "Yes, our employees access data provided by you on a 'need to know' basis, in ac…"
type textarea "Our password policy at Skypher, INC. is designed to ensure strong security and …"
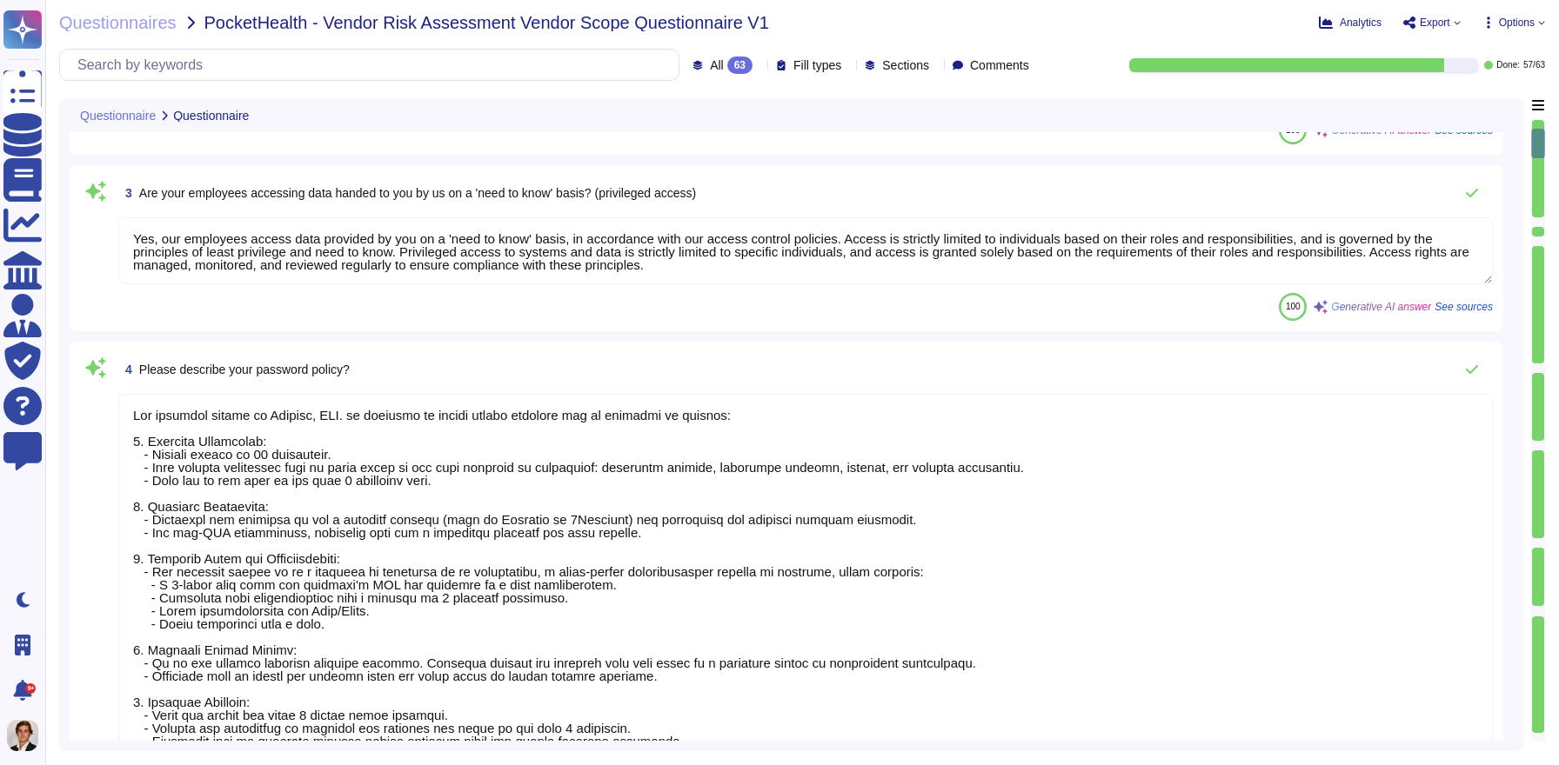
type textarea "Yes, we require Multi-Factor Authentication (MFA) for the administration of our…"
type textarea "Yes, we support secure deletion of archived or backed-up data through our Data …"
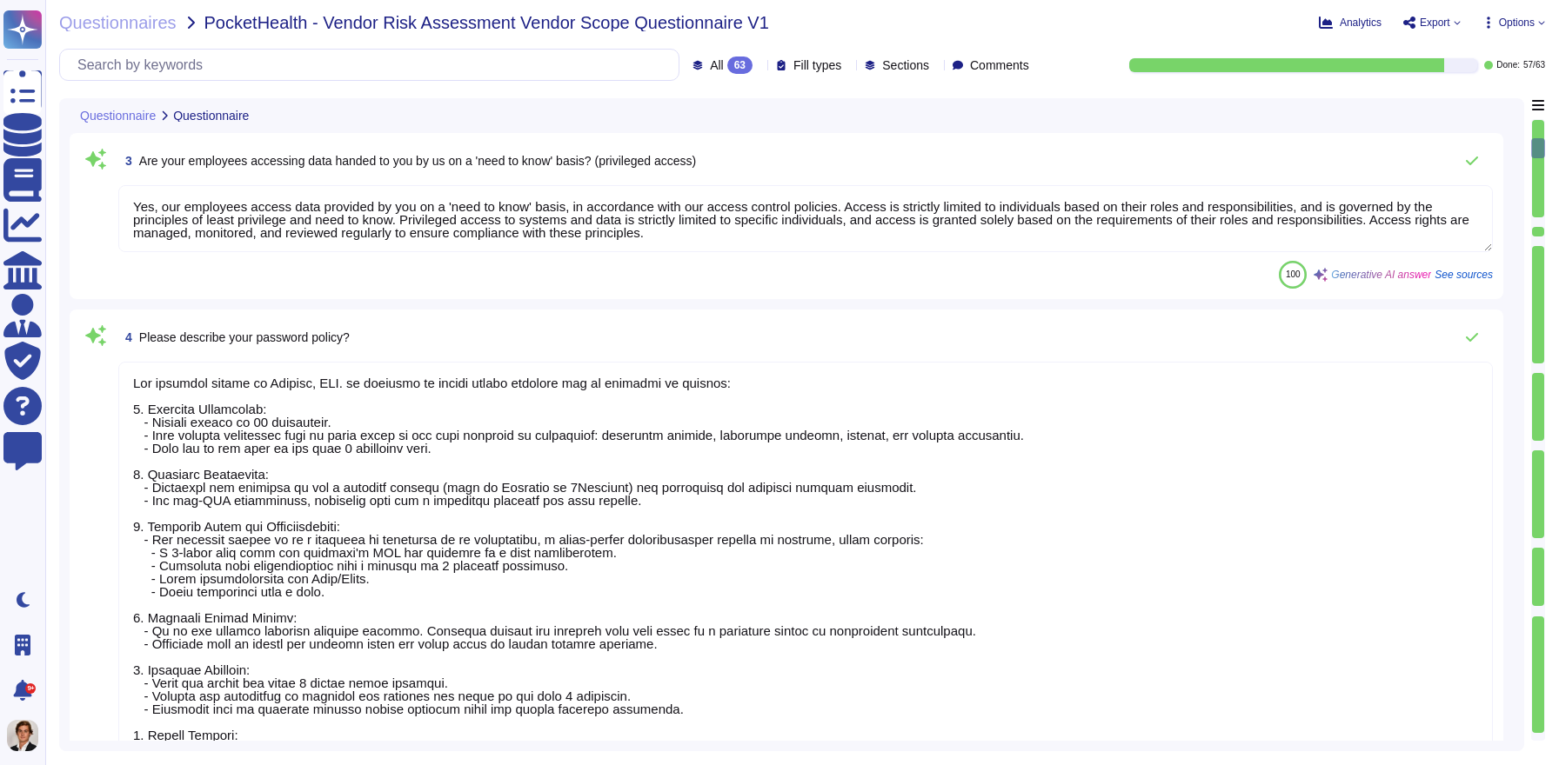
type textarea "Yes, Skypher has a formal Information Security Program (InfoSec SP) in place. T…"
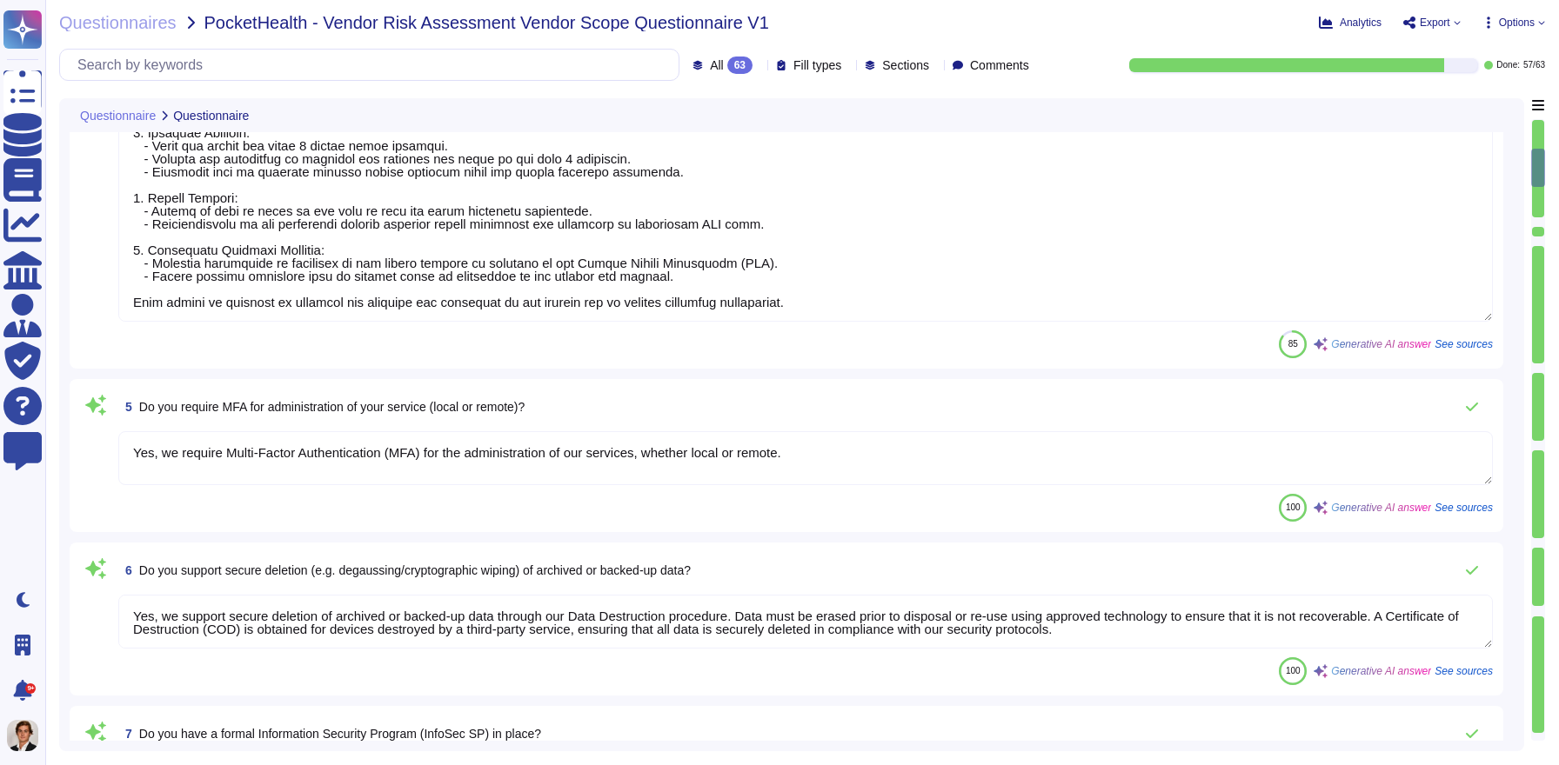
type textarea "Yes, we have a documented Incident Management Policy in place."
type textarea "Yes, Skypher has a comprehensive vulnerability management process that includes…"
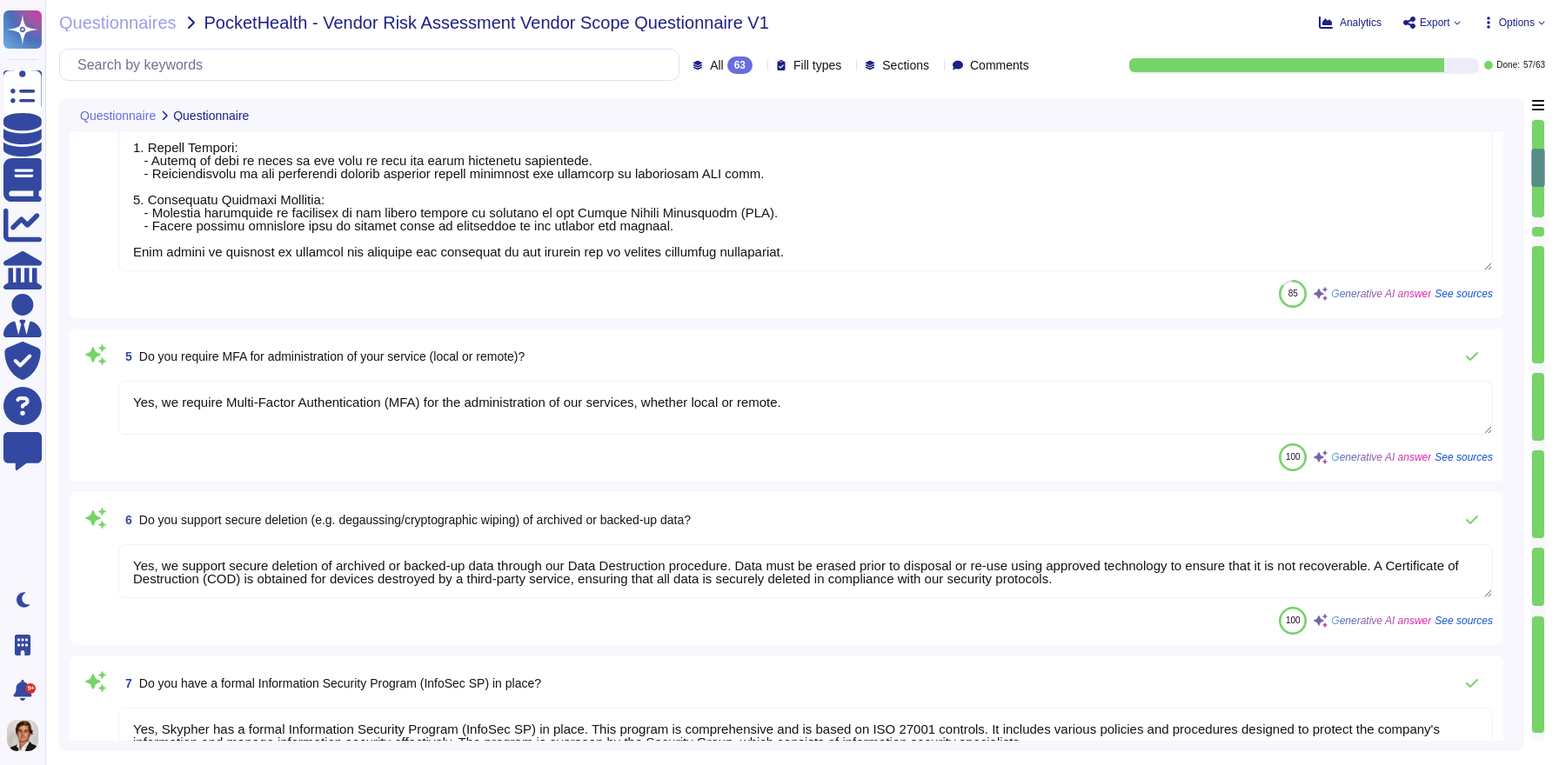
type textarea "Yes, [PERSON_NAME] conducts external audits for different certifications such a…"
click at [1438, 22] on span "Export" at bounding box center [1434, 22] width 30 height 10
click at [1465, 105] on p "Download" at bounding box center [1496, 126] width 62 height 43
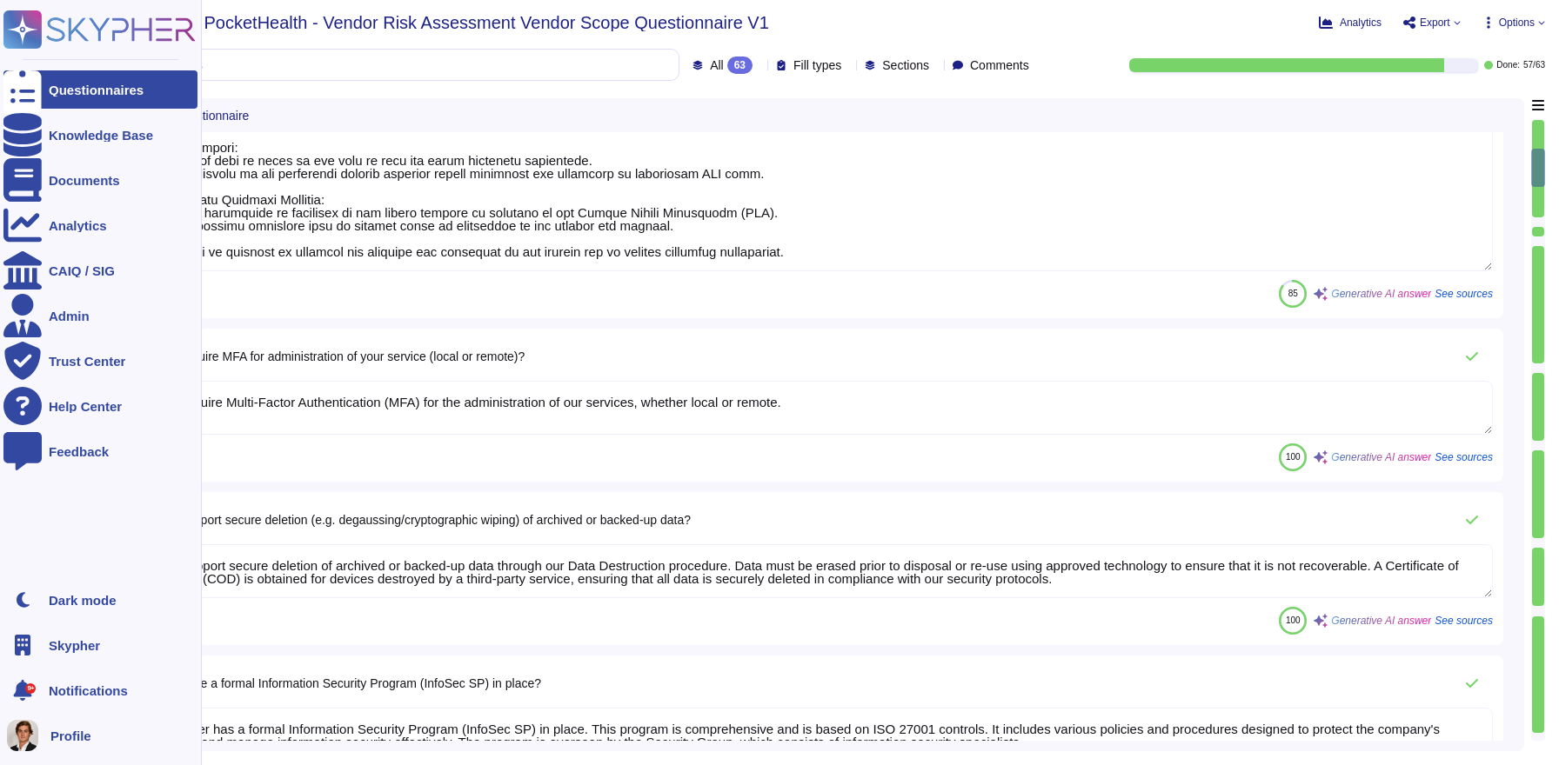
click at [35, 92] on div at bounding box center [22, 89] width 38 height 38
